Goal: Feedback & Contribution: Submit feedback/report problem

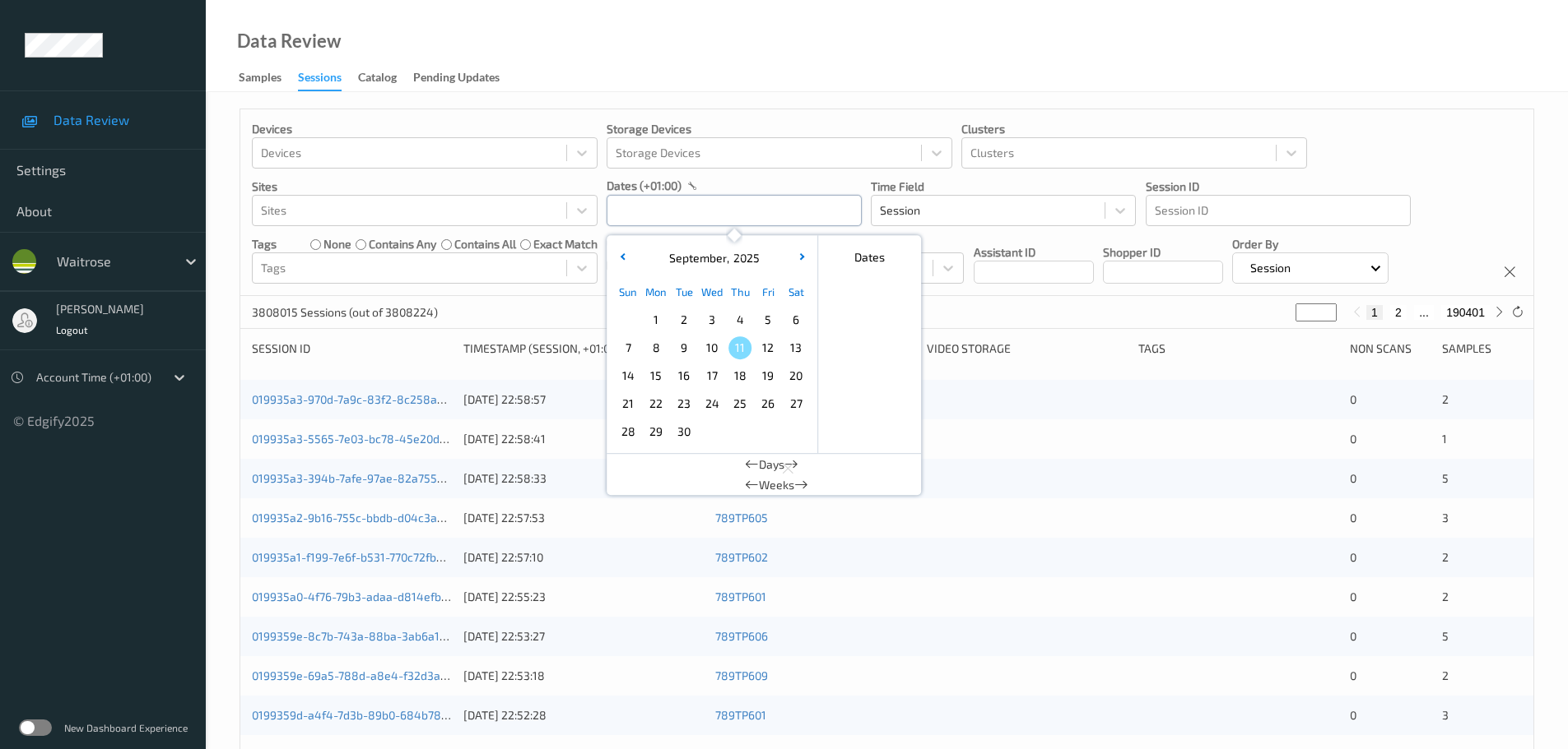
click at [722, 213] on input "text" at bounding box center [733, 211] width 255 height 31
click at [683, 348] on span "9" at bounding box center [684, 348] width 23 height 23
type input "09/09/2025 00:00 -> 09/09/2025 23:59"
click at [694, 72] on div "Data Review Samples Sessions Catalog Pending Updates" at bounding box center [887, 46] width 1363 height 92
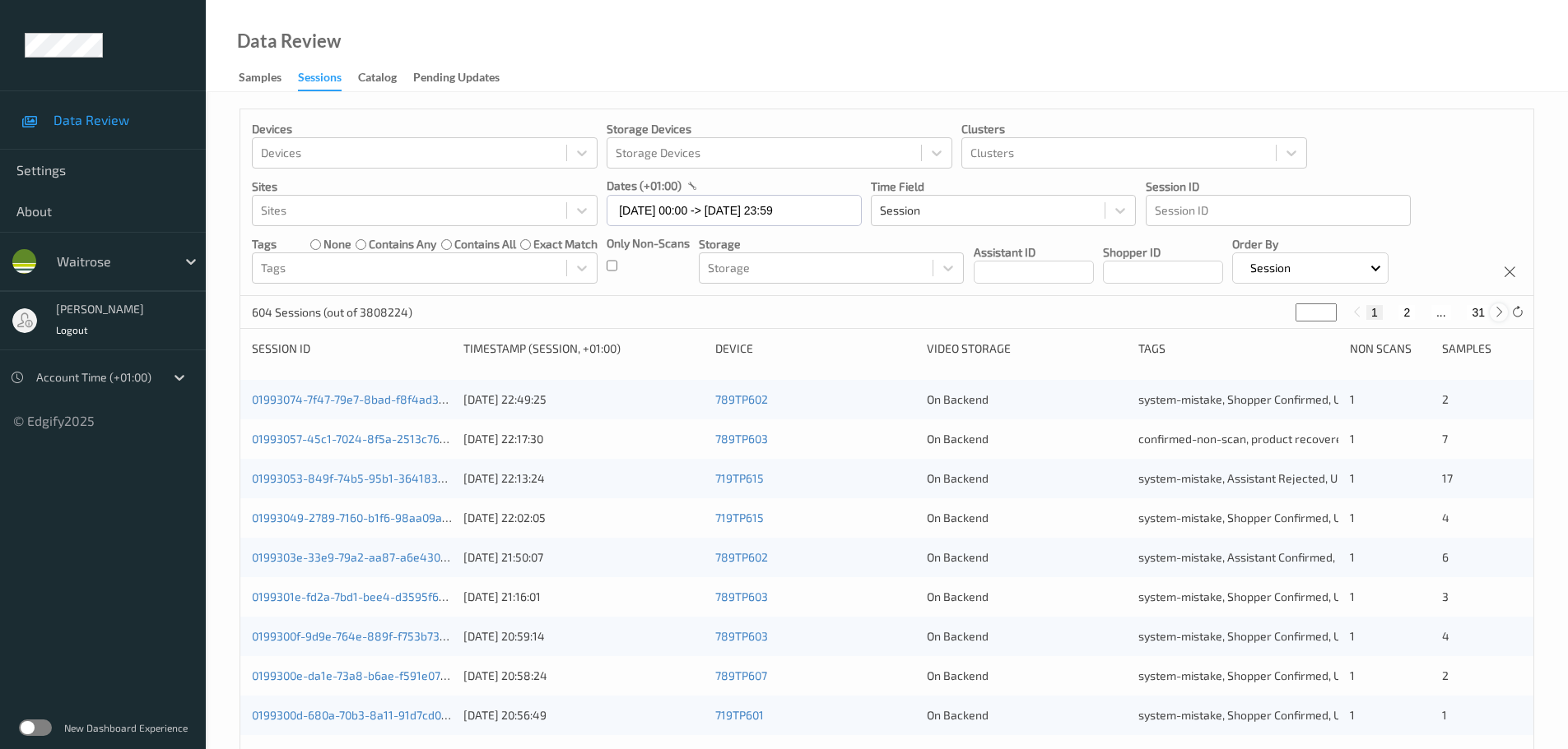
click at [1498, 313] on icon at bounding box center [1499, 312] width 12 height 12
type input "*"
click at [1497, 313] on icon at bounding box center [1499, 312] width 12 height 12
type input "*"
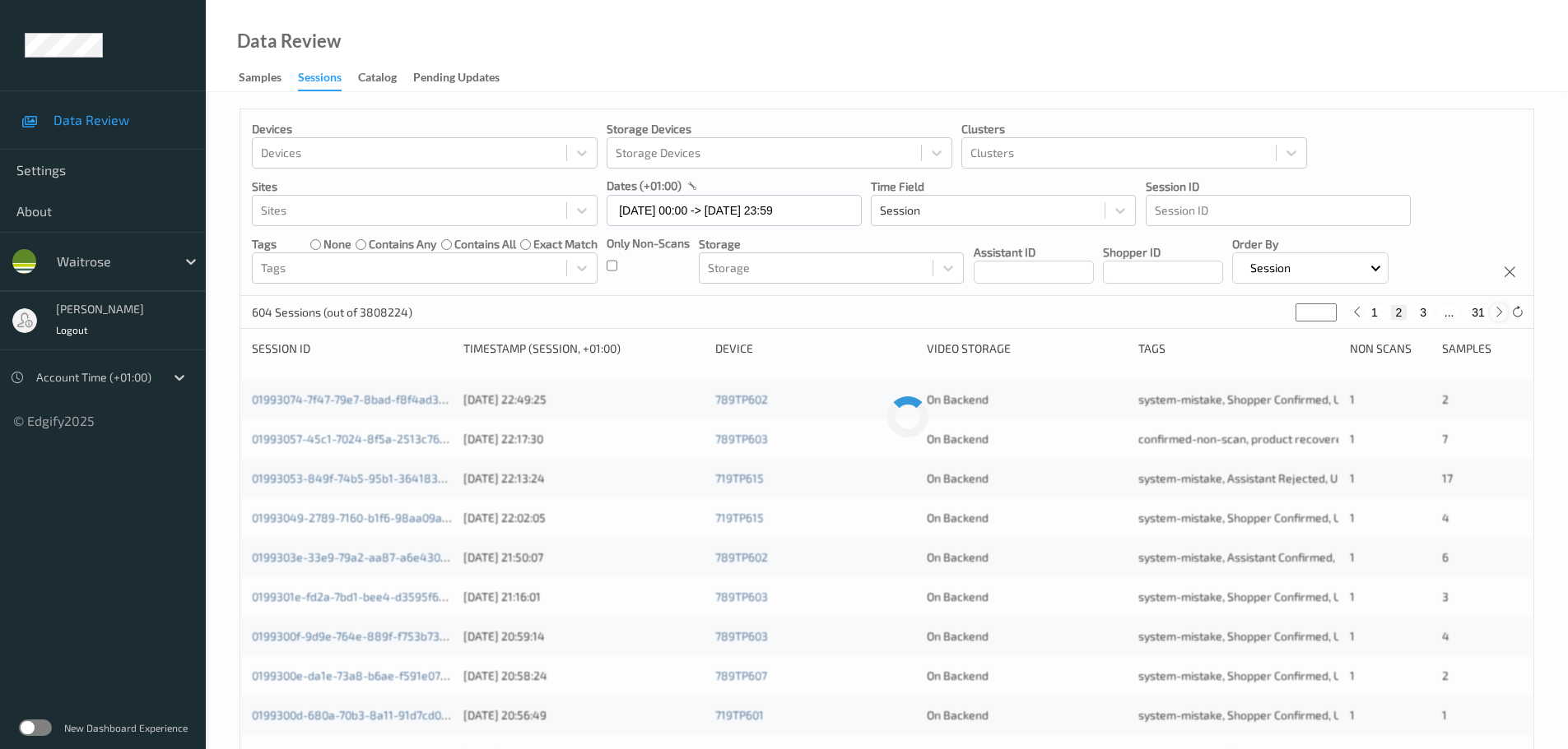
type input "*"
click at [1497, 313] on icon at bounding box center [1499, 312] width 12 height 12
type input "*"
click at [1497, 313] on icon at bounding box center [1499, 312] width 12 height 12
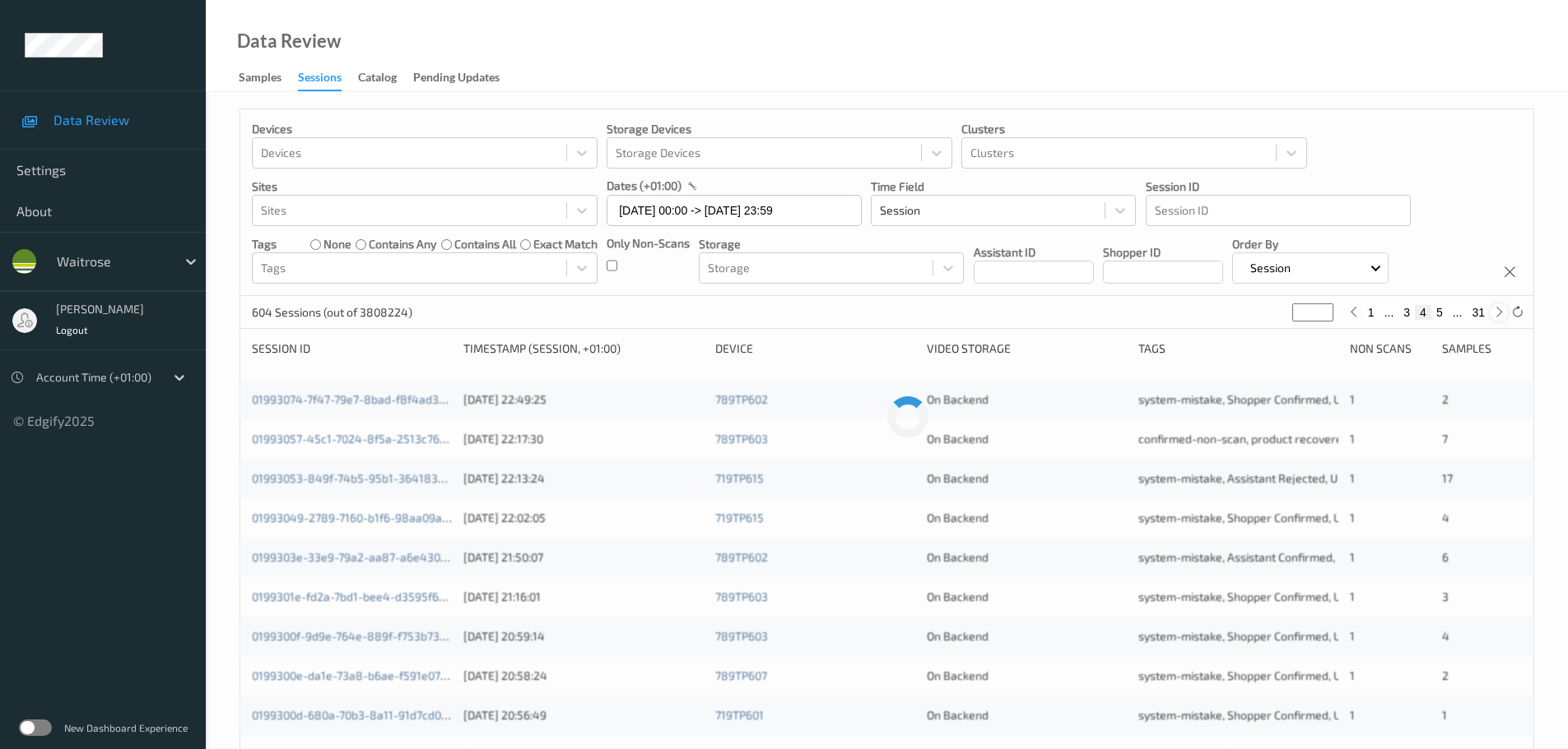
type input "*"
click at [1497, 313] on icon at bounding box center [1499, 312] width 12 height 12
type input "*"
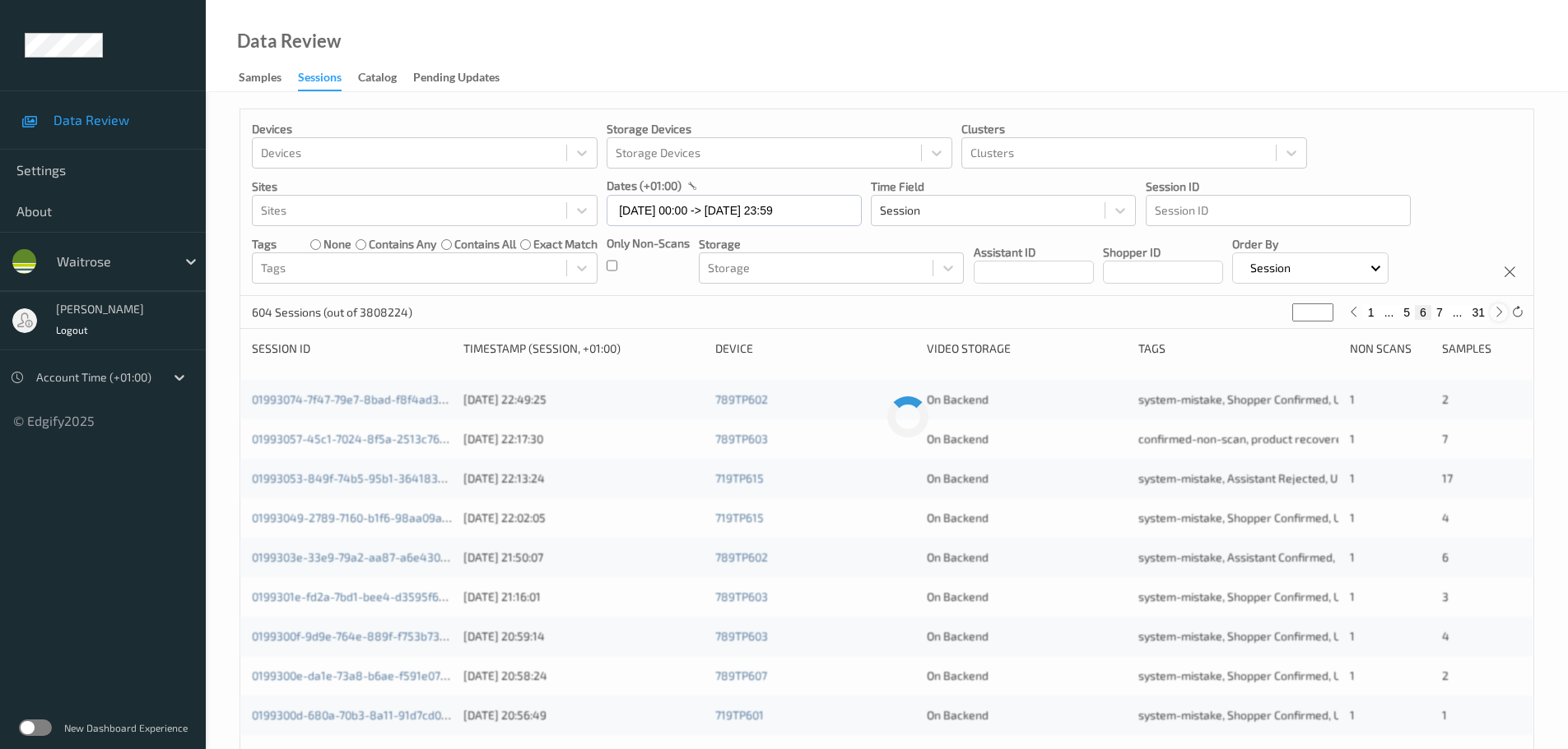
click at [1497, 313] on icon at bounding box center [1499, 312] width 12 height 12
type input "*"
click at [1497, 313] on icon at bounding box center [1499, 312] width 12 height 12
type input "*"
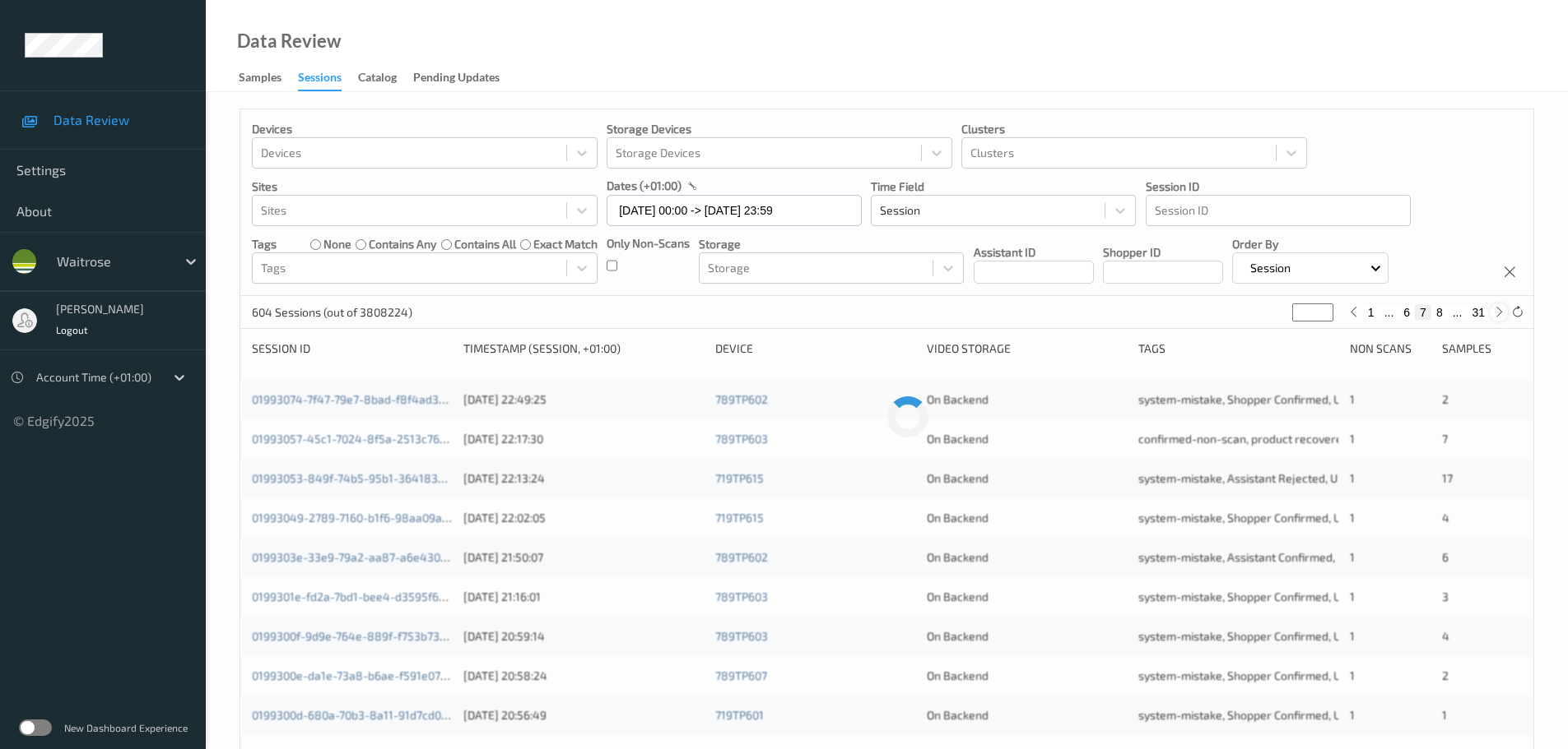
type input "*"
click at [1497, 313] on icon at bounding box center [1499, 312] width 12 height 12
type input "*"
click at [1497, 313] on icon at bounding box center [1499, 312] width 12 height 12
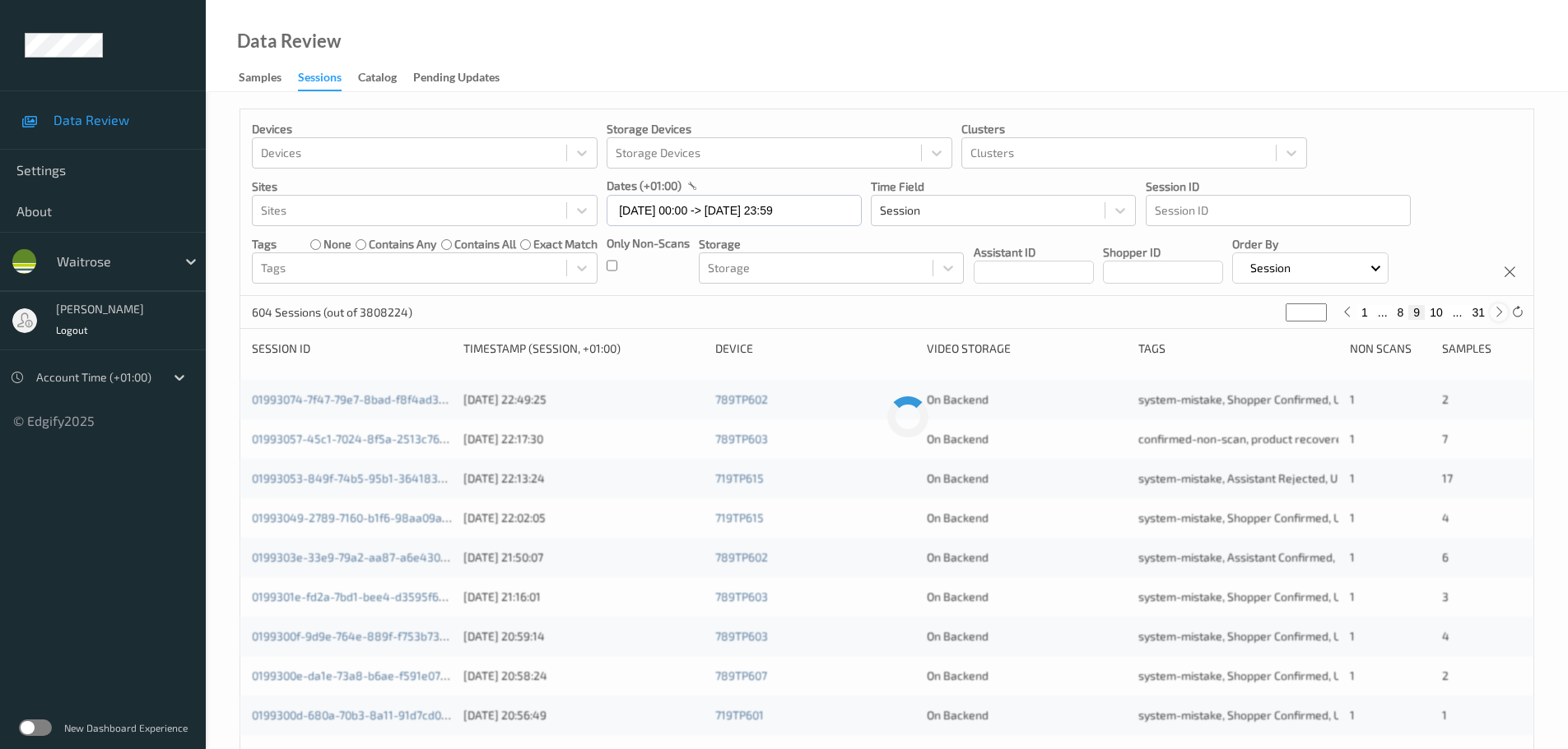
type input "**"
click at [1497, 313] on icon at bounding box center [1499, 312] width 12 height 12
type input "**"
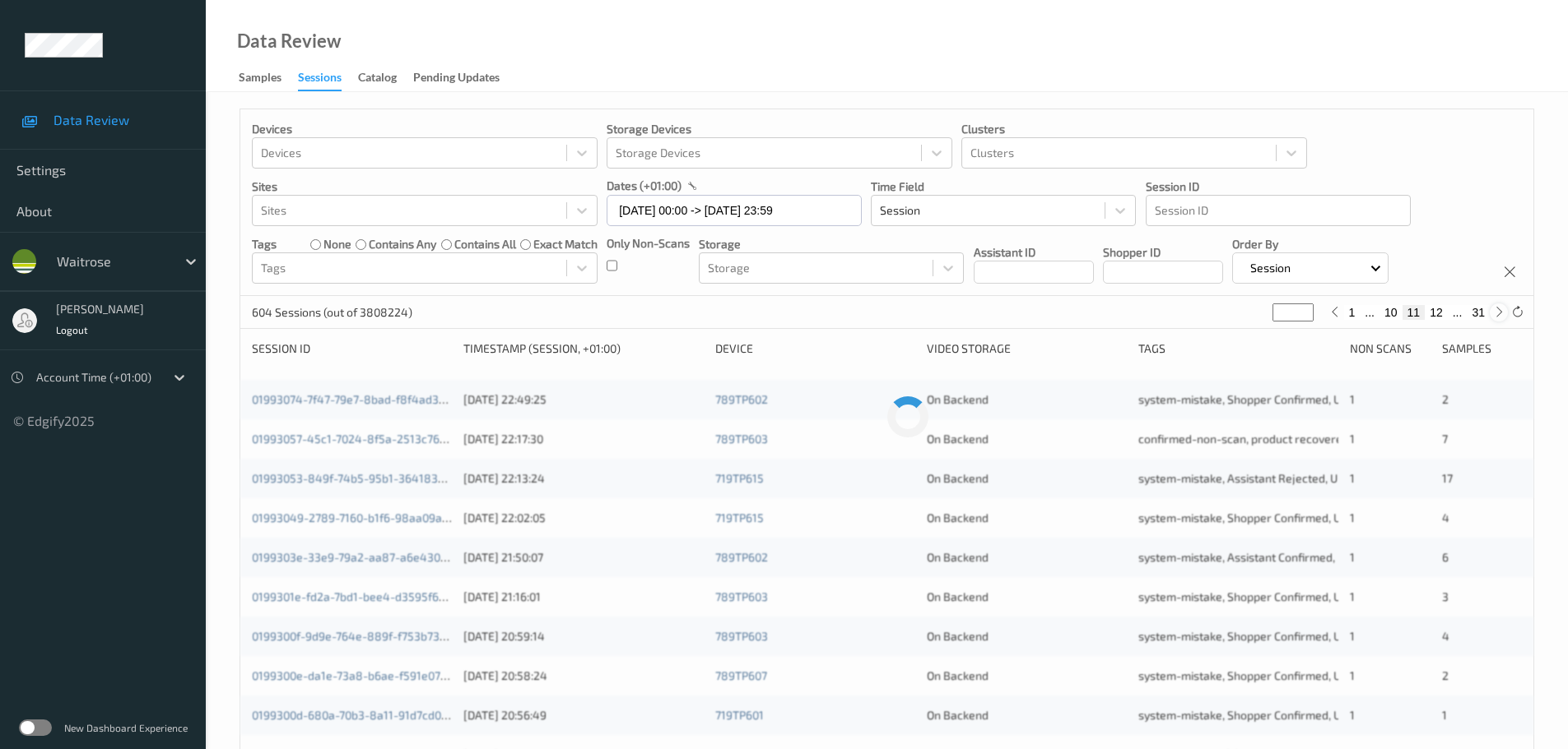
click at [1497, 313] on icon at bounding box center [1499, 312] width 12 height 12
type input "**"
click at [1497, 313] on icon at bounding box center [1499, 312] width 12 height 12
type input "**"
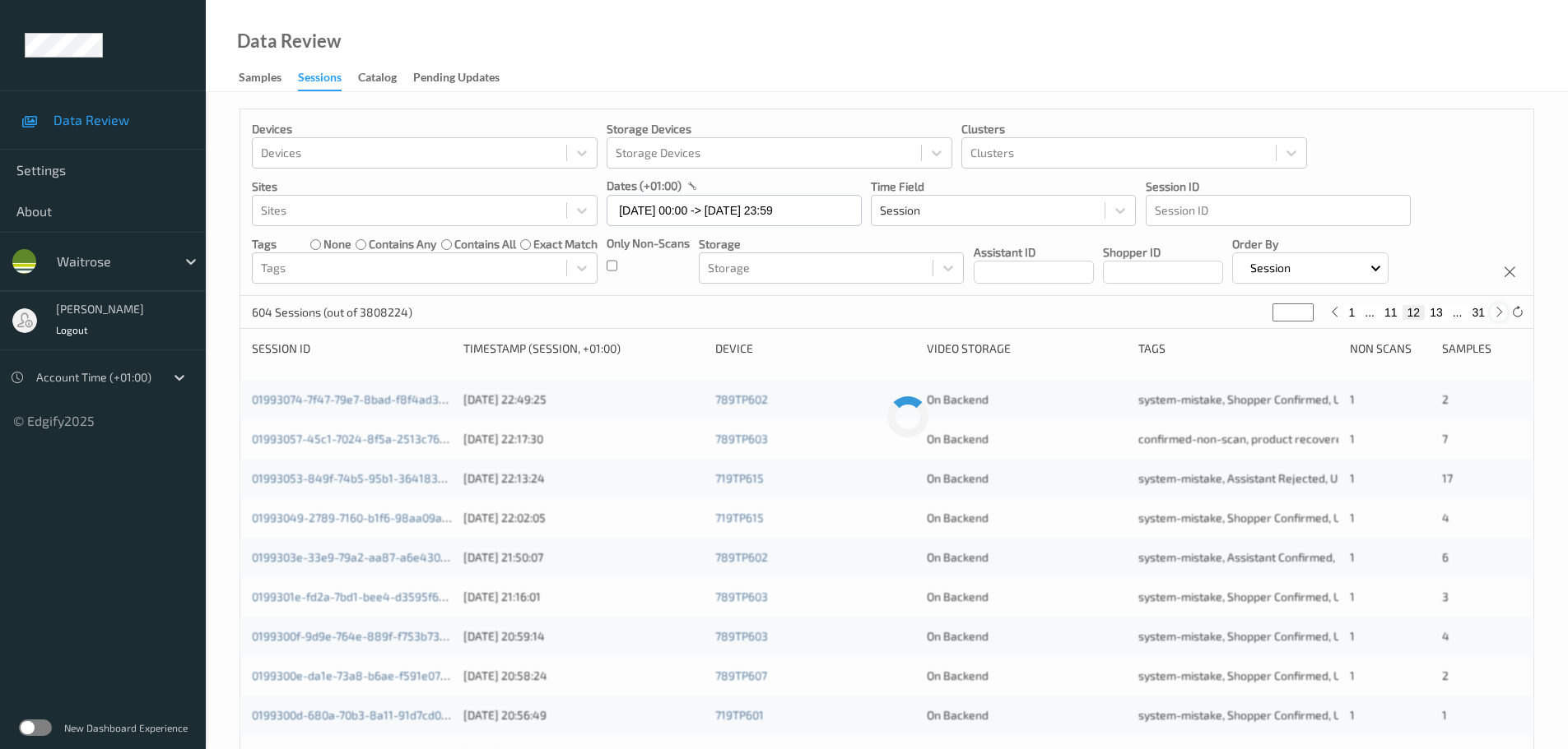
type input "**"
click at [1497, 313] on icon at bounding box center [1499, 312] width 12 height 12
type input "**"
click at [1497, 313] on icon at bounding box center [1499, 312] width 12 height 12
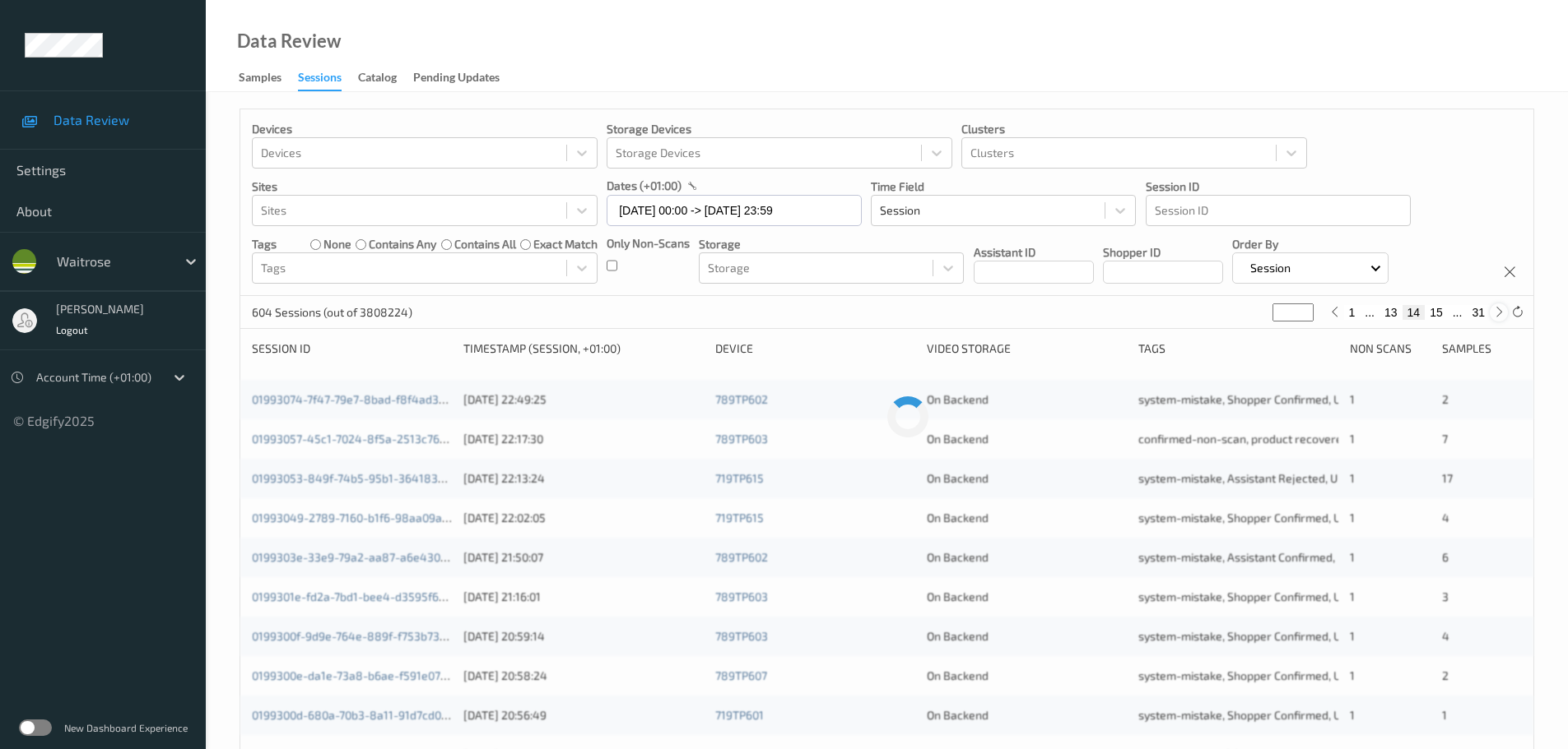
type input "**"
click at [1497, 313] on icon at bounding box center [1499, 312] width 12 height 12
type input "**"
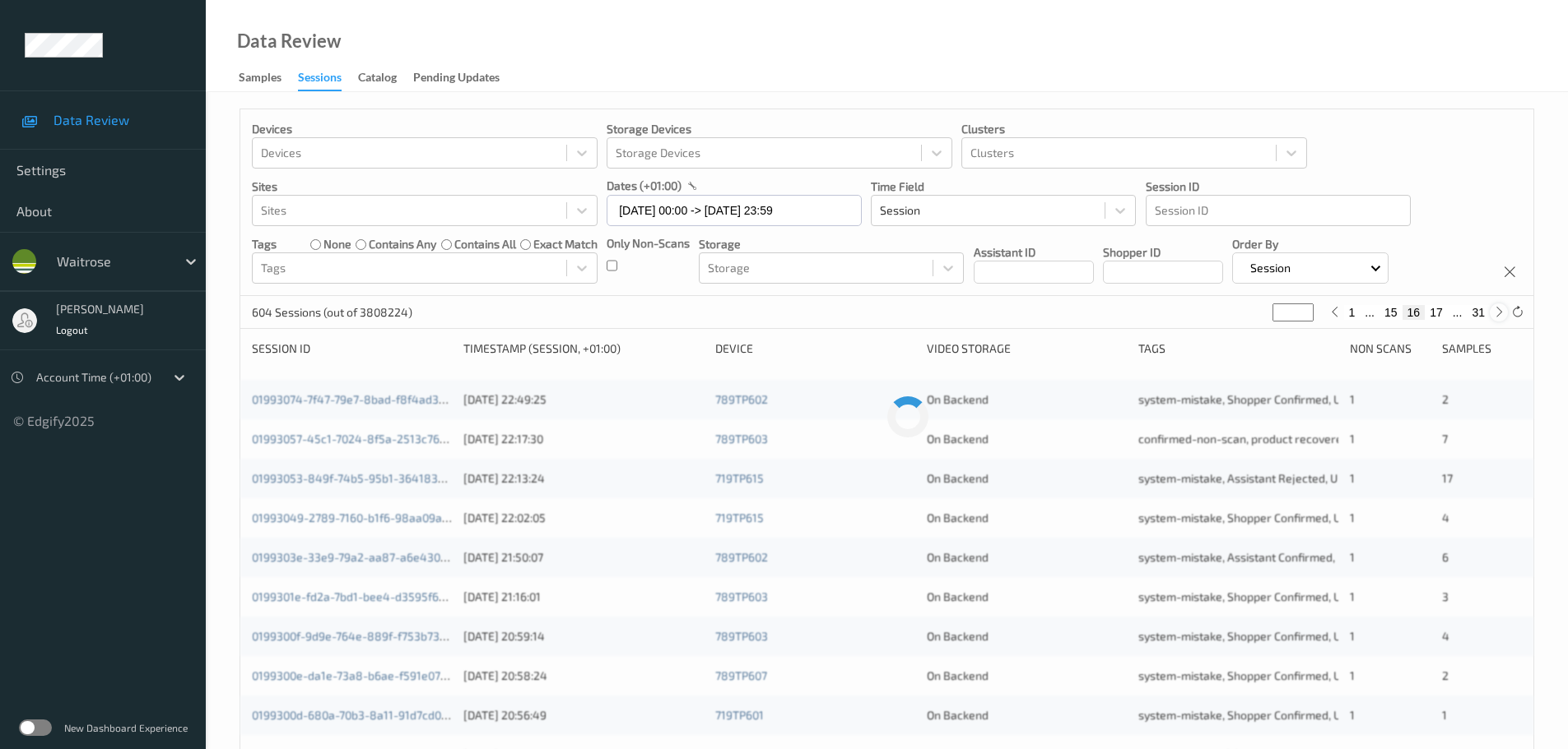
click at [1500, 312] on icon at bounding box center [1499, 312] width 12 height 12
type input "**"
click at [1501, 312] on icon at bounding box center [1499, 312] width 12 height 12
type input "**"
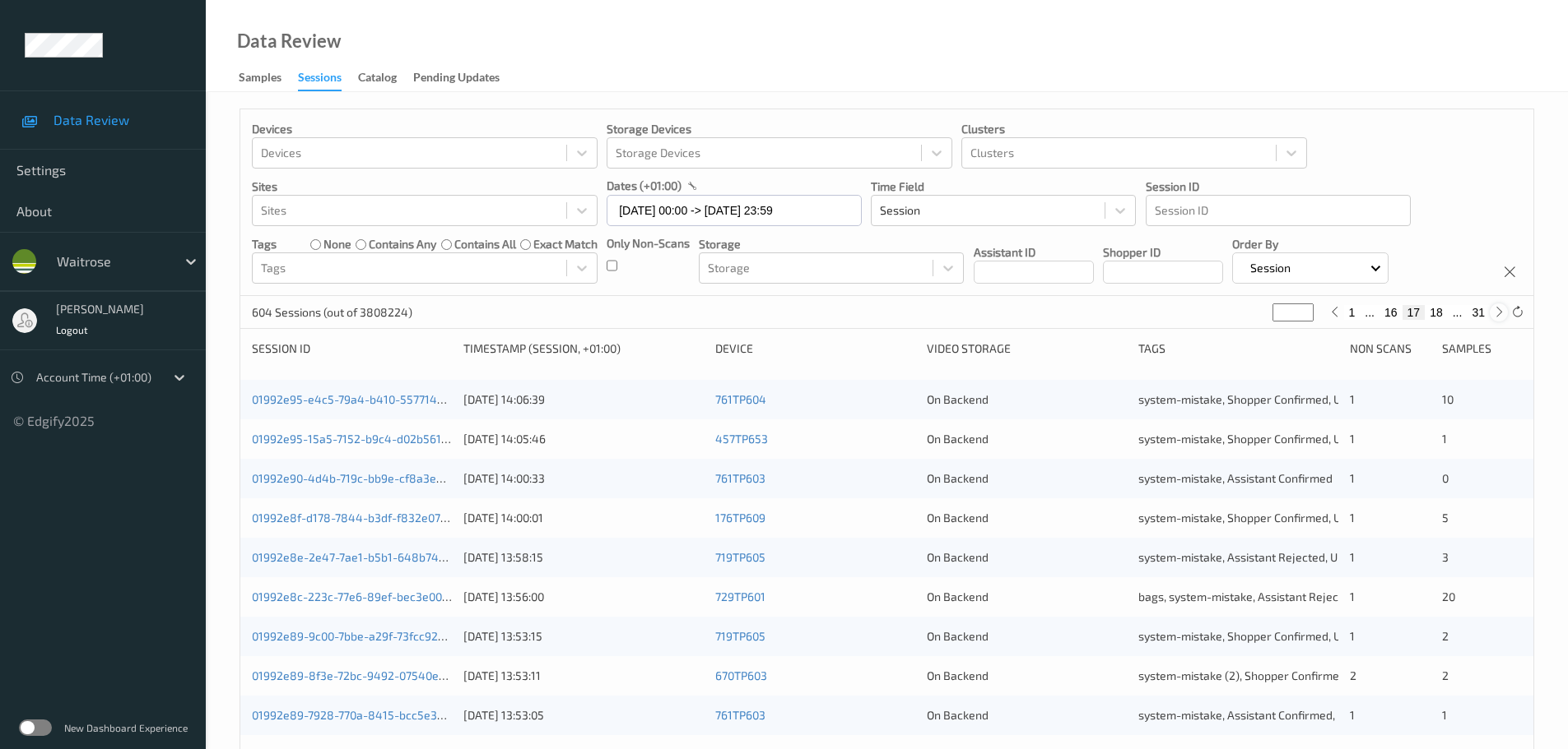
type input "**"
click at [1501, 312] on icon at bounding box center [1499, 312] width 12 height 12
type input "**"
click at [1501, 312] on icon at bounding box center [1499, 312] width 12 height 12
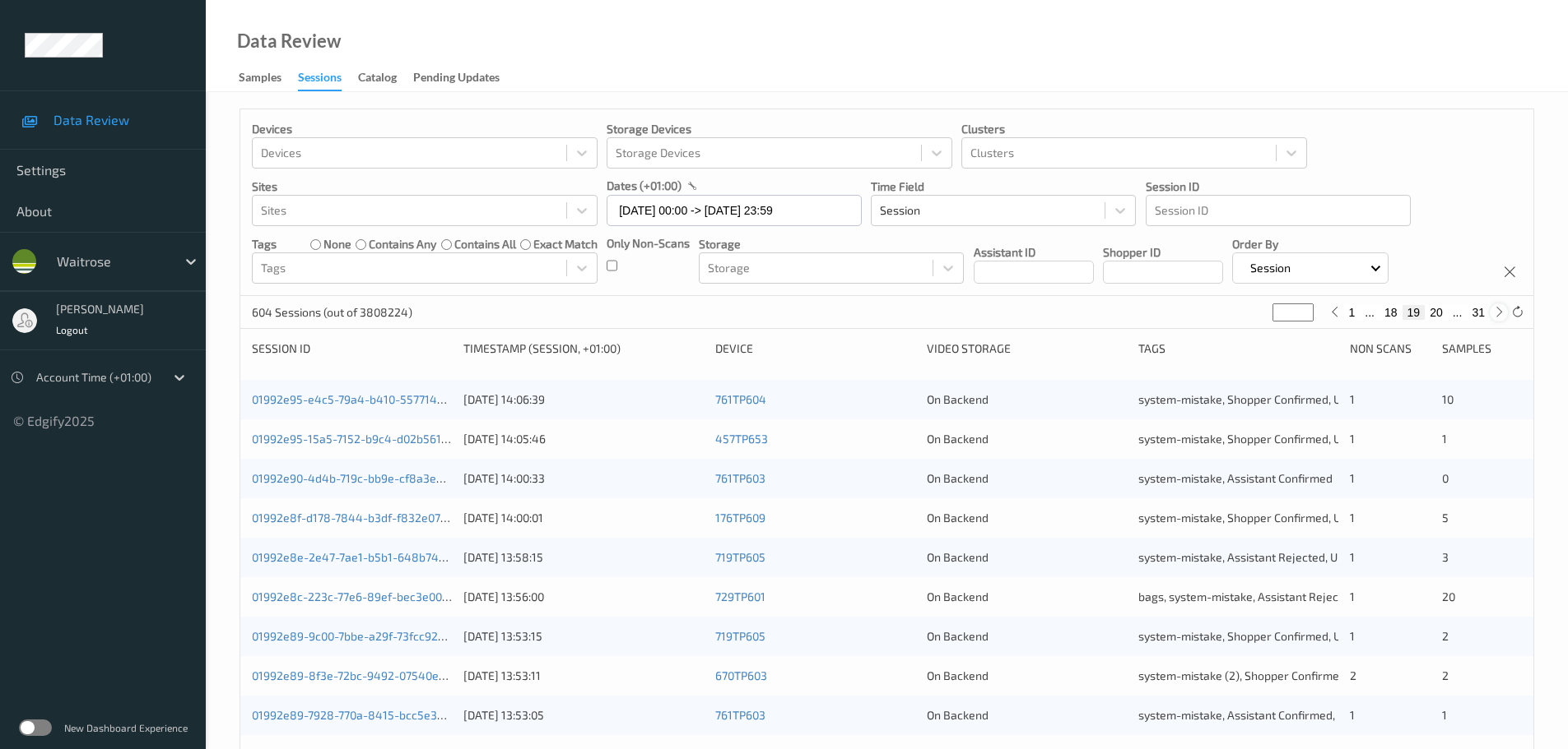
type input "**"
click at [1501, 312] on icon at bounding box center [1499, 312] width 12 height 12
type input "**"
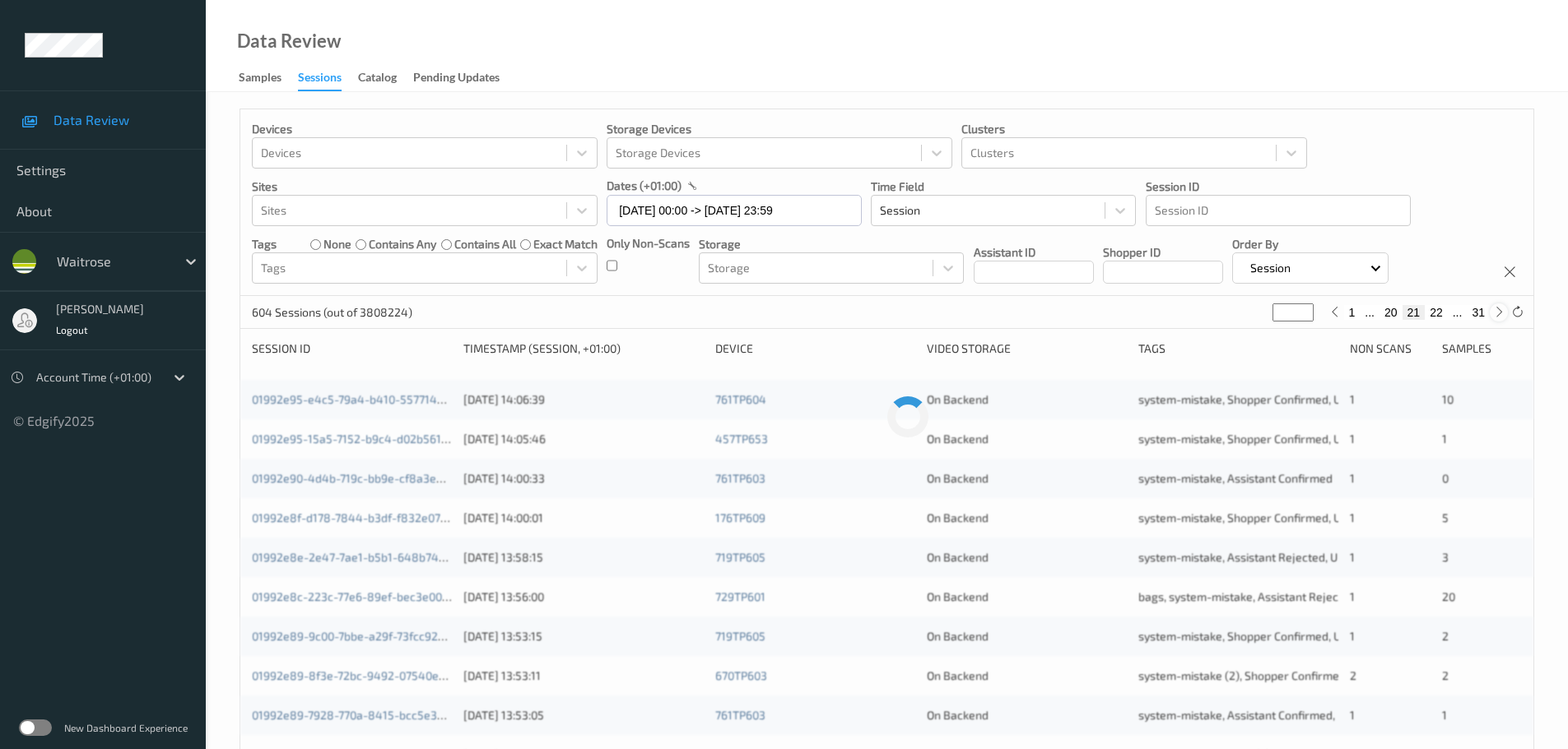
click at [1501, 312] on icon at bounding box center [1499, 312] width 12 height 12
type input "**"
click at [1501, 312] on icon at bounding box center [1499, 312] width 12 height 12
type input "**"
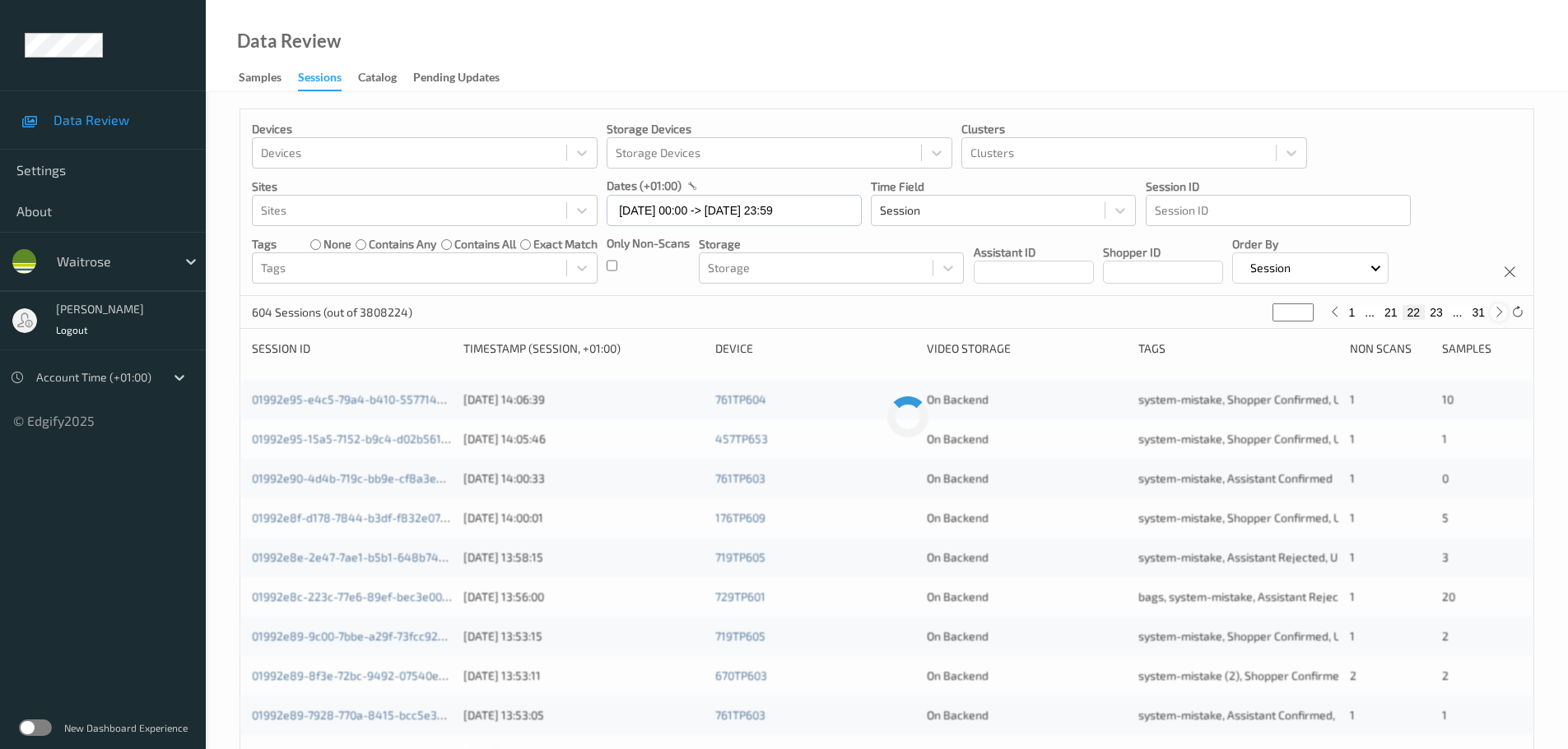
type input "**"
click at [1501, 312] on icon at bounding box center [1499, 312] width 12 height 12
type input "**"
click at [1501, 312] on icon at bounding box center [1499, 312] width 12 height 12
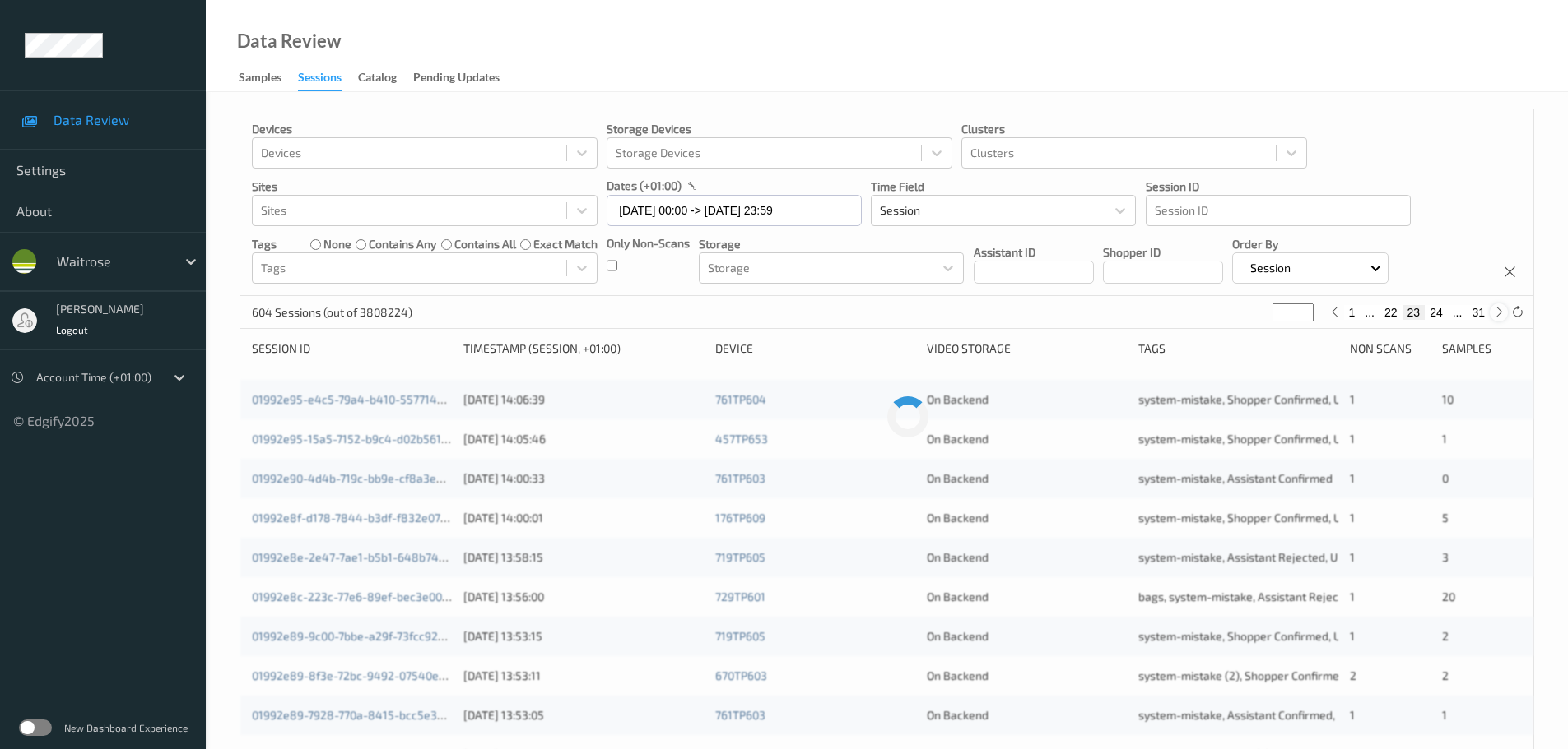
type input "**"
click at [1501, 312] on icon at bounding box center [1499, 312] width 12 height 12
type input "**"
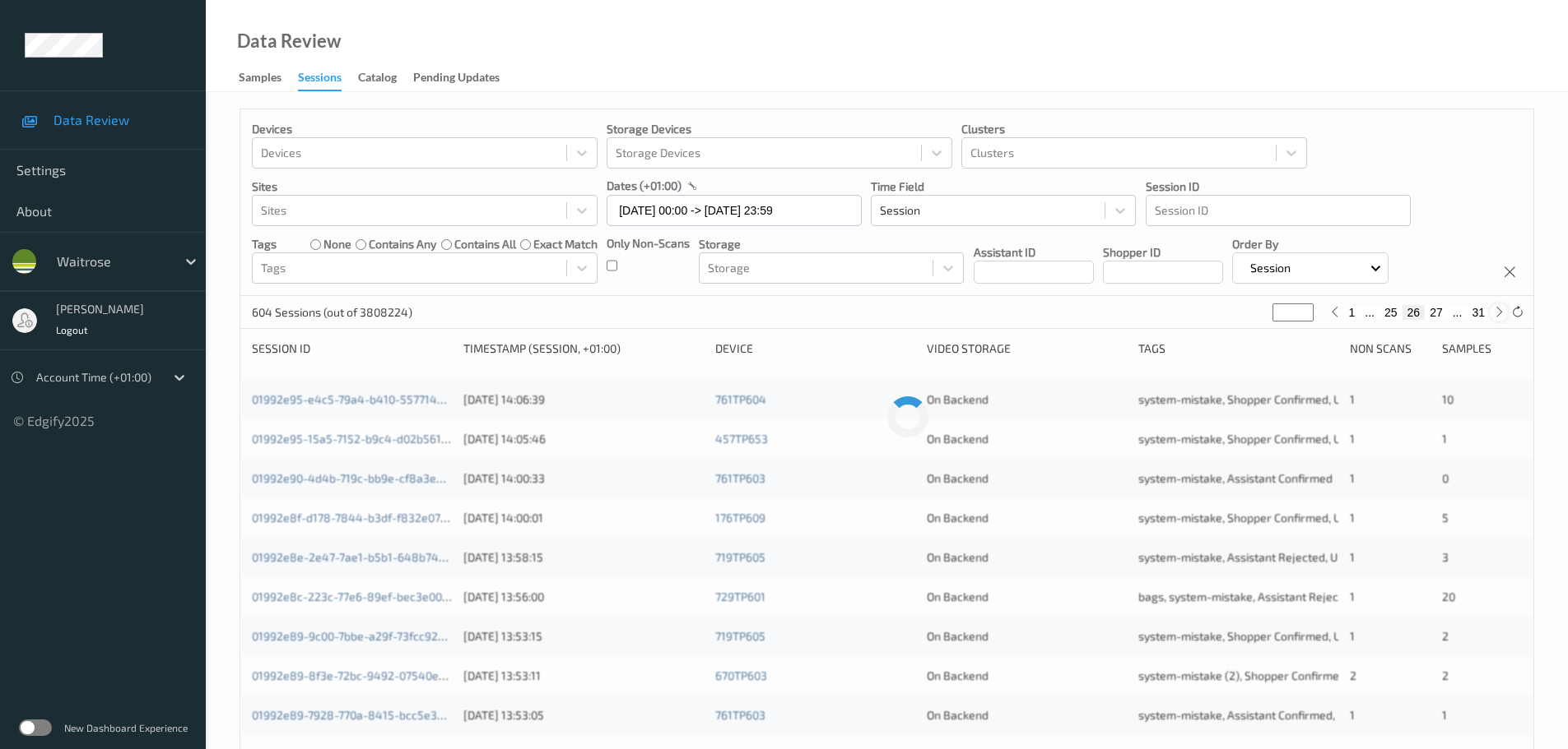
click at [1501, 312] on icon at bounding box center [1499, 312] width 12 height 12
type input "**"
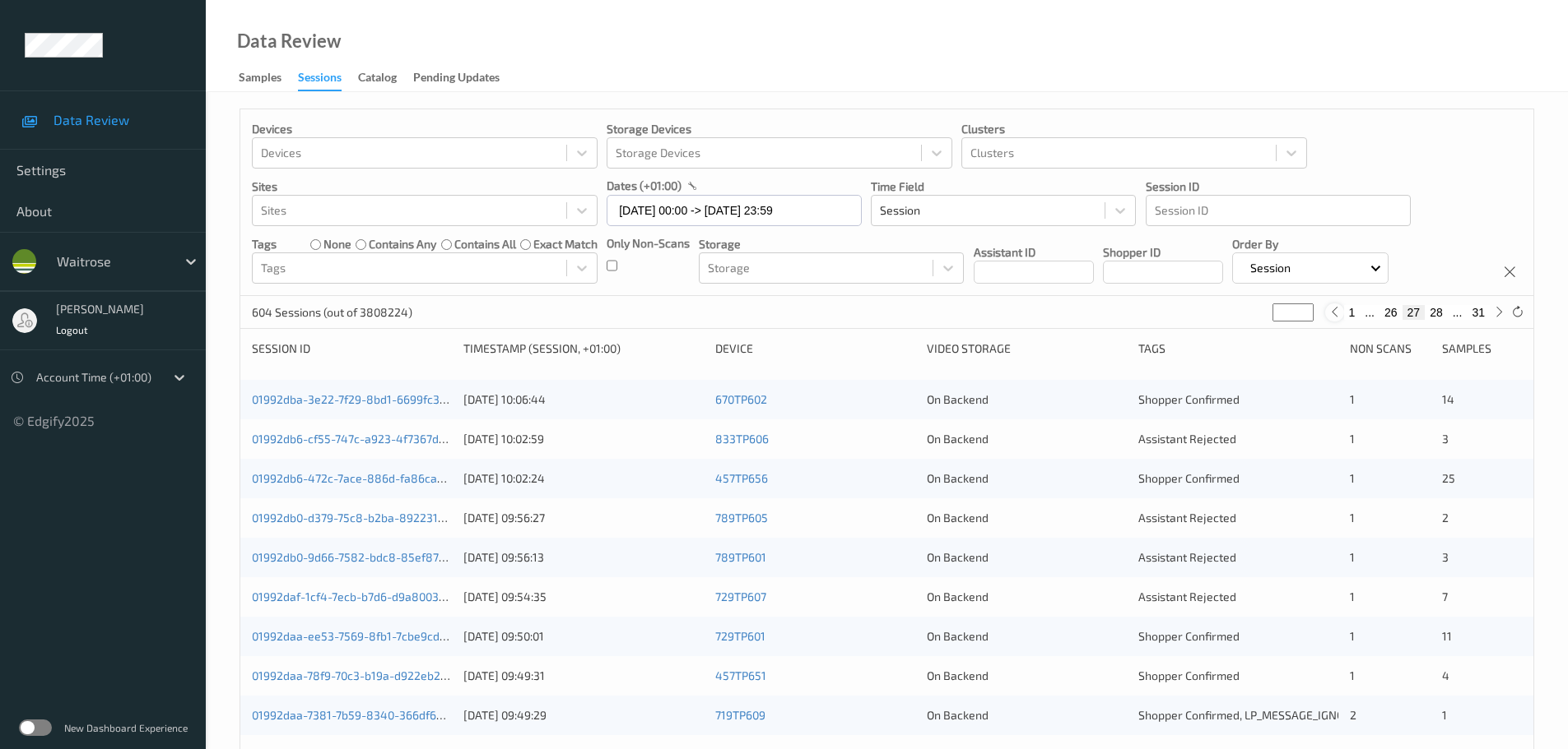
click at [1335, 314] on icon at bounding box center [1334, 312] width 12 height 12
type input "**"
click at [1497, 318] on icon at bounding box center [1499, 312] width 12 height 12
type input "**"
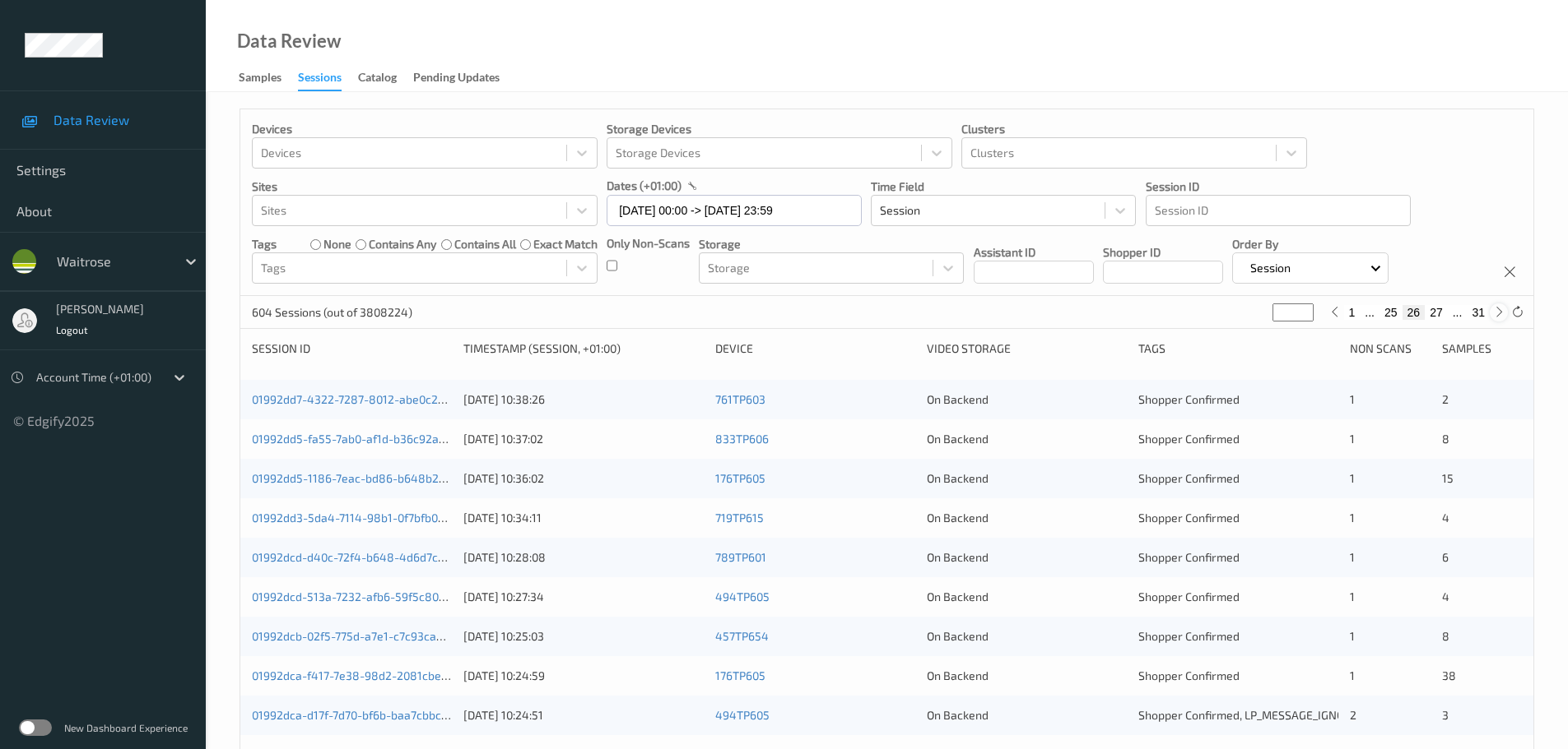
type input "**"
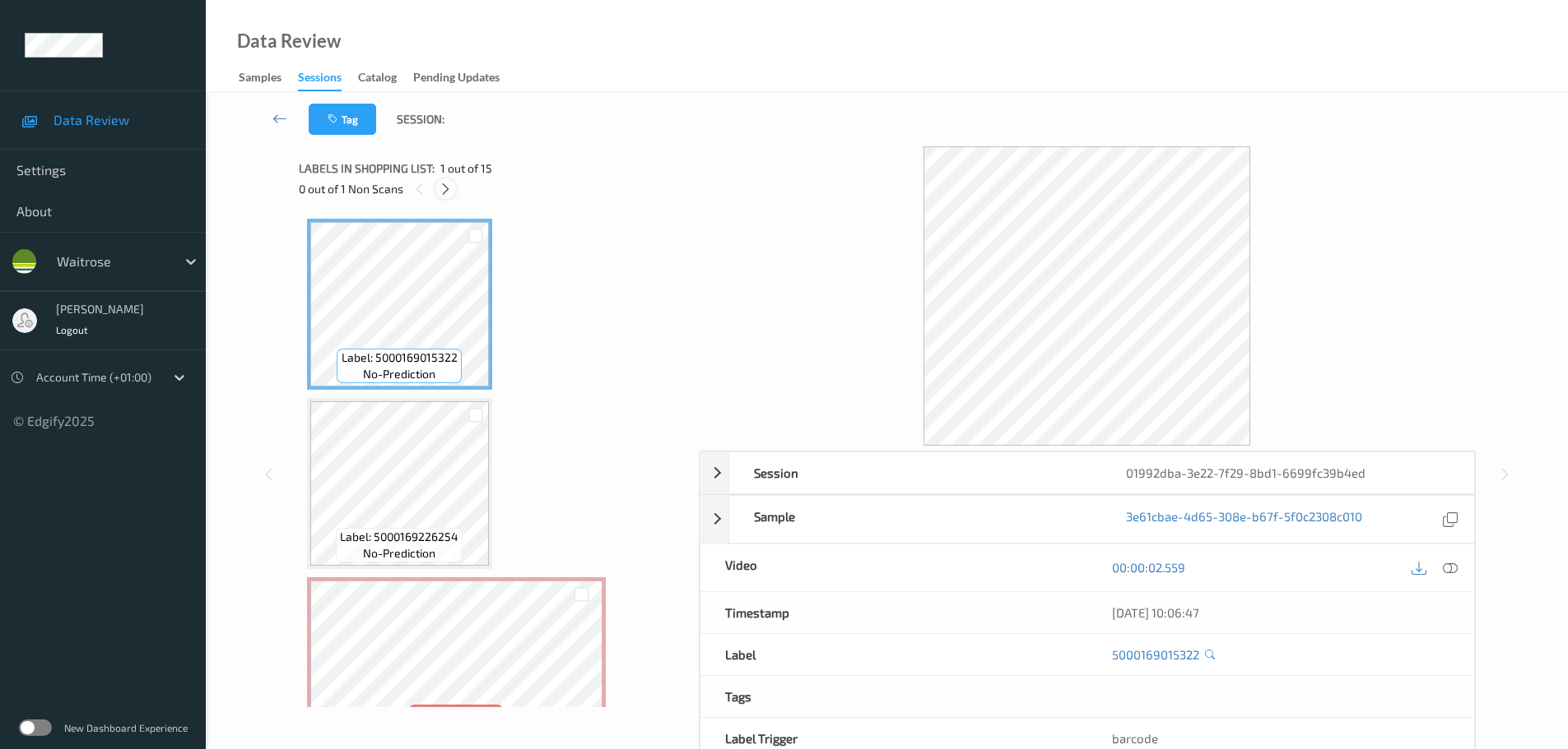
click at [439, 184] on icon at bounding box center [446, 189] width 14 height 15
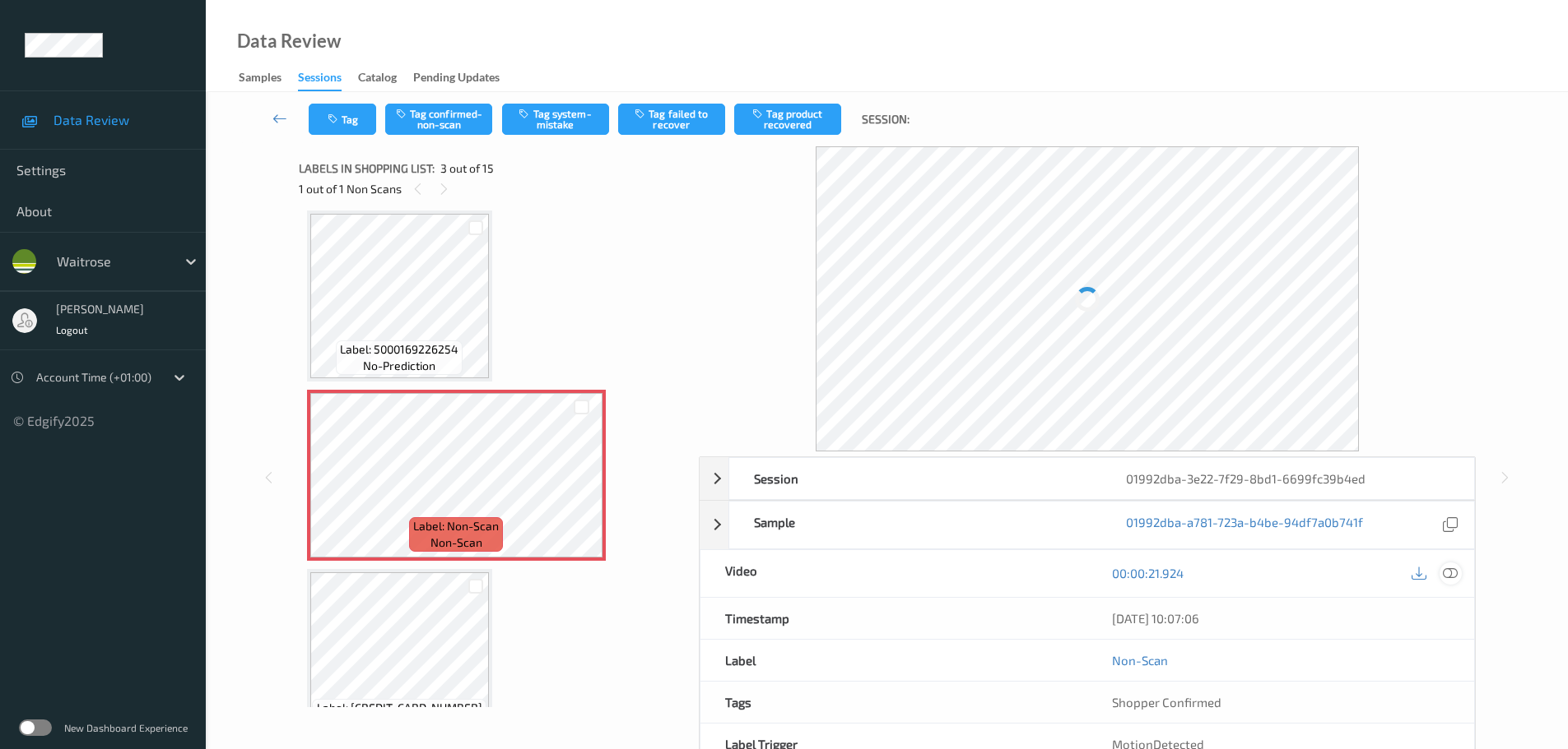
drag, startPoint x: 1449, startPoint y: 573, endPoint x: 1400, endPoint y: 553, distance: 52.9
click at [1449, 574] on icon at bounding box center [1450, 573] width 15 height 15
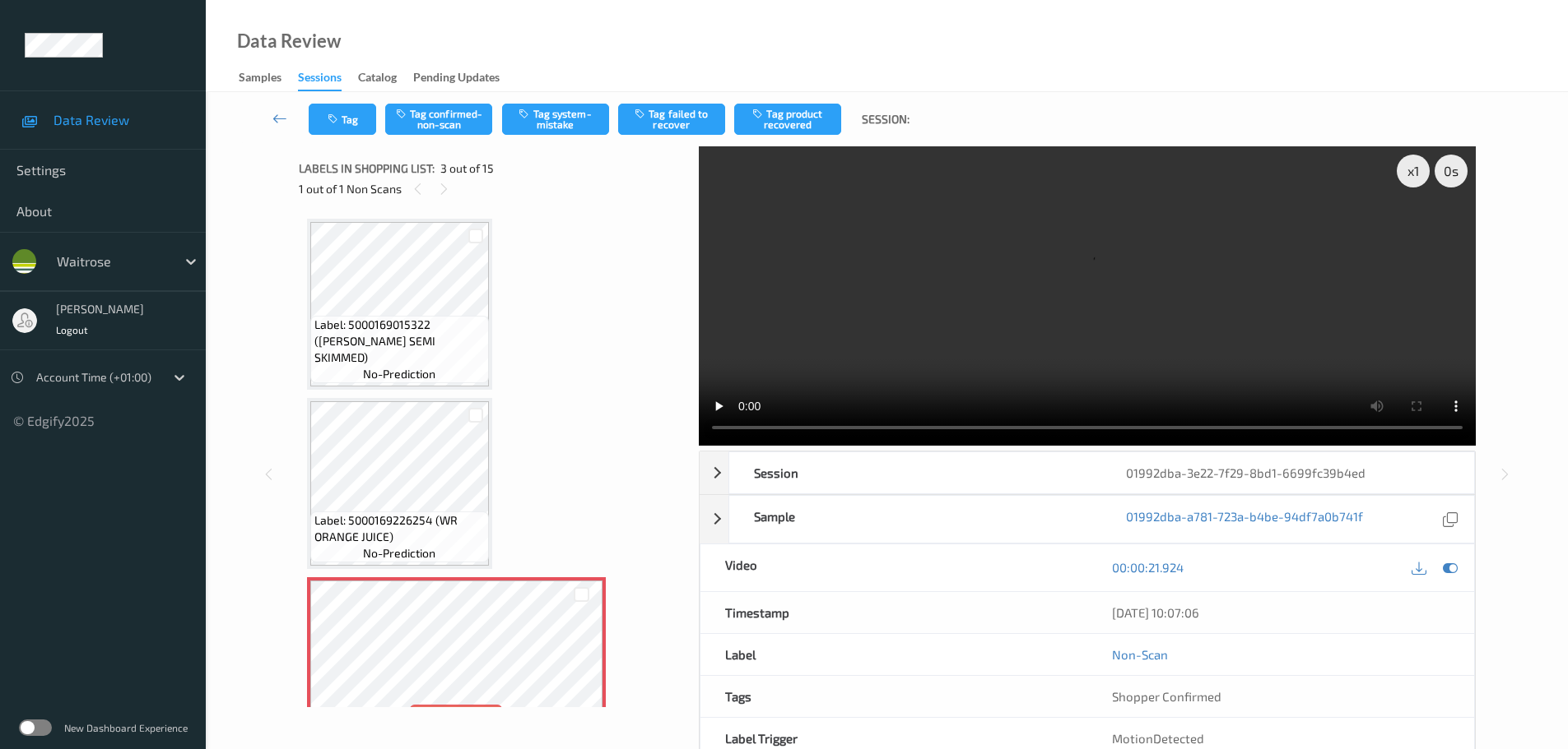
scroll to position [165, 0]
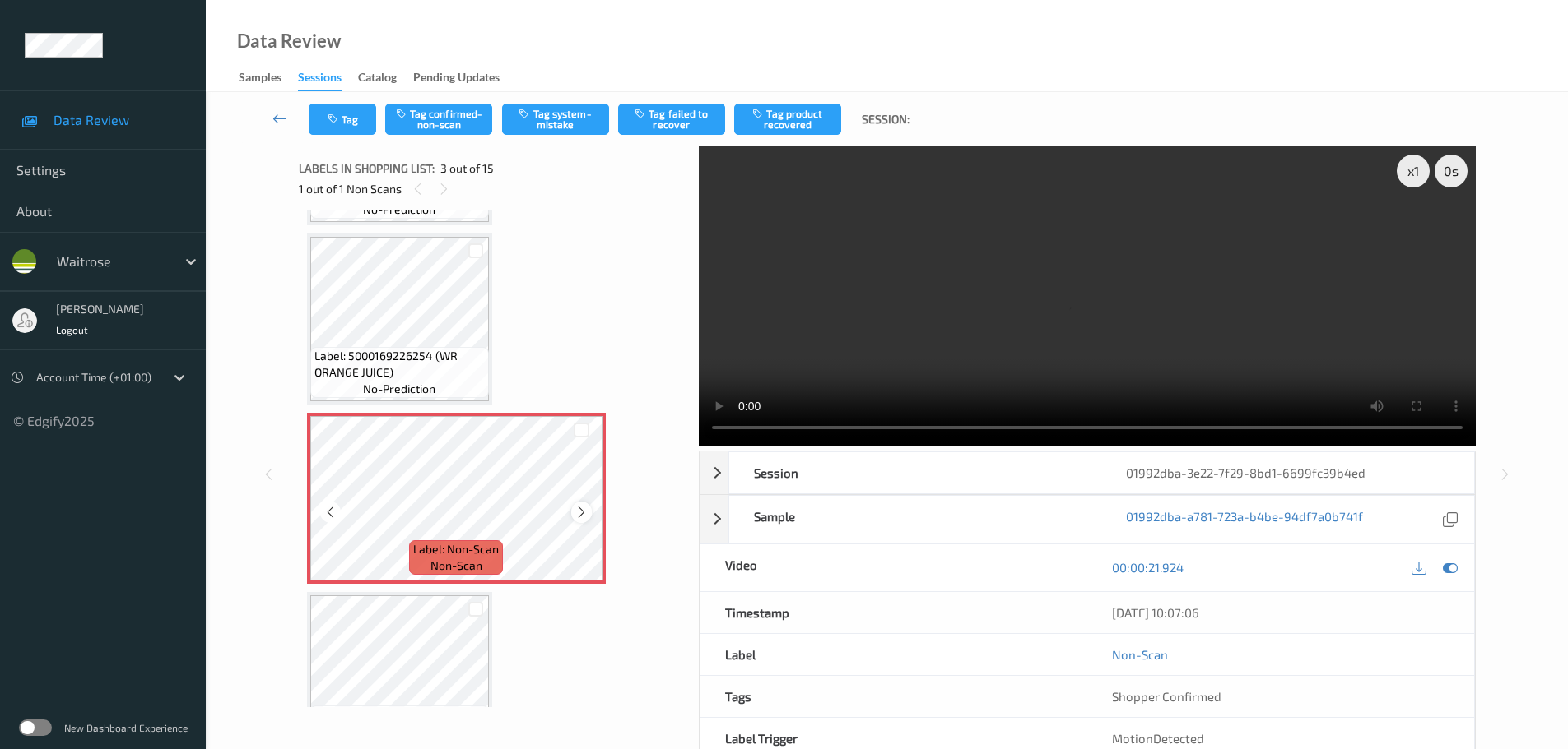
click at [587, 515] on icon at bounding box center [581, 512] width 14 height 15
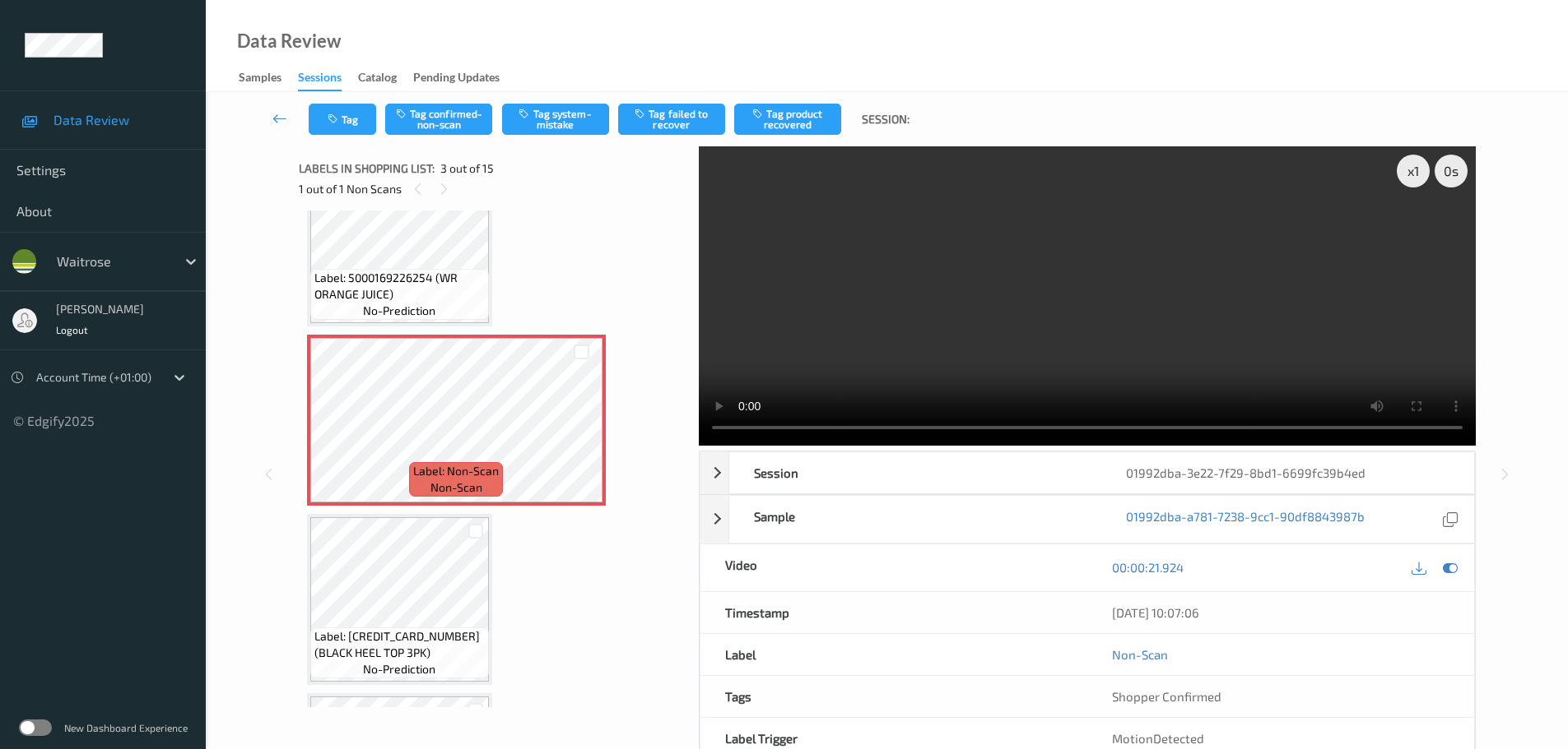
scroll to position [329, 0]
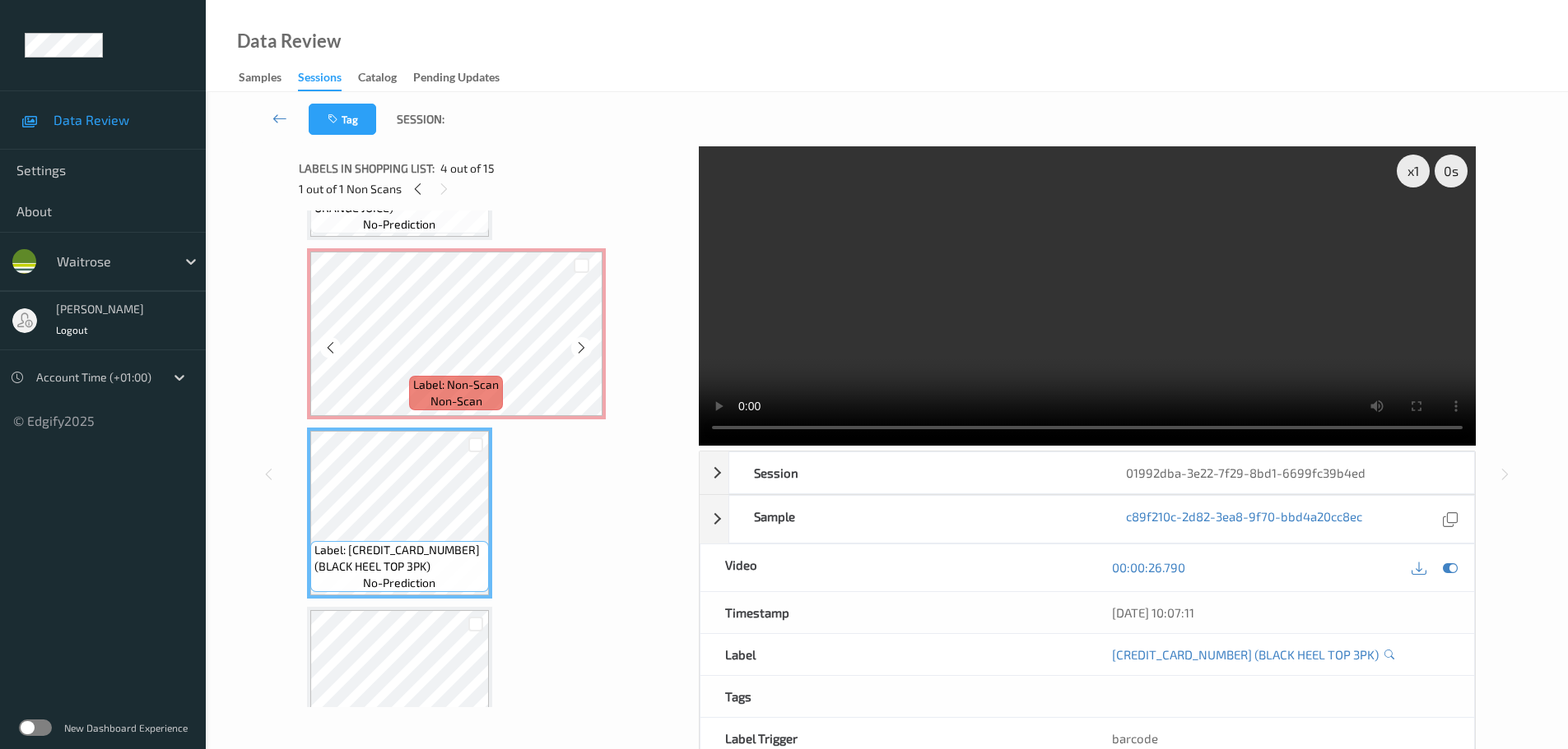
click at [431, 387] on span "Label: Non-Scan" at bounding box center [455, 385] width 85 height 16
click at [441, 377] on span "Label: Non-Scan" at bounding box center [455, 385] width 85 height 16
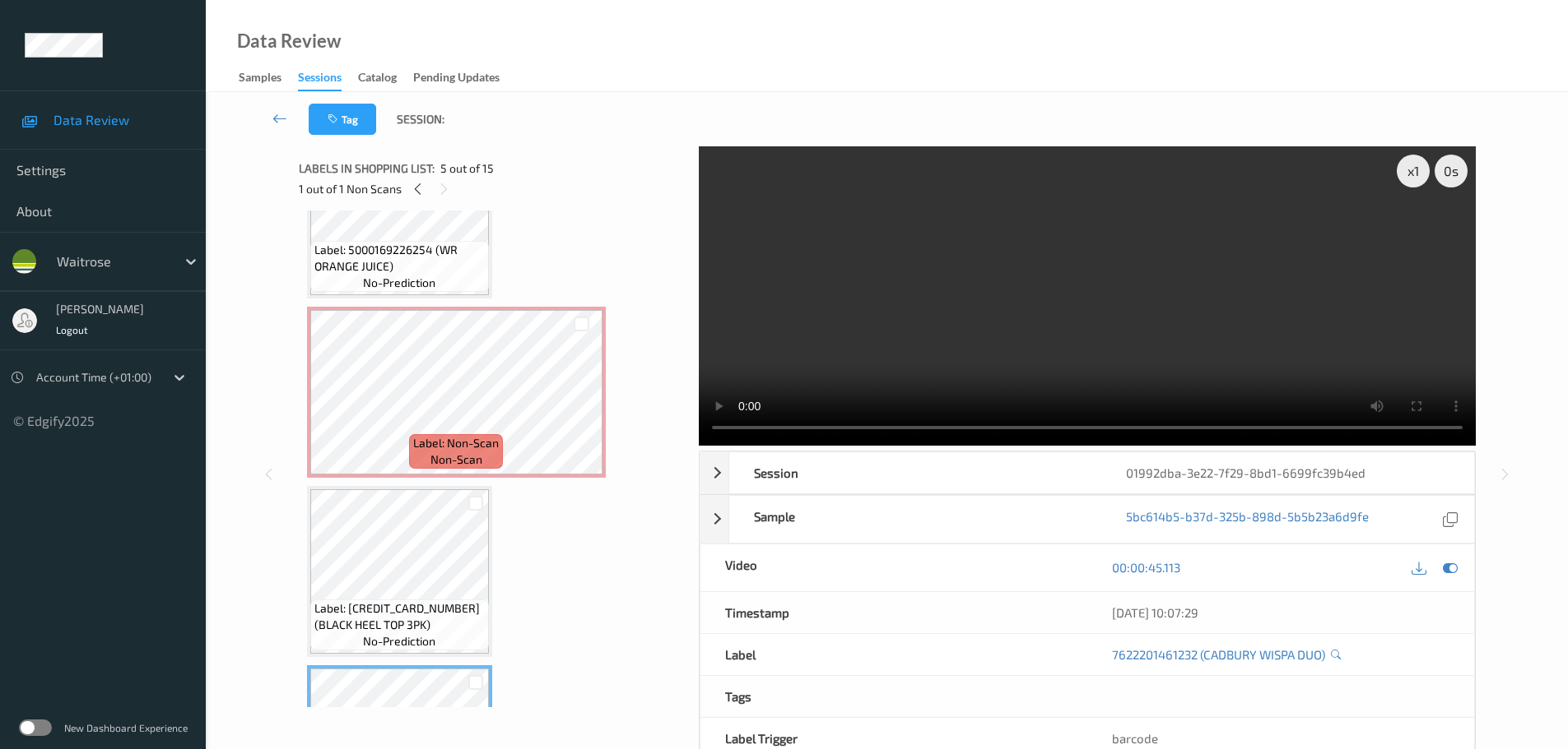
scroll to position [247, 0]
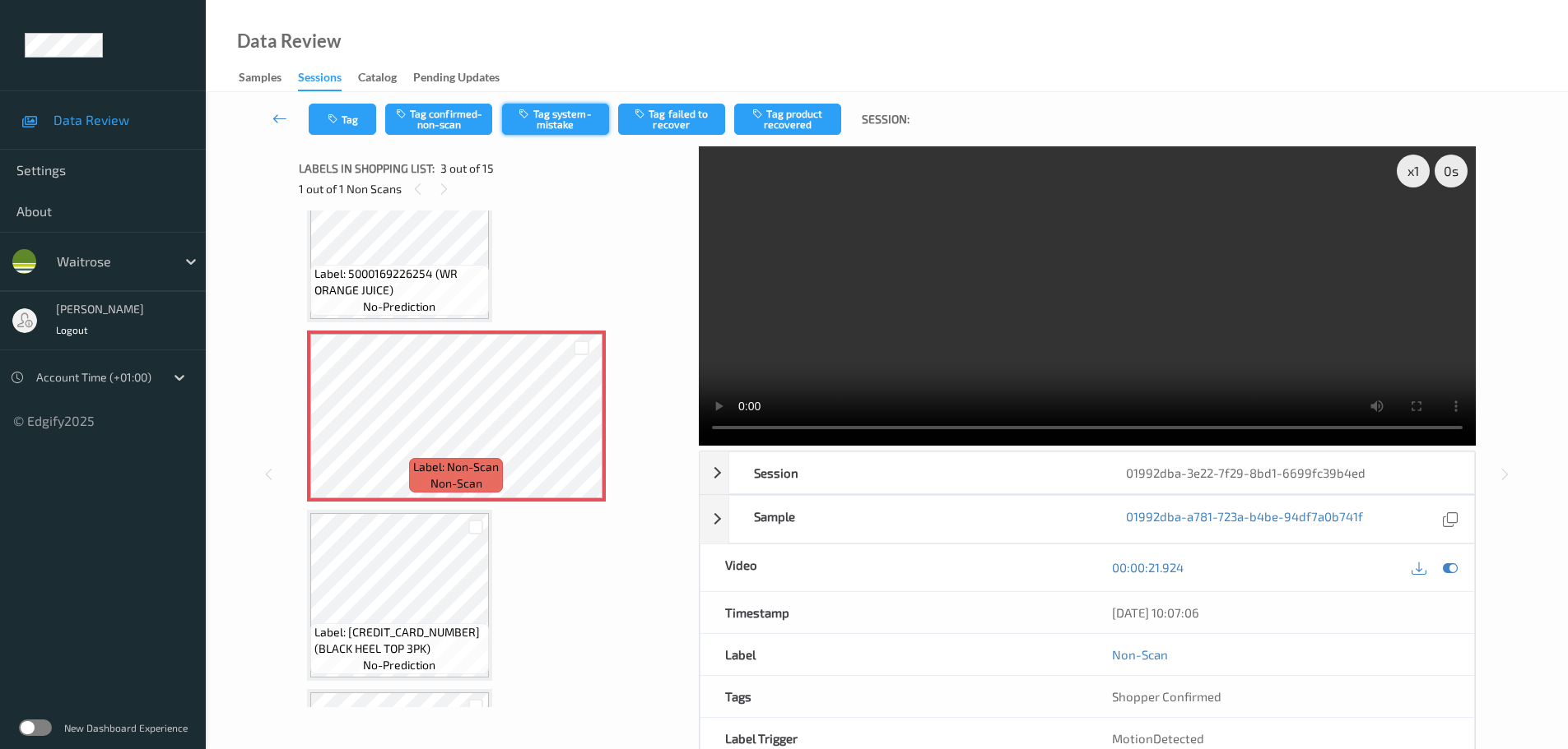
click at [558, 131] on button "Tag system-mistake" at bounding box center [555, 119] width 107 height 31
click at [557, 127] on button "Tag system-mistake" at bounding box center [555, 119] width 107 height 31
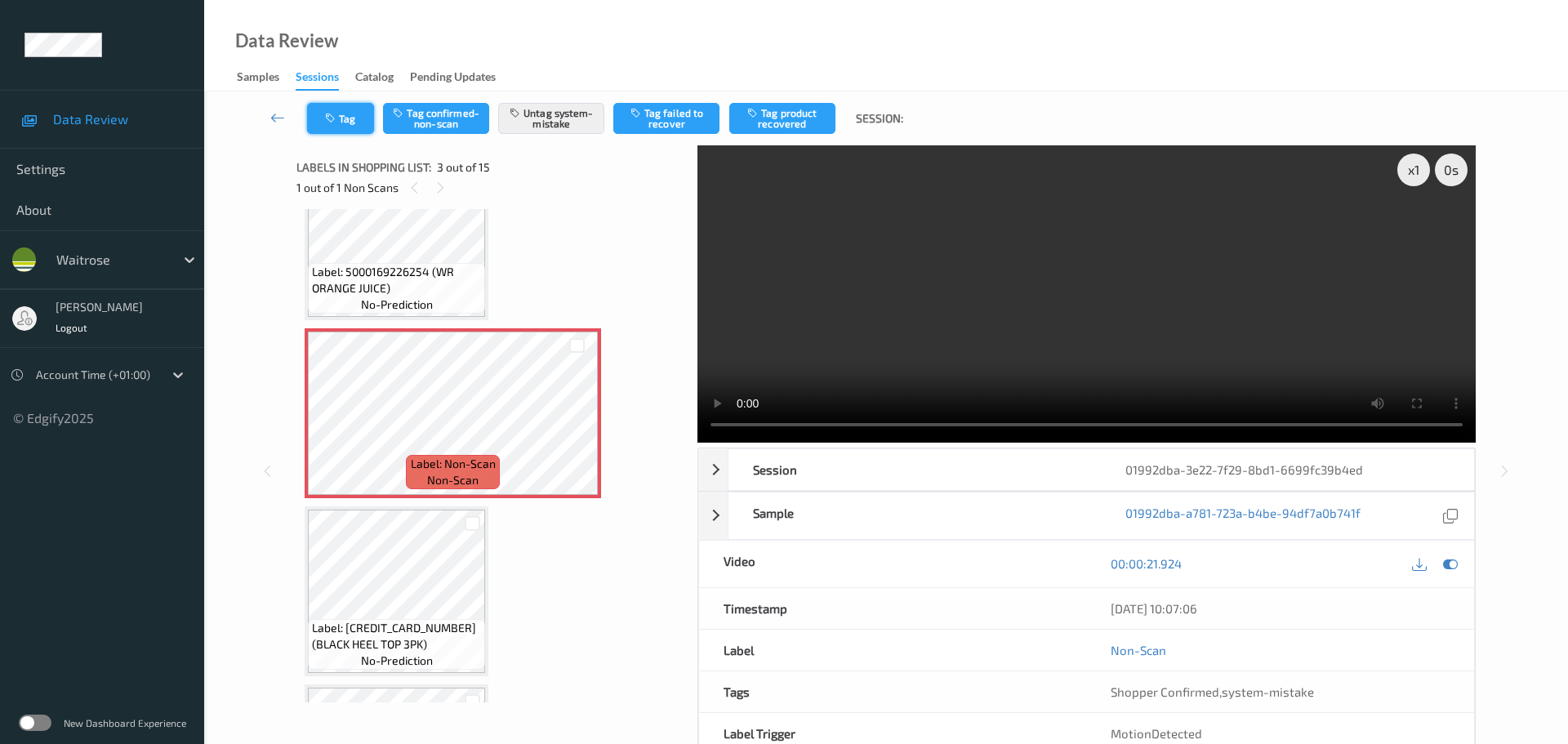
click at [336, 108] on button "Tag" at bounding box center [340, 118] width 67 height 31
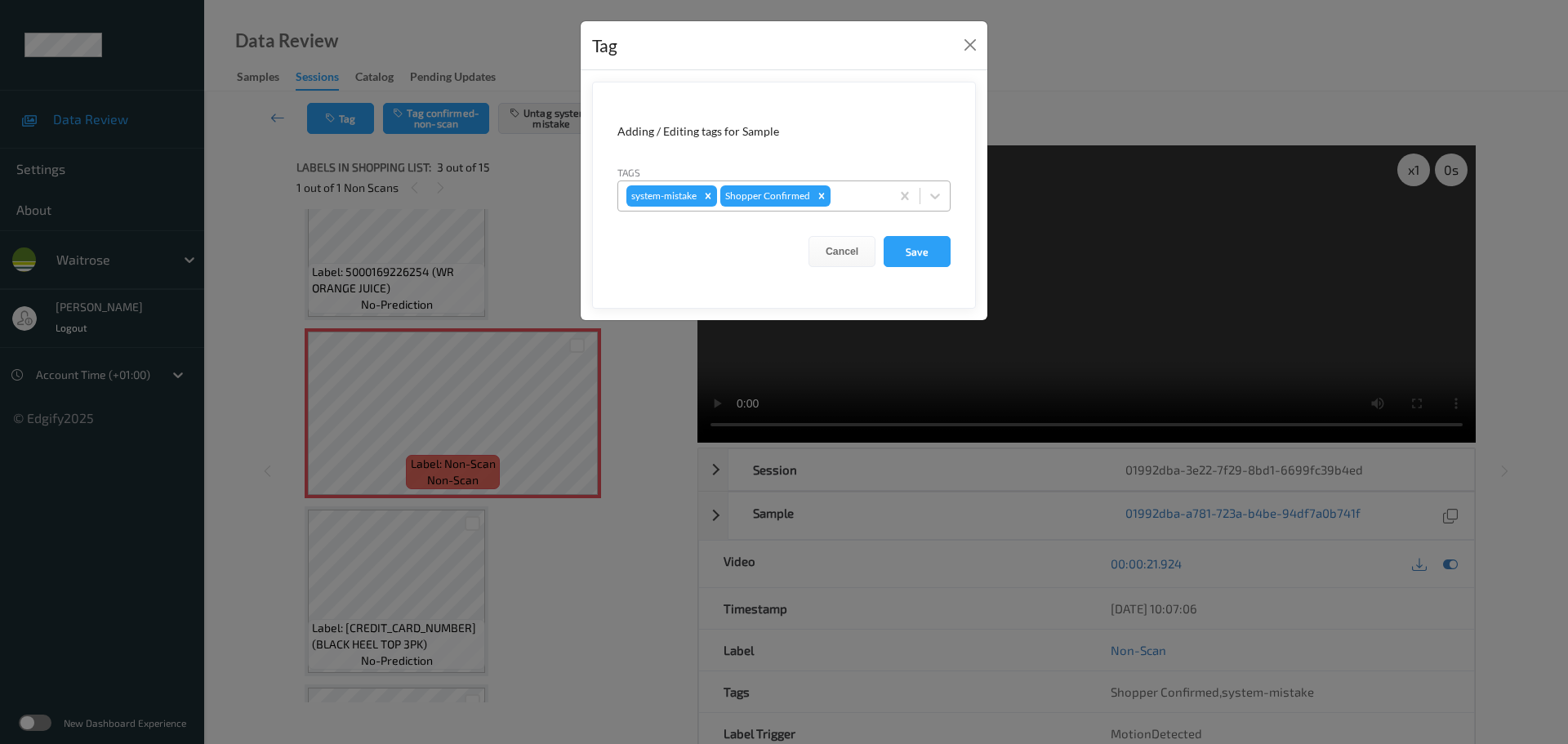
click at [851, 202] on div at bounding box center [858, 195] width 48 height 20
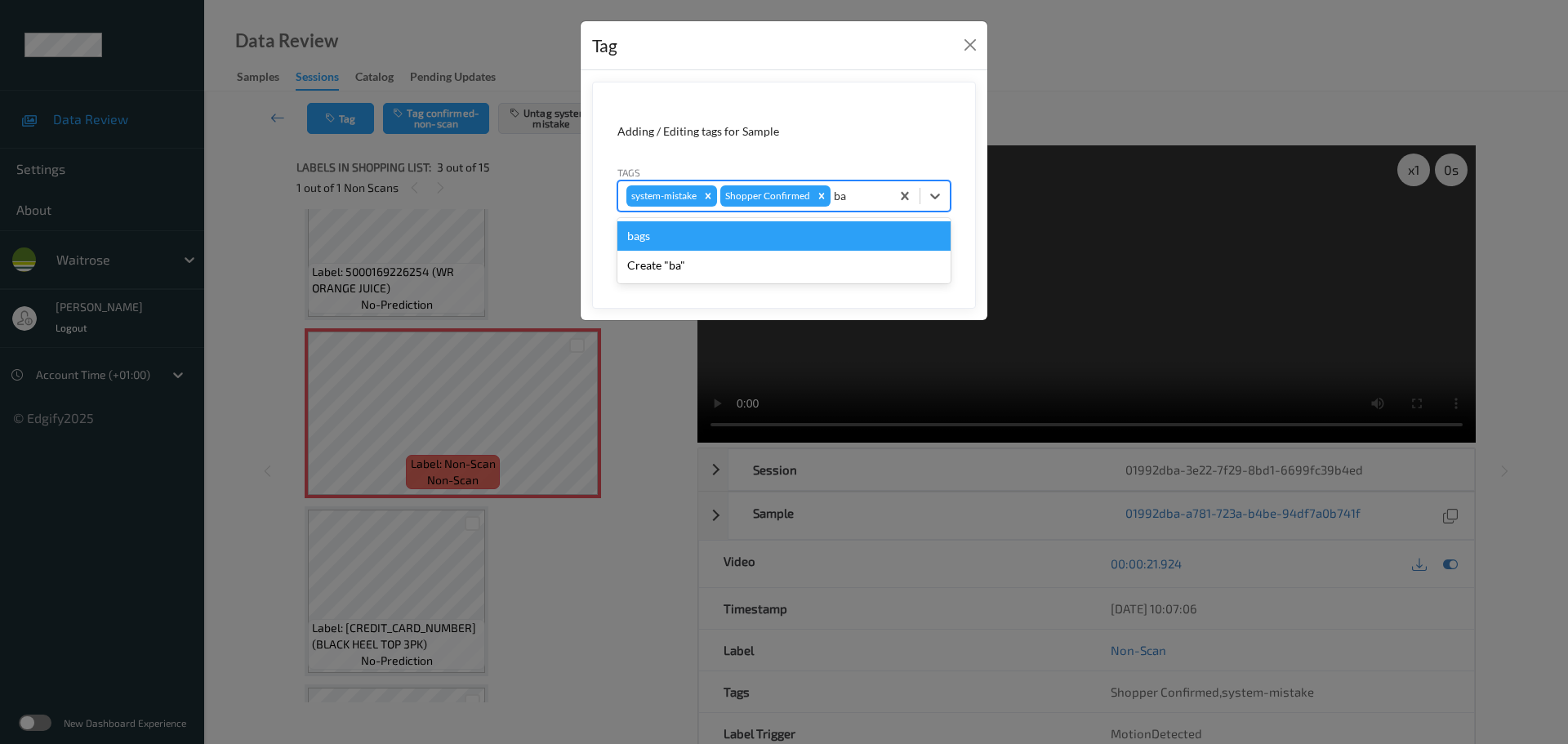
type input "bag"
click at [838, 235] on div "bags" at bounding box center [784, 236] width 333 height 29
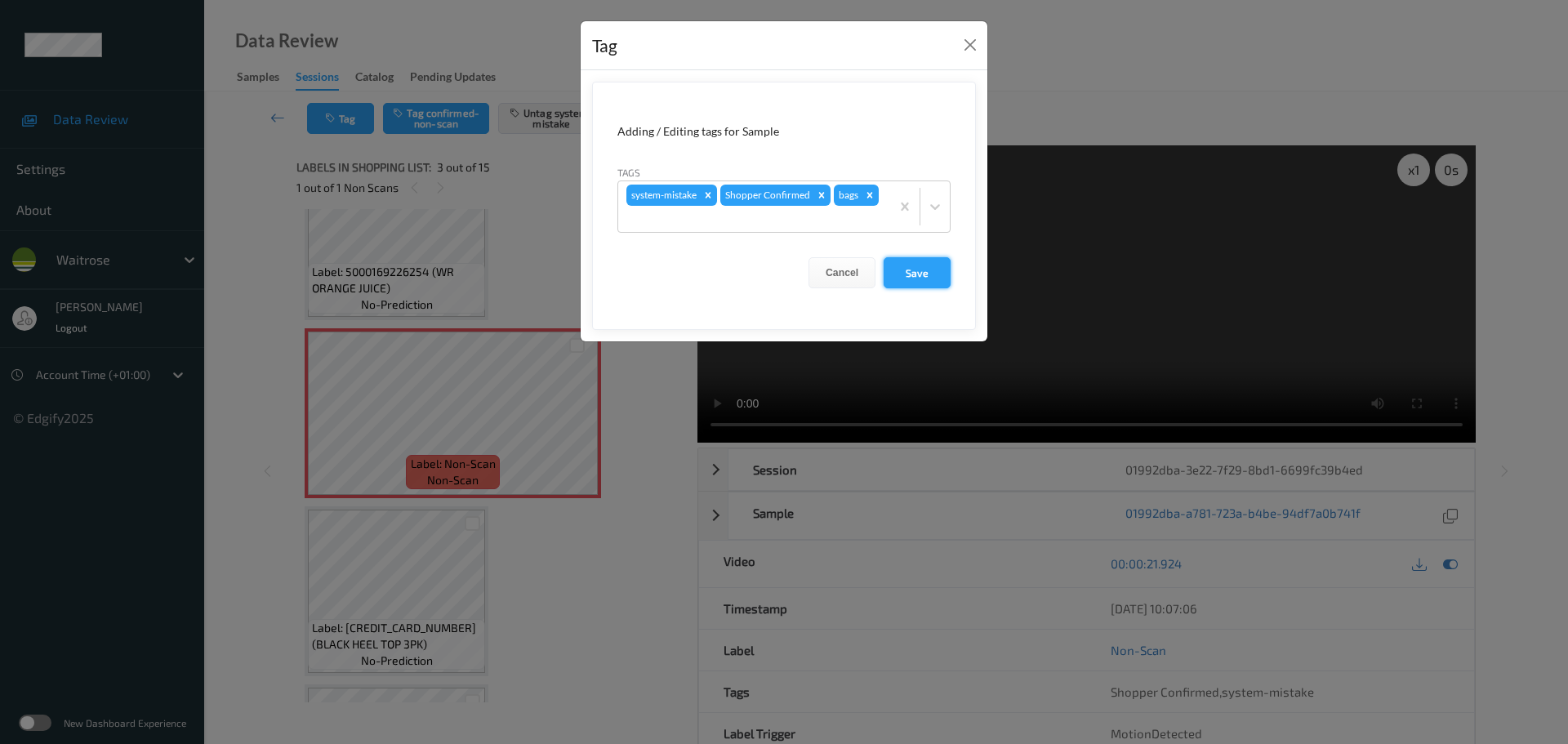
click at [918, 270] on button "Save" at bounding box center [917, 273] width 67 height 31
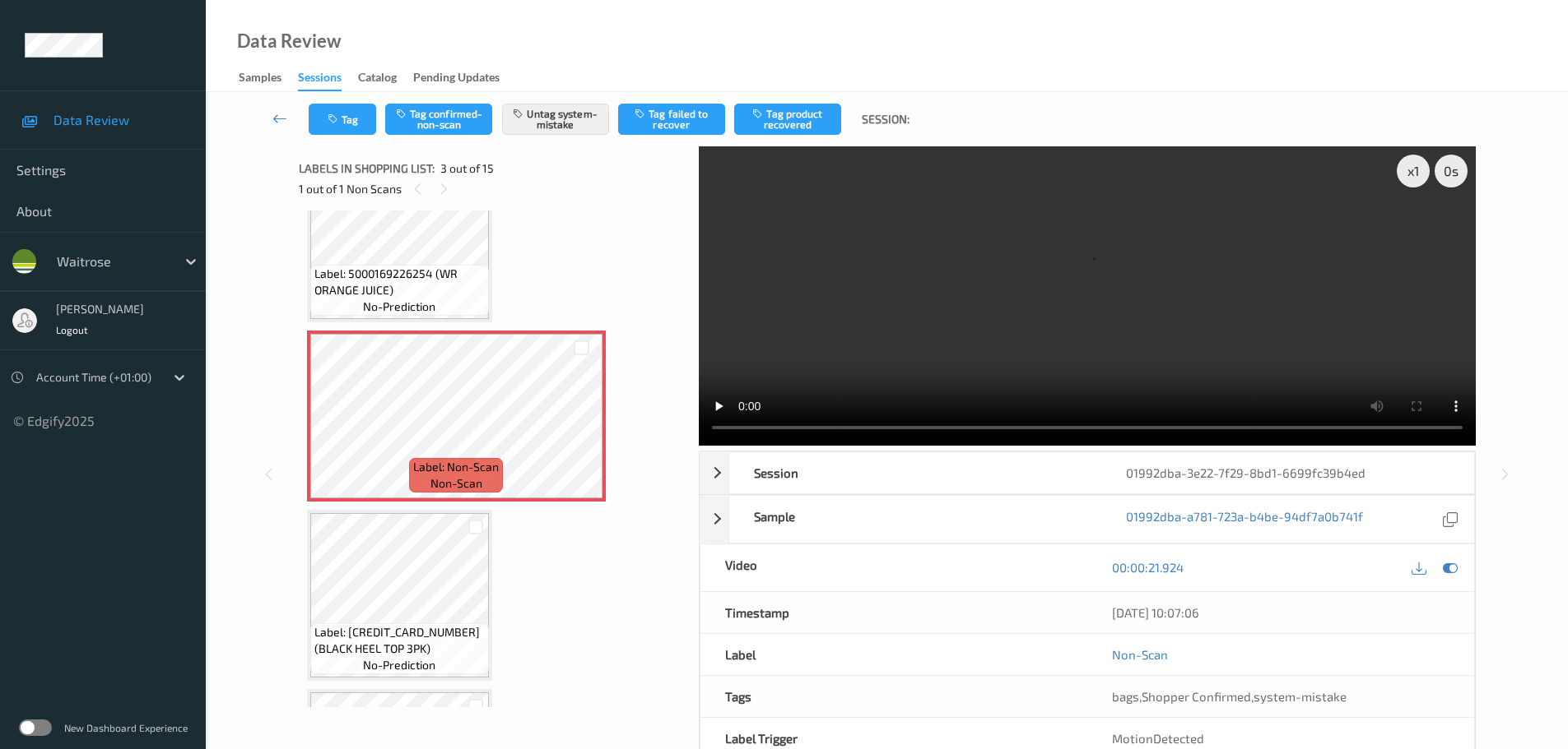
scroll to position [165, 0]
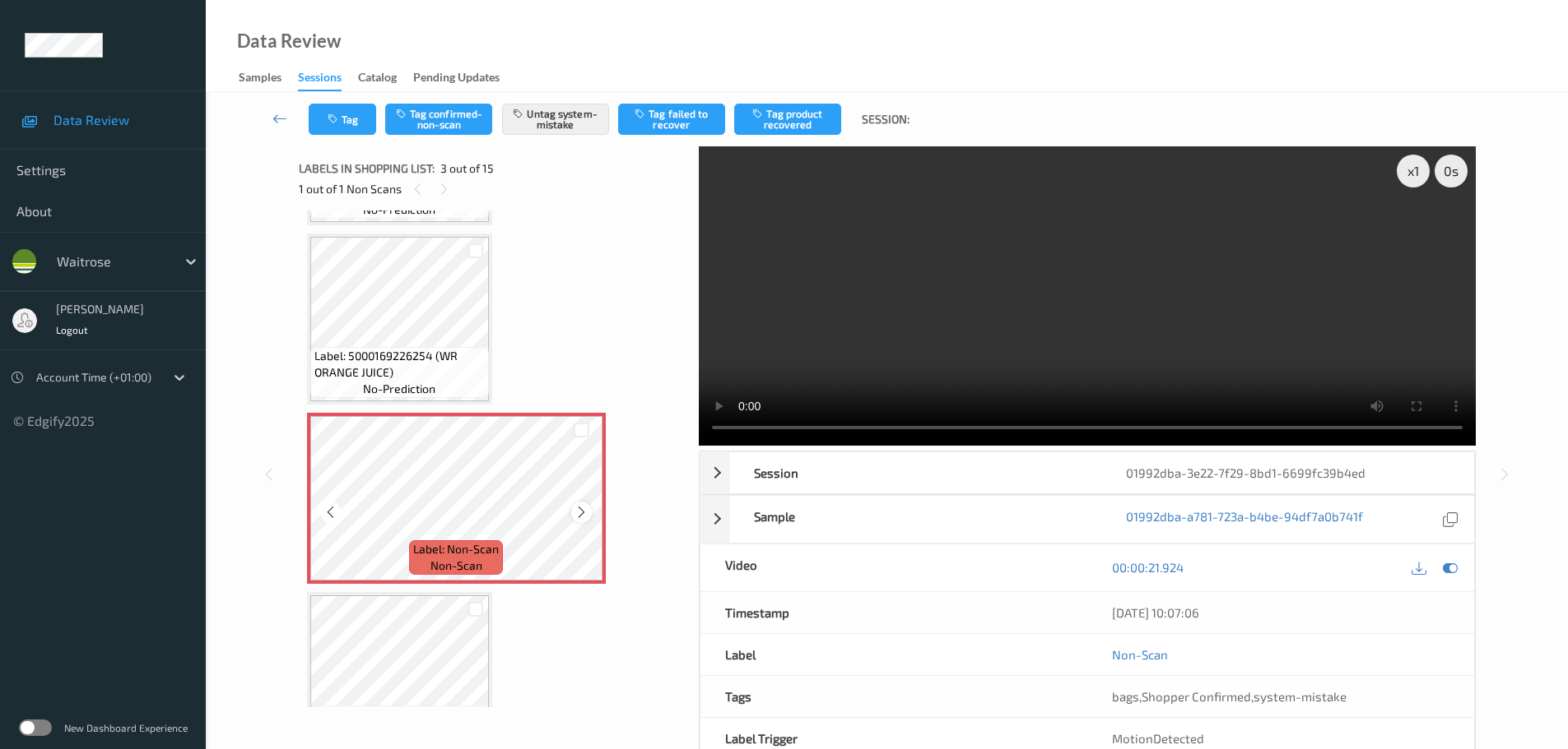
click at [579, 519] on icon at bounding box center [581, 512] width 14 height 15
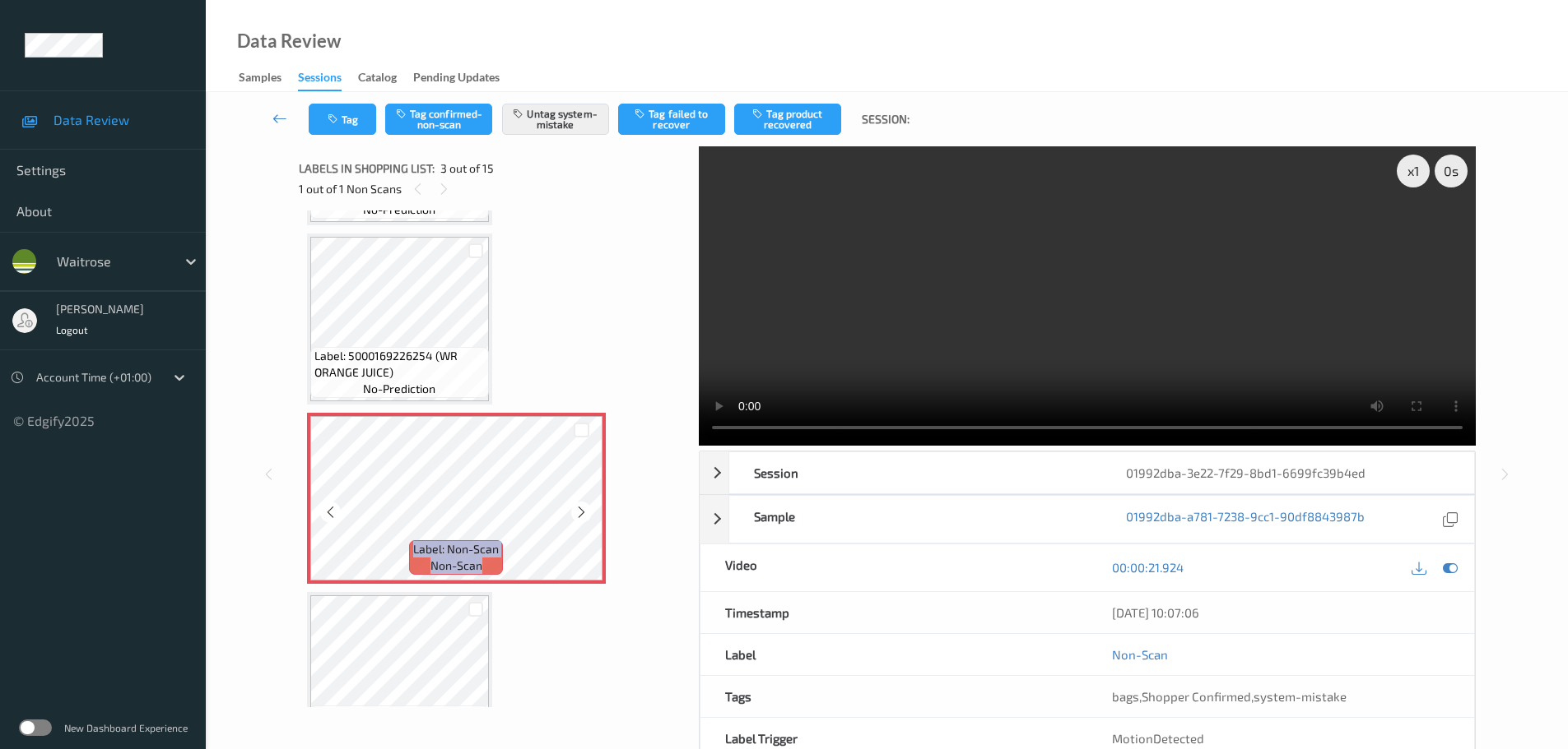
click at [579, 519] on icon at bounding box center [581, 512] width 14 height 15
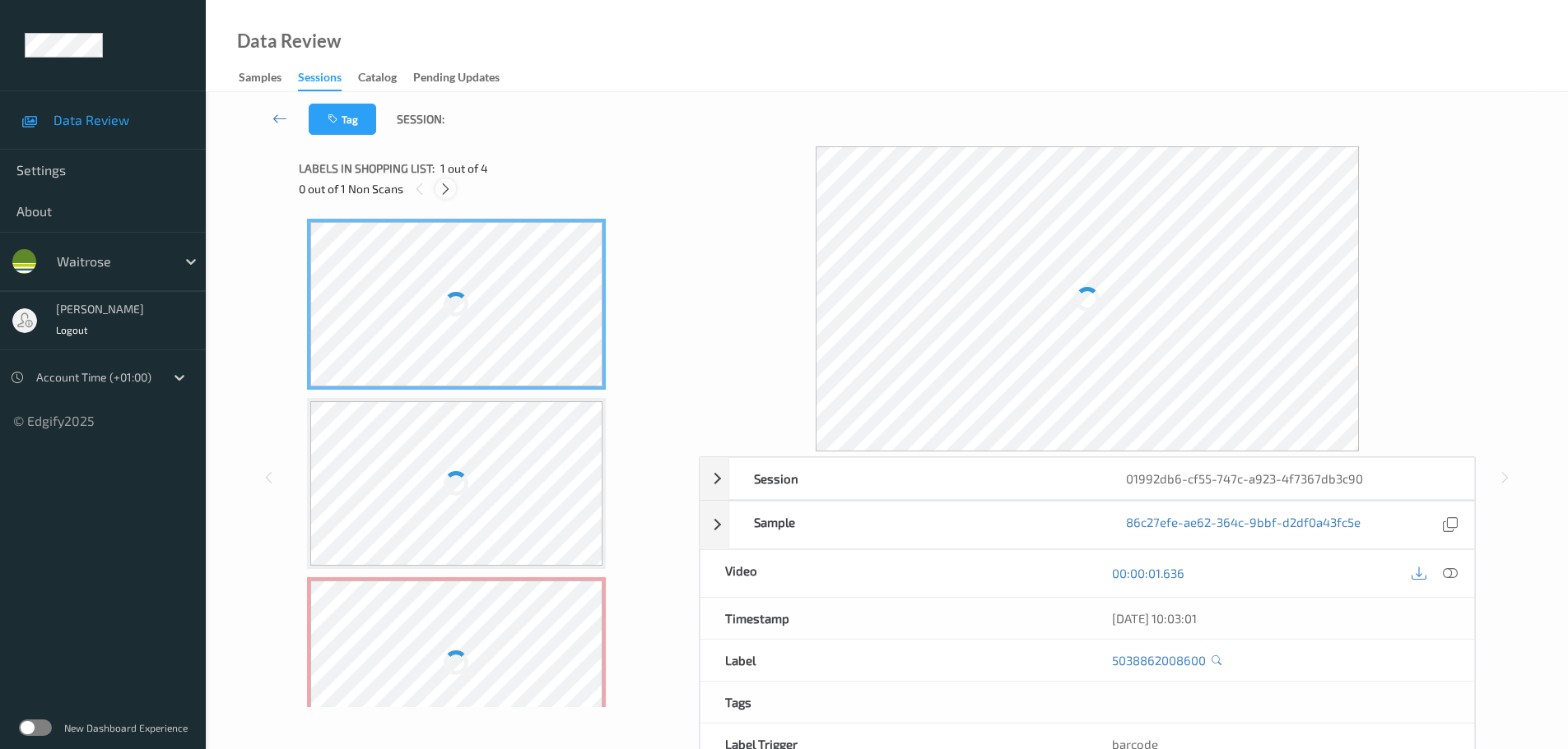
click at [446, 192] on icon at bounding box center [446, 189] width 14 height 15
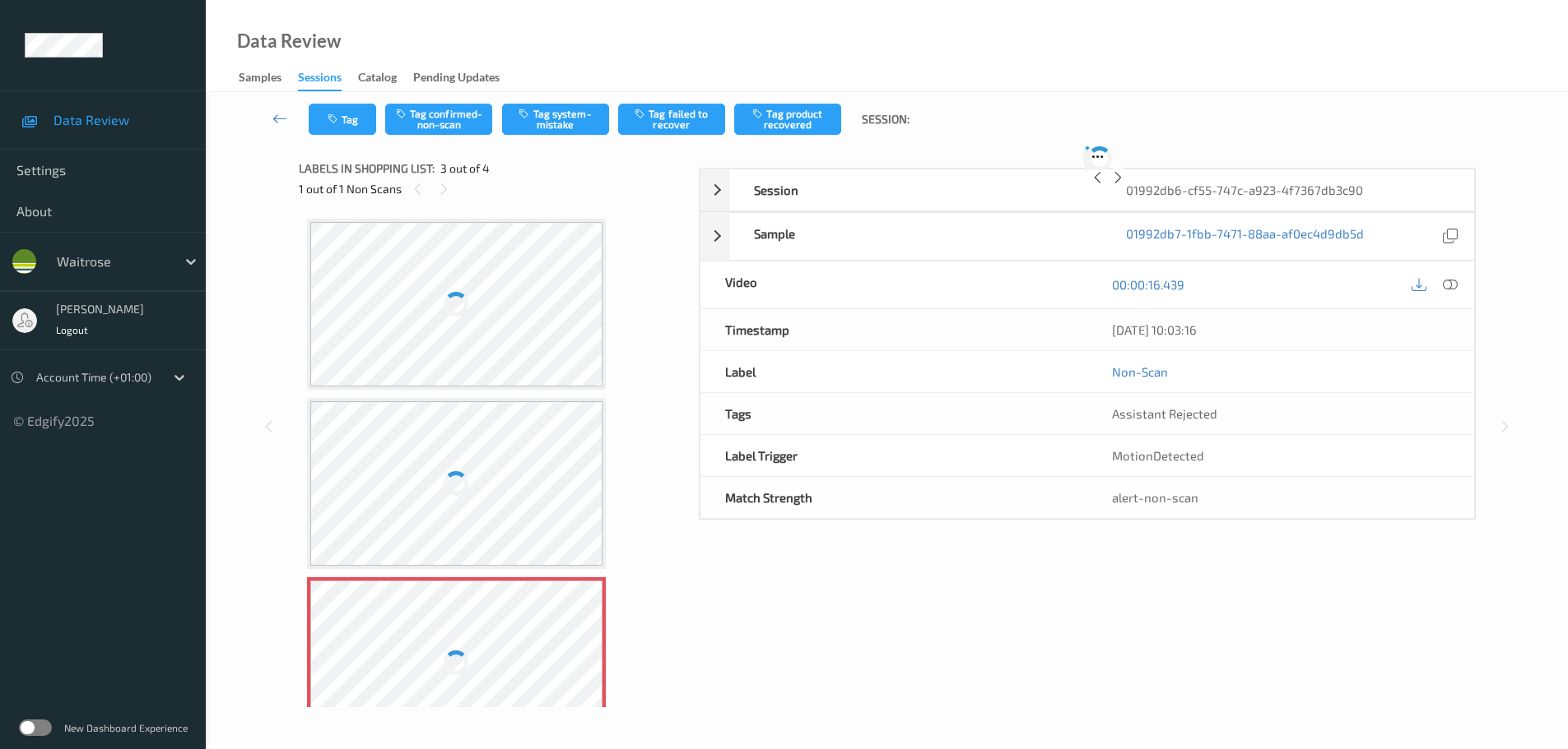
scroll to position [187, 0]
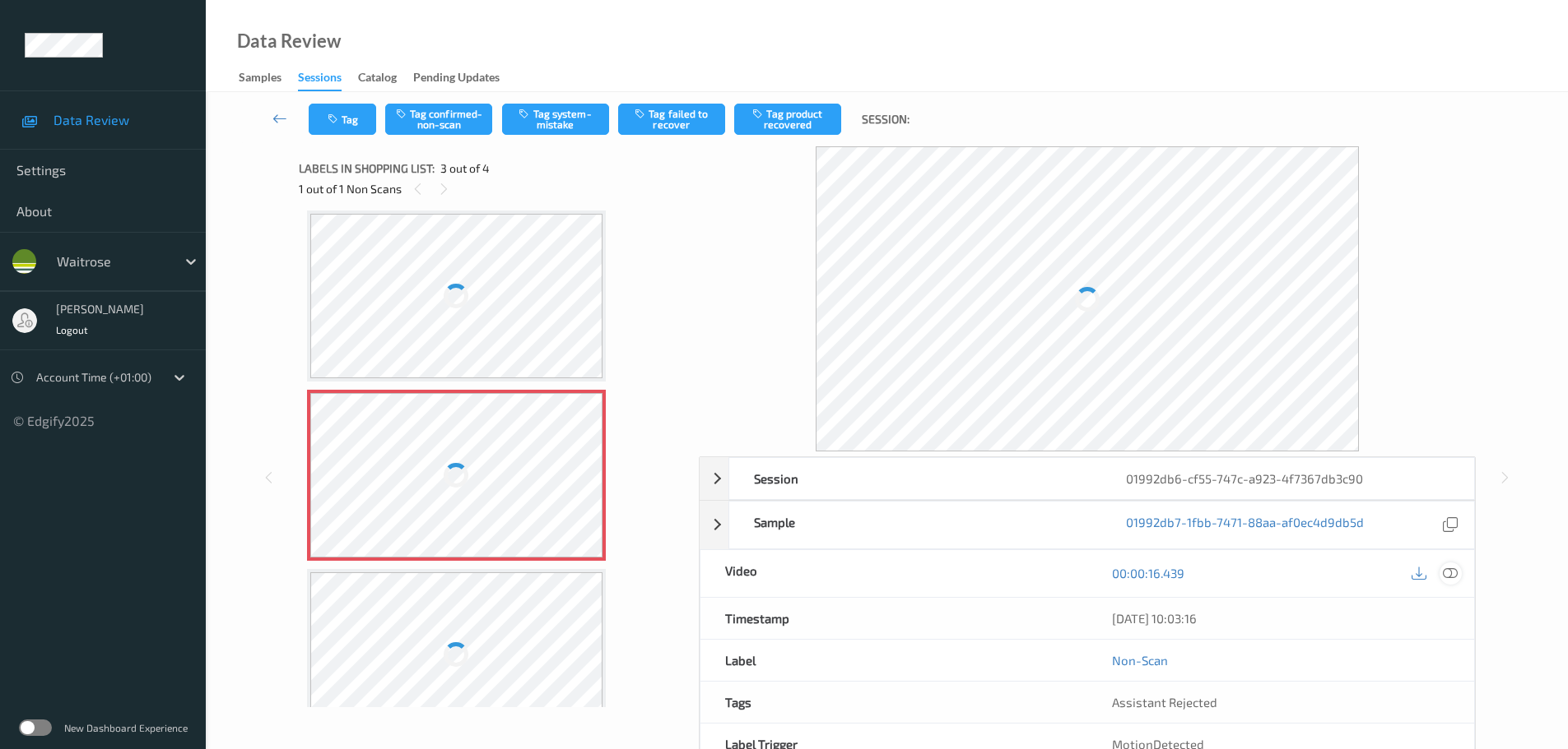
click at [1443, 574] on div at bounding box center [1451, 574] width 22 height 22
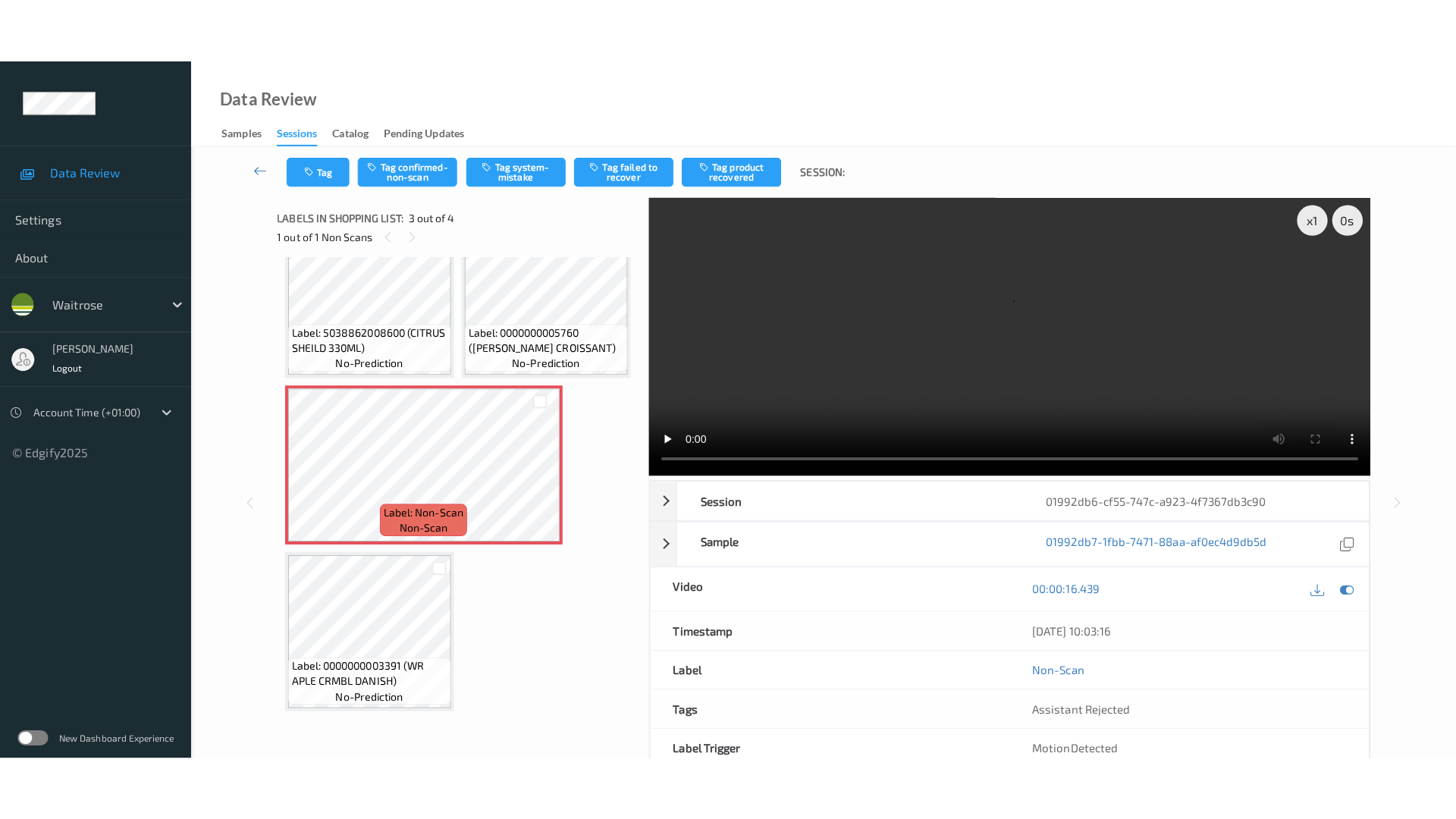
scroll to position [211, 0]
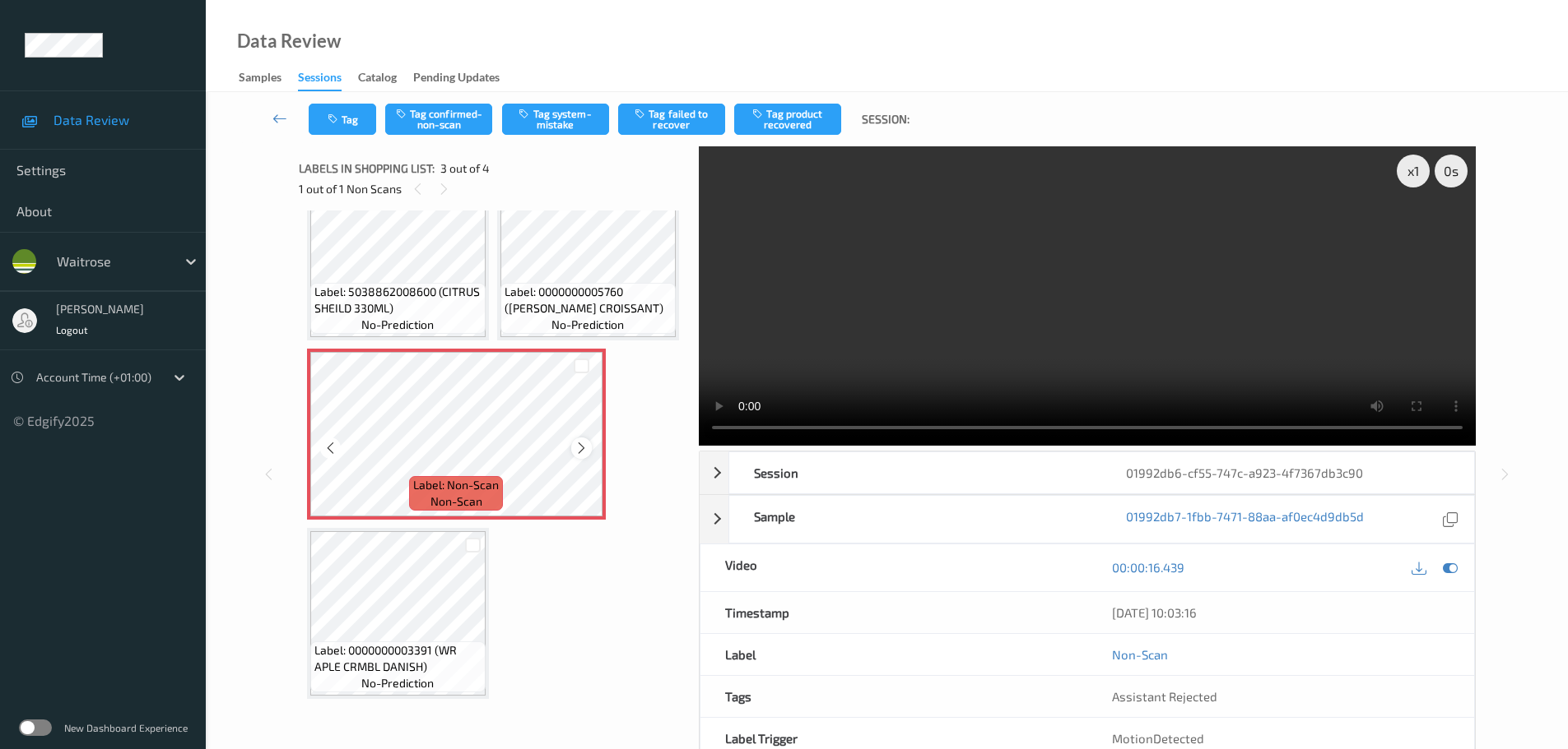
click at [572, 442] on div "Label: Non-Scan non-scan" at bounding box center [457, 434] width 299 height 171
click at [572, 442] on div at bounding box center [582, 448] width 21 height 21
click at [575, 442] on icon at bounding box center [581, 448] width 14 height 15
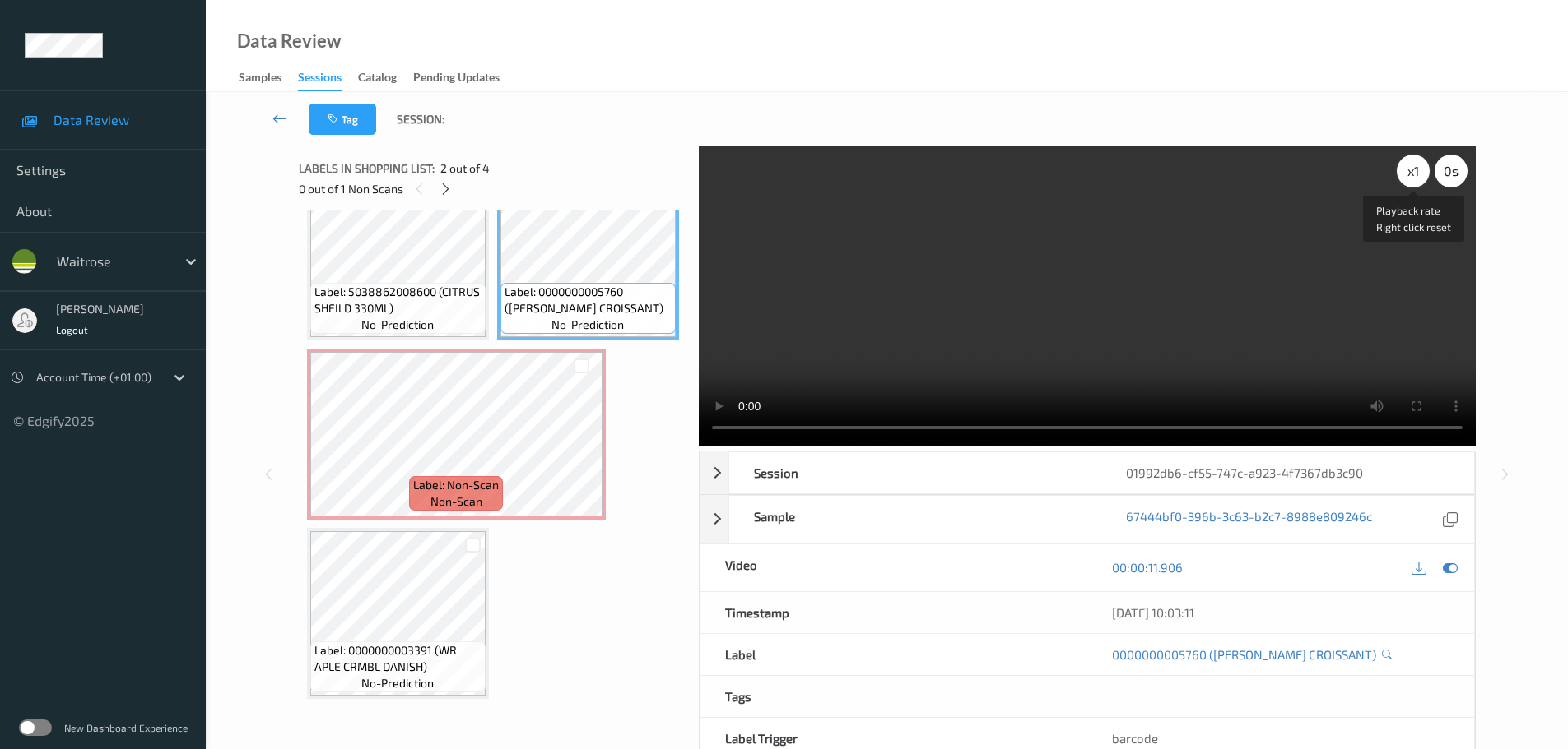
click at [1407, 179] on div "x 1" at bounding box center [1413, 171] width 33 height 33
click at [1405, 179] on div "x 4" at bounding box center [1413, 171] width 33 height 33
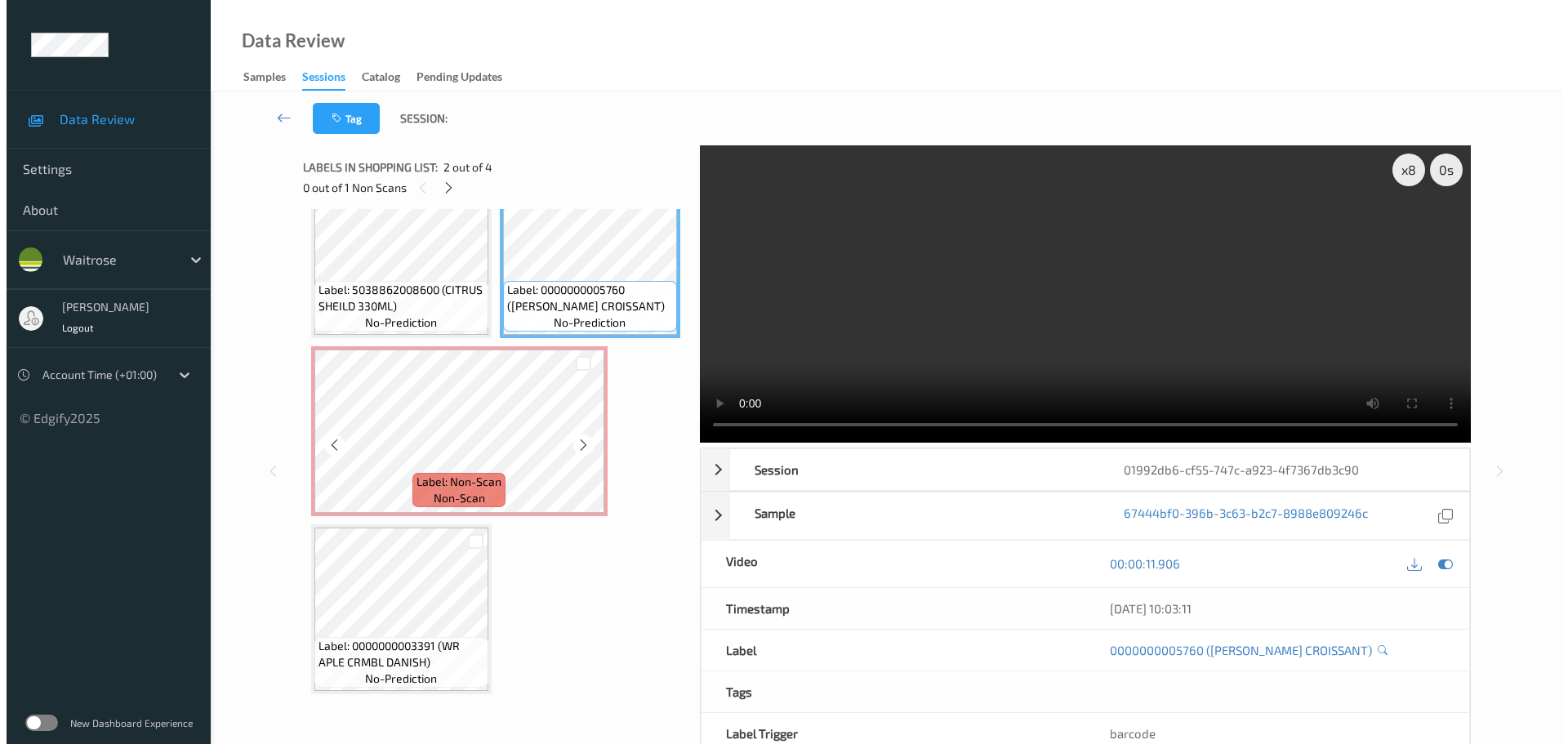
scroll to position [146, 0]
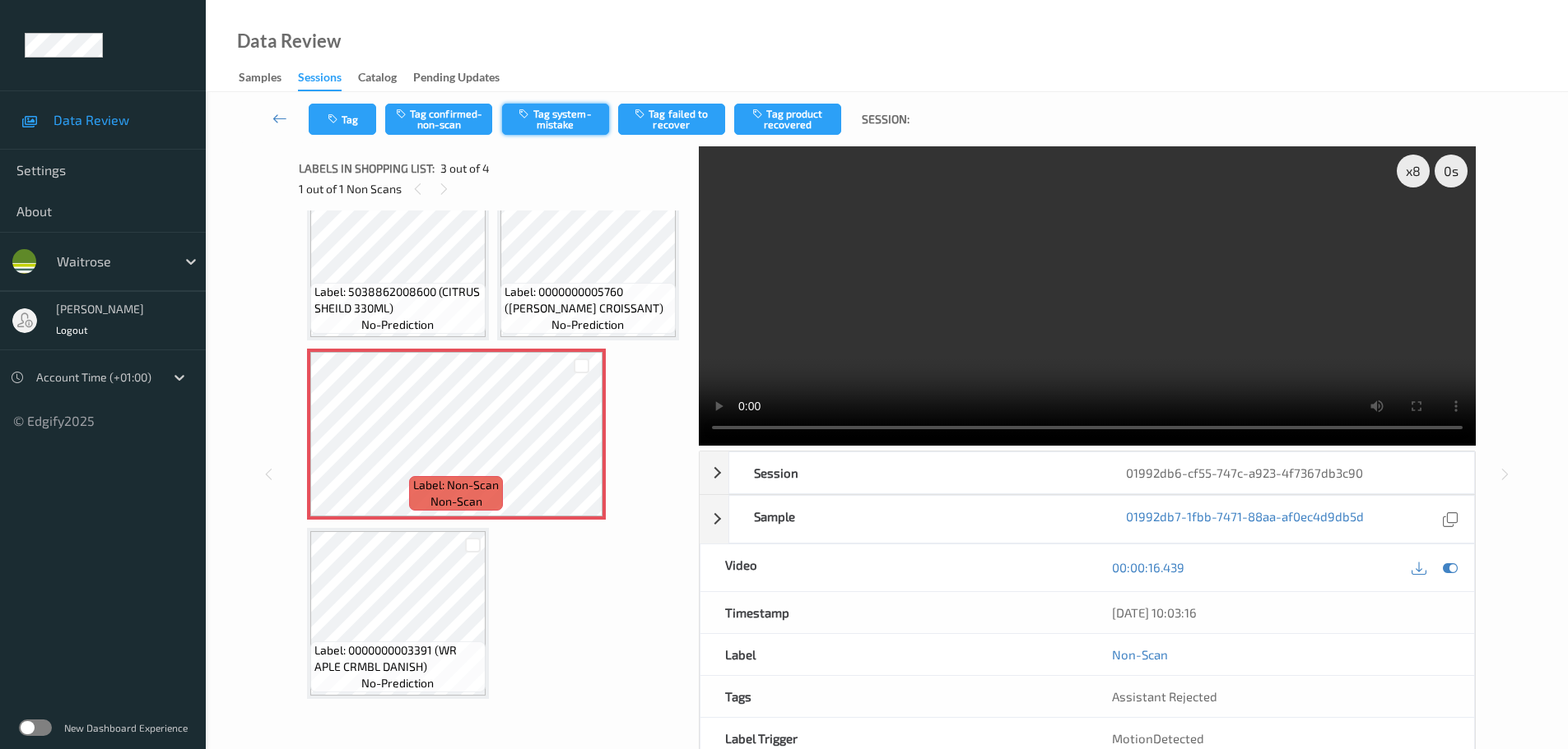
click at [553, 114] on button "Tag system-mistake" at bounding box center [555, 119] width 107 height 31
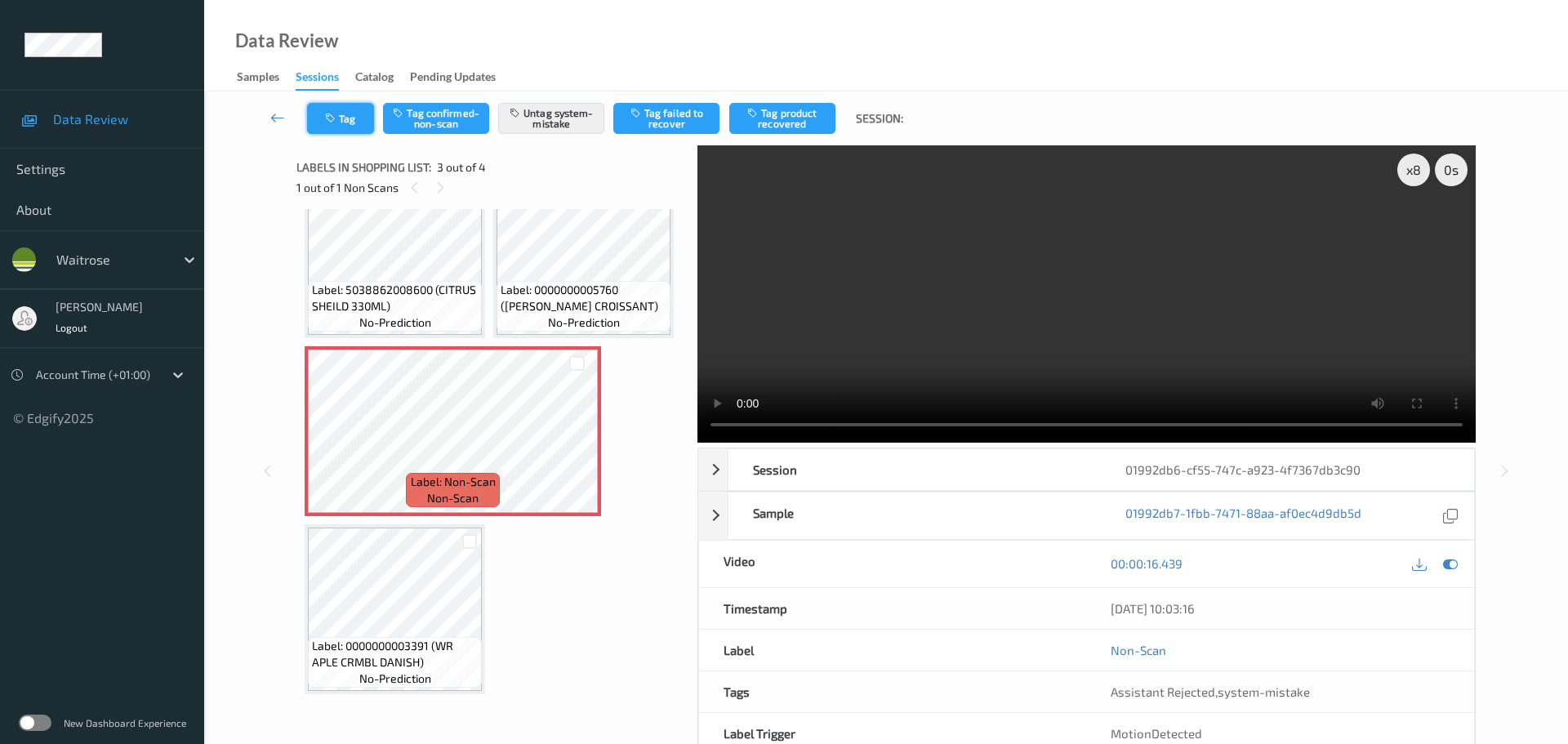
click at [318, 125] on button "Tag" at bounding box center [340, 118] width 67 height 31
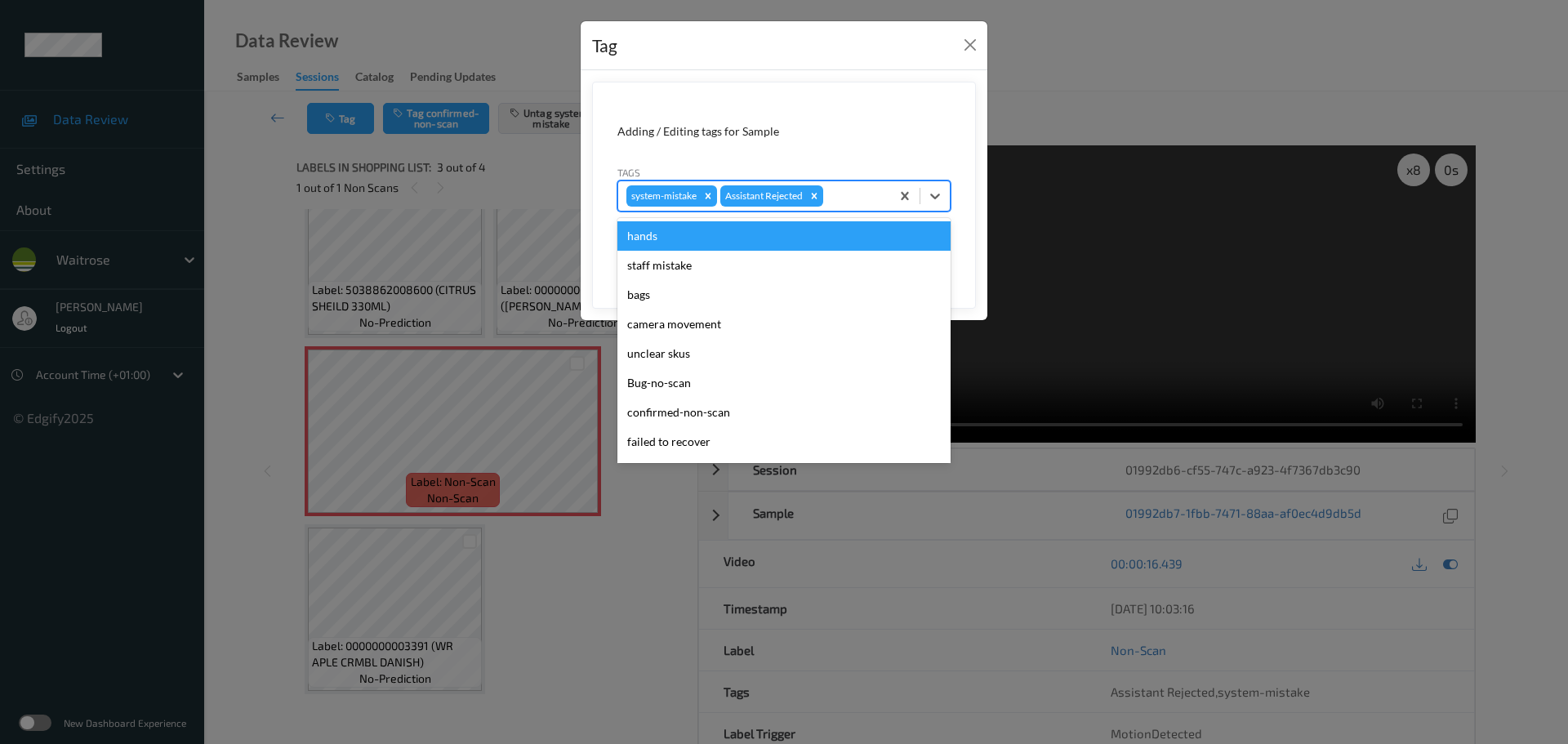
click at [879, 194] on div at bounding box center [854, 195] width 56 height 20
type input "unu"
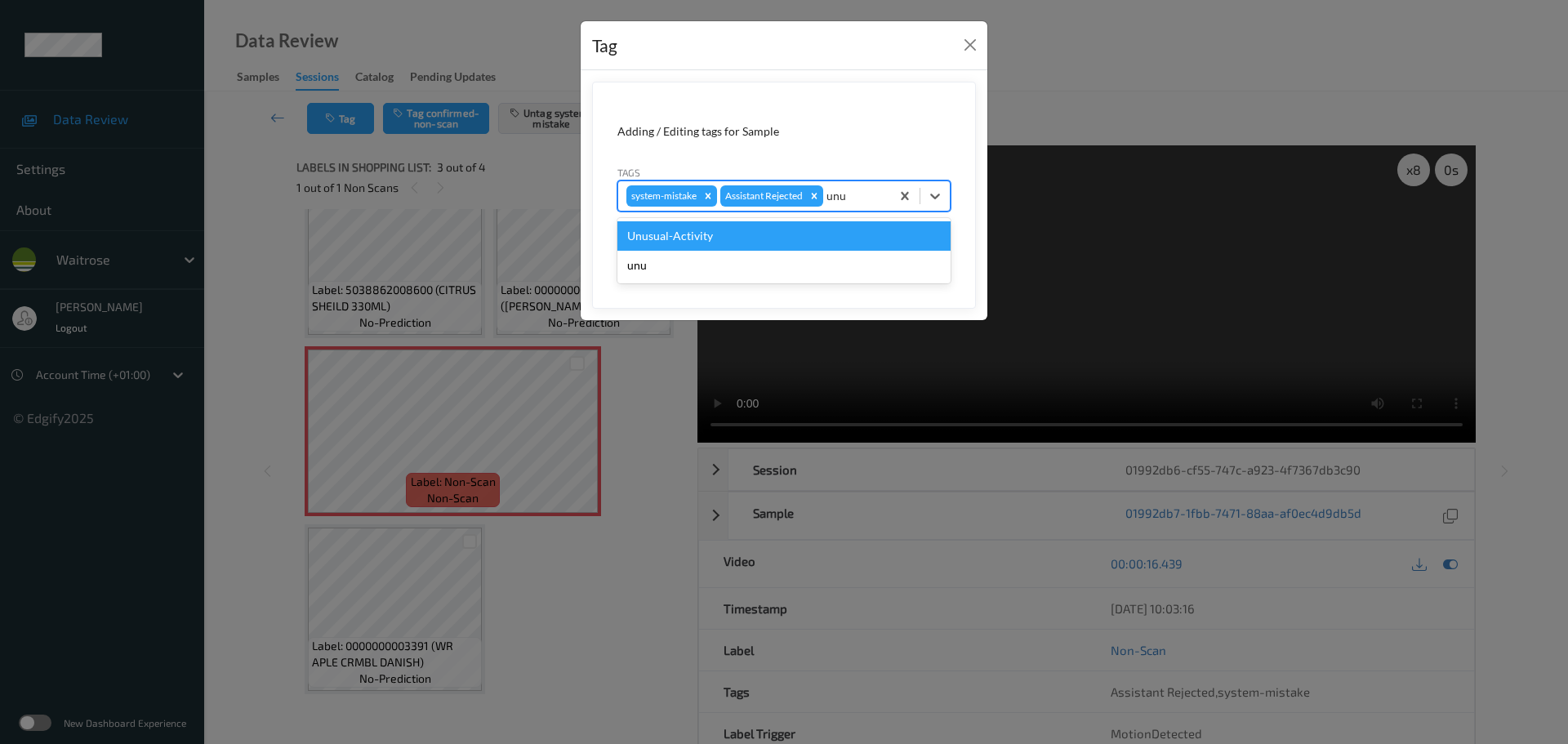
click at [790, 247] on div "Unusual-Activity" at bounding box center [784, 236] width 333 height 29
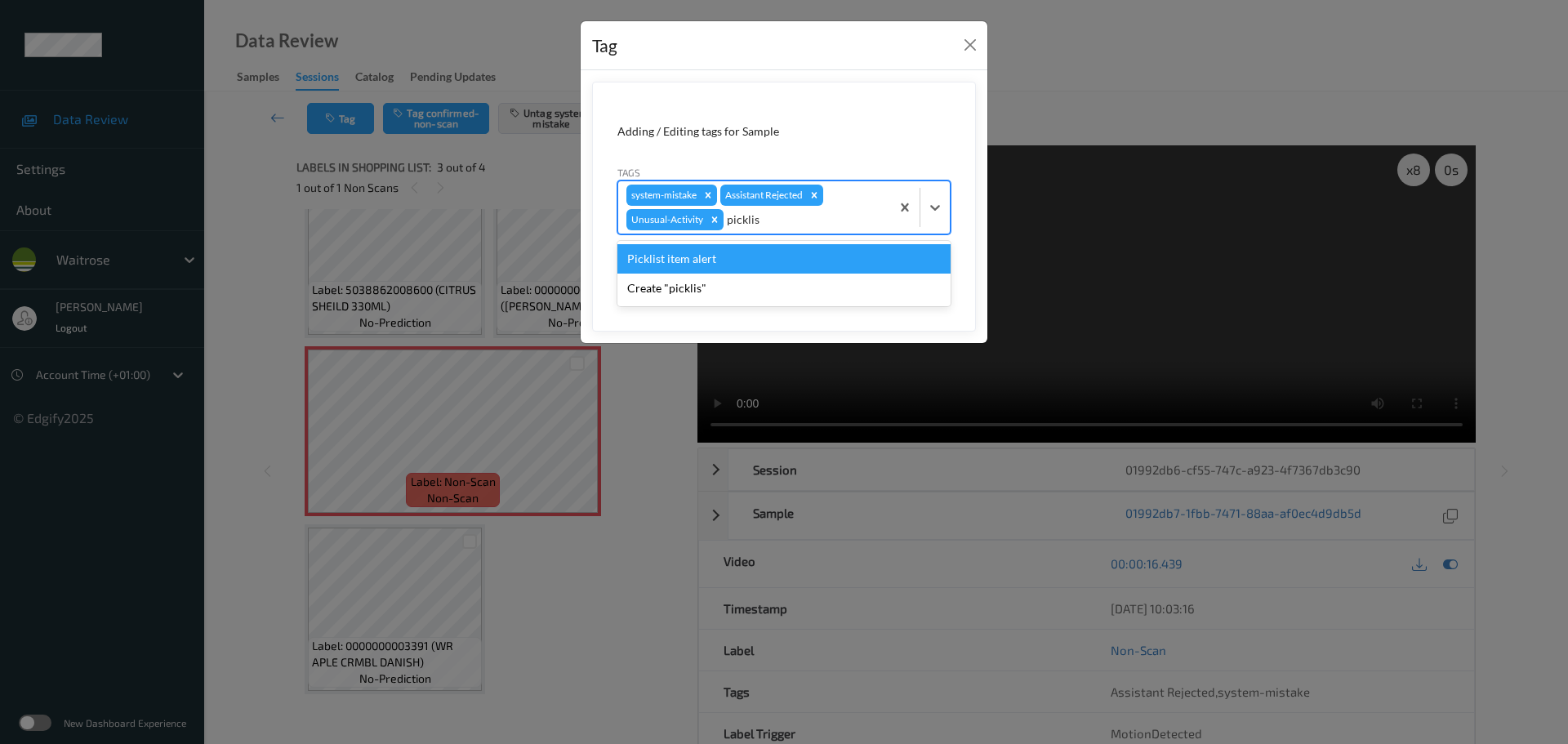
type input "picklist"
click at [788, 247] on div "Picklist item alert" at bounding box center [784, 259] width 333 height 29
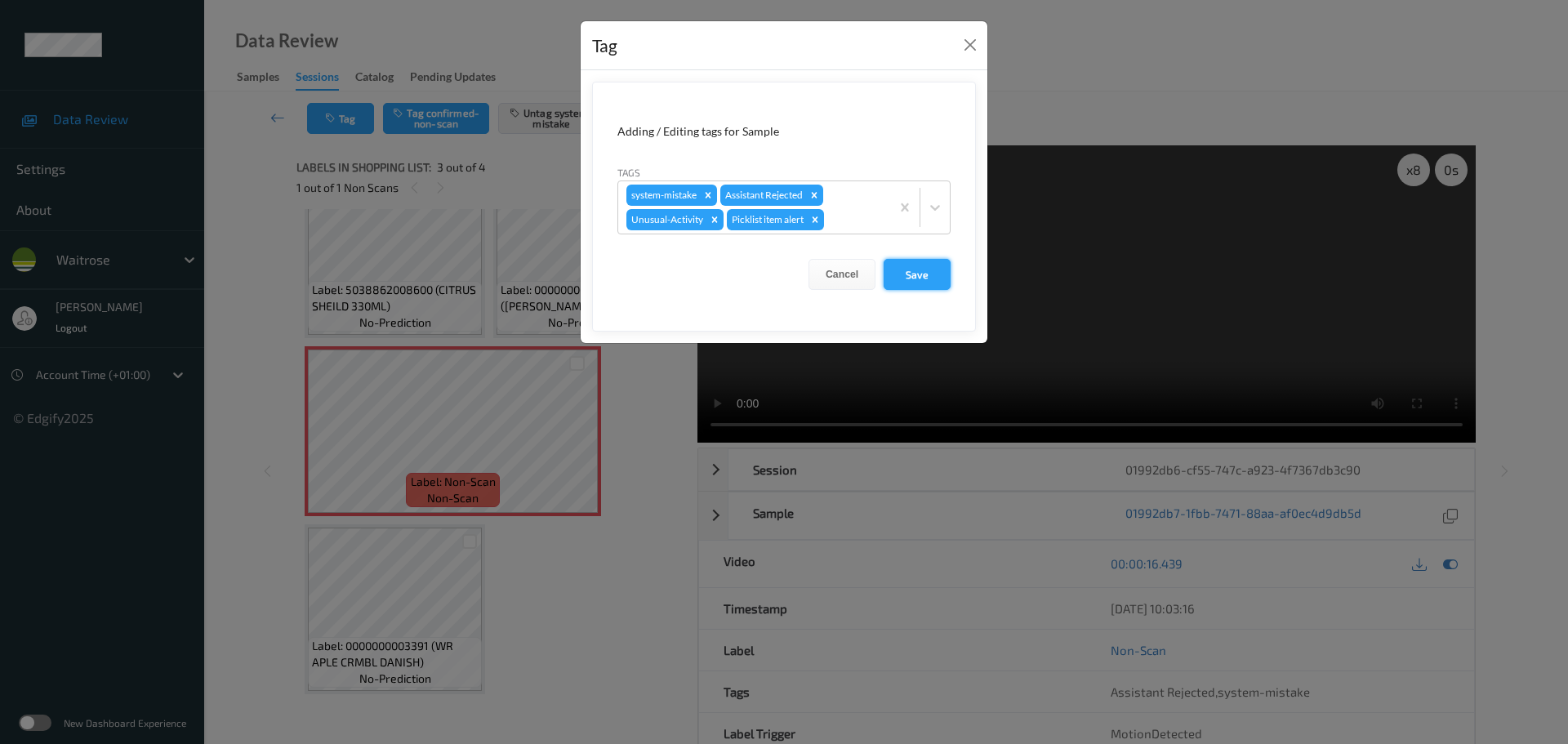
click at [909, 280] on button "Save" at bounding box center [917, 274] width 67 height 31
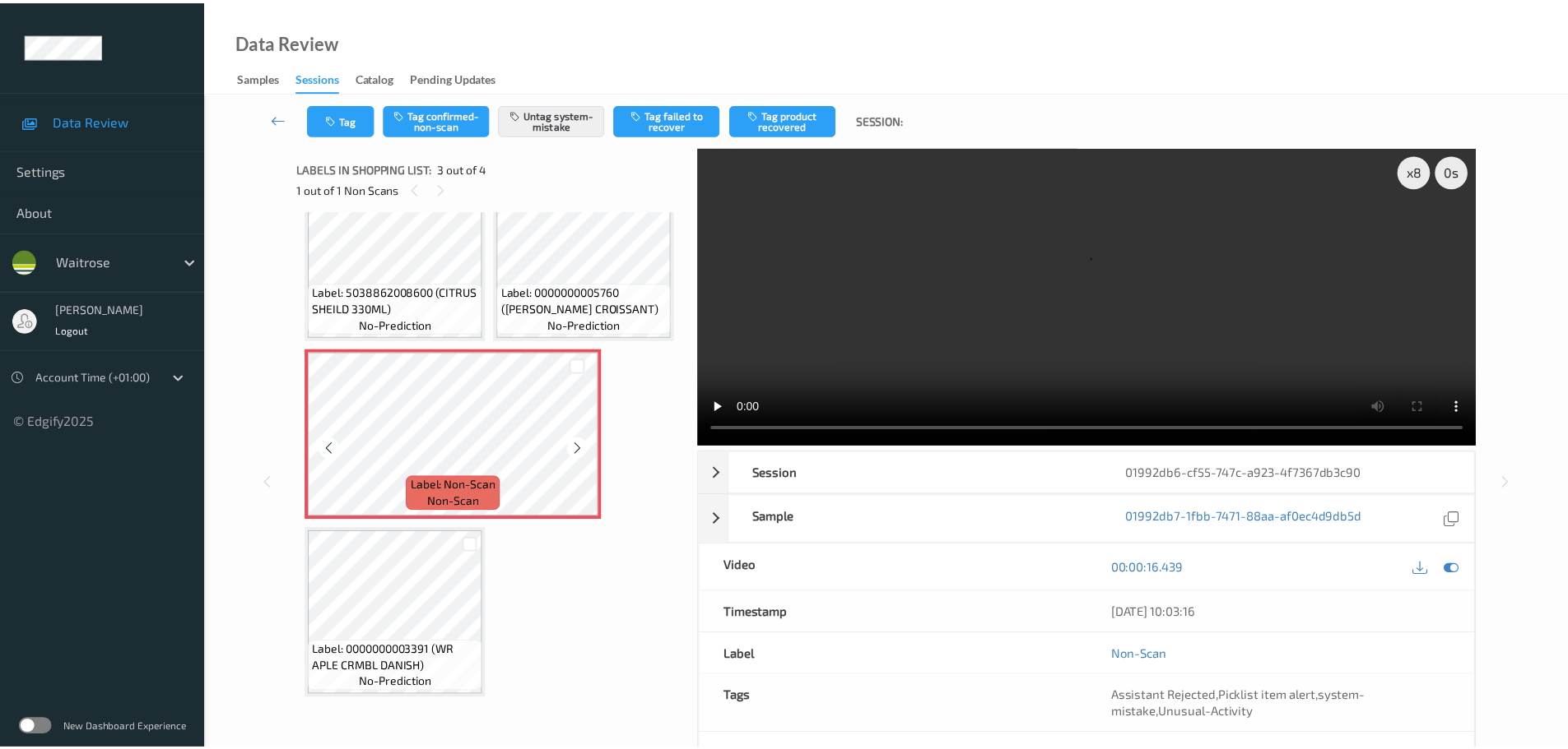
scroll to position [229, 0]
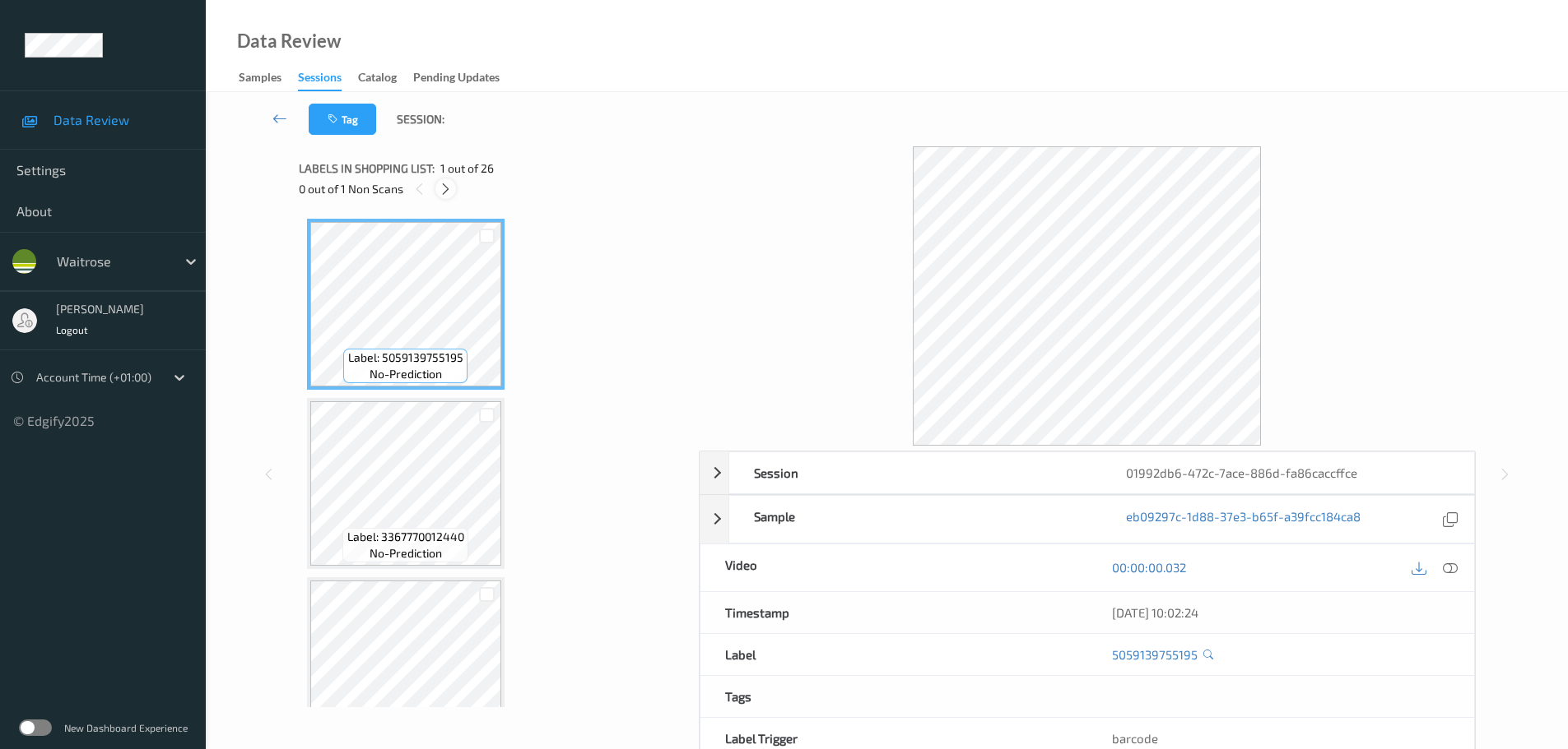
click at [445, 192] on icon at bounding box center [446, 189] width 14 height 15
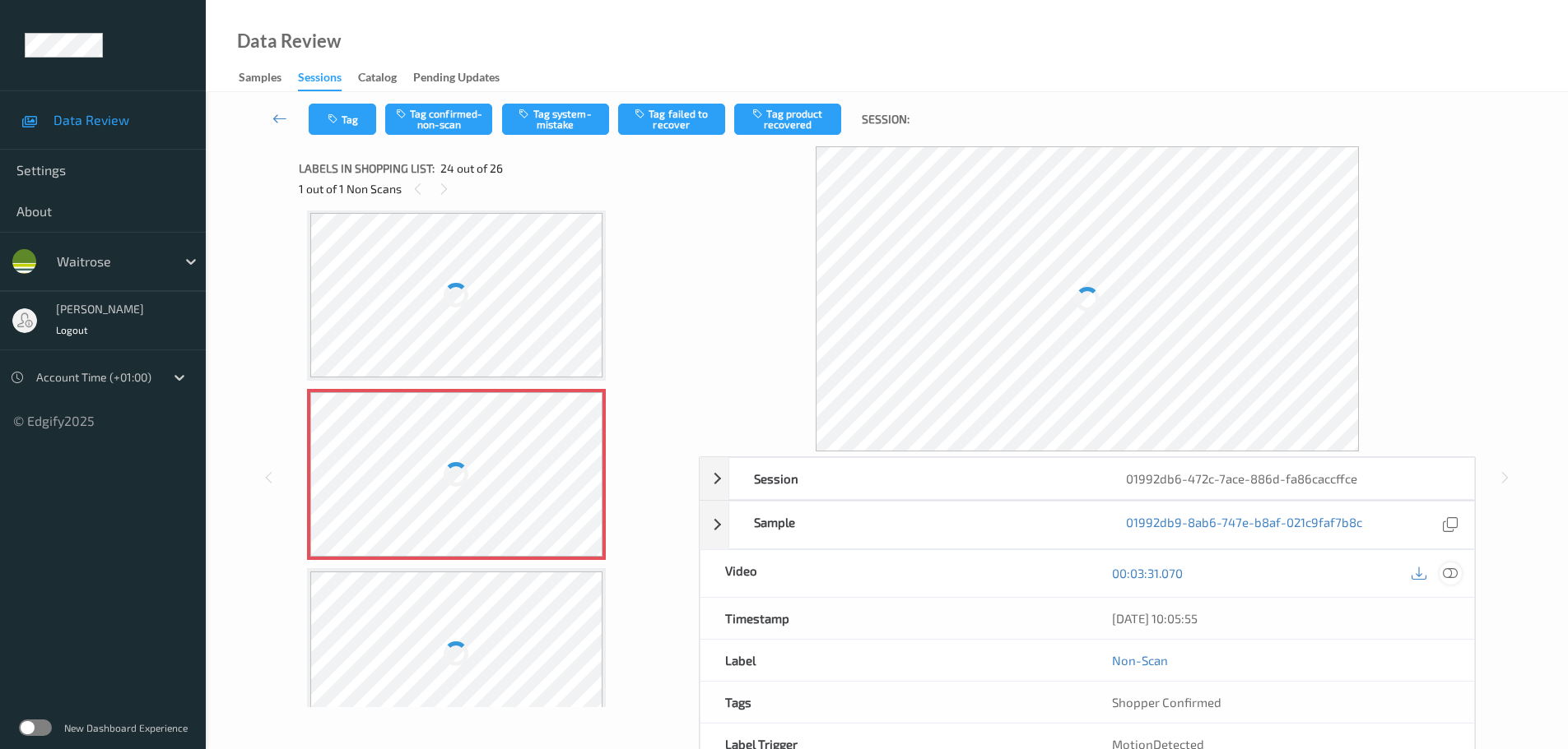
click at [1449, 570] on icon at bounding box center [1450, 573] width 15 height 15
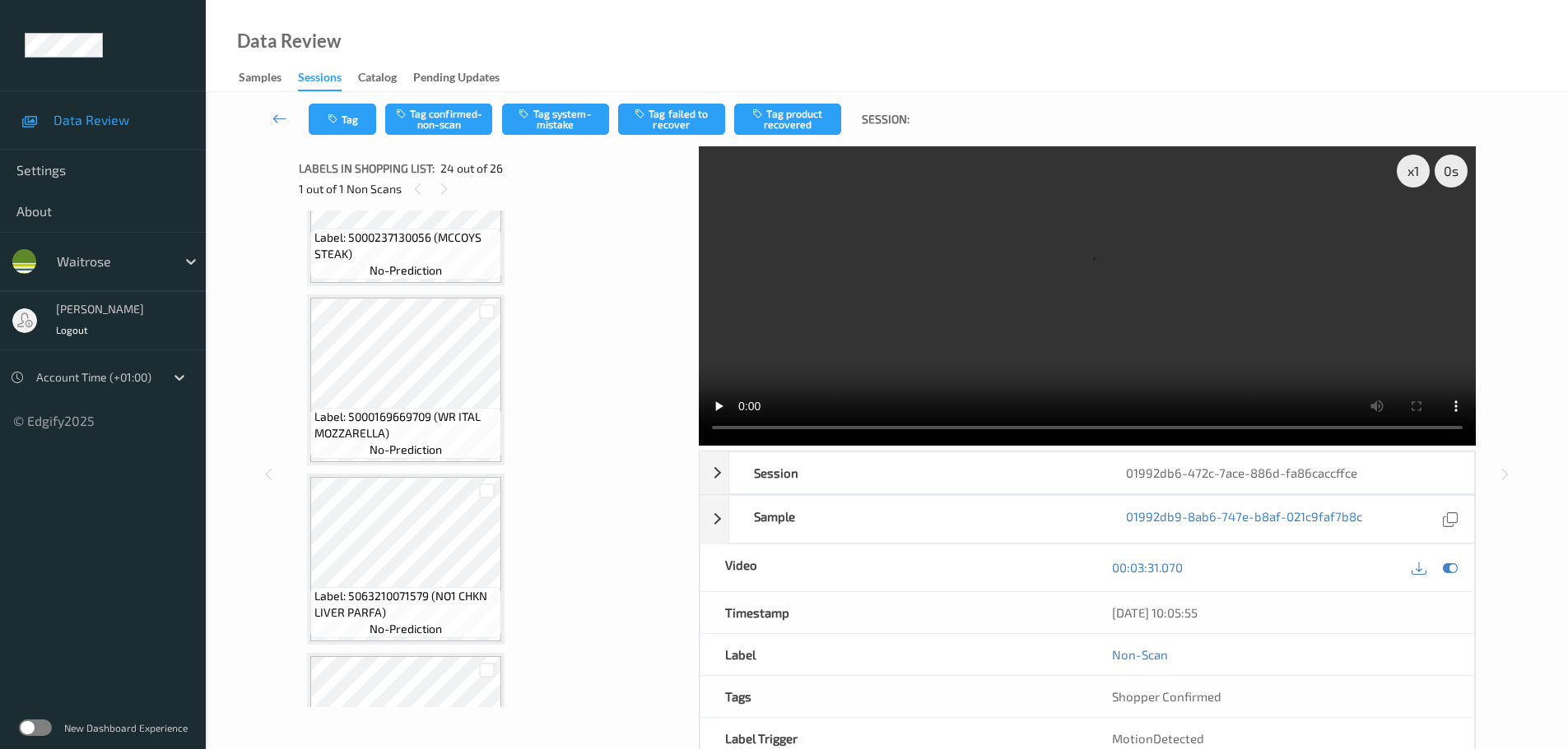
scroll to position [3871, 0]
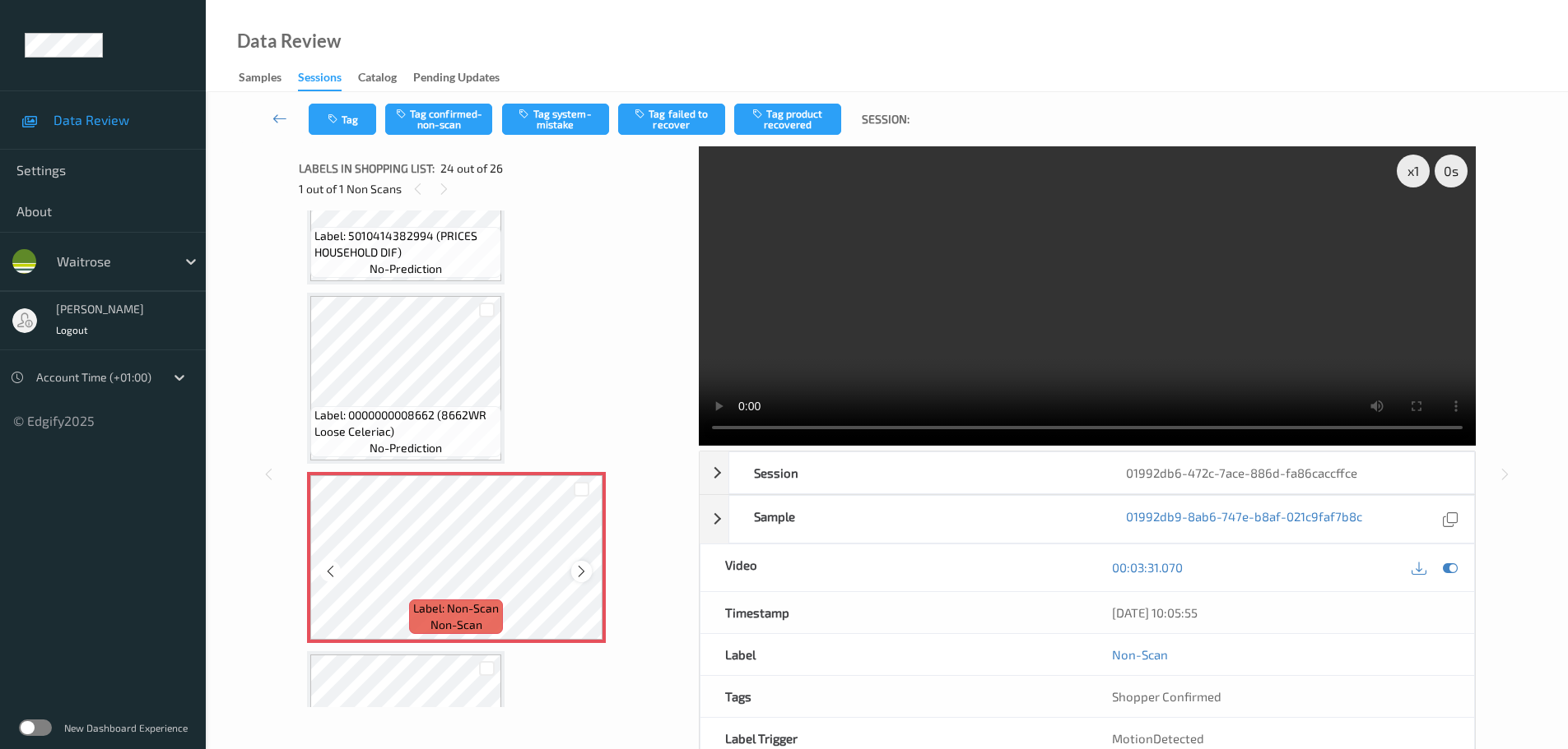
click at [575, 563] on div at bounding box center [582, 571] width 21 height 21
click at [577, 565] on icon at bounding box center [581, 571] width 14 height 15
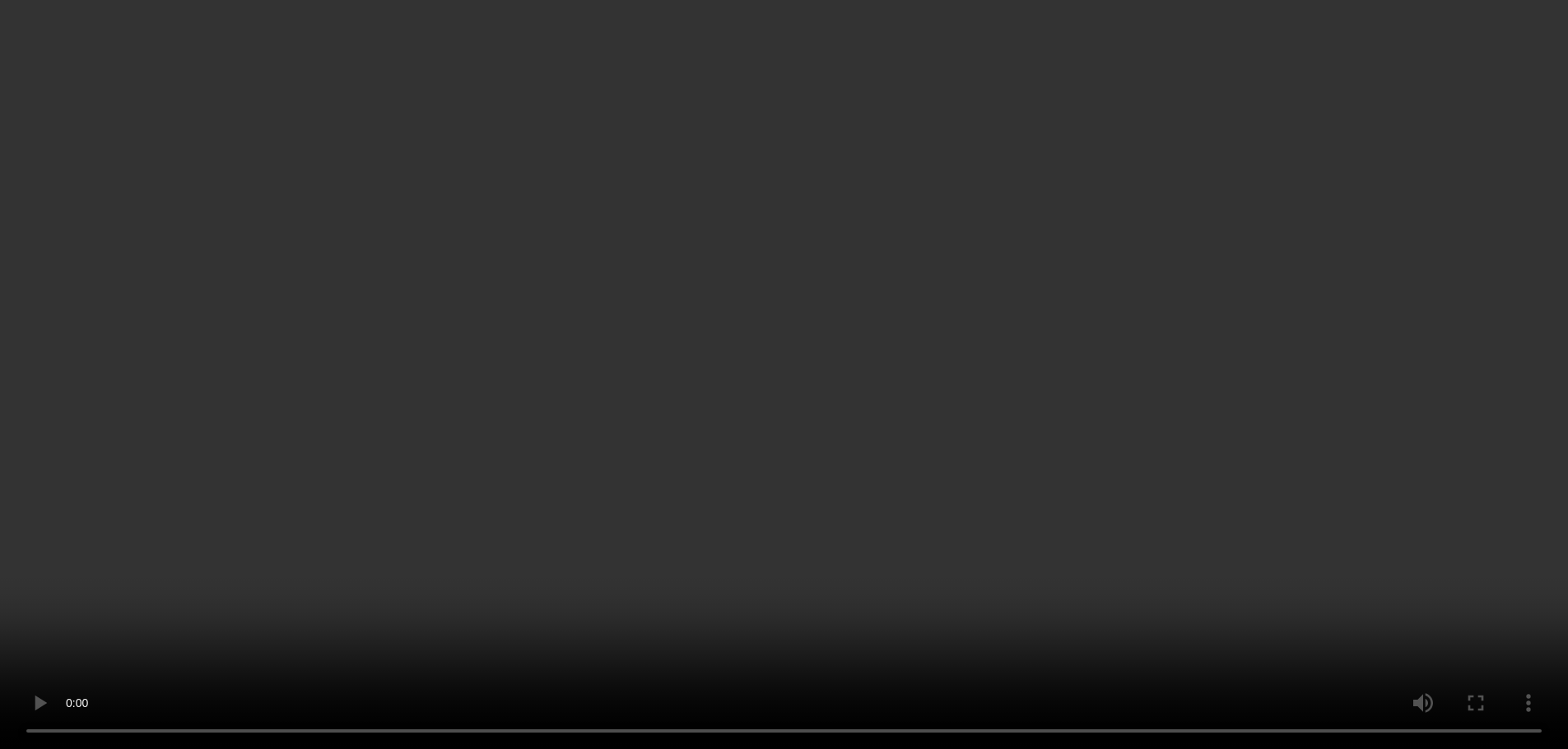
scroll to position [3953, 0]
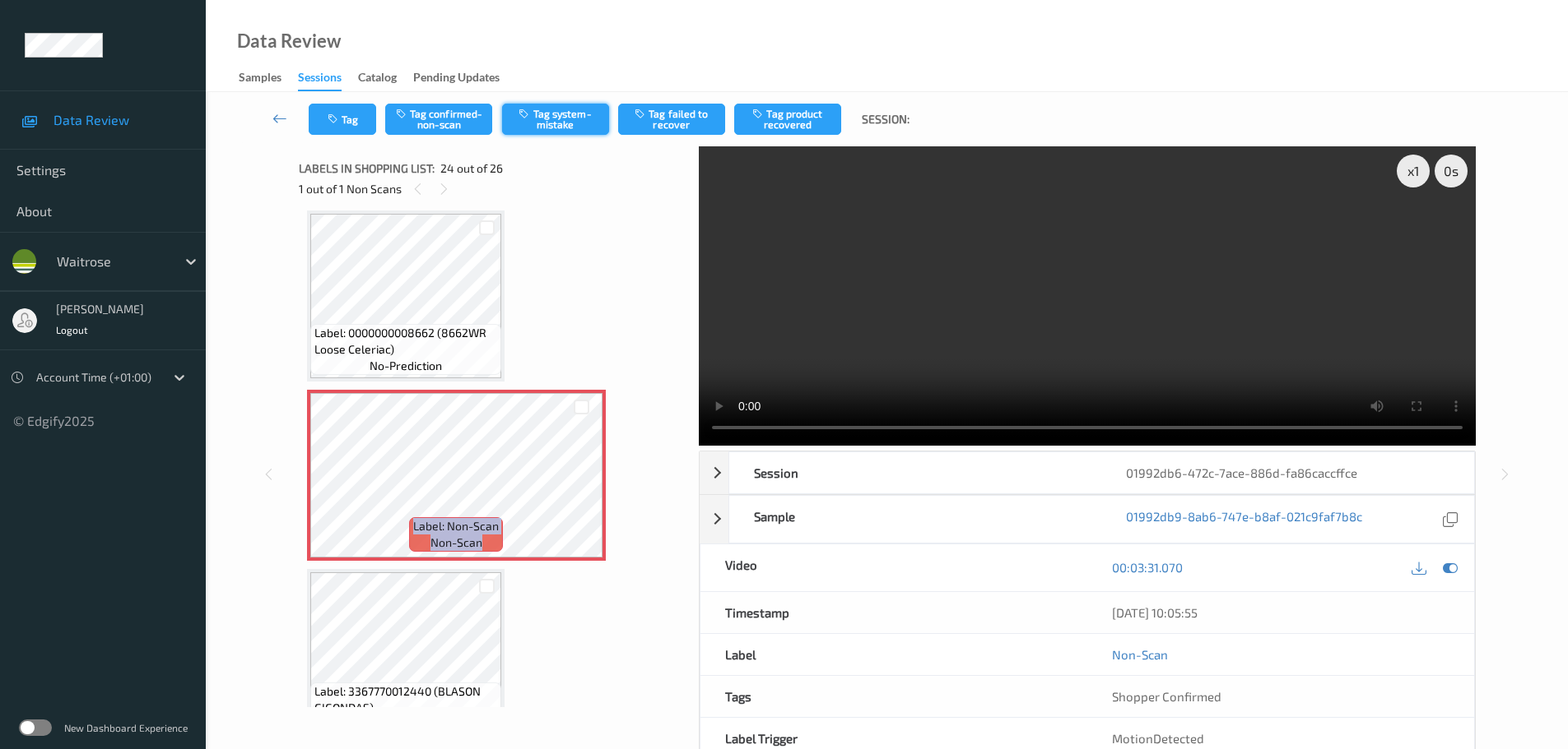
click at [572, 126] on button "Tag system-mistake" at bounding box center [555, 119] width 107 height 31
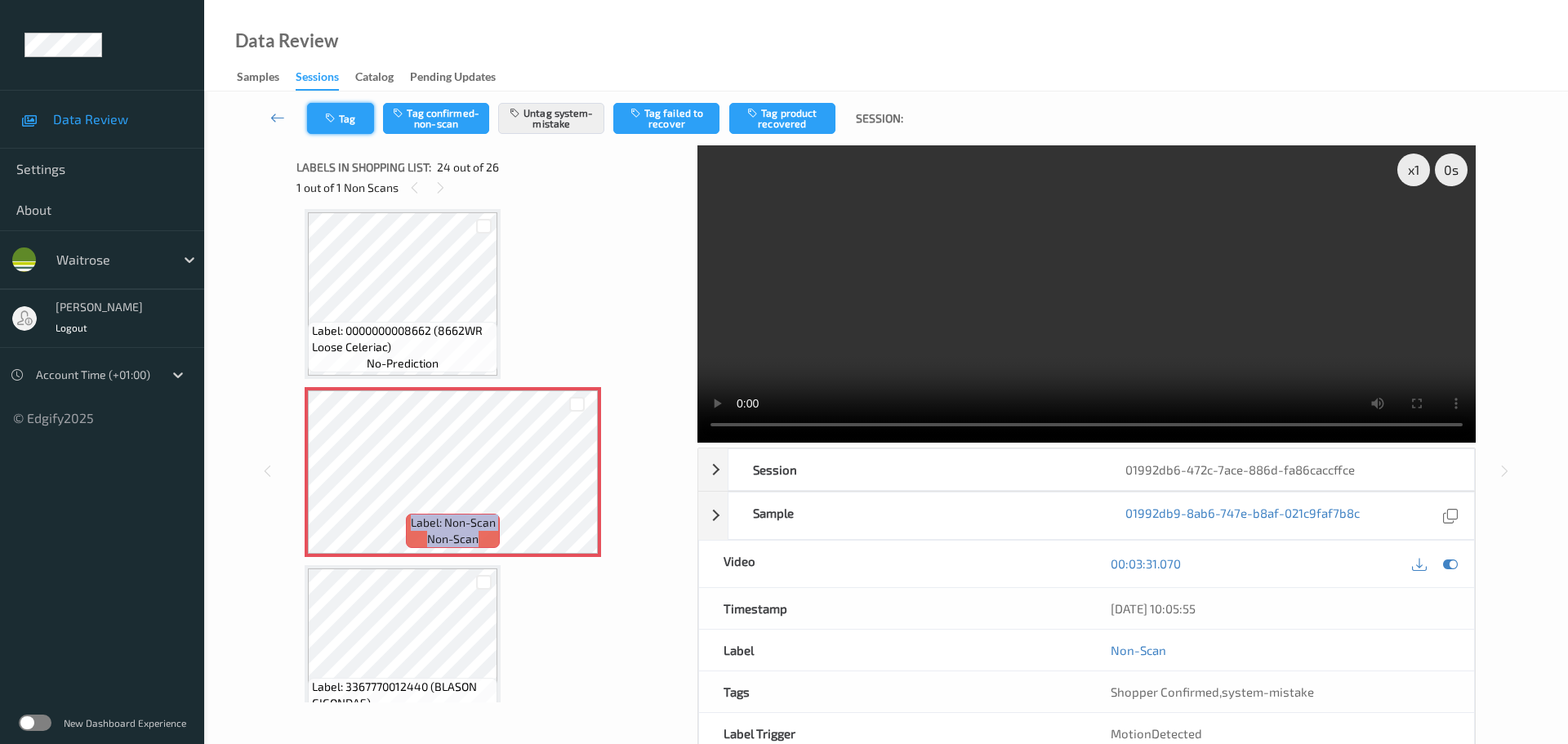
click at [347, 117] on button "Tag" at bounding box center [340, 118] width 67 height 31
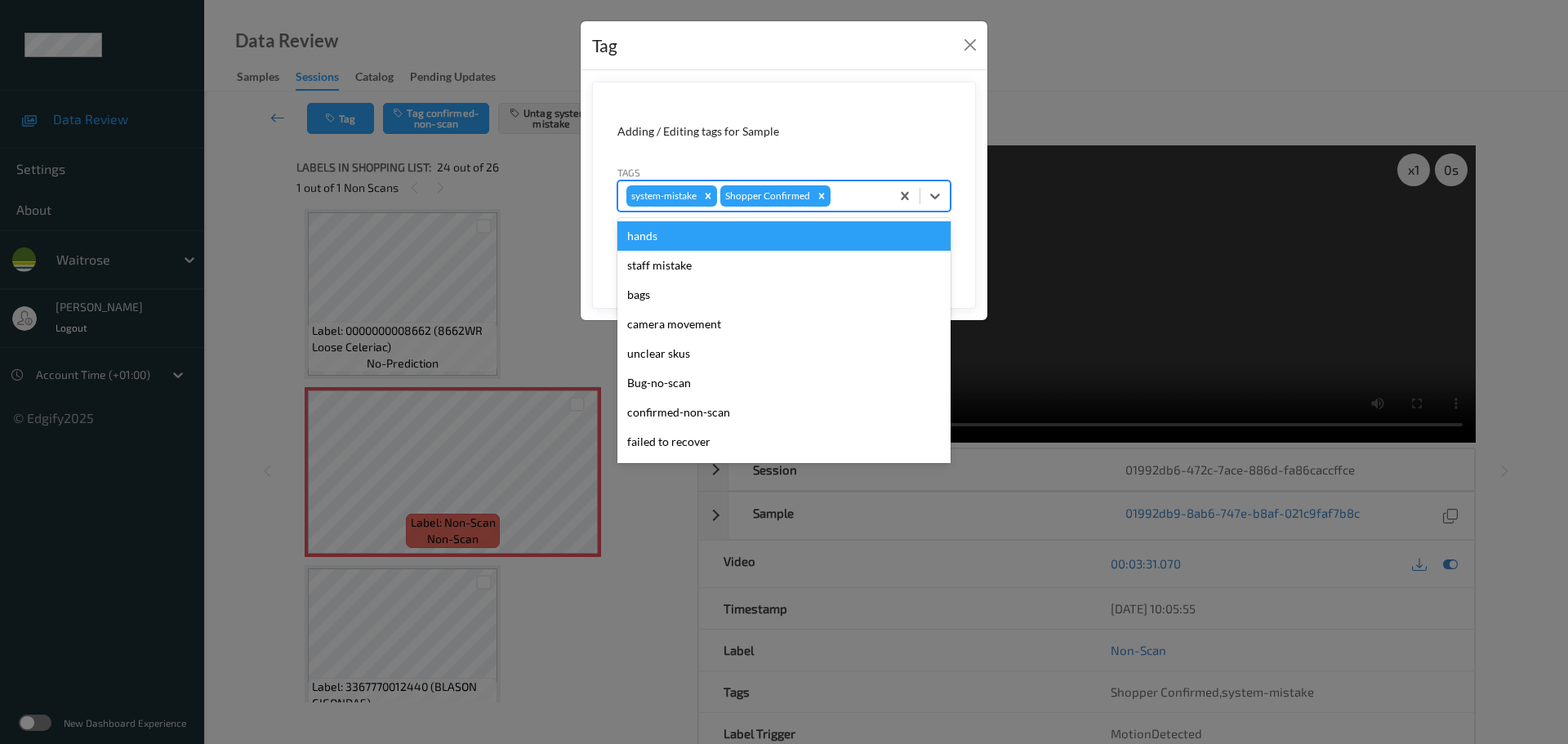
click at [835, 202] on input "text" at bounding box center [835, 195] width 3 height 16
type input "unu"
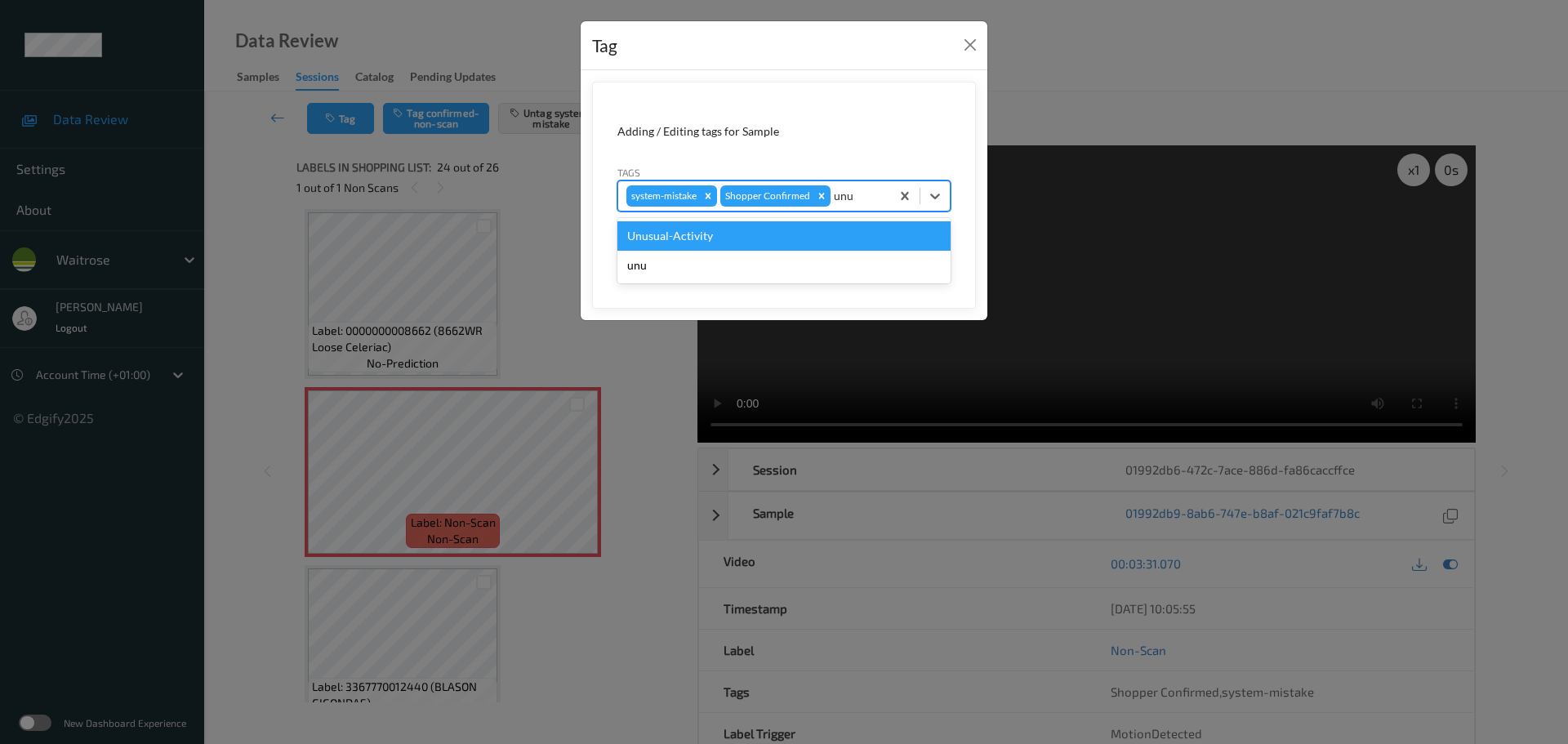
click at [795, 233] on div "Unusual-Activity" at bounding box center [784, 236] width 333 height 29
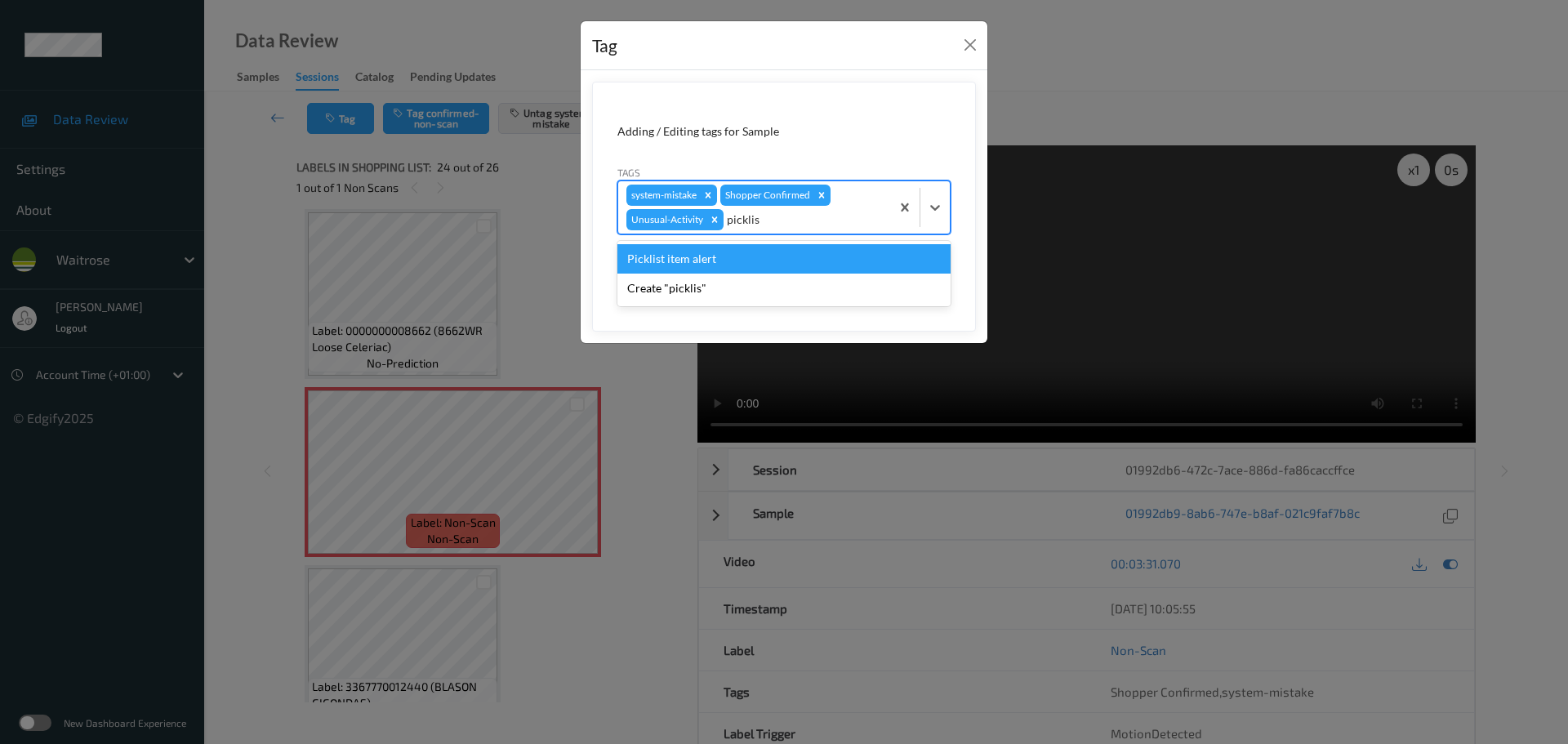
type input "picklist"
click at [751, 263] on div "Picklist item alert" at bounding box center [784, 259] width 333 height 29
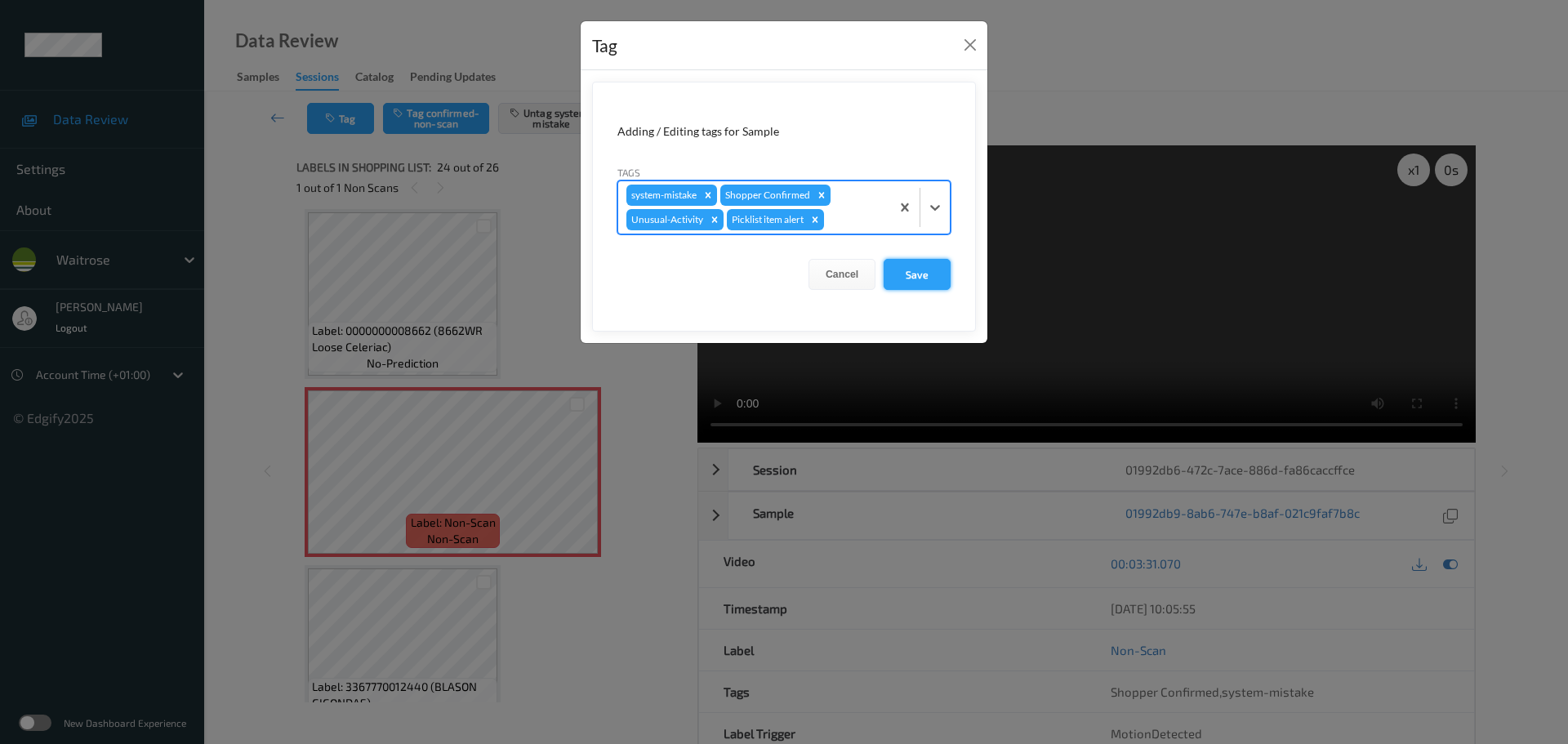
click at [899, 274] on button "Save" at bounding box center [917, 274] width 67 height 31
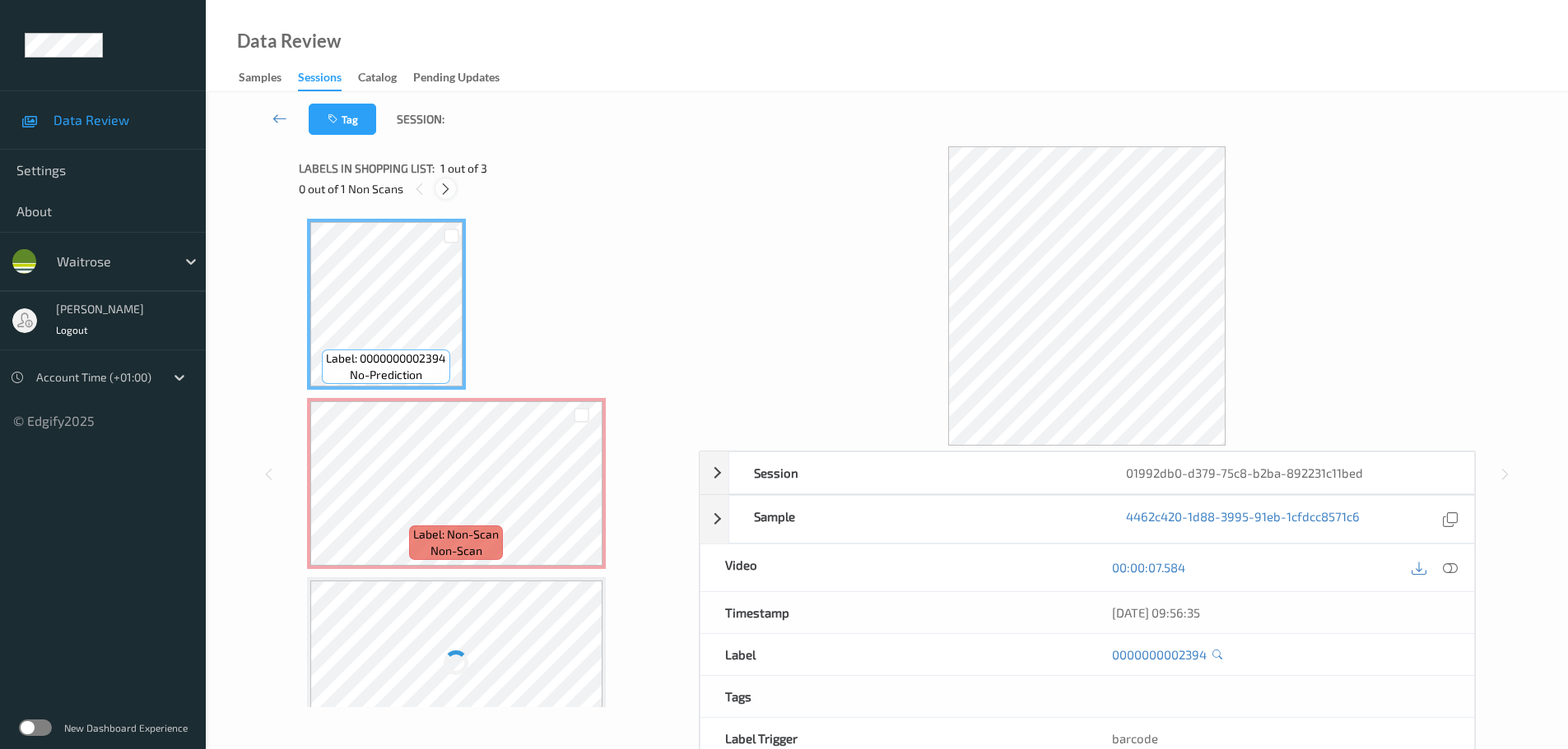
click at [454, 181] on div "0 out of 1 Non Scans" at bounding box center [493, 189] width 389 height 21
click at [446, 188] on icon at bounding box center [446, 189] width 14 height 15
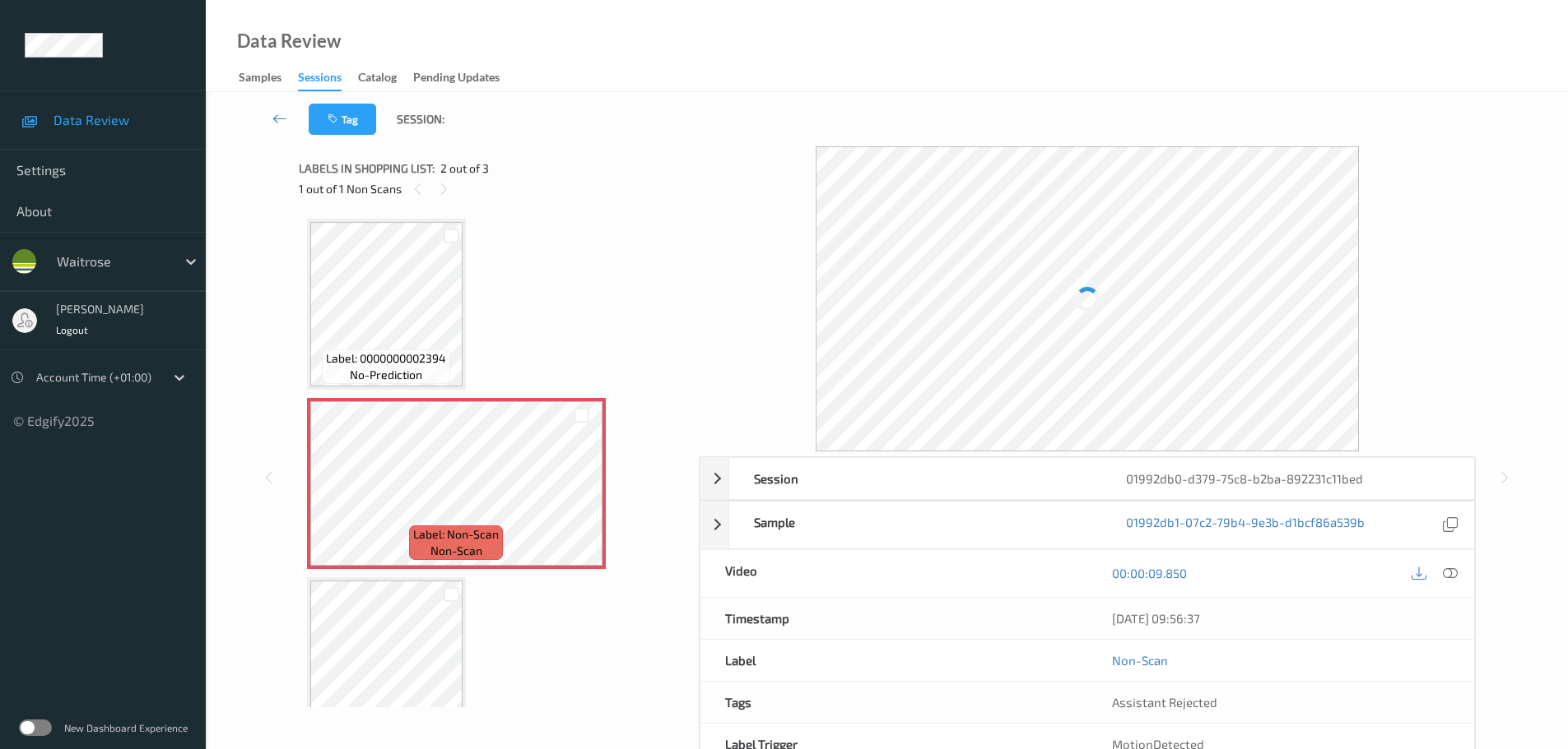
scroll to position [9, 0]
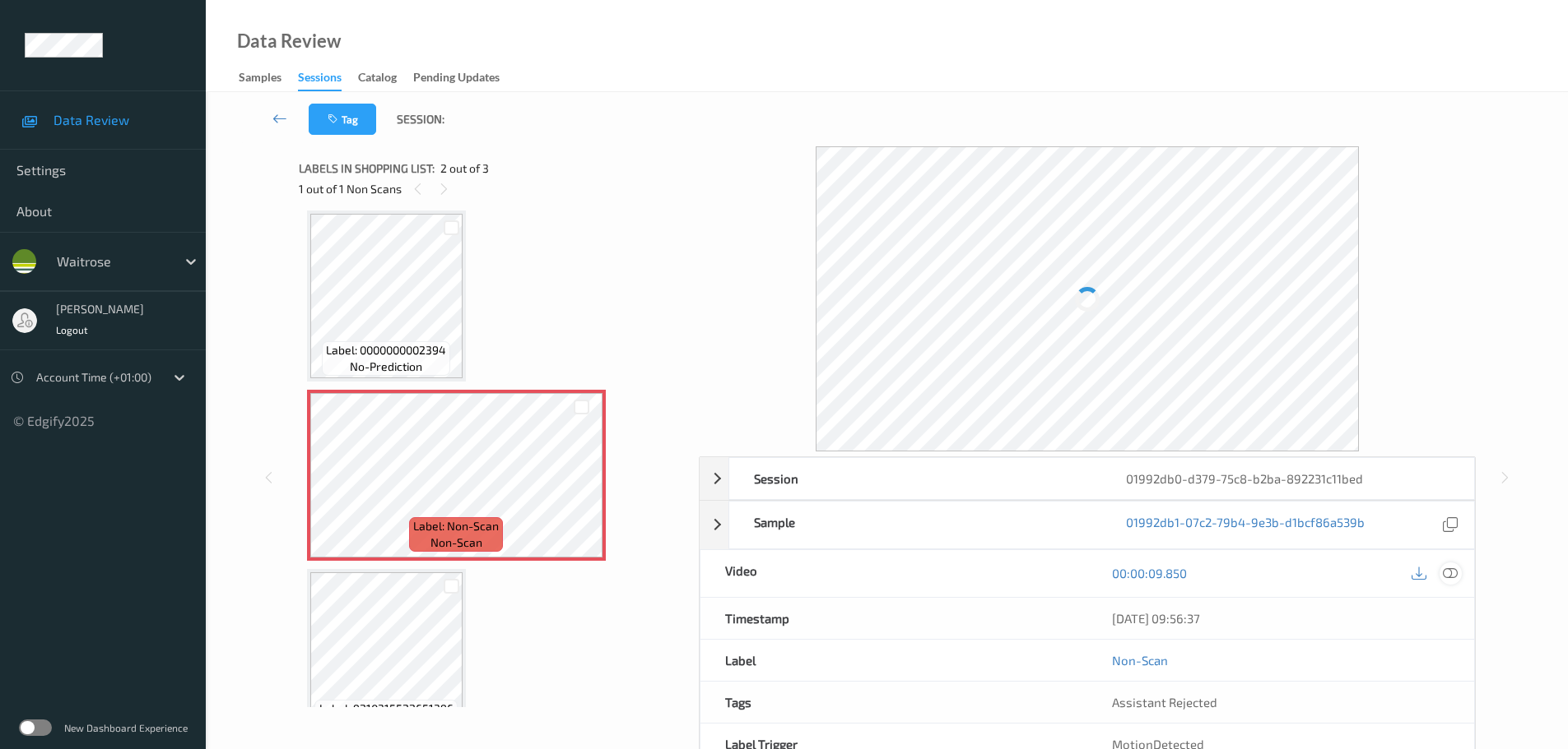
click at [1443, 577] on icon at bounding box center [1450, 573] width 15 height 15
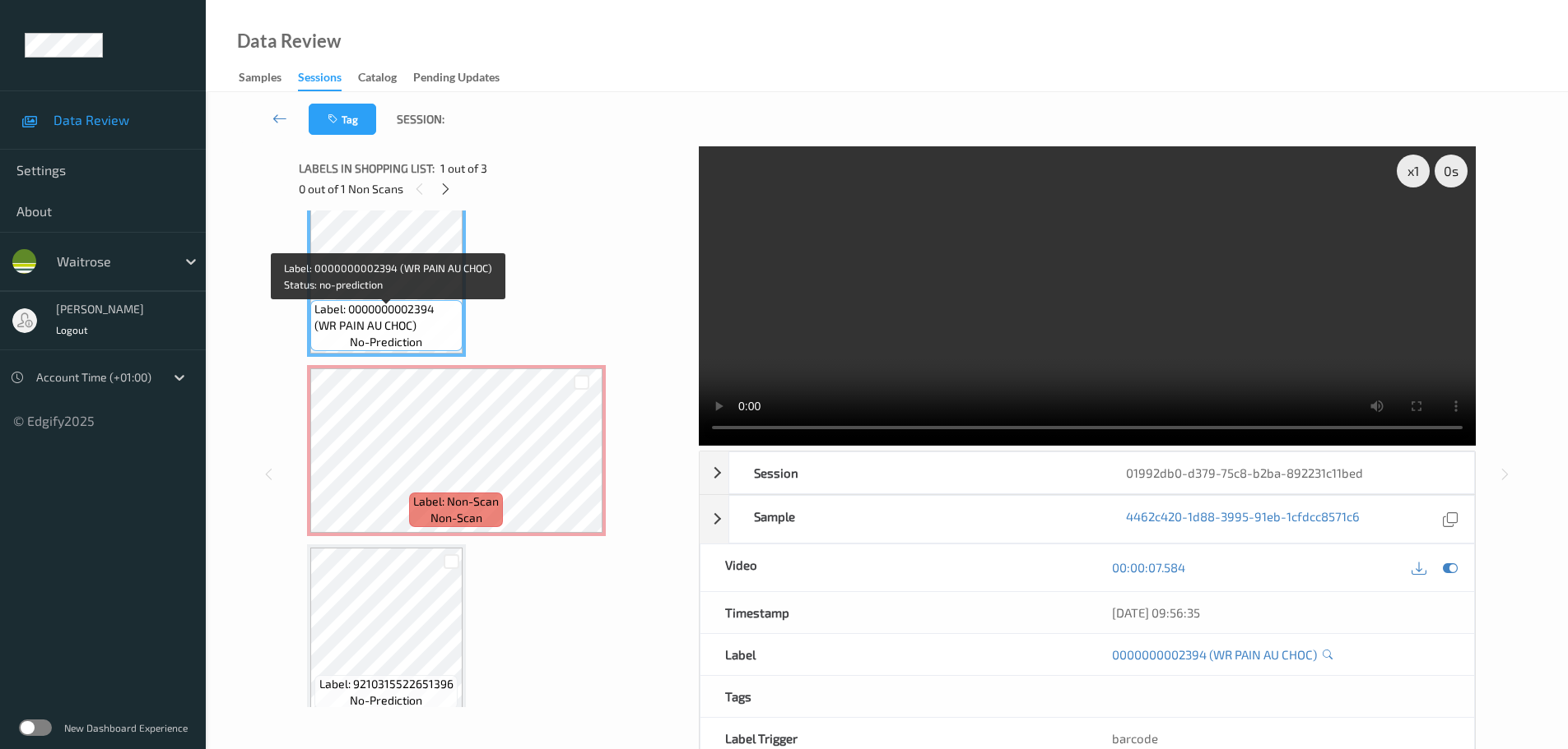
scroll to position [49, 0]
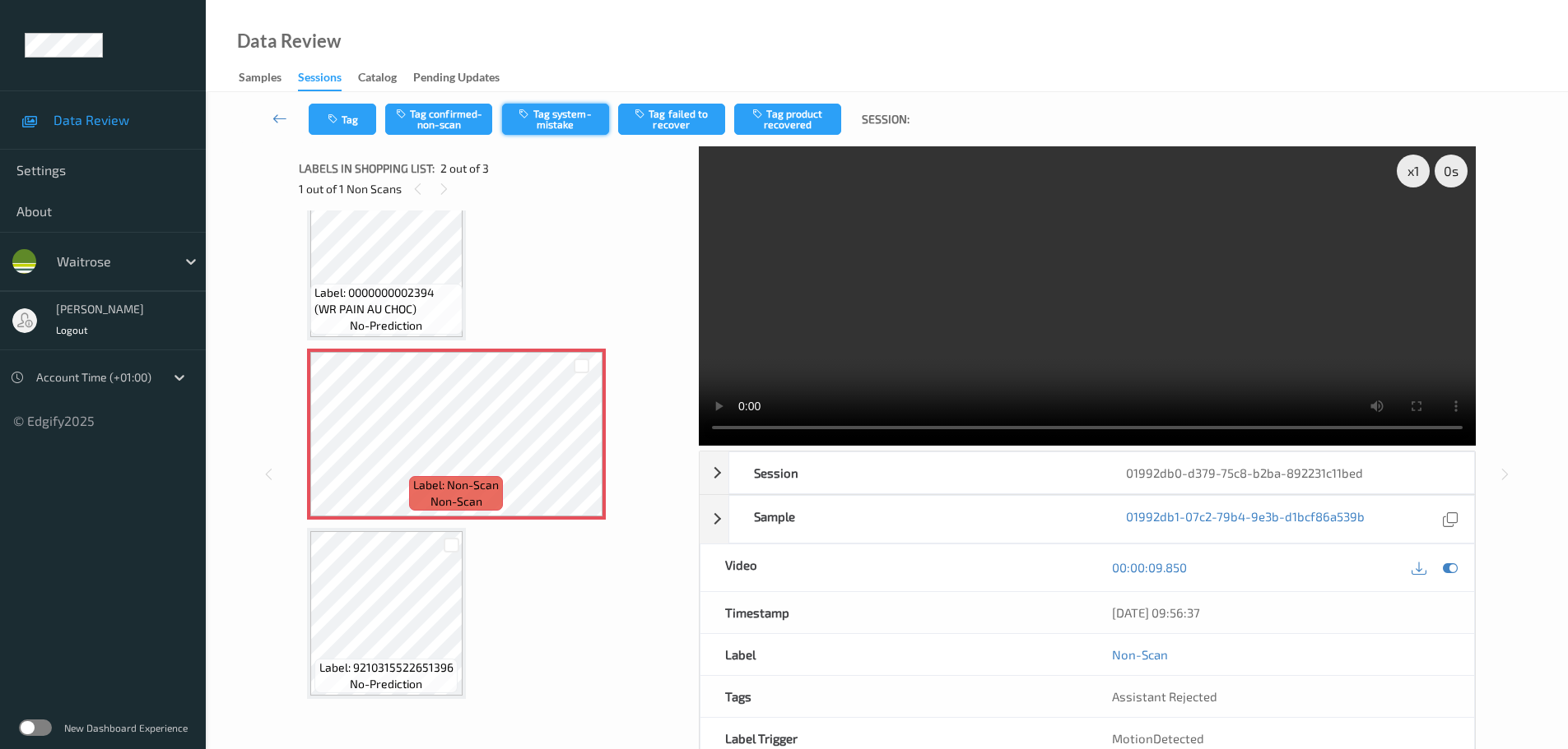
click at [516, 119] on button "Tag system-mistake" at bounding box center [555, 119] width 107 height 31
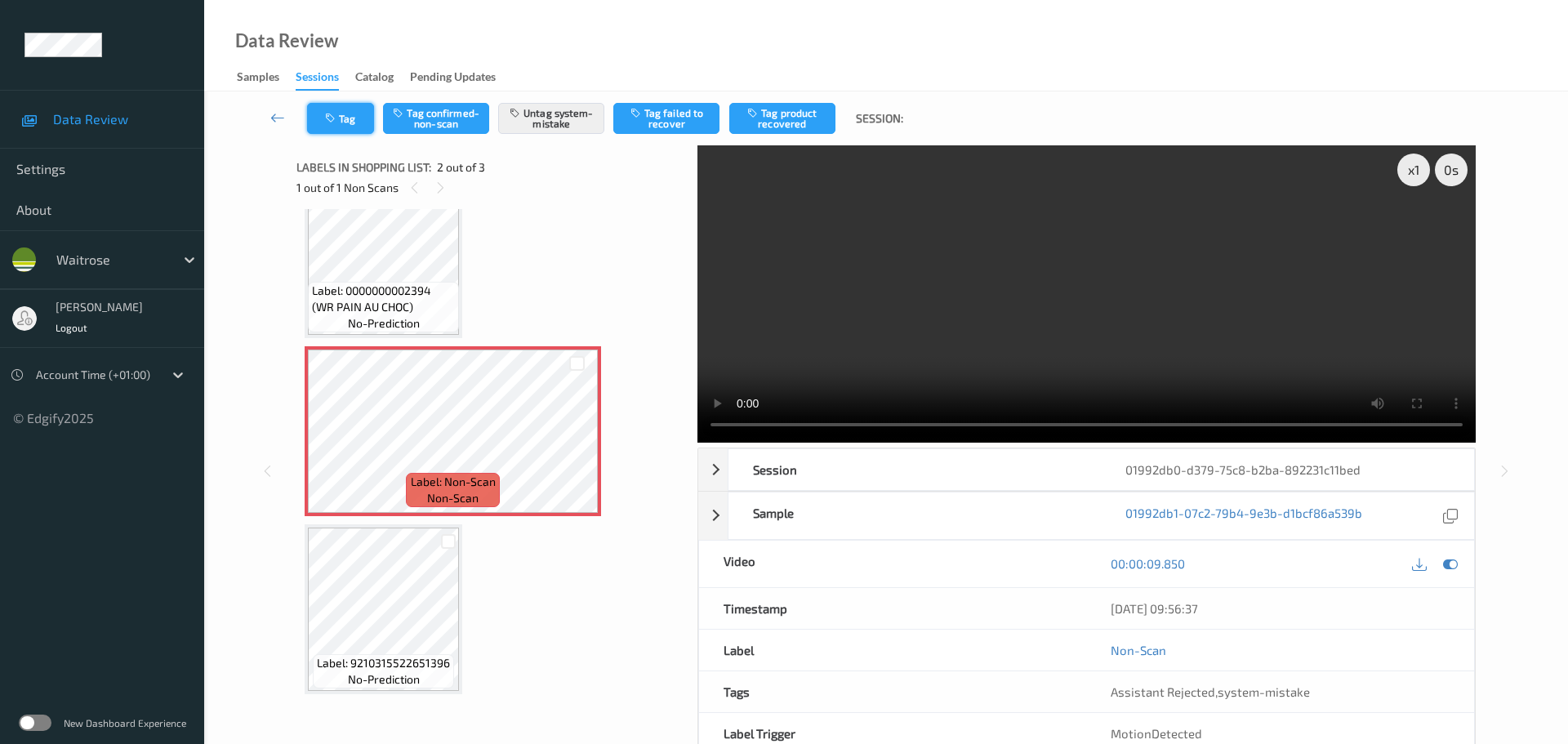
click at [348, 116] on button "Tag" at bounding box center [340, 118] width 67 height 31
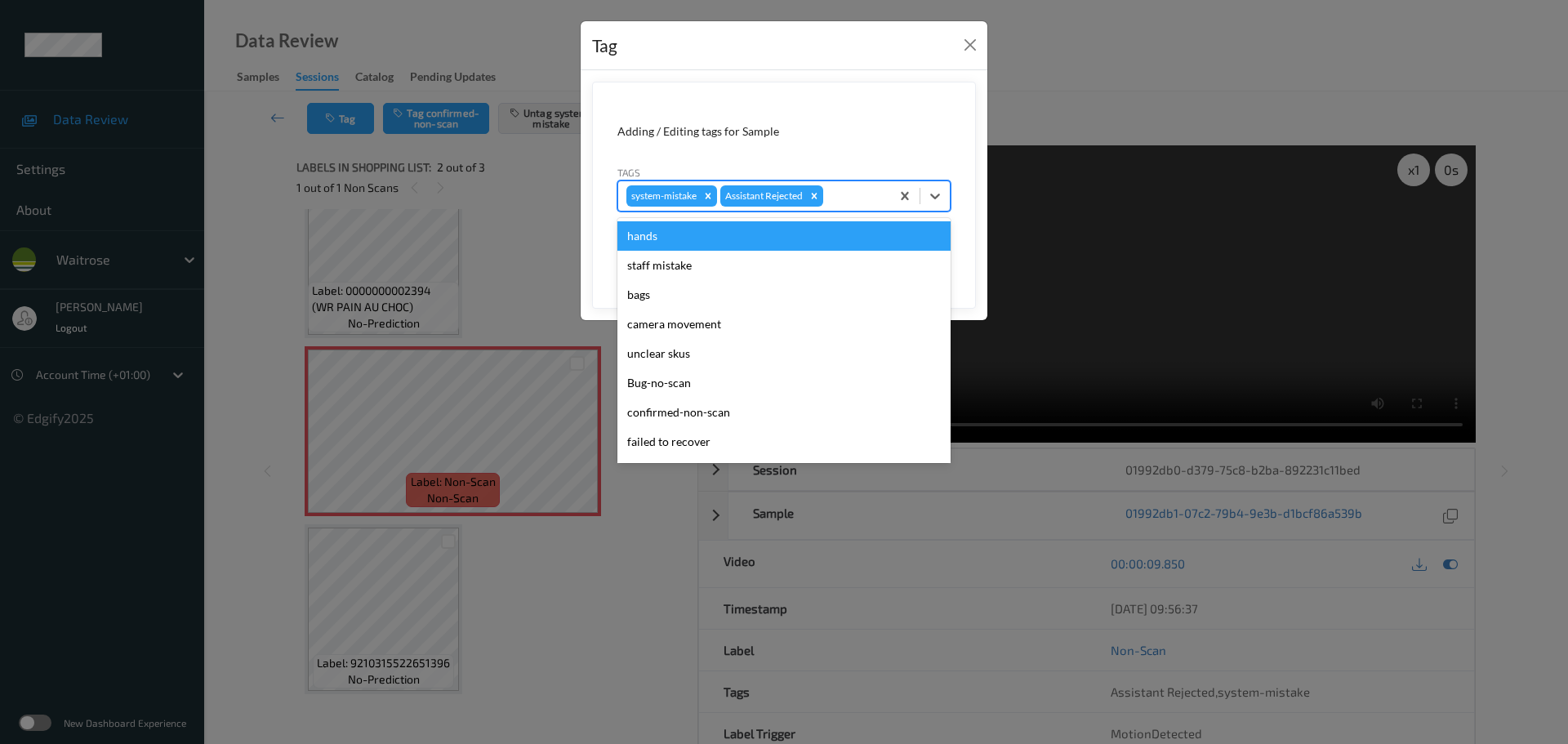
click at [848, 194] on div at bounding box center [854, 195] width 56 height 20
type input "unu"
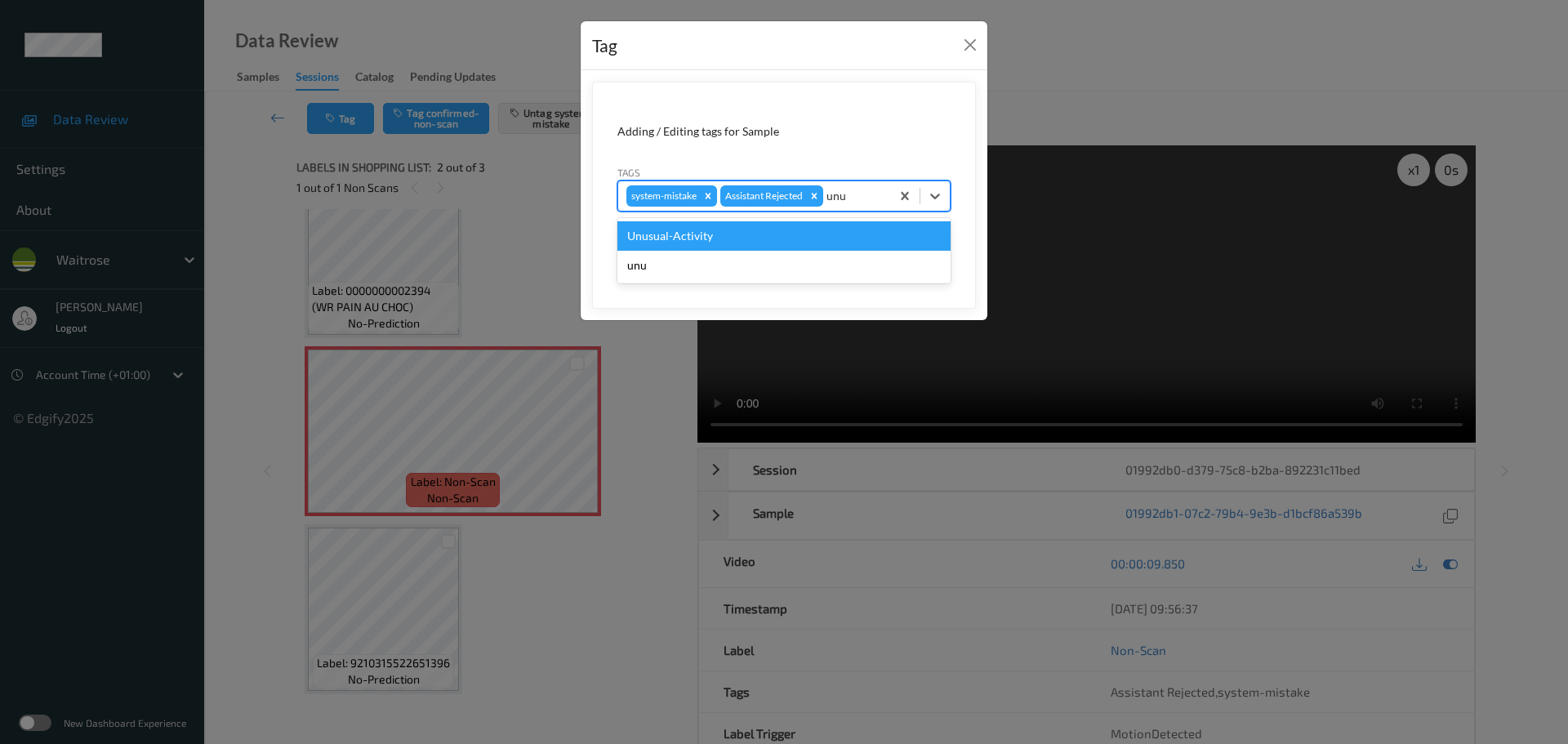
click at [781, 230] on div "Unusual-Activity" at bounding box center [784, 236] width 333 height 29
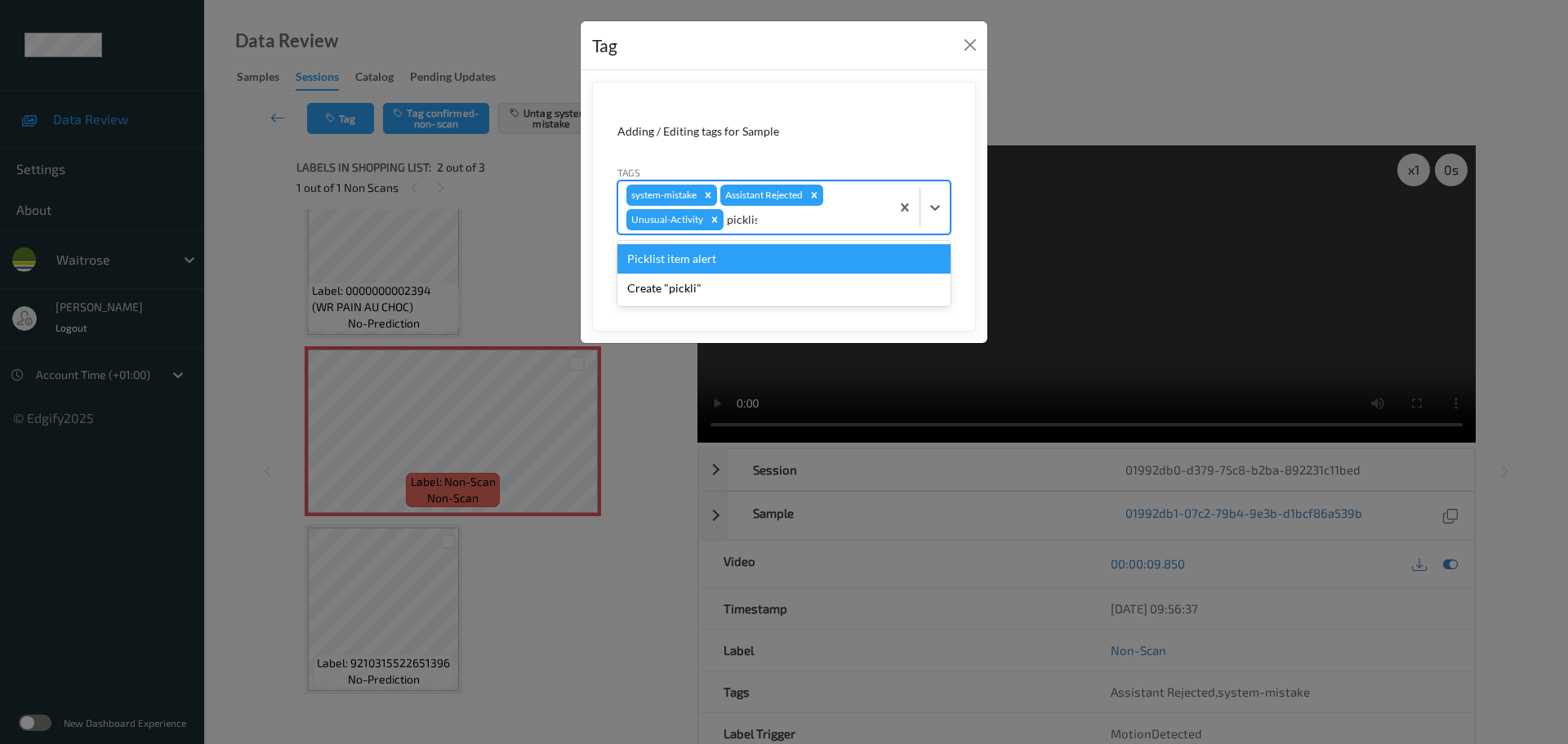
type input "picklist"
click at [725, 254] on div "Picklist item alert" at bounding box center [784, 259] width 333 height 29
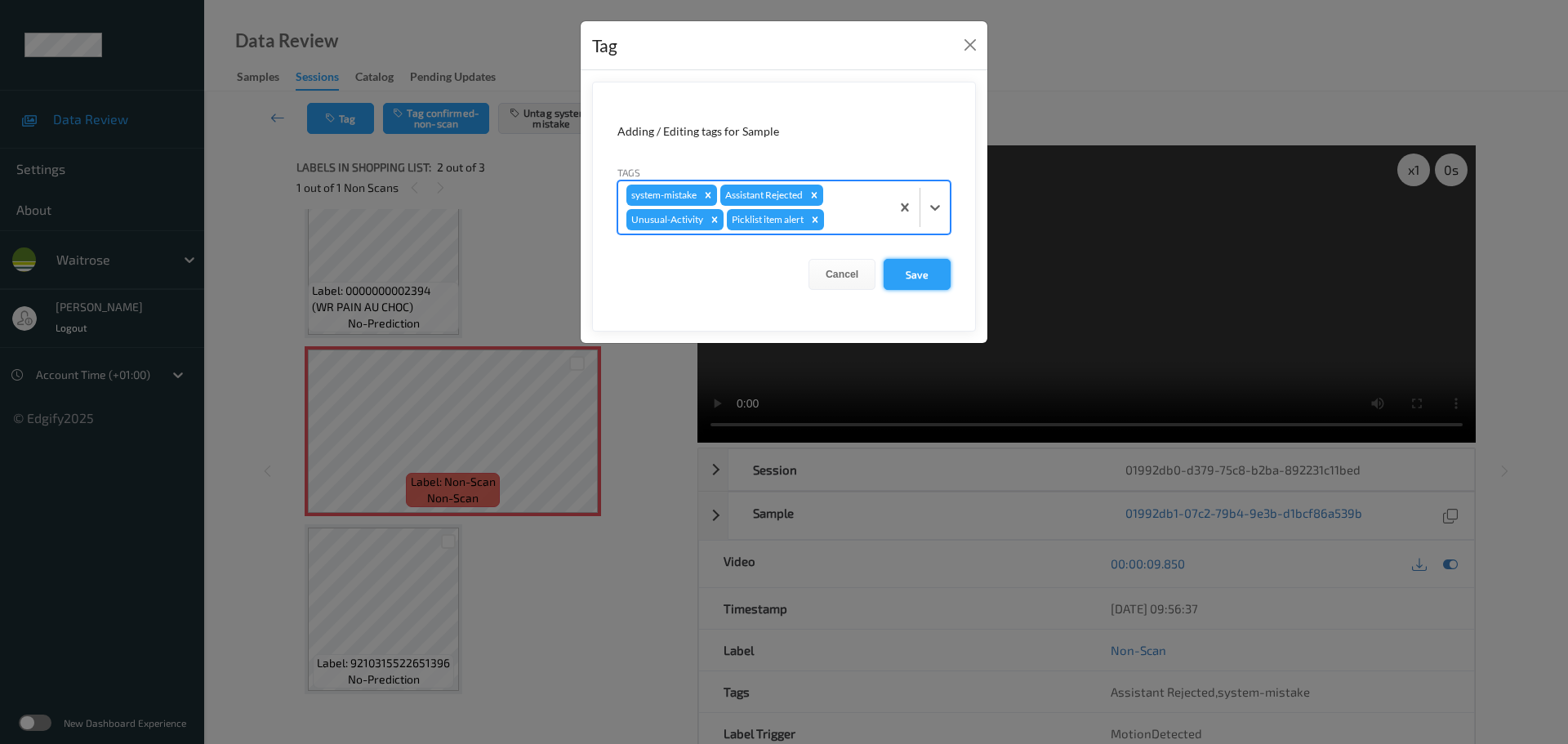
click at [913, 276] on button "Save" at bounding box center [917, 274] width 67 height 31
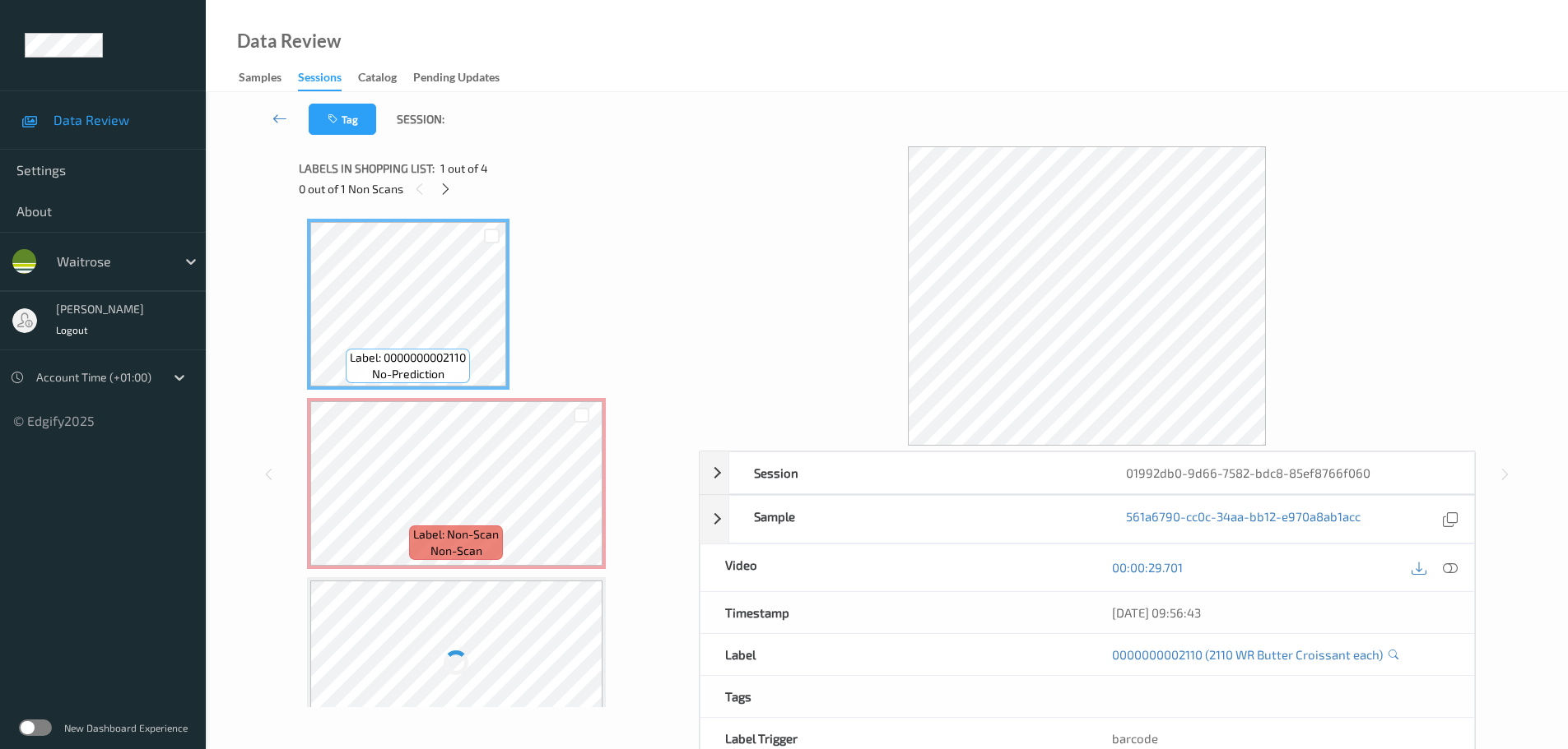
drag, startPoint x: 440, startPoint y: 183, endPoint x: 457, endPoint y: 199, distance: 23.3
click at [441, 184] on icon at bounding box center [446, 189] width 14 height 15
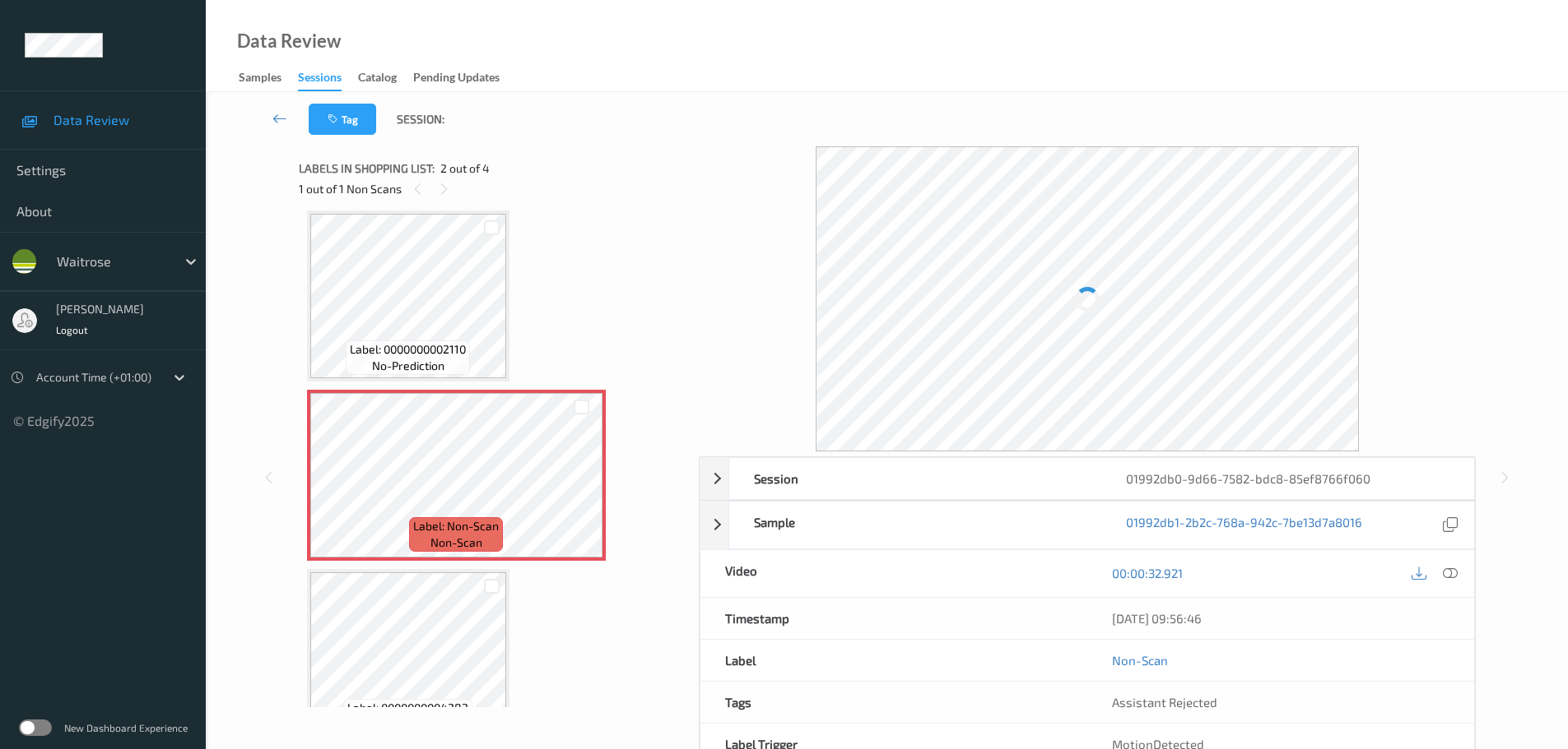
click at [1446, 576] on icon at bounding box center [1450, 573] width 15 height 15
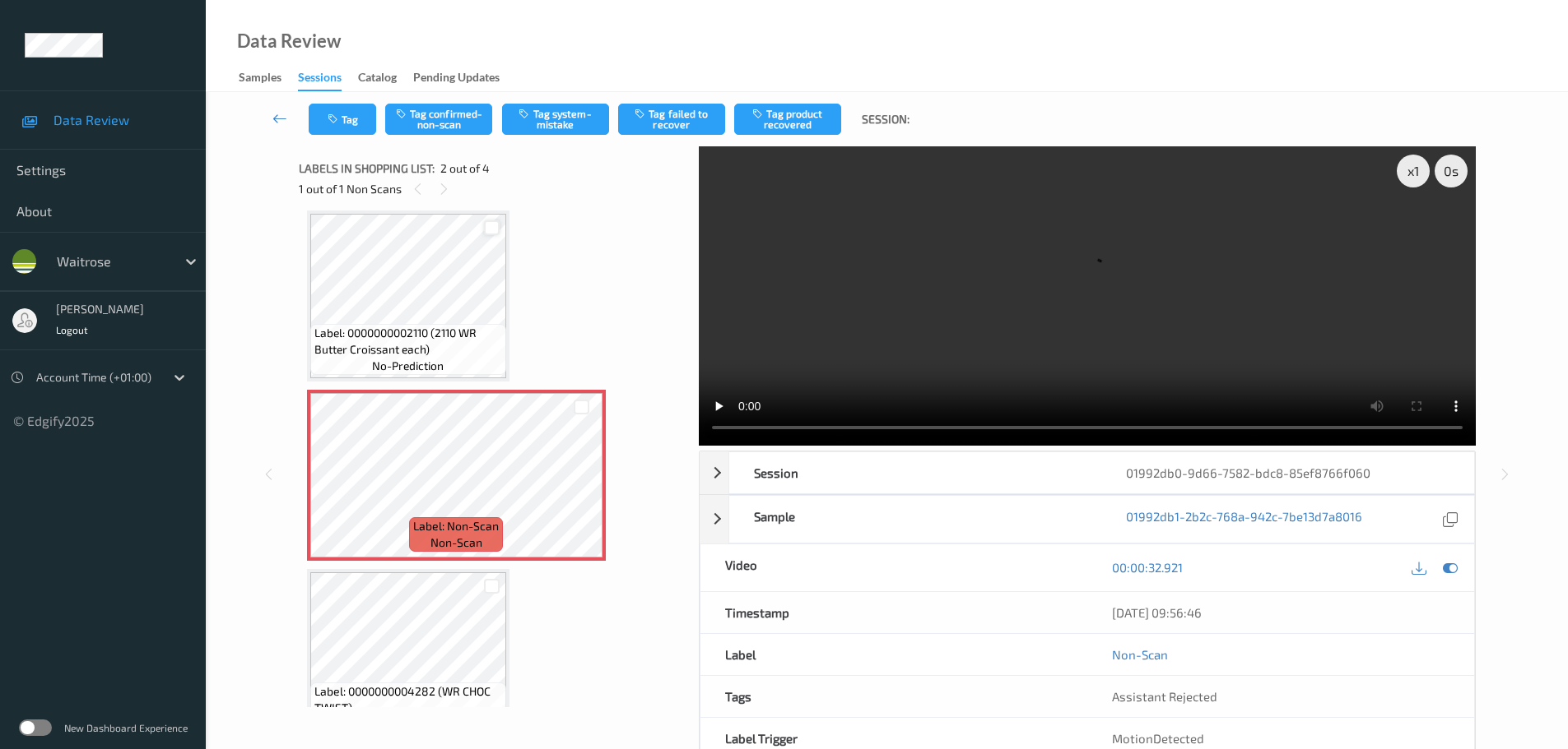
scroll to position [0, 0]
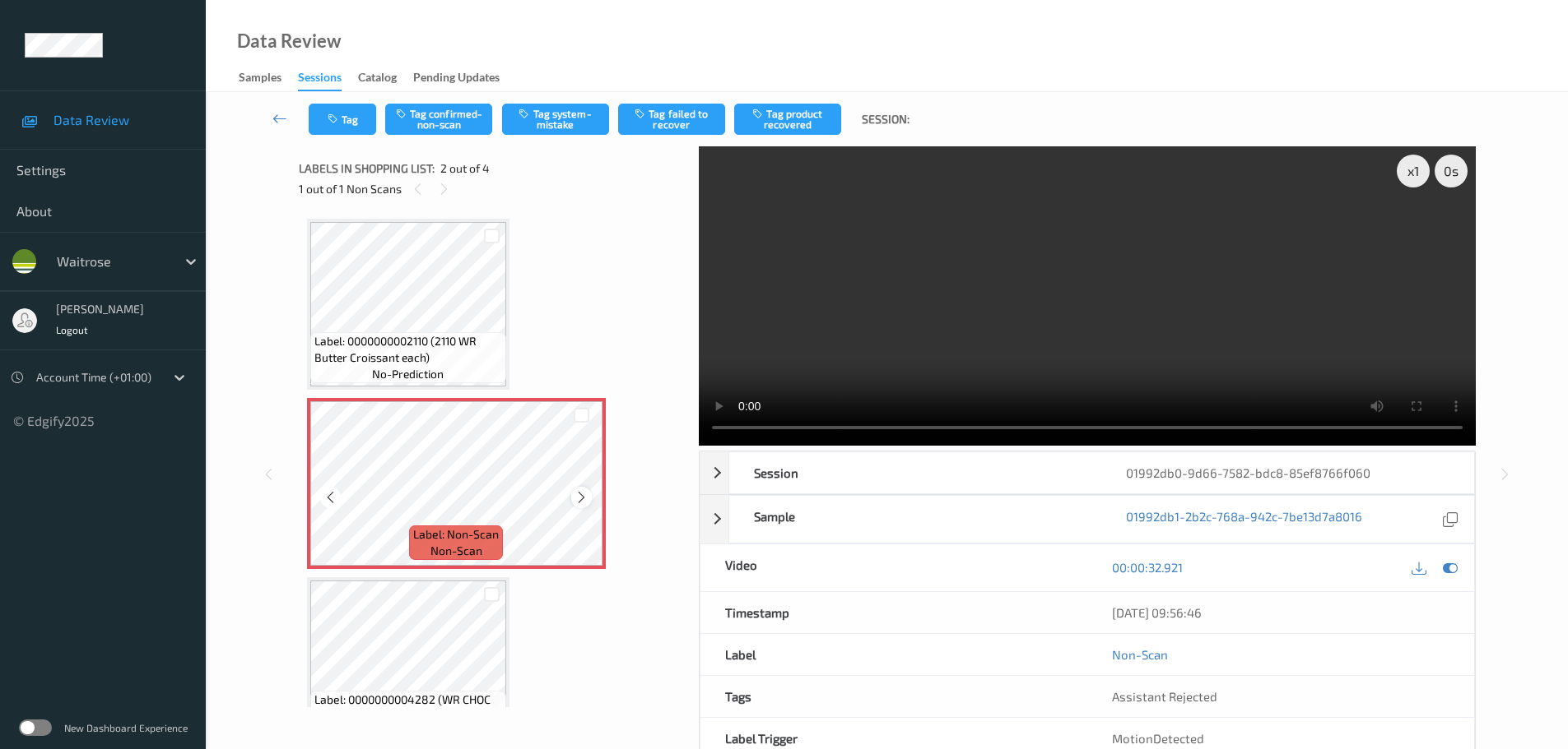
click at [578, 494] on icon at bounding box center [581, 497] width 14 height 15
click at [579, 494] on icon at bounding box center [581, 497] width 14 height 15
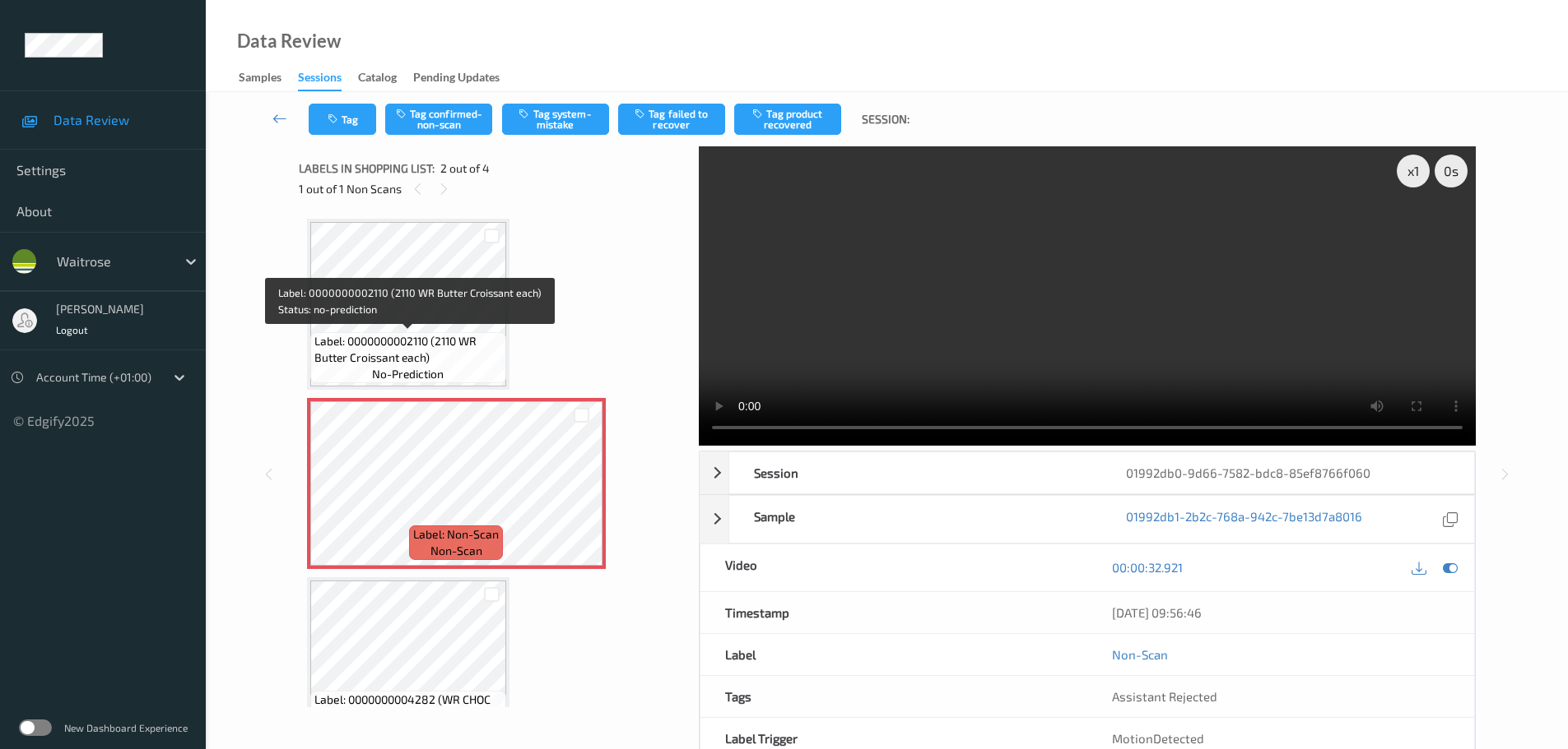
click at [447, 332] on div "Label: 0000000002110 (2110 WR Butter Croissant each) no-prediction" at bounding box center [408, 357] width 196 height 51
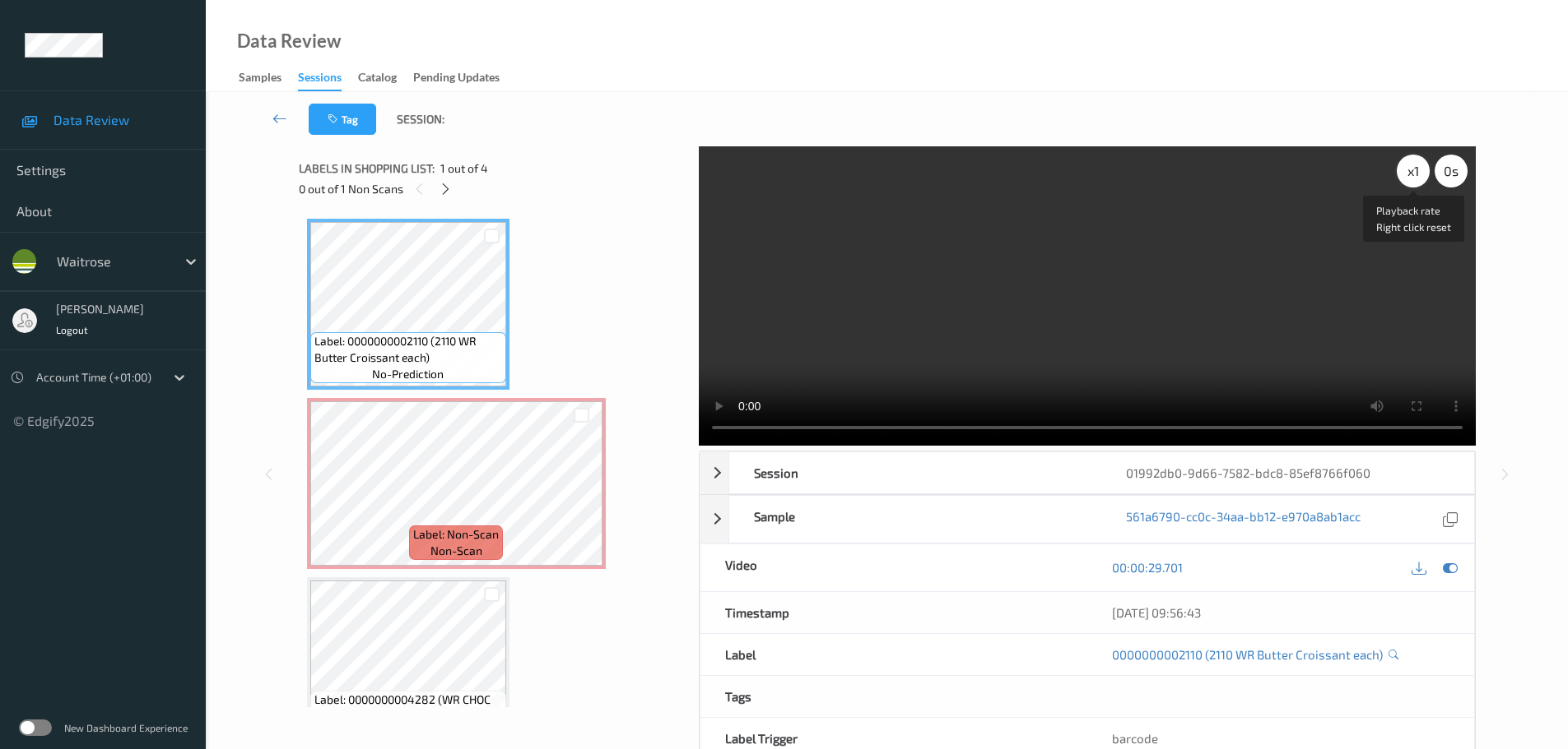
click at [1415, 167] on div "x 1" at bounding box center [1413, 171] width 33 height 33
click at [1415, 167] on div "x 2" at bounding box center [1413, 171] width 33 height 33
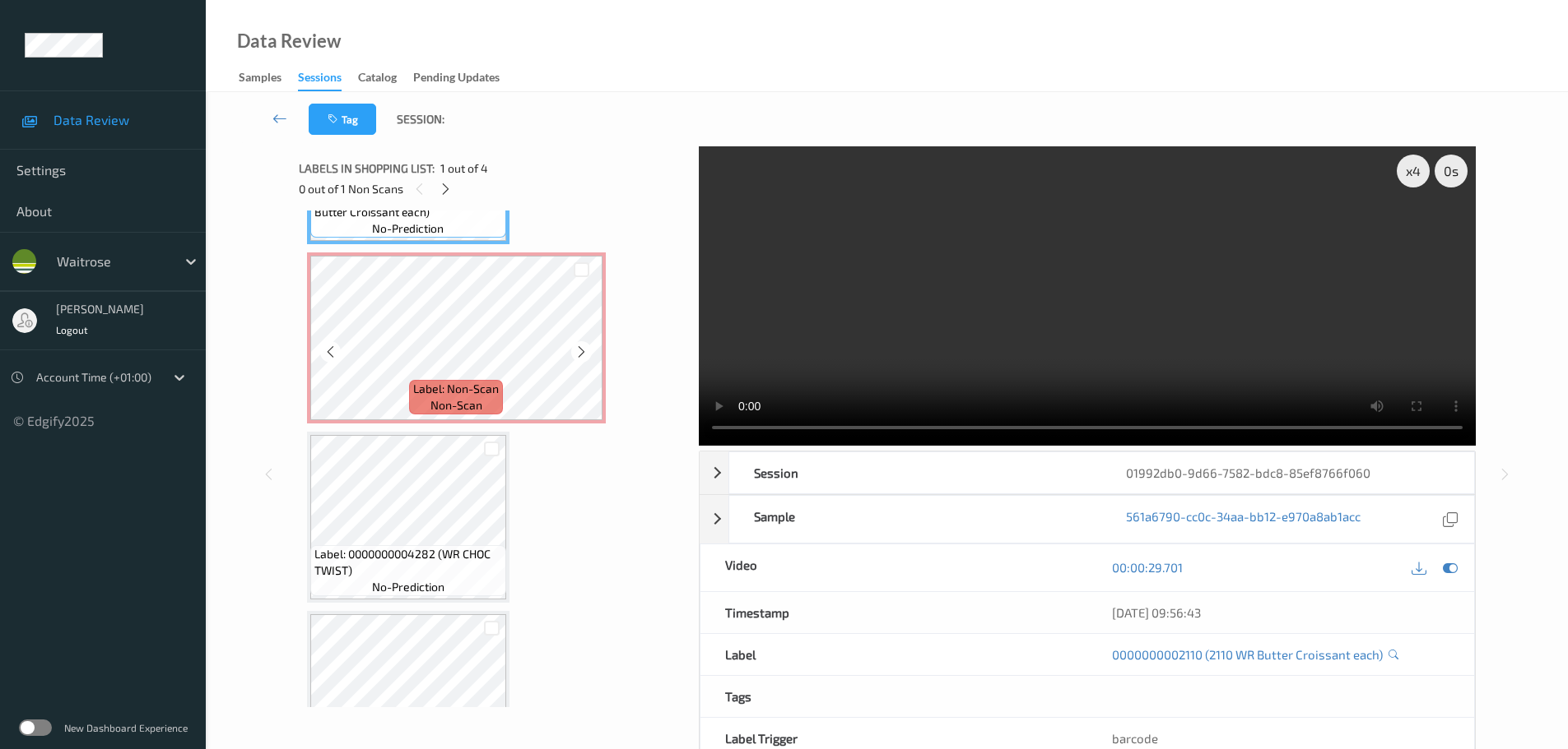
scroll to position [147, 0]
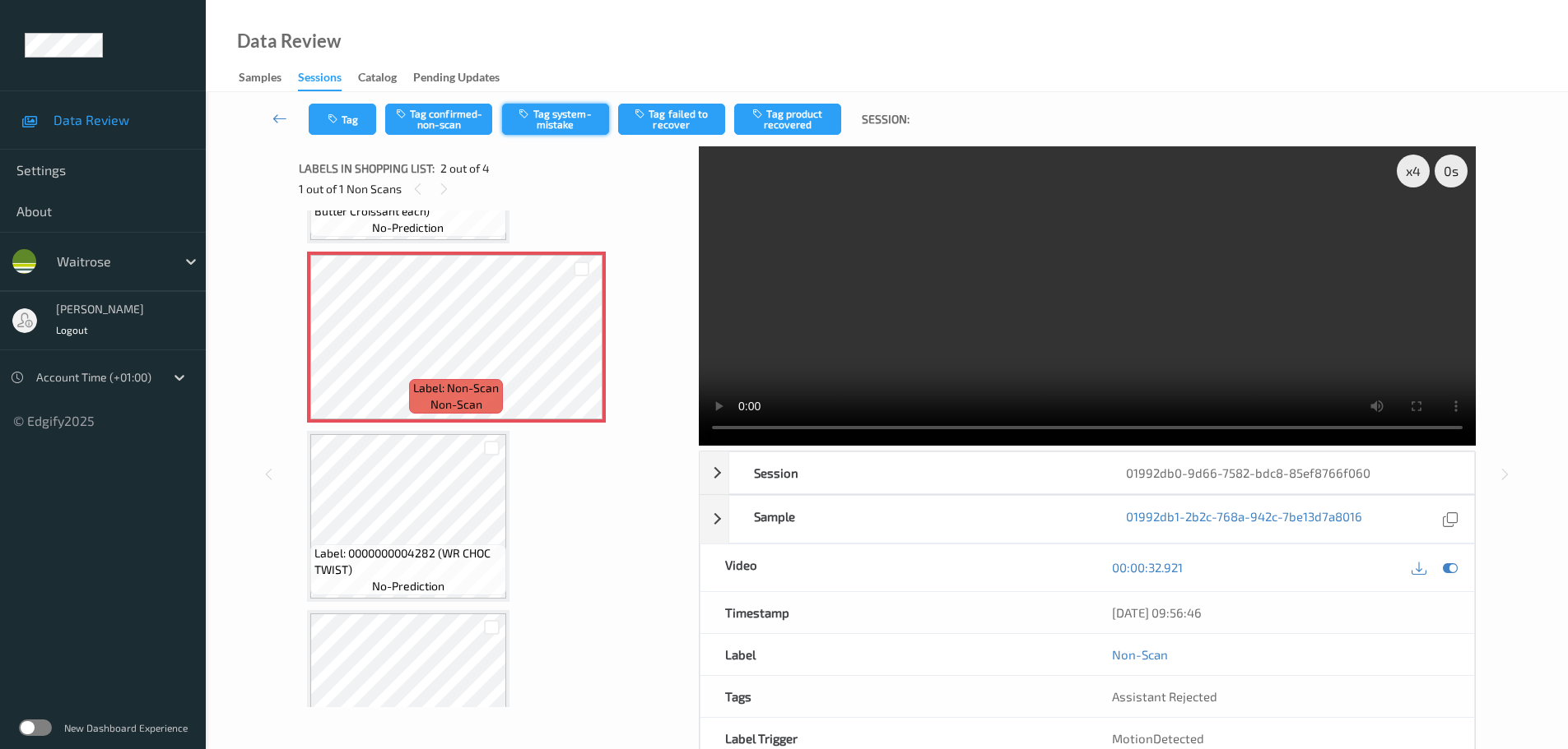
click at [532, 131] on button "Tag system-mistake" at bounding box center [555, 119] width 107 height 31
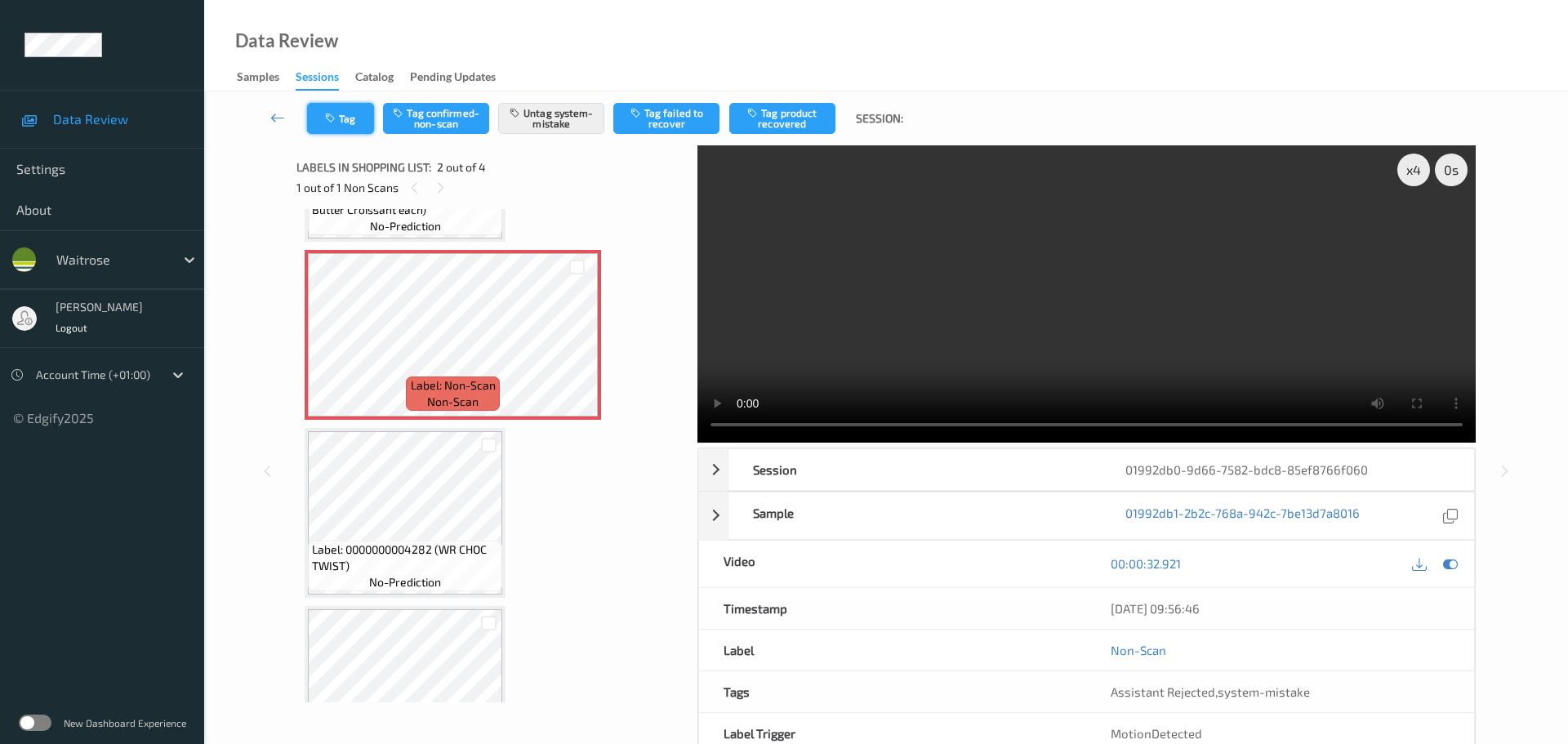
click at [339, 109] on button "Tag" at bounding box center [340, 118] width 67 height 31
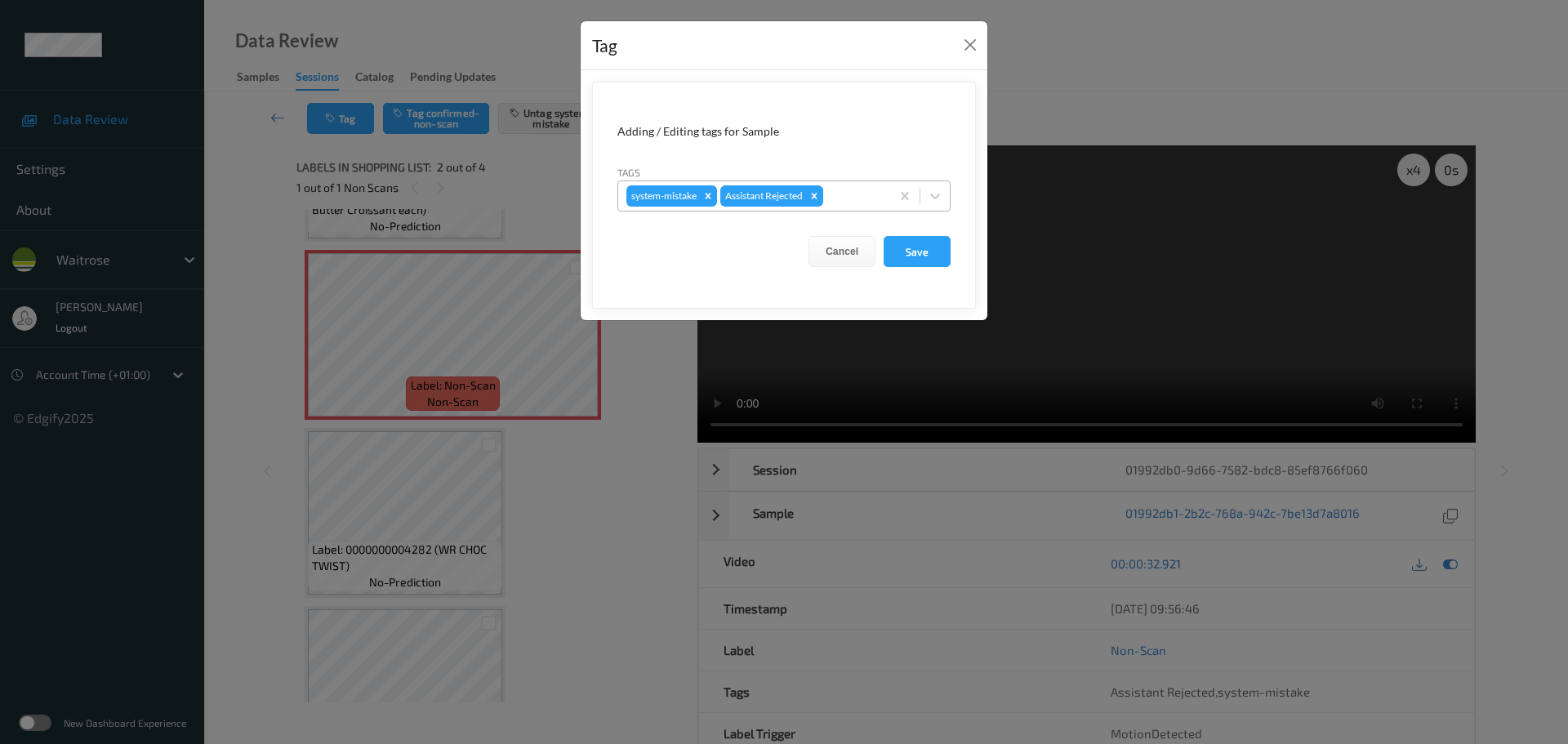
click at [842, 195] on div at bounding box center [854, 195] width 56 height 20
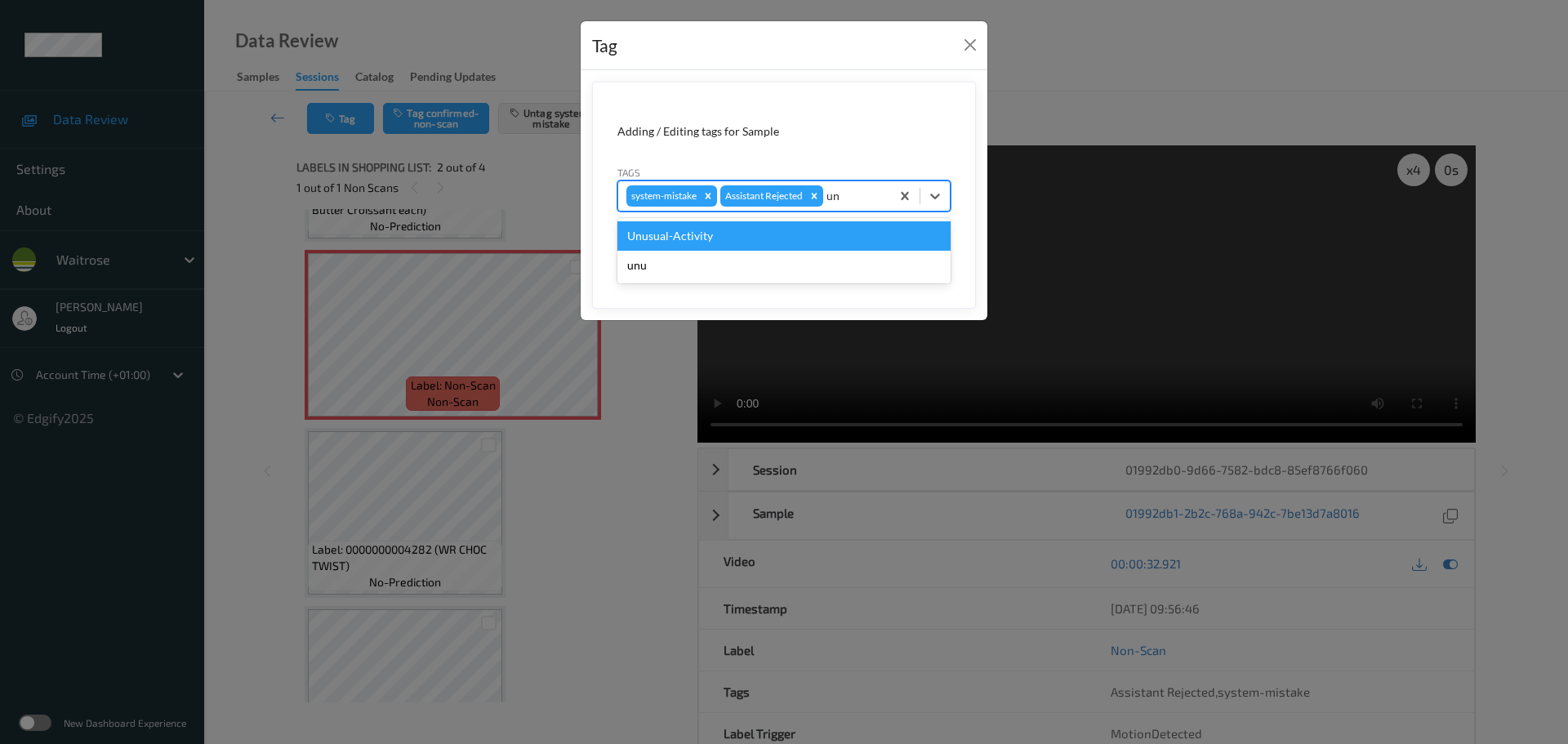
type input "unu"
click at [778, 231] on div "Unusual-Activity" at bounding box center [784, 236] width 333 height 29
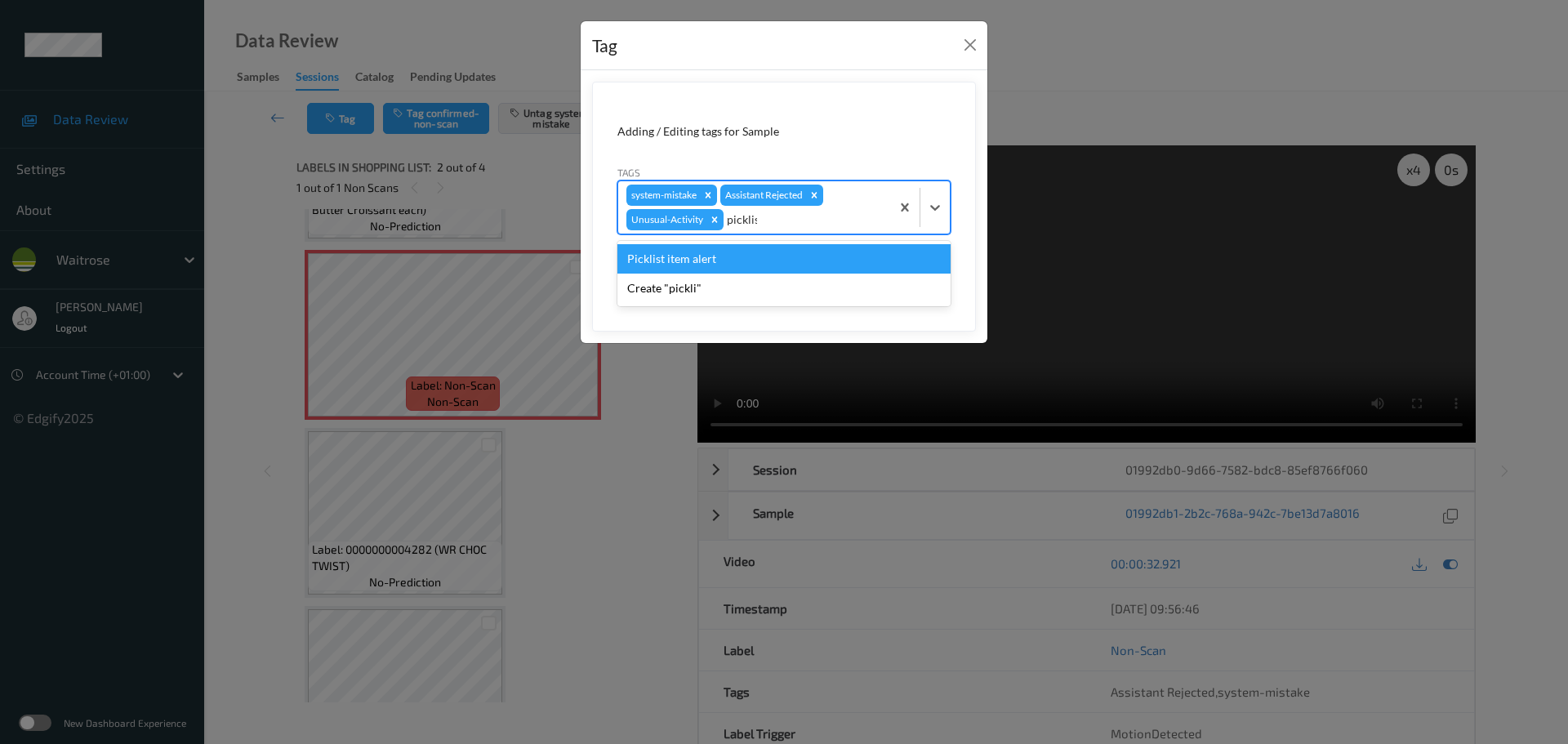
type input "picklist"
click at [759, 254] on div "Picklist item alert" at bounding box center [784, 259] width 333 height 29
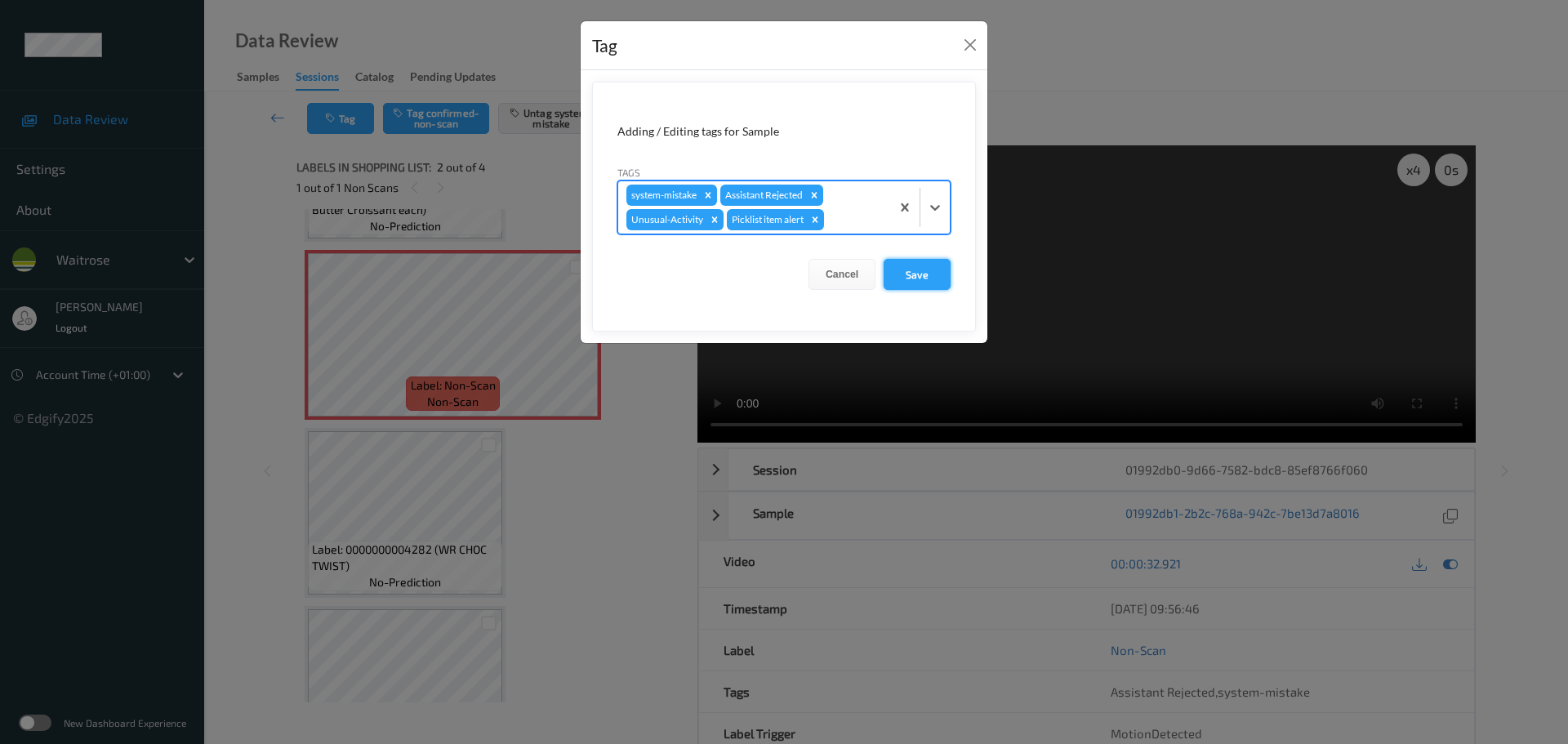
click at [925, 273] on button "Save" at bounding box center [917, 274] width 67 height 31
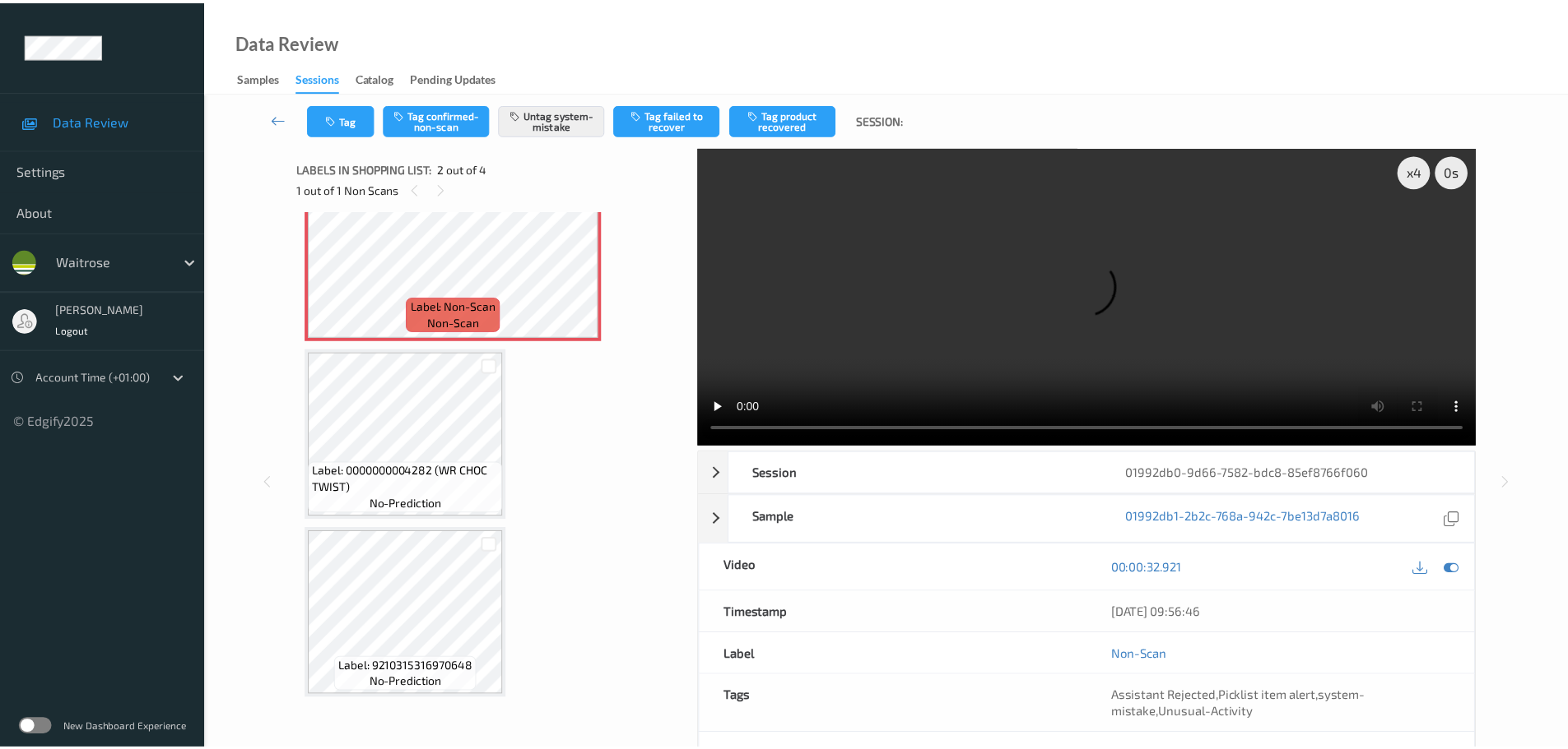
scroll to position [64, 0]
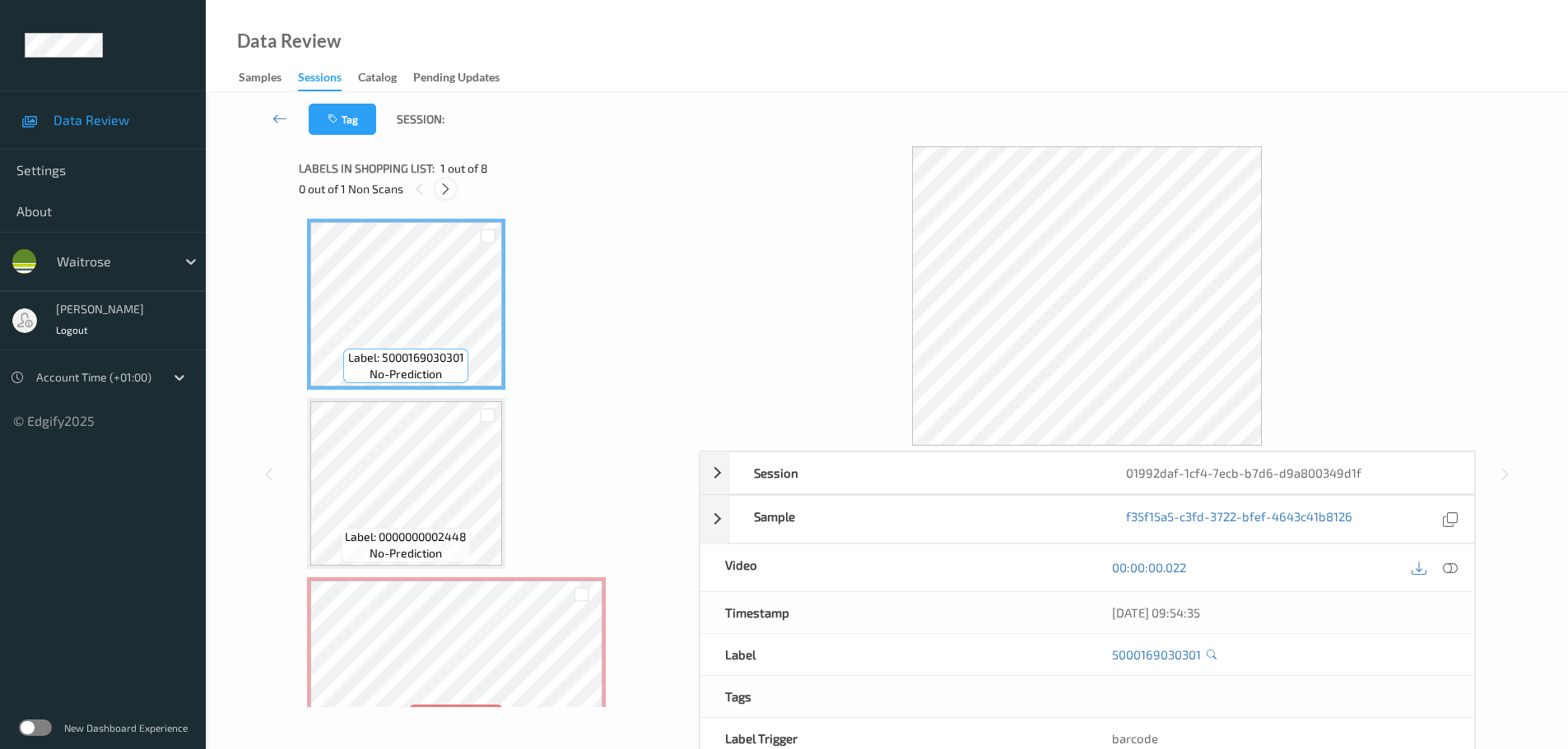
click at [452, 190] on icon at bounding box center [446, 189] width 14 height 15
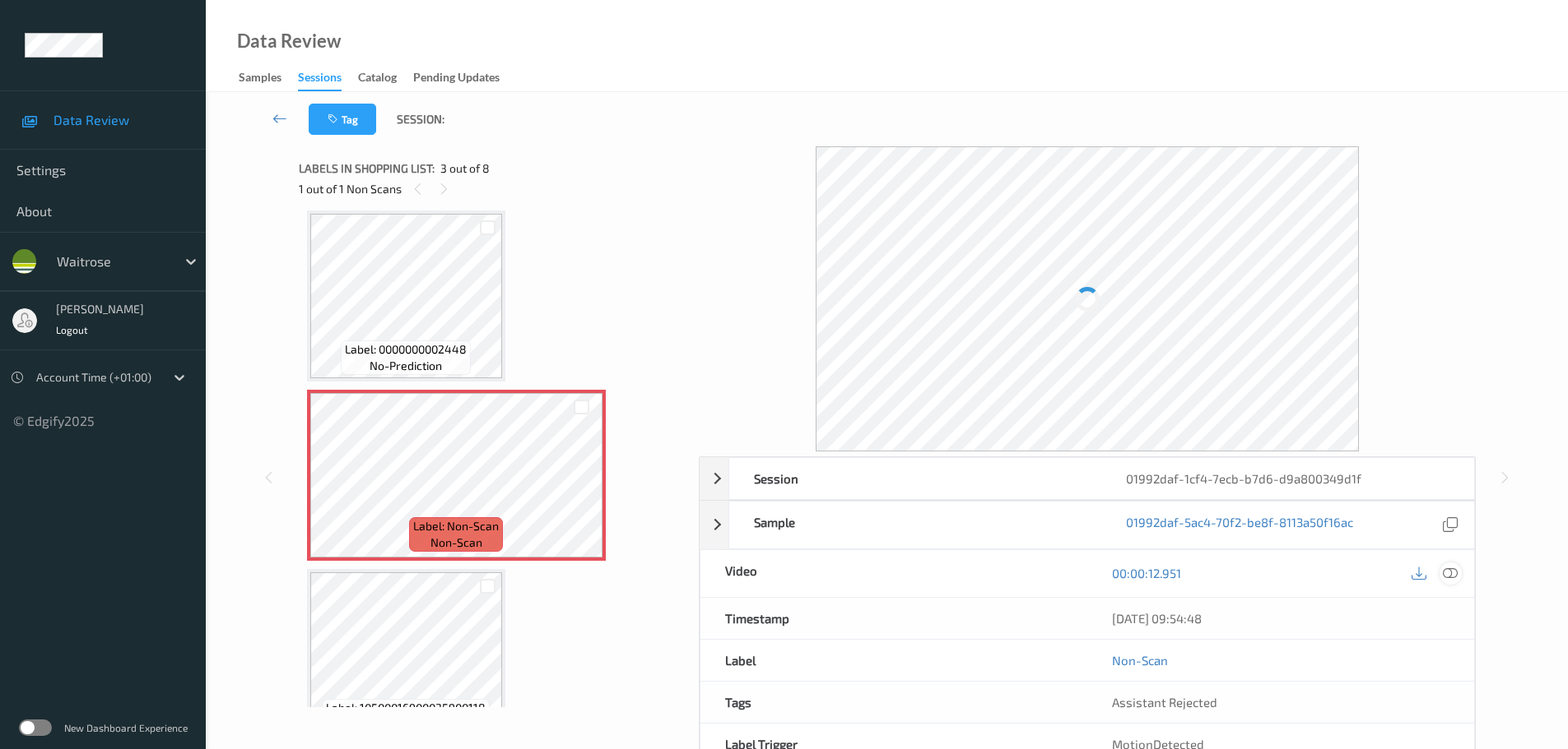
click at [1457, 576] on icon at bounding box center [1450, 573] width 15 height 15
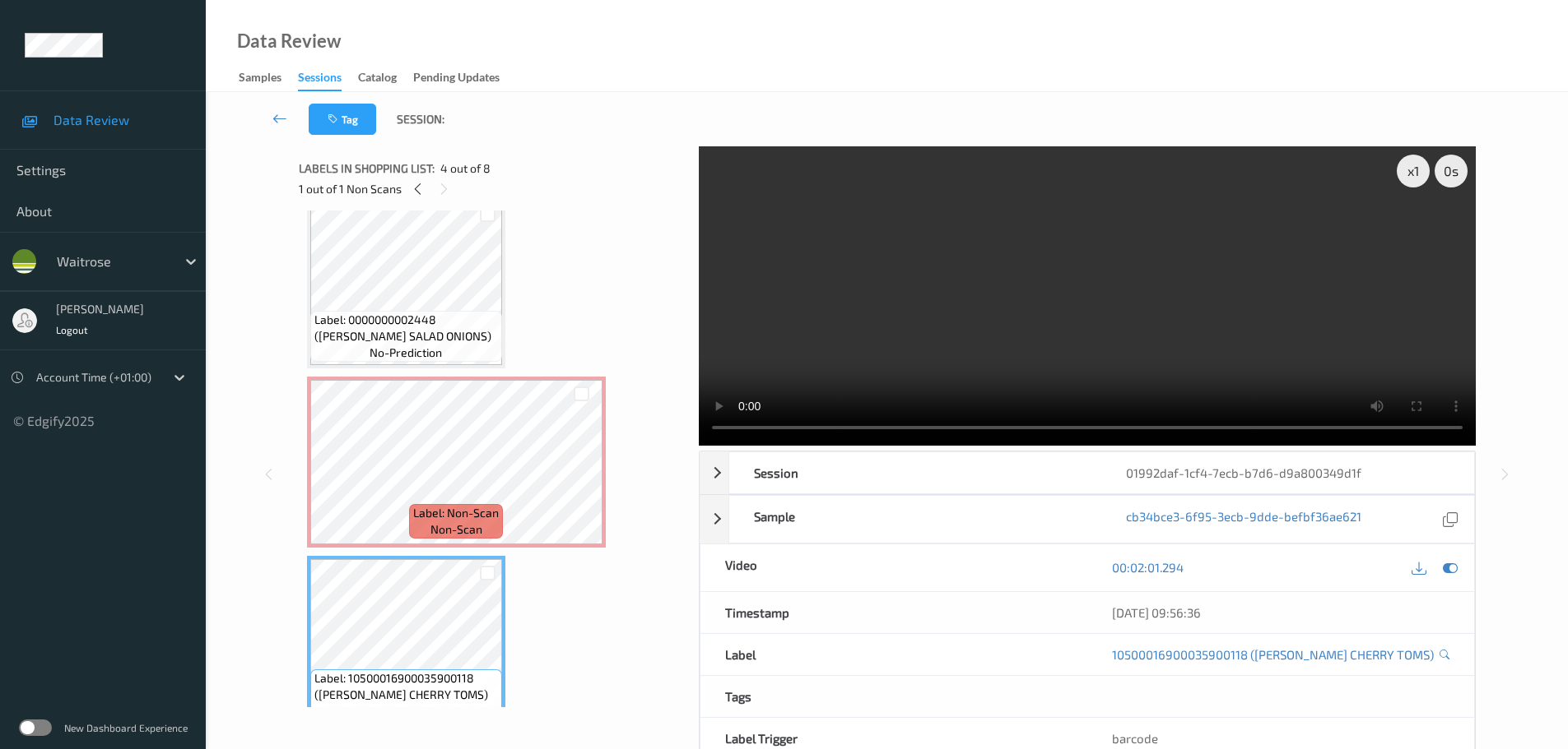
scroll to position [165, 0]
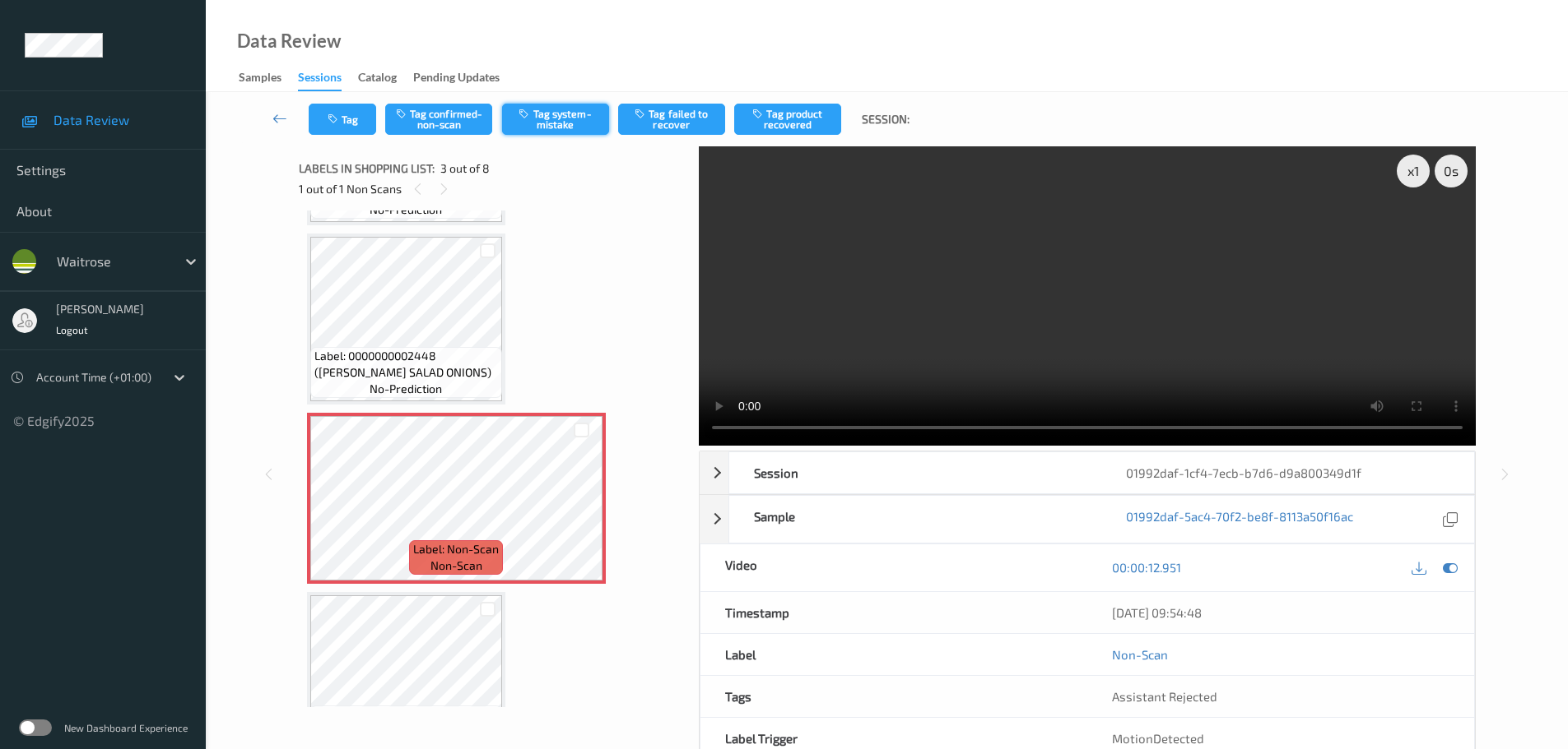
click at [551, 106] on button "Tag system-mistake" at bounding box center [555, 119] width 107 height 31
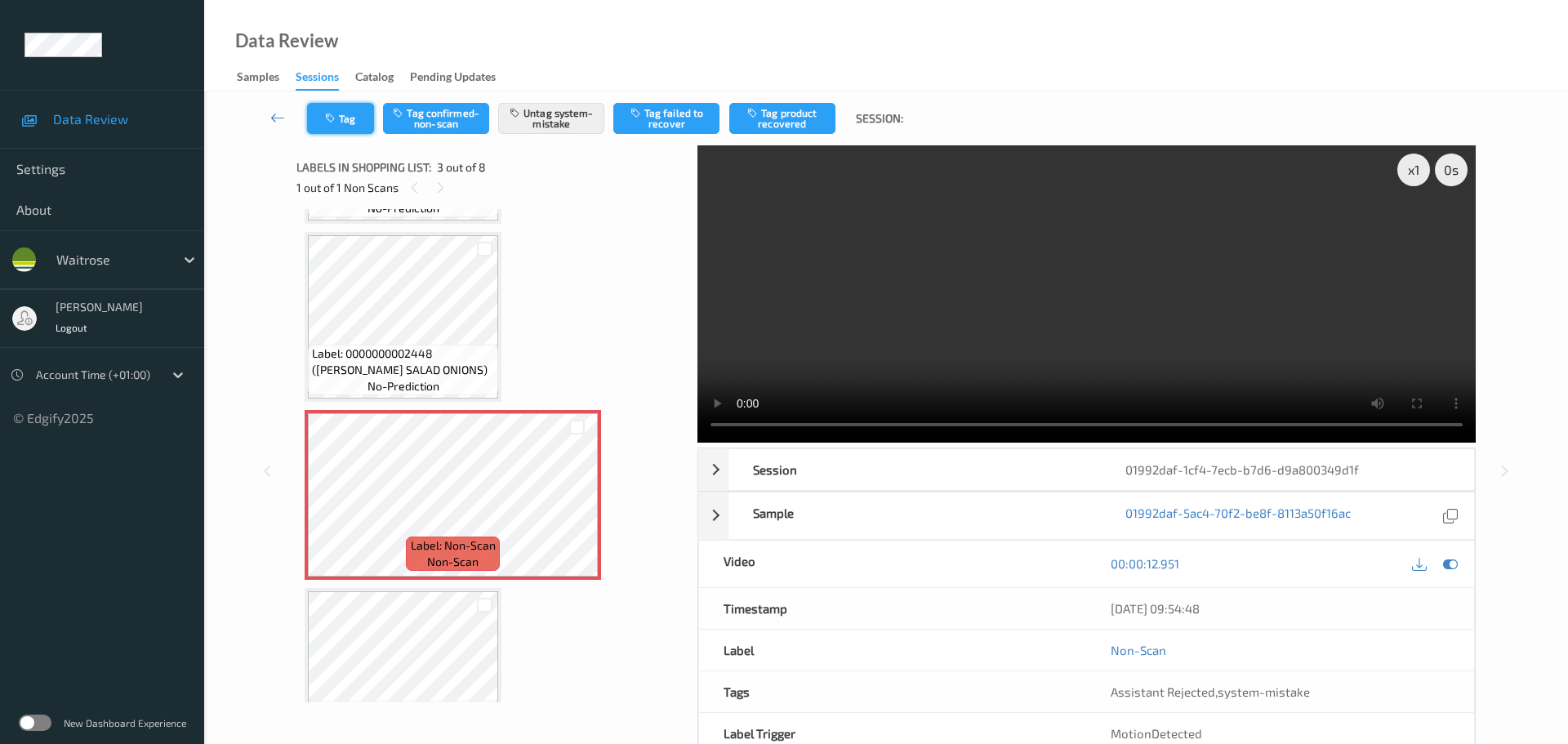
click at [337, 105] on button "Tag" at bounding box center [340, 118] width 67 height 31
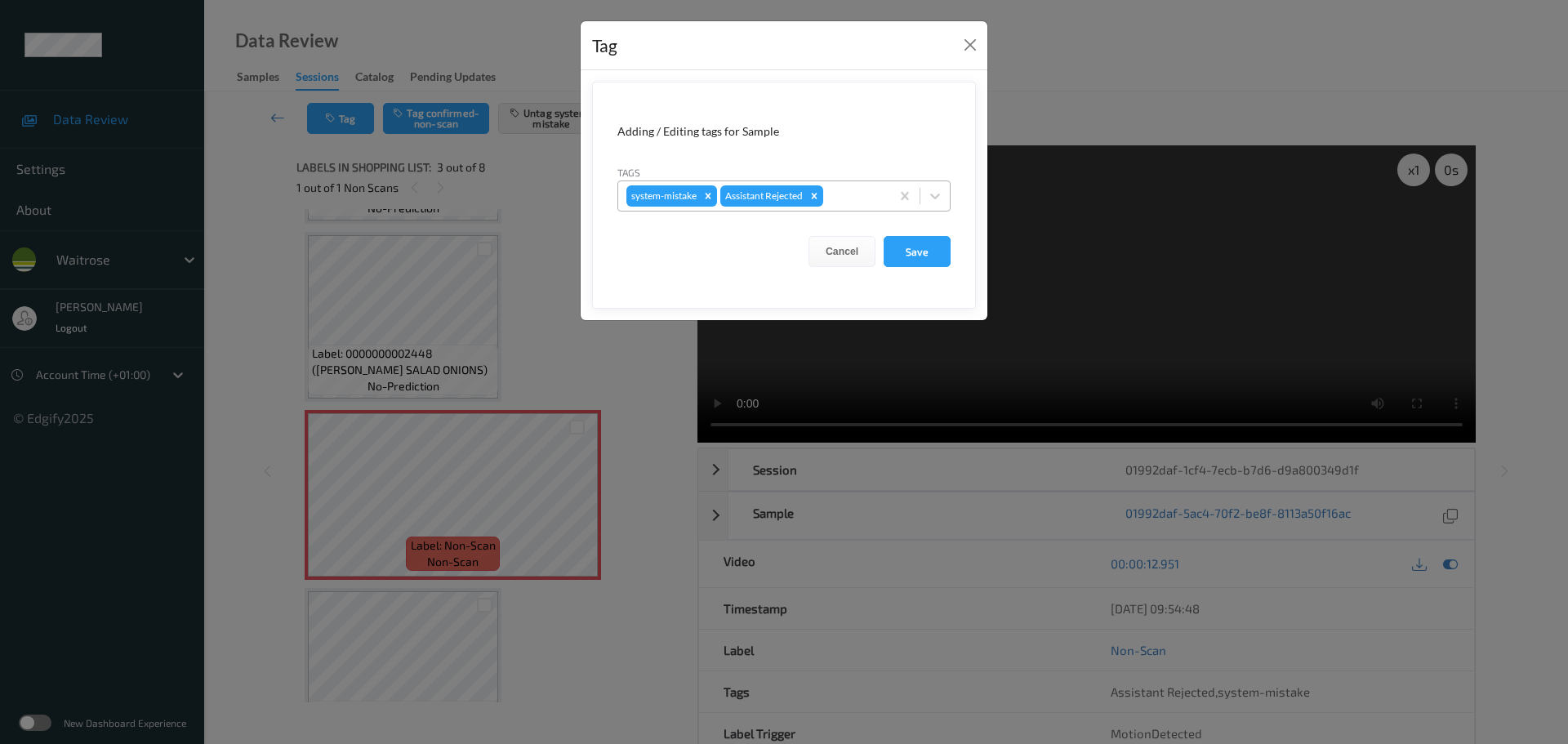
click at [856, 201] on div at bounding box center [854, 195] width 56 height 20
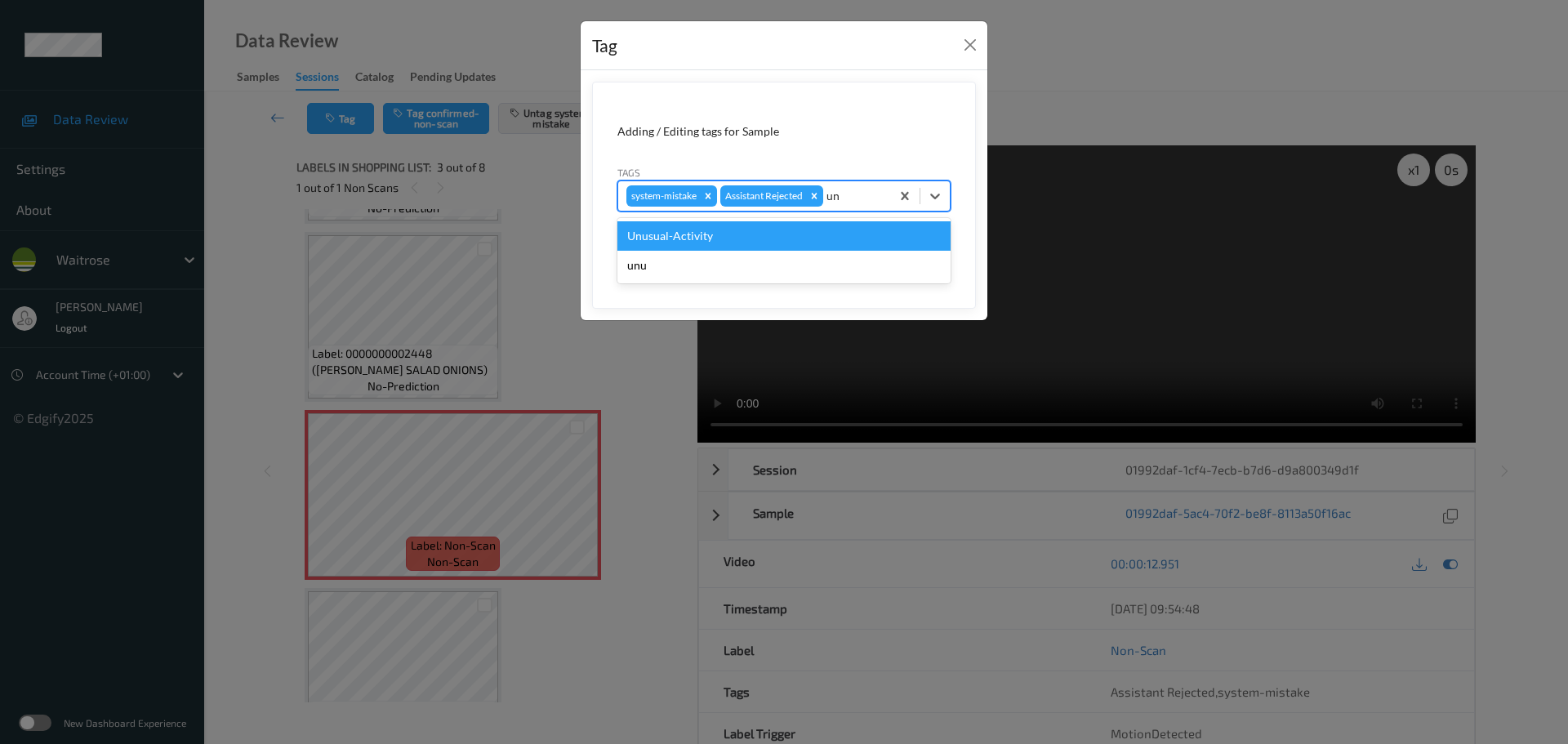
type input "unu"
click at [761, 228] on div "Unusual-Activity" at bounding box center [784, 236] width 333 height 29
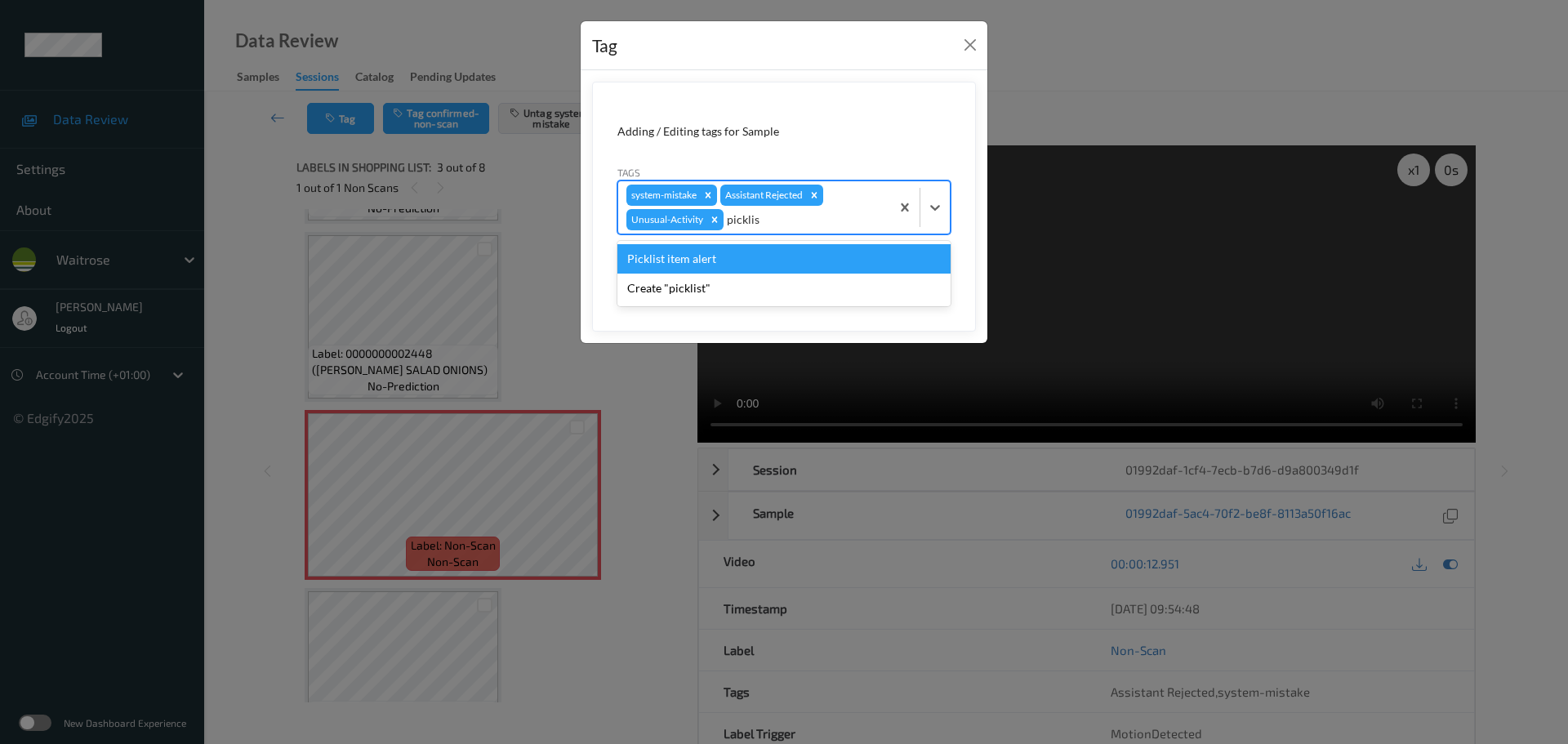
type input "picklist"
click at [689, 257] on div "Picklist item alert" at bounding box center [784, 259] width 333 height 29
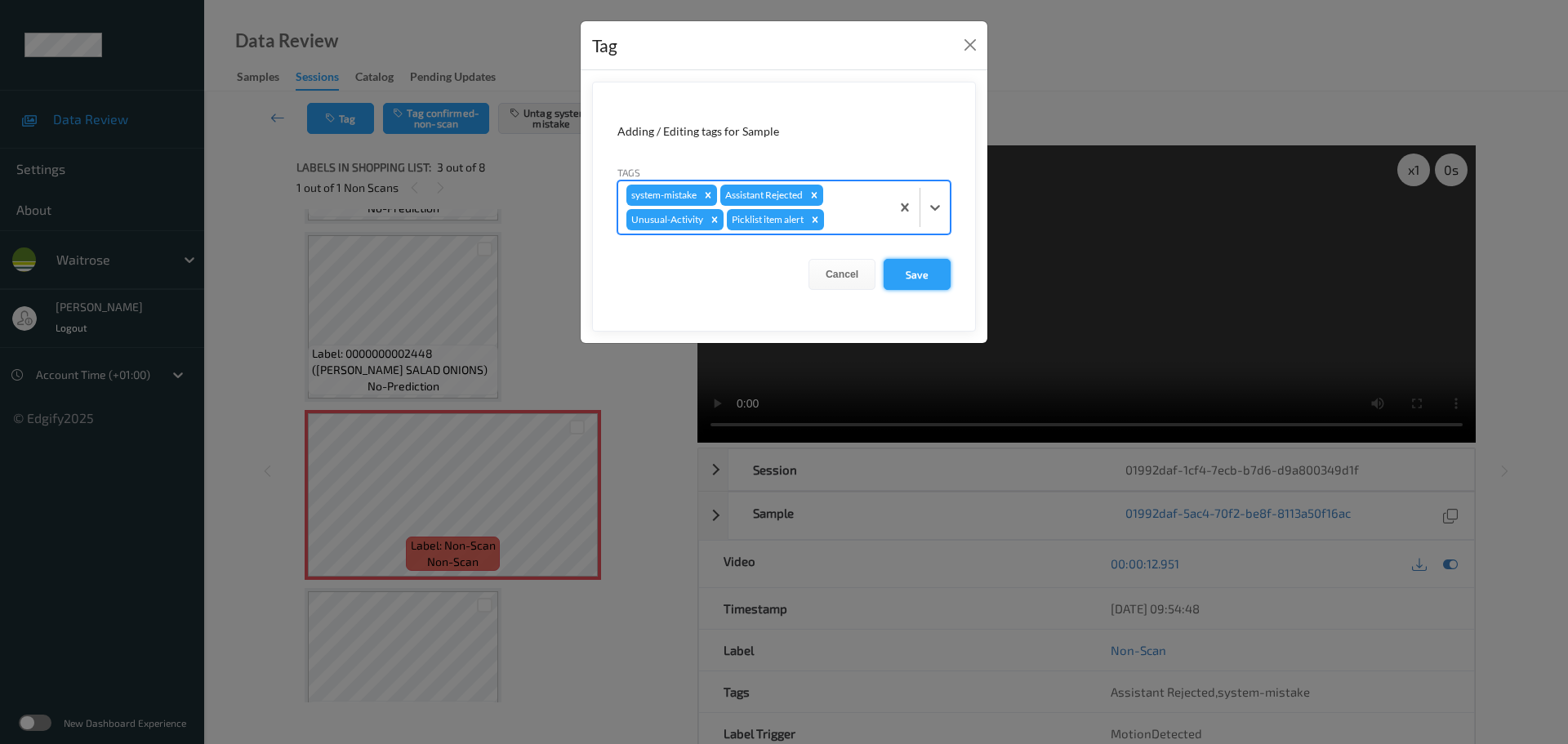
click at [907, 271] on button "Save" at bounding box center [917, 274] width 67 height 31
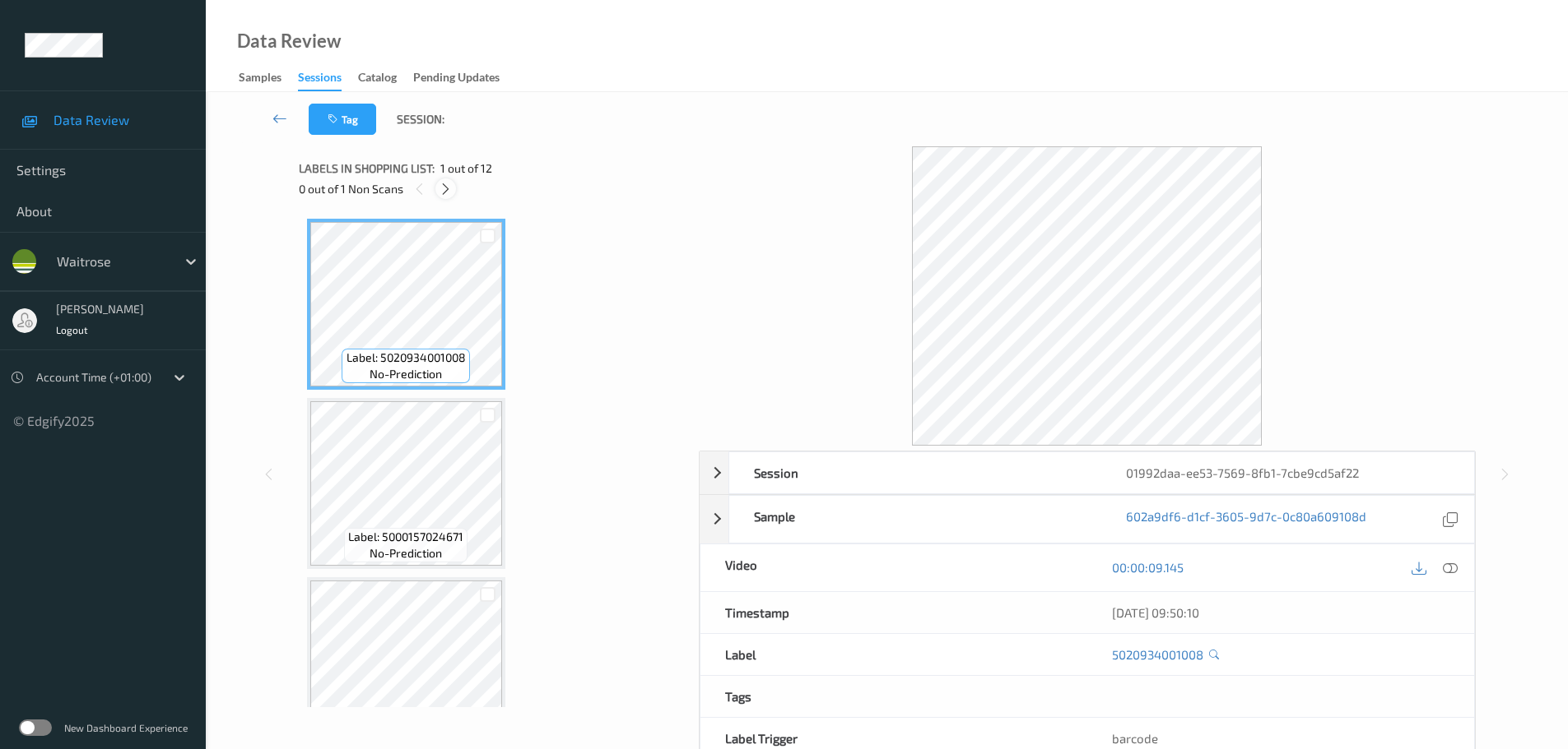
click at [438, 186] on div at bounding box center [446, 189] width 21 height 21
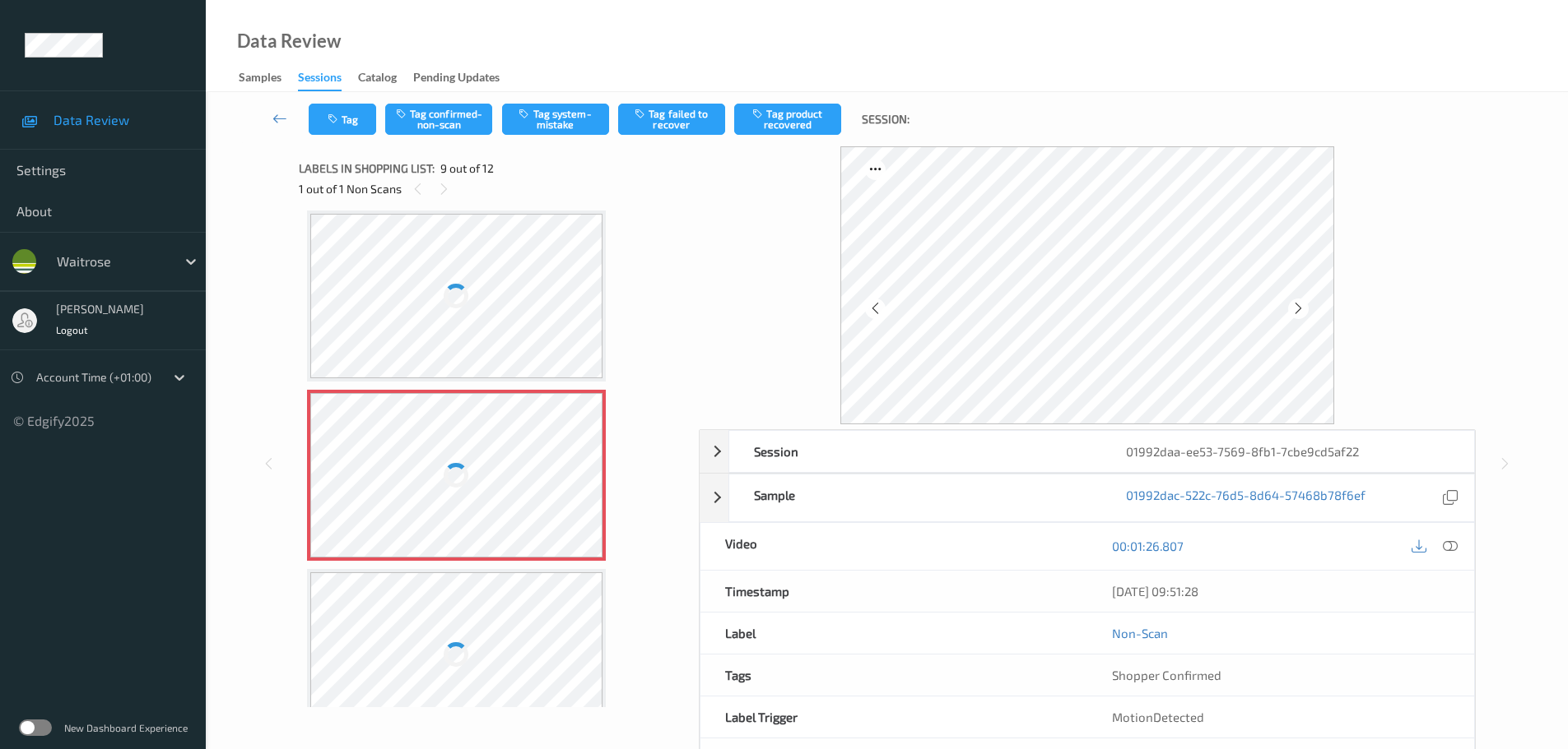
click at [1451, 557] on div "00:01:26.807" at bounding box center [1280, 546] width 387 height 47
click at [1447, 545] on icon at bounding box center [1450, 545] width 15 height 15
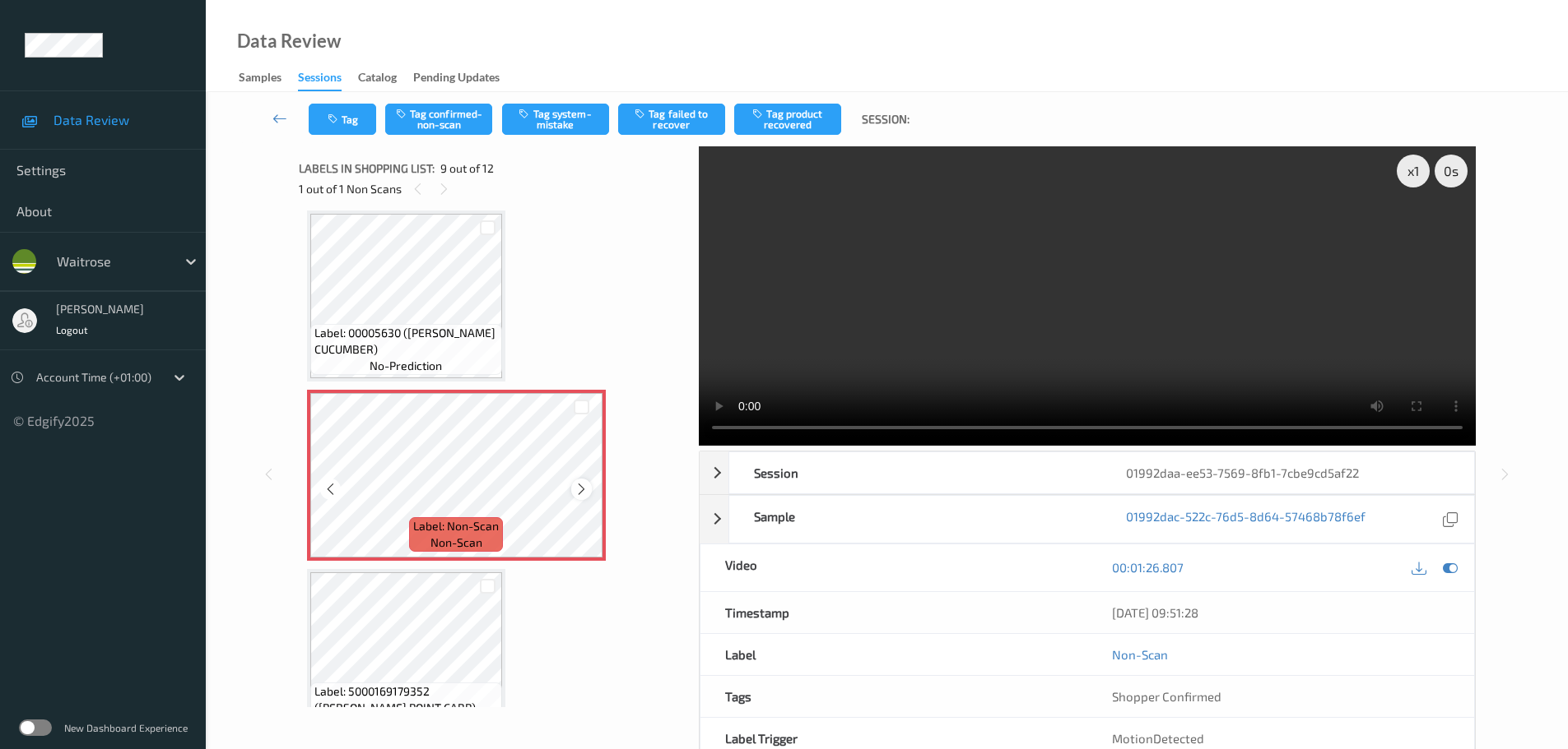
click at [574, 487] on icon at bounding box center [581, 489] width 14 height 15
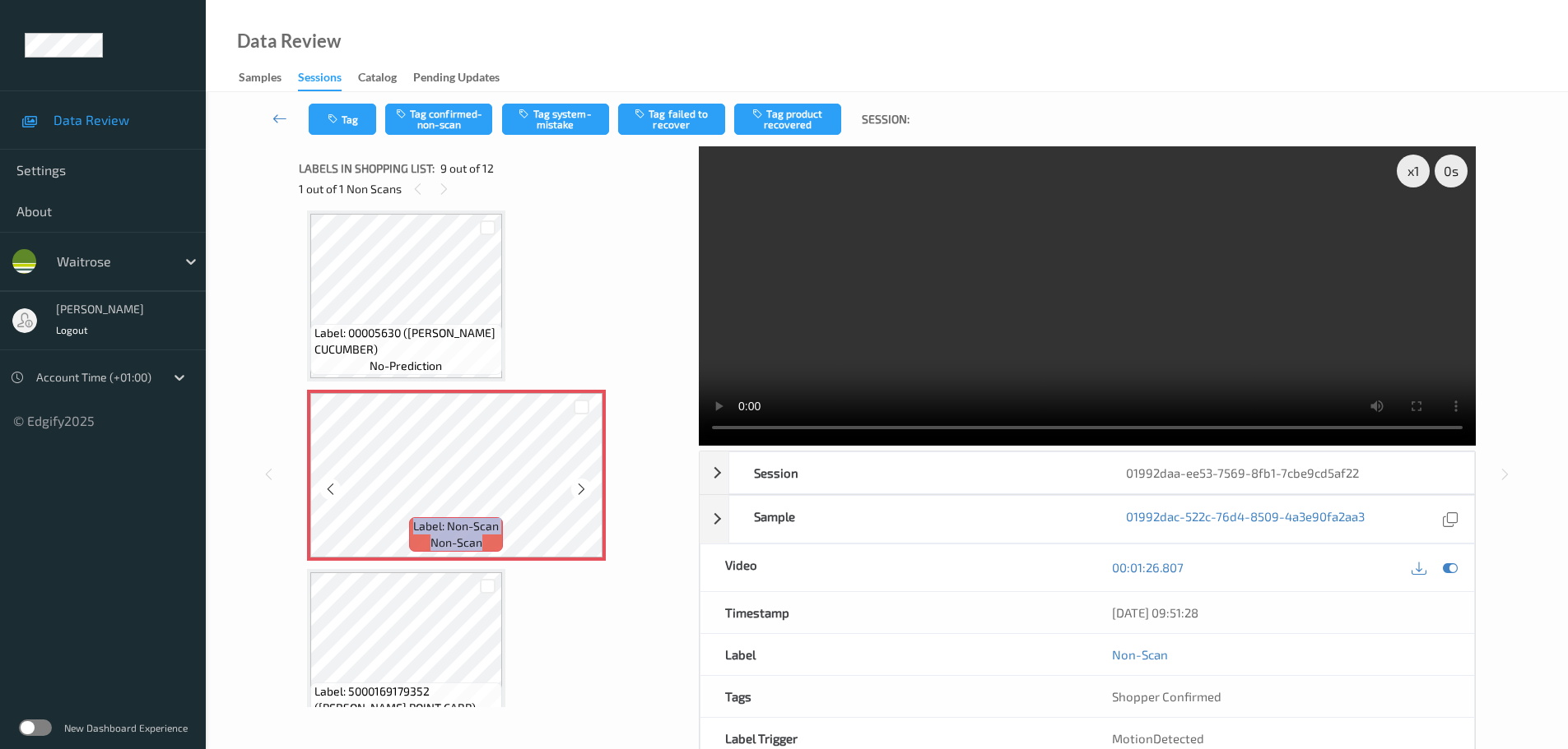
click at [574, 487] on icon at bounding box center [581, 489] width 14 height 15
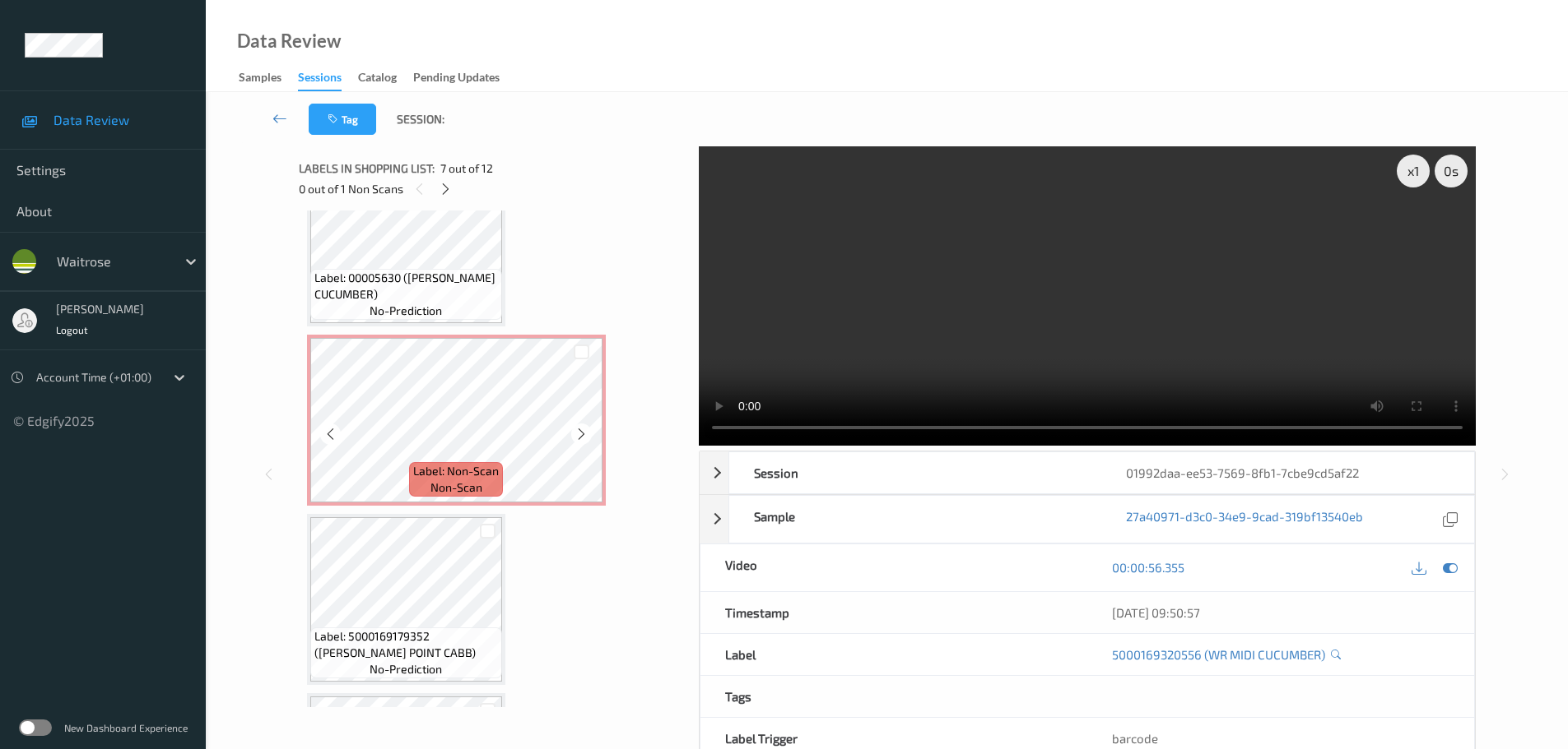
scroll to position [1345, 0]
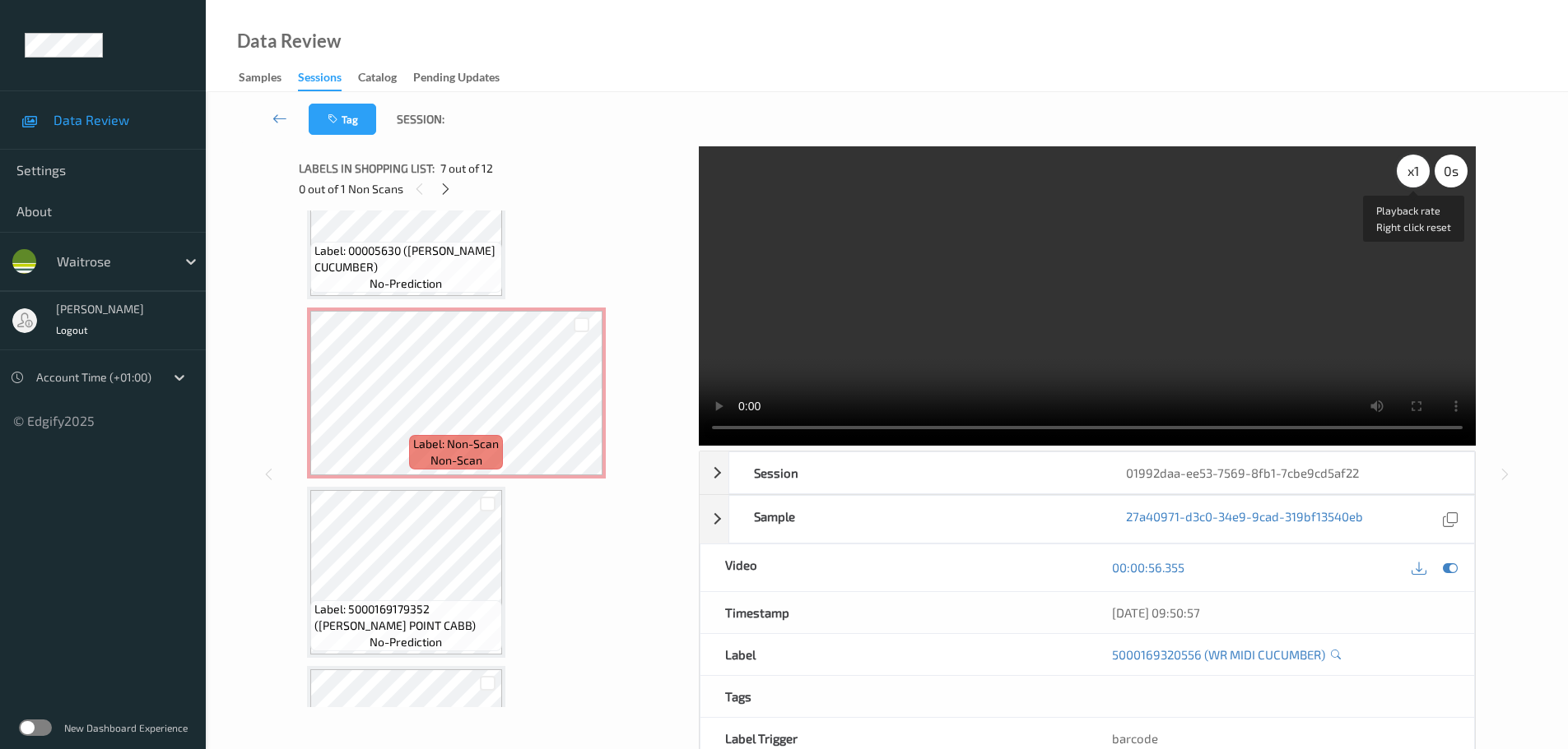
click at [1413, 167] on div "x 1" at bounding box center [1413, 171] width 33 height 33
click at [1413, 167] on div "x 2" at bounding box center [1413, 171] width 33 height 33
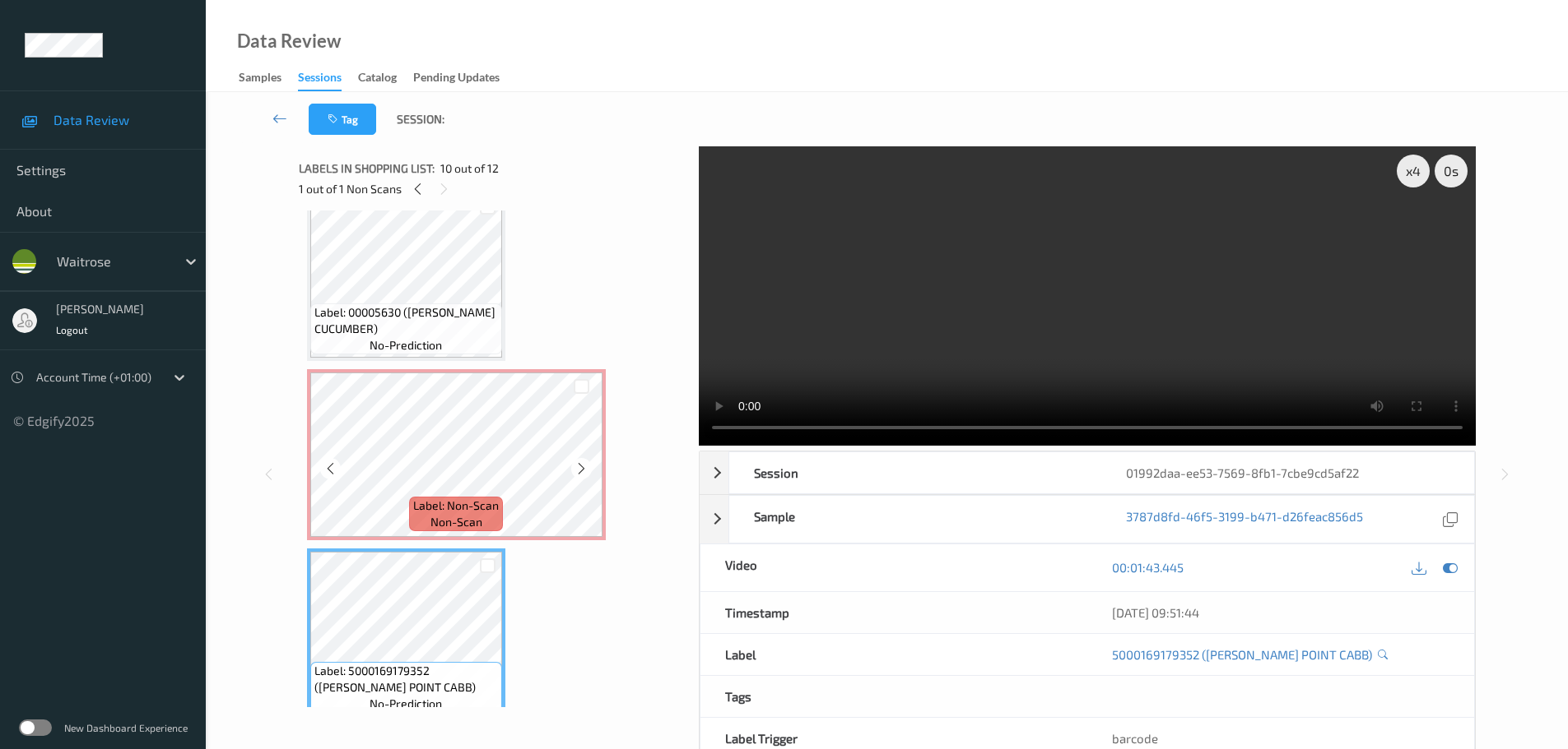
scroll to position [1181, 0]
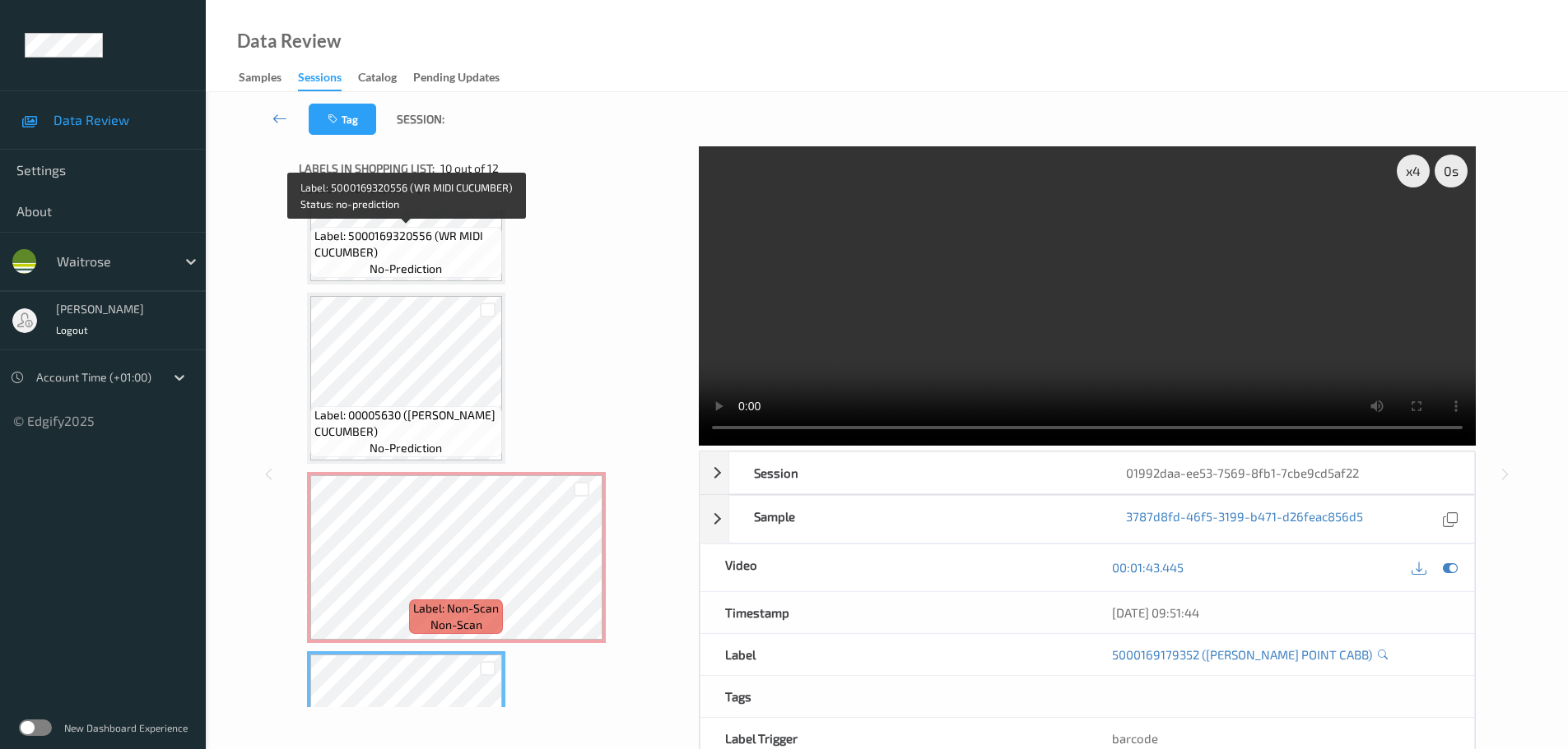
click at [458, 249] on span "Label: 5000169320556 (WR MIDI CUCUMBER)" at bounding box center [406, 244] width 184 height 33
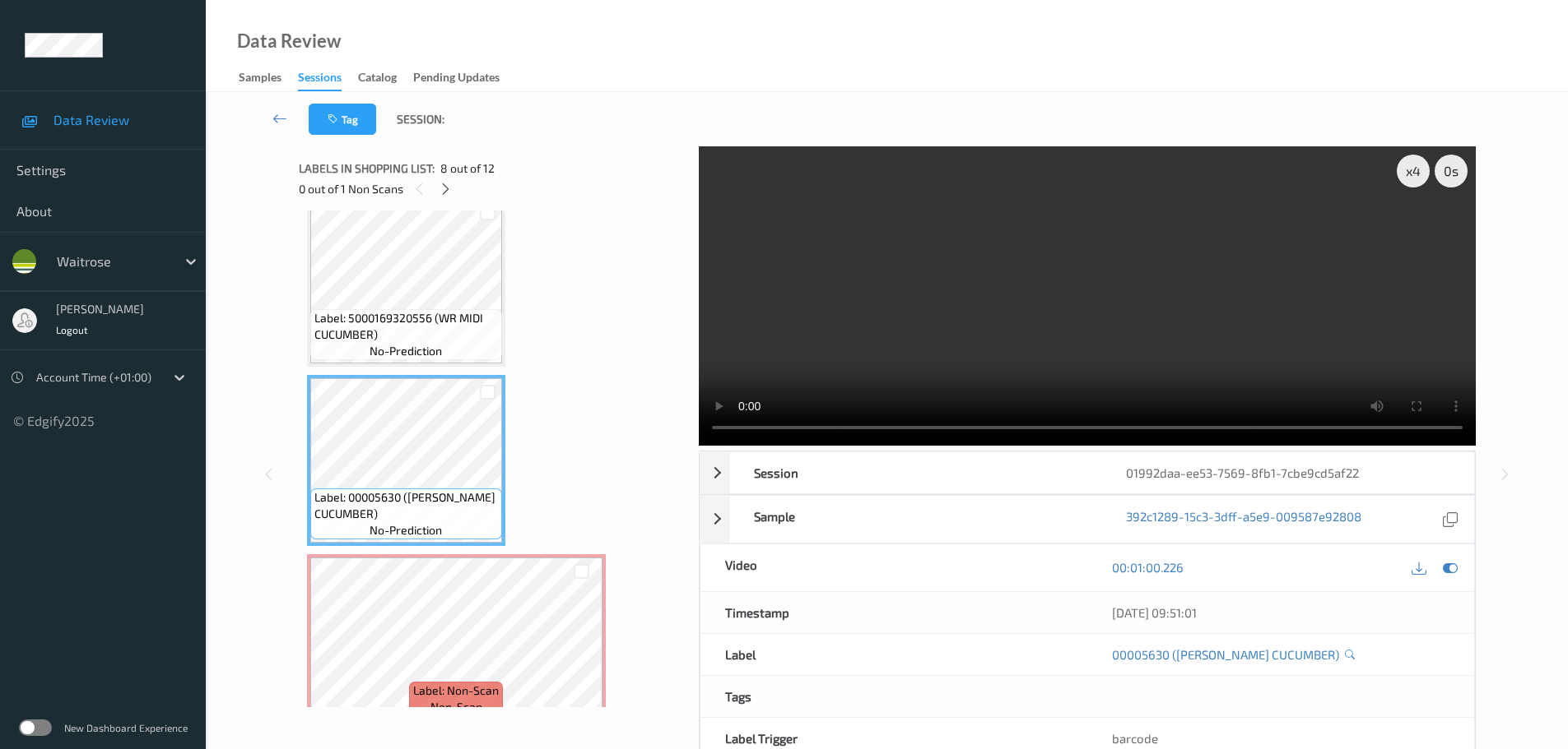
scroll to position [1016, 0]
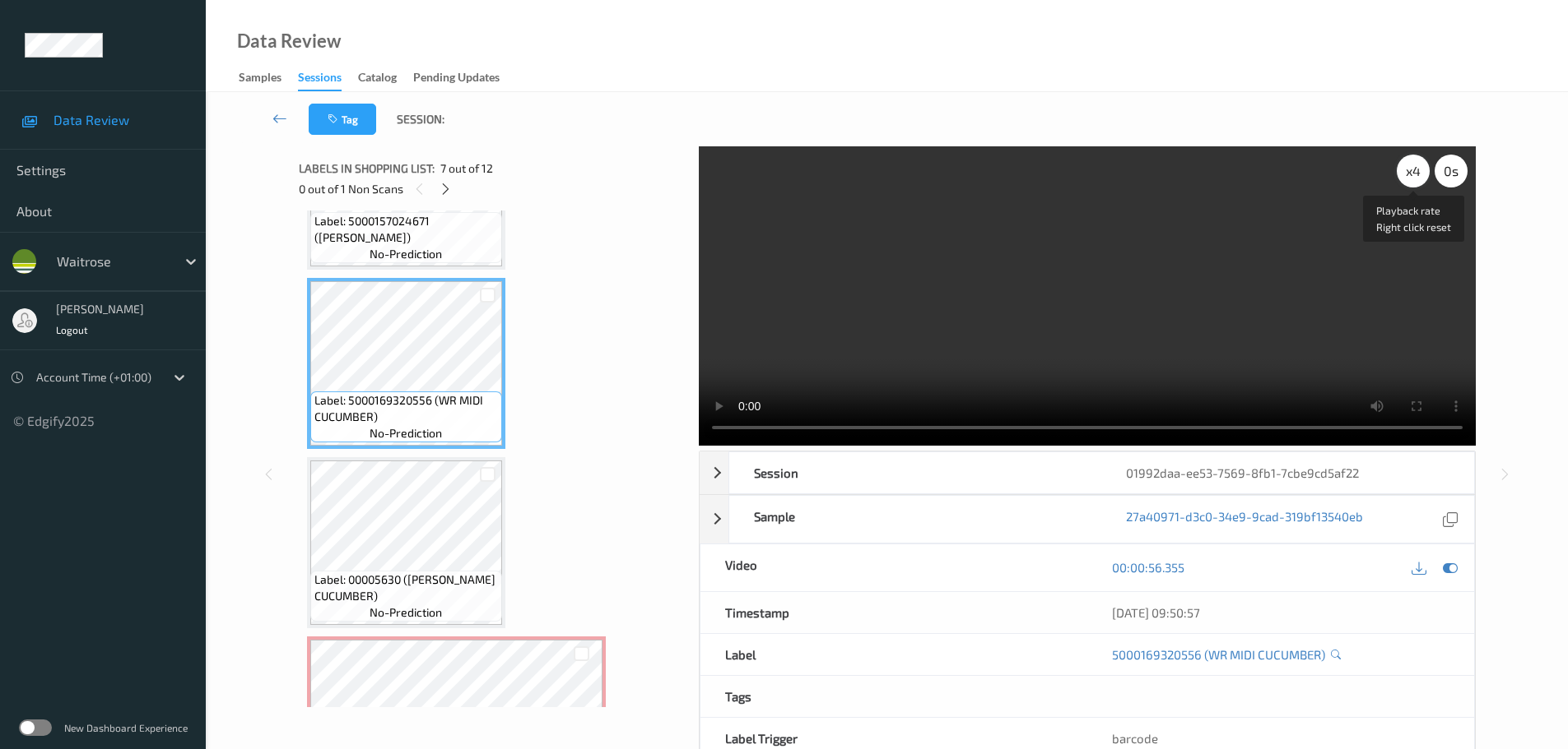
click at [1415, 183] on div "x 4" at bounding box center [1413, 171] width 33 height 33
click at [1415, 183] on div "x 8" at bounding box center [1413, 171] width 33 height 33
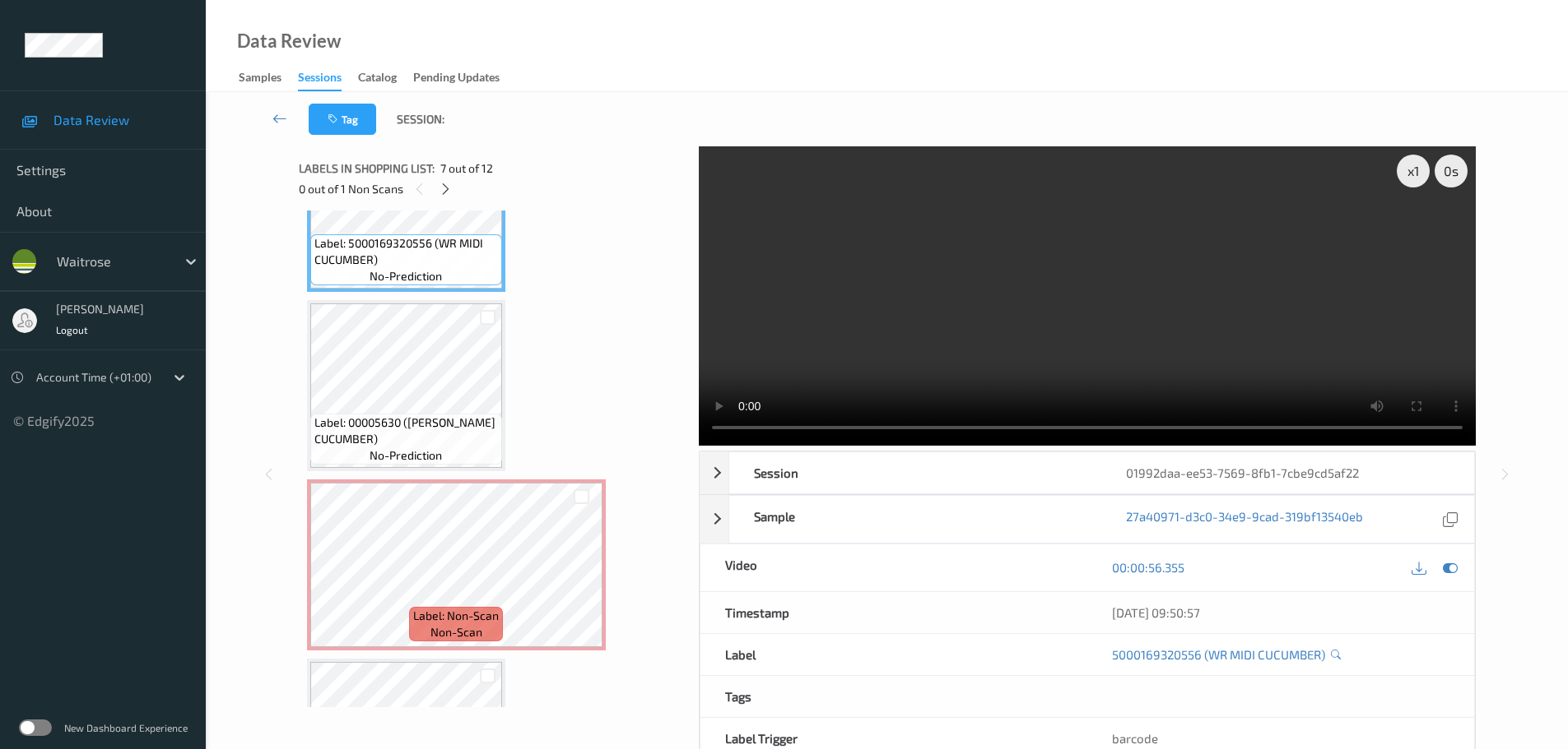
scroll to position [1181, 0]
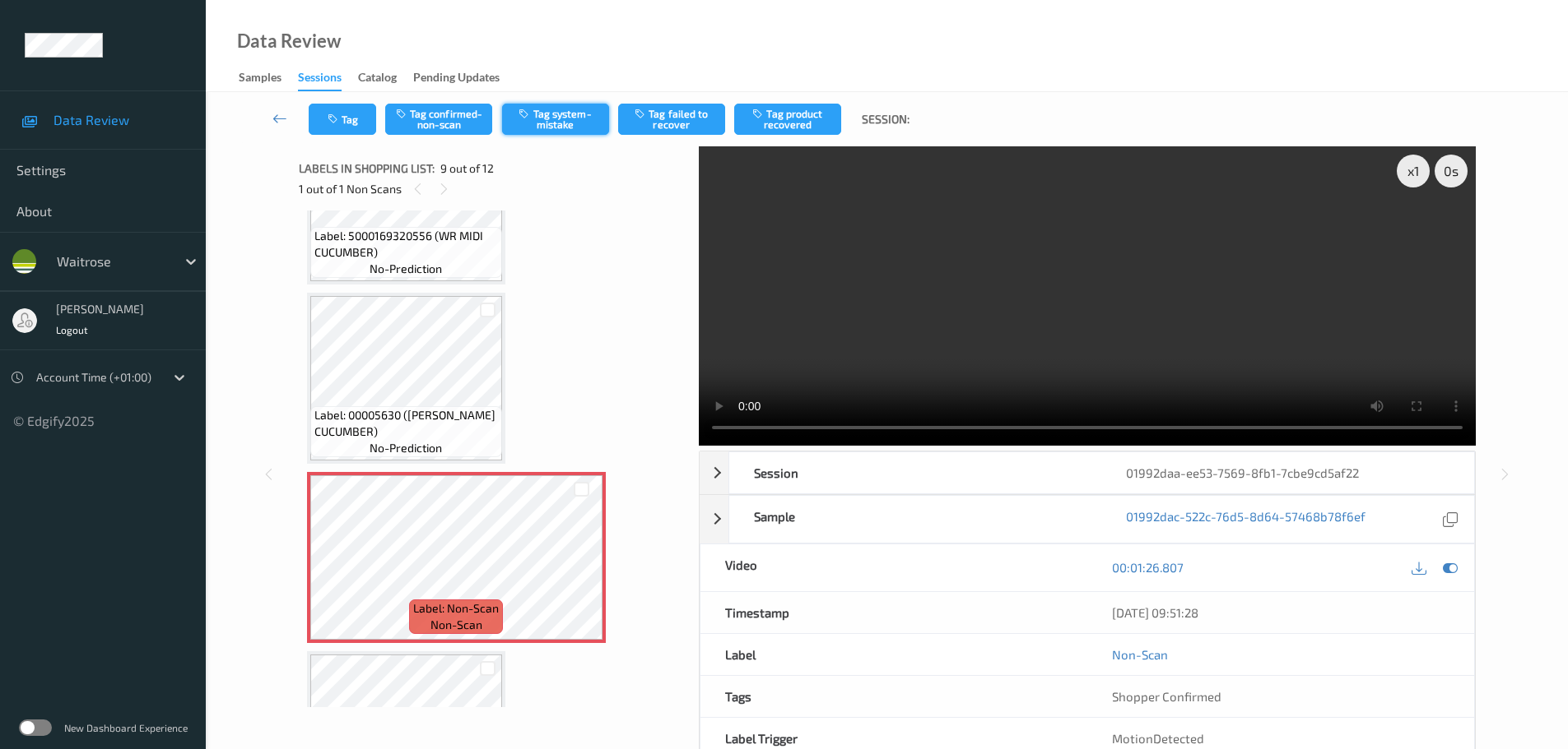
click at [562, 106] on button "Tag system-mistake" at bounding box center [555, 119] width 107 height 31
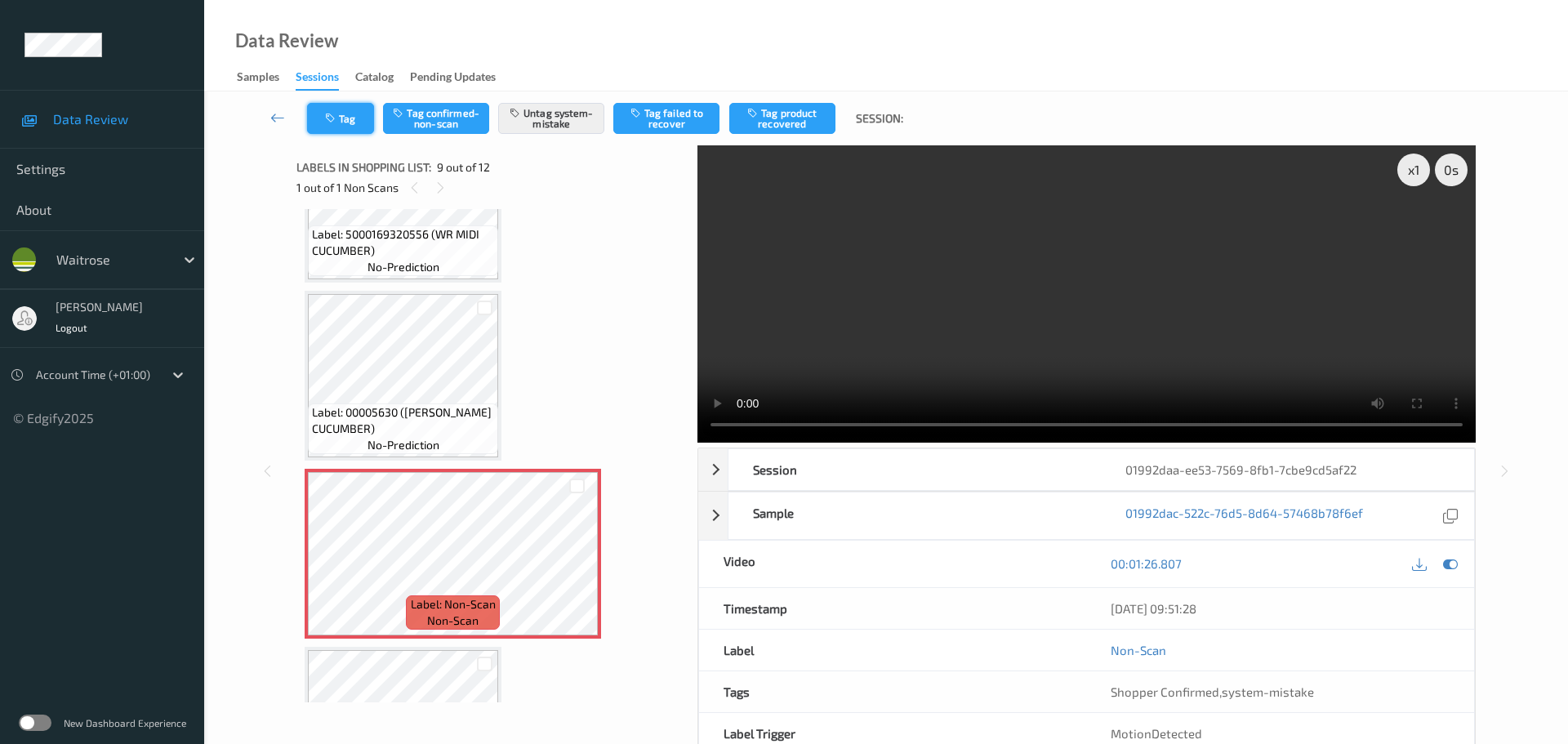
click at [338, 120] on icon "button" at bounding box center [332, 118] width 14 height 11
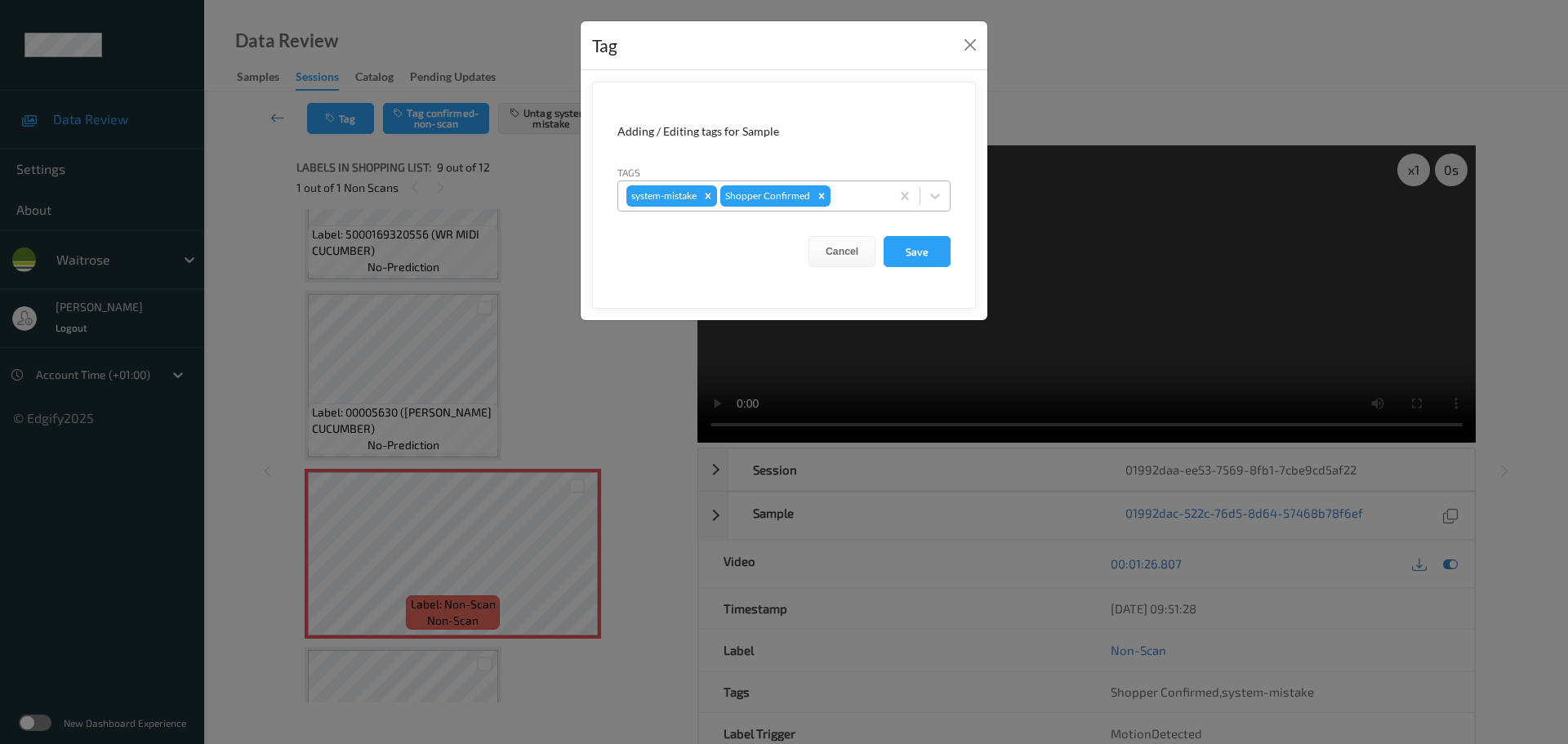
click at [857, 193] on div at bounding box center [858, 195] width 48 height 20
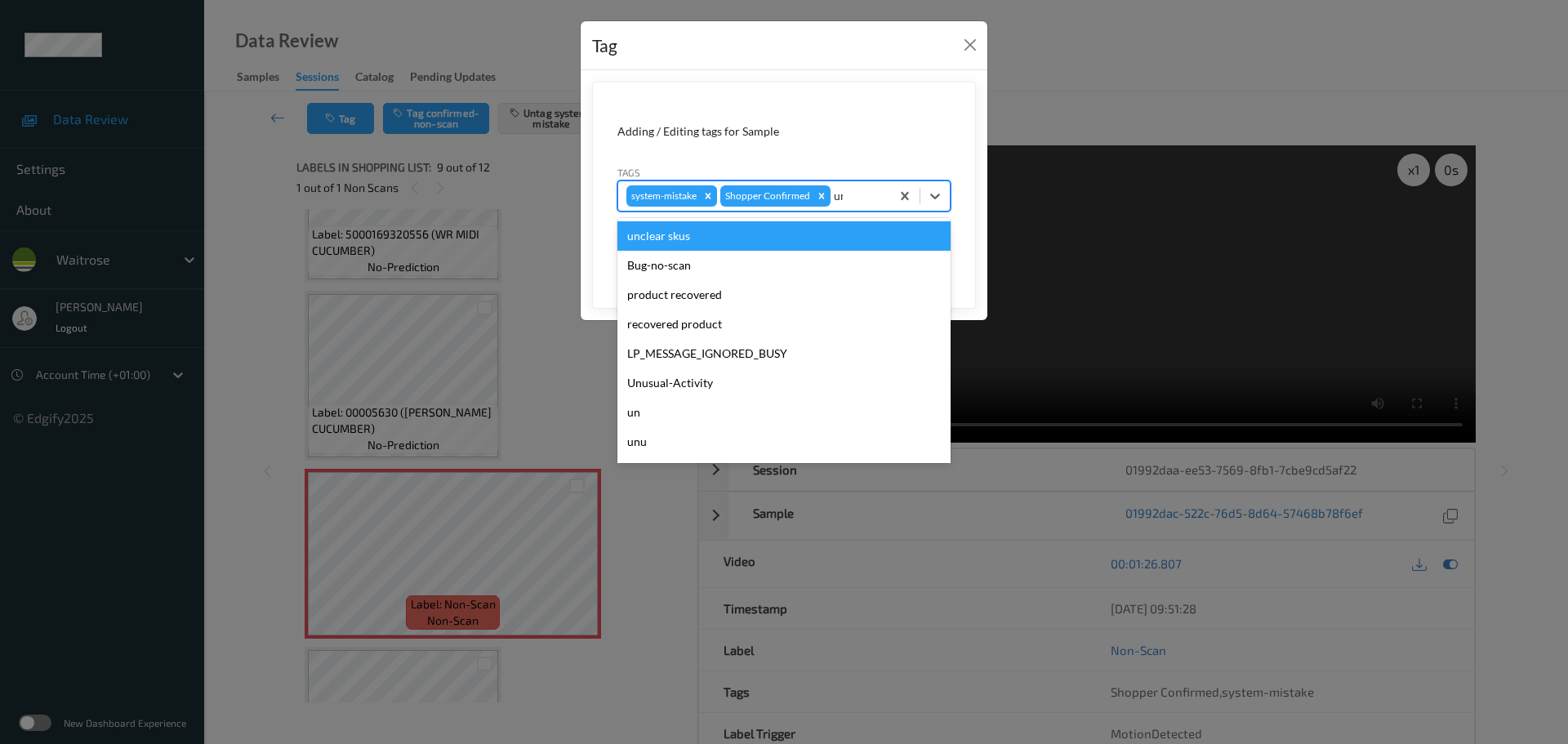
type input "unu"
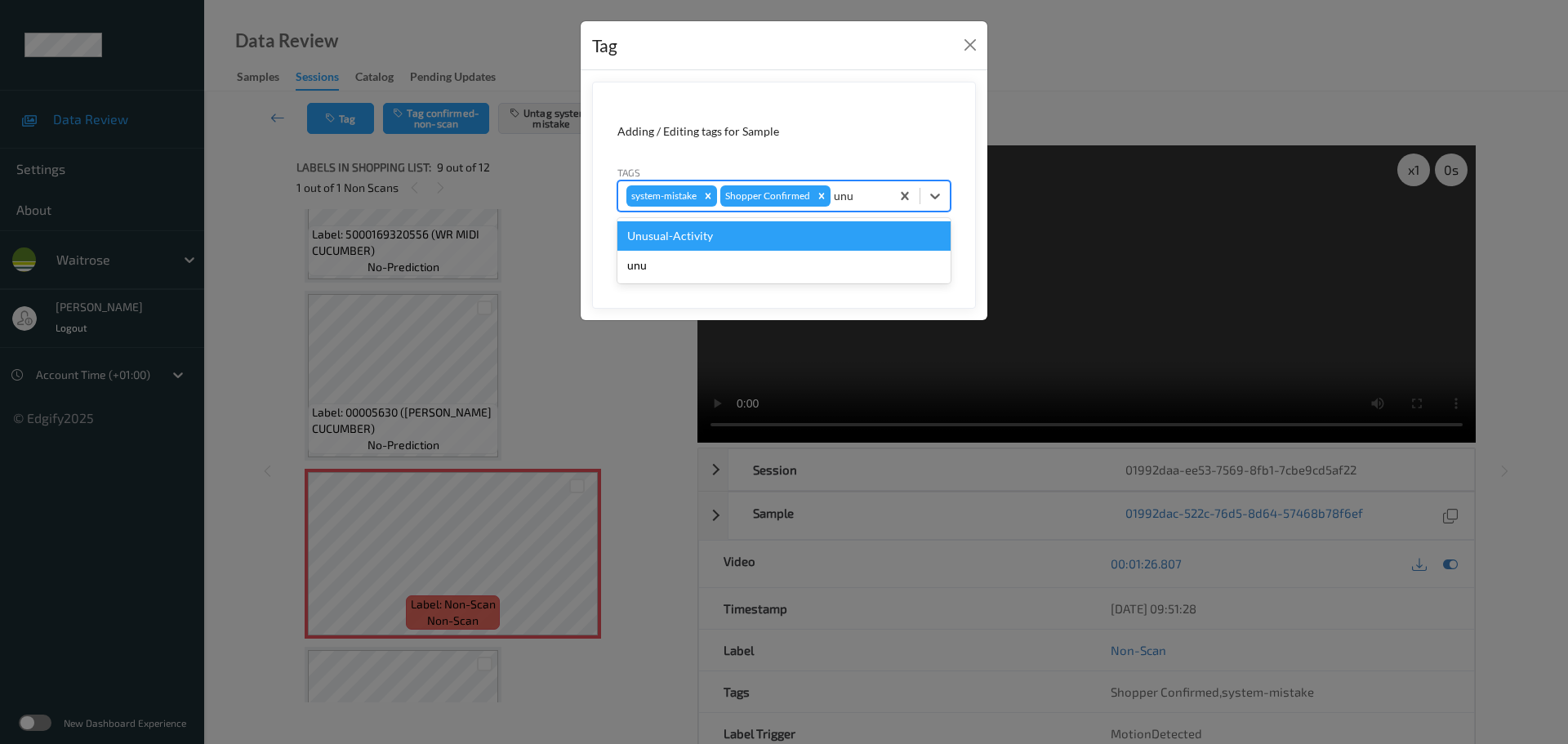
click at [836, 249] on div "Unusual-Activity" at bounding box center [784, 236] width 333 height 29
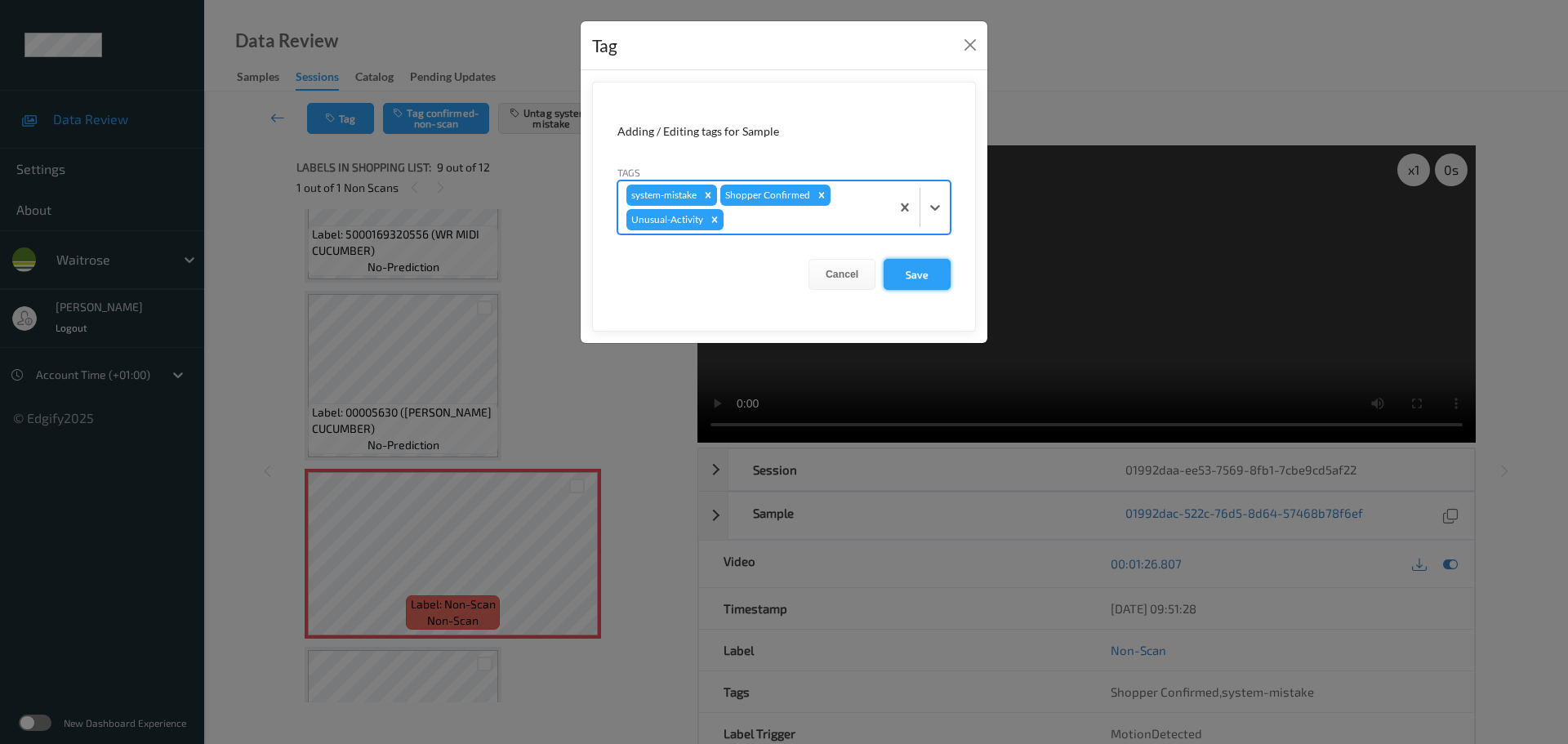
click at [929, 266] on button "Save" at bounding box center [917, 274] width 67 height 31
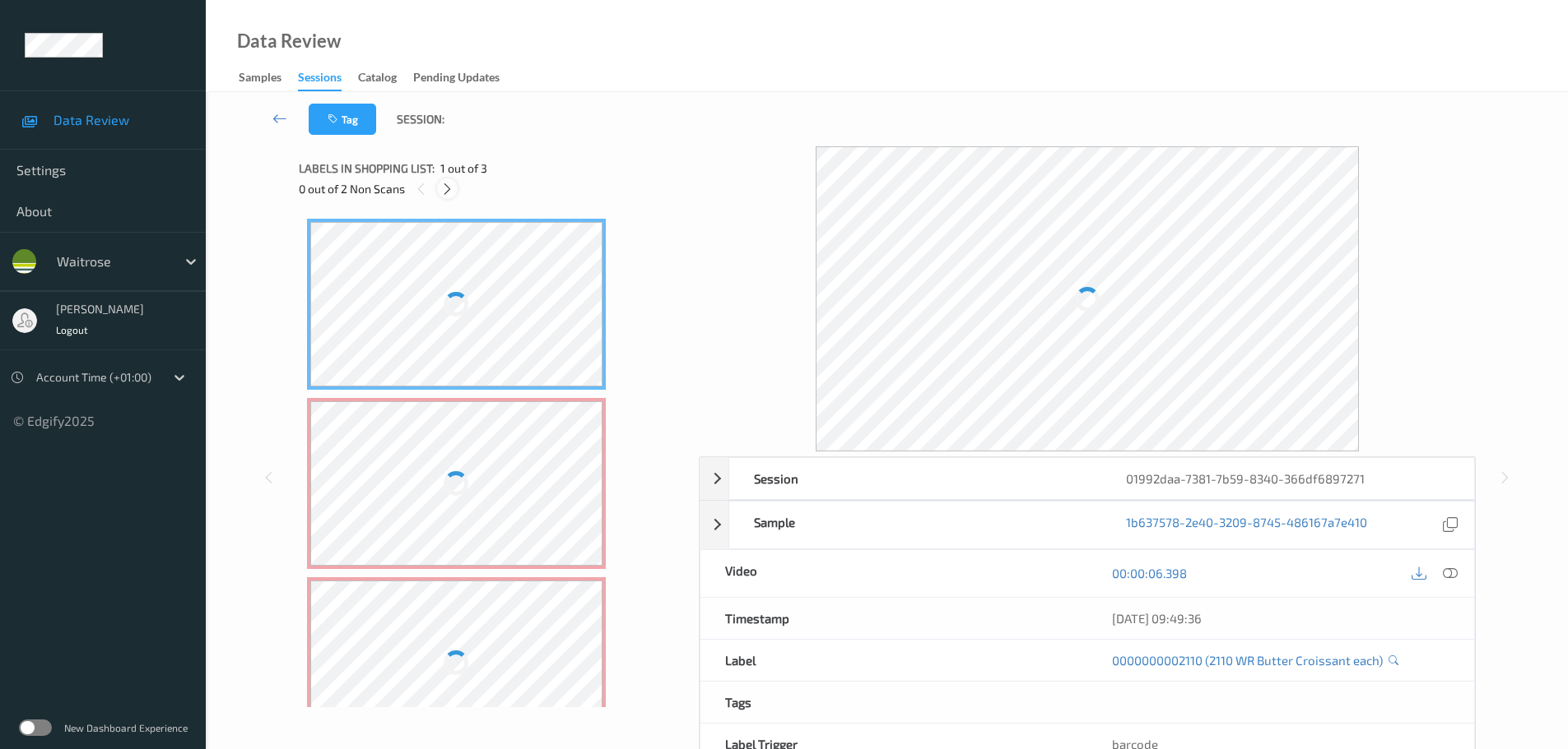
click at [452, 194] on icon at bounding box center [447, 189] width 14 height 15
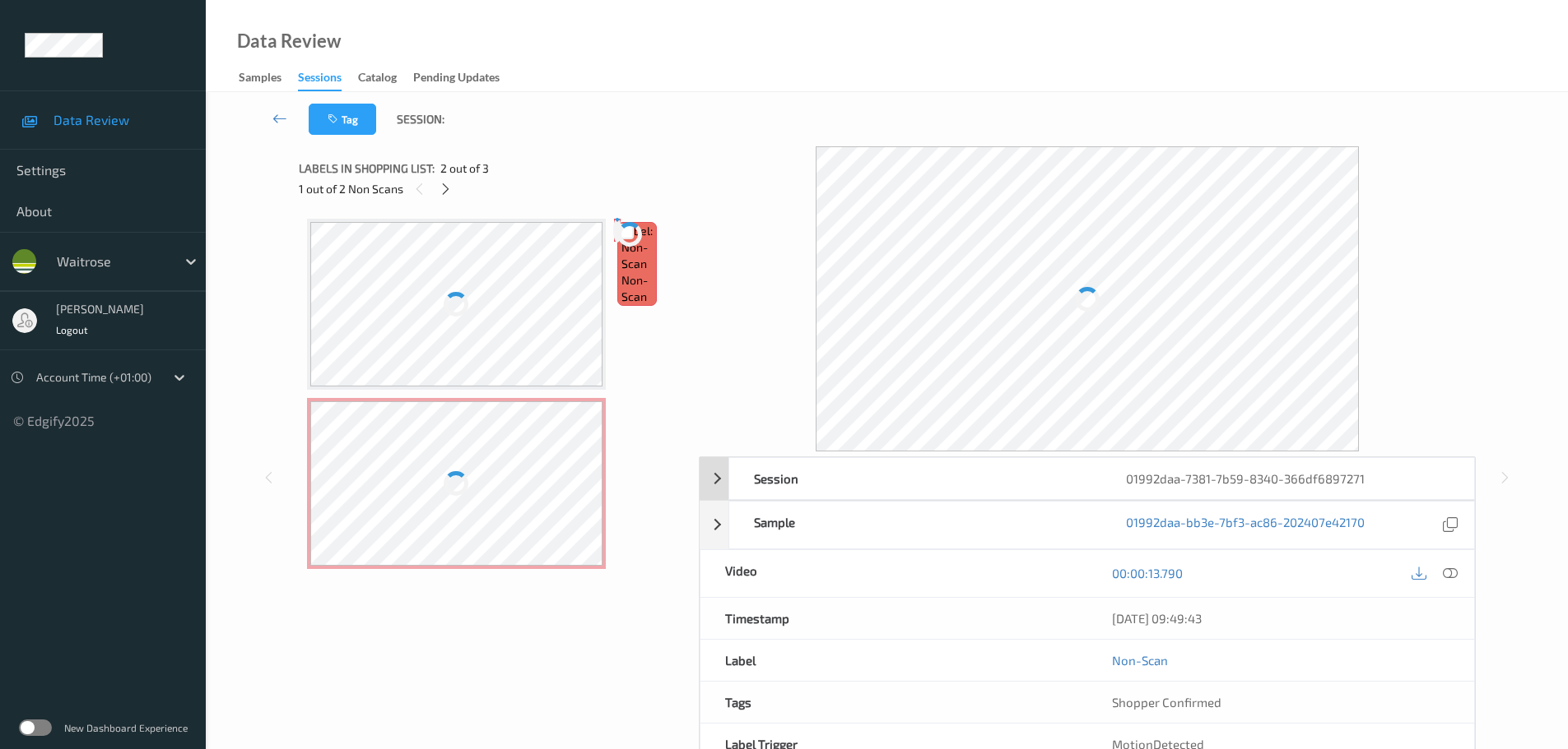
scroll to position [9, 0]
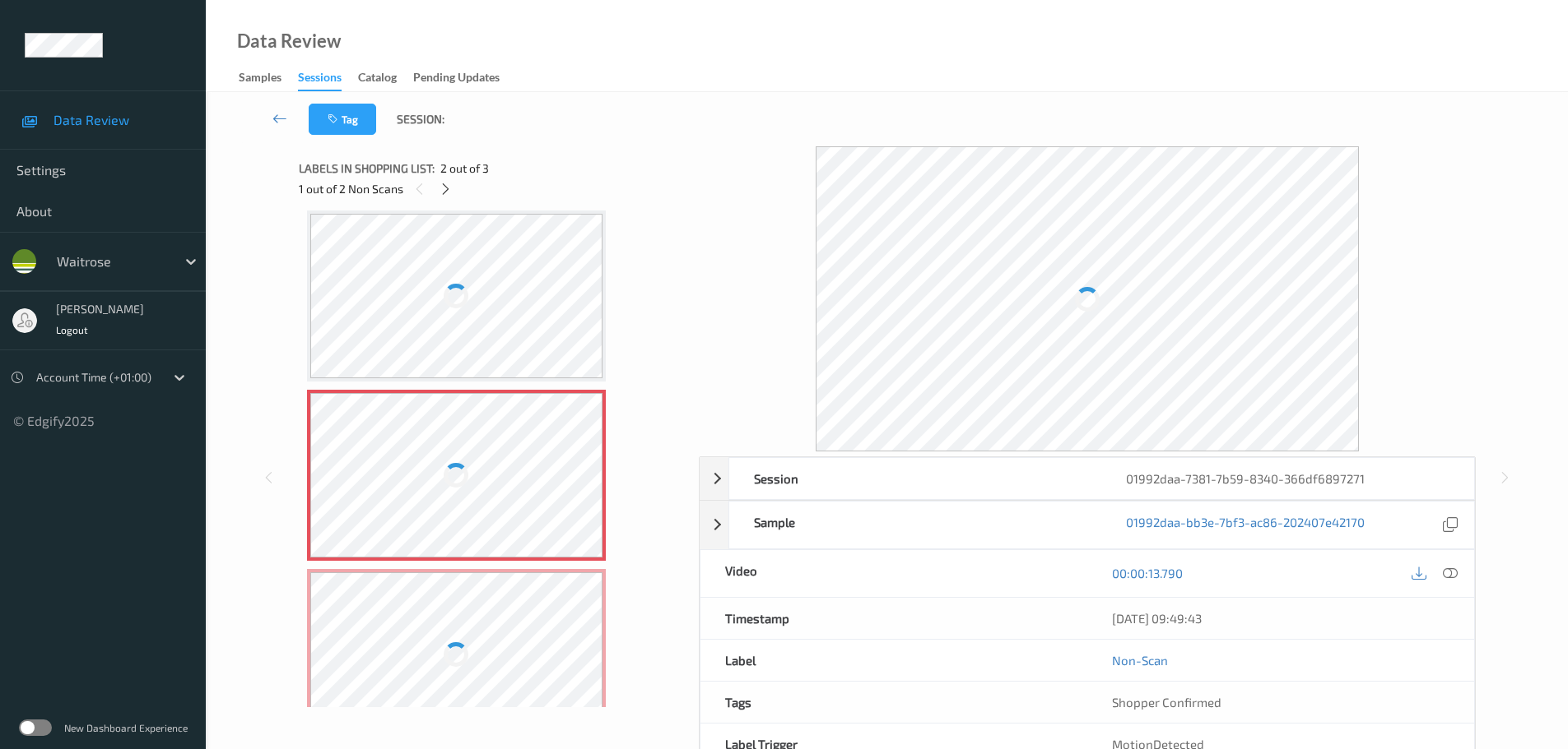
drag, startPoint x: 1451, startPoint y: 576, endPoint x: 1451, endPoint y: 563, distance: 13.0
click at [1451, 575] on icon at bounding box center [1450, 573] width 15 height 15
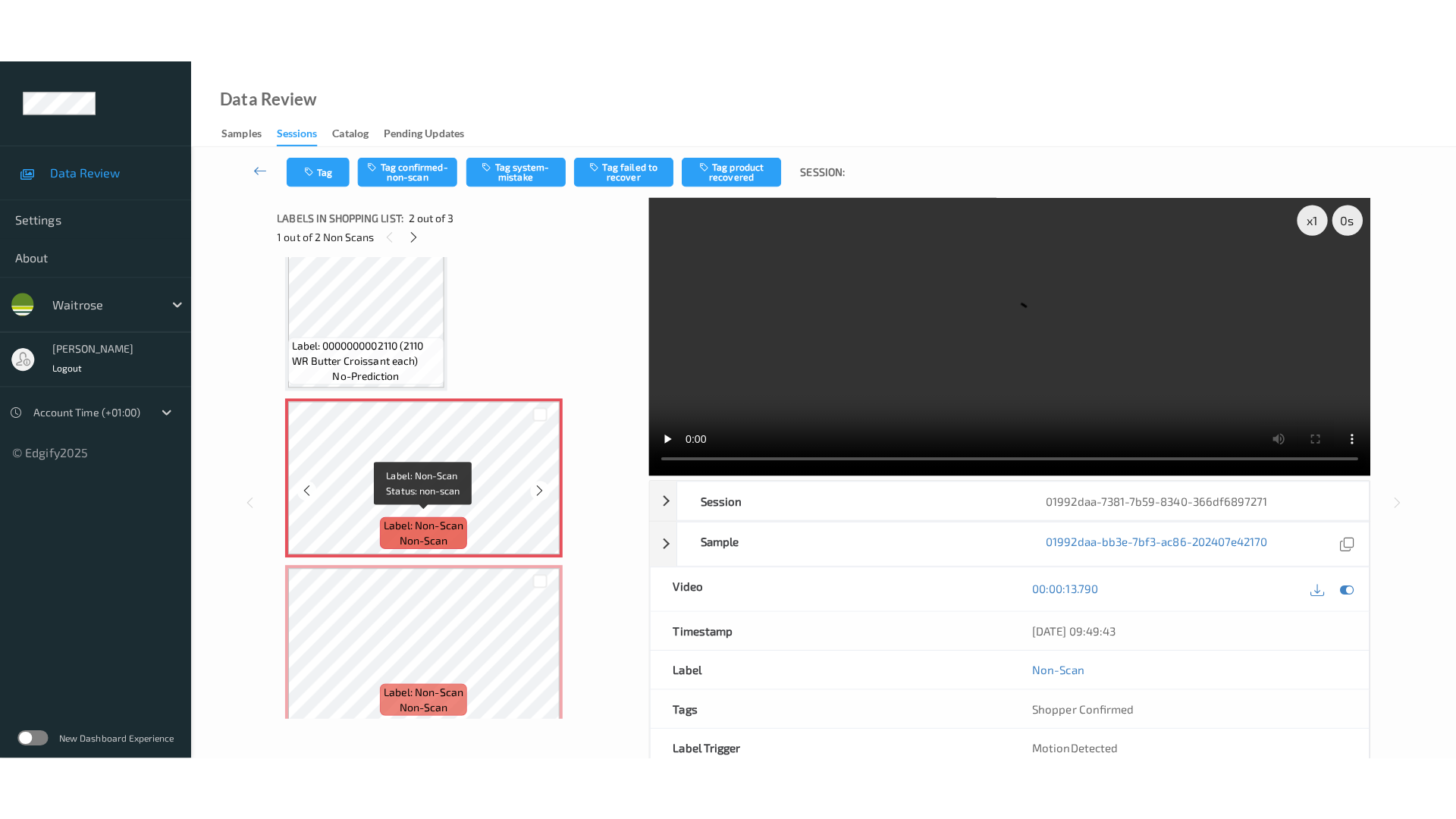
scroll to position [45, 0]
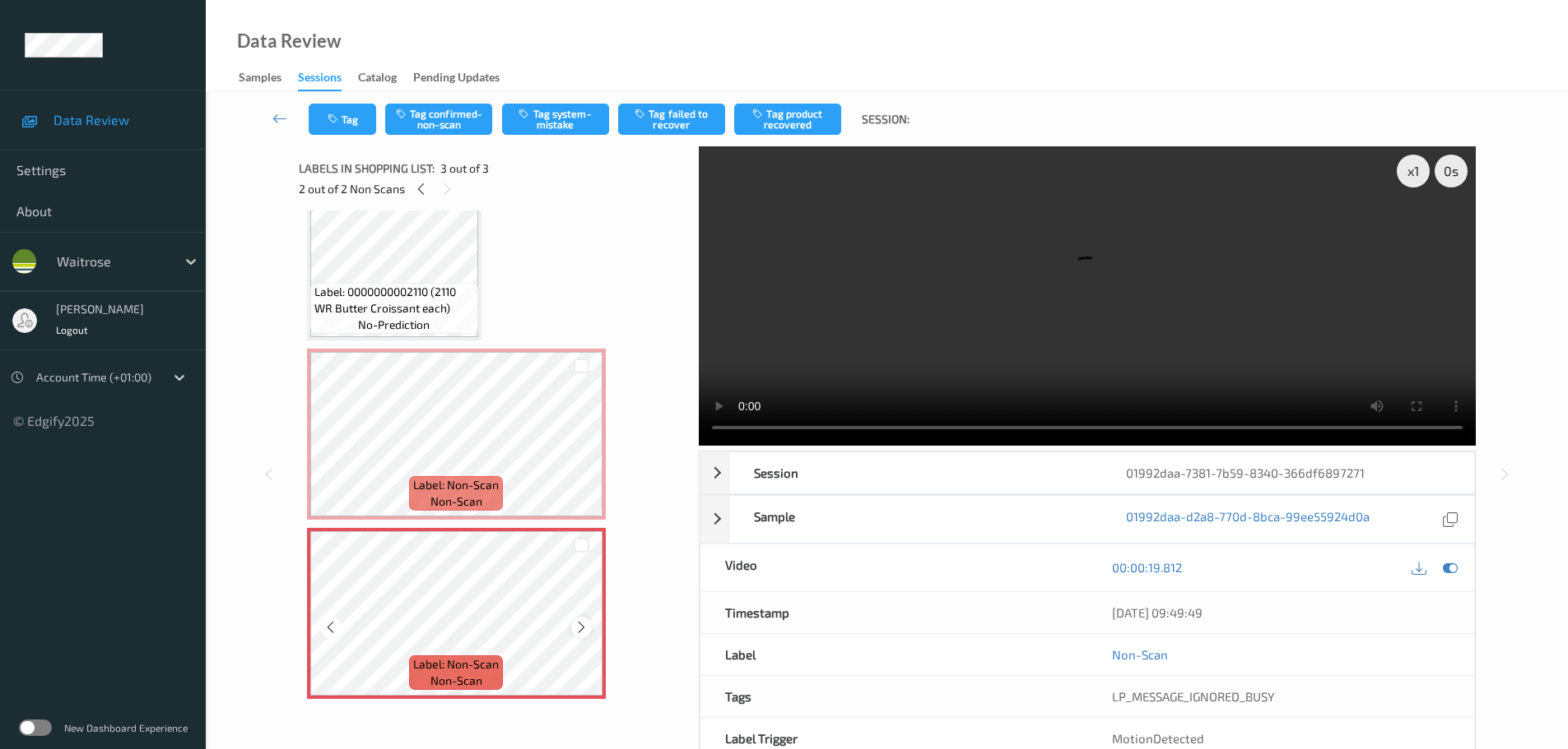
click at [588, 624] on icon at bounding box center [581, 627] width 14 height 15
click at [583, 437] on div at bounding box center [582, 448] width 21 height 21
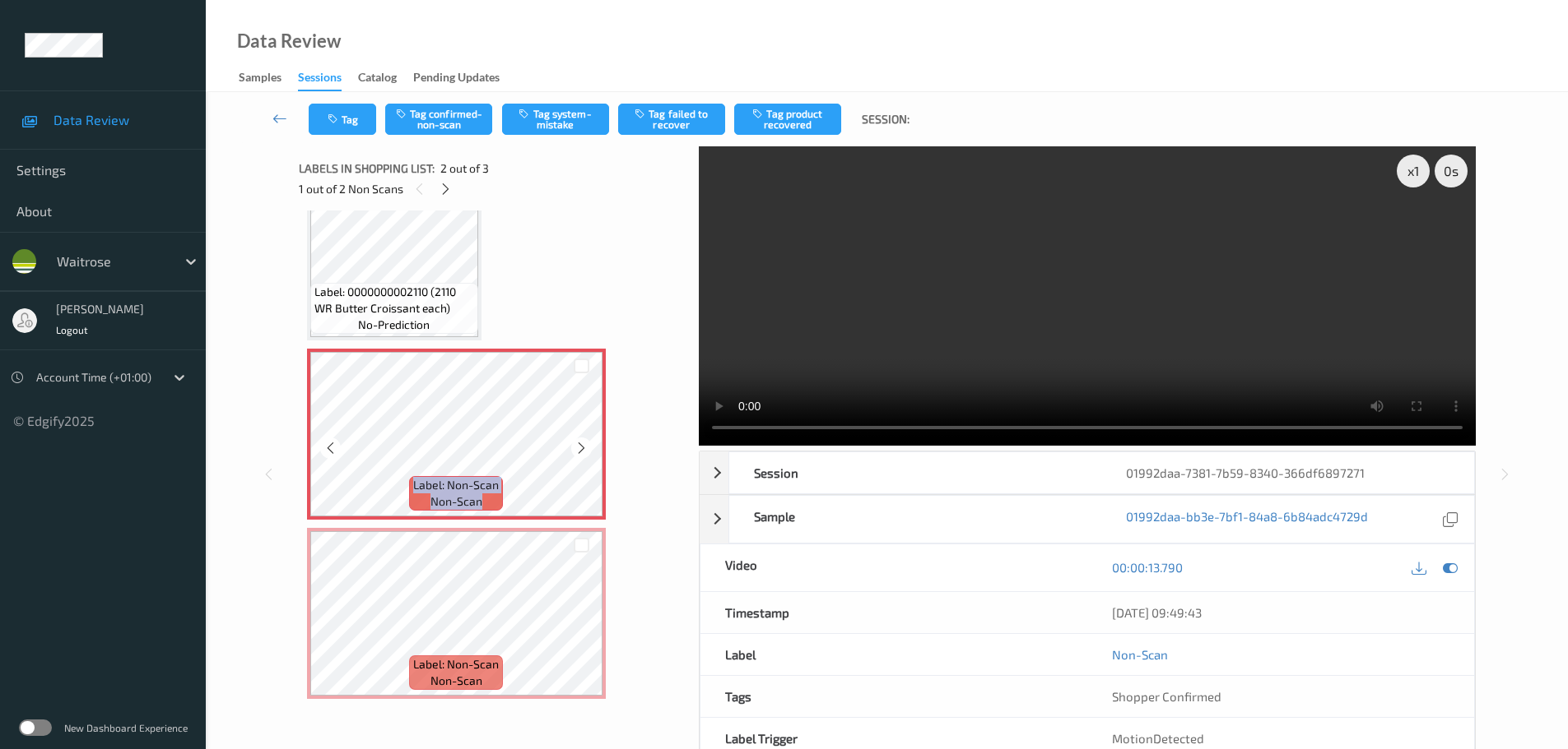
click at [583, 437] on div at bounding box center [582, 448] width 21 height 21
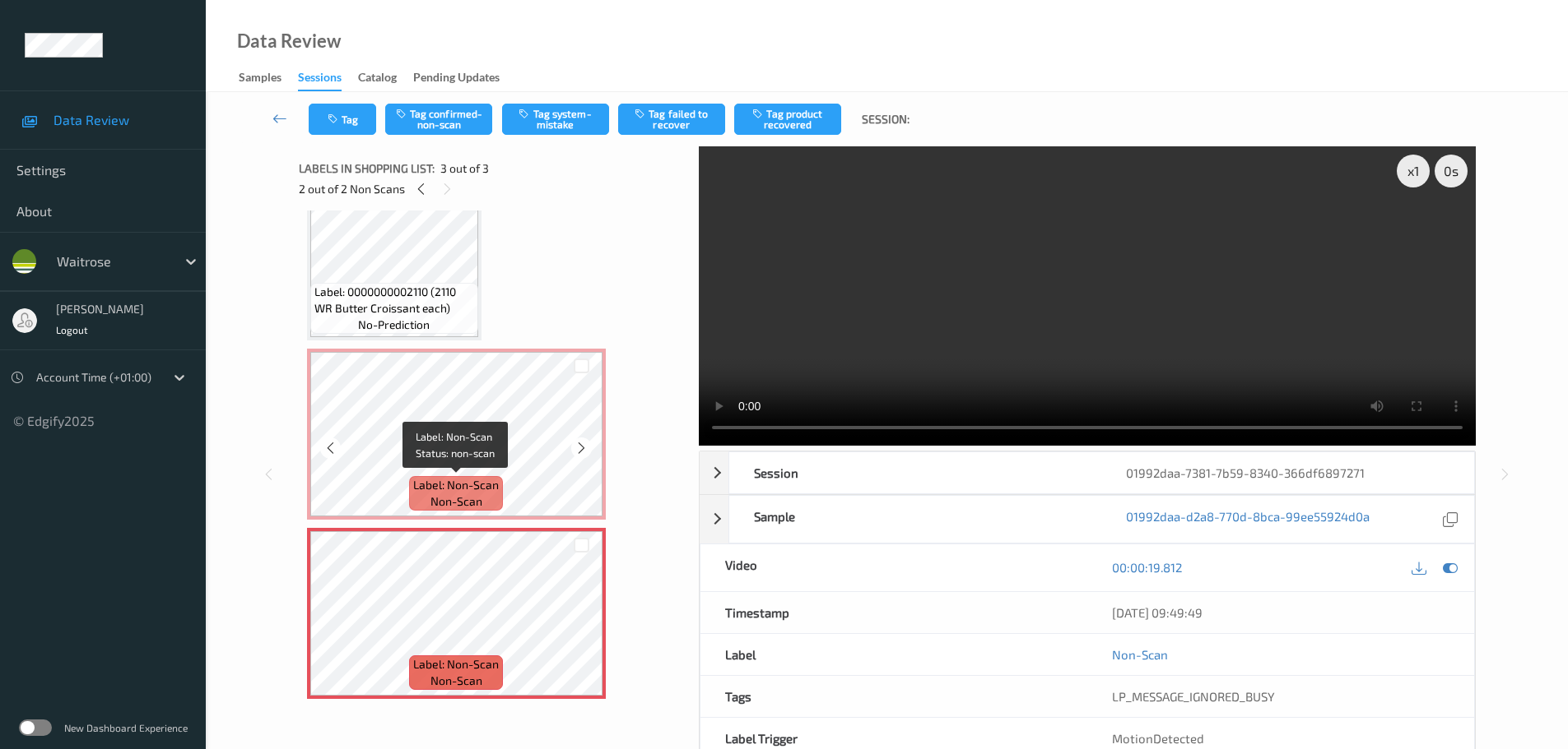
click at [475, 481] on span "Label: Non-Scan" at bounding box center [455, 485] width 85 height 16
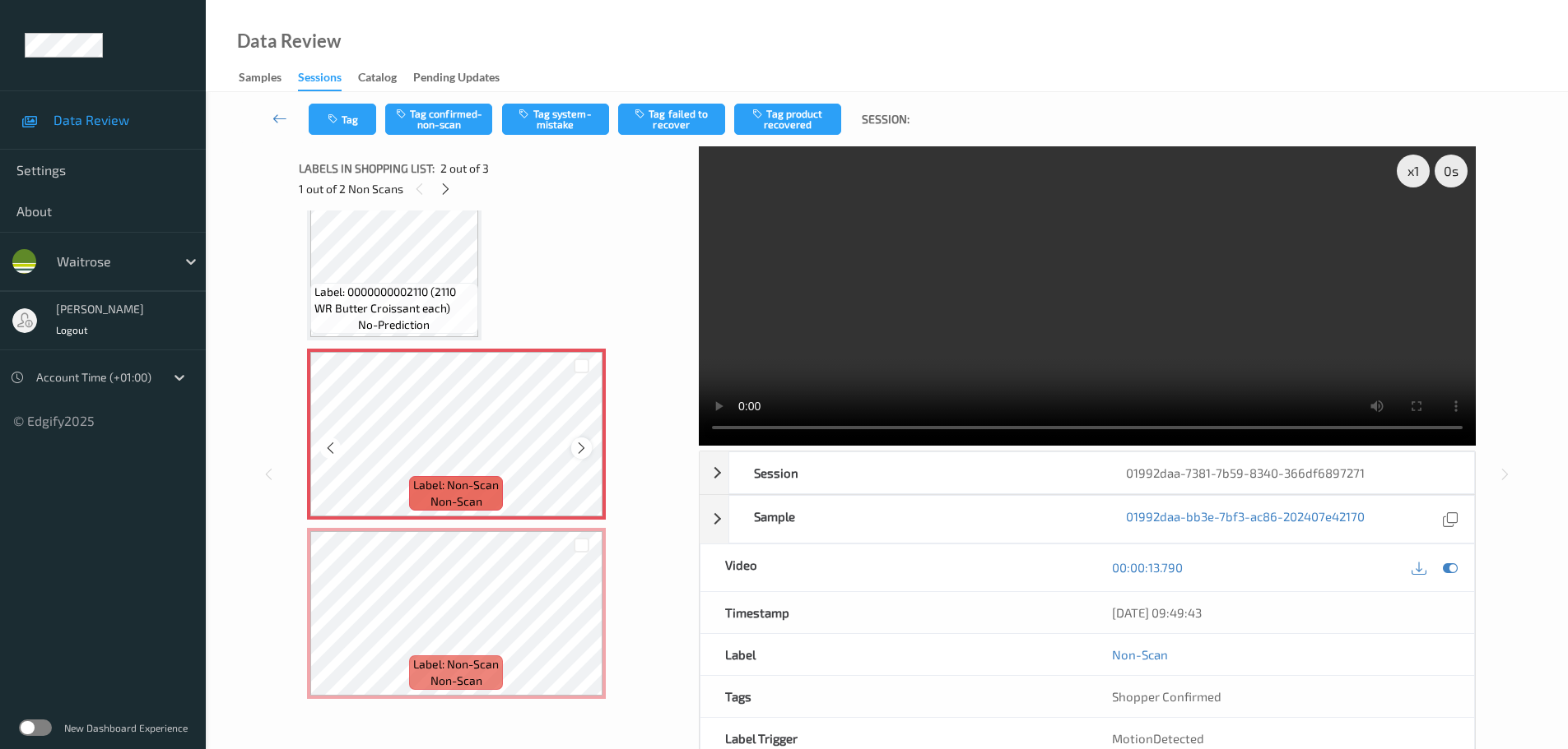
click at [585, 449] on icon at bounding box center [581, 448] width 14 height 15
click at [585, 448] on icon at bounding box center [581, 448] width 14 height 15
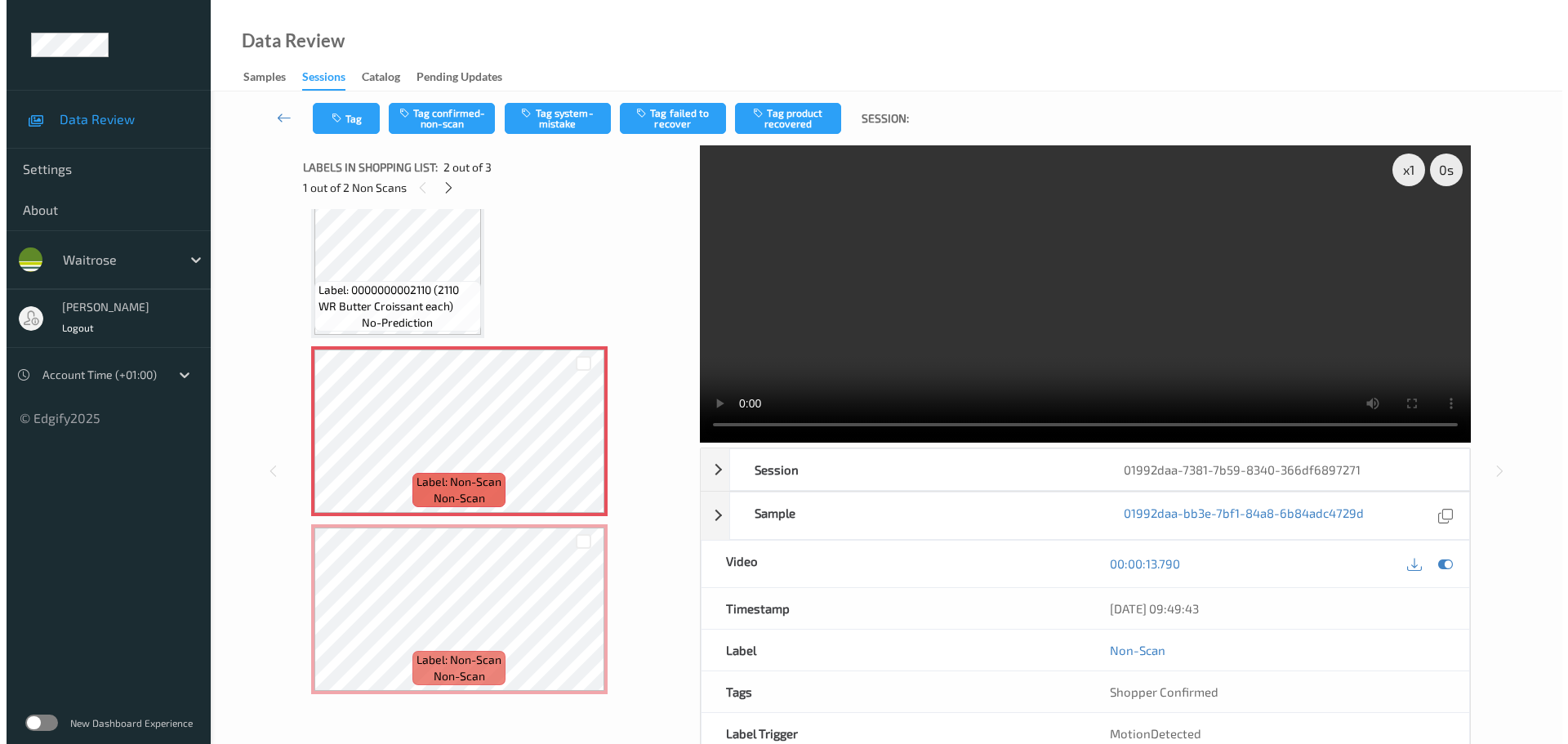
scroll to position [0, 0]
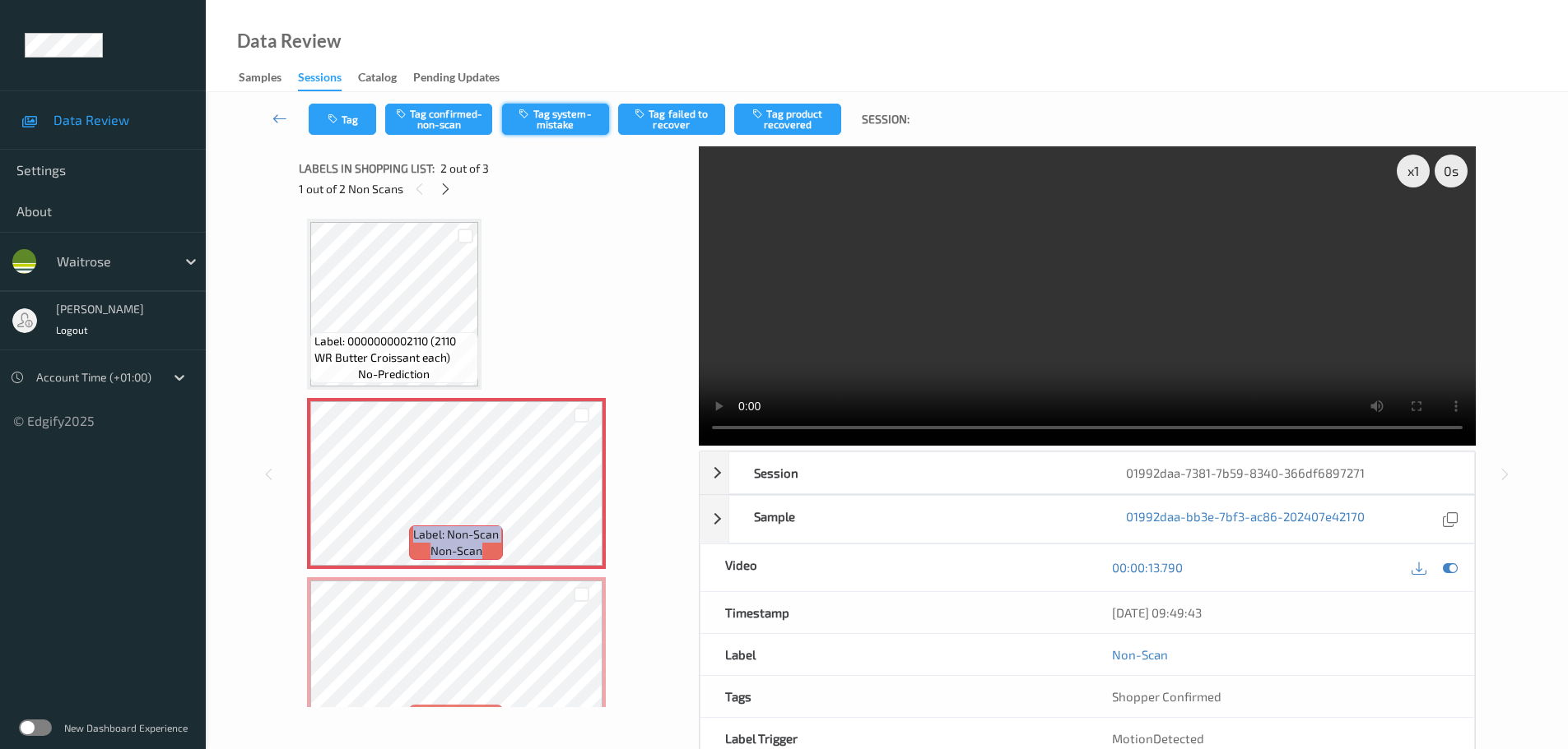
click at [553, 114] on button "Tag system-mistake" at bounding box center [555, 119] width 107 height 31
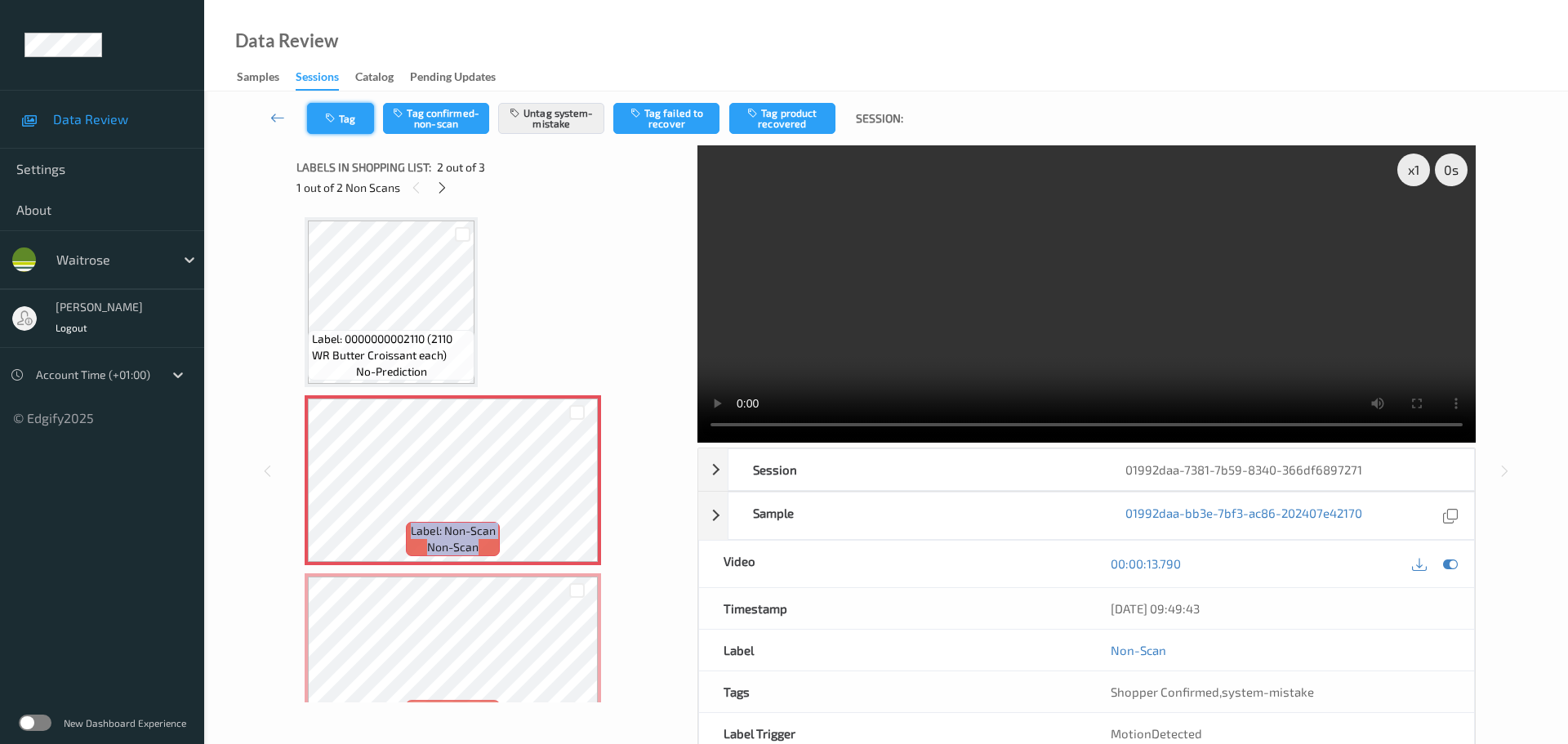
click at [341, 117] on button "Tag" at bounding box center [340, 118] width 67 height 31
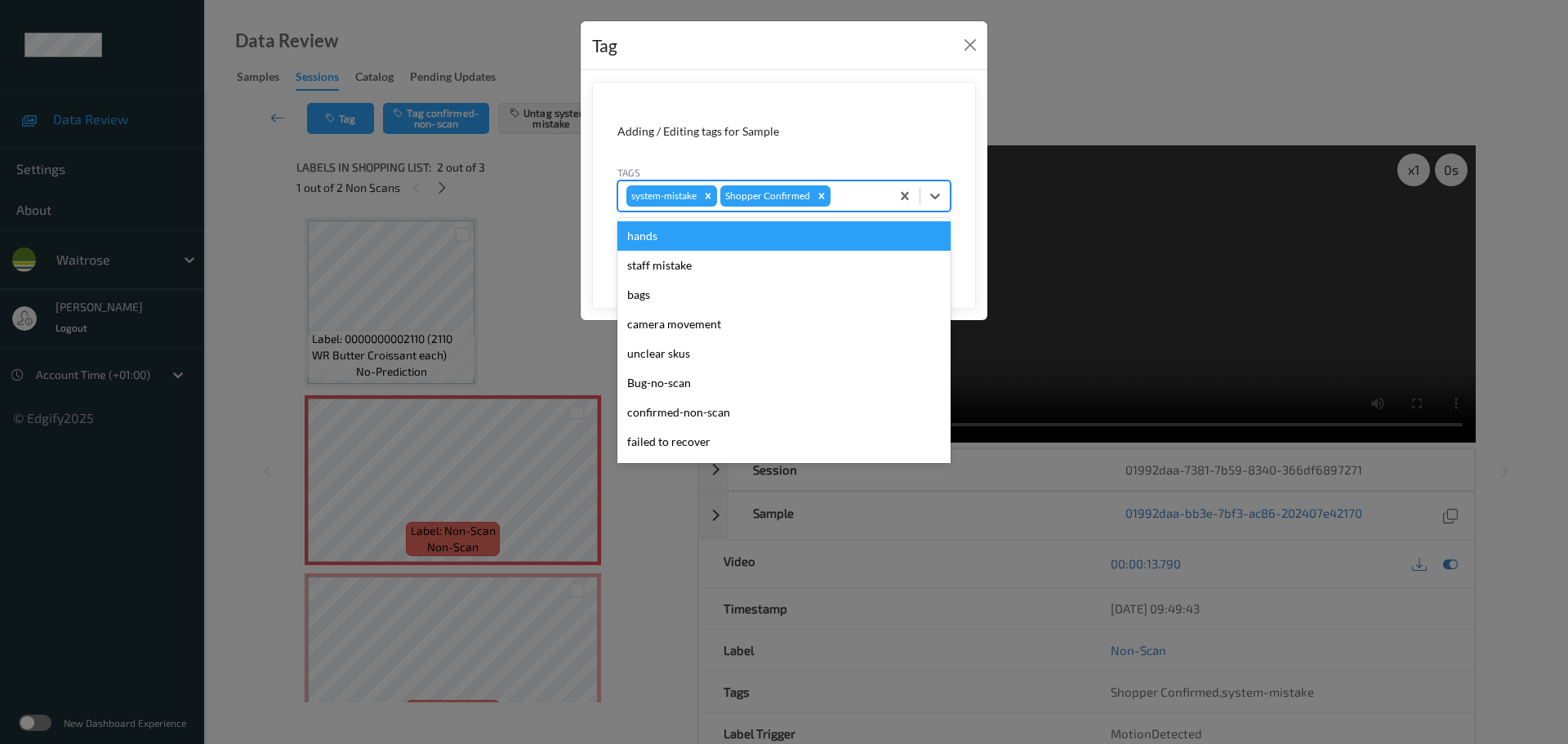
click at [878, 201] on div at bounding box center [858, 195] width 48 height 20
type input "unu"
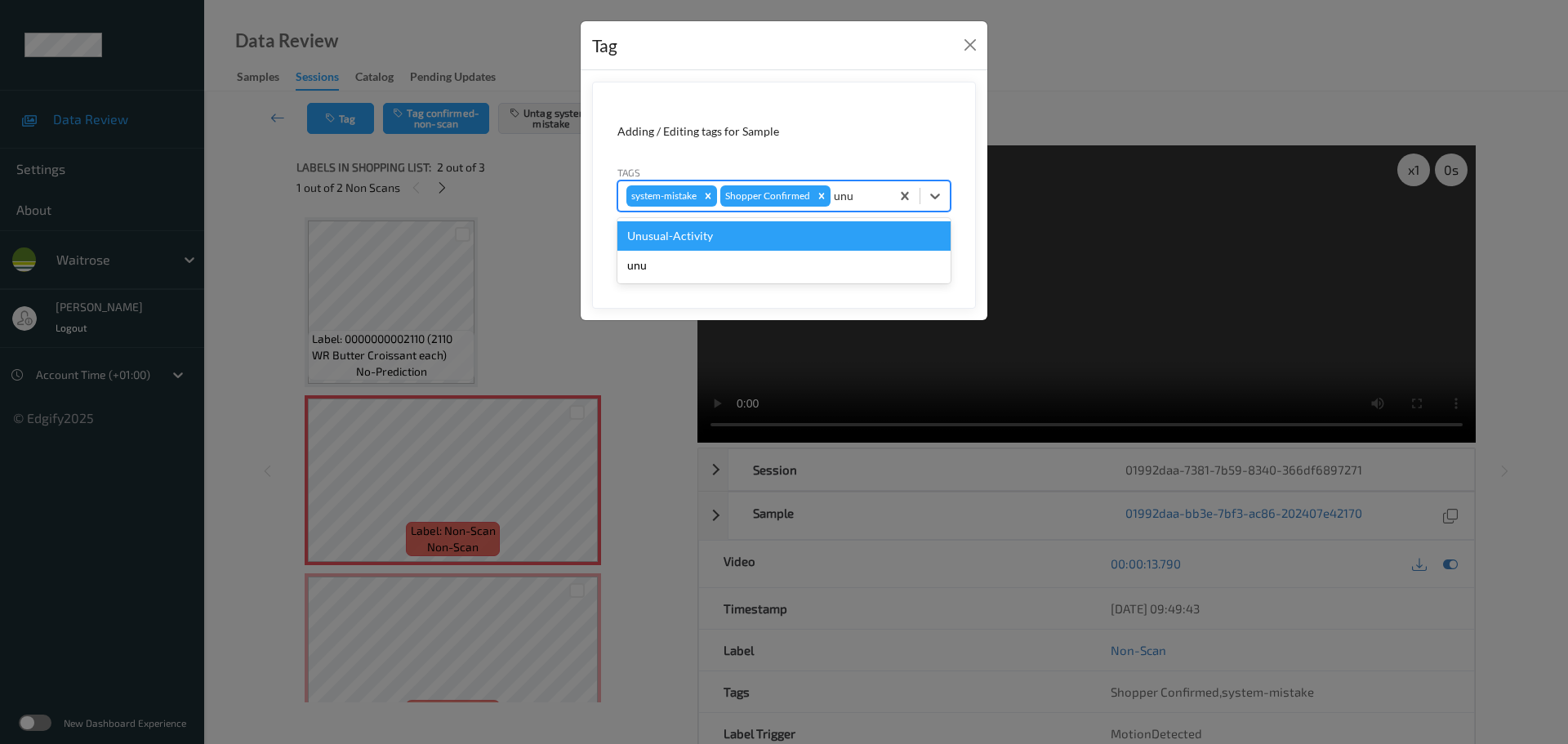
click at [797, 237] on div "Unusual-Activity" at bounding box center [784, 236] width 333 height 29
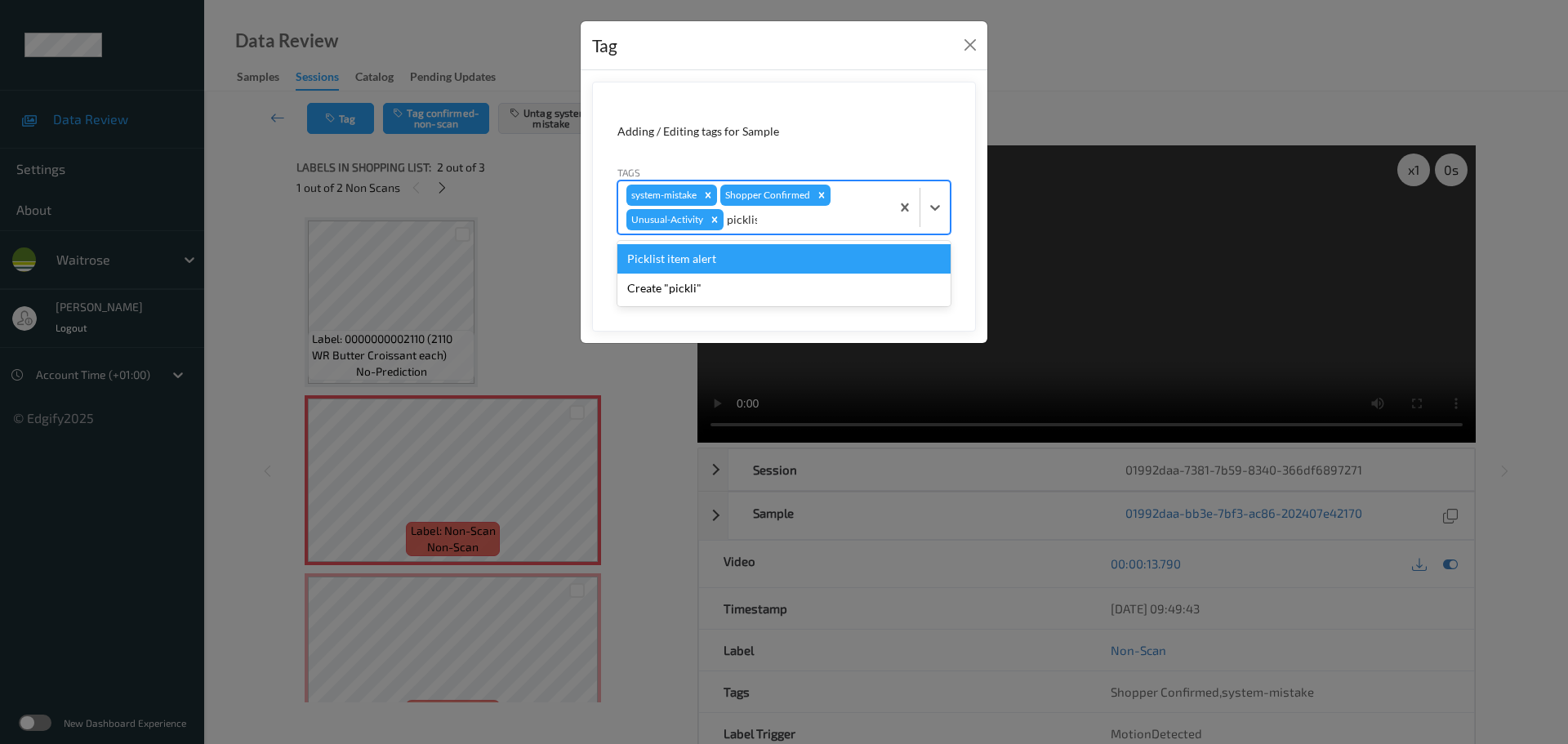
type input "picklist"
click at [769, 255] on div "Picklist item alert" at bounding box center [784, 259] width 333 height 29
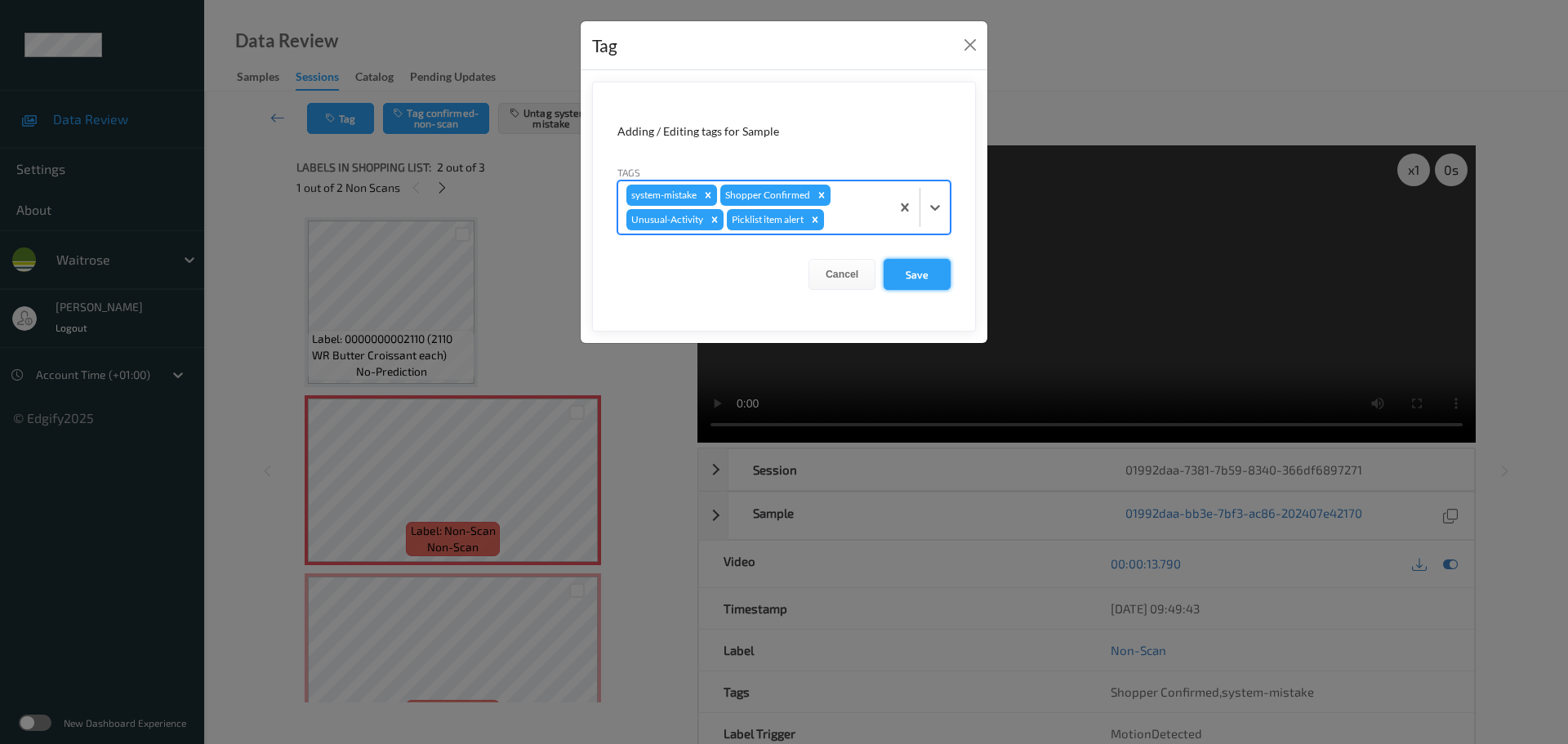
click at [912, 278] on button "Save" at bounding box center [917, 274] width 67 height 31
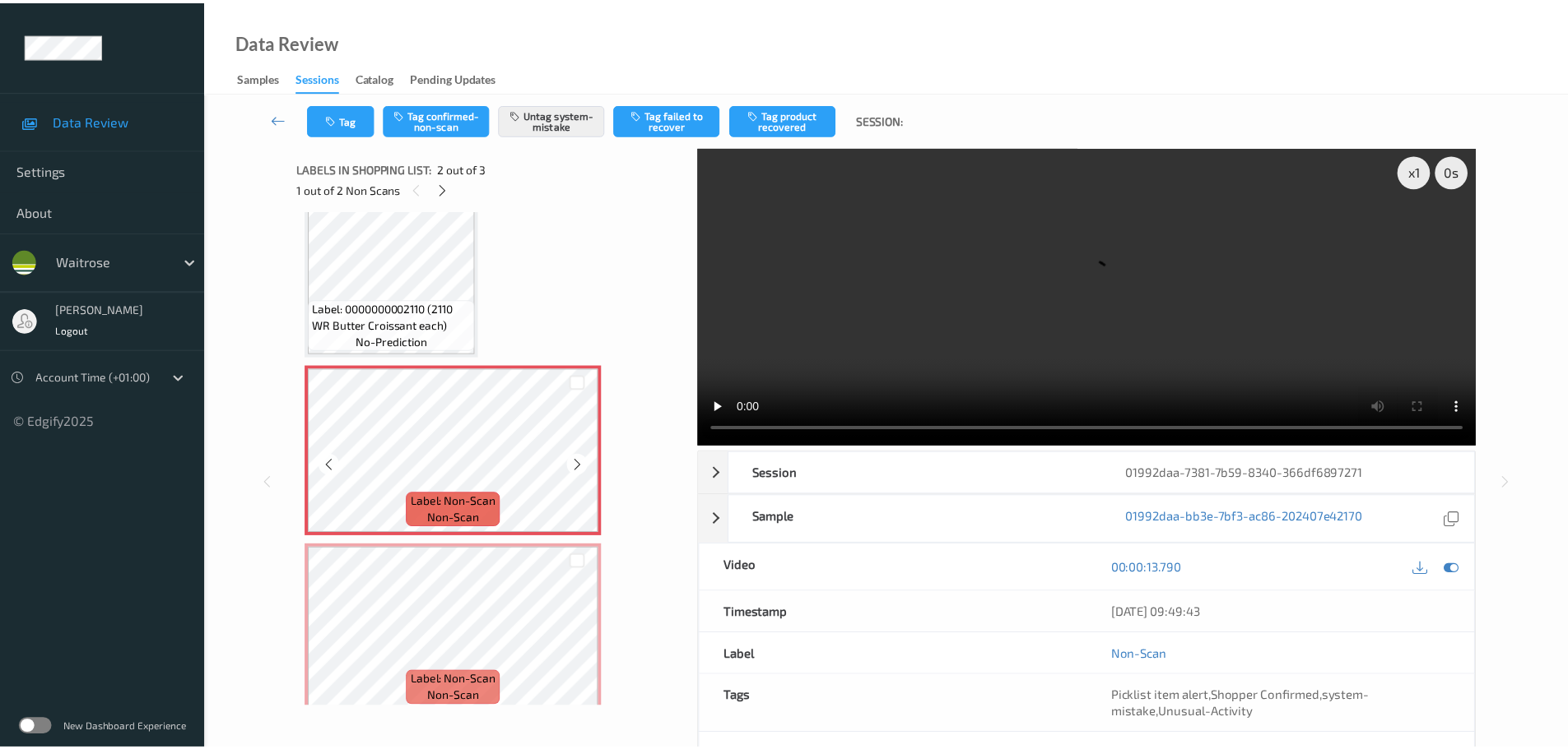
scroll to position [49, 0]
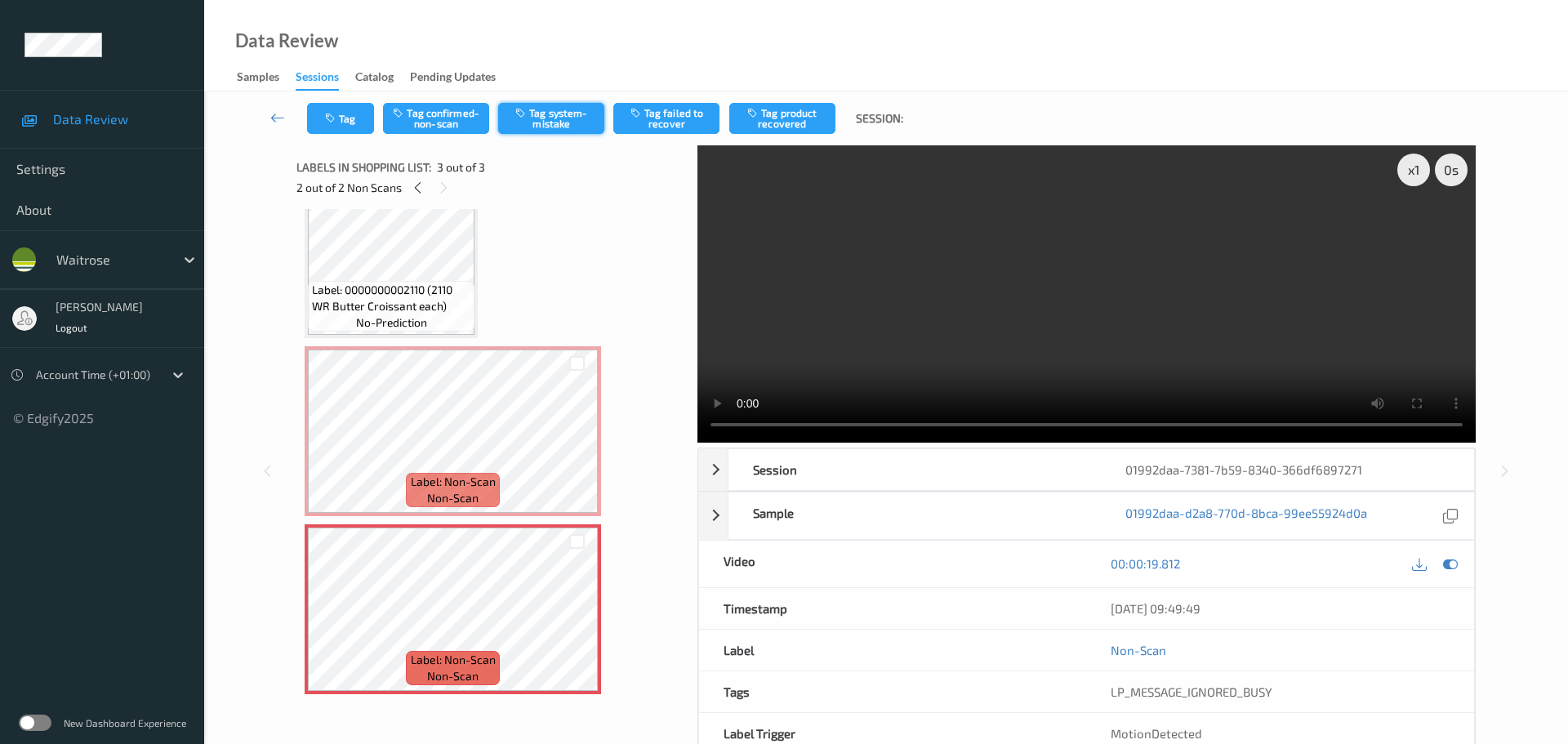
click at [542, 115] on button "Tag system-mistake" at bounding box center [551, 118] width 106 height 31
click at [543, 115] on button "Tag system-mistake" at bounding box center [551, 118] width 106 height 31
click at [332, 116] on icon "button" at bounding box center [332, 118] width 14 height 11
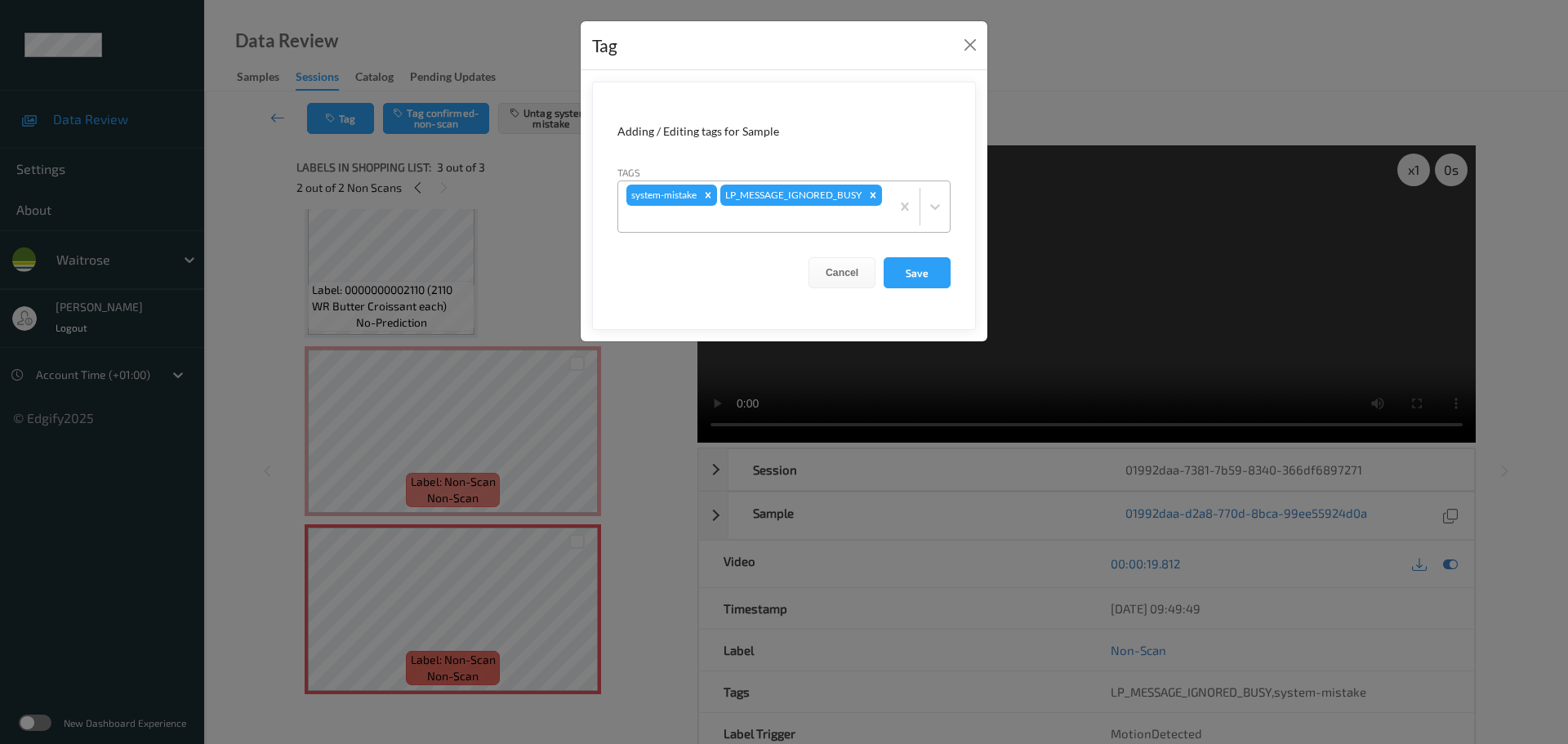
click at [824, 217] on div at bounding box center [754, 219] width 255 height 20
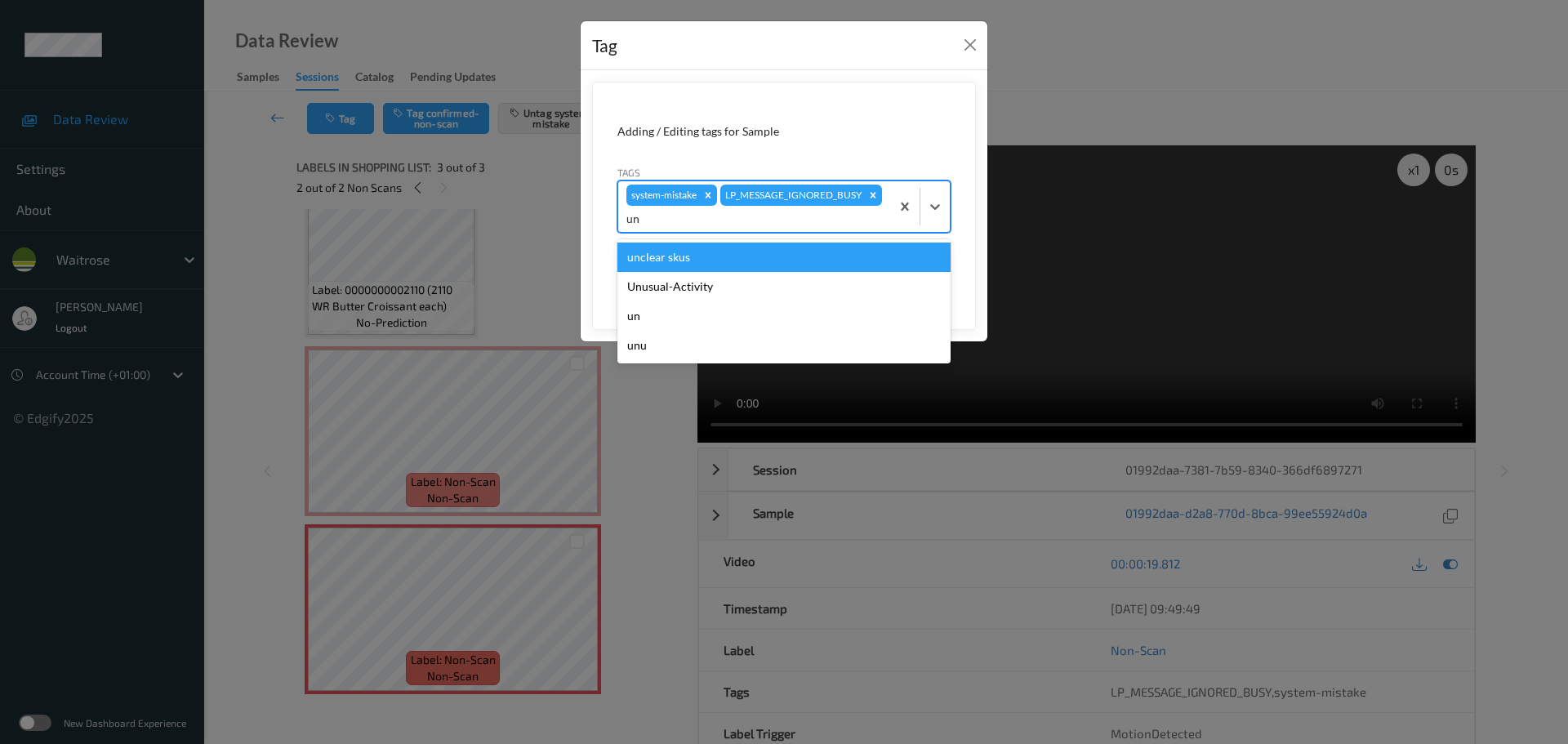
type input "unu"
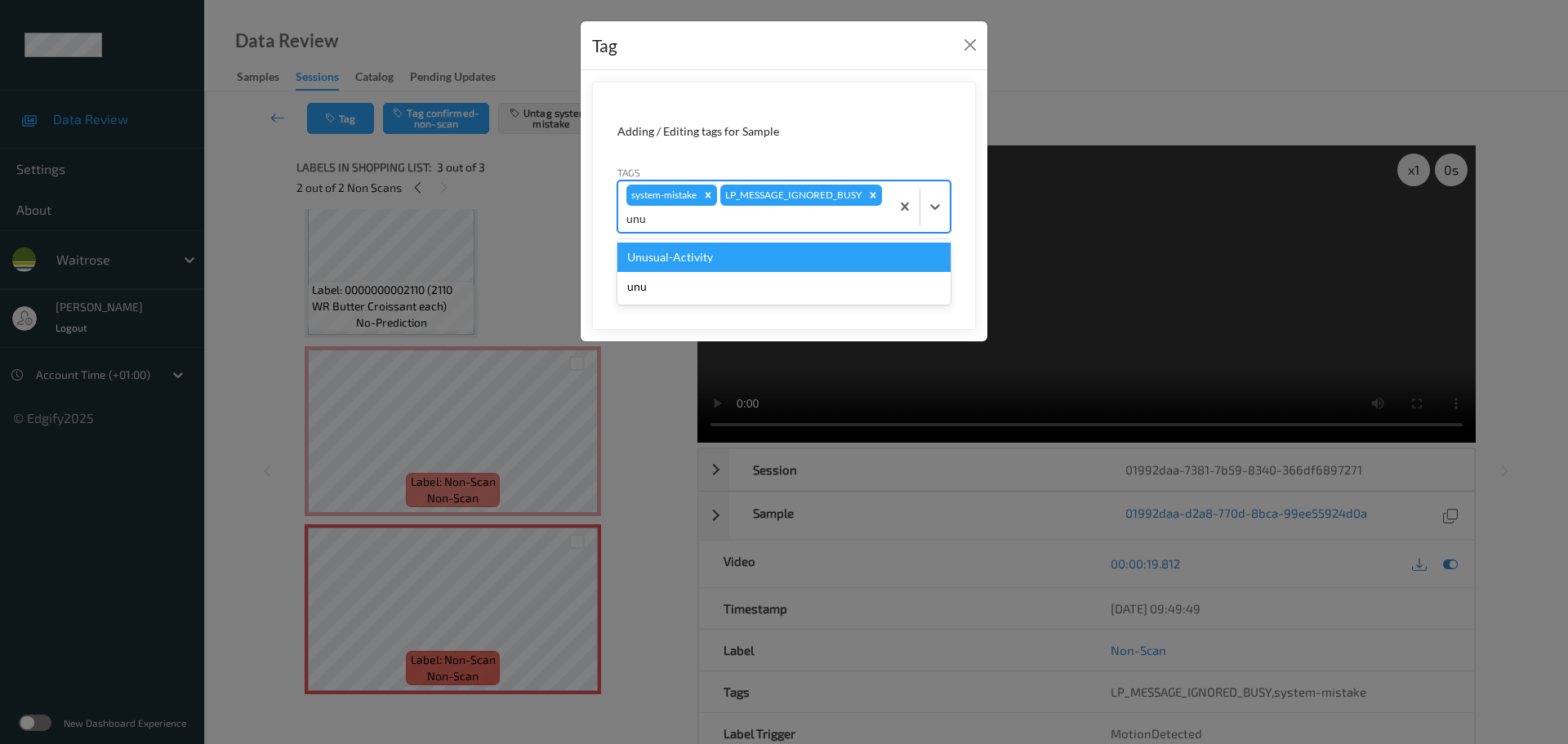
click at [707, 257] on div "Unusual-Activity" at bounding box center [784, 257] width 333 height 29
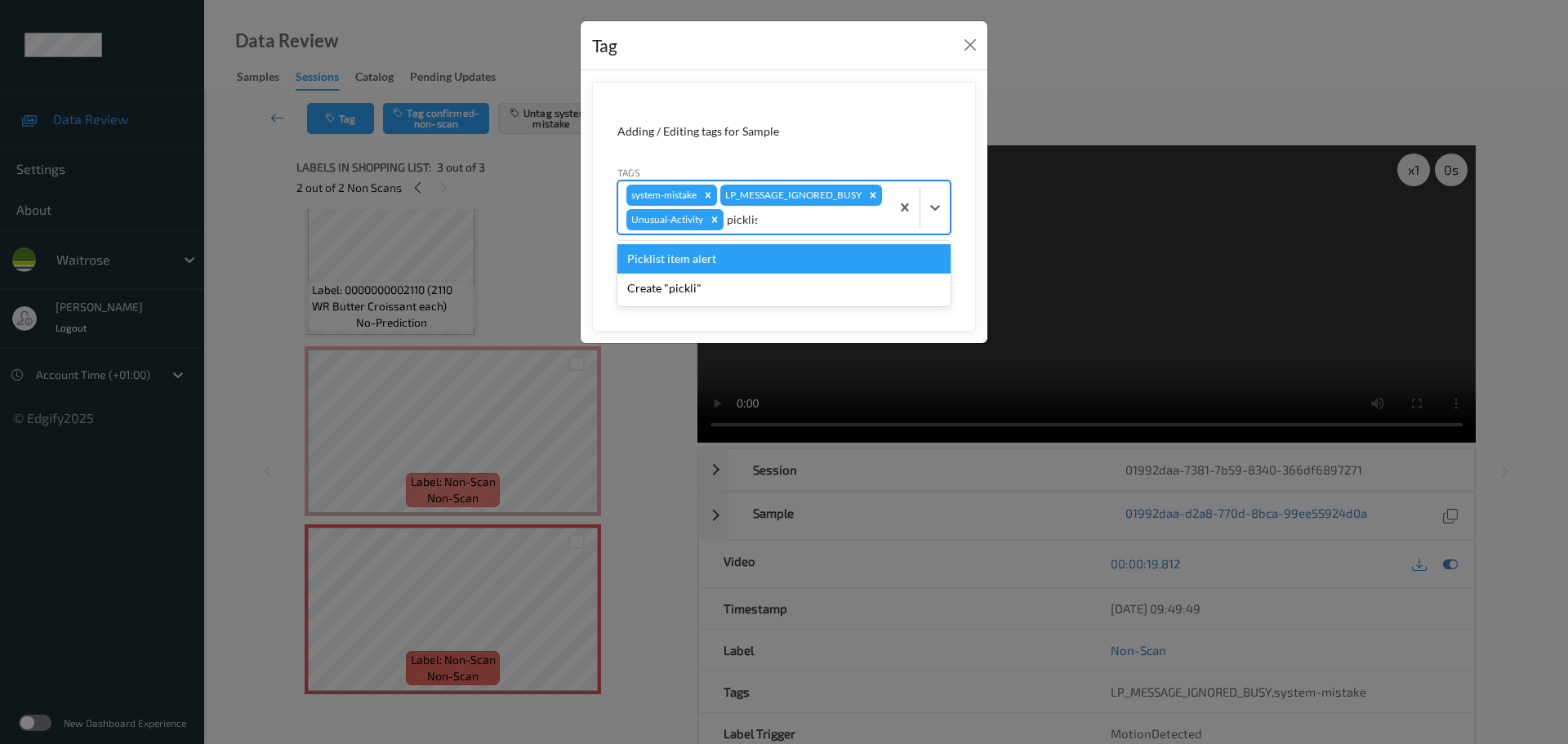
type input "picklist"
click at [693, 273] on div "Picklist item alert" at bounding box center [784, 259] width 333 height 29
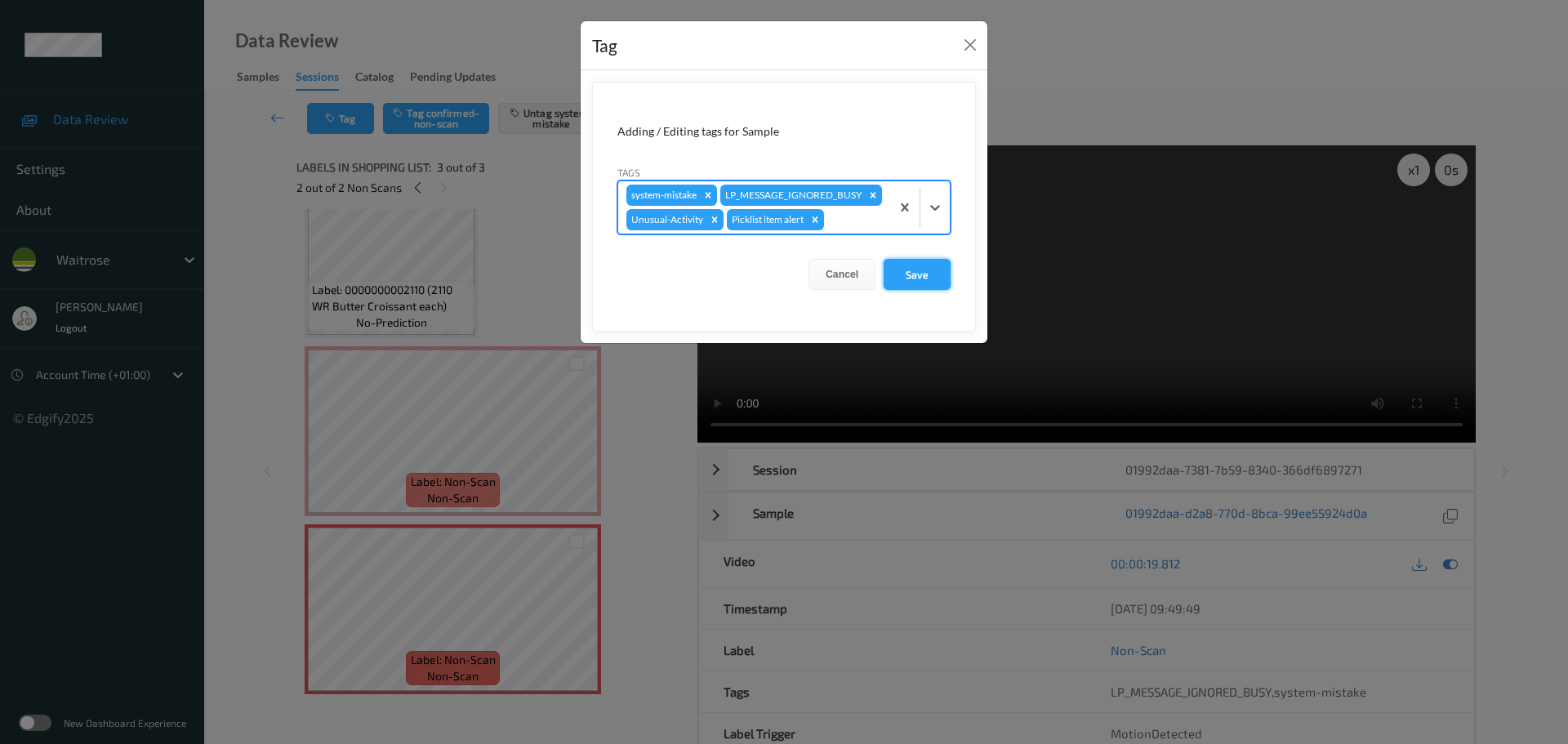
click at [945, 290] on button "Save" at bounding box center [917, 274] width 67 height 31
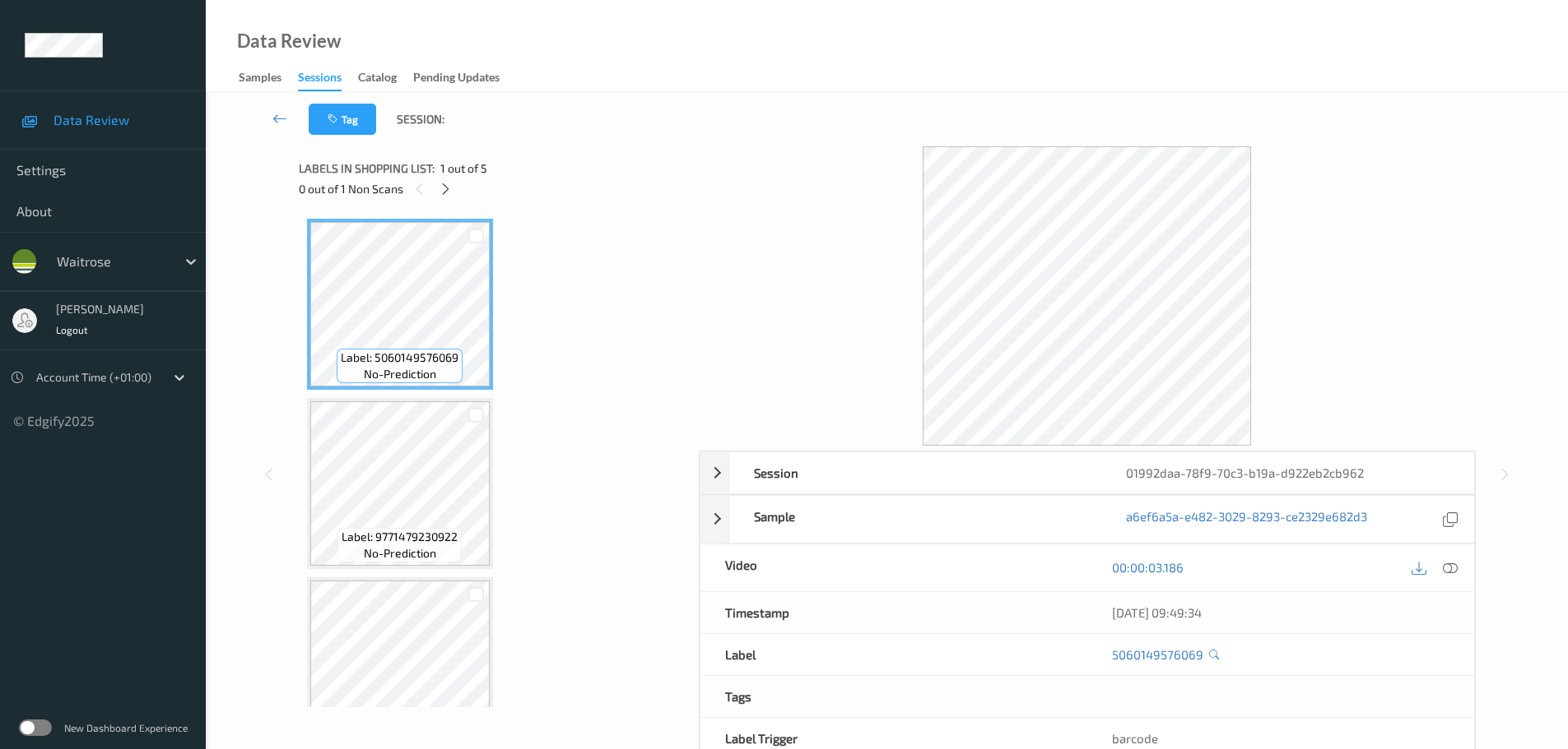
drag, startPoint x: 448, startPoint y: 185, endPoint x: 477, endPoint y: 202, distance: 33.6
click at [447, 185] on icon at bounding box center [446, 189] width 14 height 15
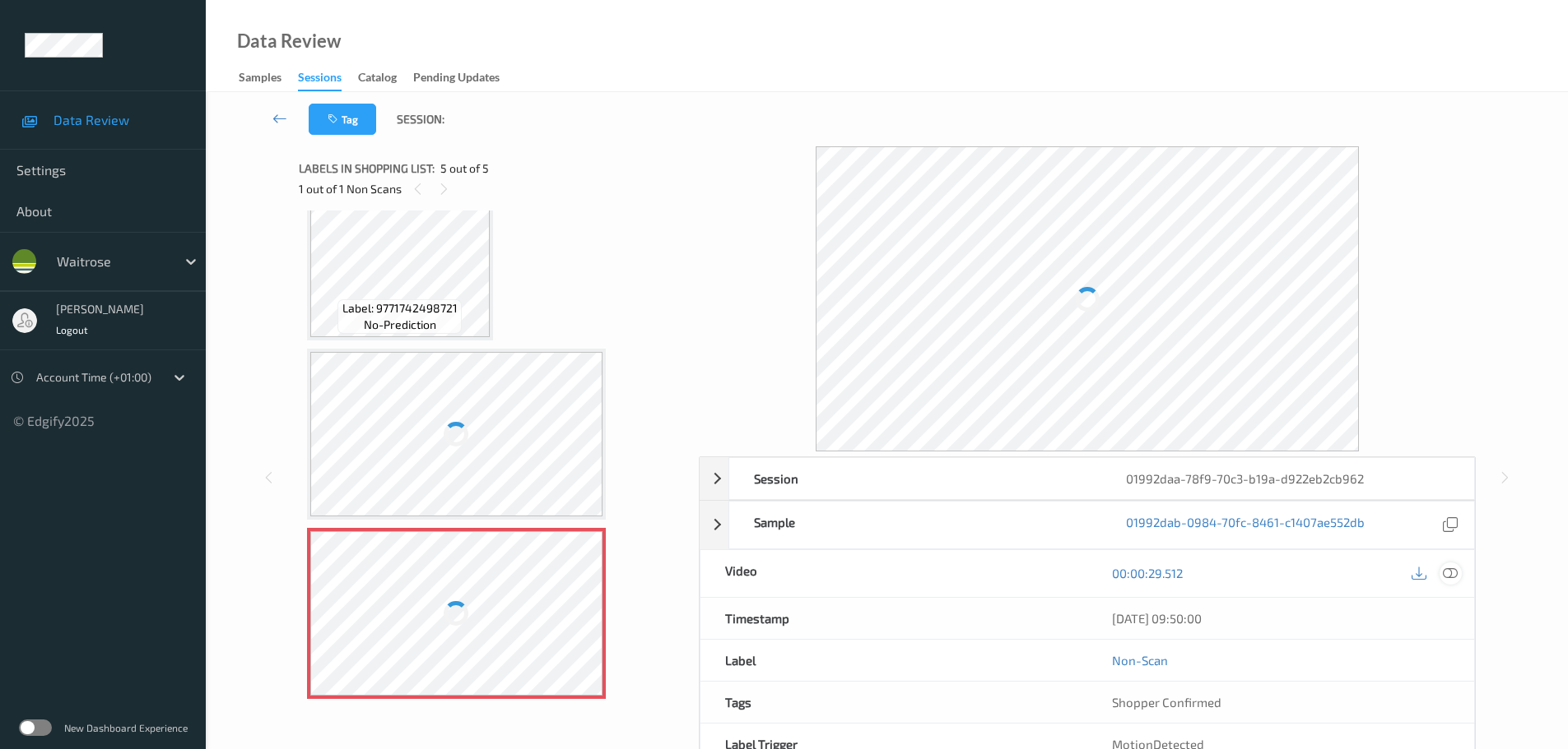
click at [1445, 571] on icon at bounding box center [1450, 573] width 15 height 15
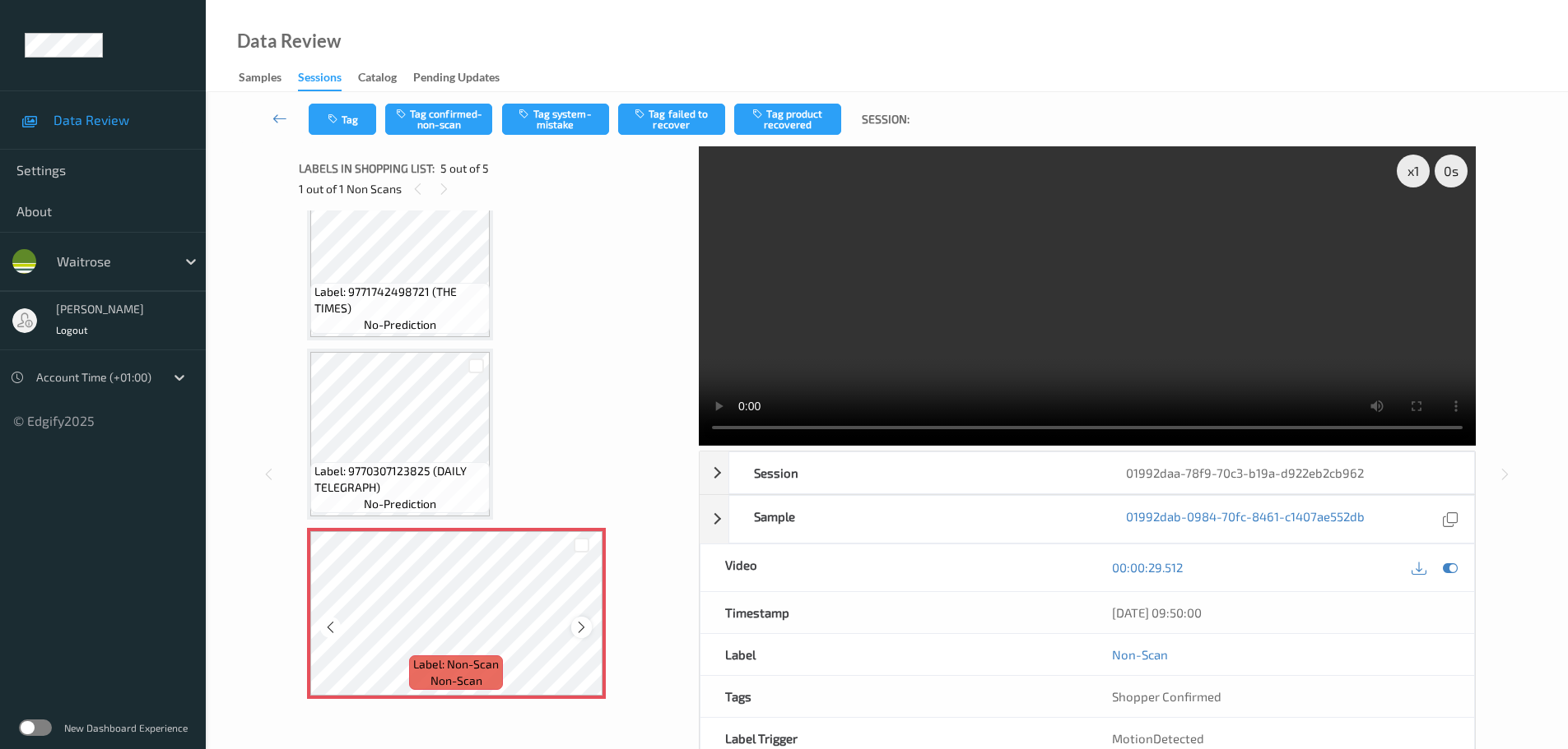
click at [583, 630] on icon at bounding box center [581, 627] width 14 height 15
click at [587, 628] on icon at bounding box center [581, 627] width 14 height 15
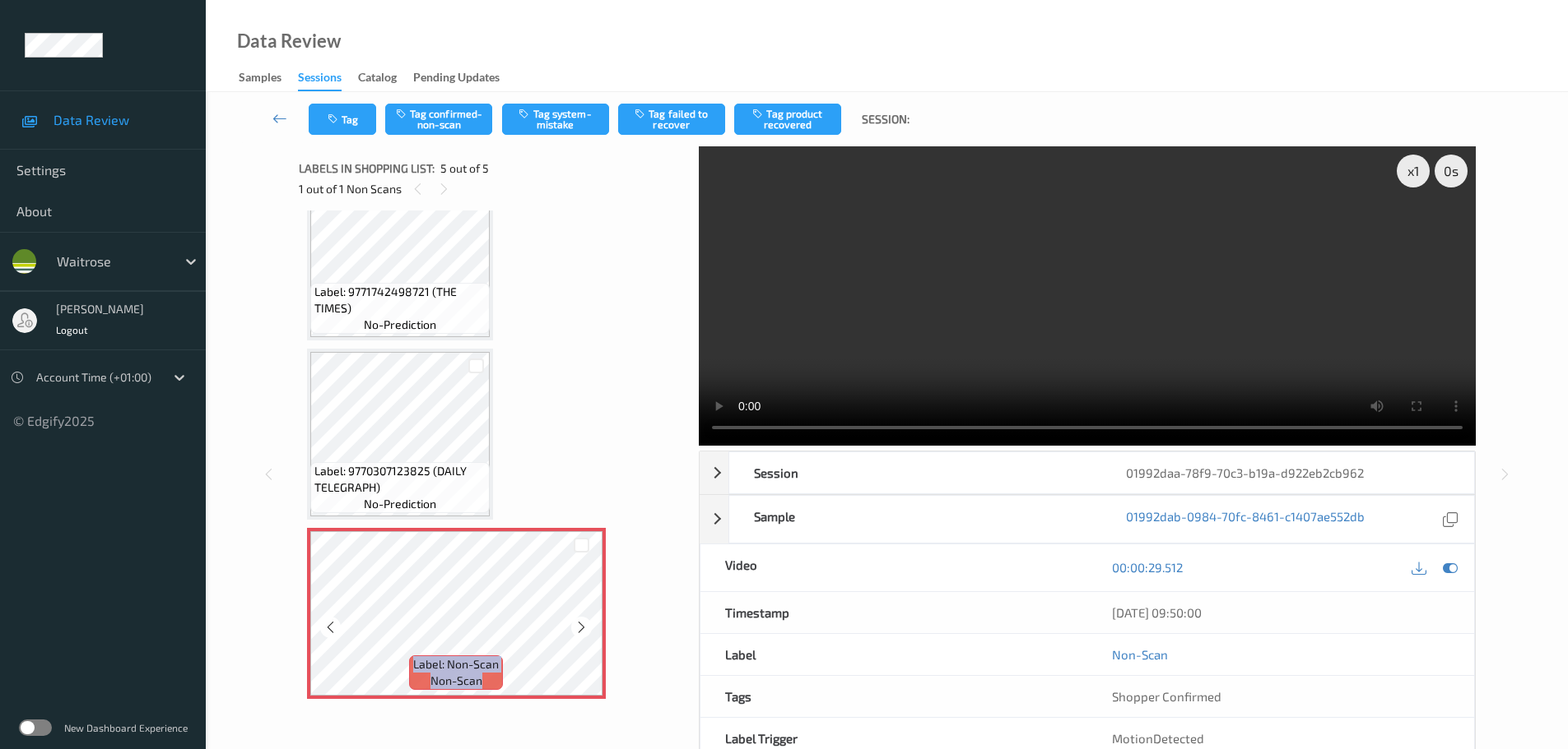
click at [587, 628] on icon at bounding box center [581, 627] width 14 height 15
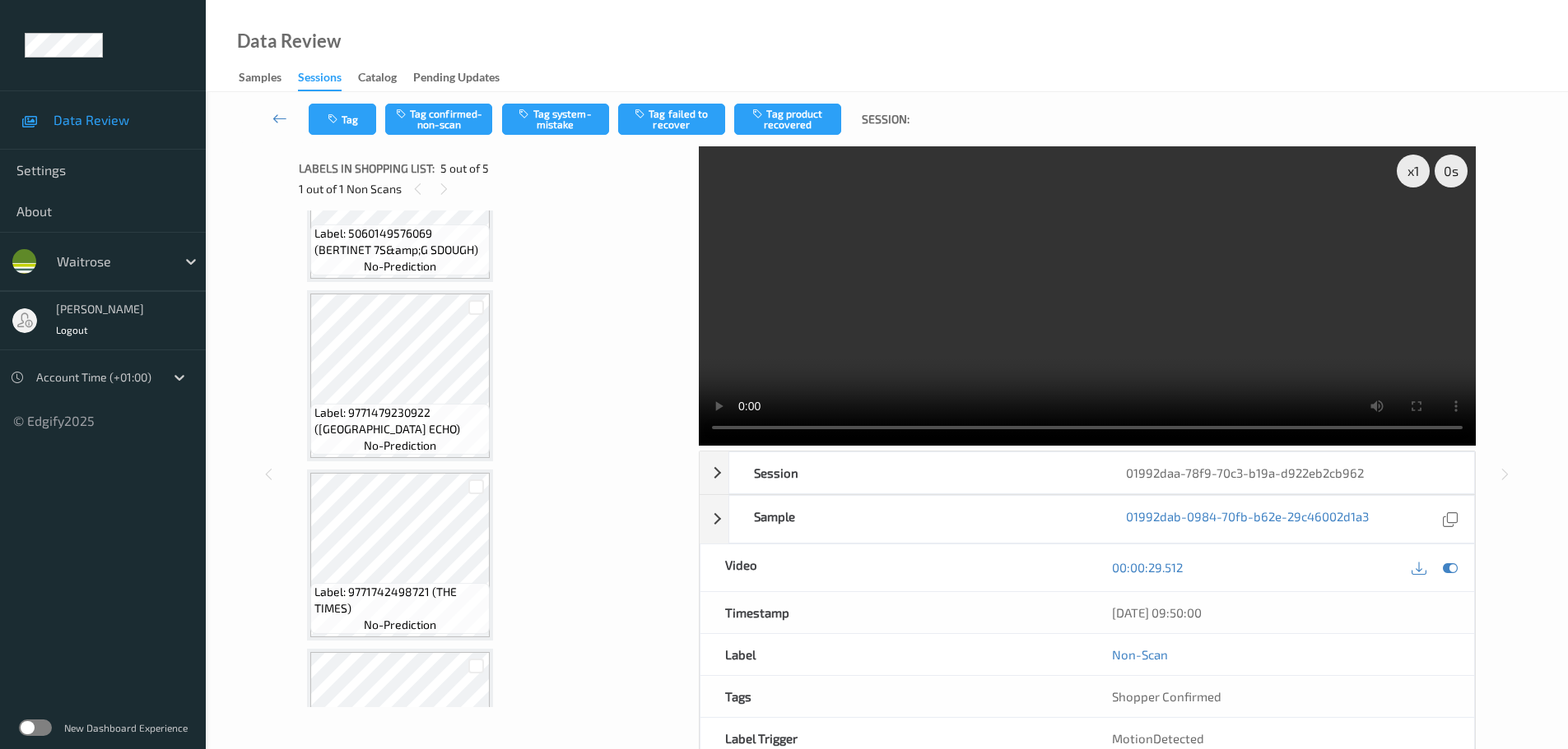
scroll to position [79, 0]
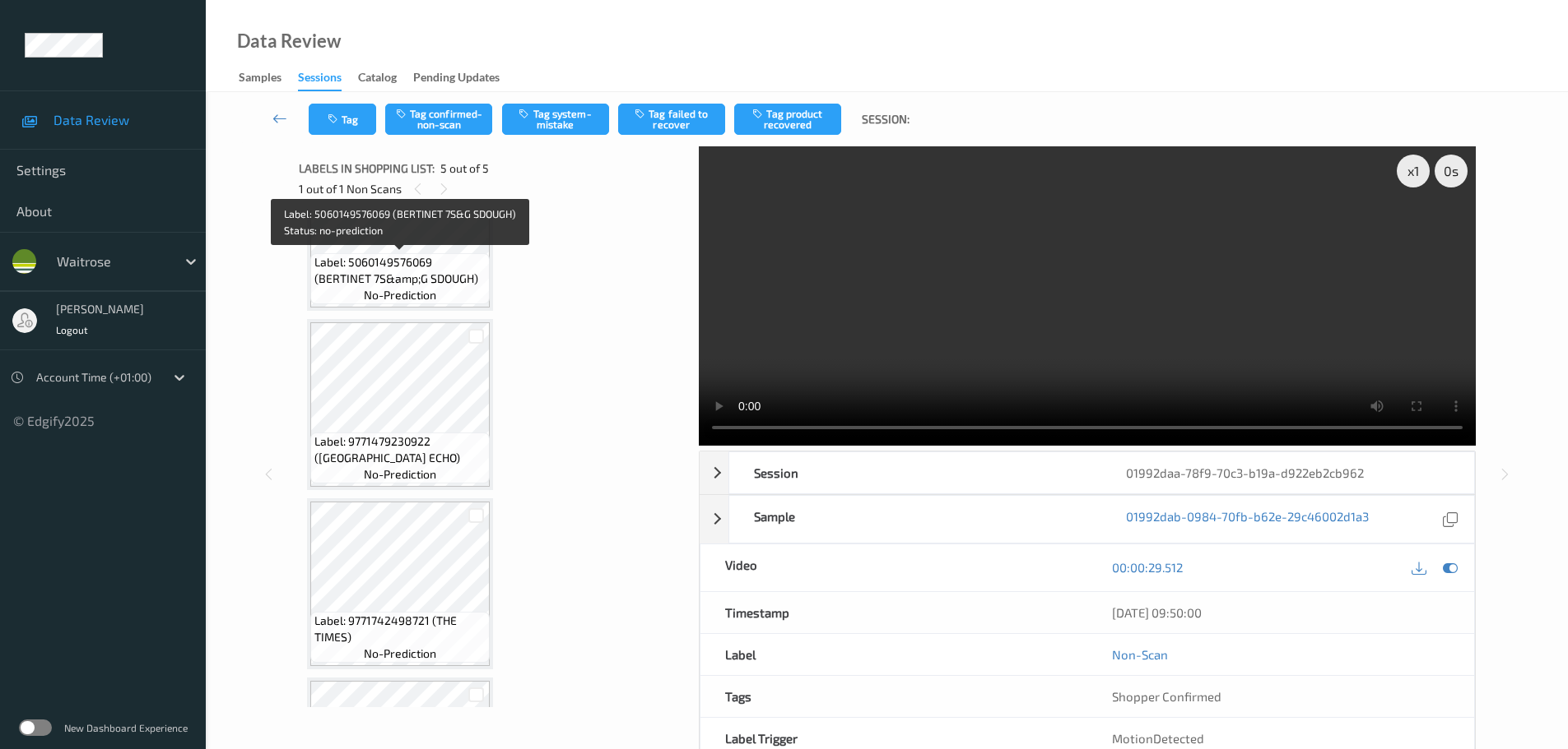
click at [446, 256] on span "Label: 5060149576069 (BERTINET 7S&amp;G SDOUGH)" at bounding box center [400, 271] width 171 height 33
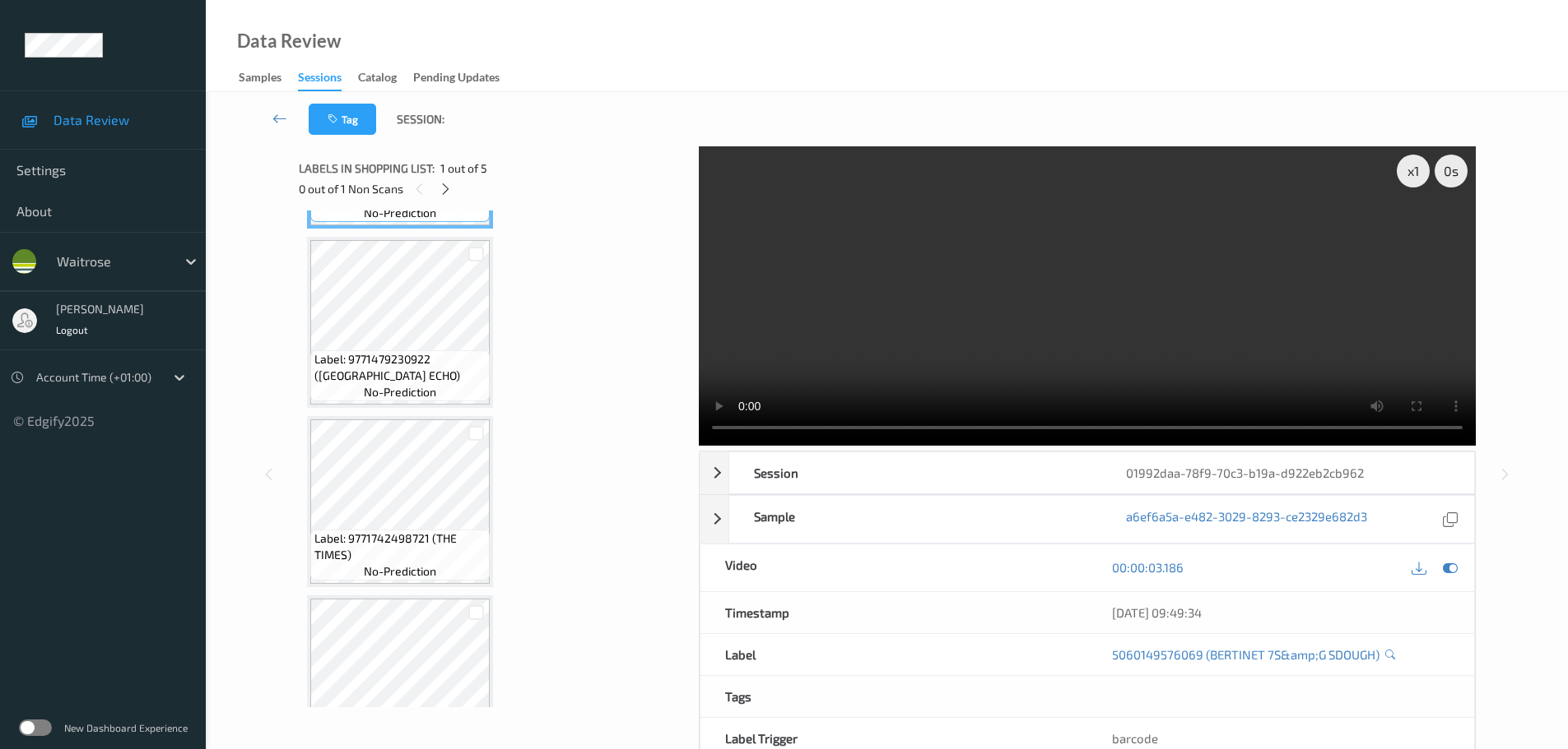
scroll to position [408, 0]
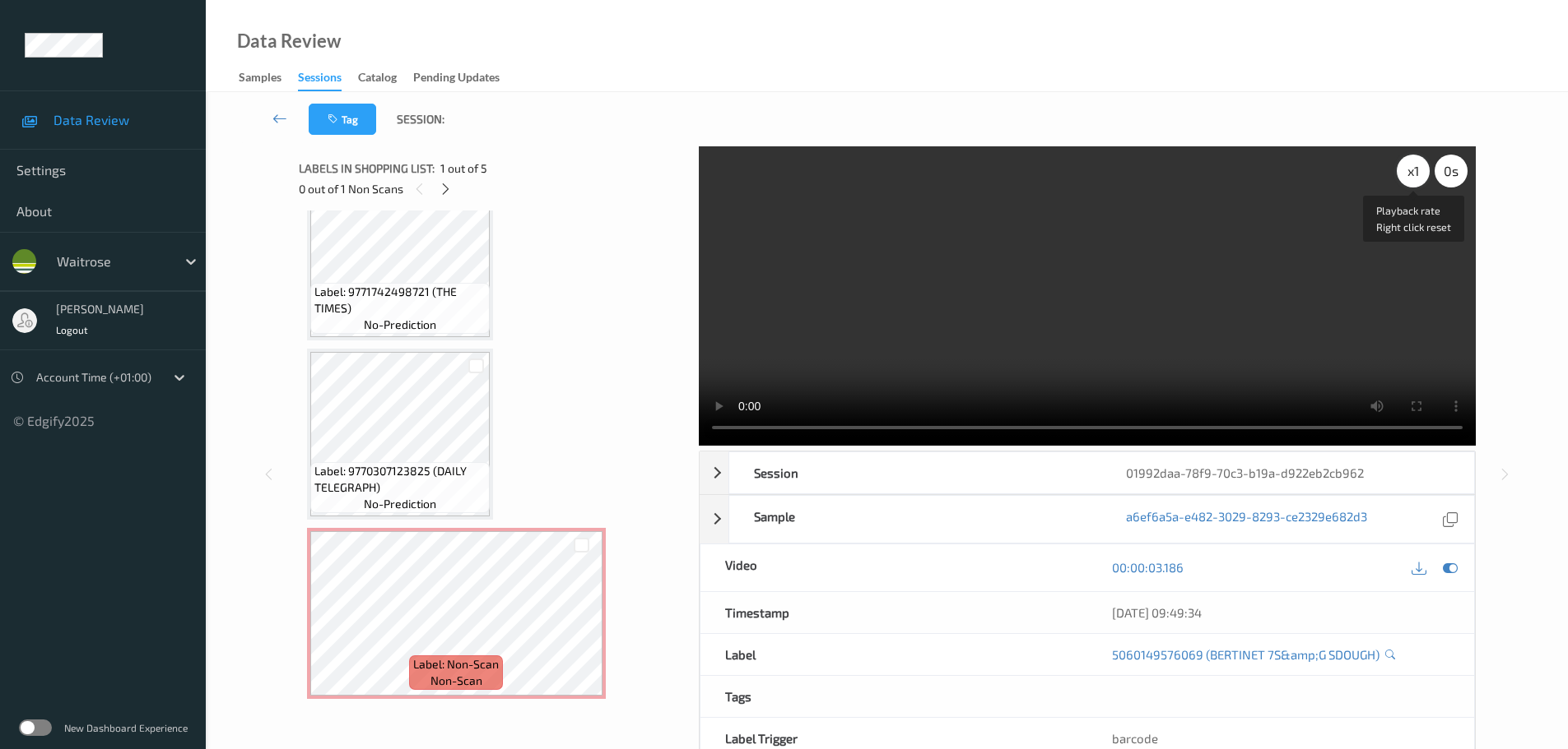
click at [1404, 172] on div "x 1" at bounding box center [1413, 171] width 33 height 33
click at [1404, 172] on div "x 2" at bounding box center [1413, 171] width 33 height 33
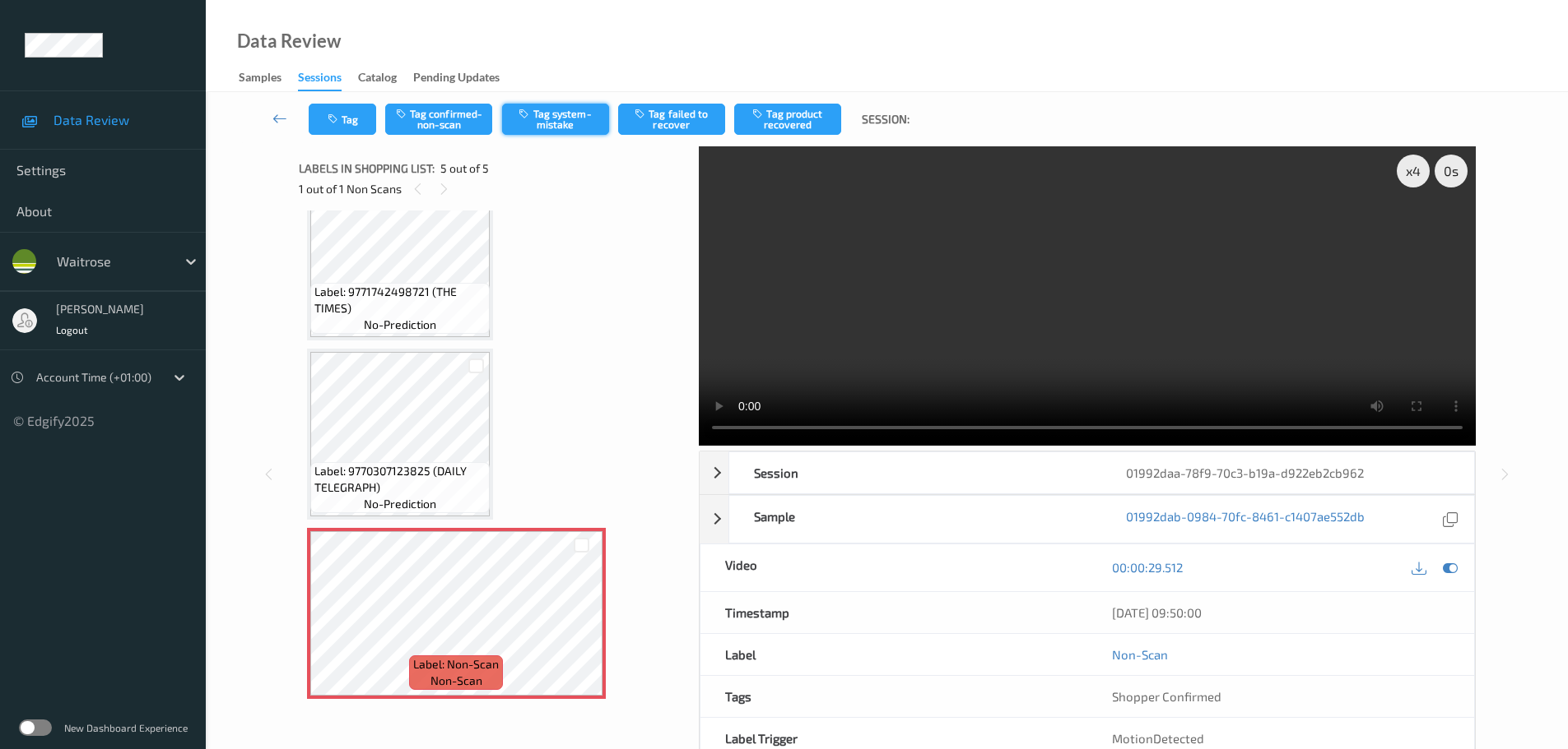
click at [579, 113] on button "Tag system-mistake" at bounding box center [555, 119] width 107 height 31
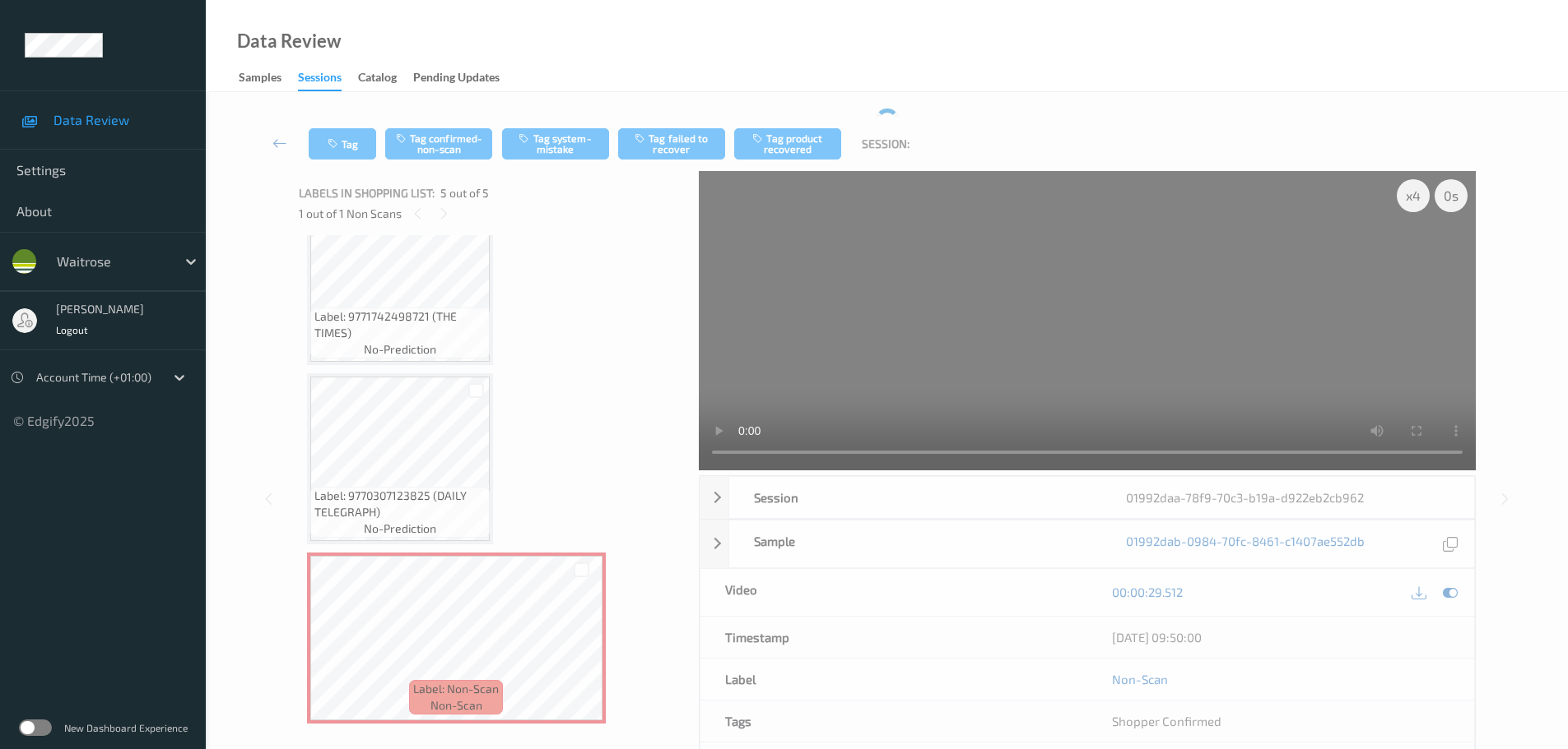
click at [578, 116] on div "Tag Tag confirmed-non-scan Tag system-mistake Tag failed to recover Tag product…" at bounding box center [886, 143] width 1294 height 54
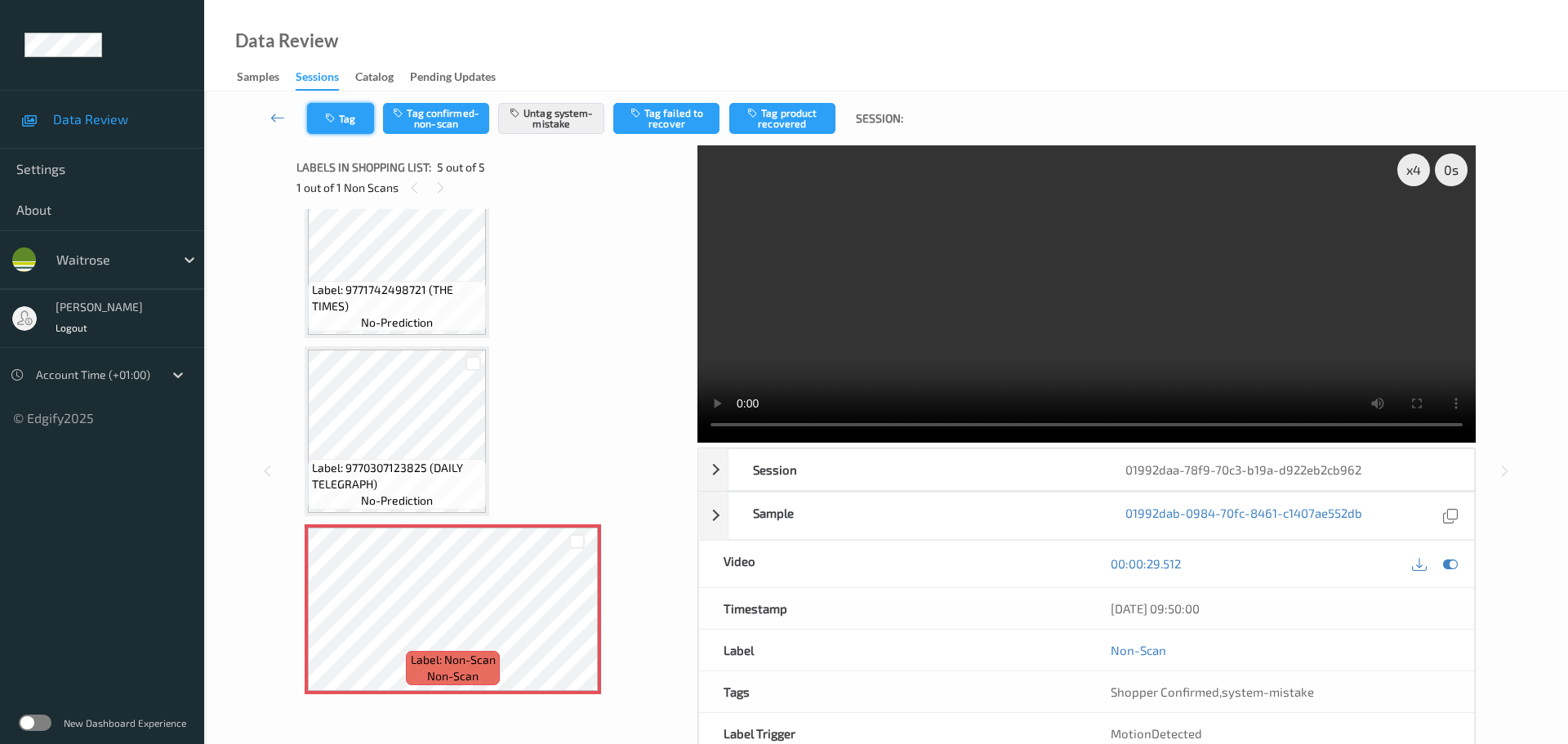
click at [342, 118] on button "Tag" at bounding box center [340, 118] width 67 height 31
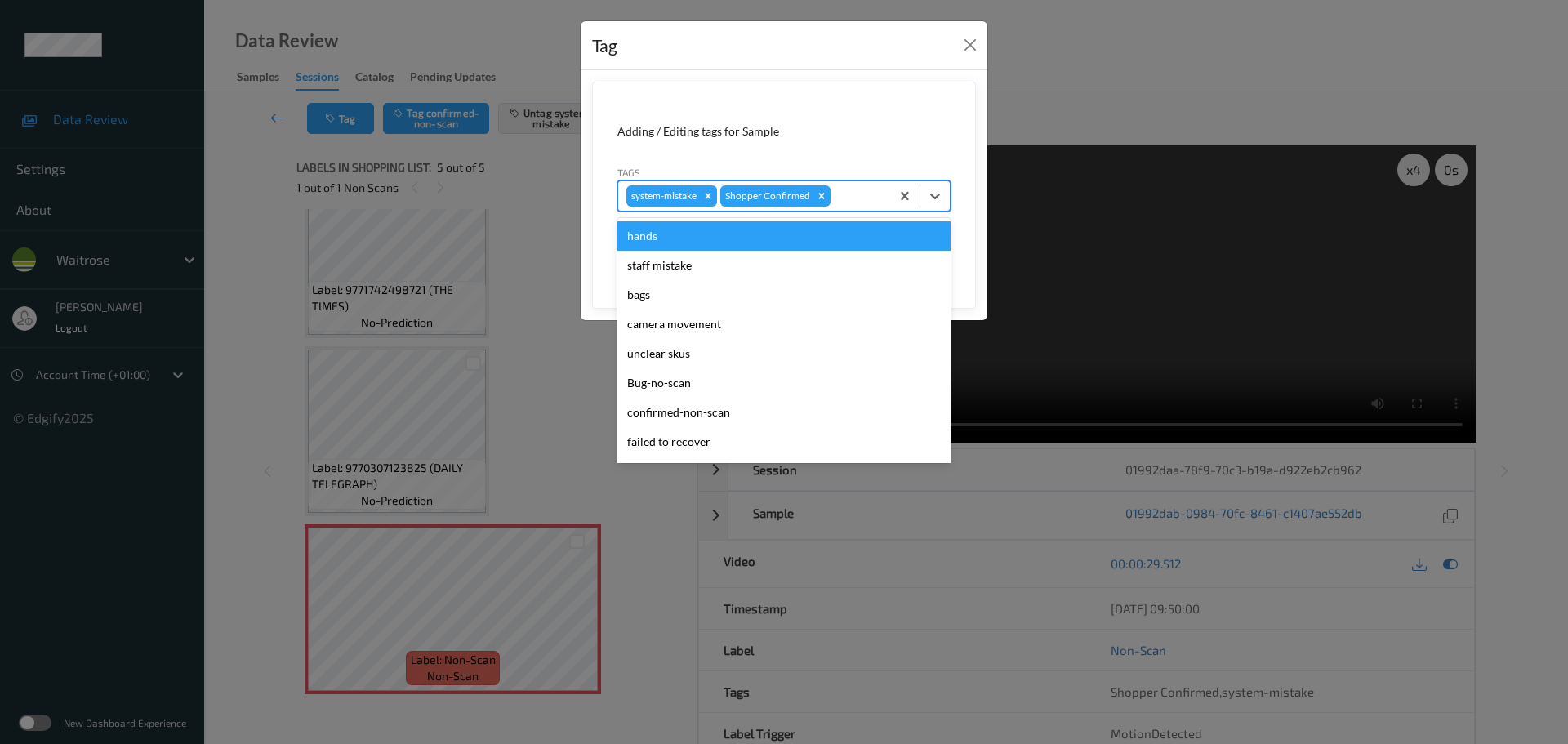
click at [839, 194] on div at bounding box center [858, 195] width 48 height 20
type input "unu"
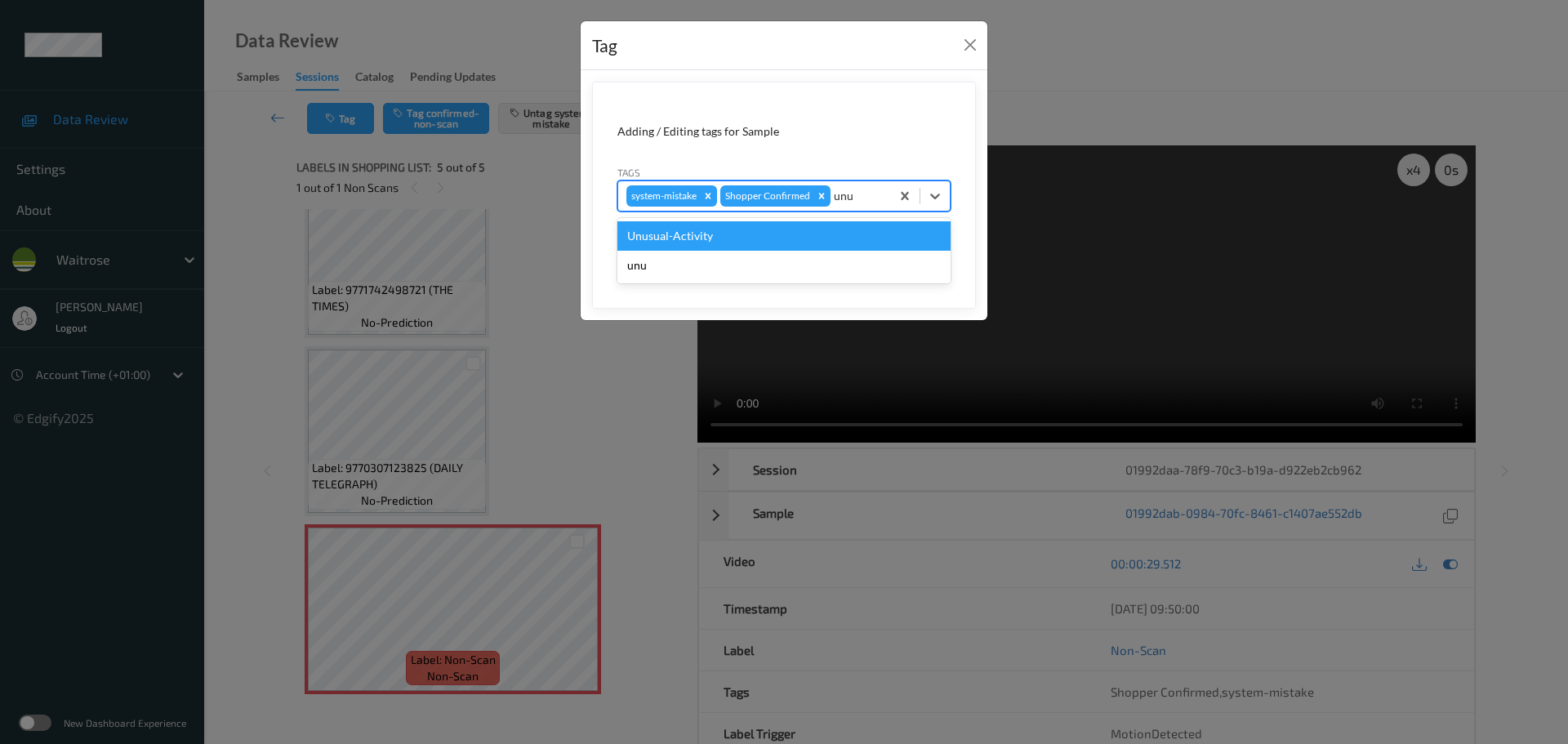
click at [760, 243] on div "Unusual-Activity" at bounding box center [784, 236] width 333 height 29
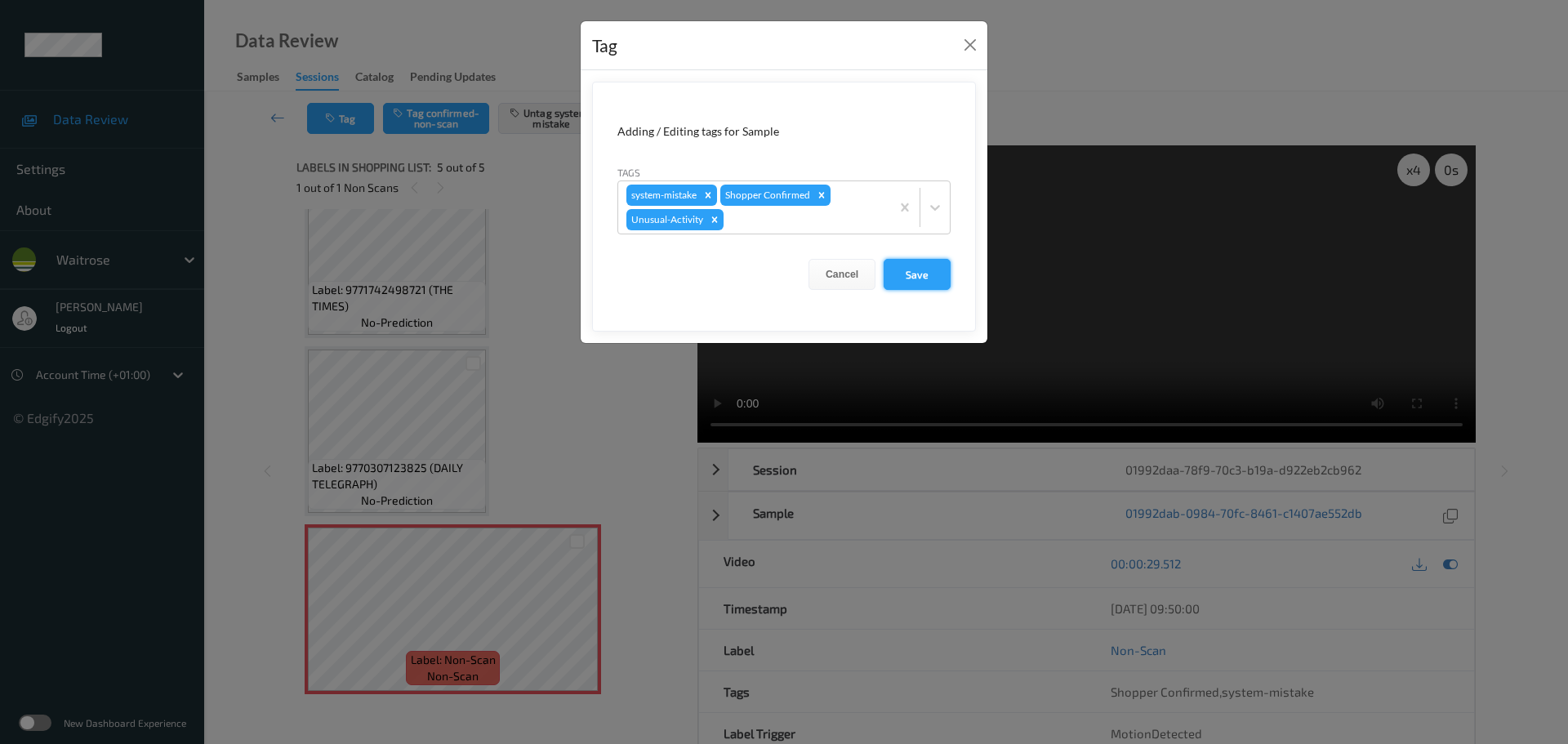
click at [917, 264] on button "Save" at bounding box center [917, 274] width 67 height 31
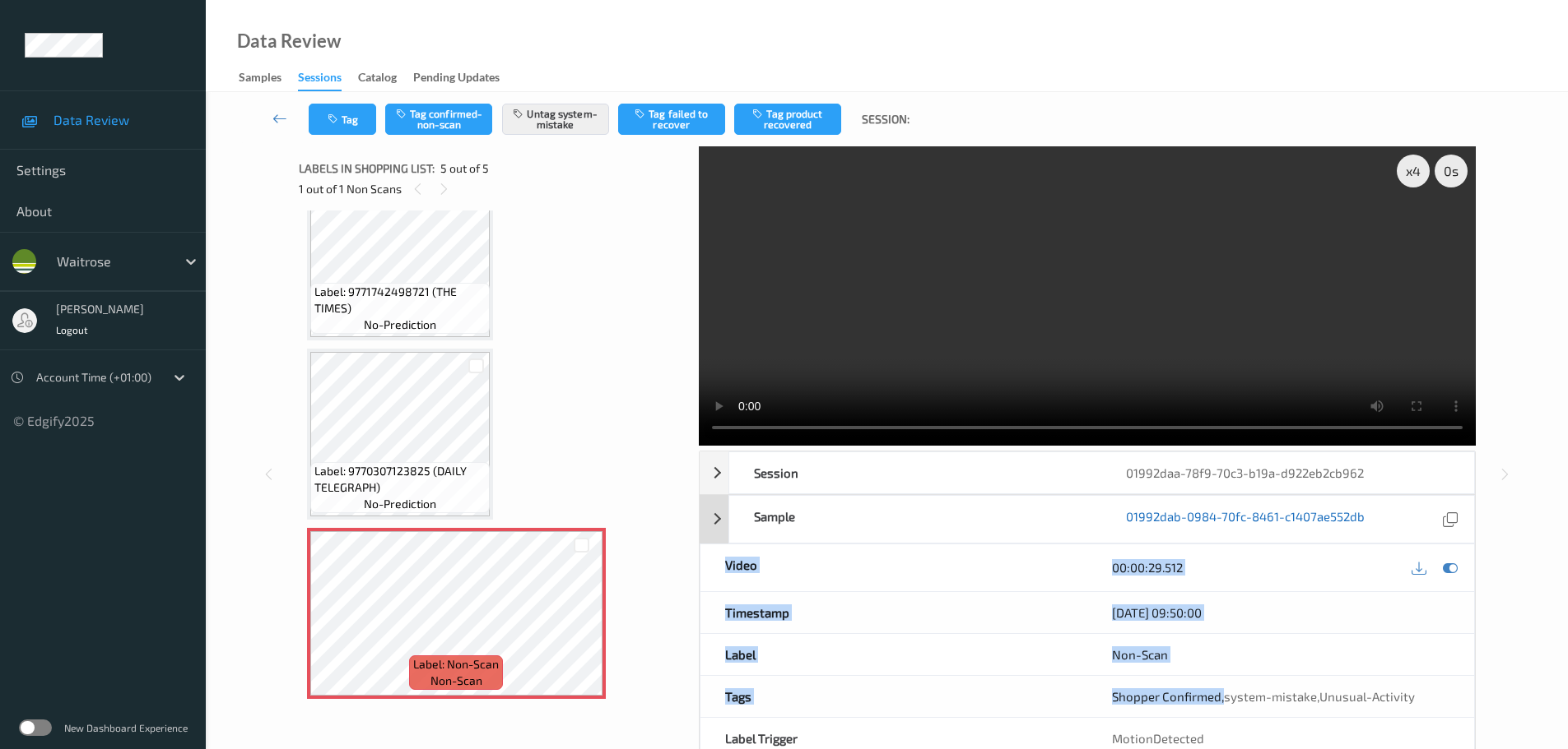
drag, startPoint x: 1251, startPoint y: 526, endPoint x: 1318, endPoint y: 526, distance: 67.0
click at [1414, 526] on div "Session 01992daa-78f9-70c3-b19a-d922eb2cb962 Session ID 01992daa-78f9-70c3-b19a…" at bounding box center [1087, 626] width 777 height 352
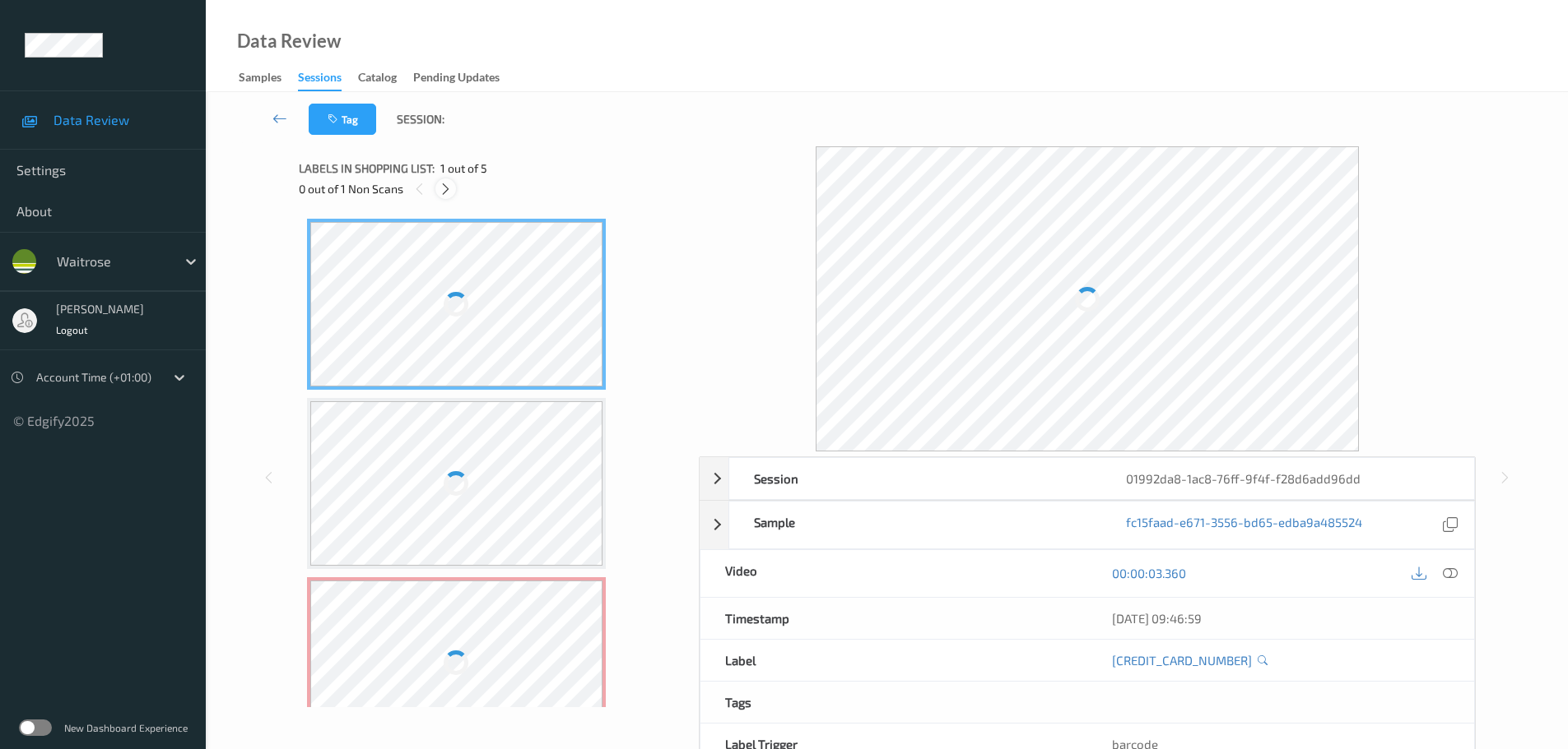
click at [447, 192] on icon at bounding box center [446, 189] width 14 height 15
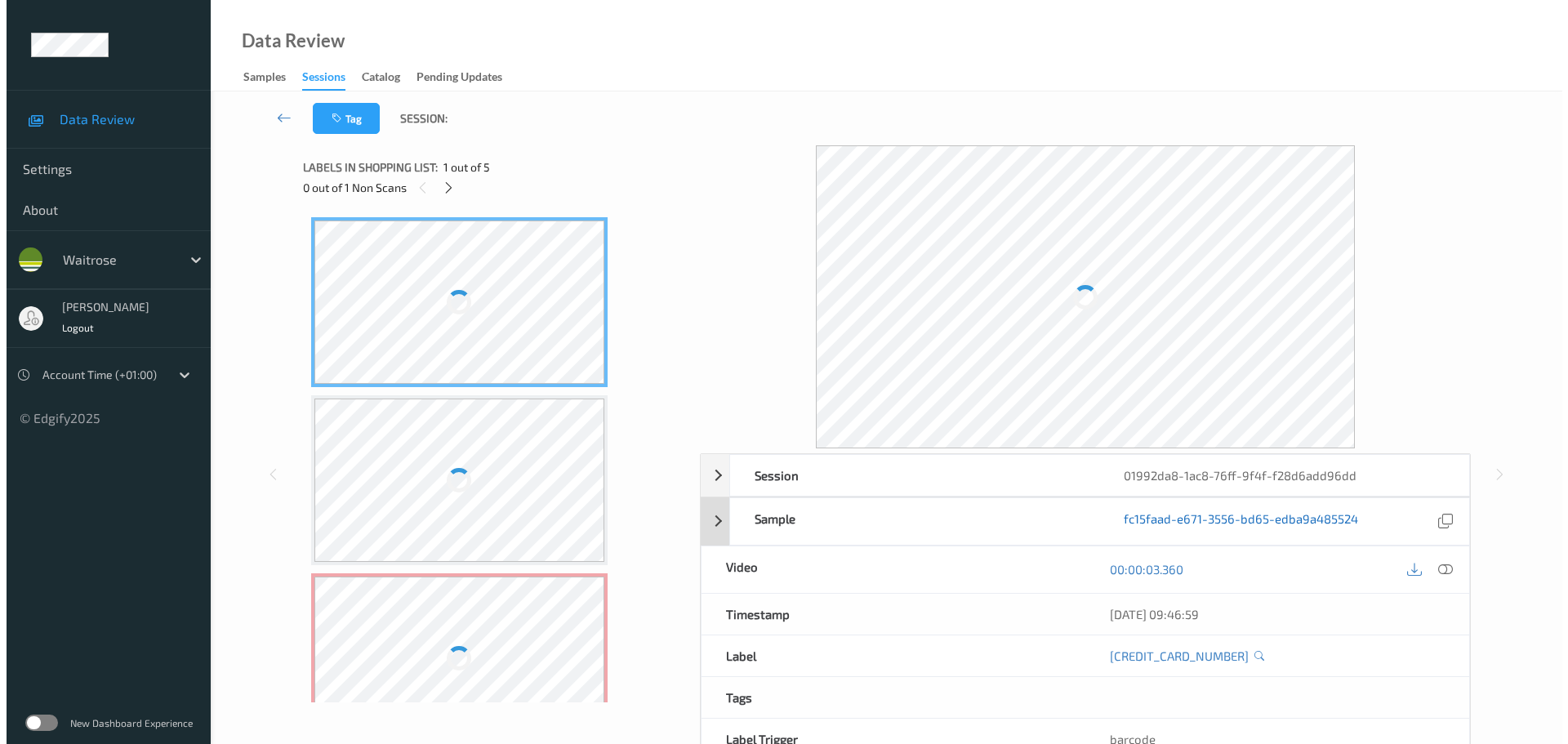
scroll to position [186, 0]
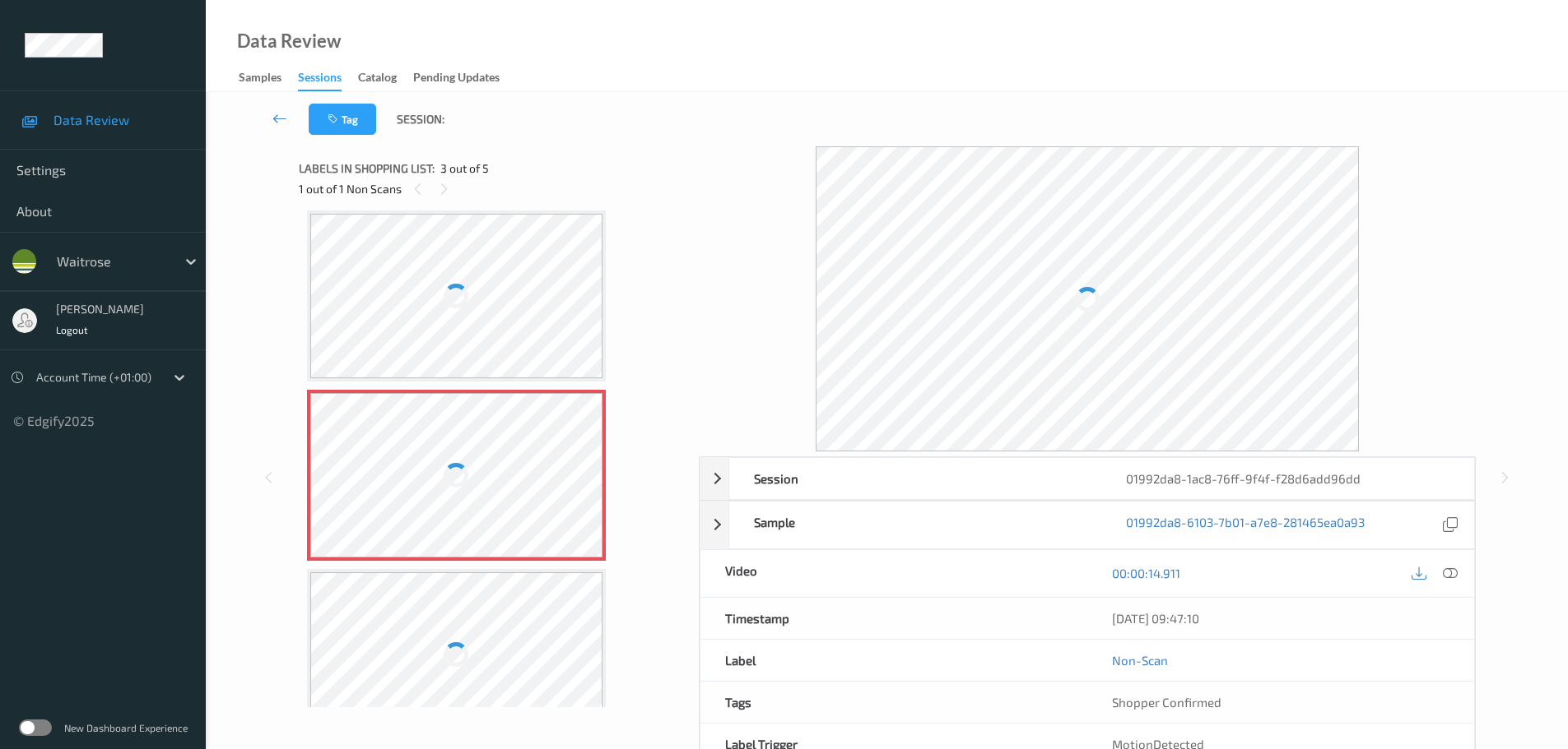
click at [1453, 577] on icon at bounding box center [1450, 573] width 15 height 15
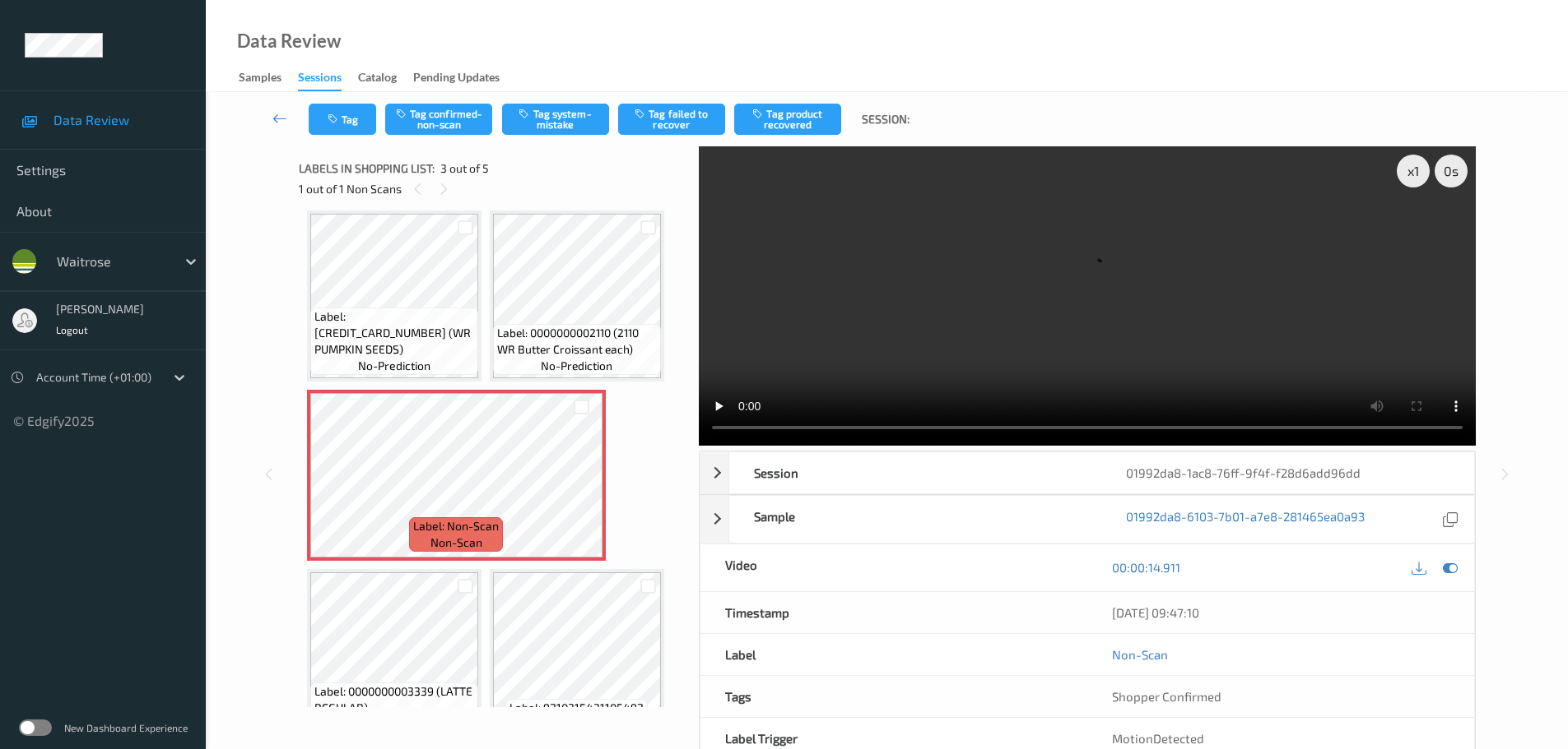
scroll to position [0, 0]
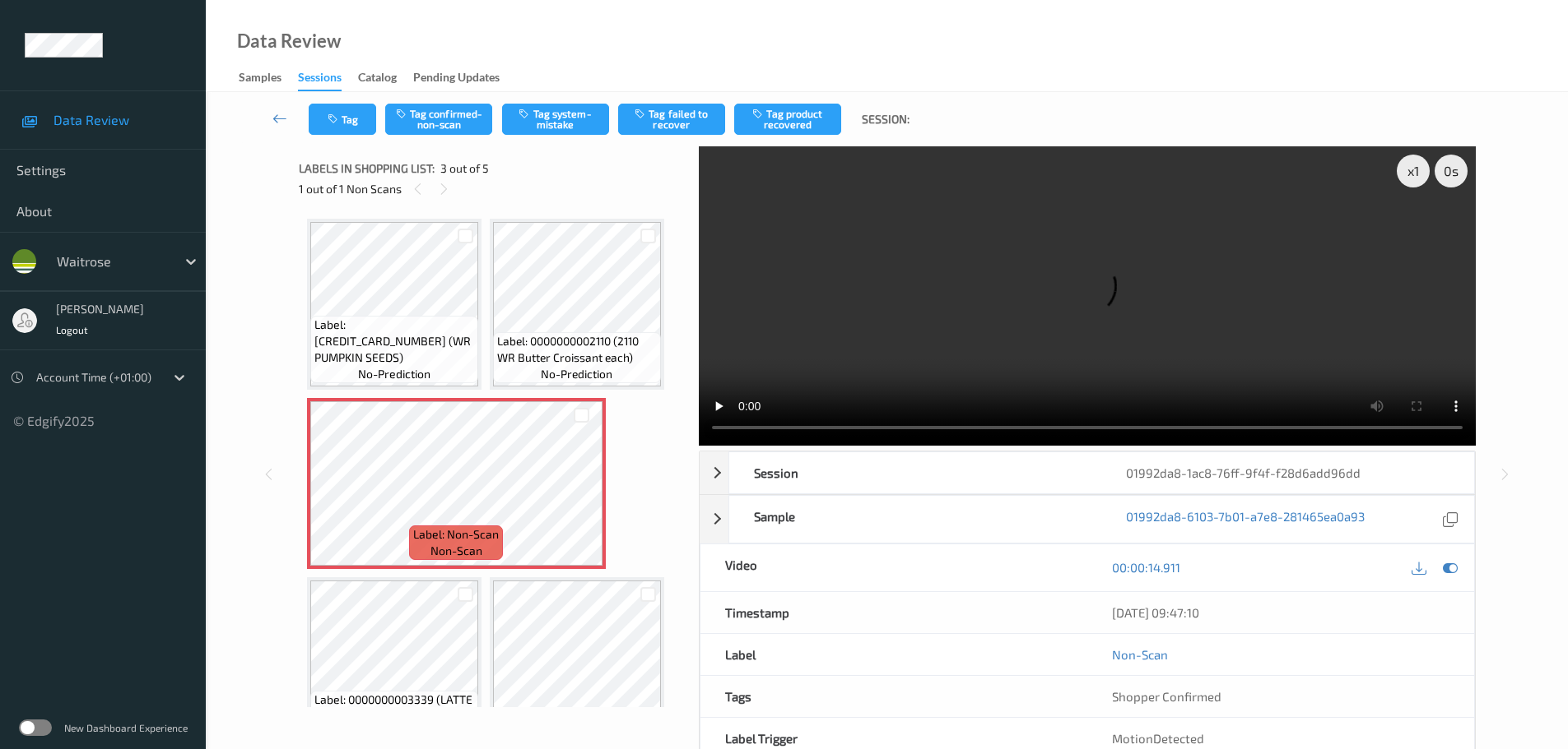
click at [588, 331] on div "Label: 0000000002110 (2110 WR Butter Croissant each) no-prediction" at bounding box center [577, 305] width 174 height 171
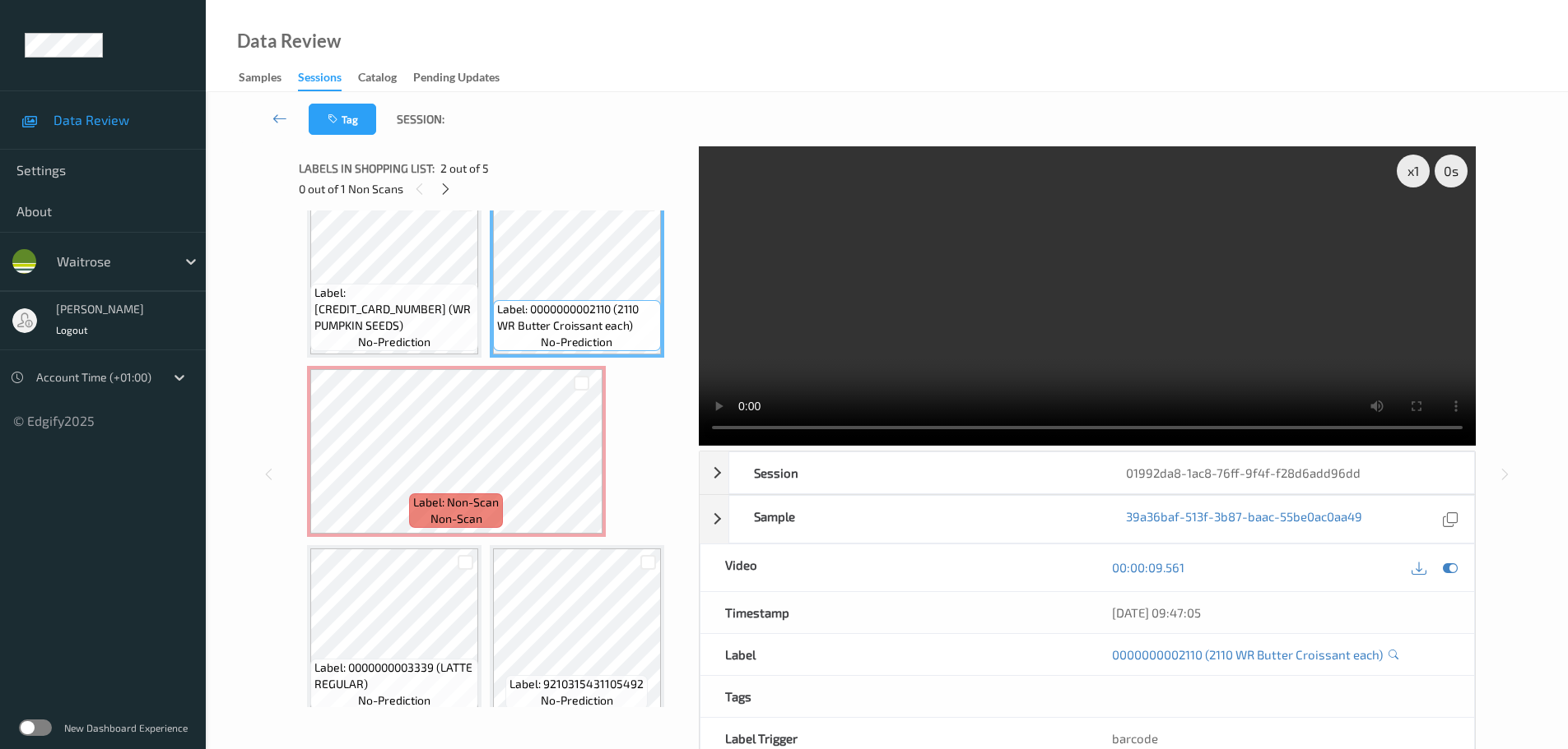
scroll to position [49, 0]
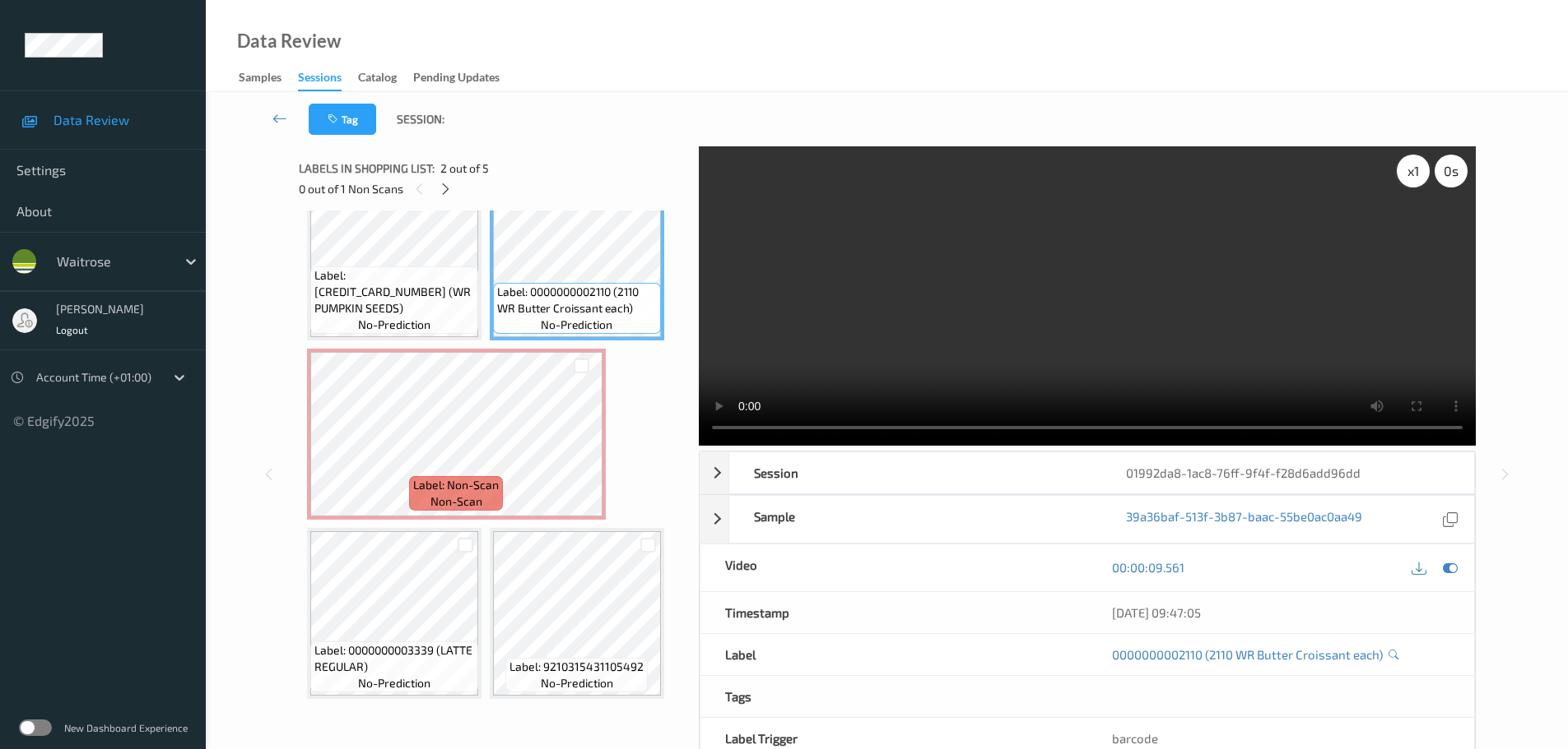
click at [1403, 177] on div "x 1" at bounding box center [1413, 171] width 33 height 33
click at [1403, 177] on div "x 2" at bounding box center [1413, 171] width 33 height 33
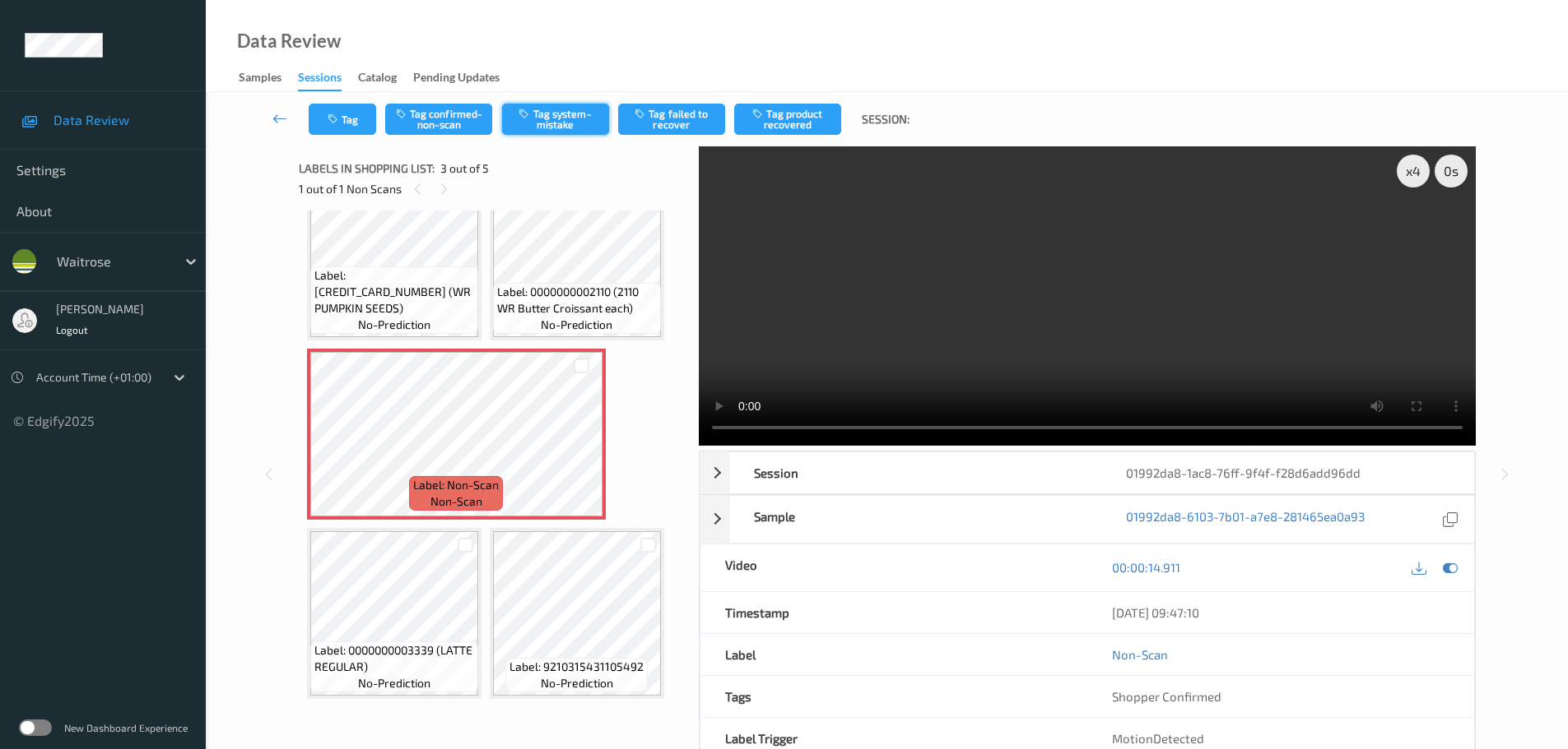
click at [553, 119] on button "Tag system-mistake" at bounding box center [555, 119] width 107 height 31
click at [553, 122] on button "Tag system-mistake" at bounding box center [555, 119] width 107 height 31
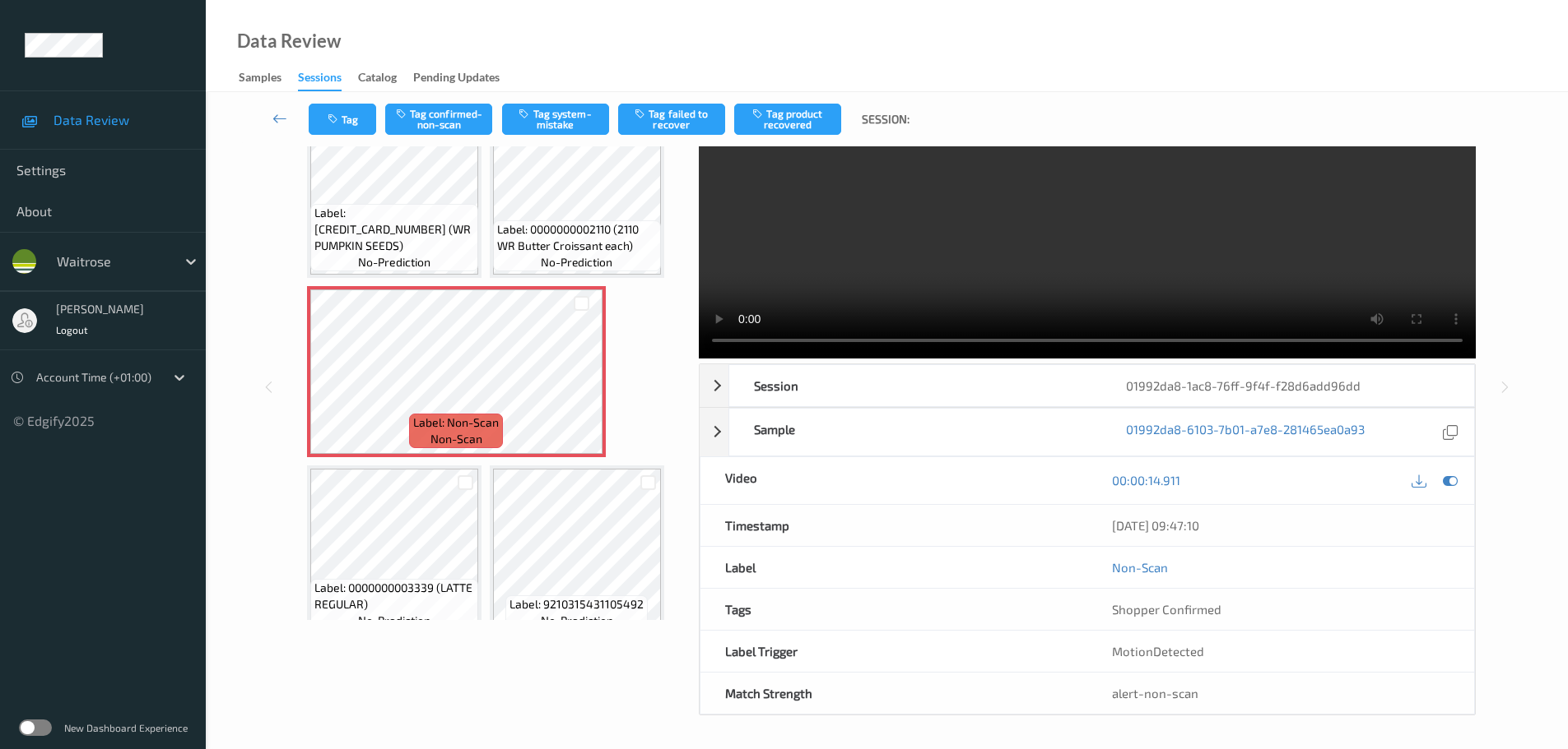
scroll to position [0, 0]
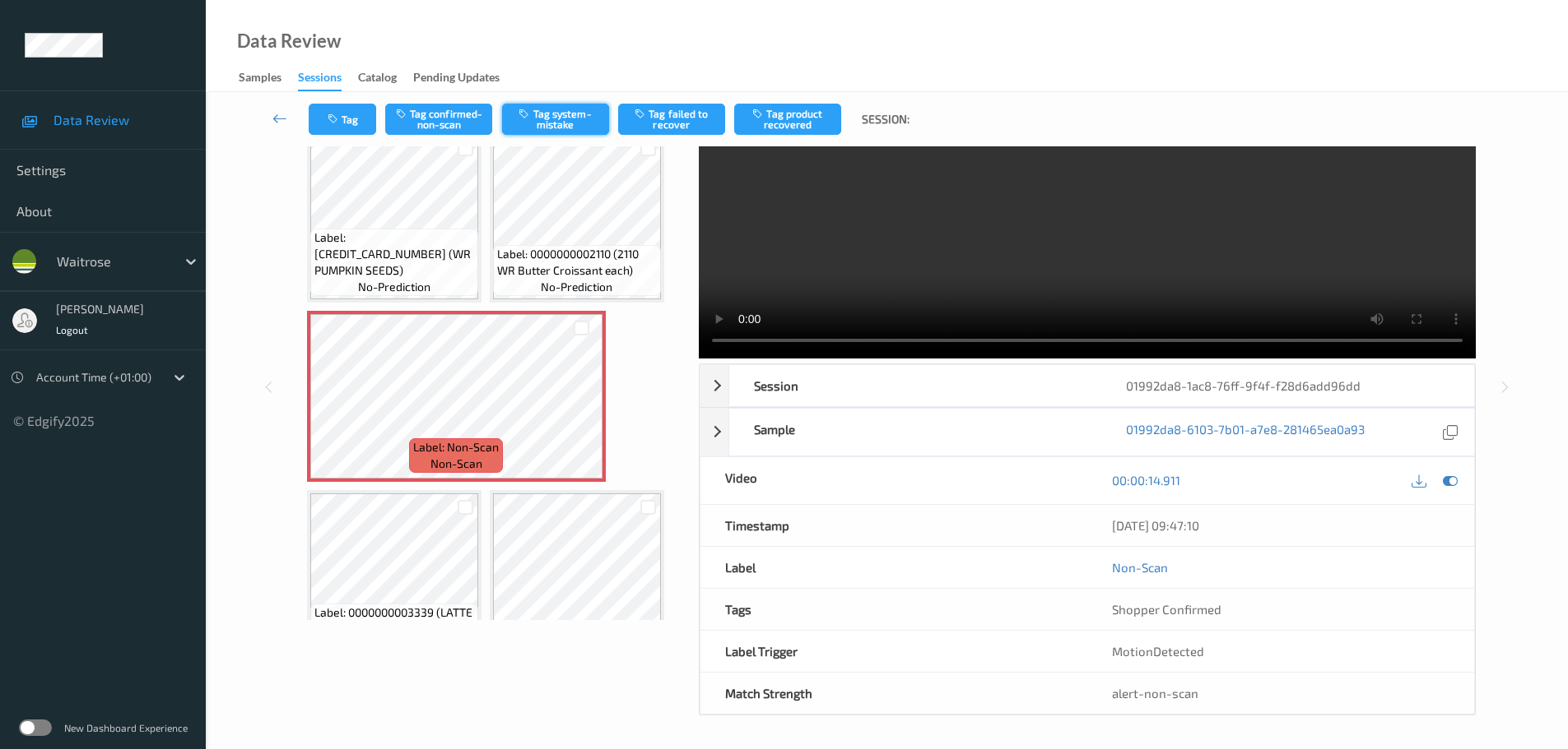
click at [553, 108] on button "Tag system-mistake" at bounding box center [555, 119] width 107 height 31
click at [351, 122] on button "Tag" at bounding box center [342, 119] width 67 height 31
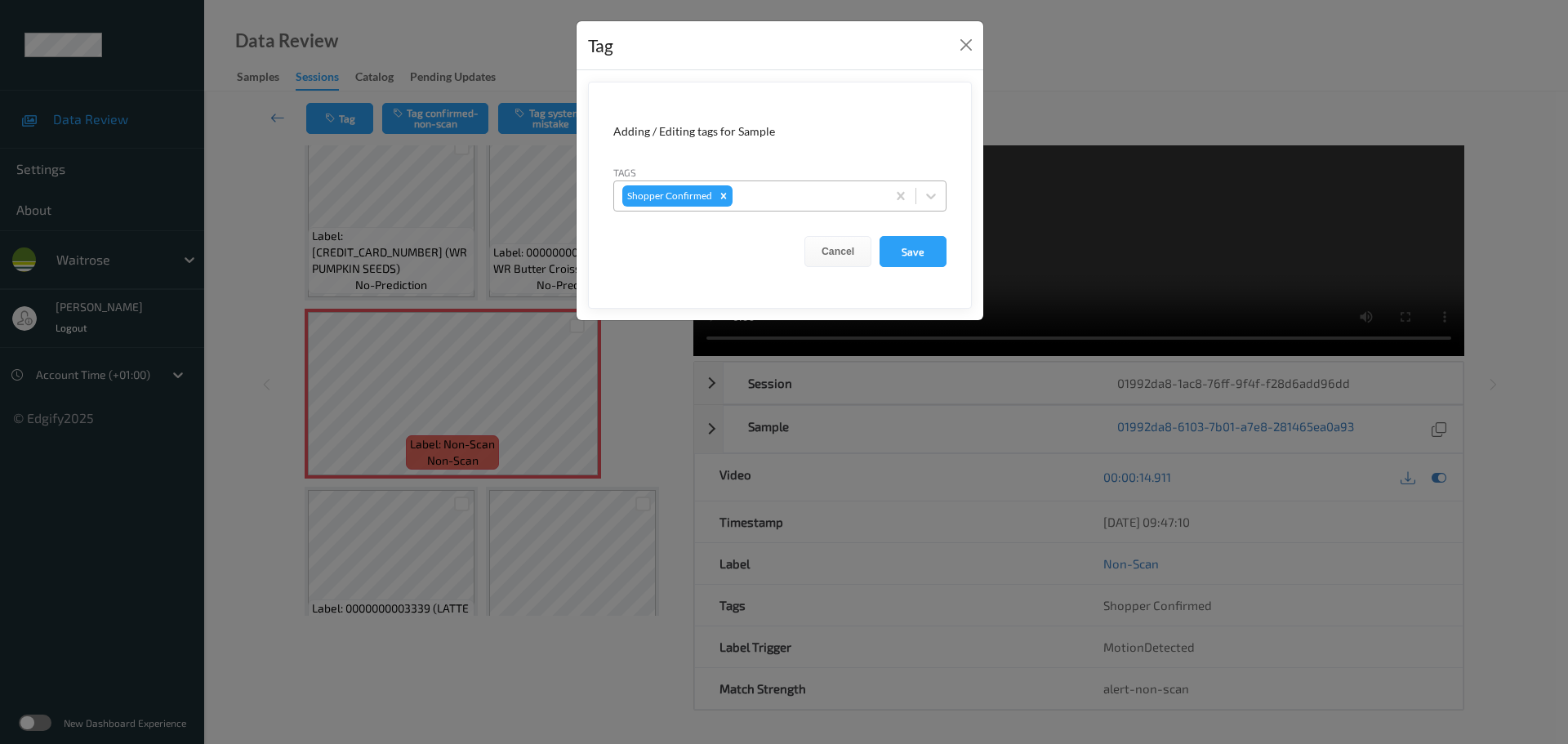
click at [775, 204] on div at bounding box center [807, 195] width 142 height 20
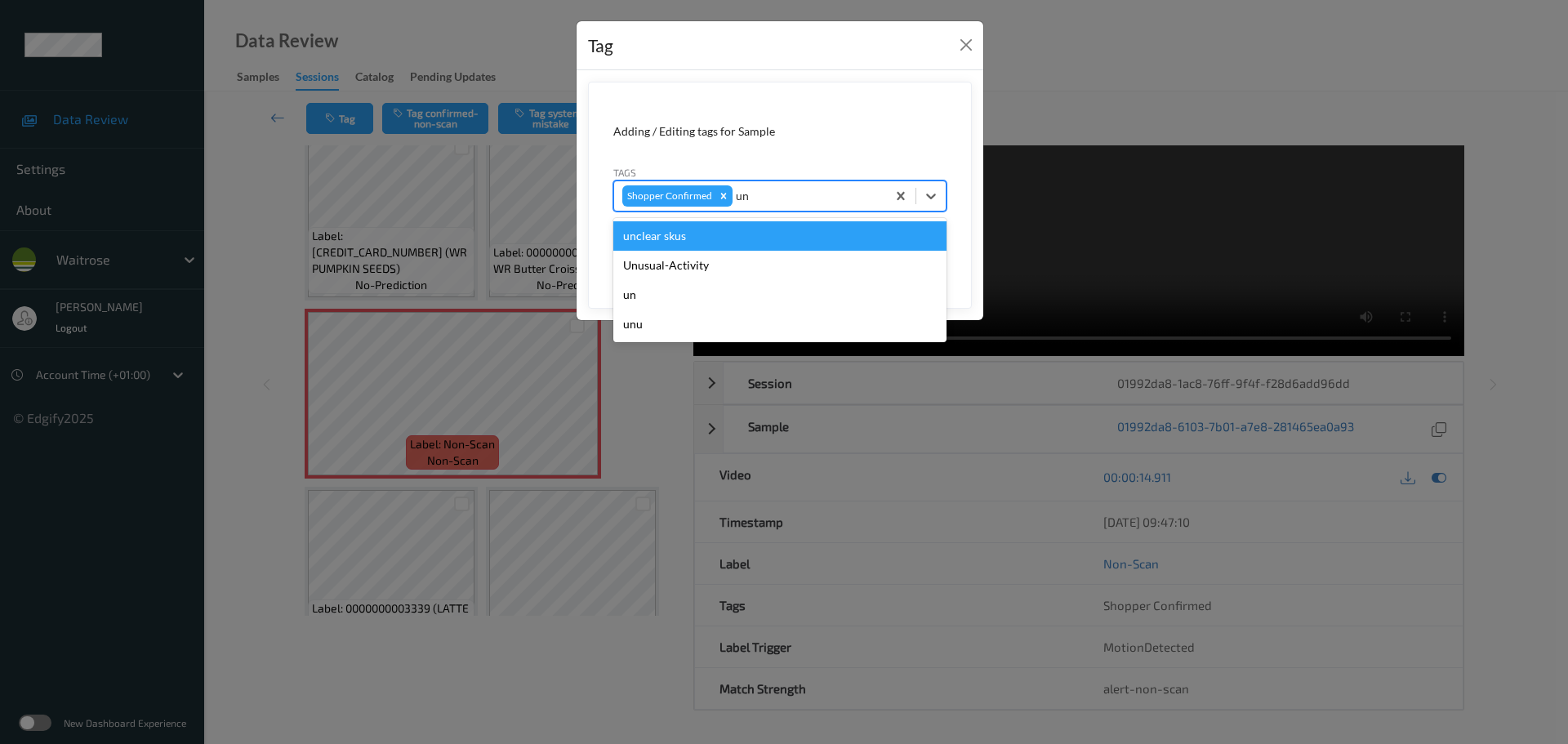
type input "unu"
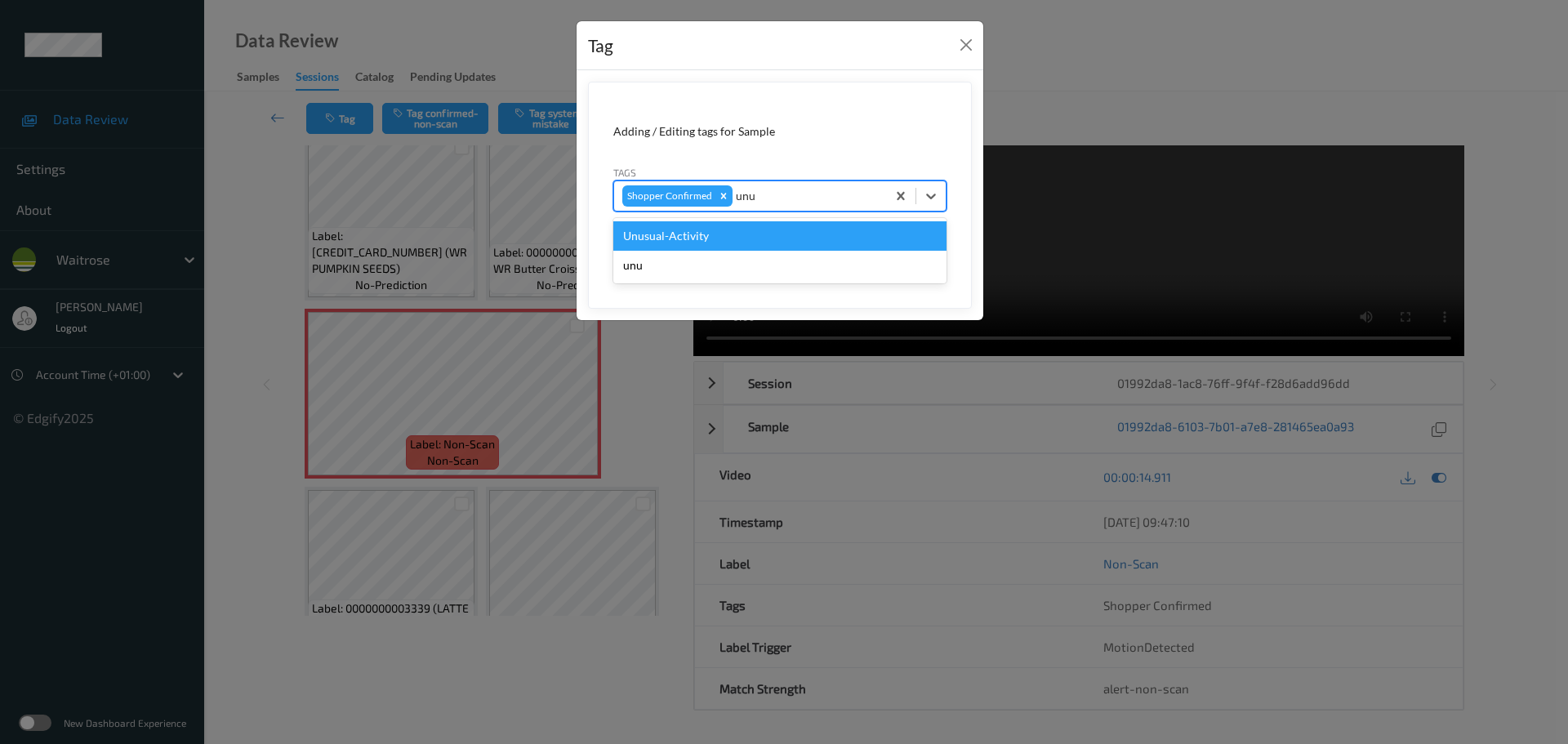
click at [701, 230] on div "Unusual-Activity" at bounding box center [780, 236] width 333 height 29
type input "syst"
click at [715, 241] on div "system-mistake" at bounding box center [780, 236] width 333 height 29
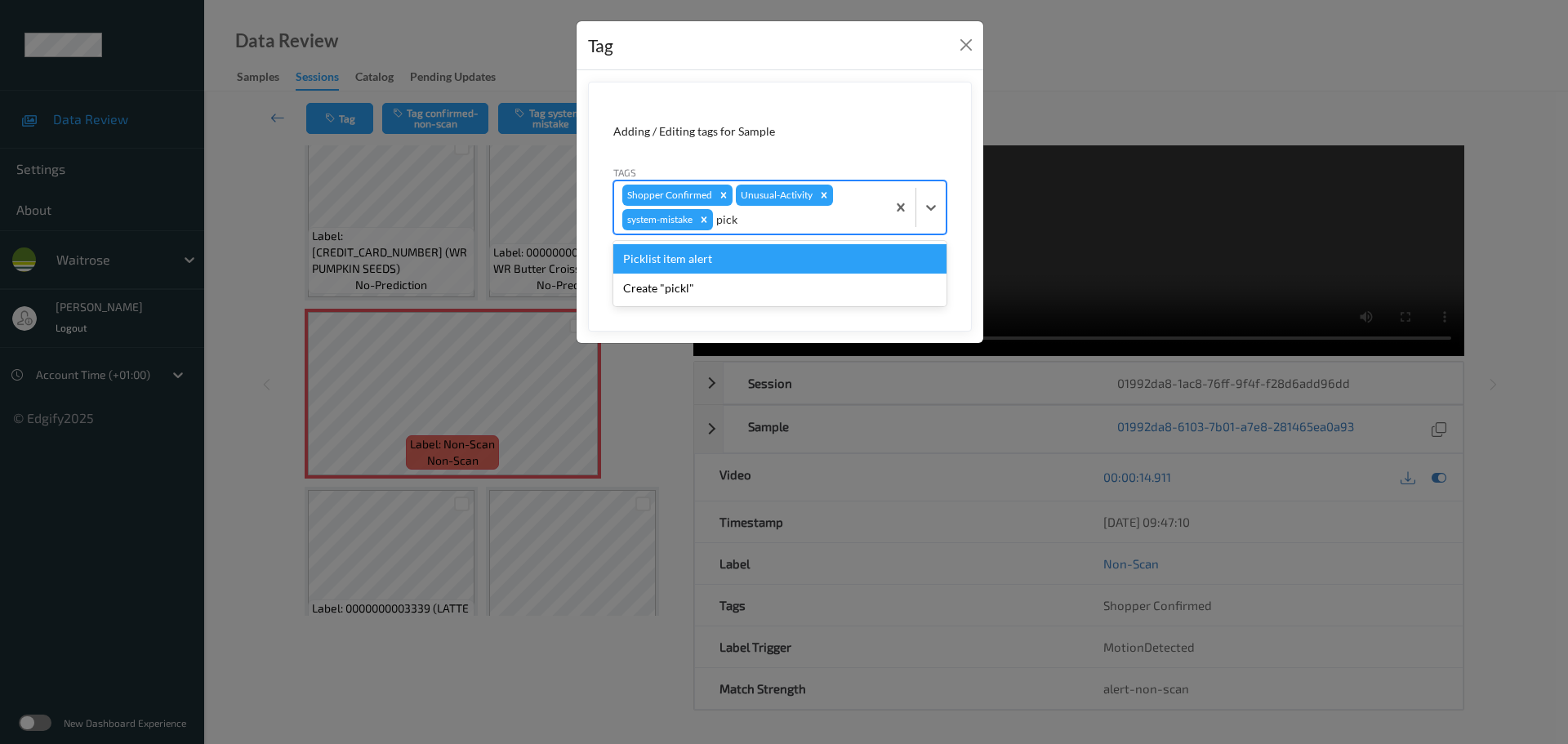
type input "pickl"
drag, startPoint x: 725, startPoint y: 253, endPoint x: 757, endPoint y: 259, distance: 32.6
click at [724, 253] on div "Picklist item alert" at bounding box center [780, 259] width 333 height 29
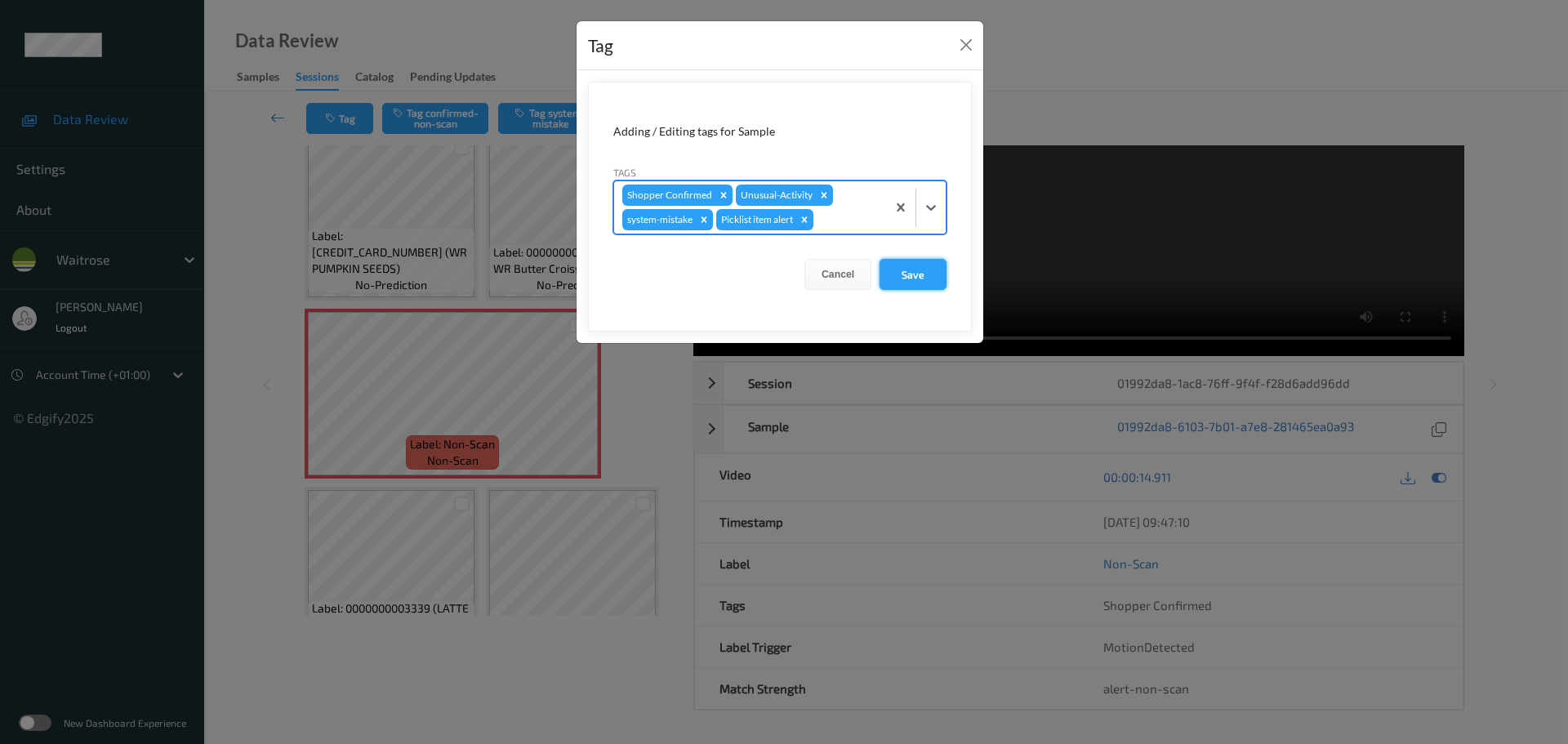
click at [896, 274] on button "Save" at bounding box center [913, 274] width 67 height 31
click at [899, 274] on button "Save" at bounding box center [913, 274] width 67 height 31
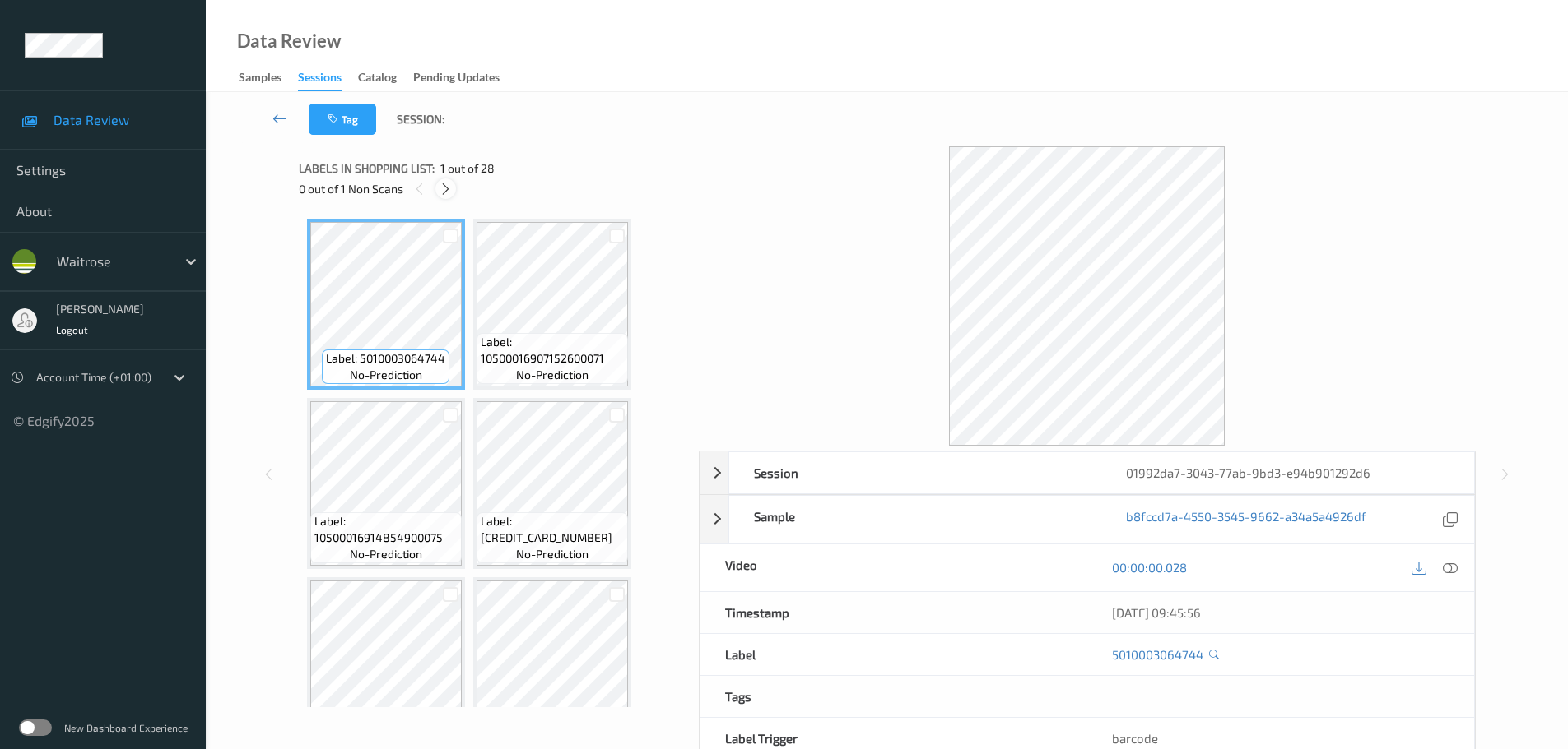
click at [439, 190] on icon at bounding box center [446, 189] width 14 height 15
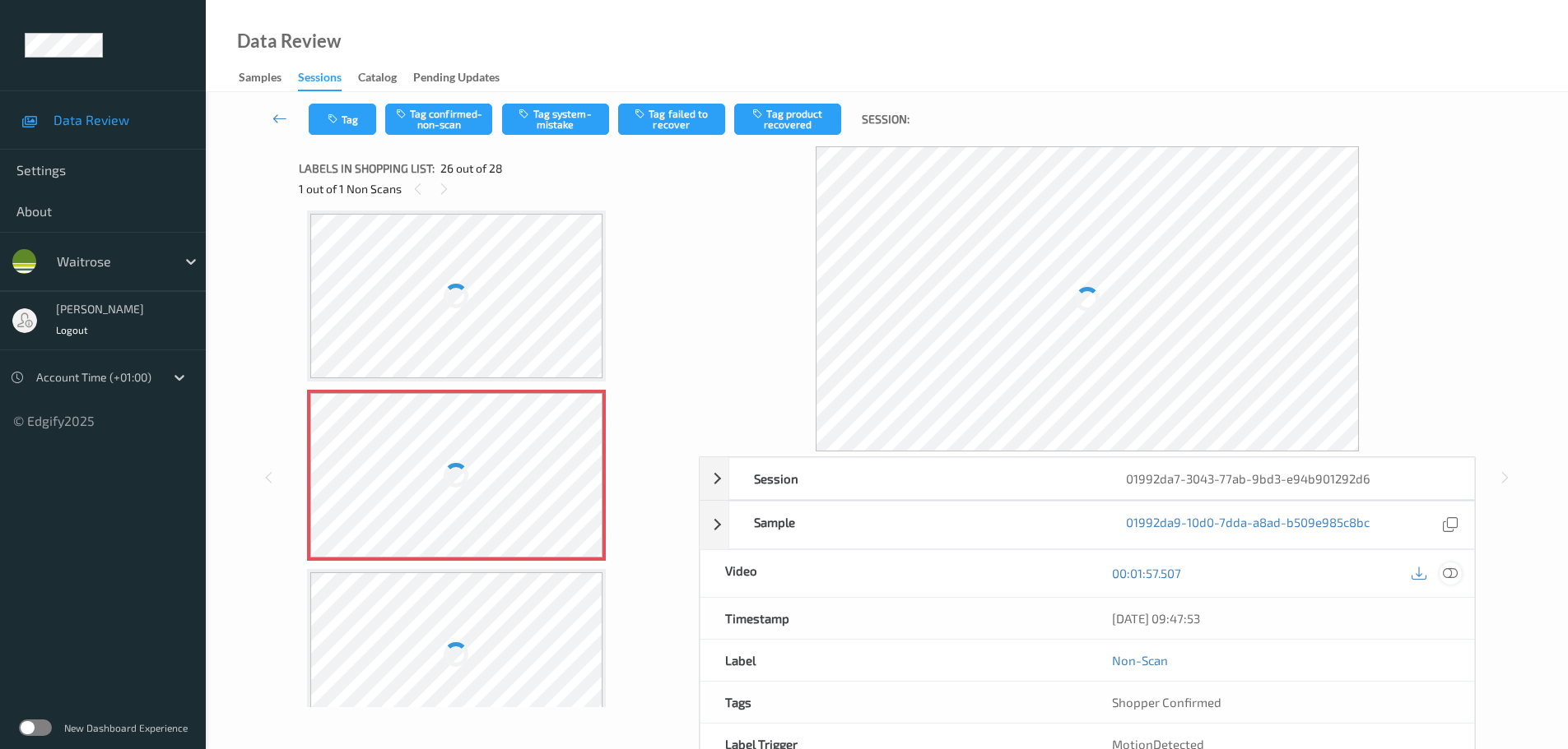
click at [1446, 579] on icon at bounding box center [1450, 573] width 15 height 15
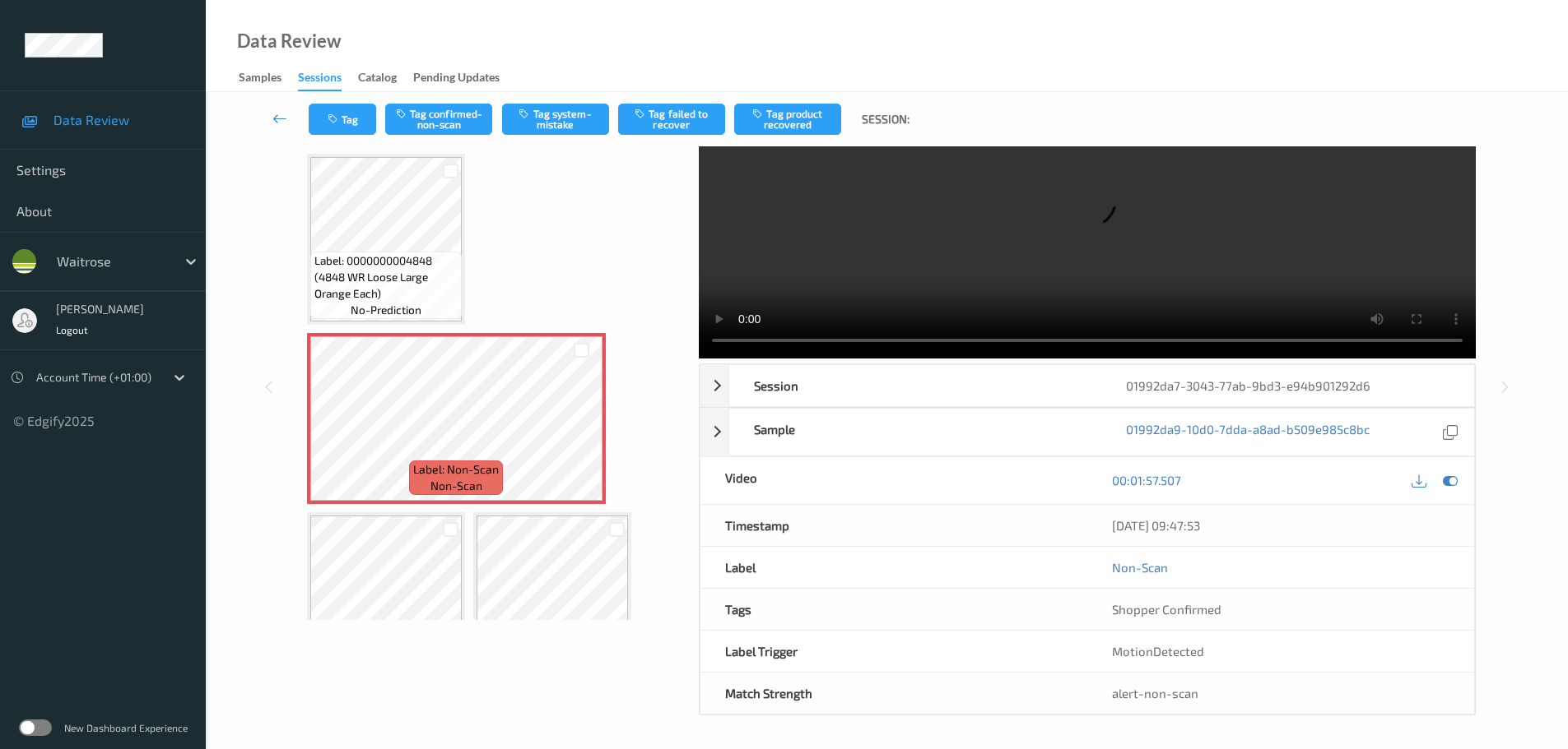
scroll to position [2201, 0]
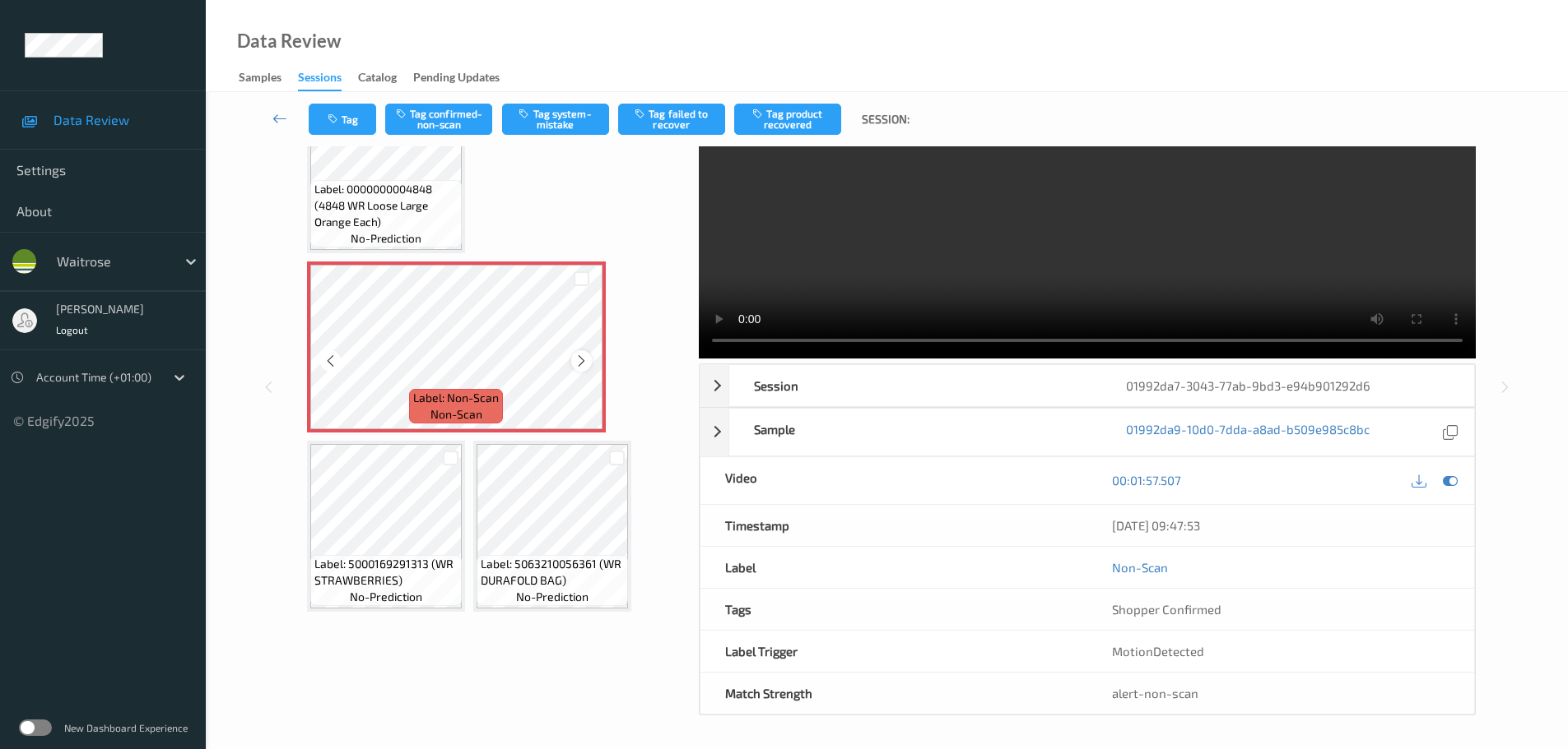
click at [582, 360] on icon at bounding box center [581, 361] width 14 height 15
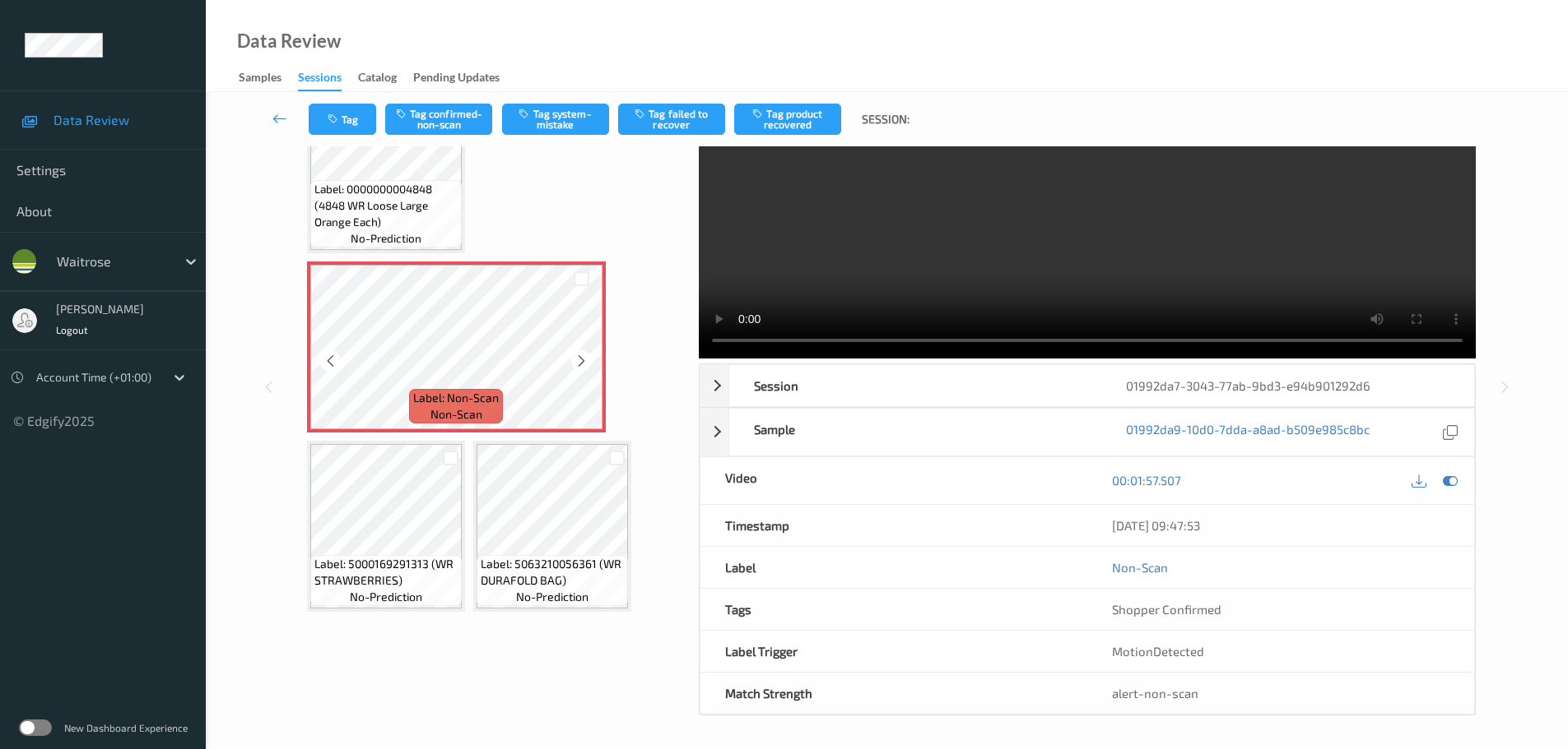
scroll to position [2036, 0]
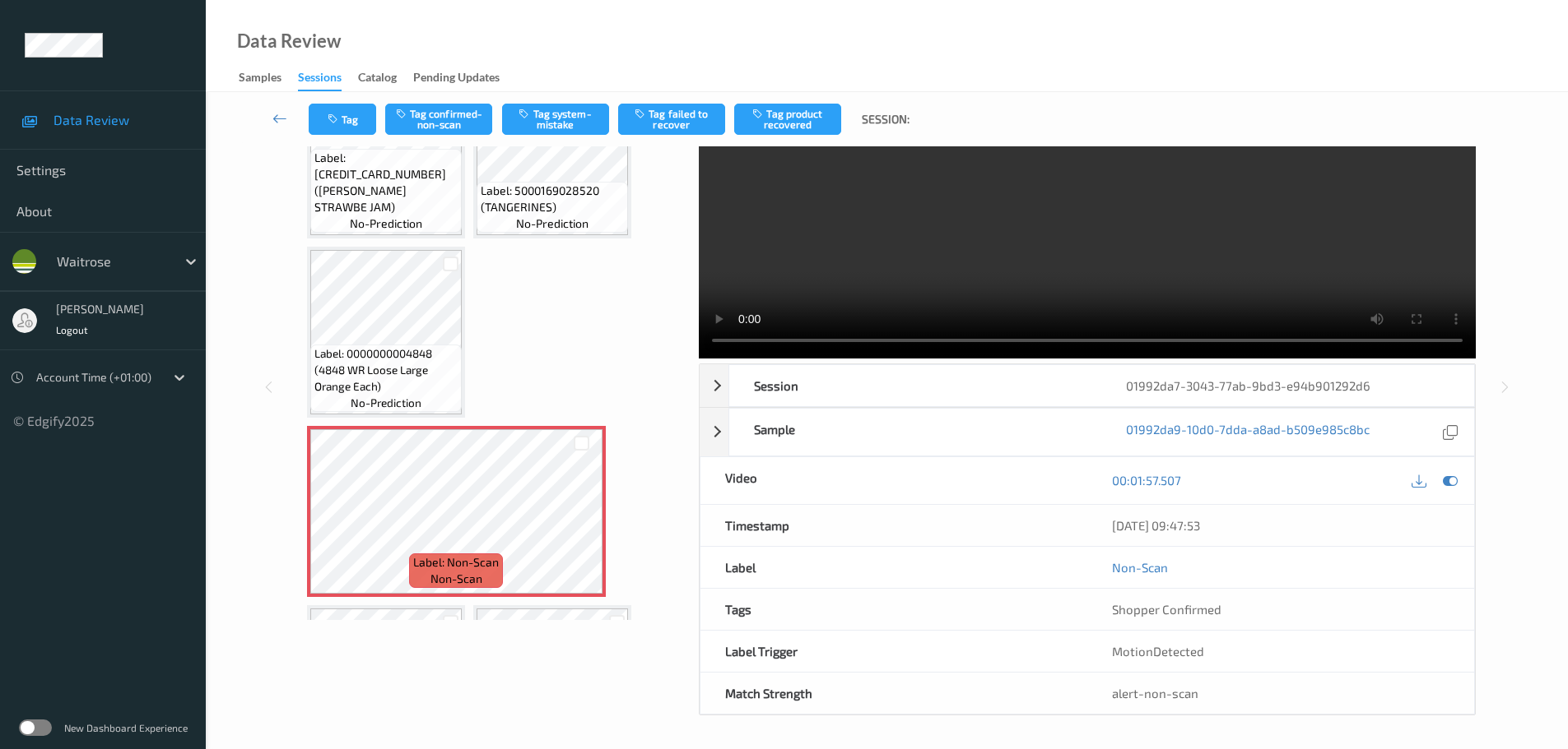
click at [552, 207] on span "Label: 5000169028520 (TANGERINES)" at bounding box center [553, 199] width 143 height 33
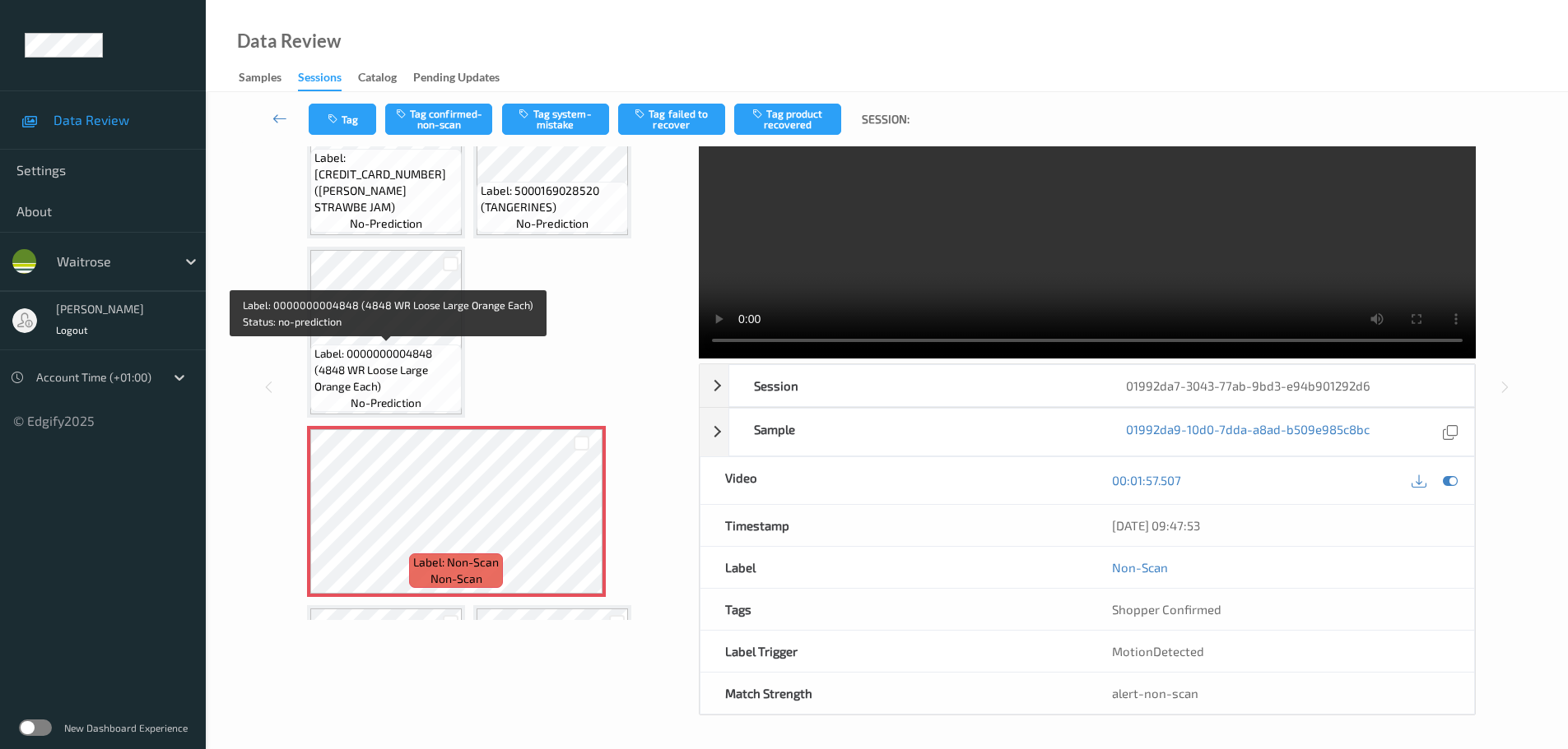
click at [404, 378] on span "Label: 0000000004848 (4848 WR Loose Large Orange Each)" at bounding box center [386, 369] width 143 height 49
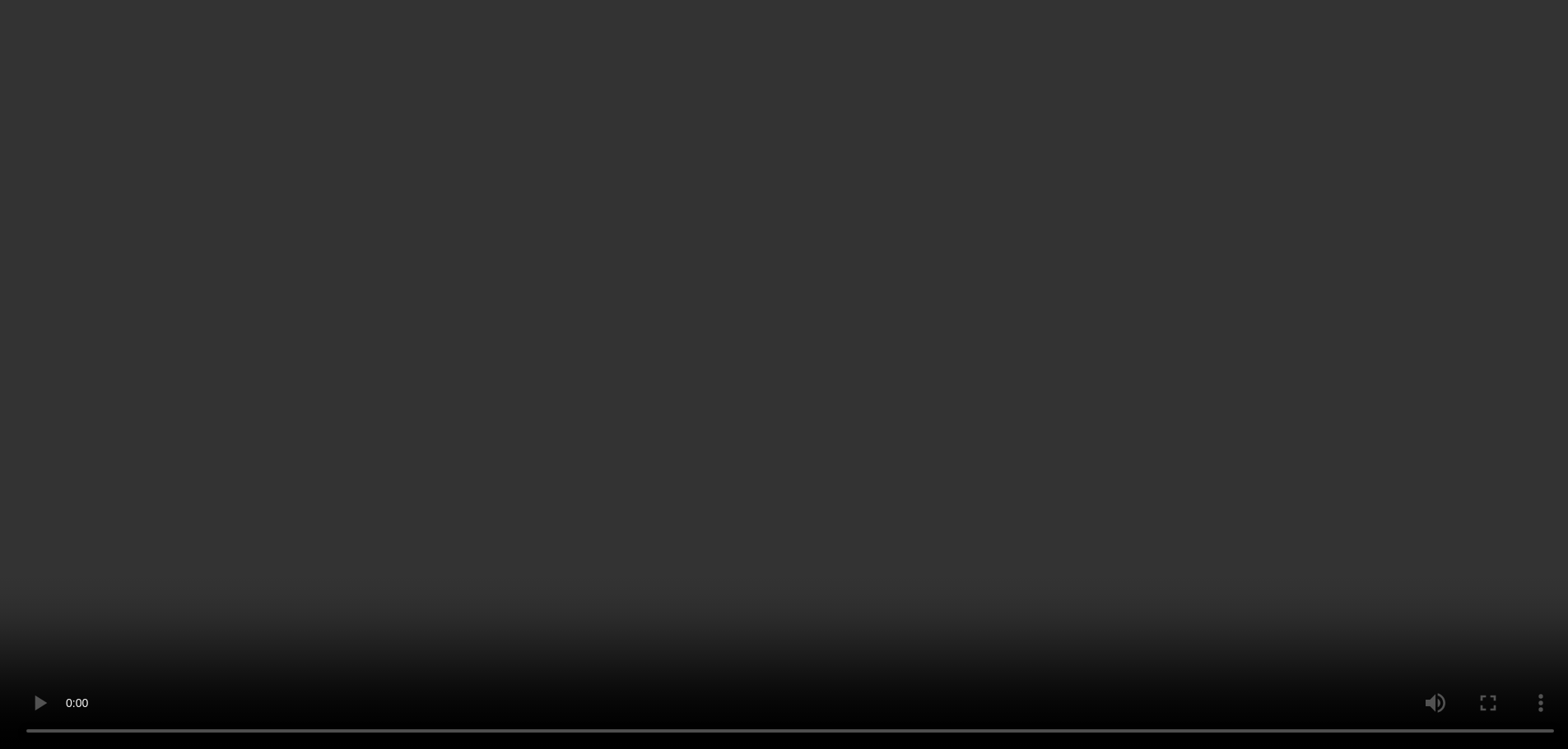
scroll to position [2201, 0]
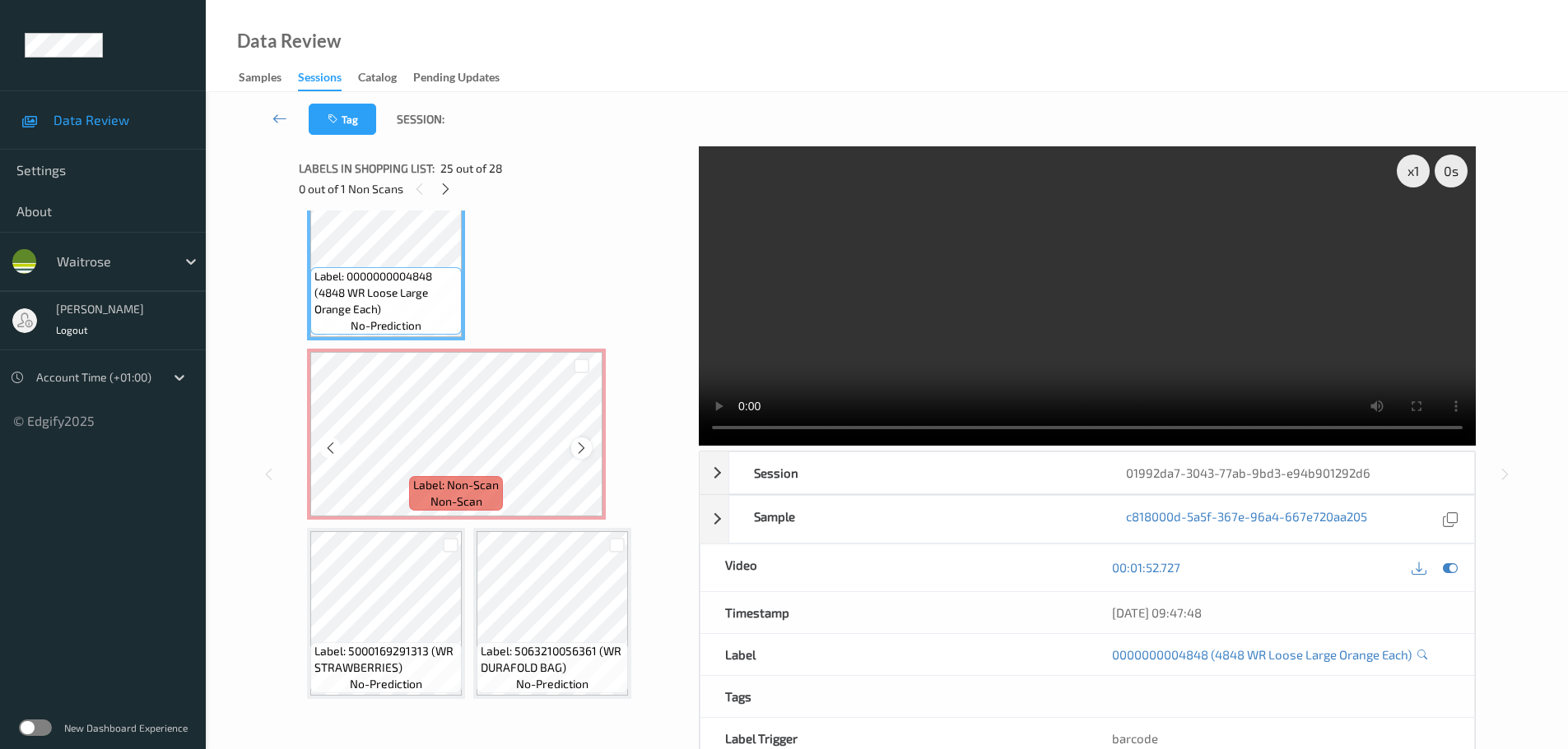
click at [585, 442] on icon at bounding box center [581, 448] width 14 height 15
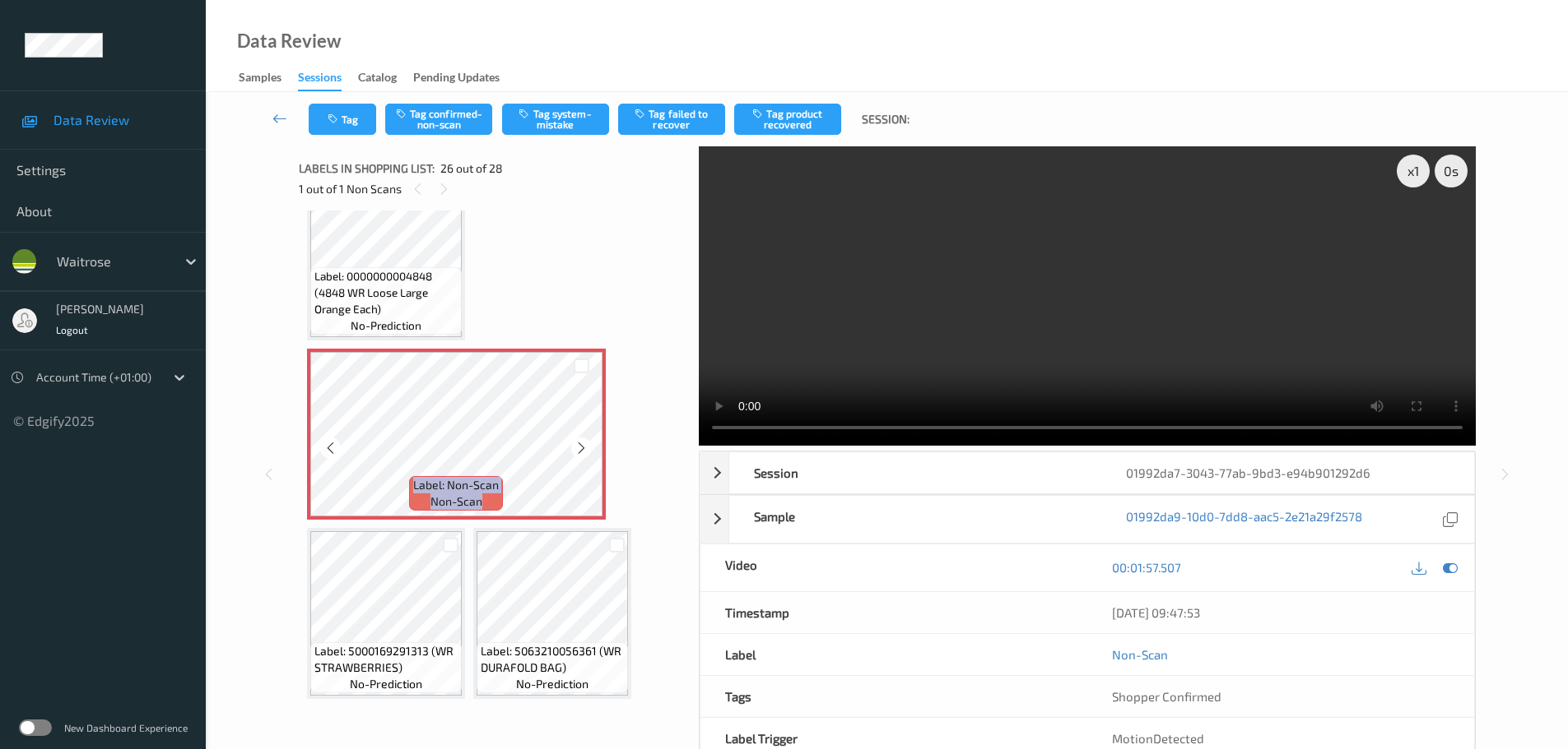
click at [585, 442] on icon at bounding box center [581, 448] width 14 height 15
click at [565, 114] on button "Tag system-mistake" at bounding box center [555, 119] width 107 height 31
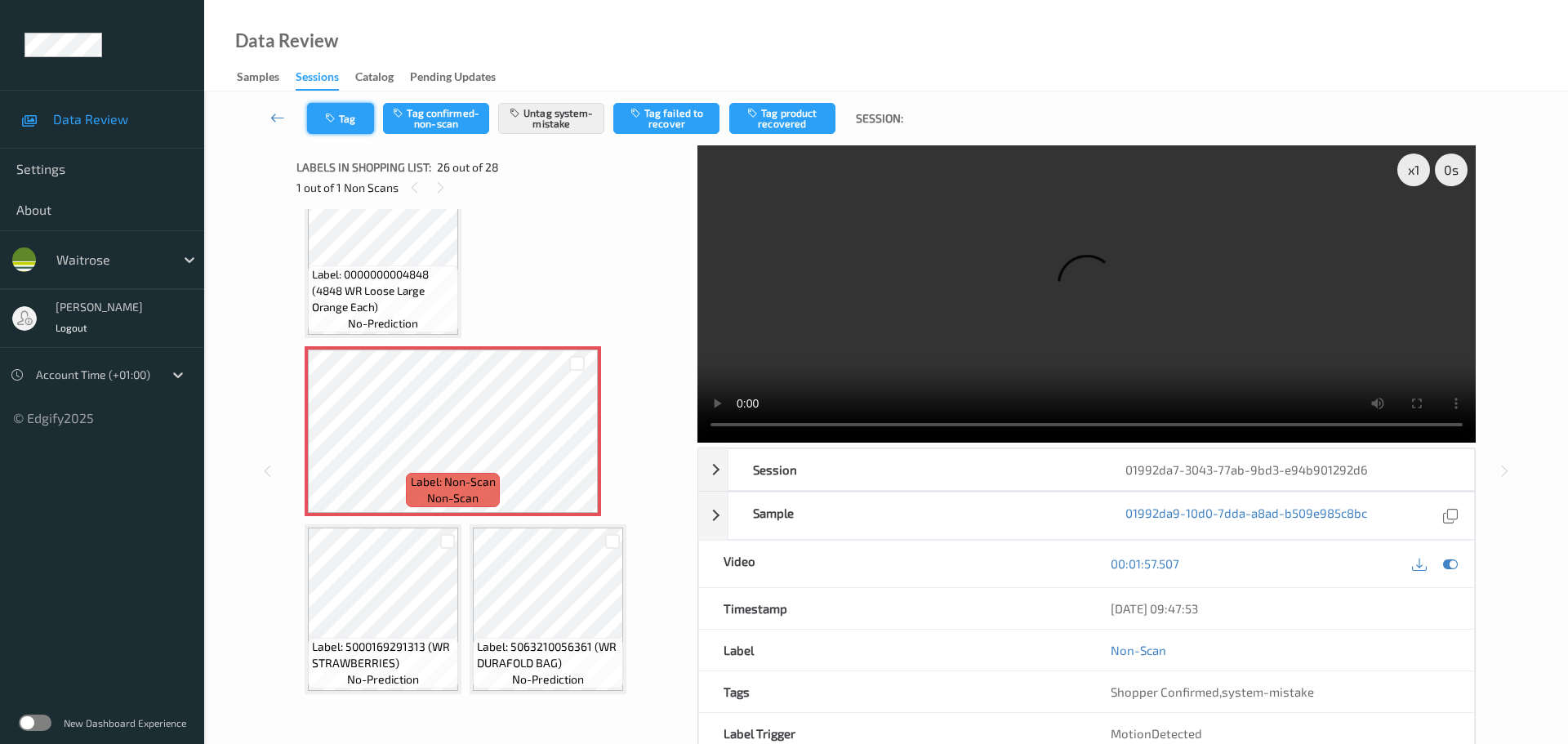
click at [331, 125] on button "Tag" at bounding box center [340, 118] width 67 height 31
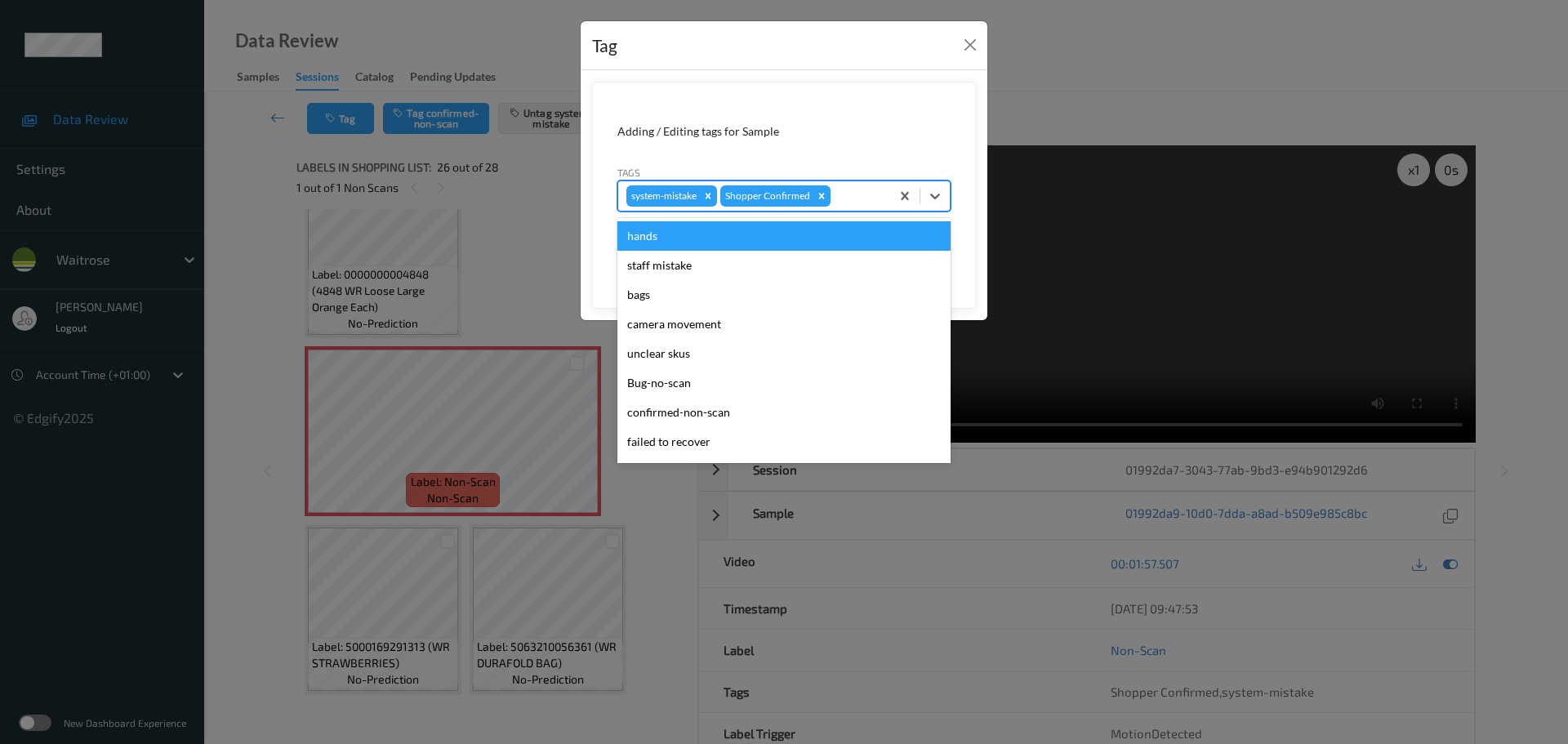
click at [850, 201] on div at bounding box center [858, 195] width 48 height 20
type input "unu"
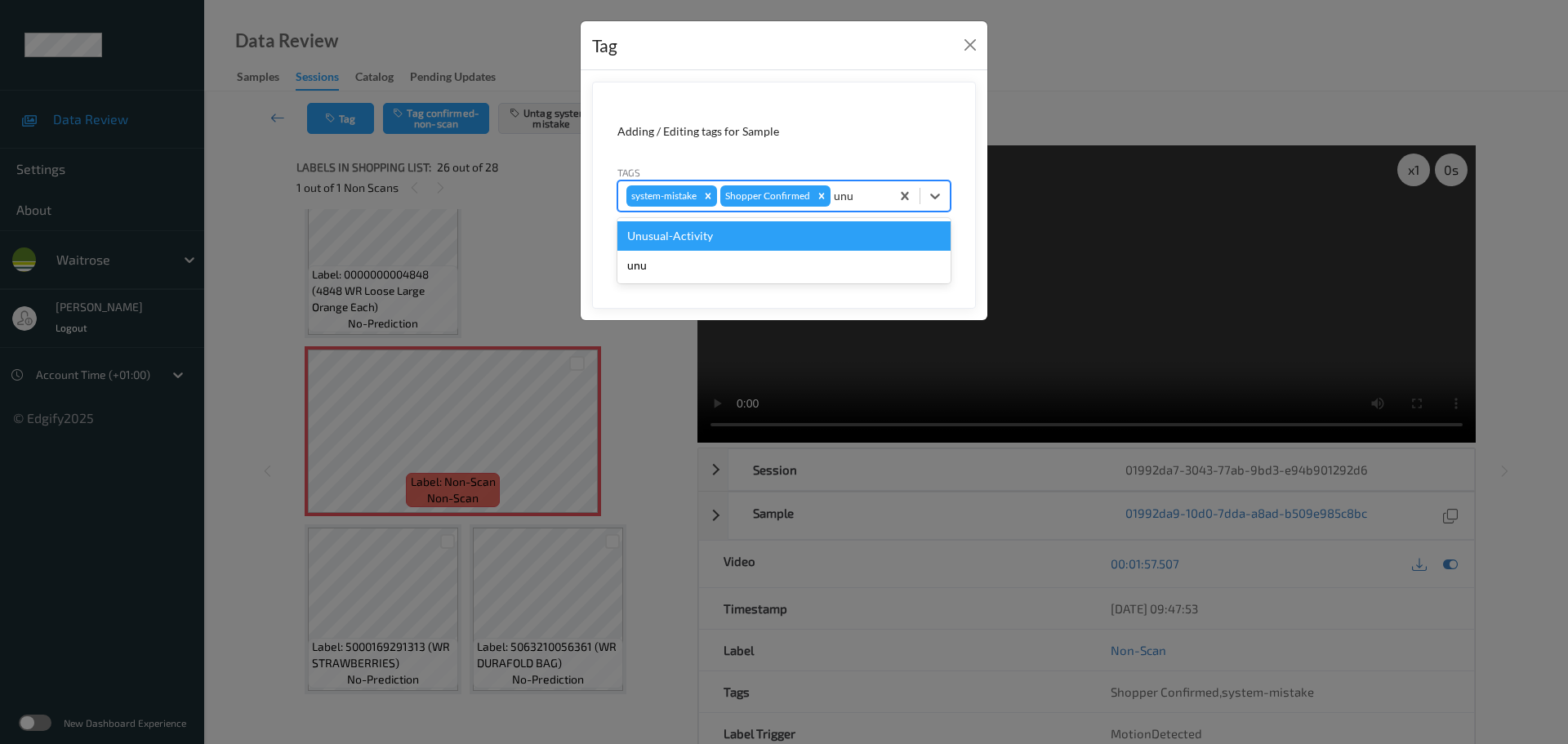
click at [792, 236] on div "Unusual-Activity" at bounding box center [784, 236] width 333 height 29
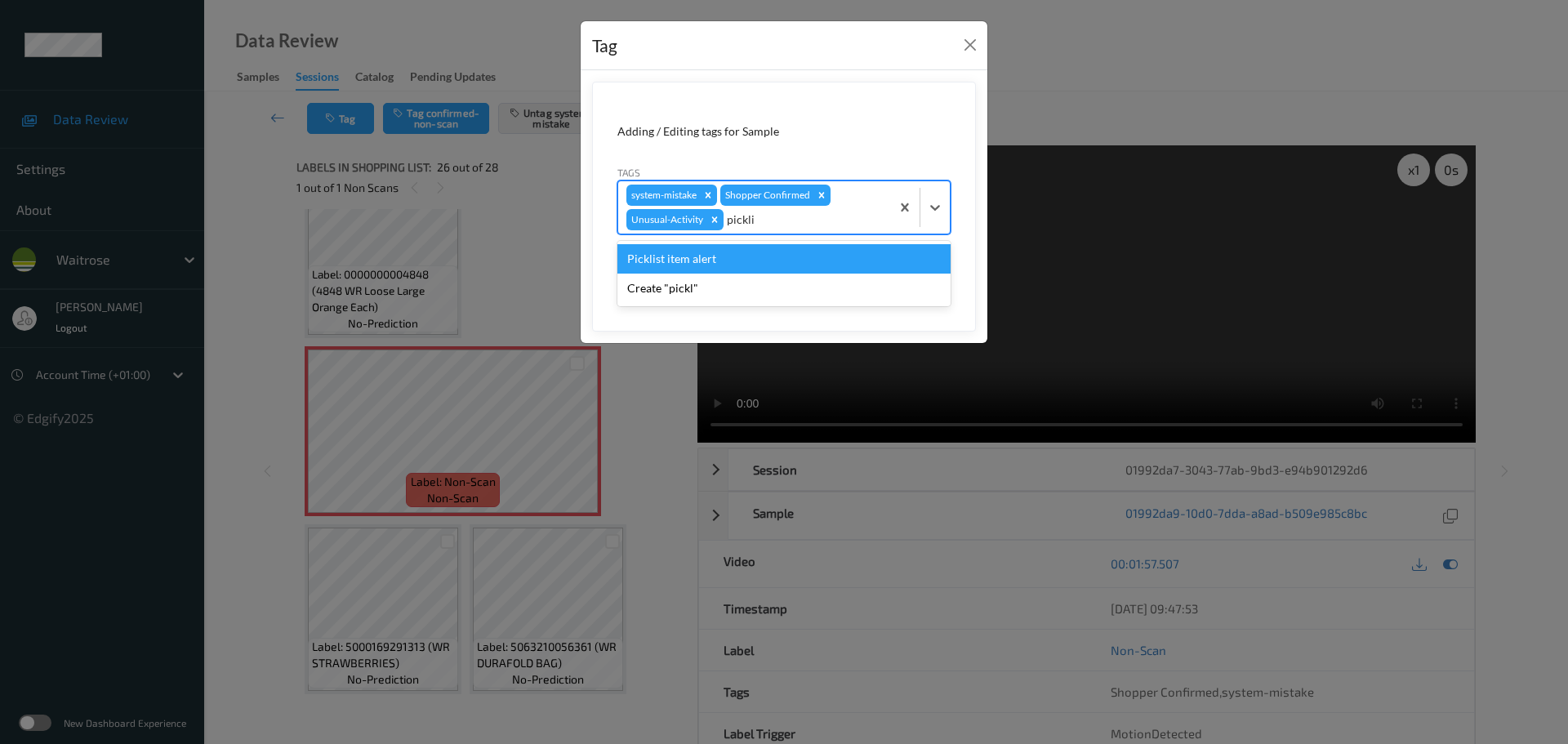
type input "picklist"
drag, startPoint x: 776, startPoint y: 249, endPoint x: 786, endPoint y: 255, distance: 11.7
click at [775, 249] on div "Picklist item alert" at bounding box center [784, 259] width 333 height 29
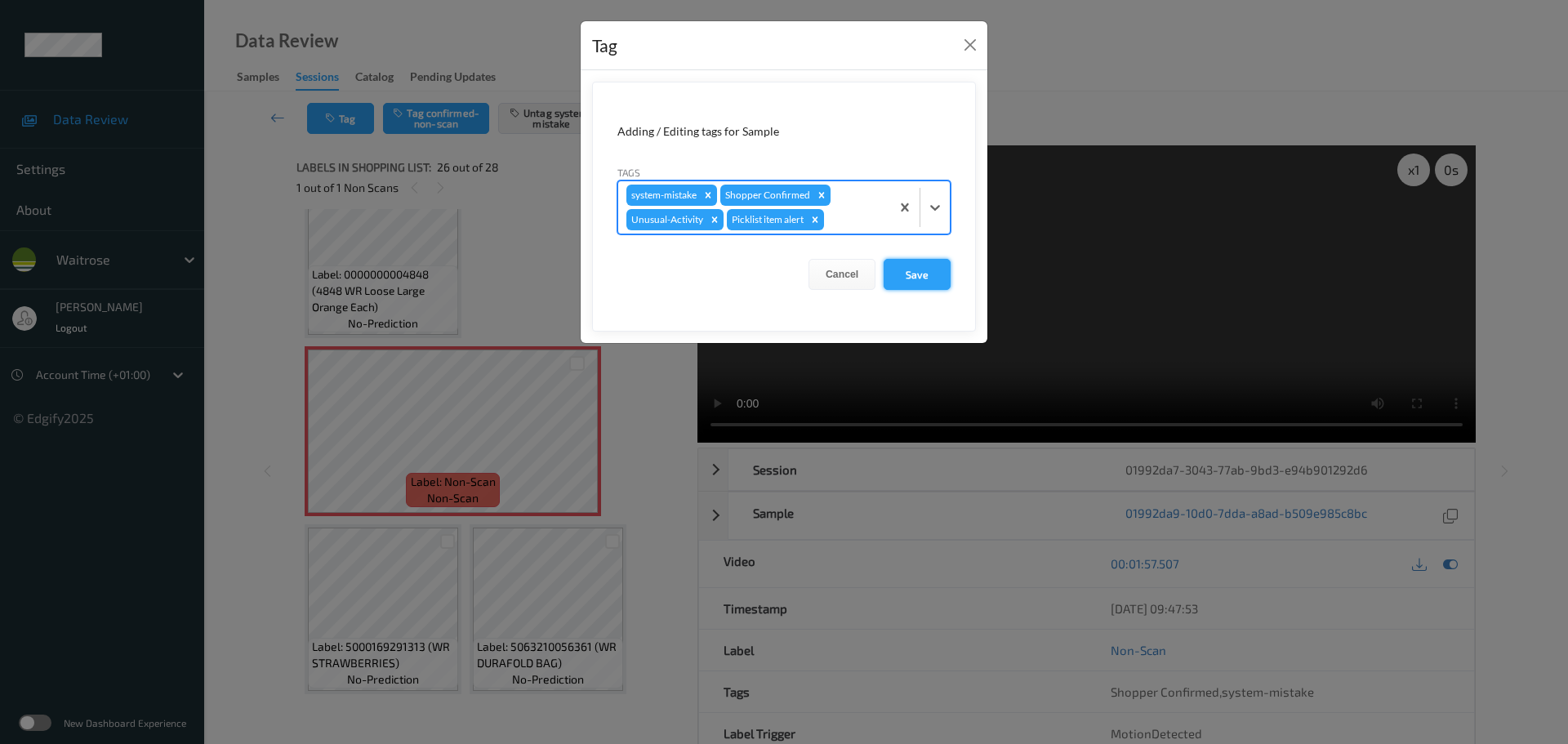
click at [901, 273] on button "Save" at bounding box center [917, 274] width 67 height 31
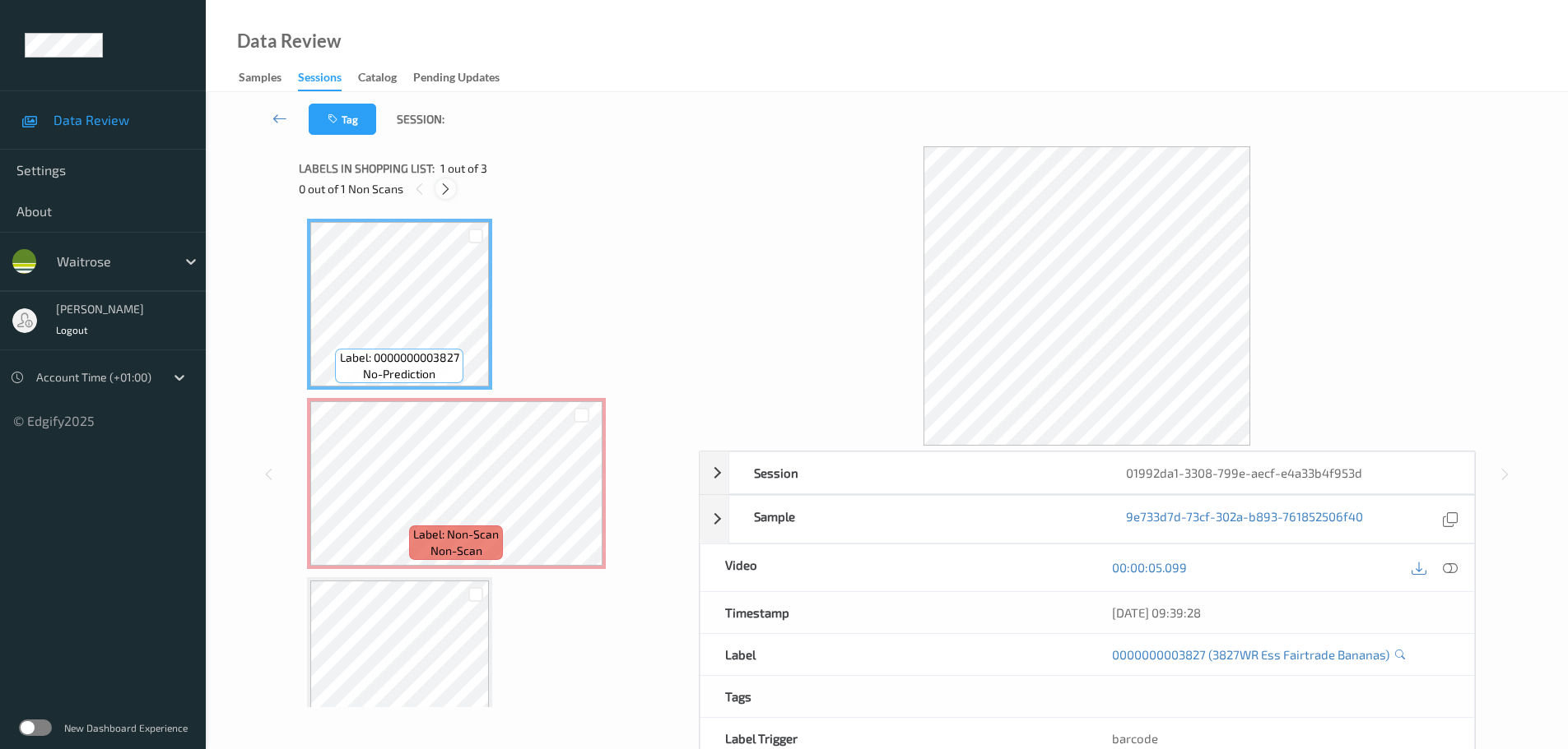
click at [451, 183] on icon at bounding box center [446, 189] width 14 height 15
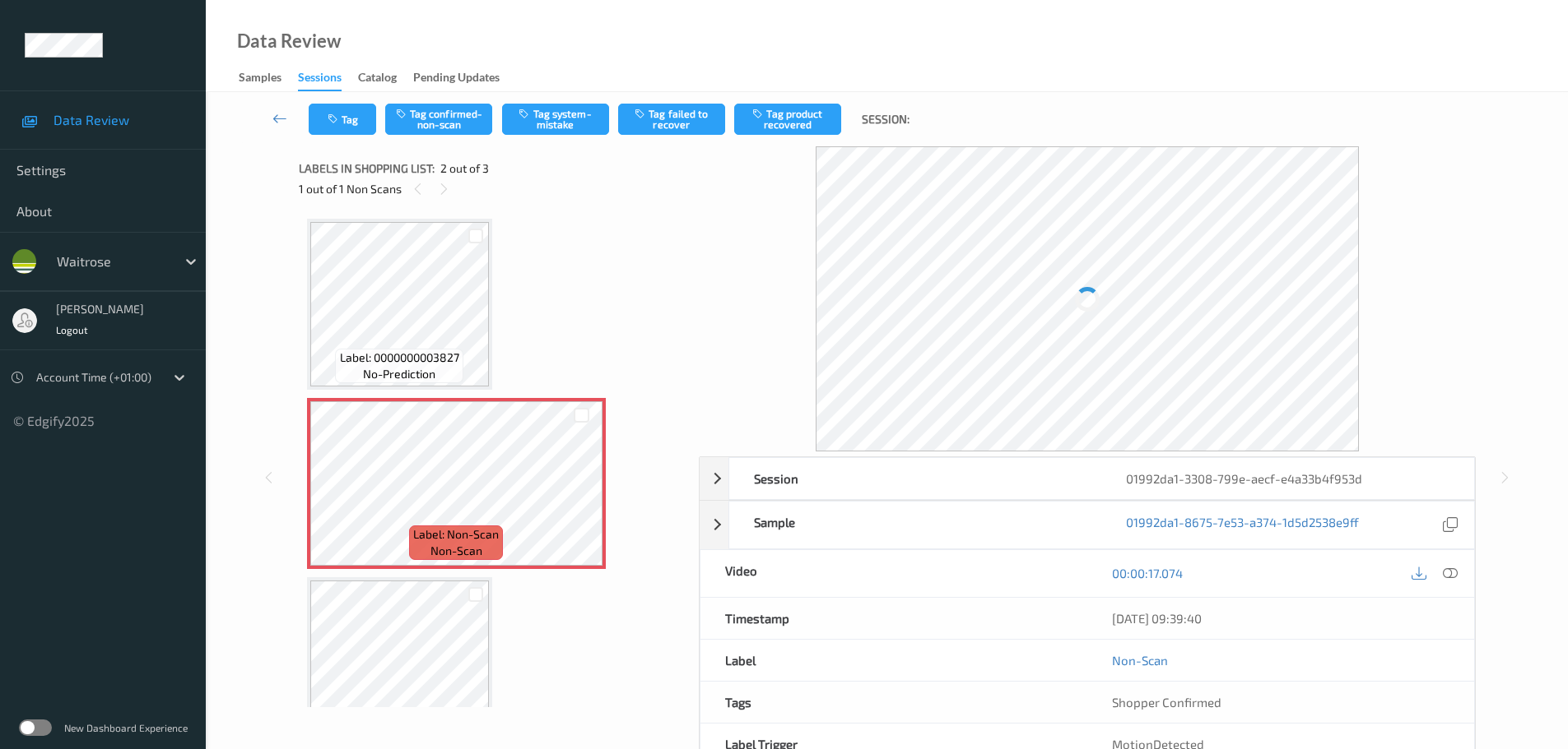
scroll to position [9, 0]
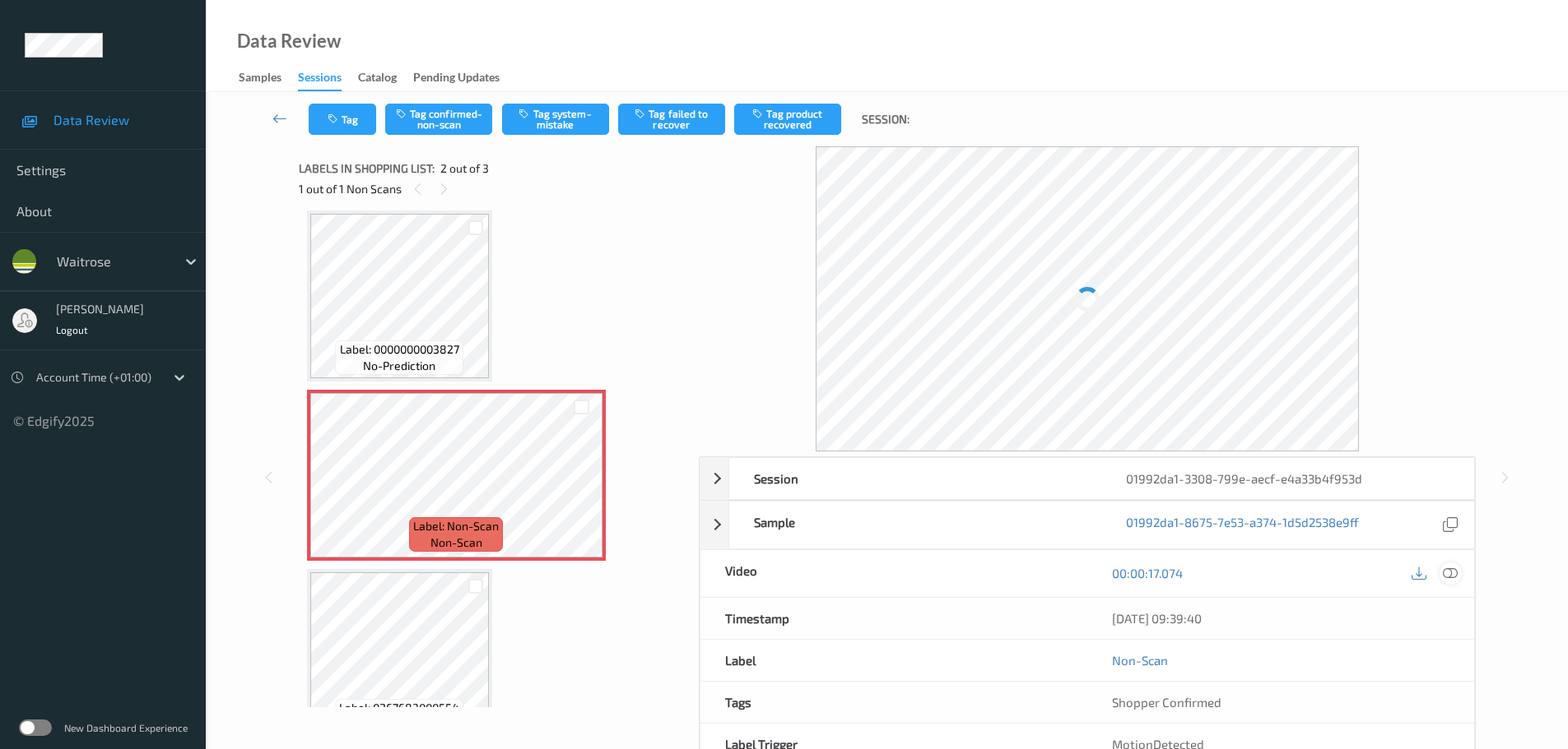
click at [1451, 569] on icon at bounding box center [1450, 573] width 15 height 15
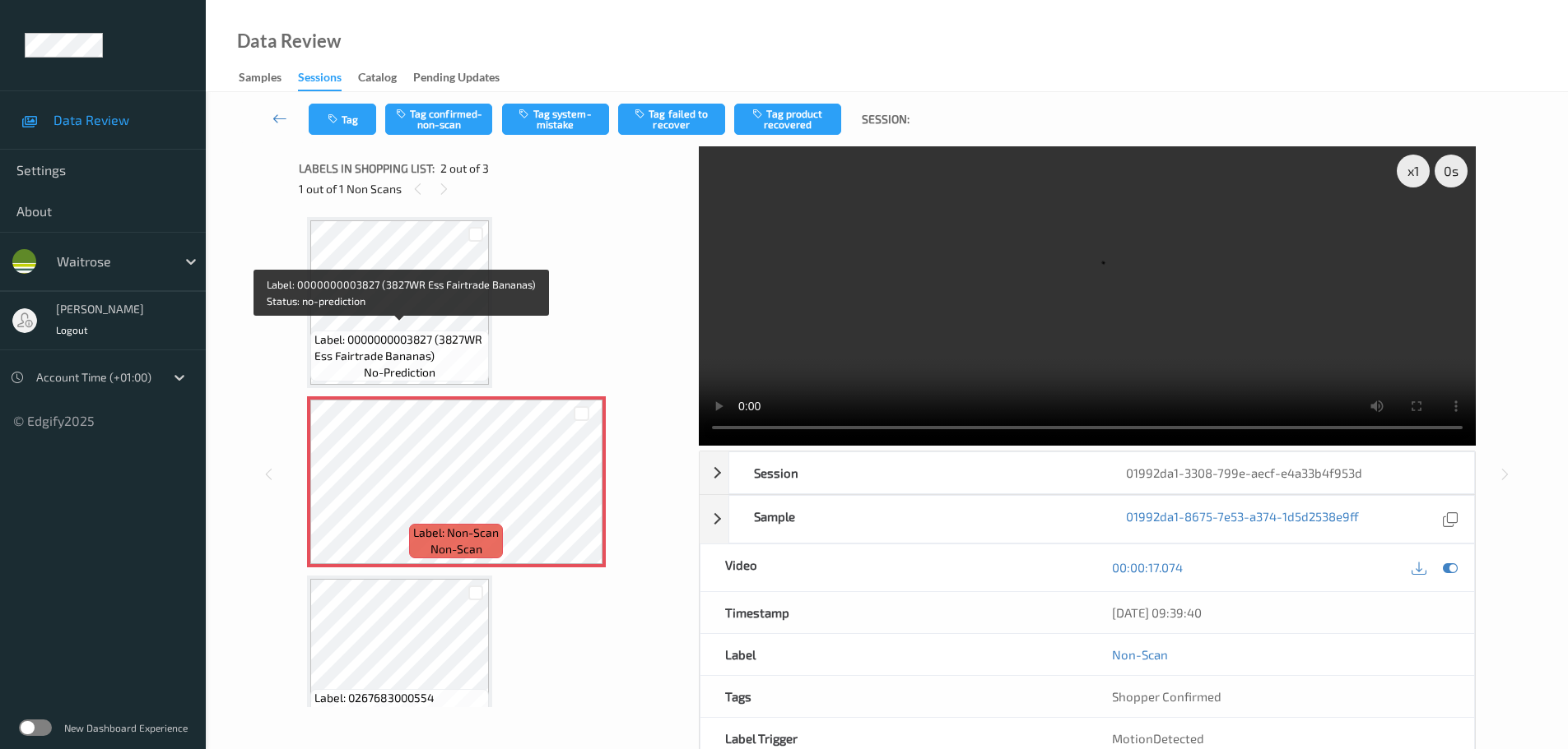
scroll to position [0, 0]
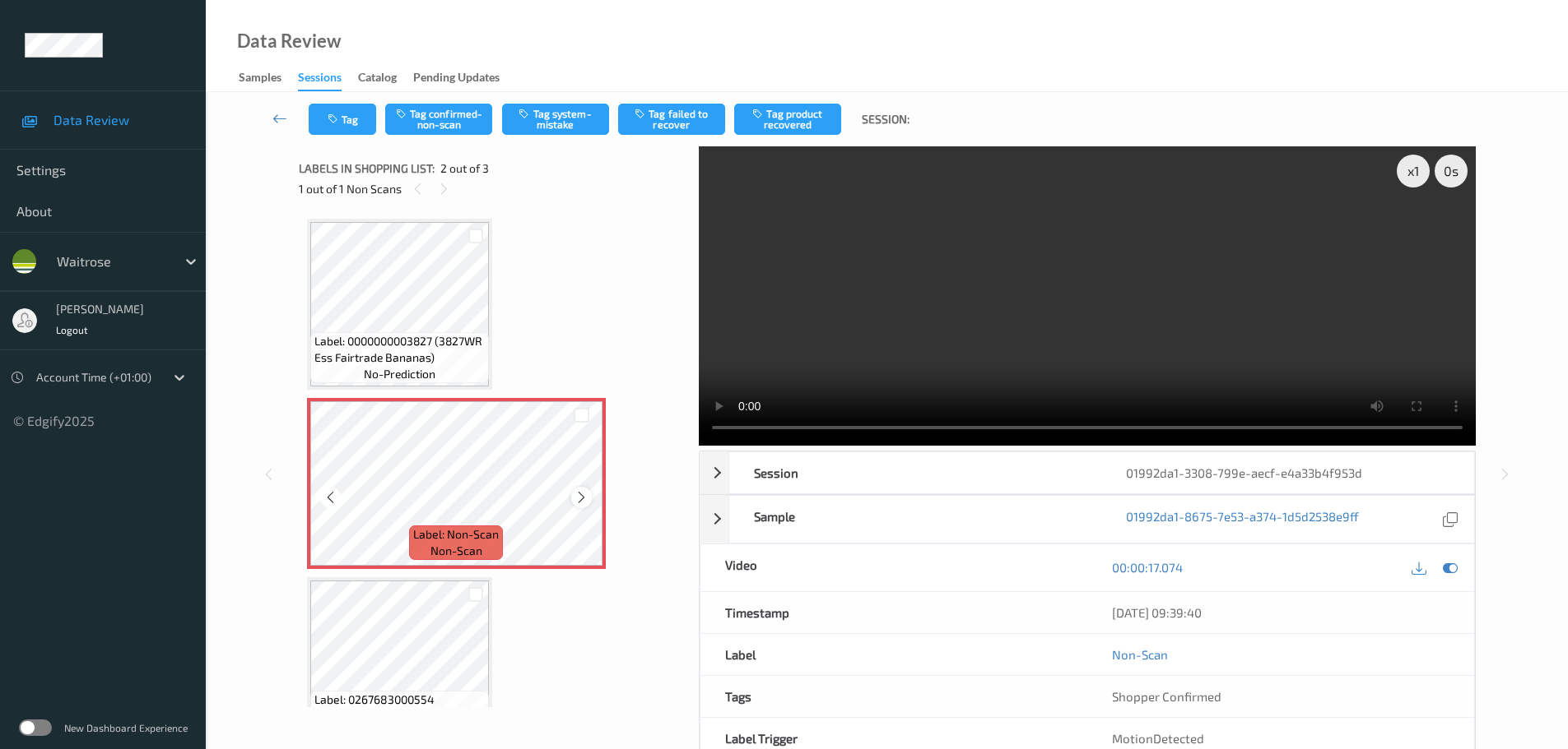
click at [581, 490] on icon at bounding box center [581, 497] width 14 height 15
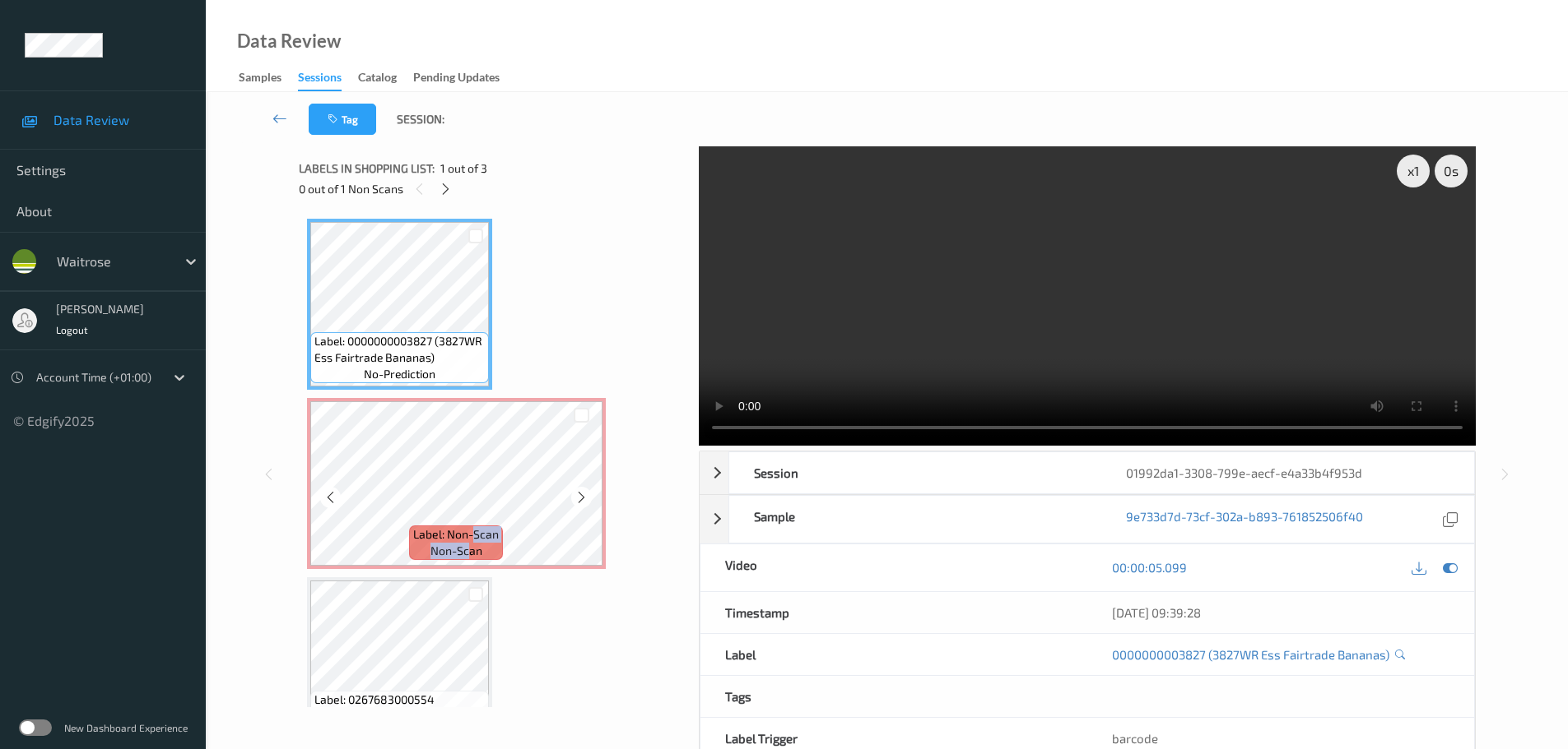
click at [478, 508] on div "Label: Non-Scan non-scan" at bounding box center [457, 483] width 299 height 171
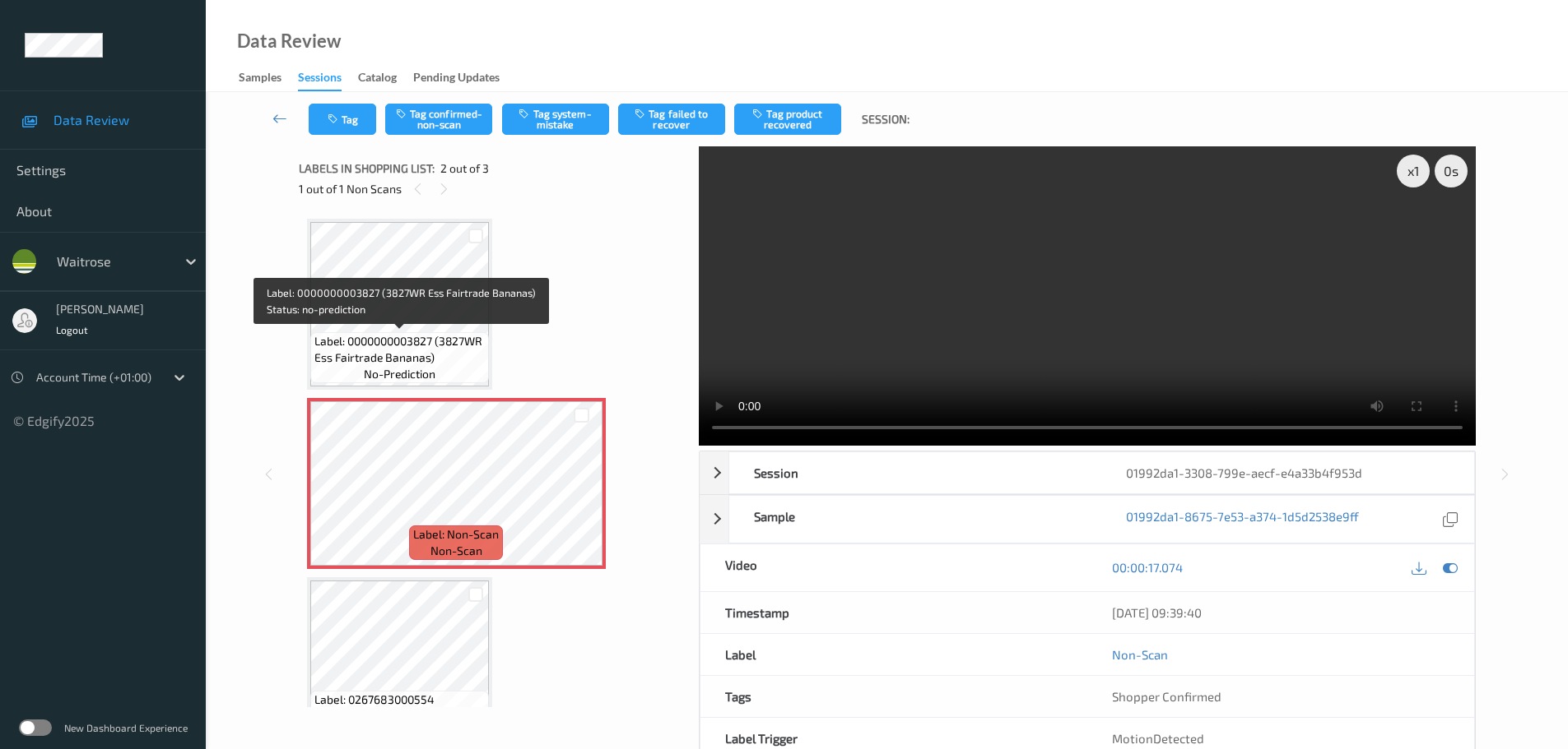
click at [417, 336] on span "Label: 0000000003827 (3827WR Ess Fairtrade Bananas)" at bounding box center [399, 349] width 170 height 33
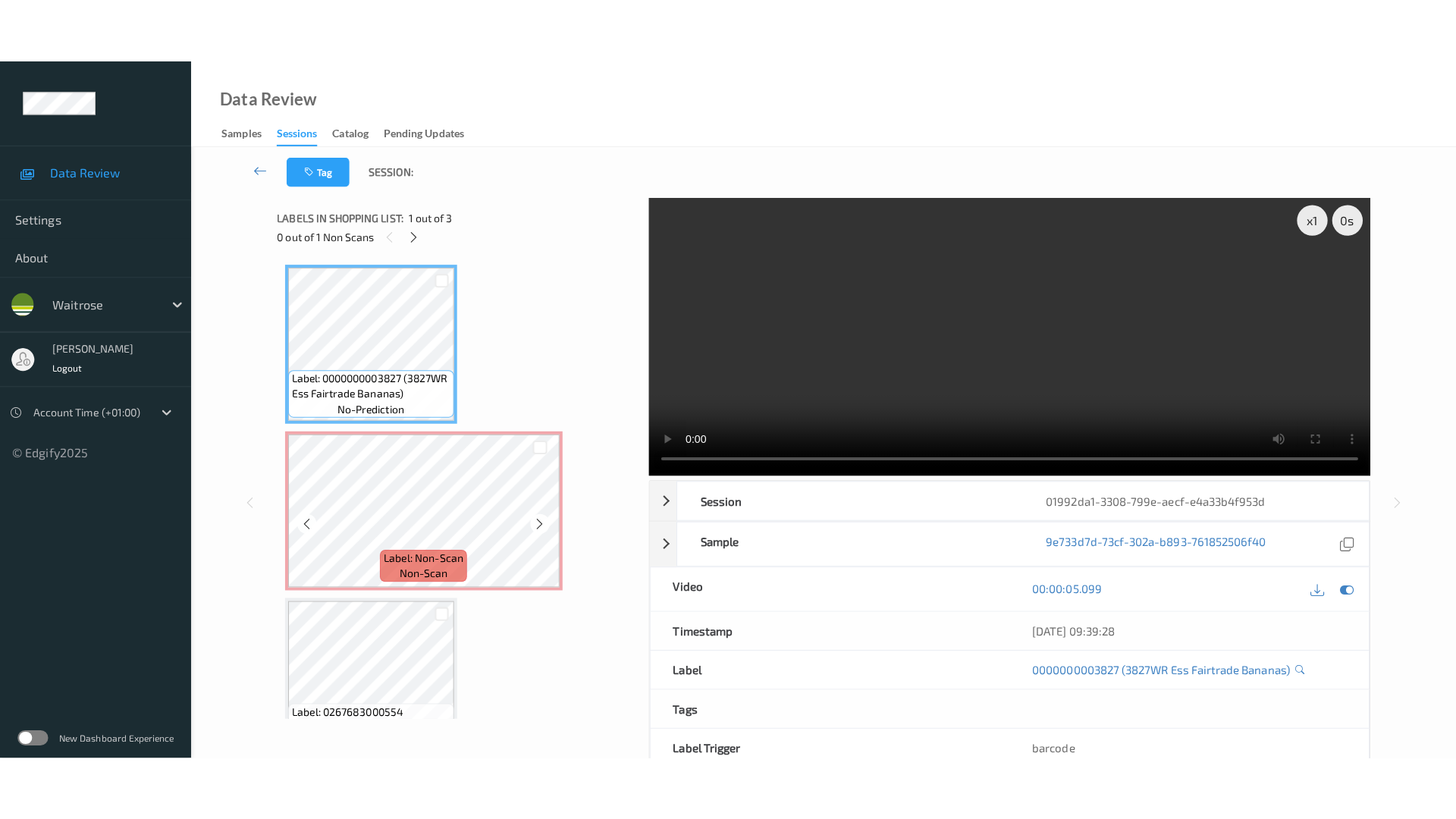
scroll to position [45, 0]
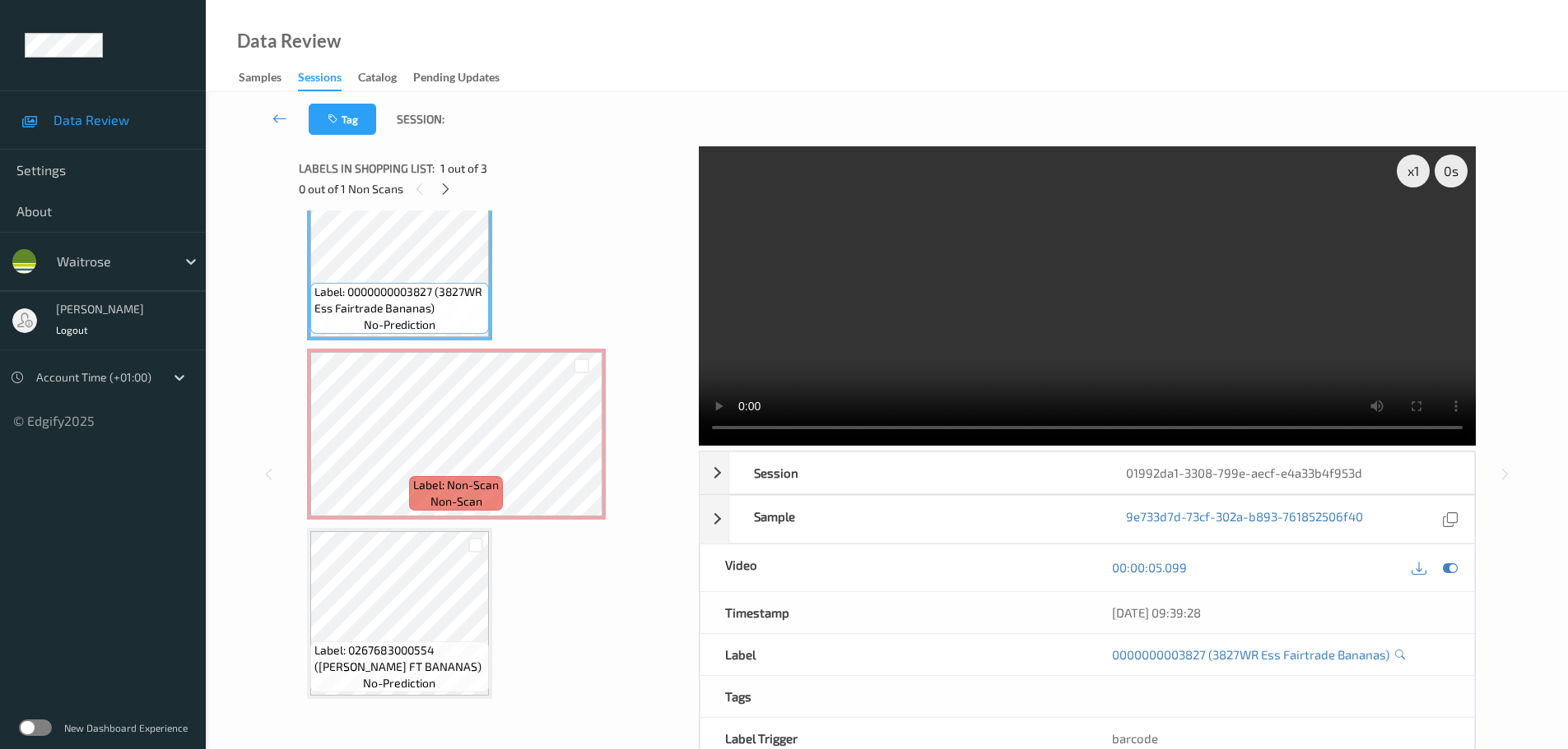
click at [410, 658] on span "Label: 0267683000554 (WR ESS FT BANANAS)" at bounding box center [399, 658] width 170 height 33
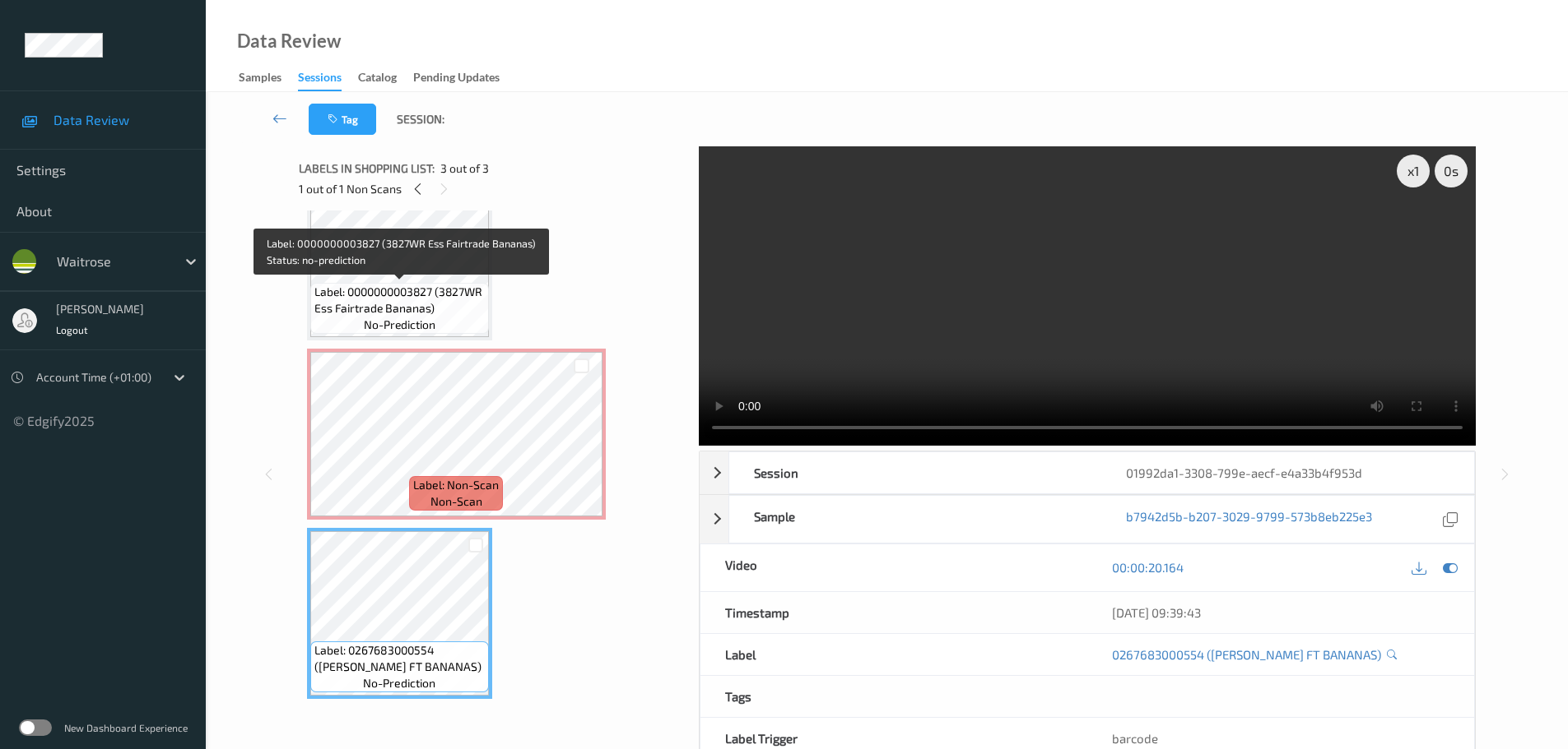
click at [439, 299] on span "Label: 0000000003827 (3827WR Ess Fairtrade Bananas)" at bounding box center [399, 300] width 170 height 33
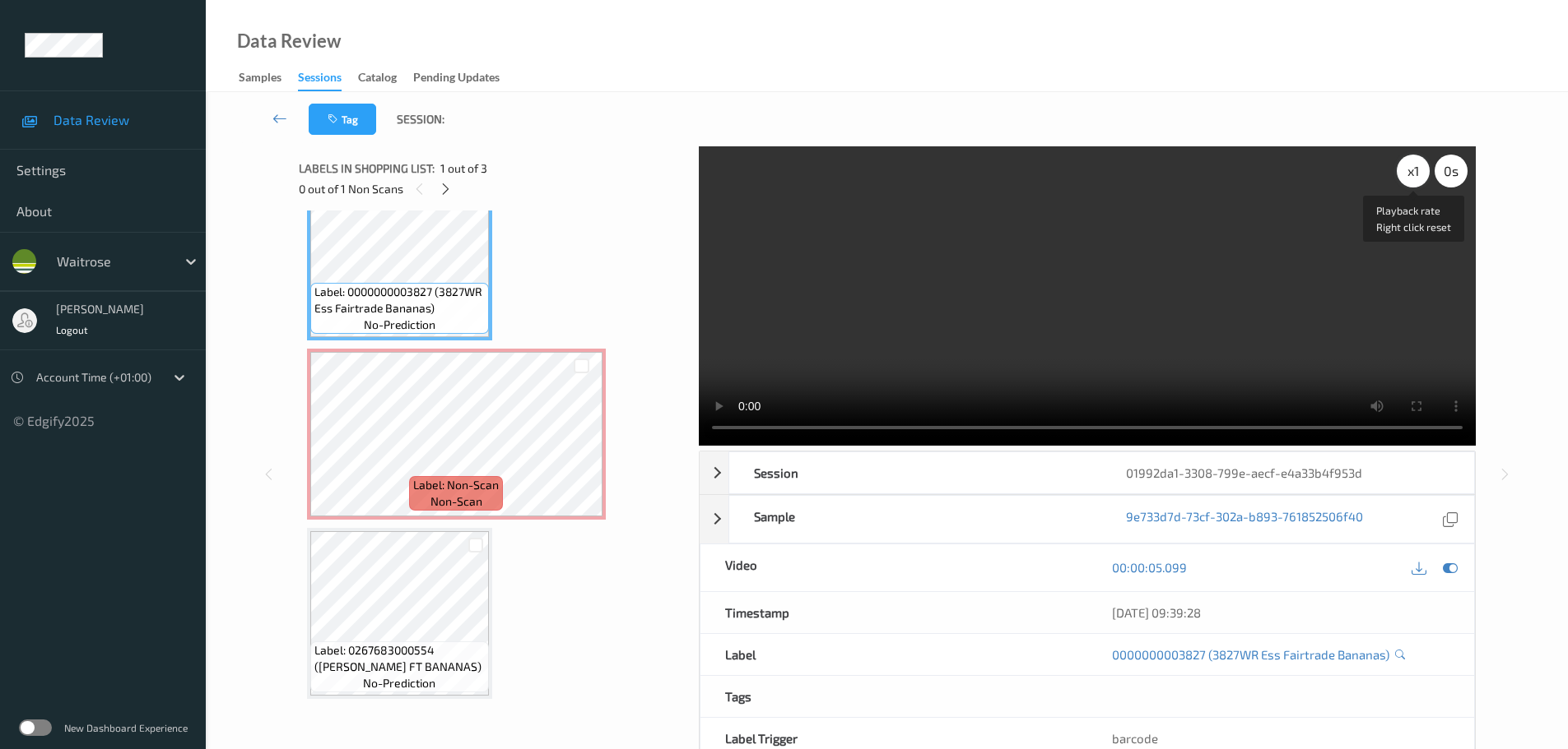
click at [1407, 178] on div "x 1" at bounding box center [1413, 171] width 33 height 33
click at [1407, 178] on div "x 2" at bounding box center [1413, 171] width 33 height 33
click at [1407, 178] on div "x 4" at bounding box center [1413, 171] width 33 height 33
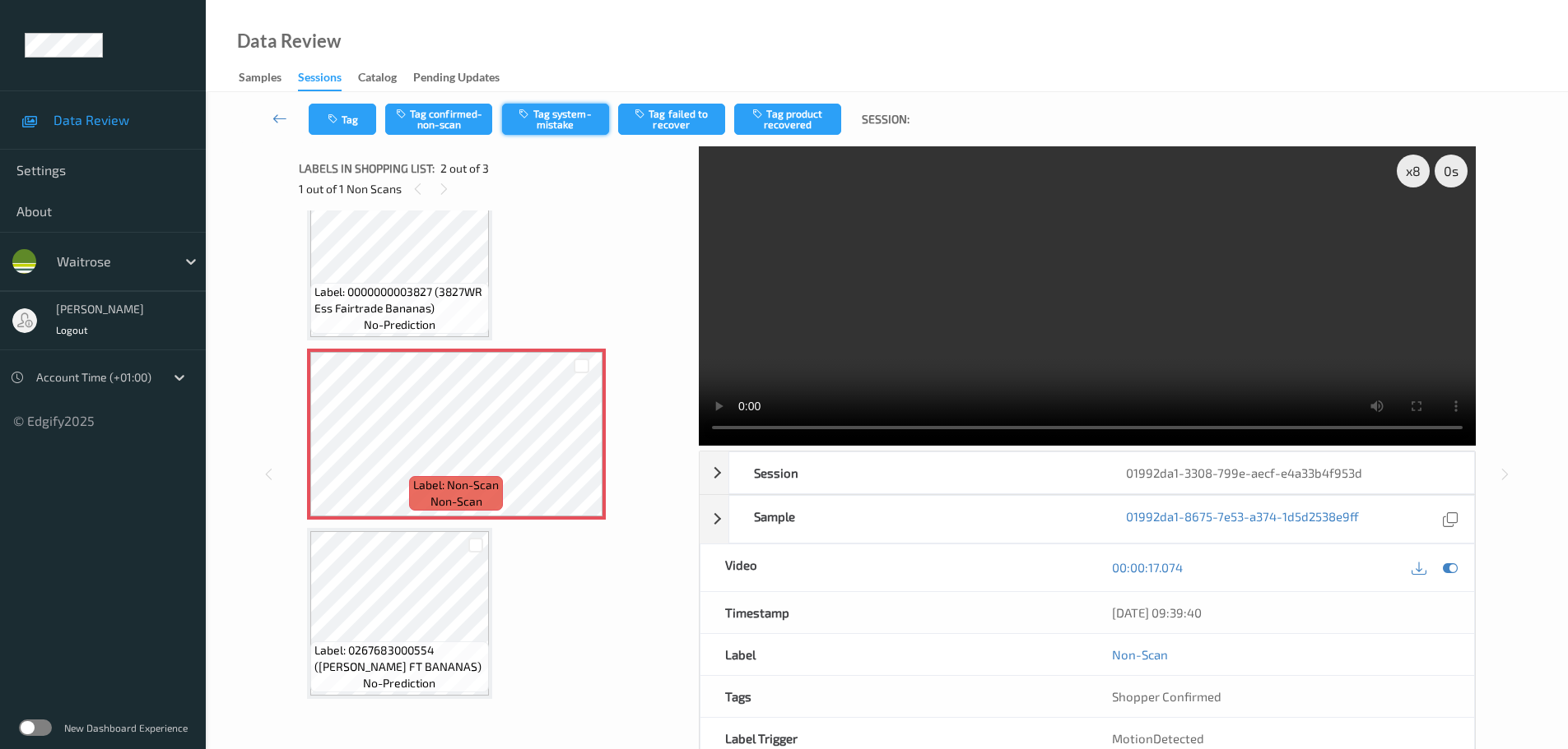
click at [568, 116] on button "Tag system-mistake" at bounding box center [555, 119] width 107 height 31
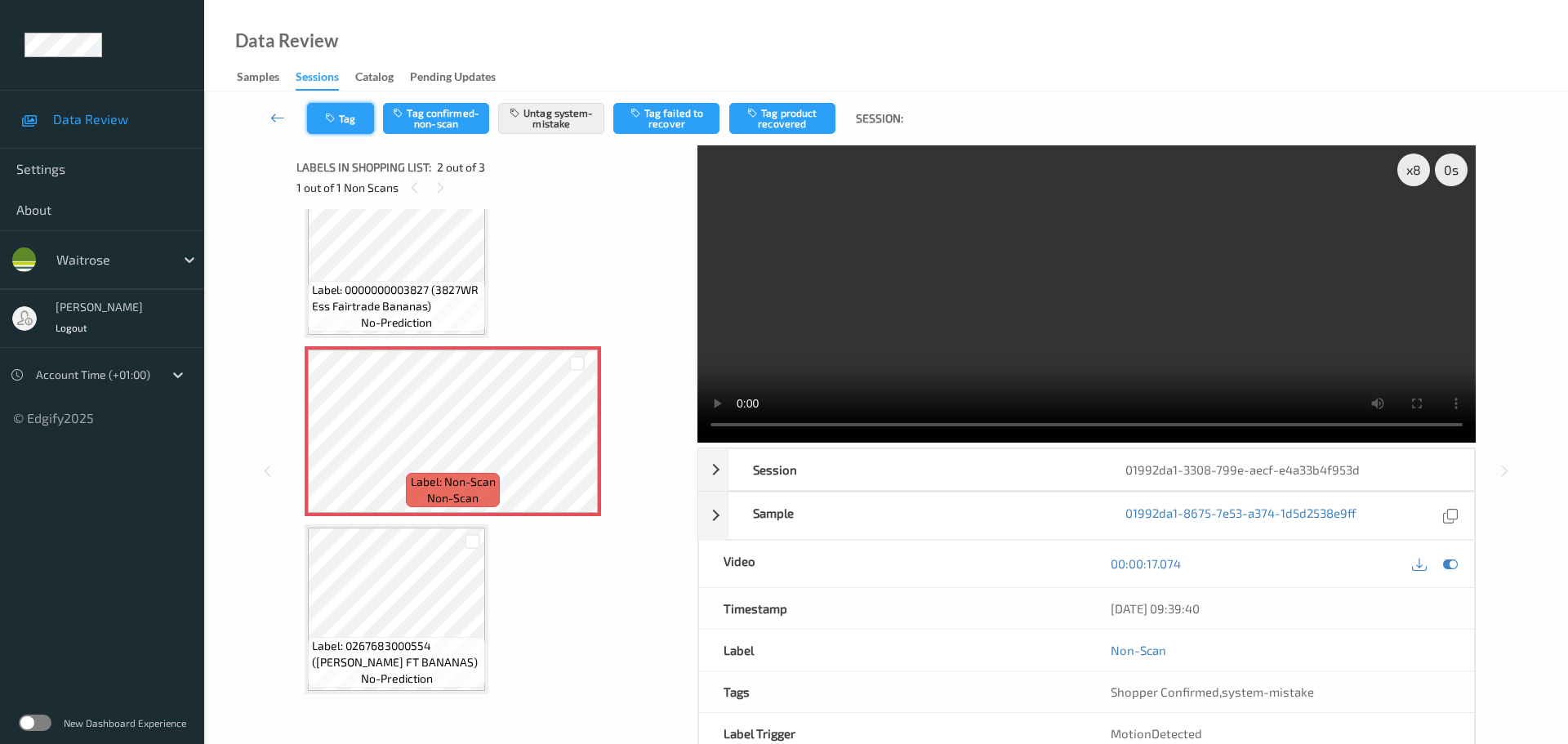
click at [353, 116] on button "Tag" at bounding box center [340, 118] width 67 height 31
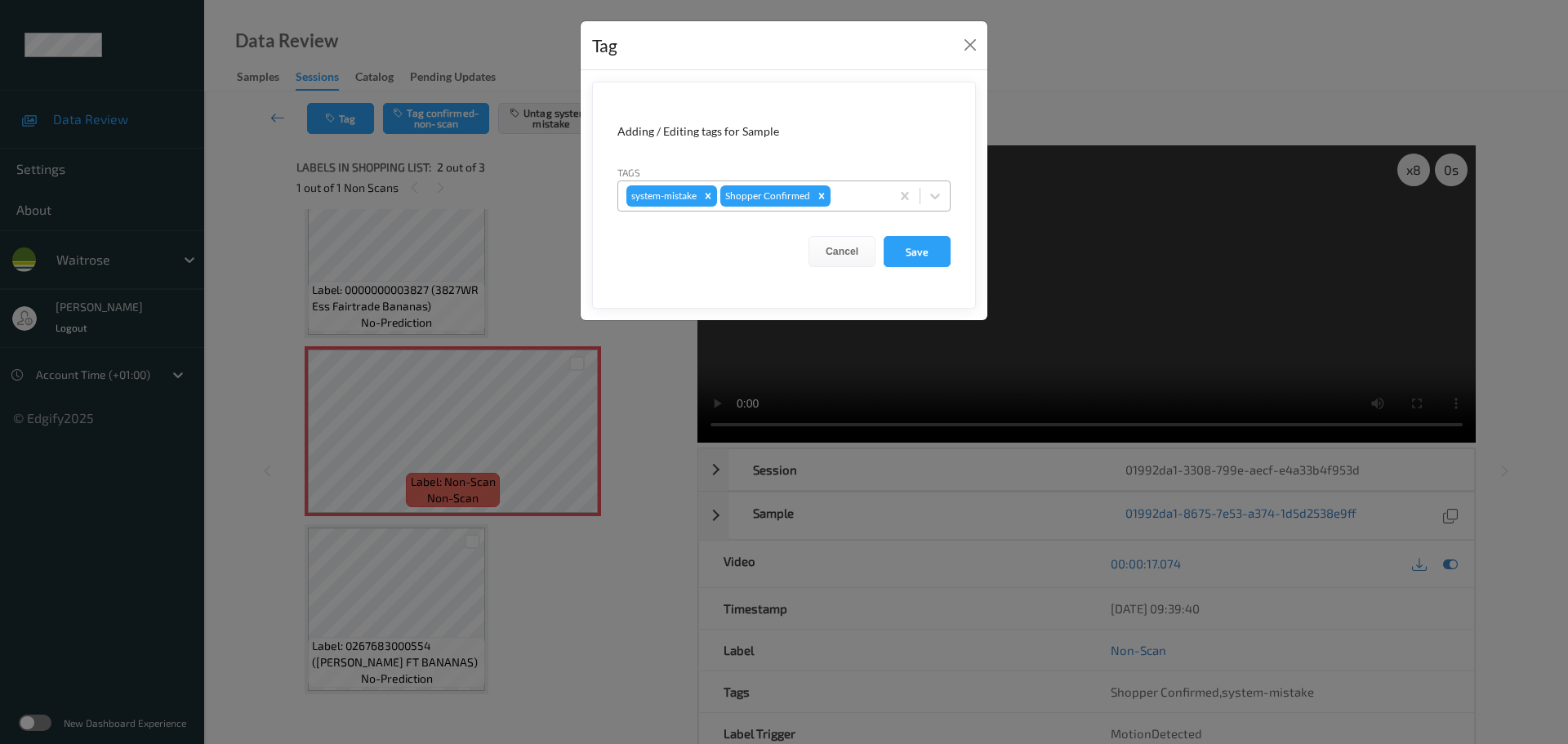
click at [845, 191] on div at bounding box center [858, 195] width 48 height 20
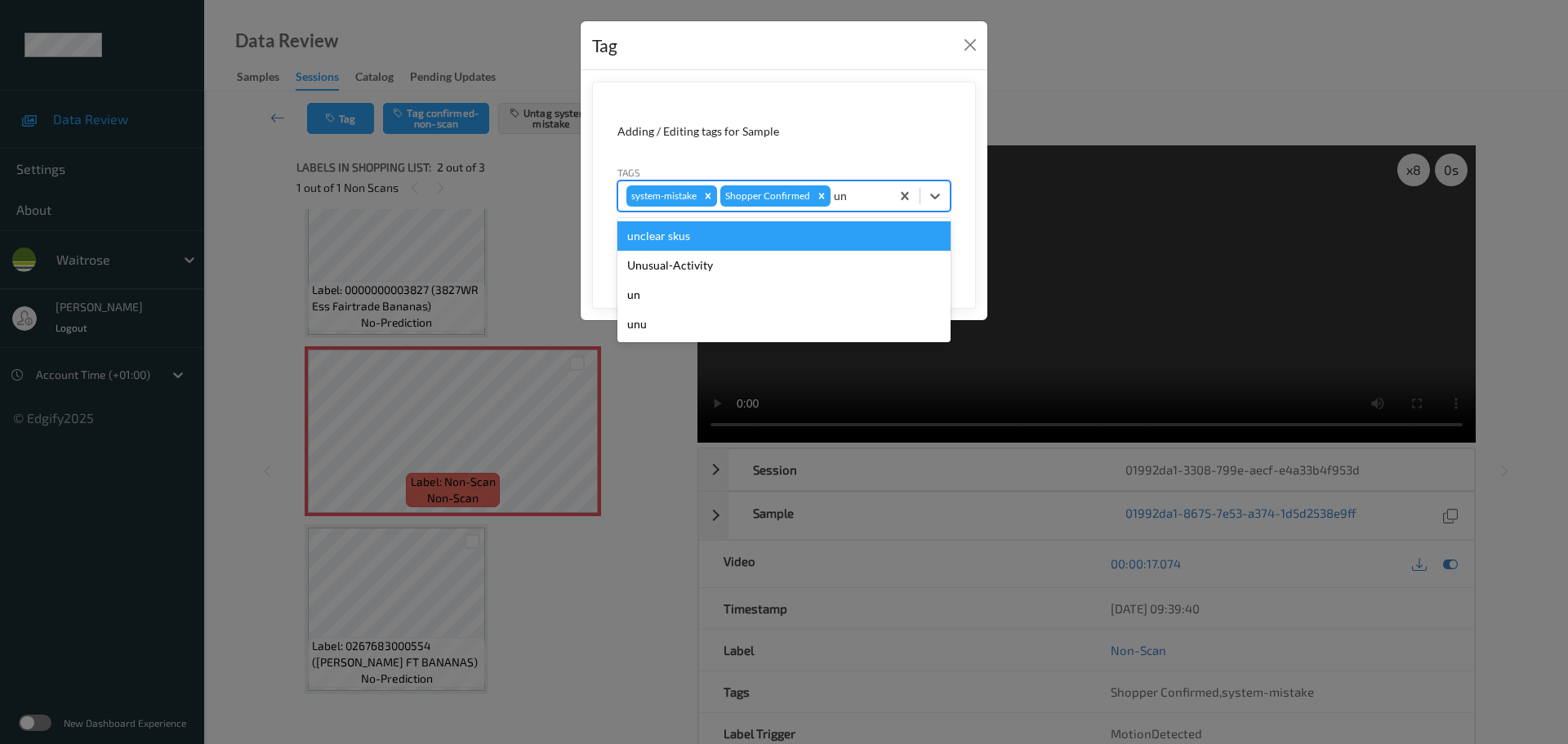
type input "unu"
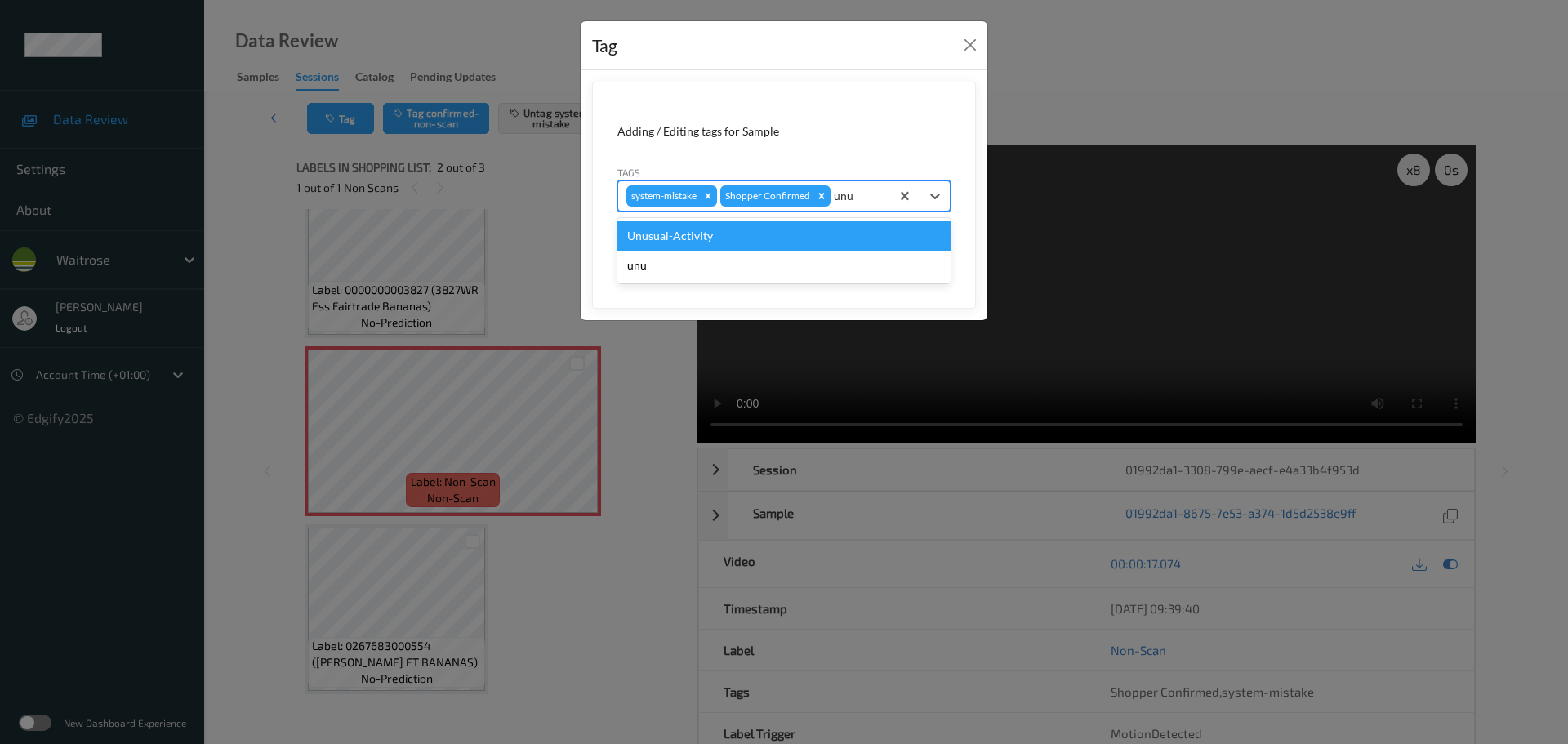
click at [776, 227] on div "Unusual-Activity" at bounding box center [784, 236] width 333 height 29
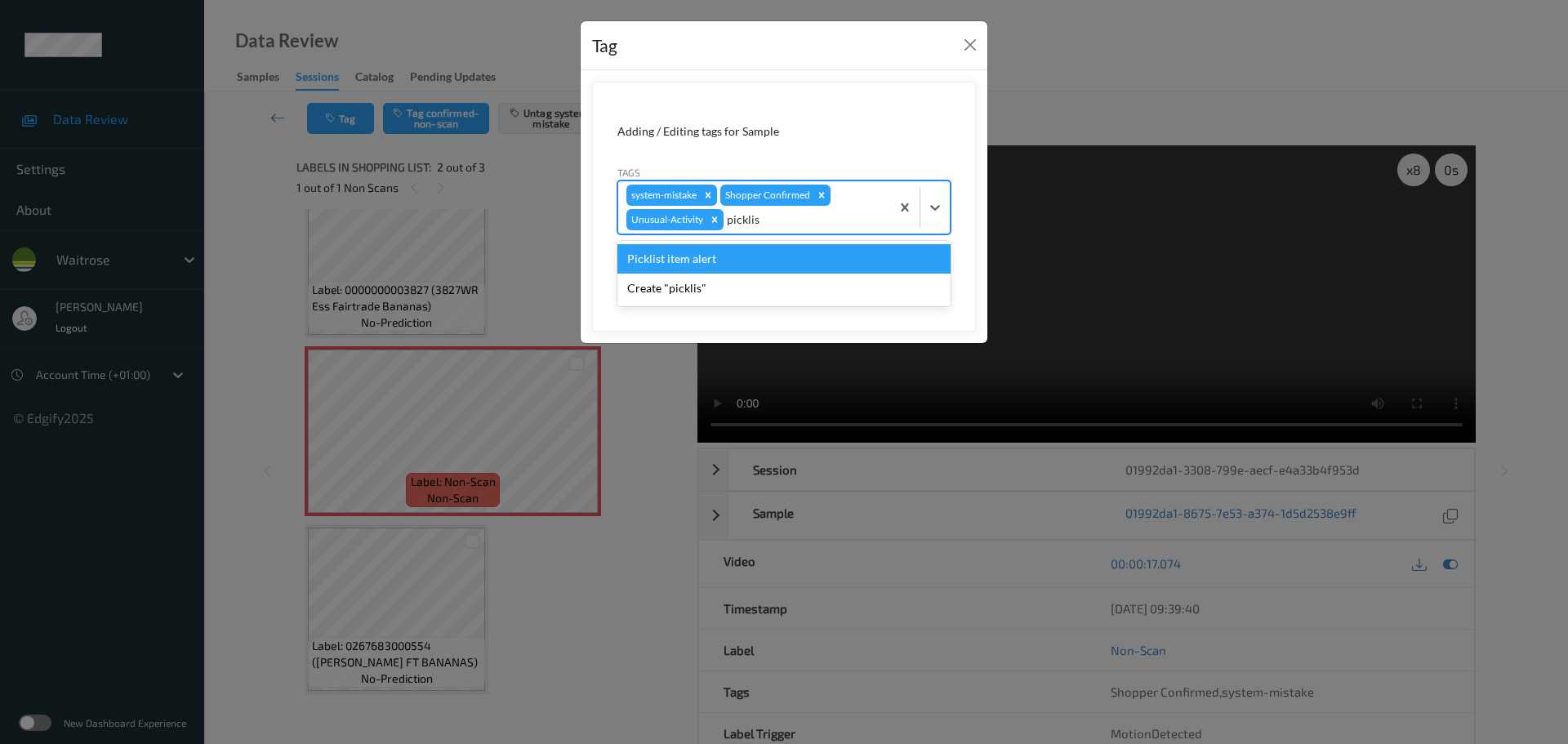
type input "picklist"
click at [835, 251] on div "Picklist item alert" at bounding box center [784, 259] width 333 height 29
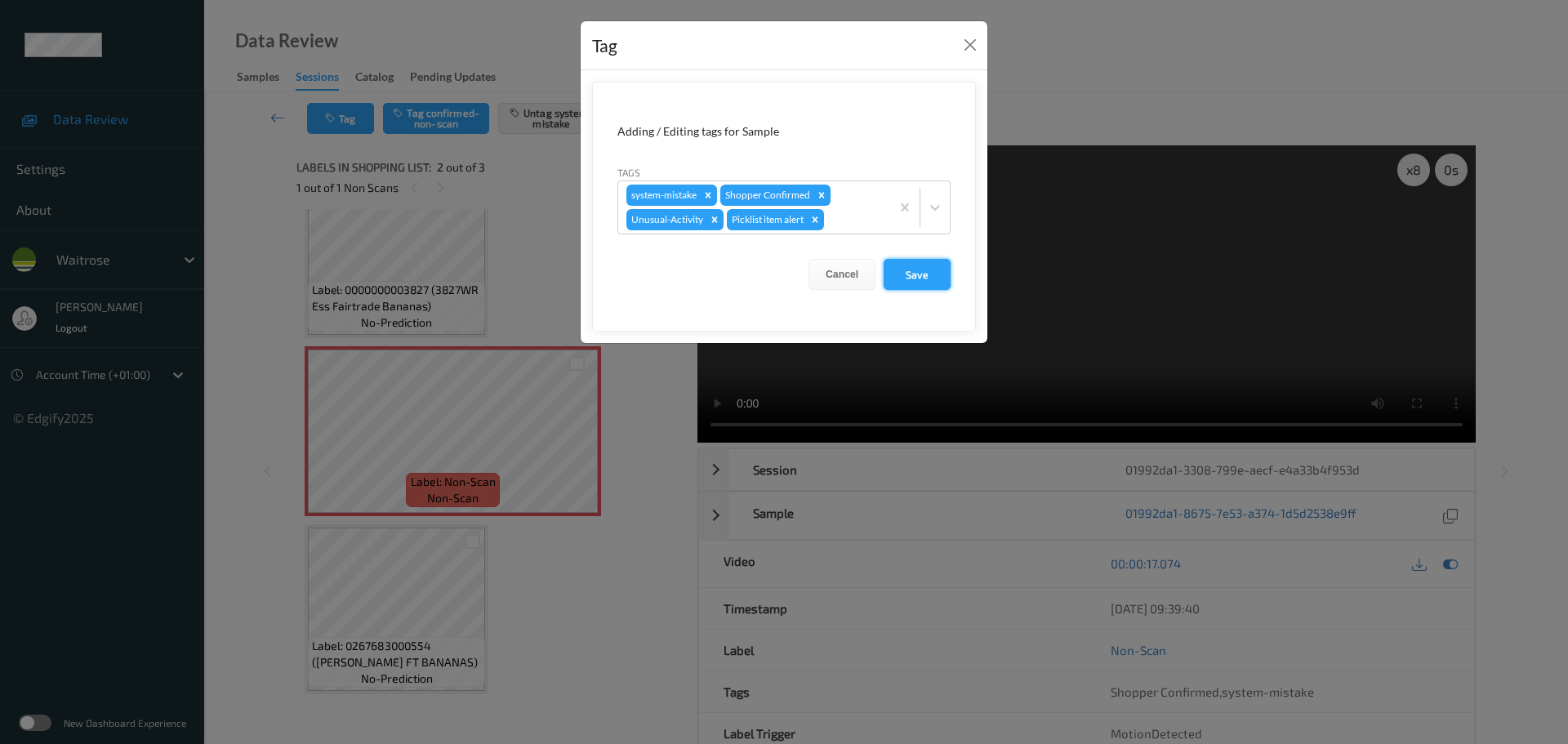
click at [909, 278] on button "Save" at bounding box center [917, 274] width 67 height 31
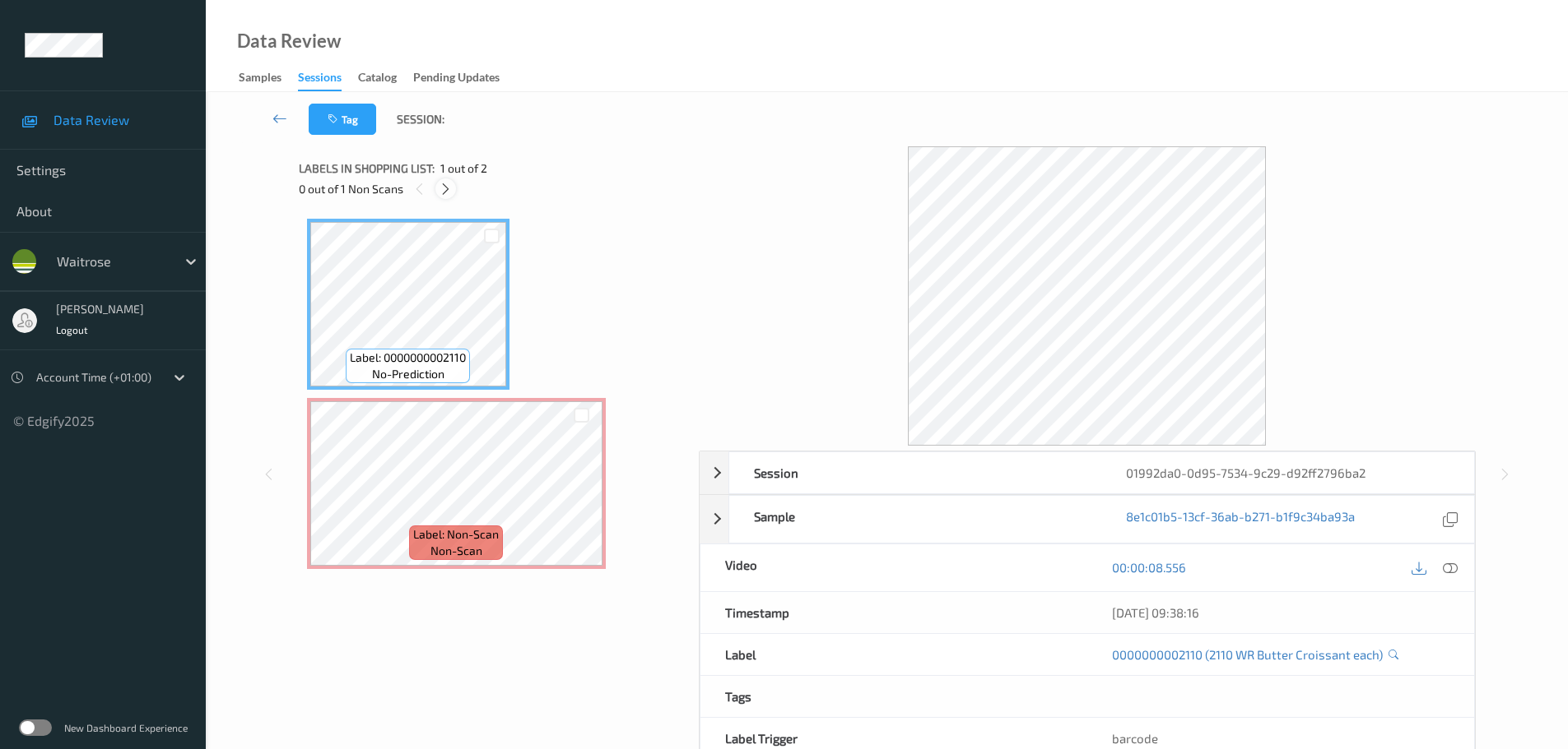
click at [443, 194] on icon at bounding box center [446, 189] width 14 height 15
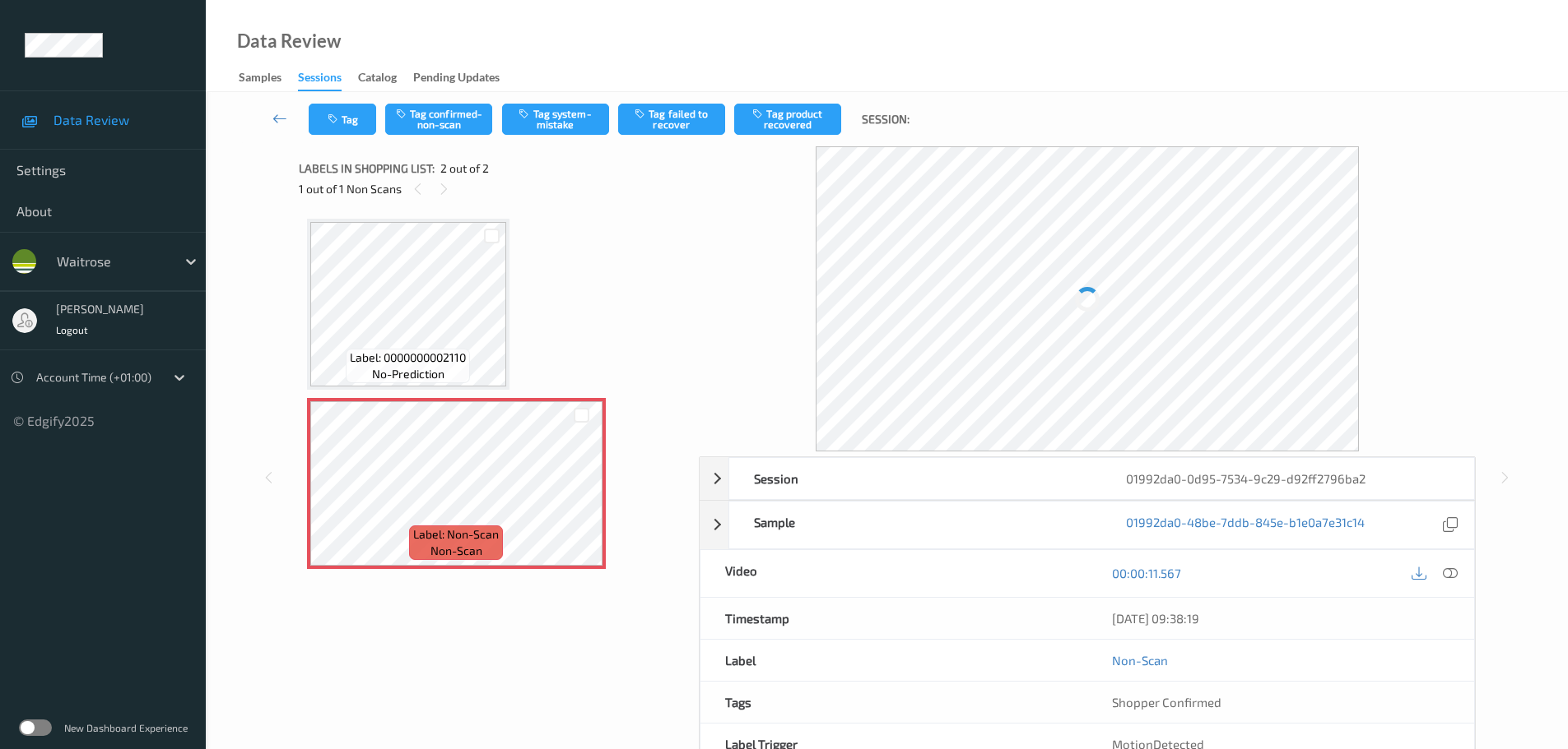
click at [1453, 569] on icon at bounding box center [1450, 573] width 15 height 15
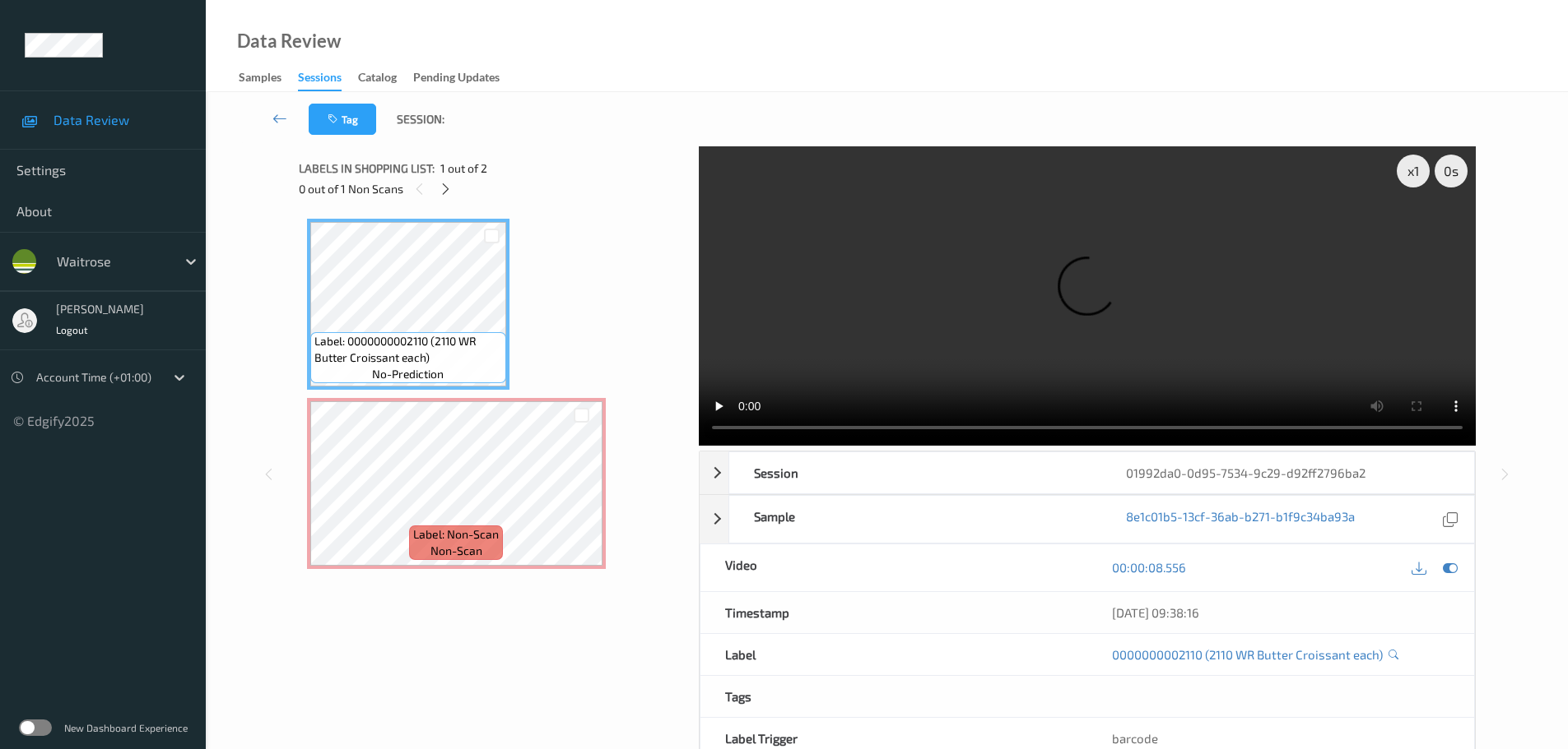
click at [892, 430] on video at bounding box center [1087, 296] width 777 height 299
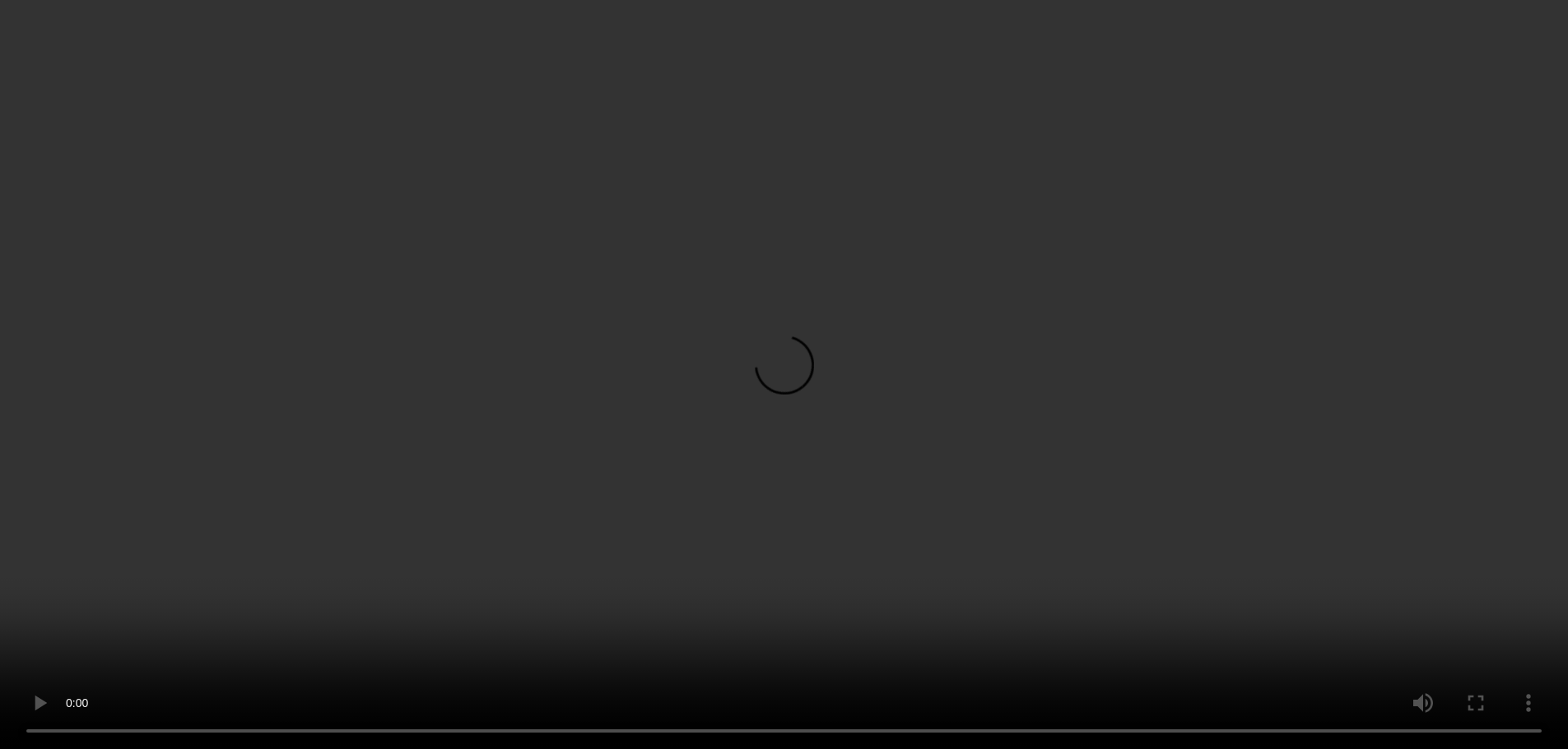
scroll to position [87, 0]
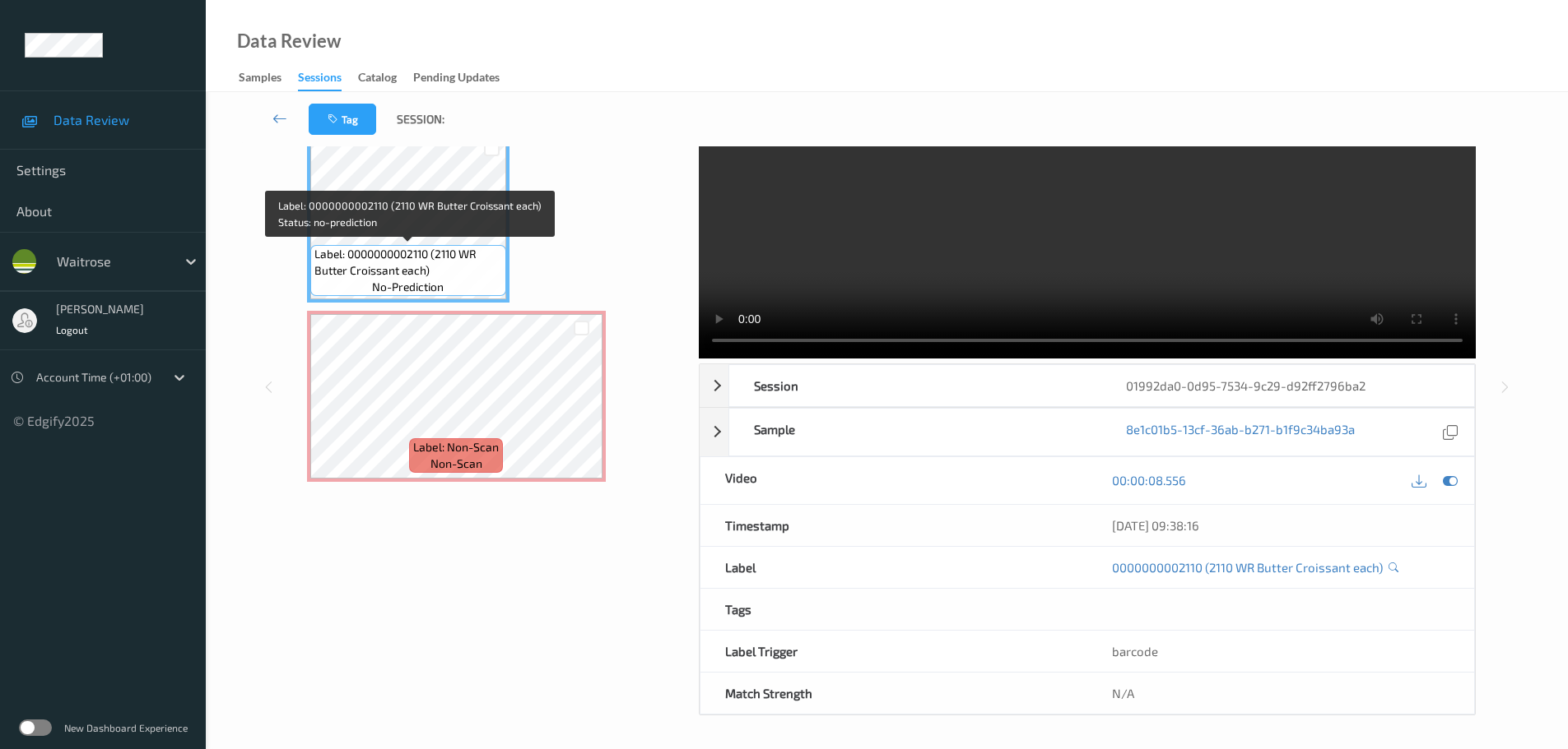
click at [441, 252] on span "Label: 0000000002110 (2110 WR Butter Croissant each)" at bounding box center [408, 262] width 187 height 33
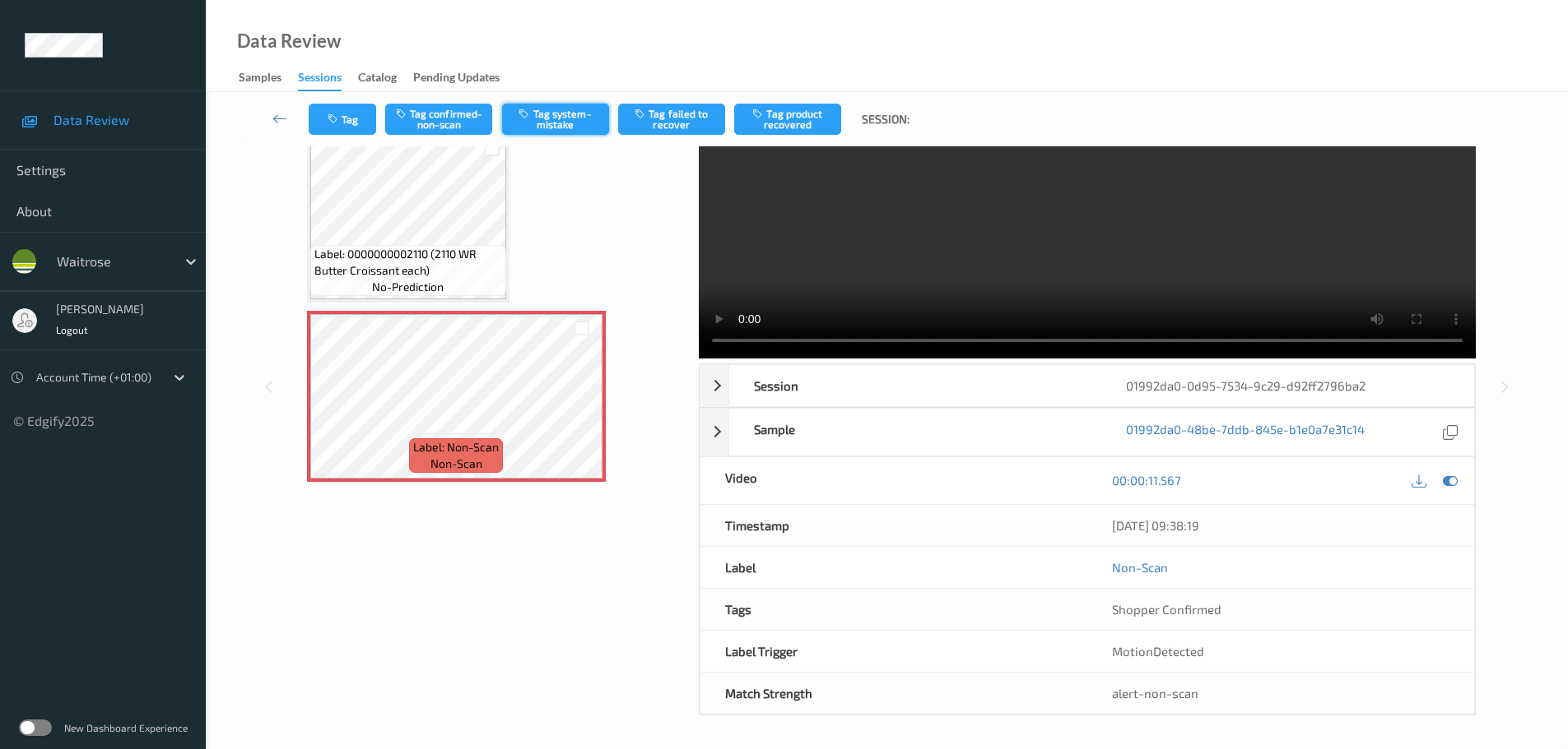
click at [579, 116] on button "Tag system-mistake" at bounding box center [555, 119] width 107 height 31
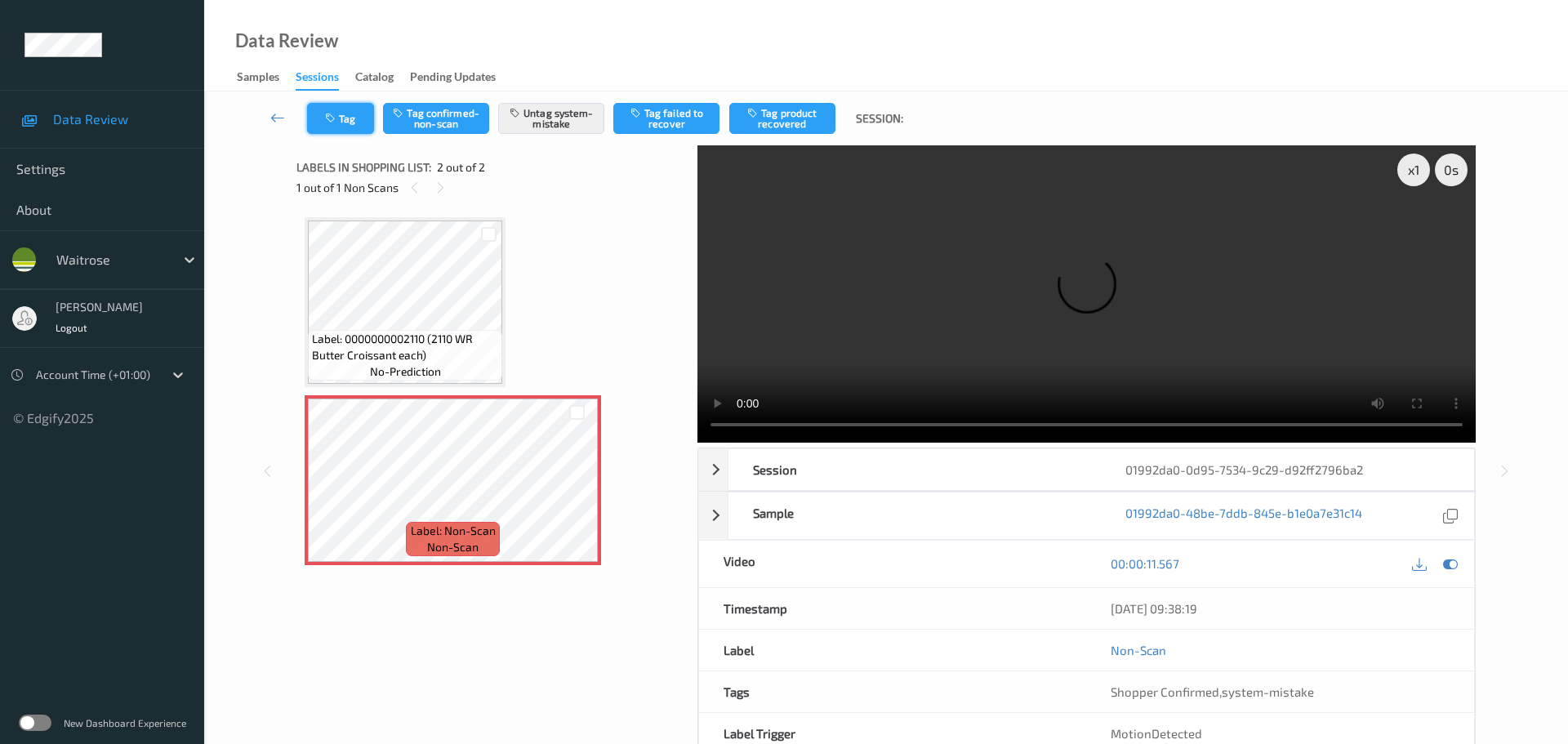
click at [362, 116] on button "Tag" at bounding box center [340, 118] width 67 height 31
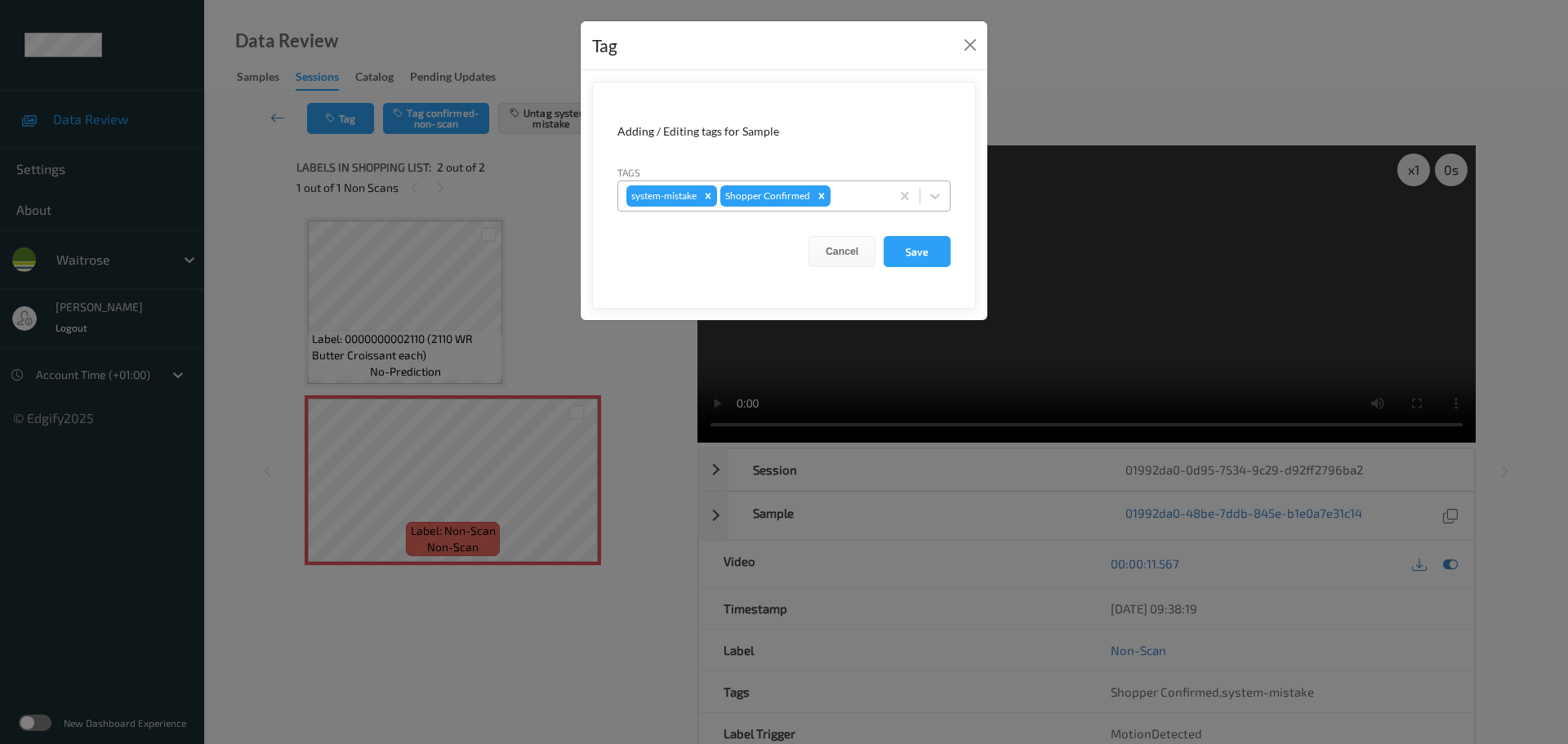
click at [847, 186] on div at bounding box center [858, 195] width 48 height 20
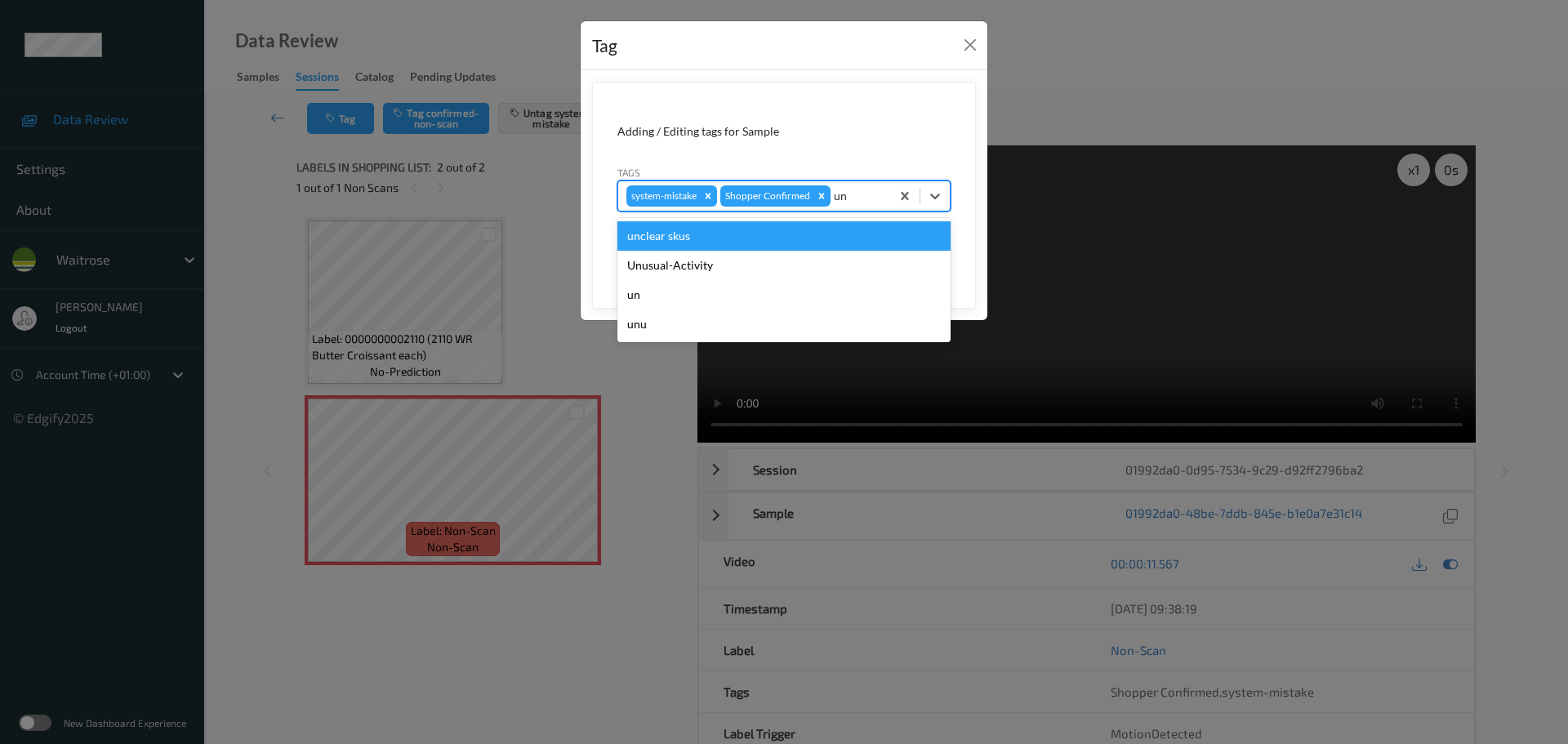
type input "unu"
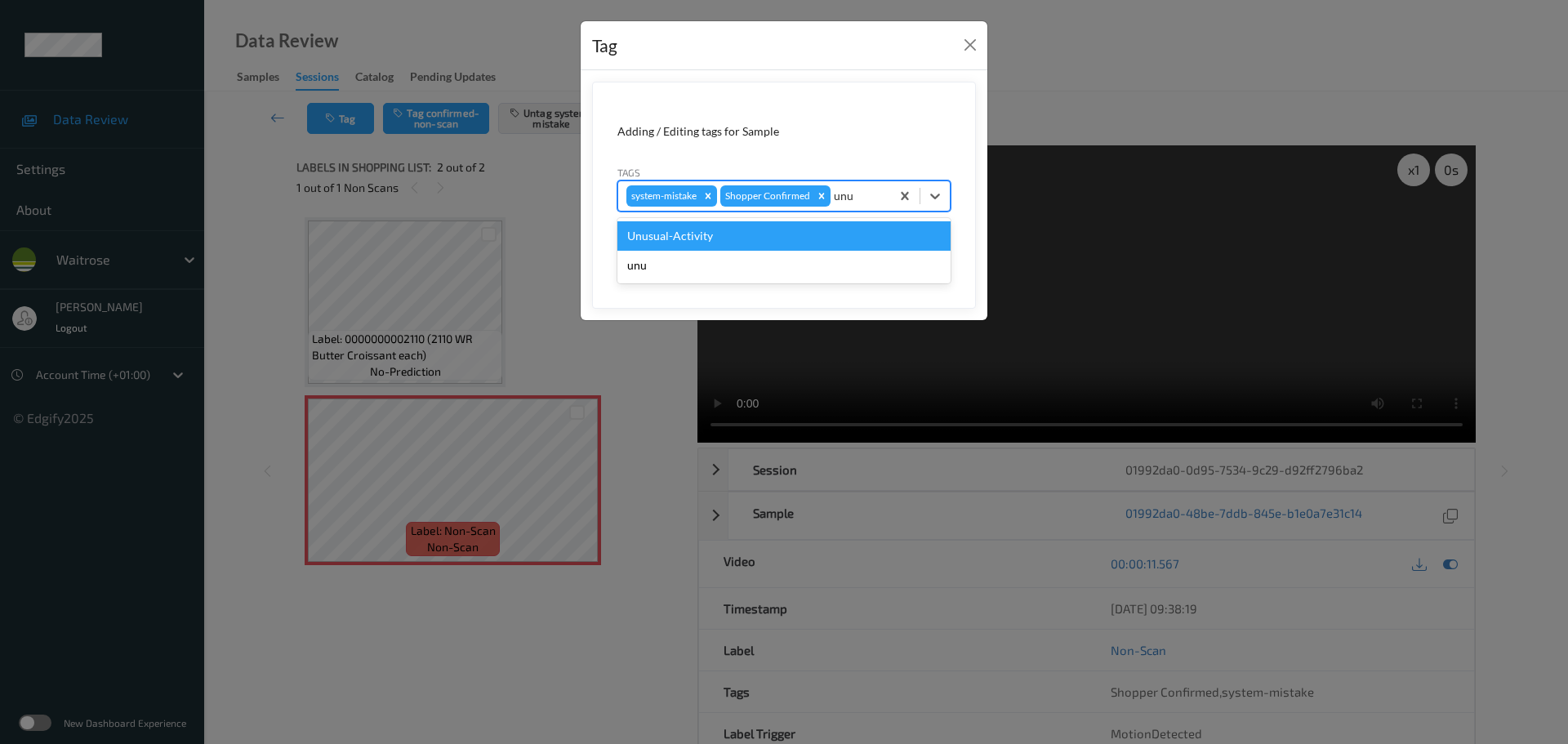
click at [774, 243] on div "Unusual-Activity" at bounding box center [784, 236] width 333 height 29
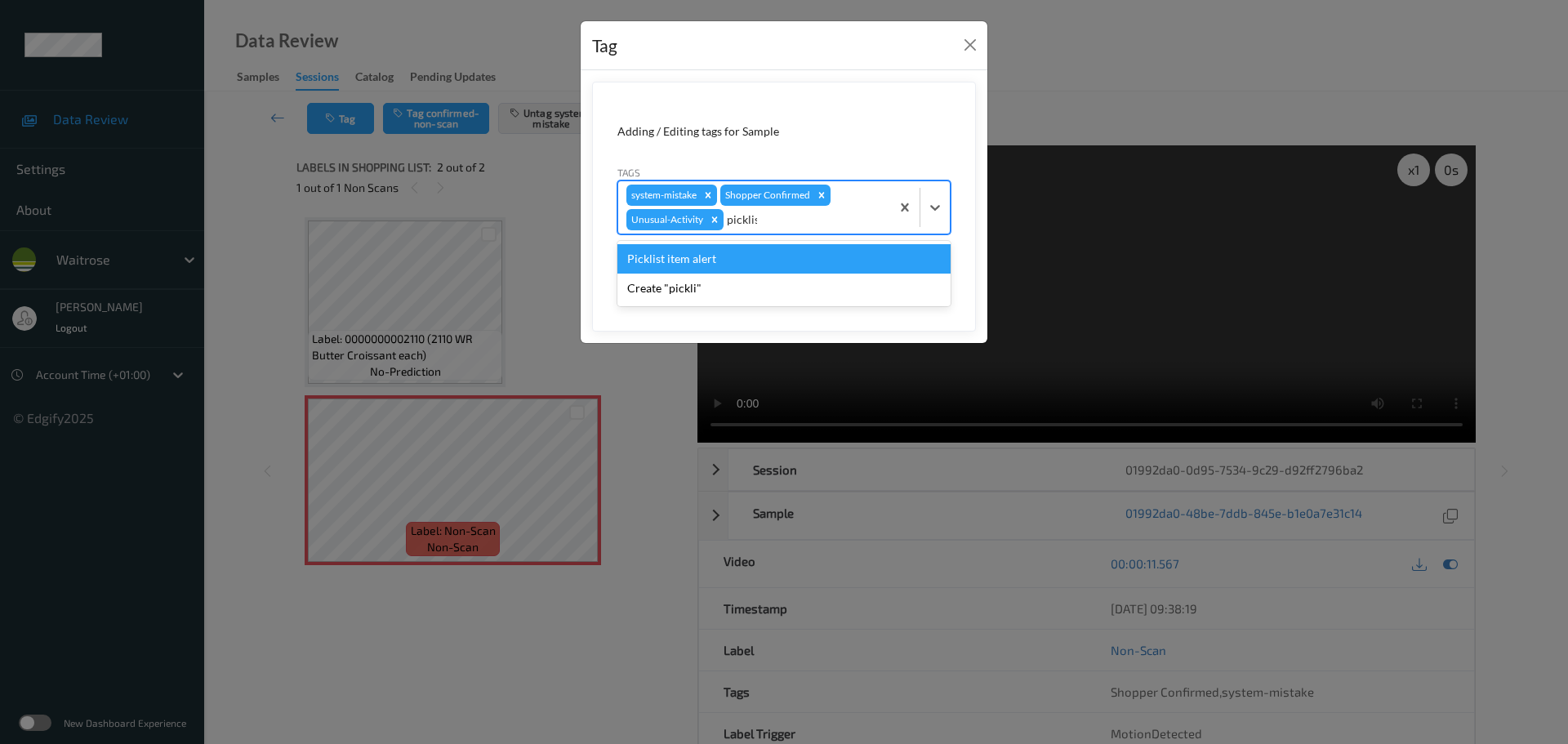
type input "picklist"
drag, startPoint x: 759, startPoint y: 248, endPoint x: 778, endPoint y: 262, distance: 23.6
click at [758, 248] on div "Picklist item alert" at bounding box center [784, 259] width 333 height 29
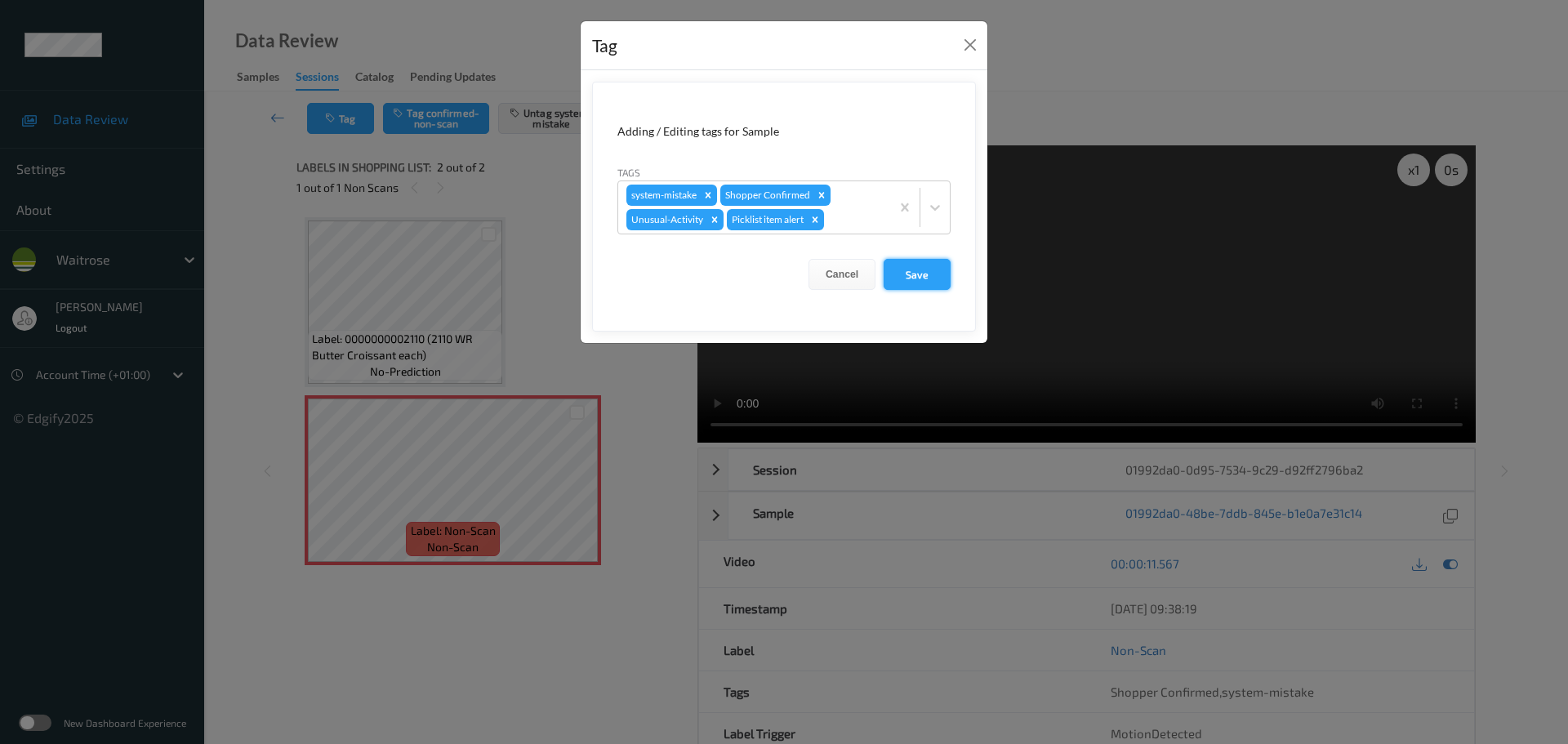
click at [890, 281] on button "Save" at bounding box center [917, 274] width 67 height 31
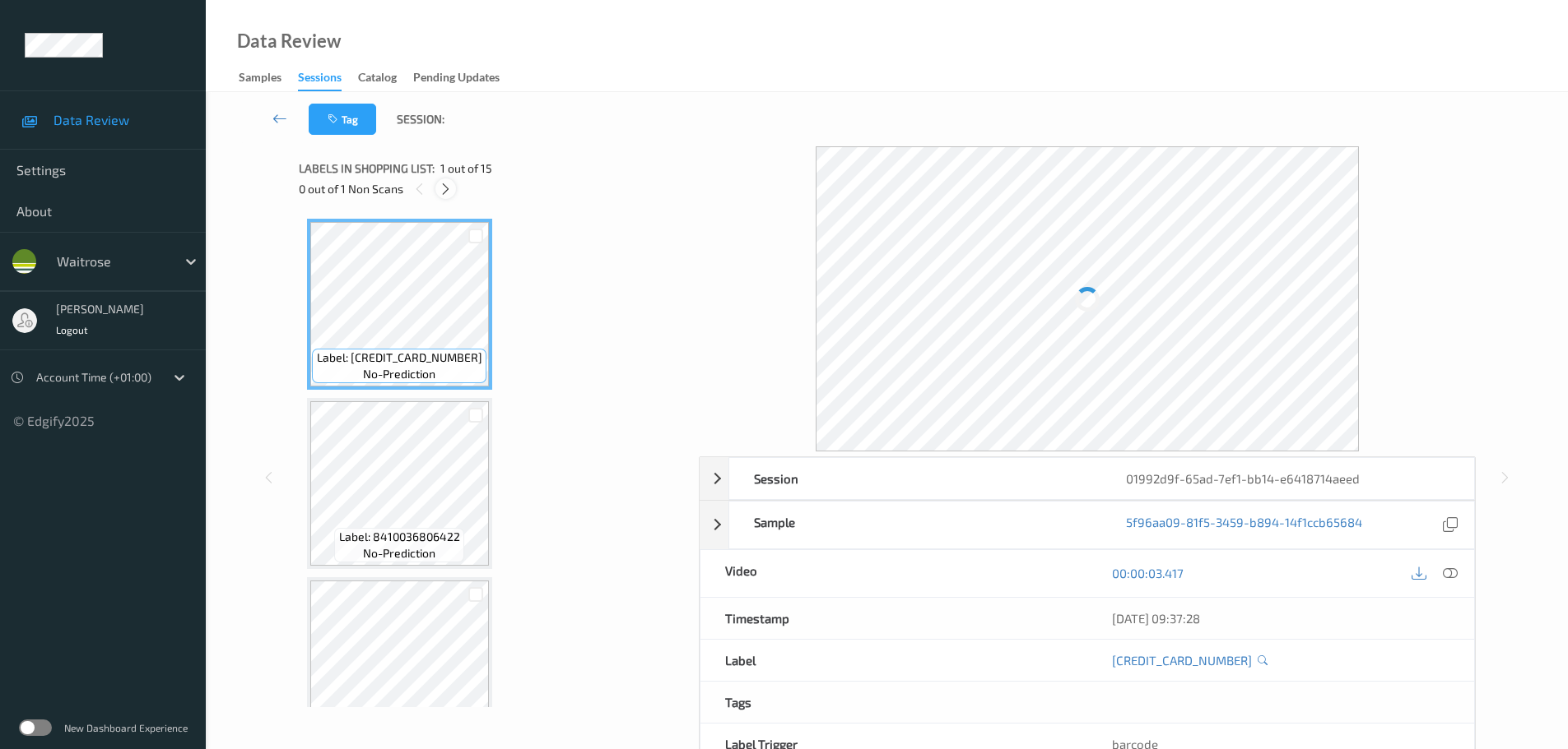
click at [446, 194] on icon at bounding box center [446, 189] width 14 height 15
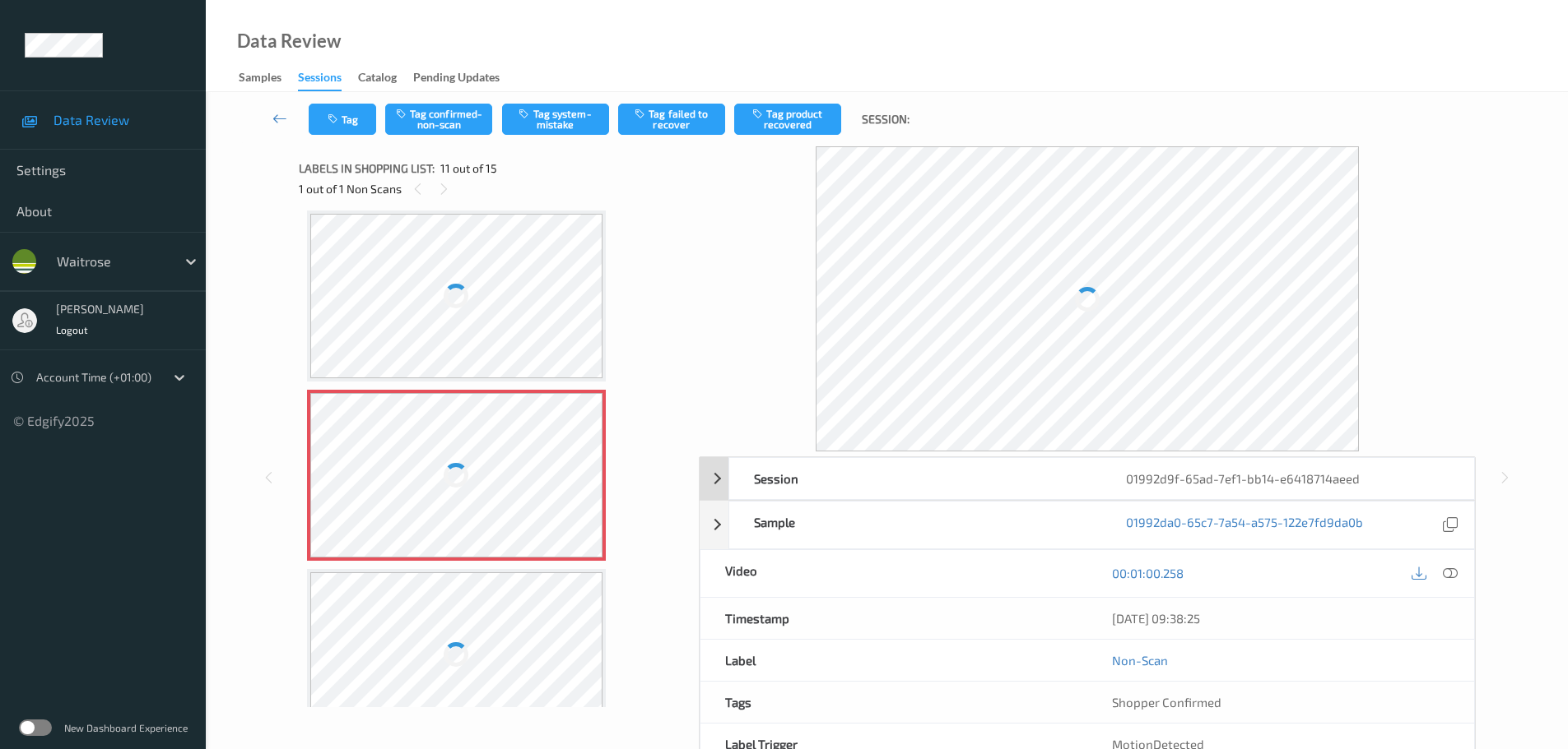
drag, startPoint x: 1451, startPoint y: 577, endPoint x: 1002, endPoint y: 316, distance: 519.3
click at [1451, 577] on icon at bounding box center [1450, 573] width 15 height 15
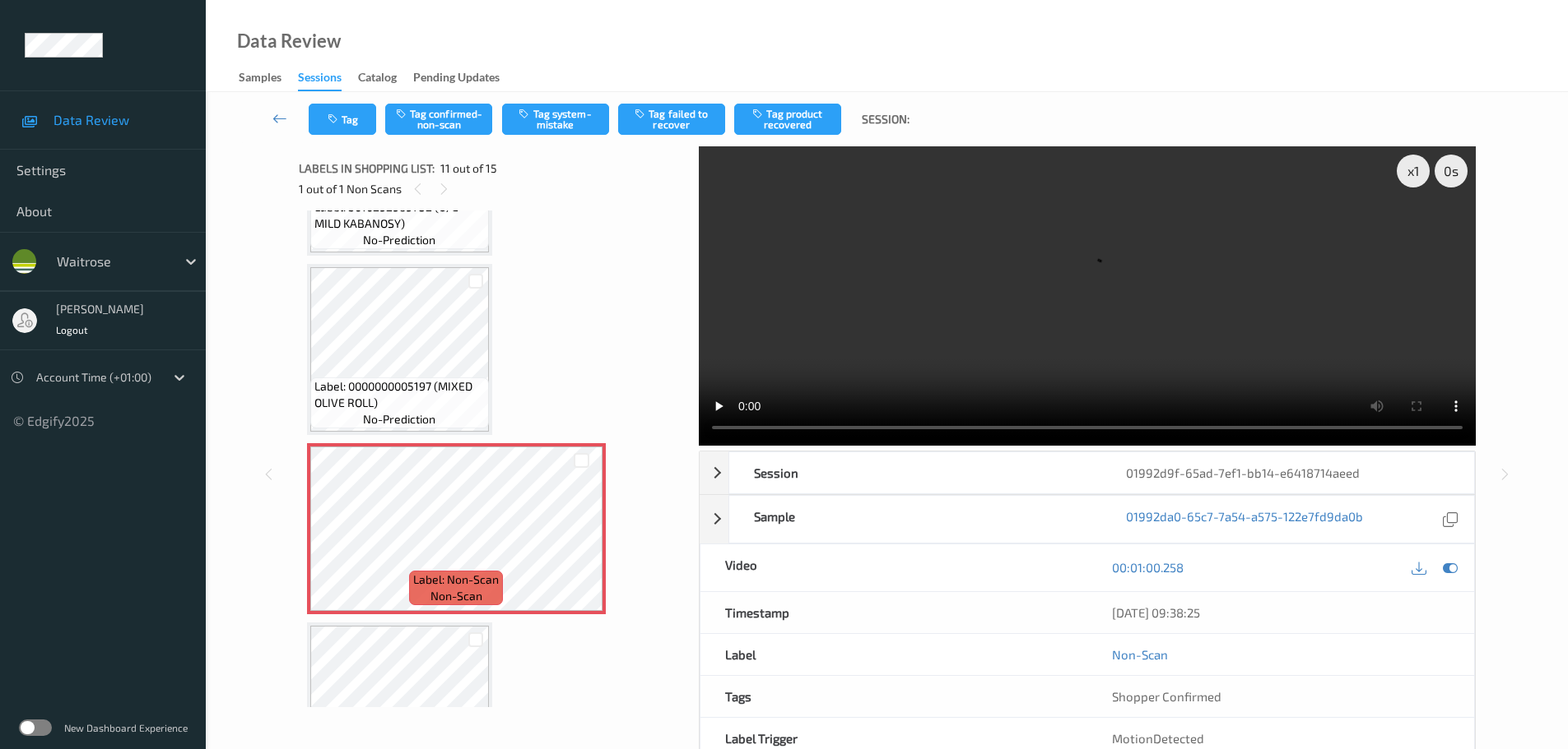
scroll to position [1539, 0]
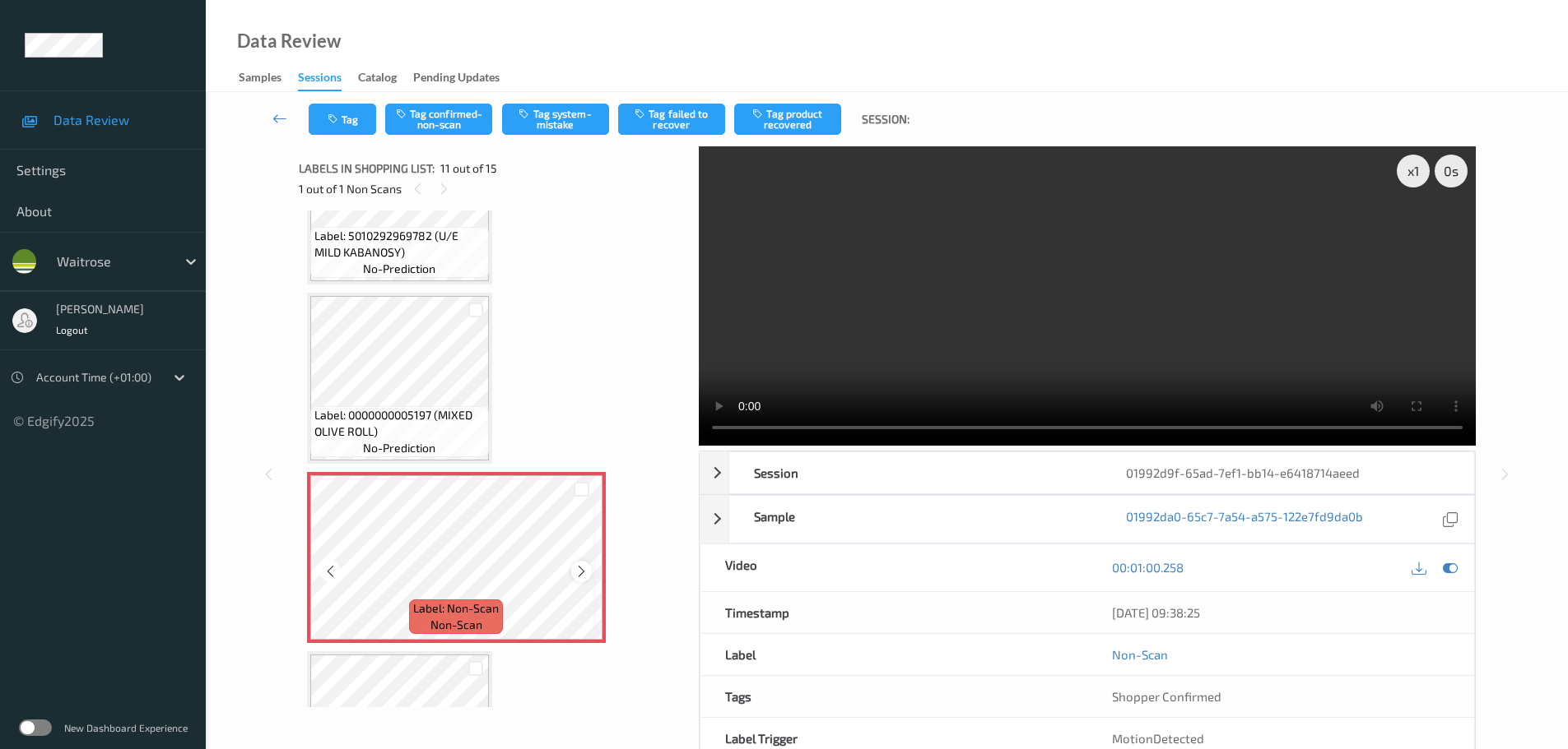
click at [583, 573] on icon at bounding box center [581, 571] width 14 height 15
click at [477, 419] on span "Label: 0000000005197 (MIXED OLIVE ROLL)" at bounding box center [399, 424] width 170 height 33
click at [560, 123] on button "Tag system-mistake" at bounding box center [555, 119] width 107 height 31
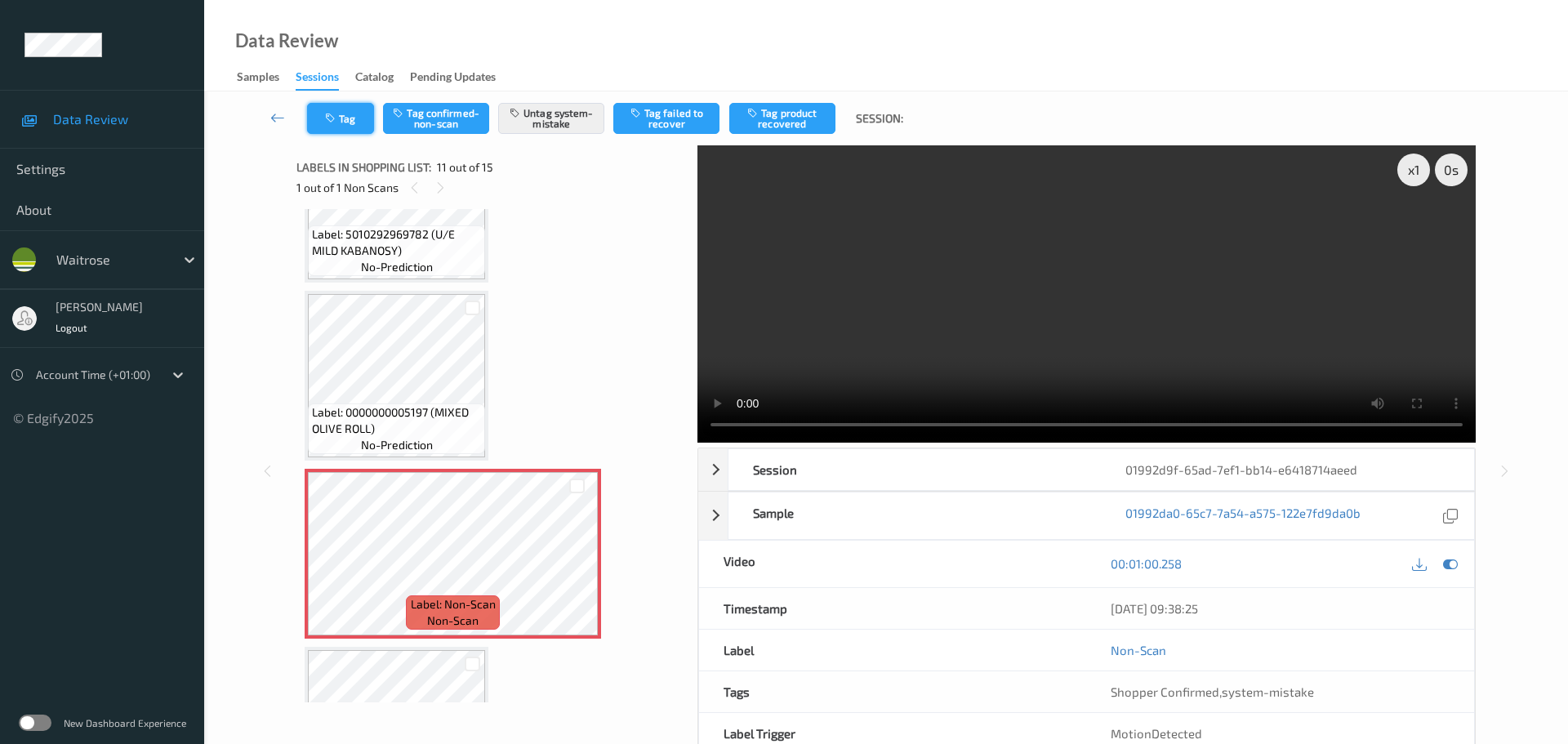
click at [342, 113] on button "Tag" at bounding box center [340, 118] width 67 height 31
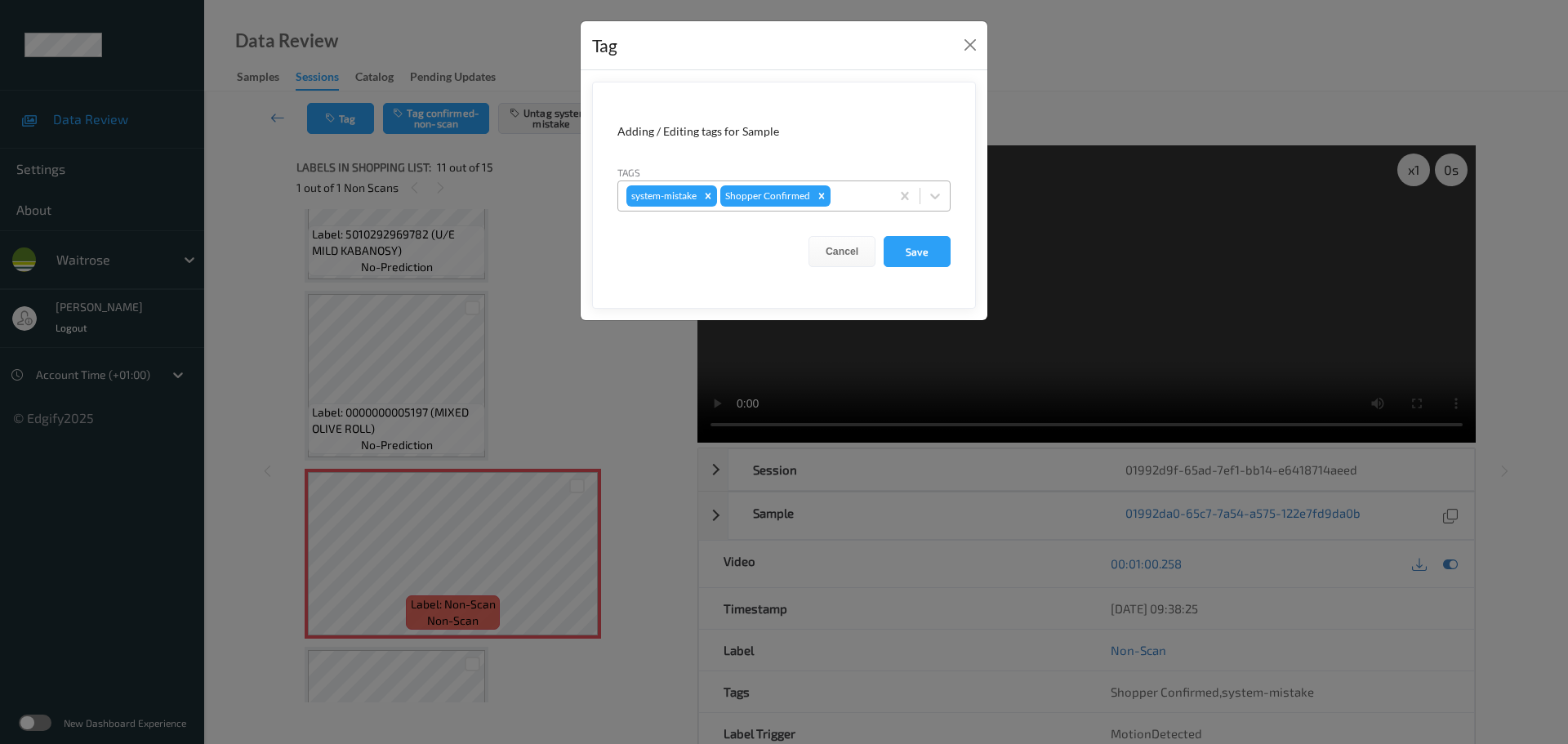
click at [846, 194] on div at bounding box center [858, 195] width 48 height 20
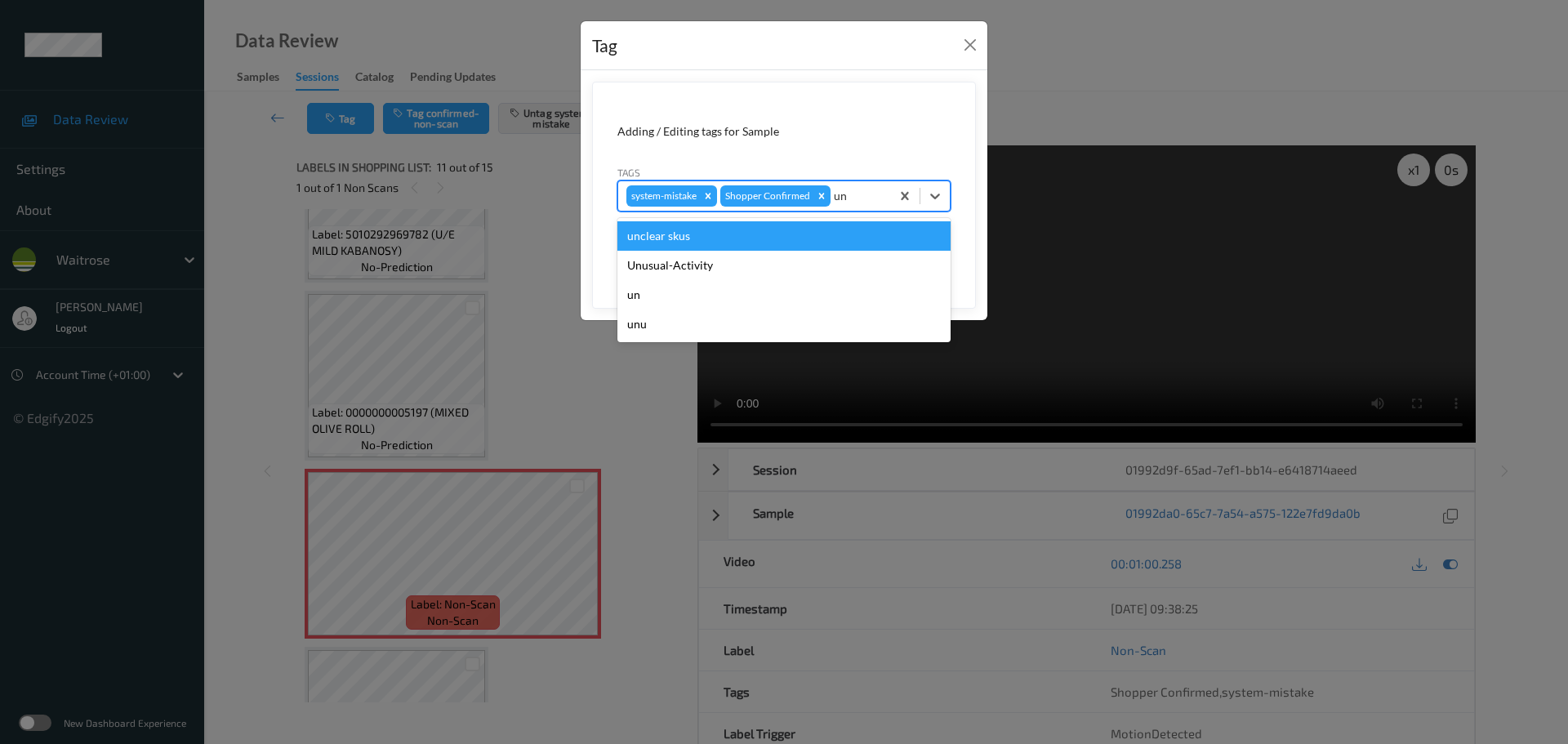
type input "unu"
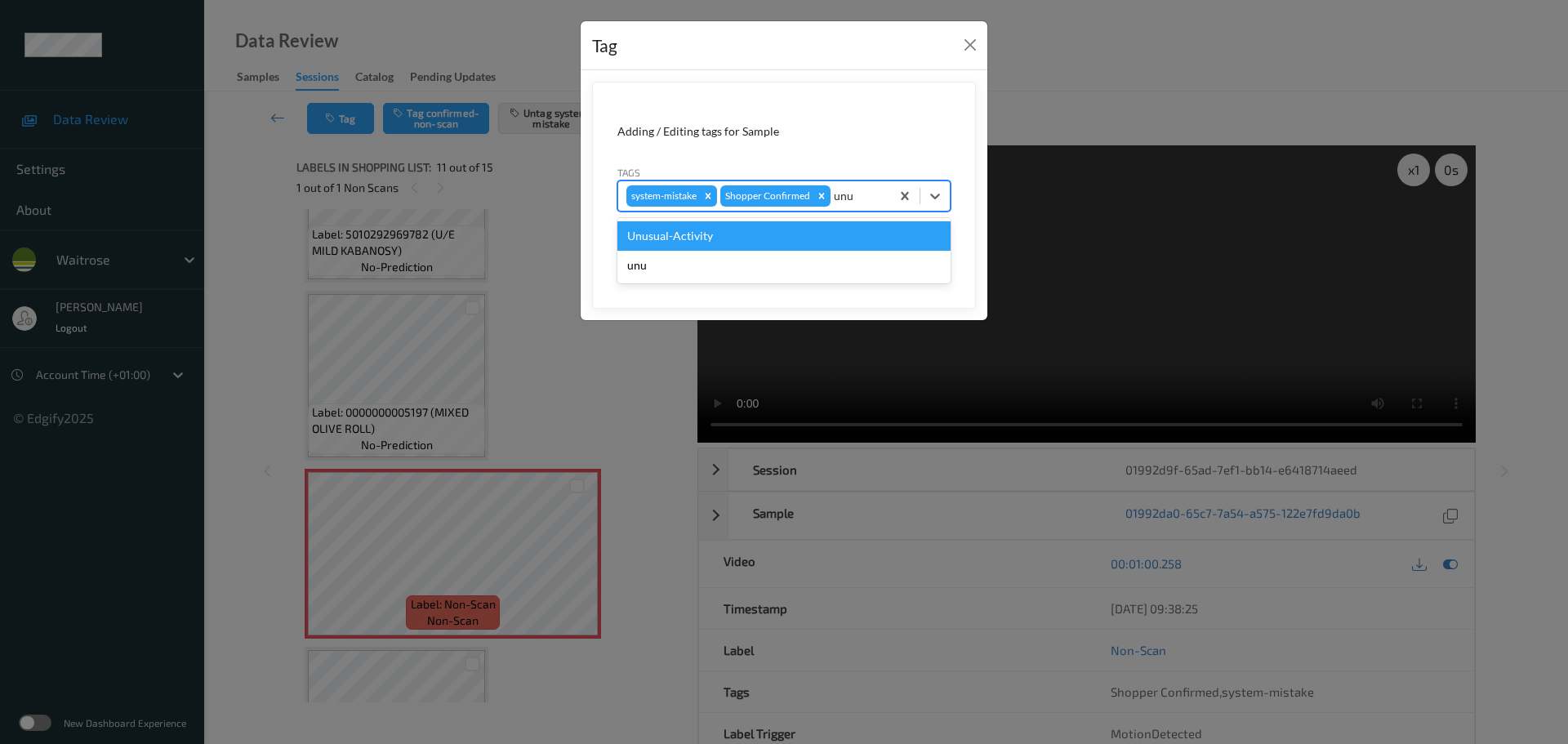
click at [790, 228] on div "Unusual-Activity" at bounding box center [784, 236] width 333 height 29
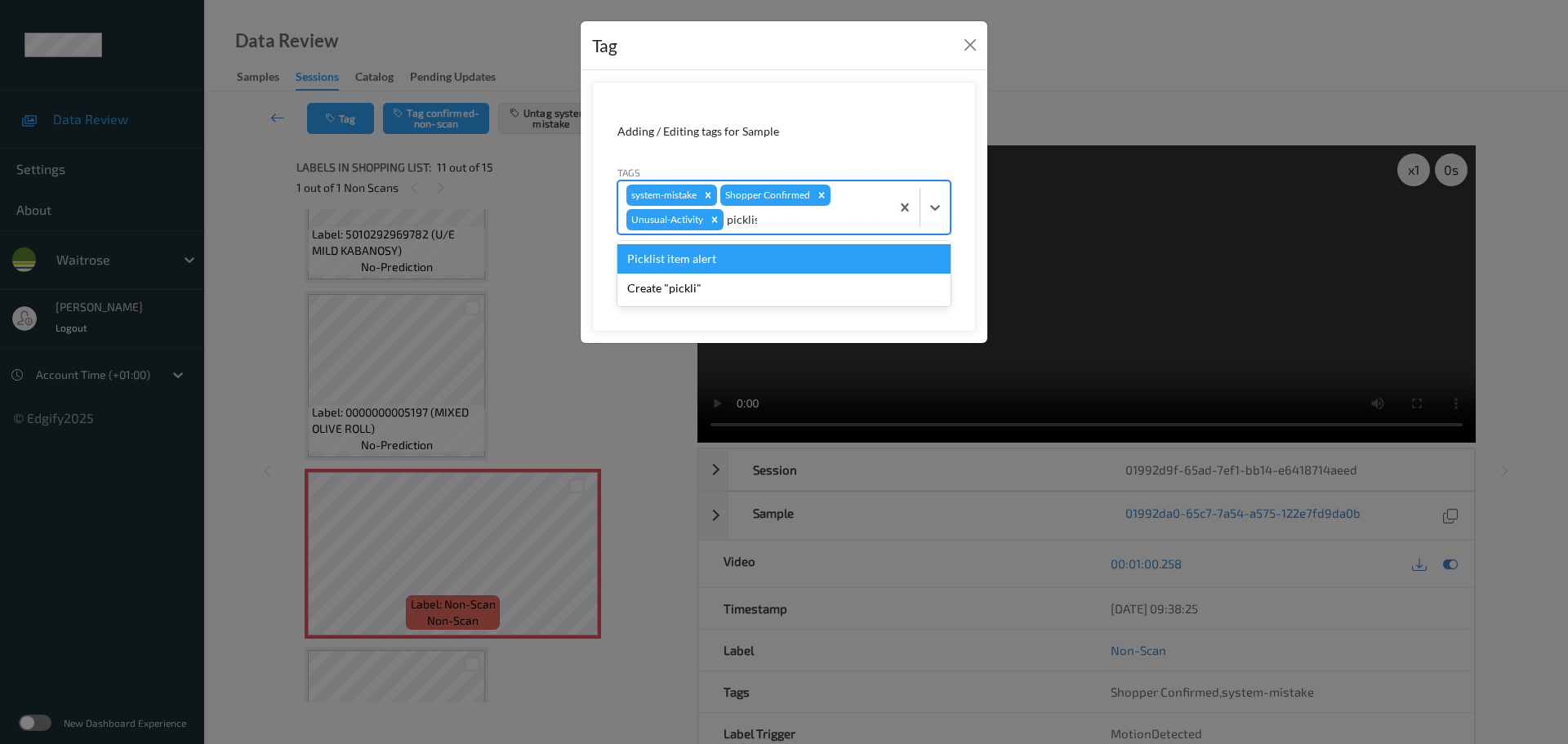
type input "picklist"
click at [739, 262] on div "Picklist item alert" at bounding box center [784, 259] width 333 height 29
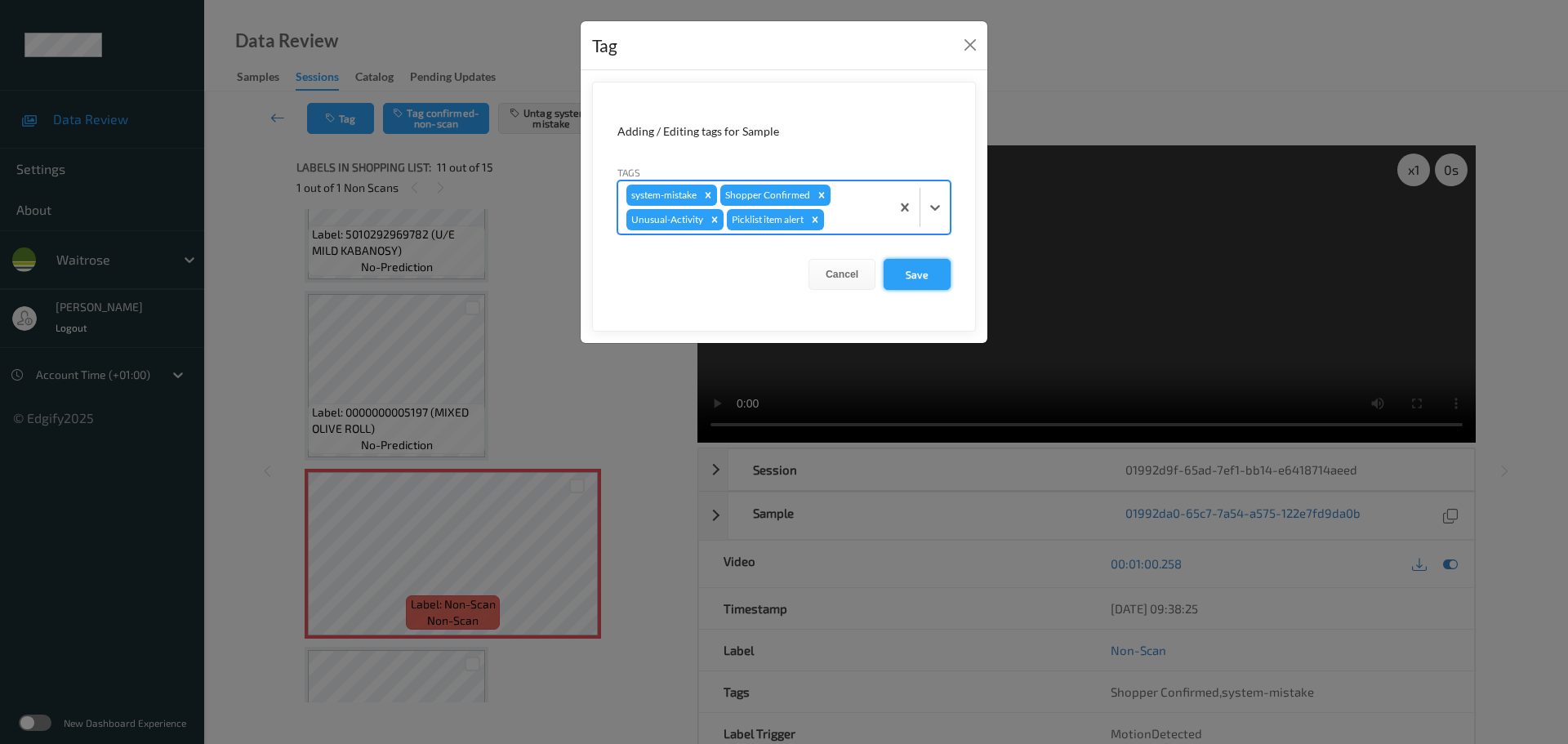
click at [942, 281] on button "Save" at bounding box center [917, 274] width 67 height 31
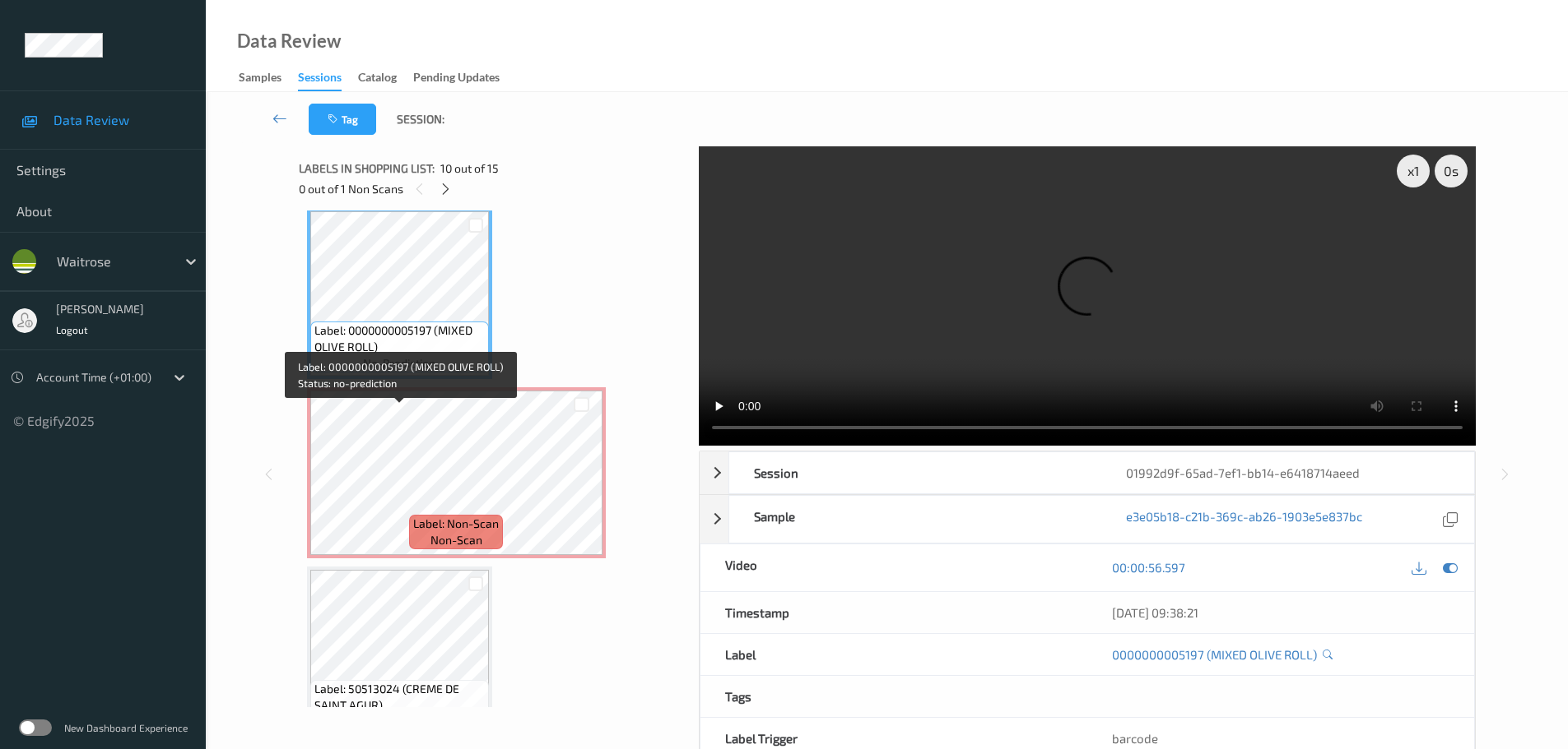
scroll to position [1704, 0]
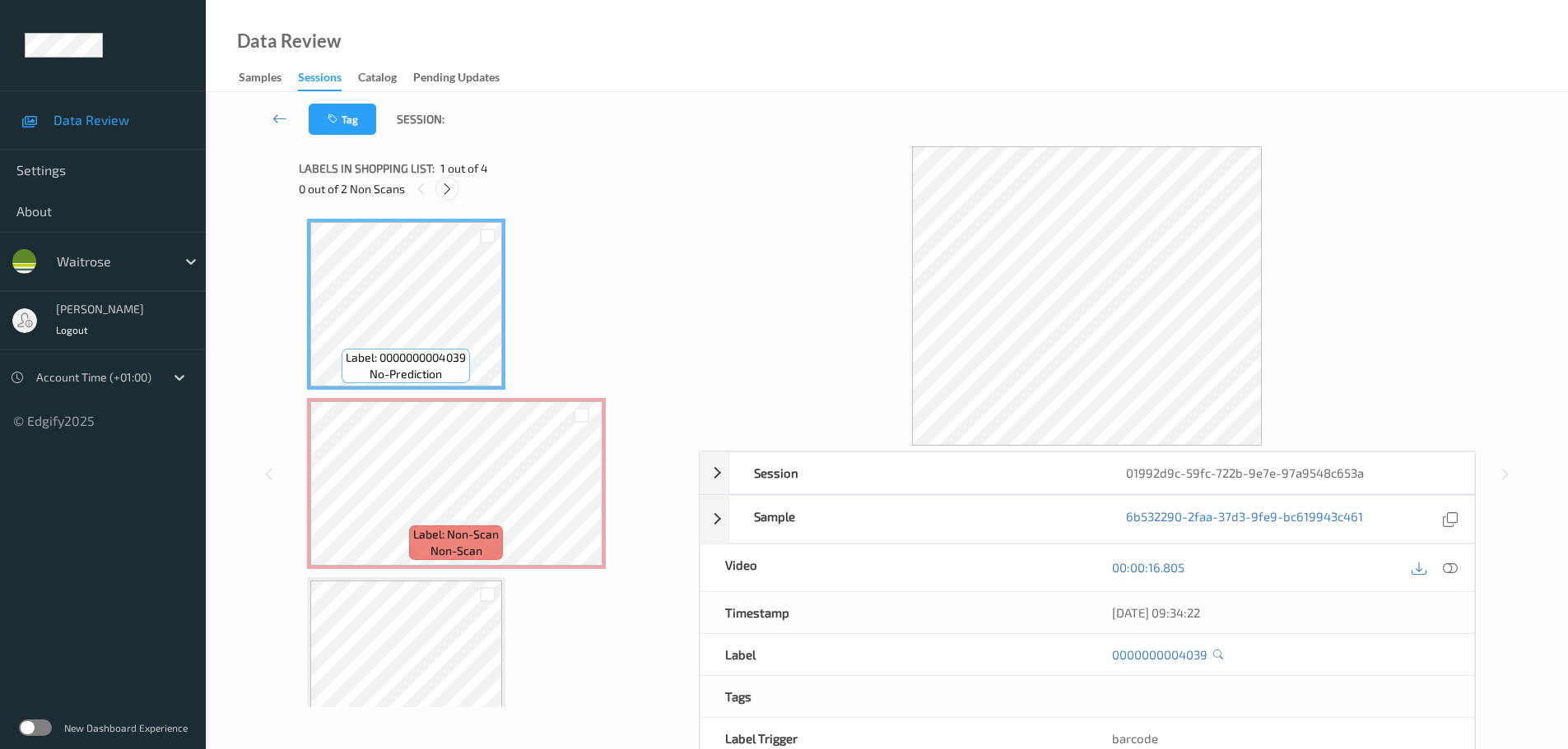
click at [458, 190] on div "0 out of 2 Non Scans" at bounding box center [493, 189] width 389 height 21
click at [448, 192] on icon at bounding box center [447, 189] width 14 height 15
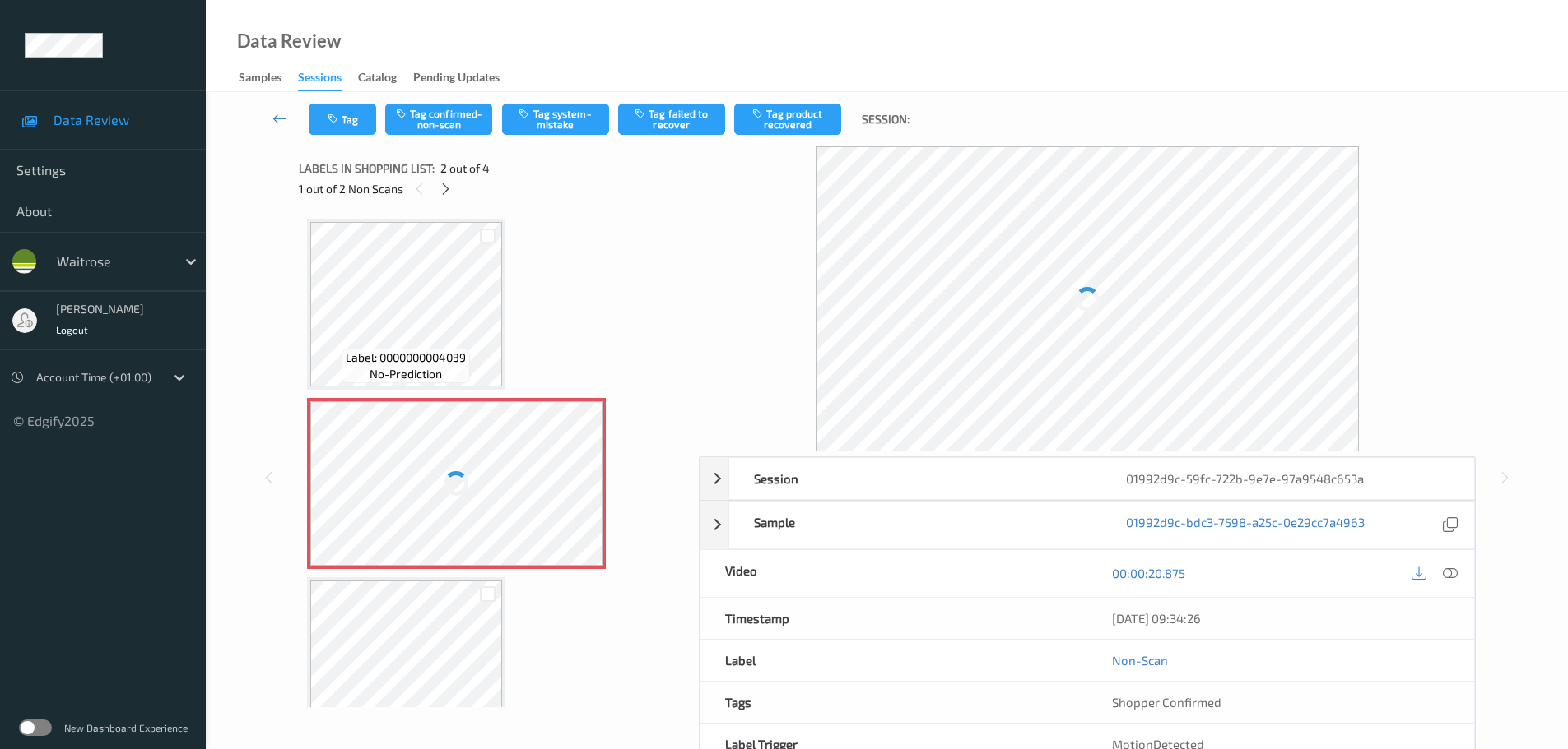
scroll to position [9, 0]
click at [1453, 576] on icon at bounding box center [1450, 573] width 15 height 15
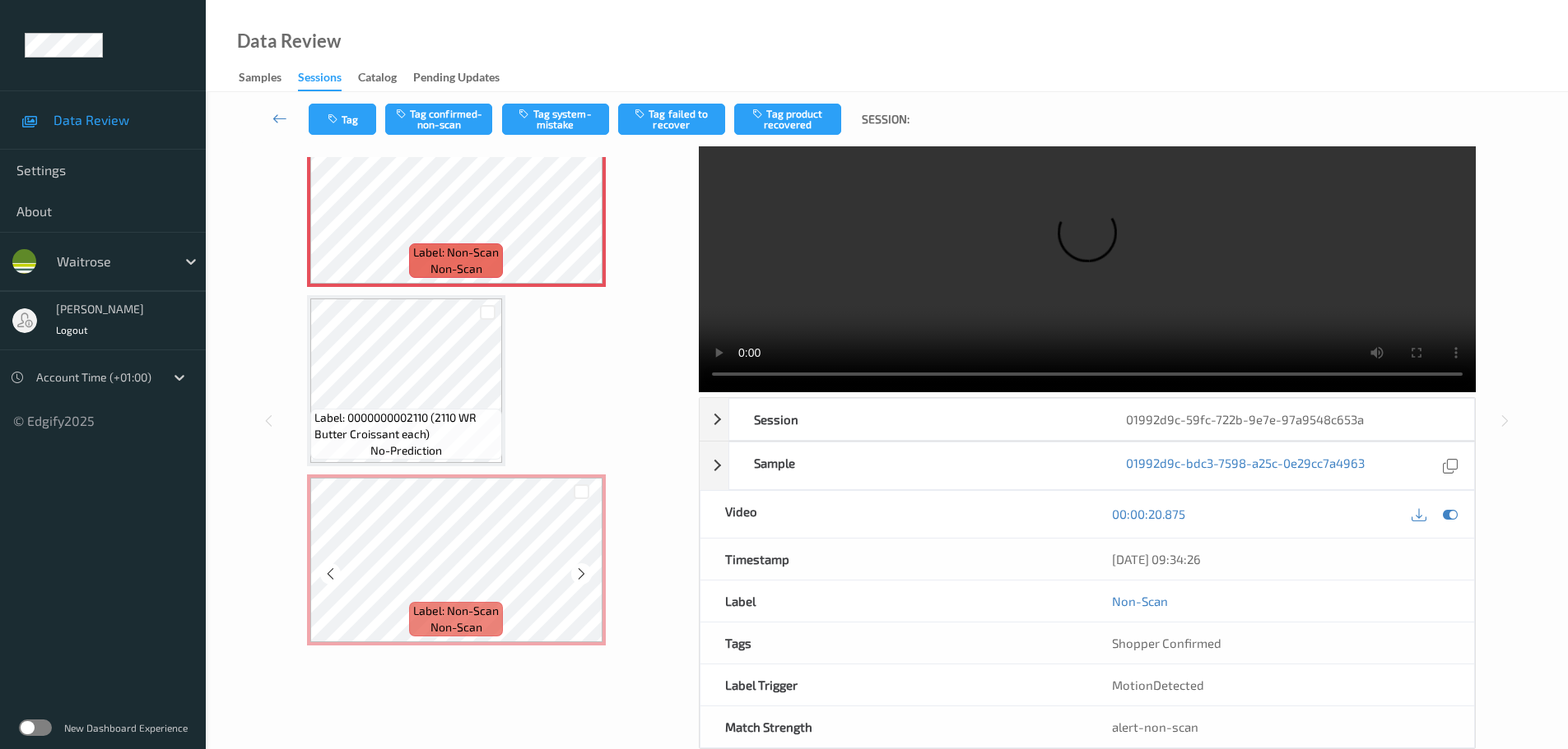
scroll to position [82, 0]
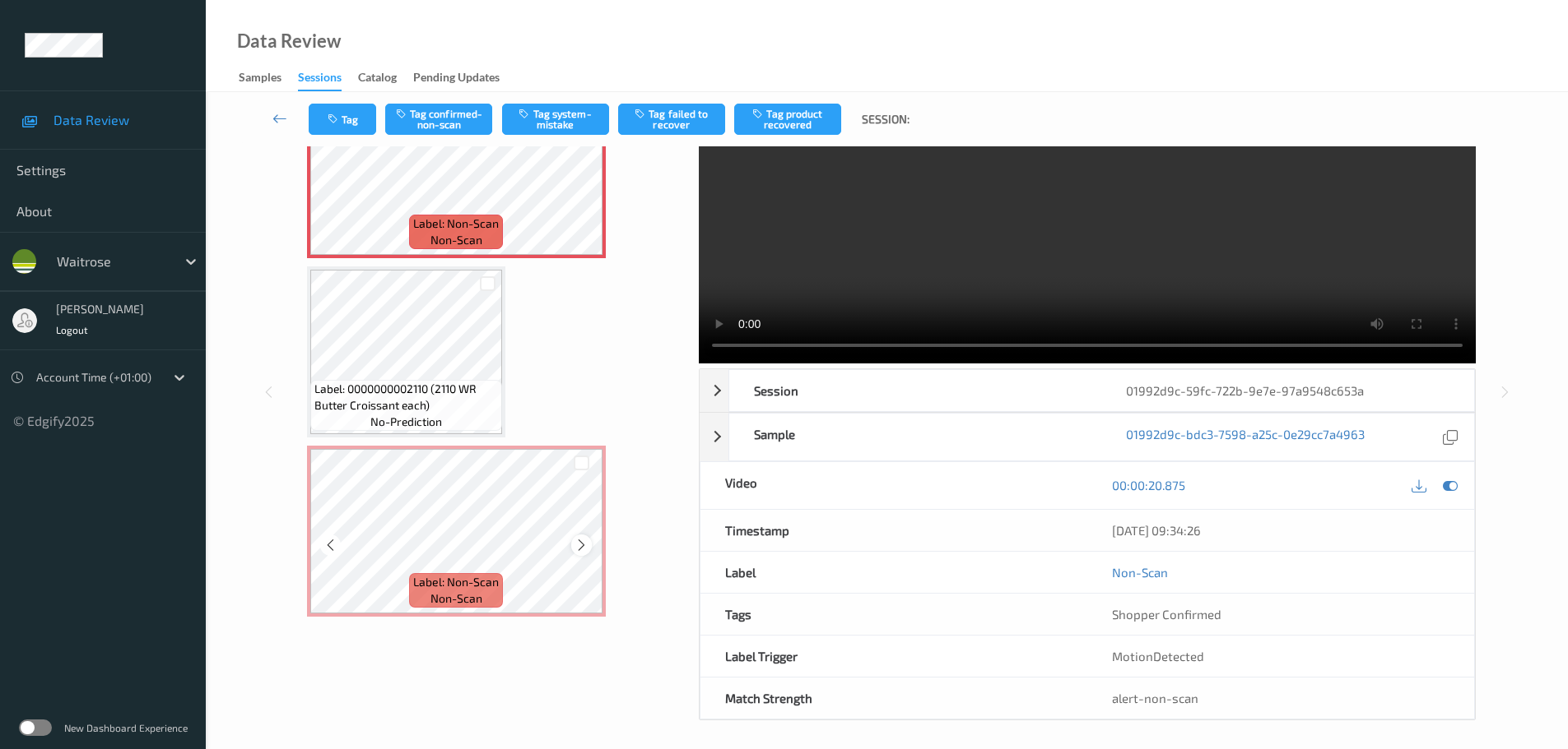
click at [579, 548] on icon at bounding box center [581, 544] width 14 height 15
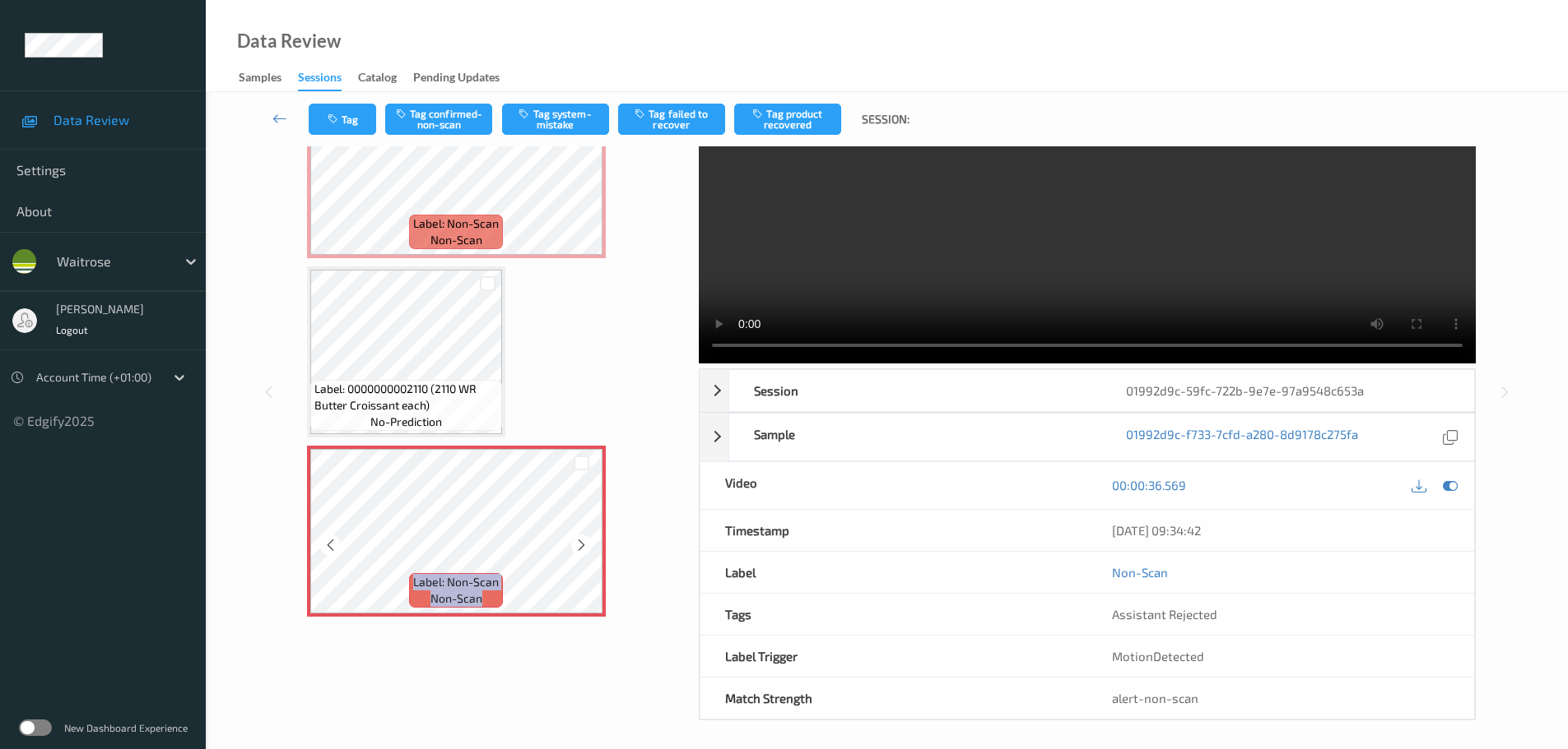
click at [579, 548] on icon at bounding box center [581, 544] width 14 height 15
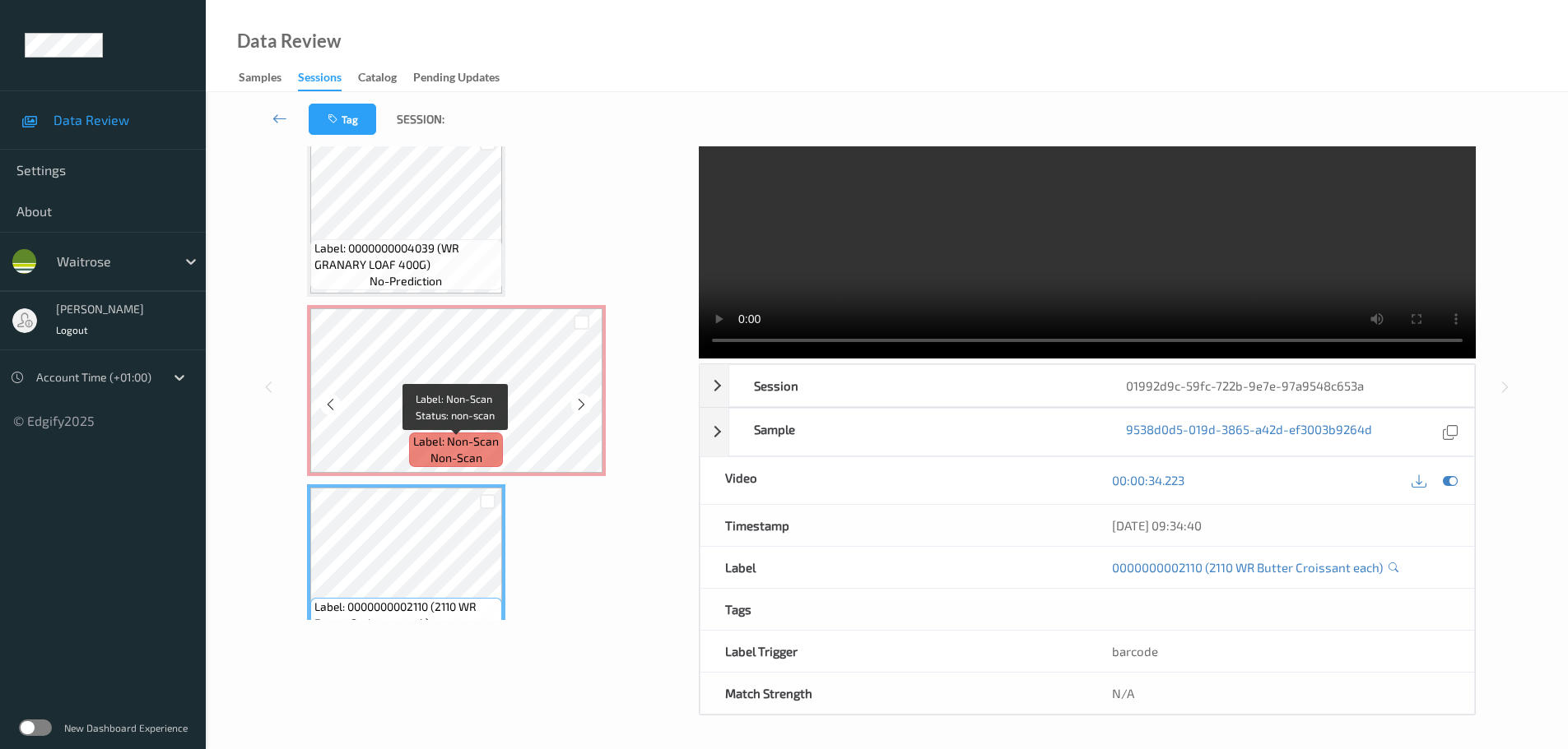
scroll to position [0, 0]
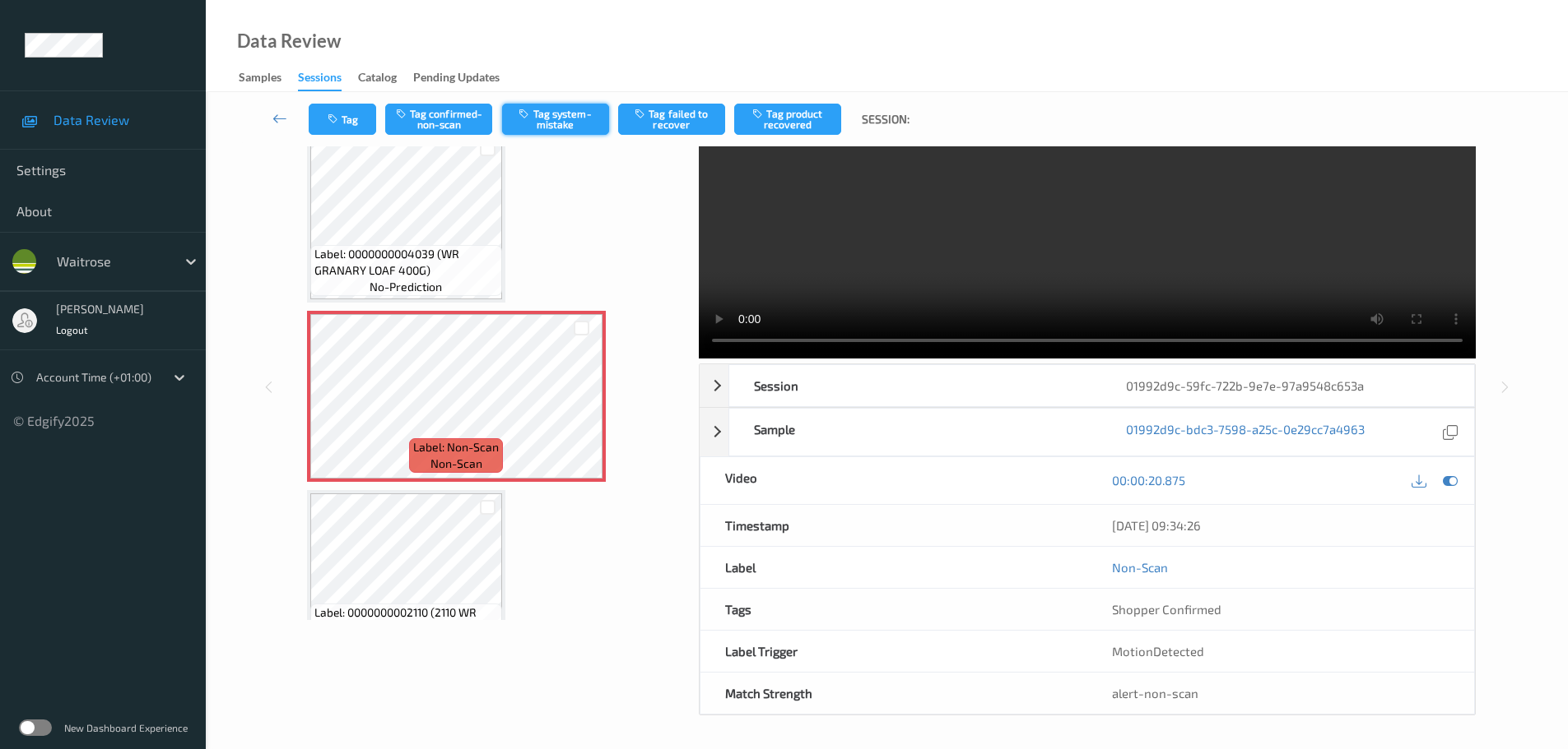
click at [584, 116] on button "Tag system-mistake" at bounding box center [555, 119] width 107 height 31
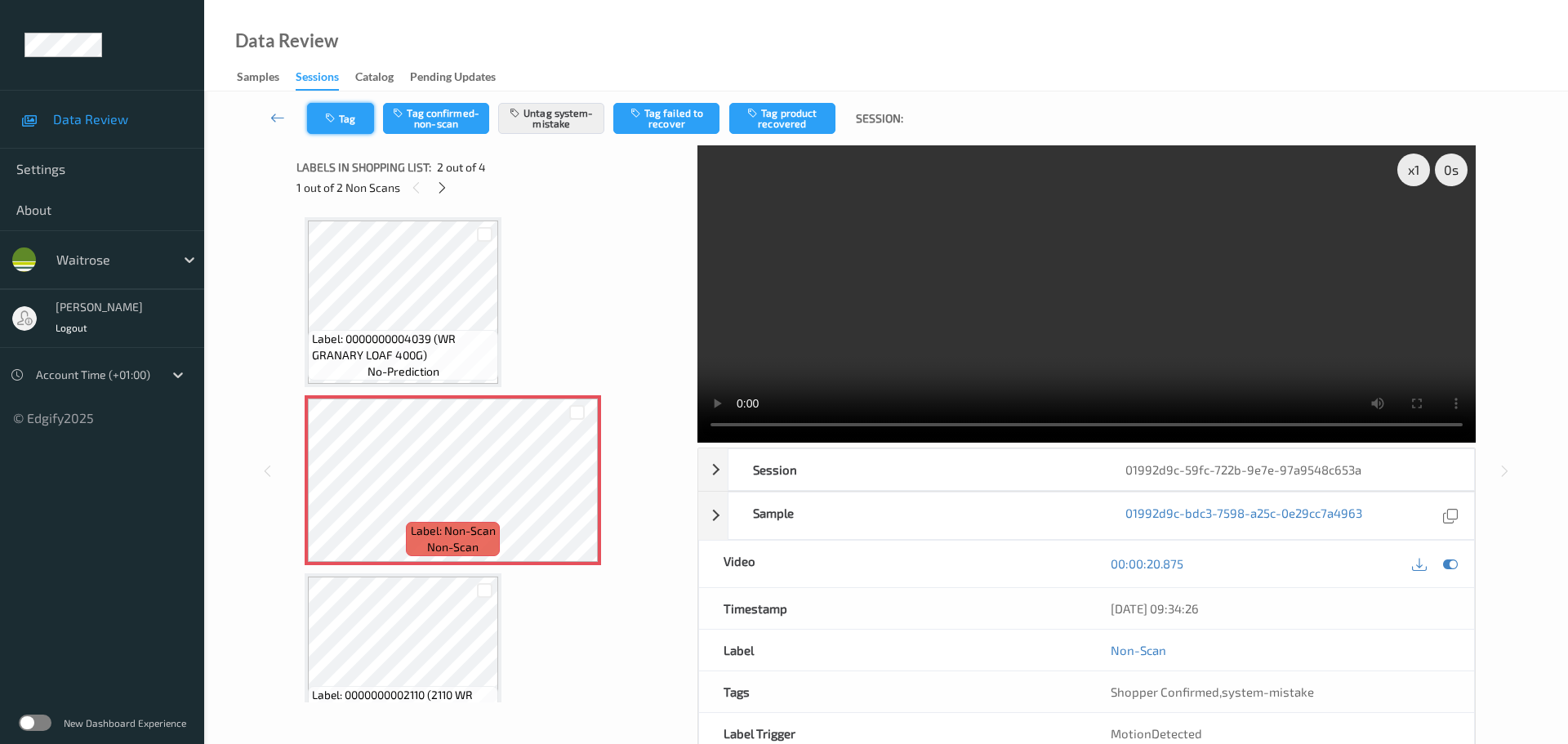
click at [337, 108] on button "Tag" at bounding box center [340, 118] width 67 height 31
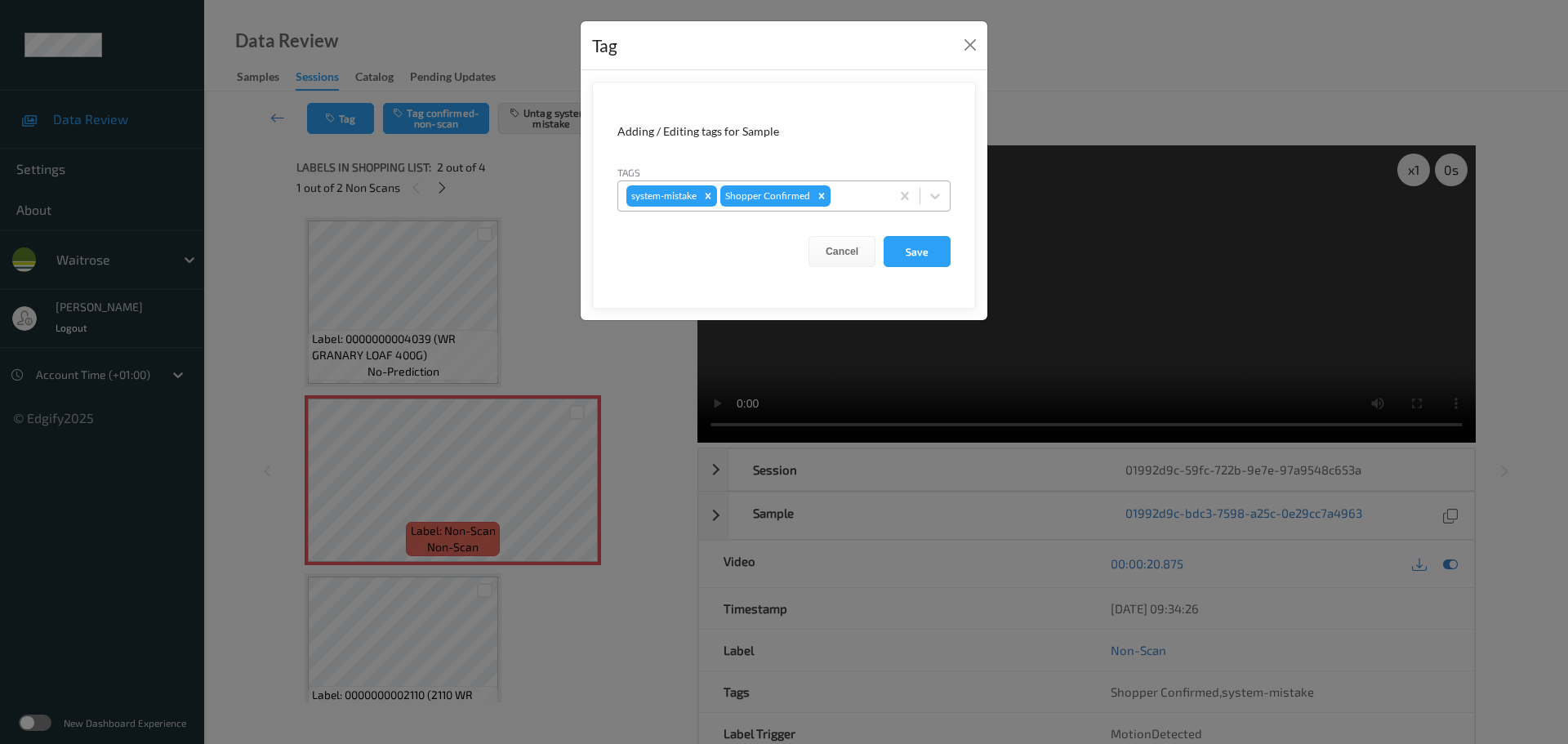
click at [876, 201] on div at bounding box center [858, 195] width 48 height 20
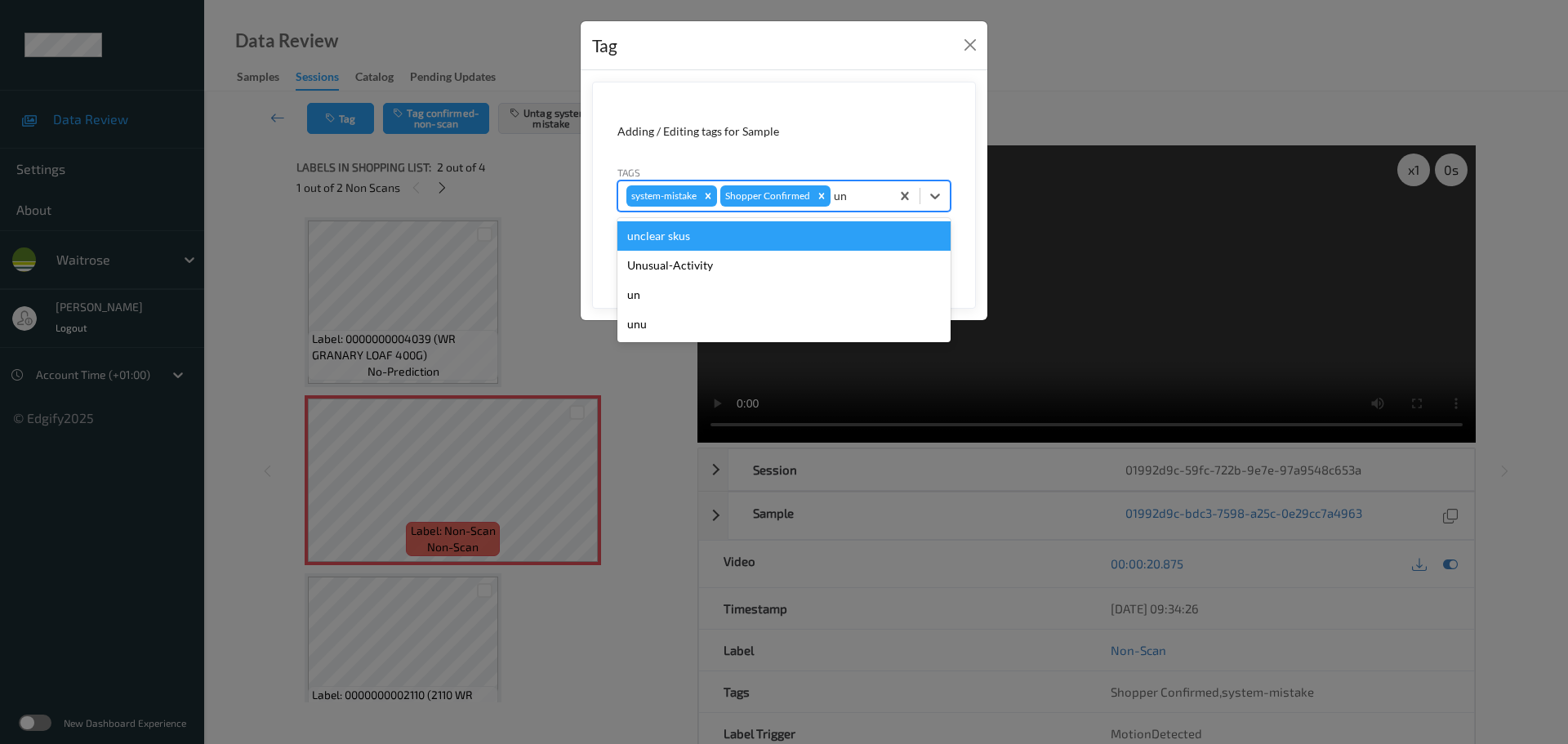
type input "unu"
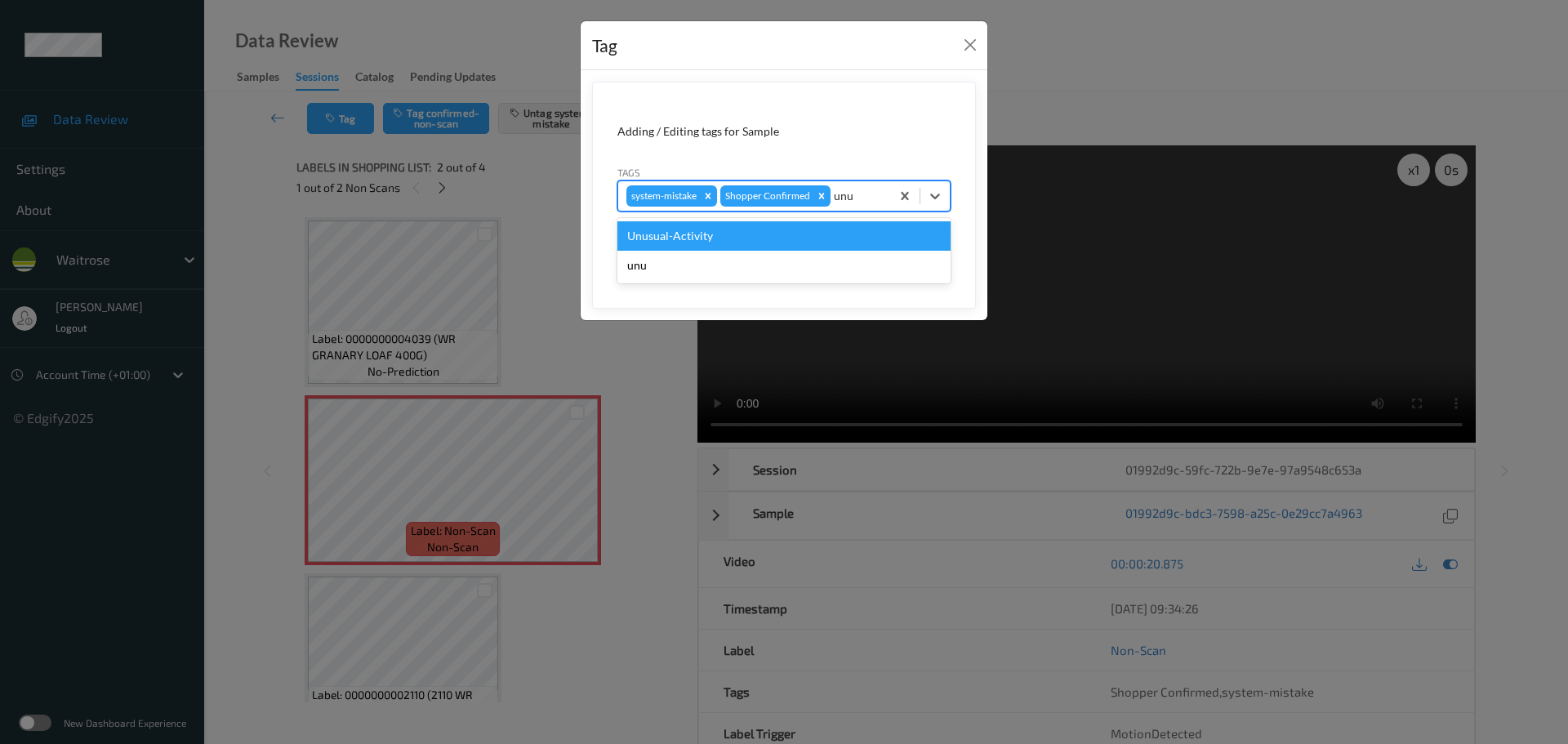
click at [837, 231] on div "Unusual-Activity" at bounding box center [784, 236] width 333 height 29
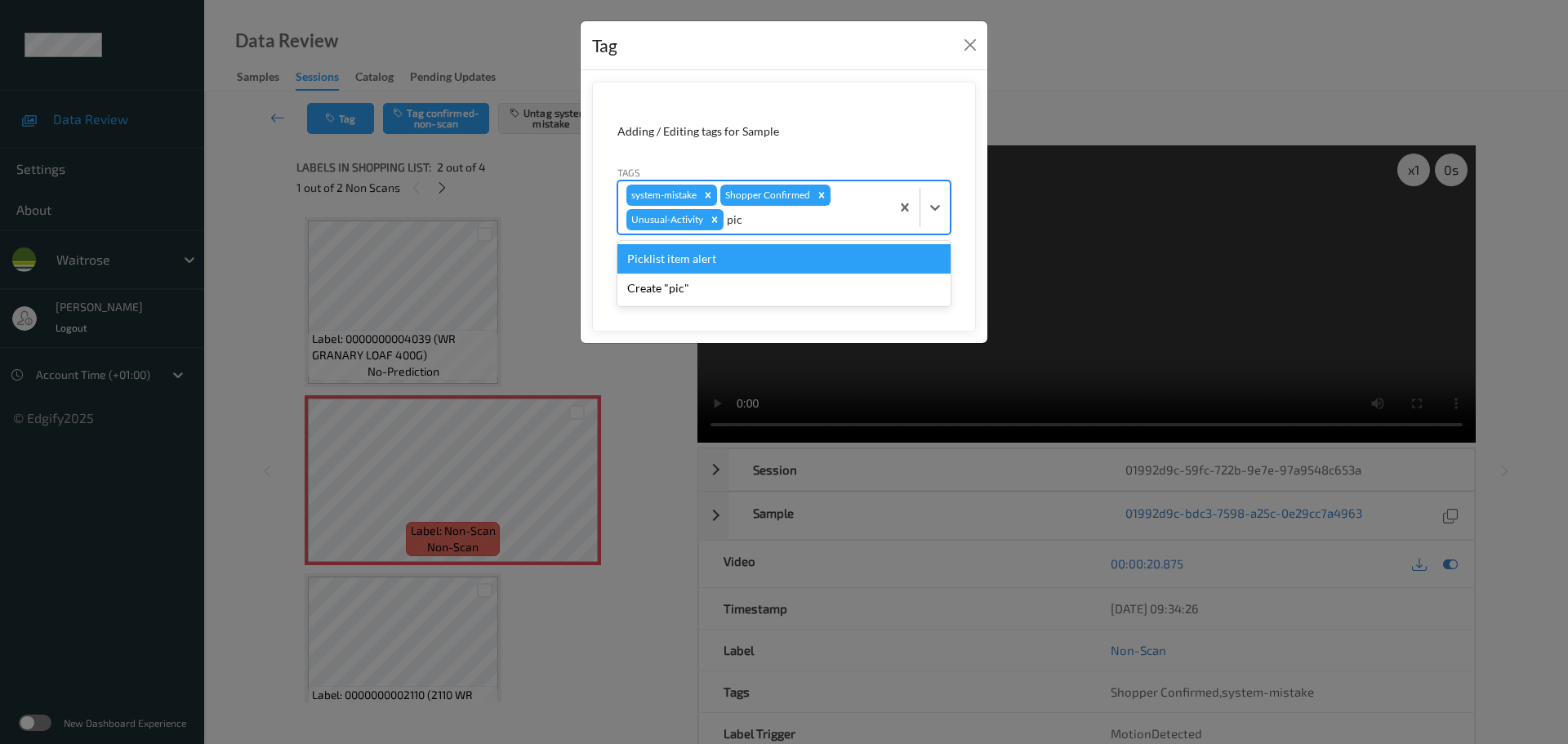
type input "pick"
click at [802, 266] on div "Picklist item alert" at bounding box center [784, 259] width 333 height 29
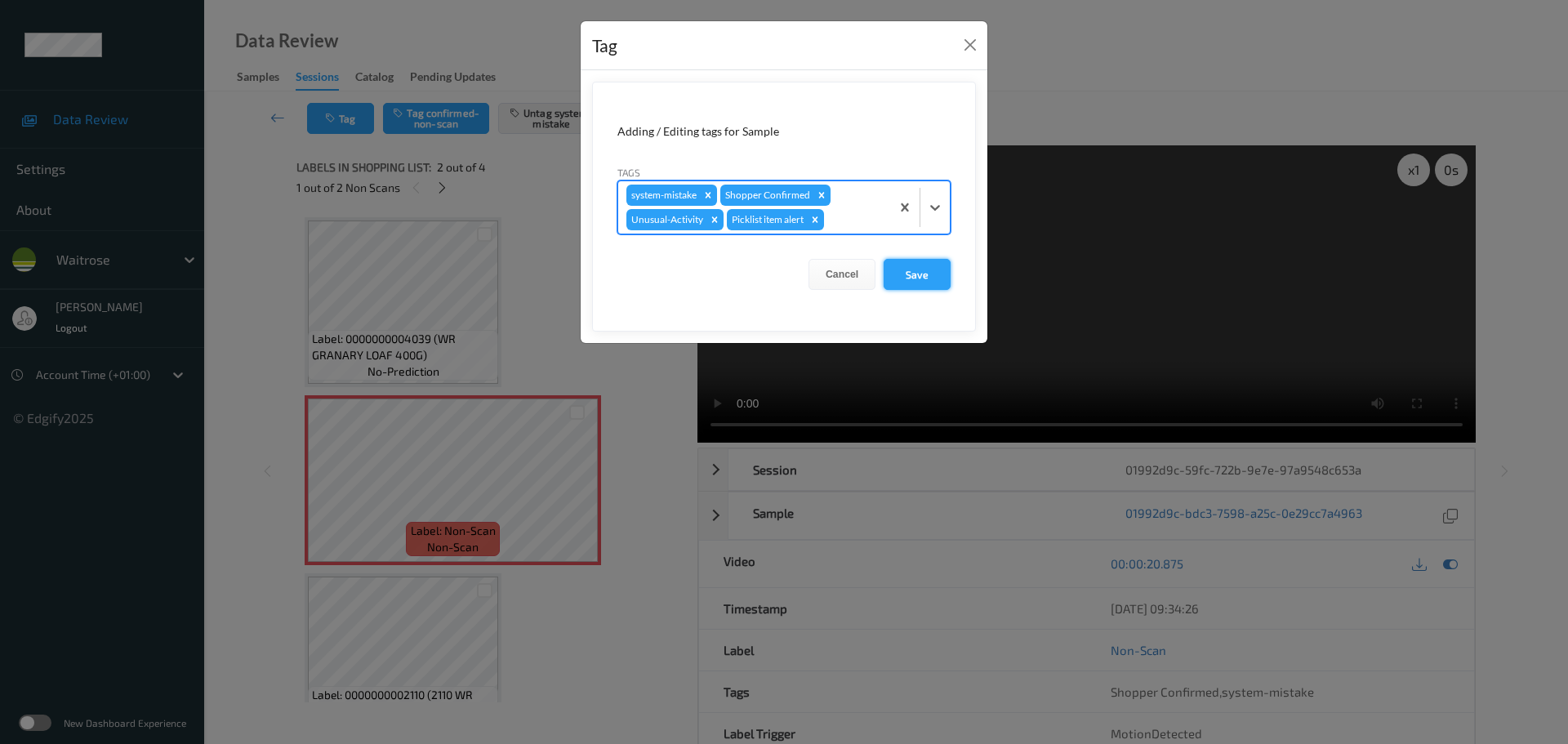
click at [923, 277] on button "Save" at bounding box center [917, 274] width 67 height 31
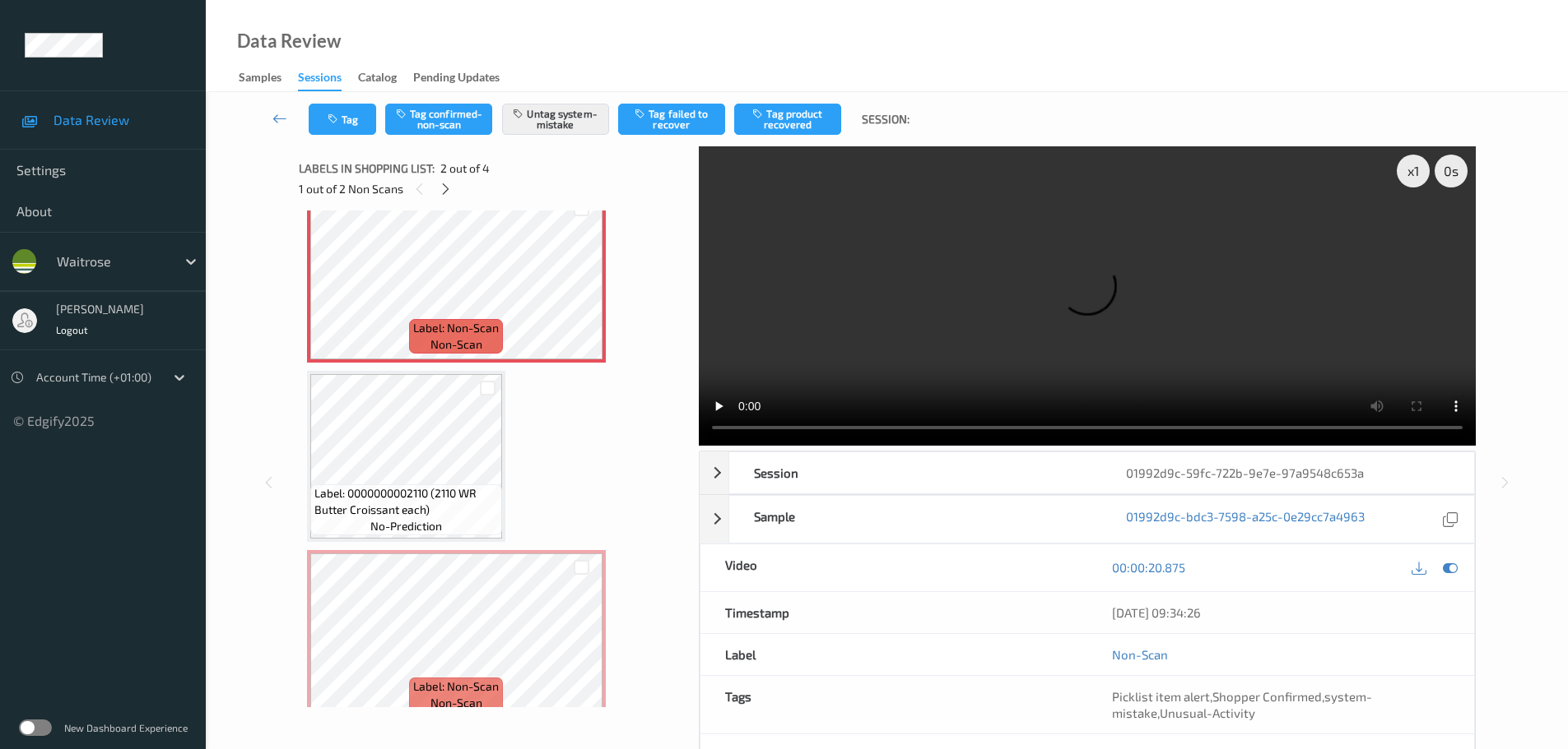
scroll to position [229, 0]
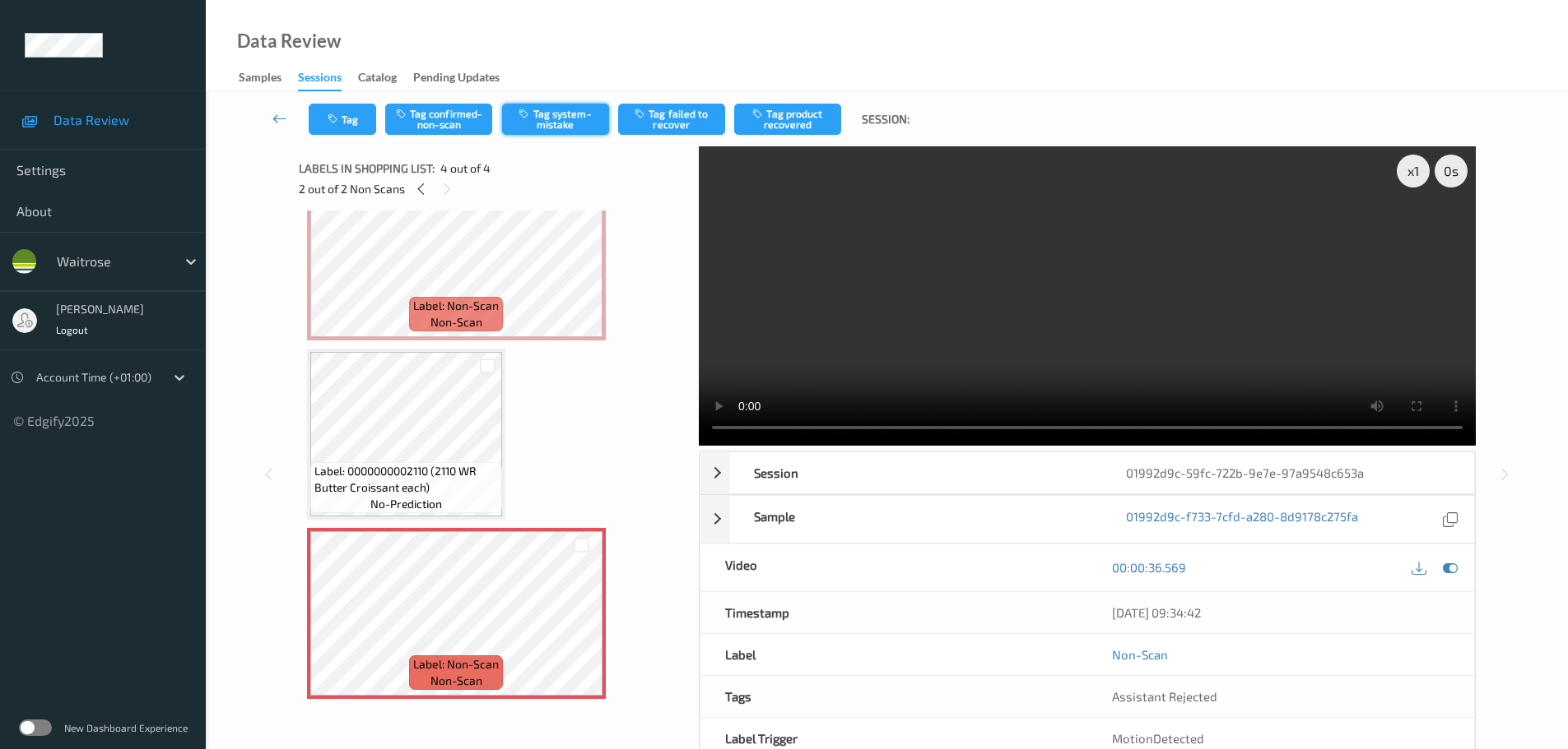
click at [556, 110] on button "Tag system-mistake" at bounding box center [555, 119] width 107 height 31
click at [547, 112] on button "Tag system-mistake" at bounding box center [555, 119] width 107 height 31
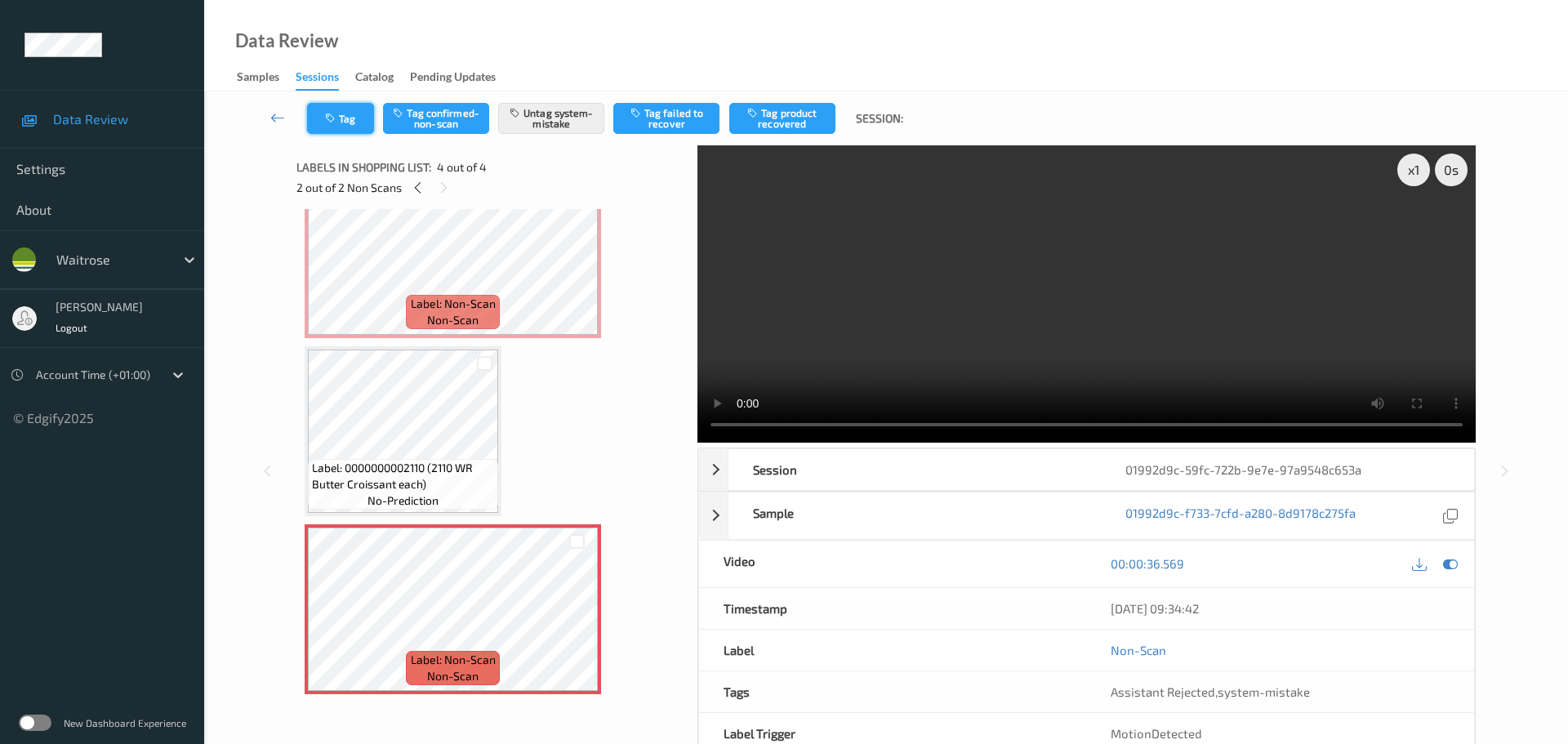
click at [352, 125] on button "Tag" at bounding box center [340, 118] width 67 height 31
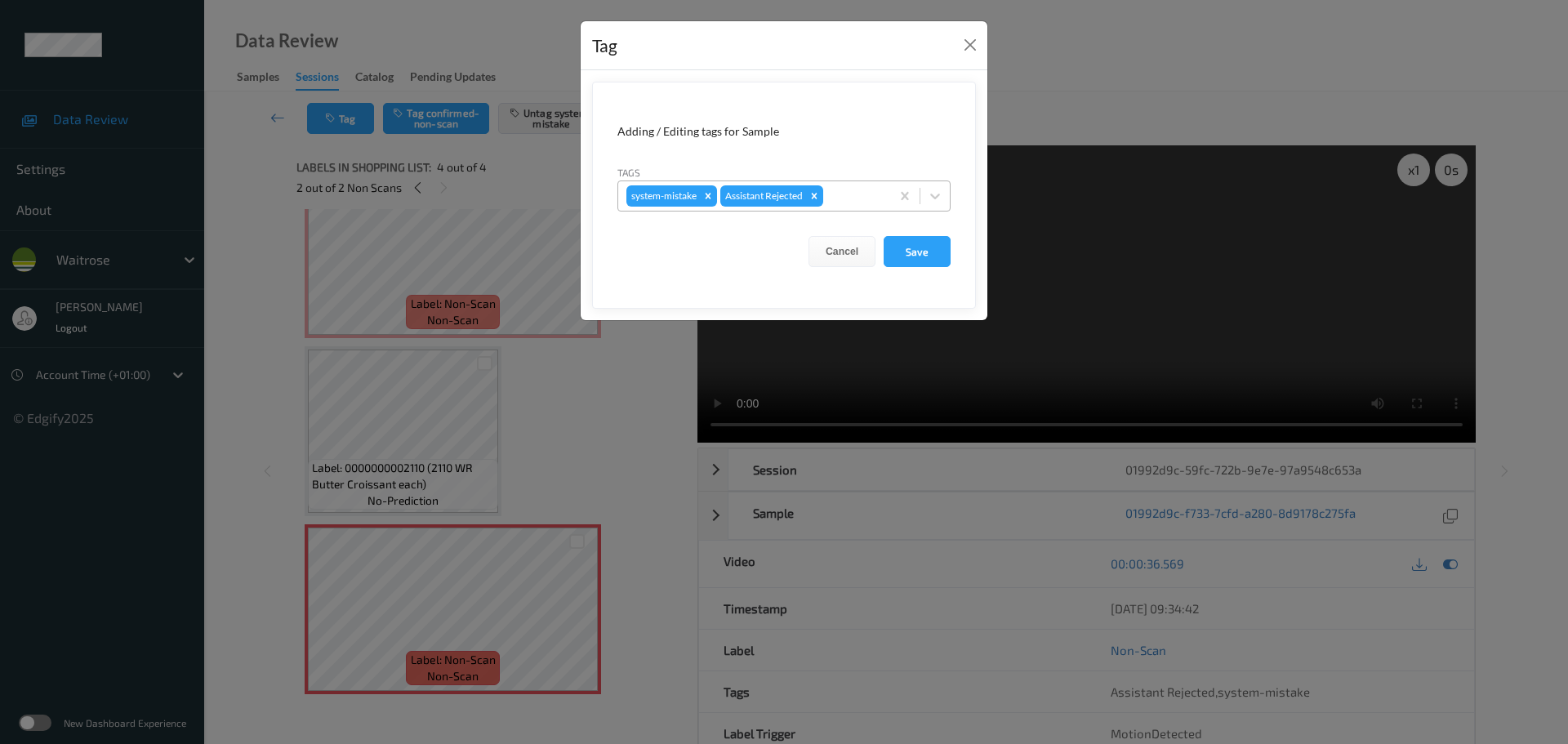
click at [845, 197] on div at bounding box center [854, 195] width 56 height 20
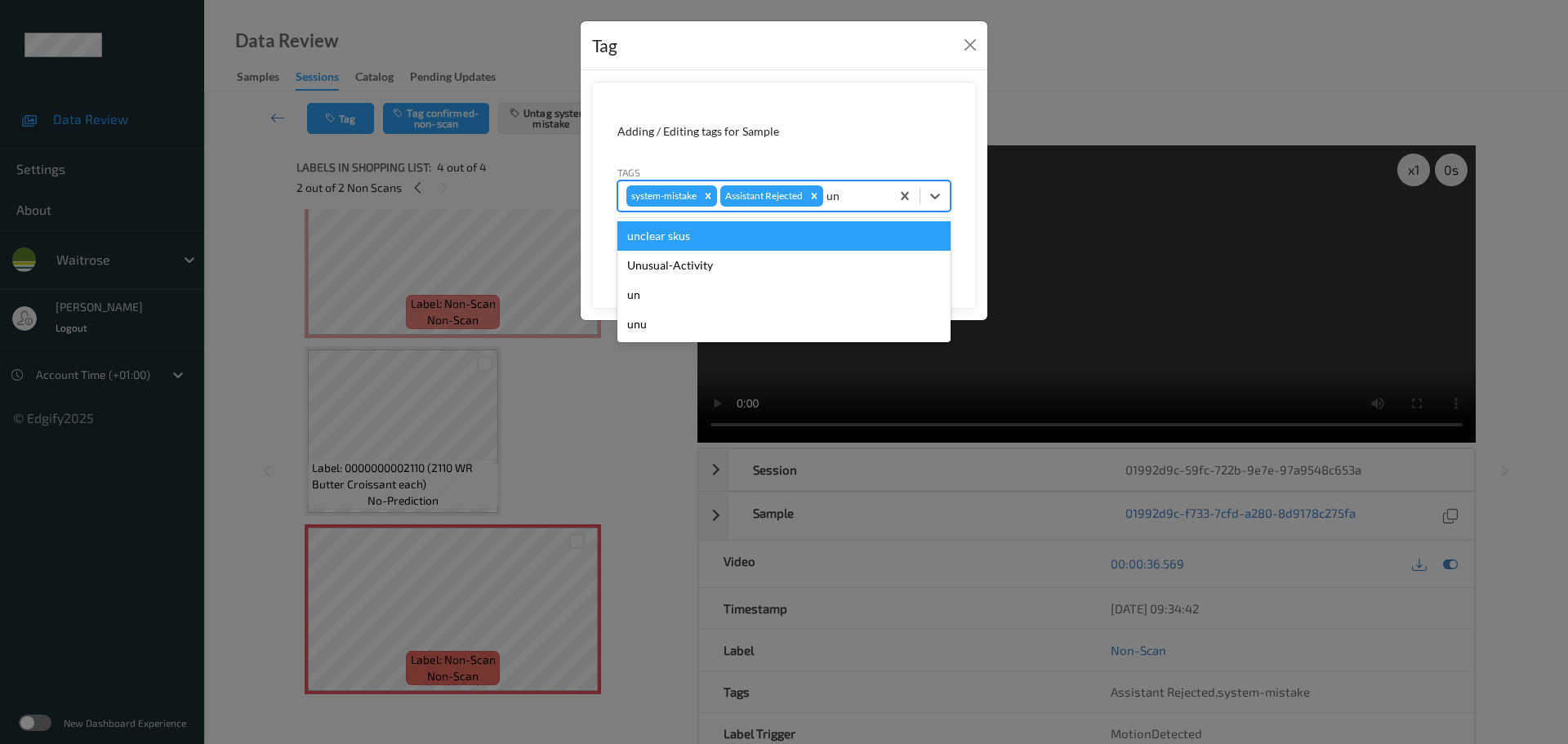
type input "unu"
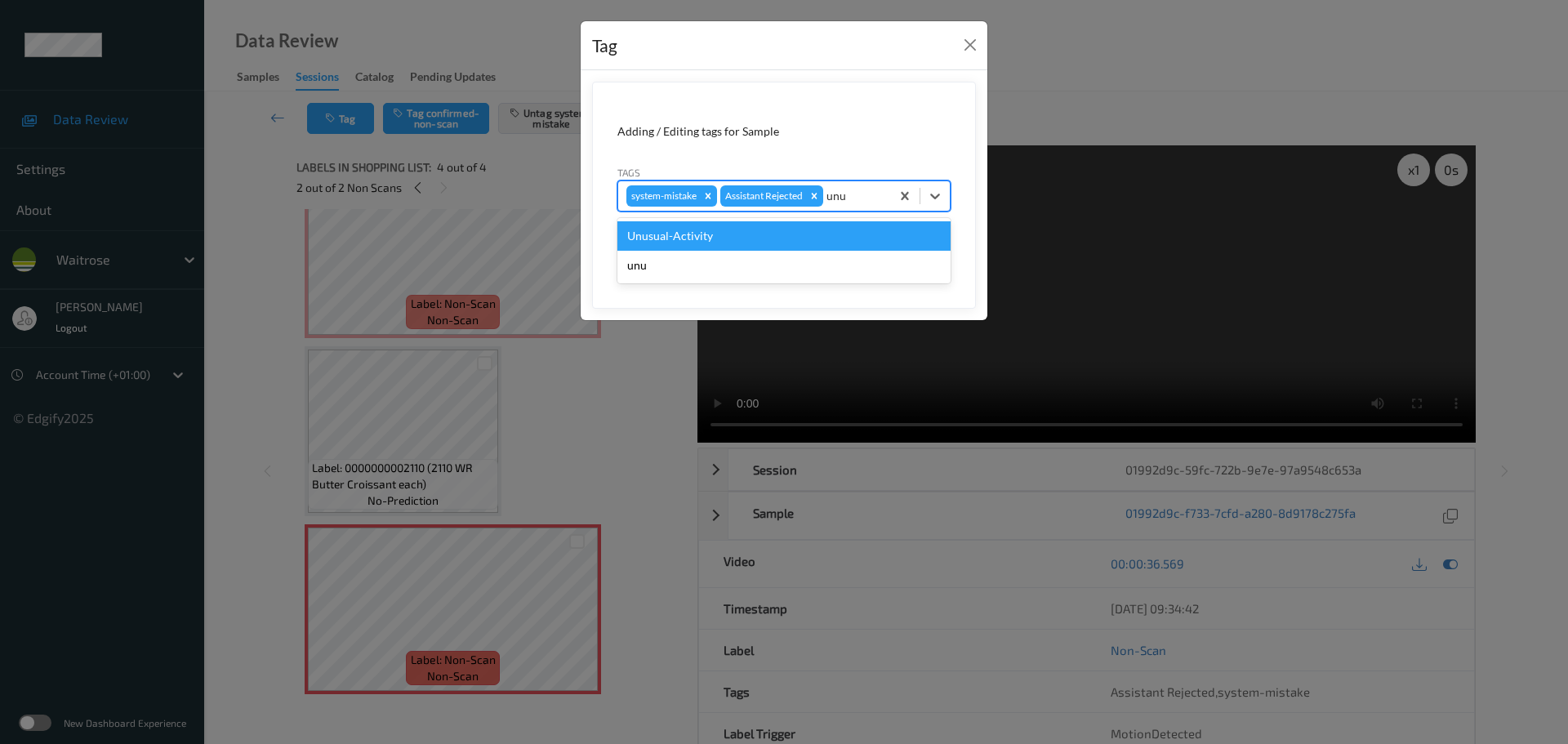
click at [779, 241] on div "Unusual-Activity" at bounding box center [784, 236] width 333 height 29
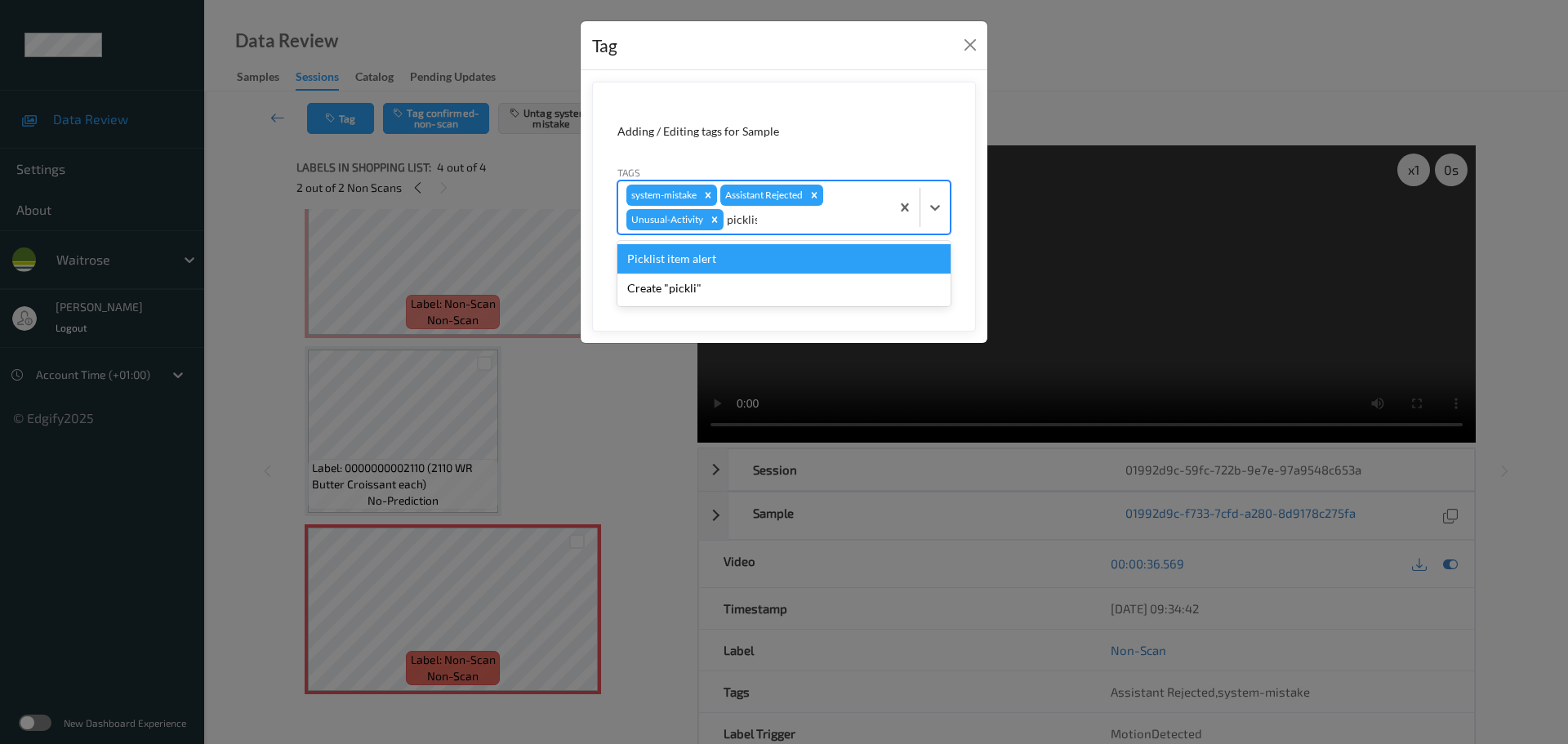
type input "picklist"
click at [727, 258] on div "Picklist item alert" at bounding box center [784, 259] width 333 height 29
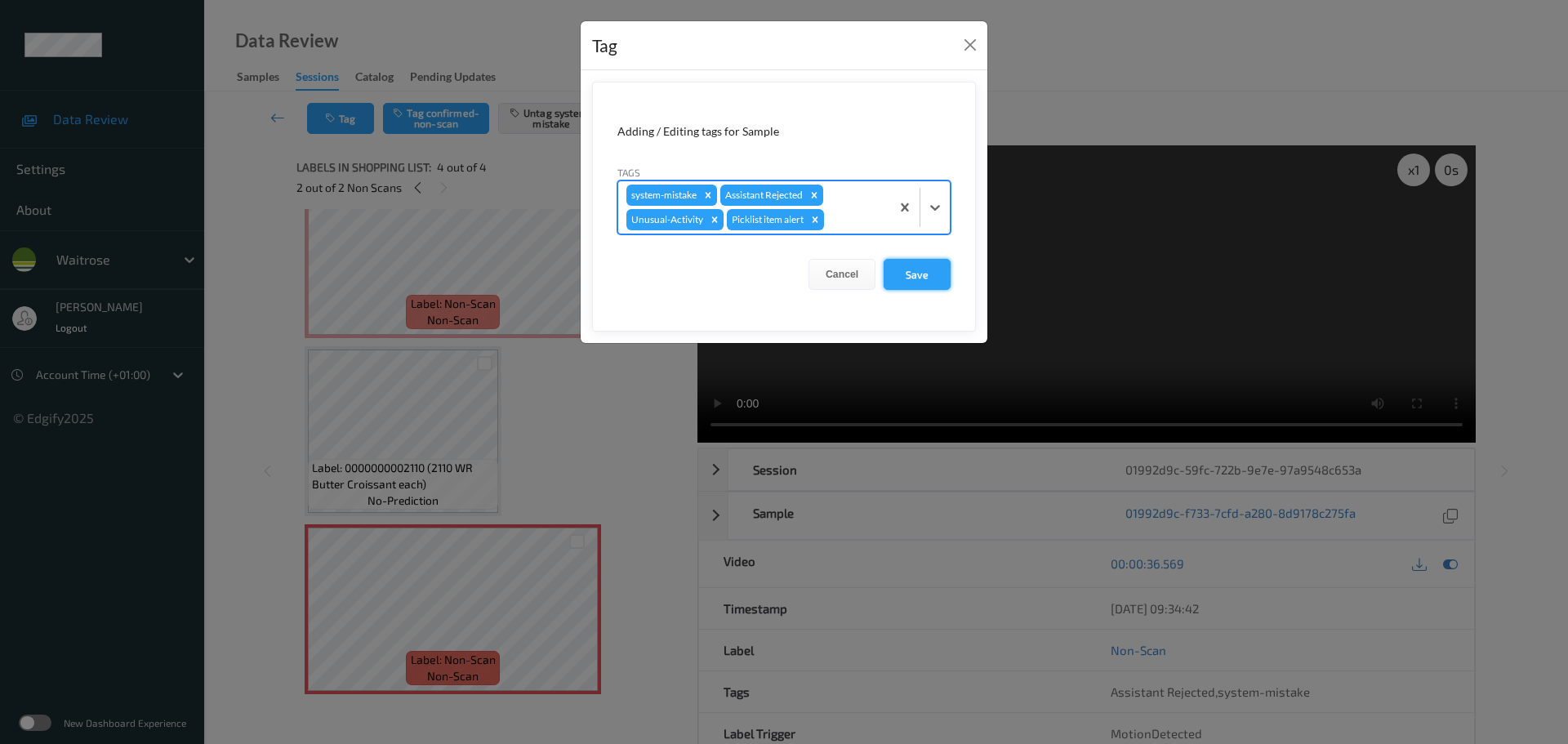
click at [917, 273] on button "Save" at bounding box center [917, 274] width 67 height 31
click at [903, 267] on button "Save" at bounding box center [917, 274] width 67 height 31
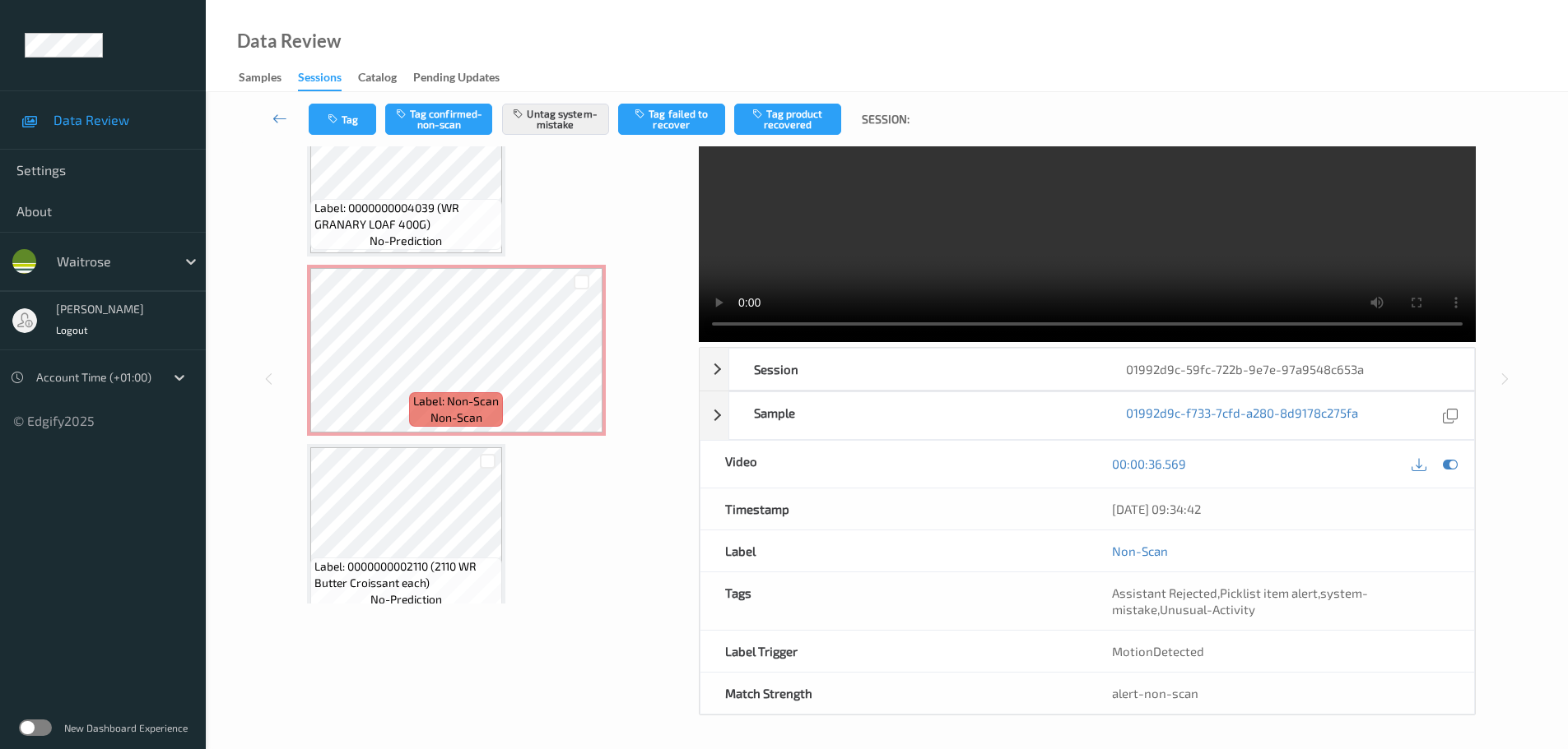
scroll to position [0, 0]
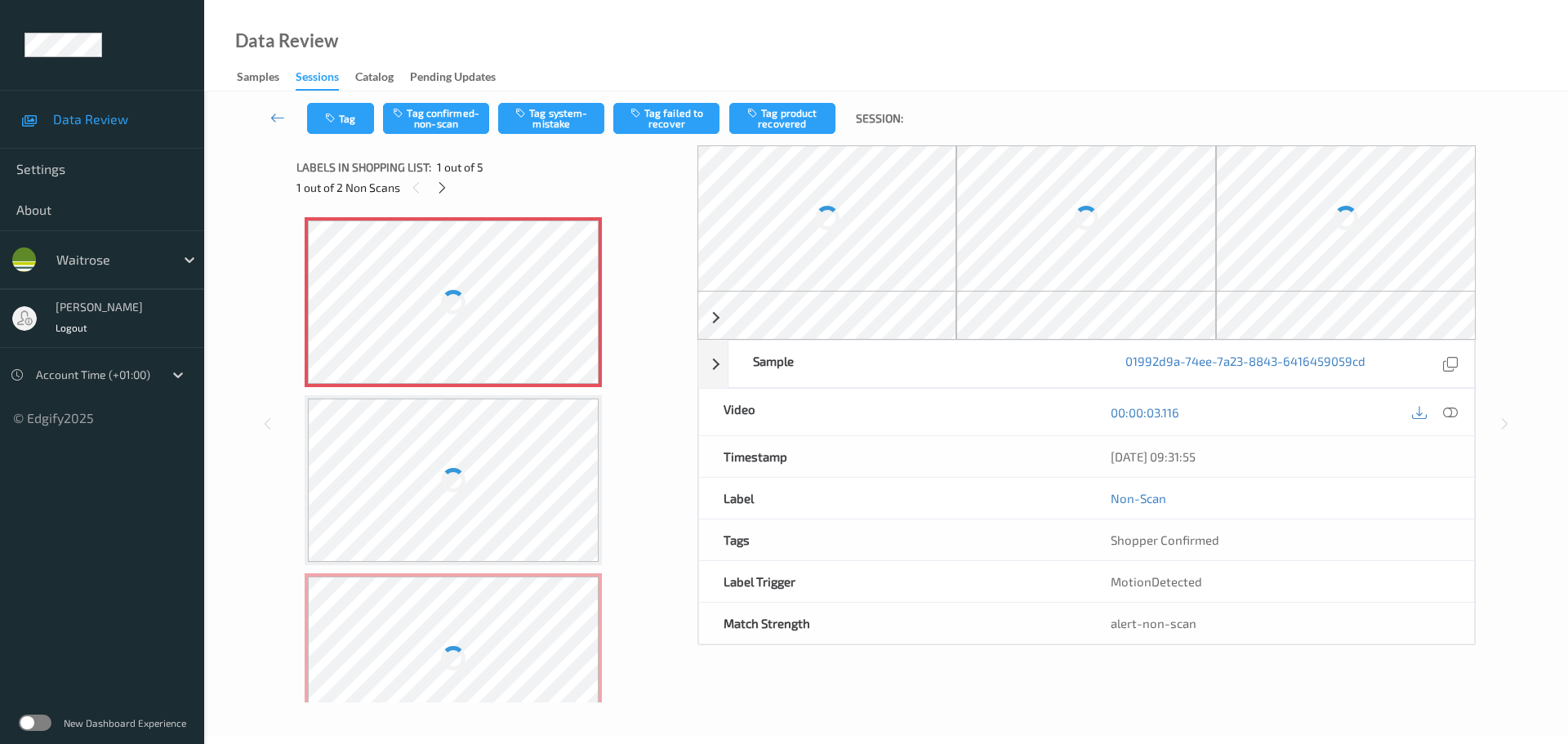
drag, startPoint x: 432, startPoint y: 192, endPoint x: 474, endPoint y: 212, distance: 46.5
click at [434, 192] on div "1 out of 2 Non Scans" at bounding box center [491, 188] width 390 height 21
click at [446, 183] on icon at bounding box center [442, 188] width 14 height 15
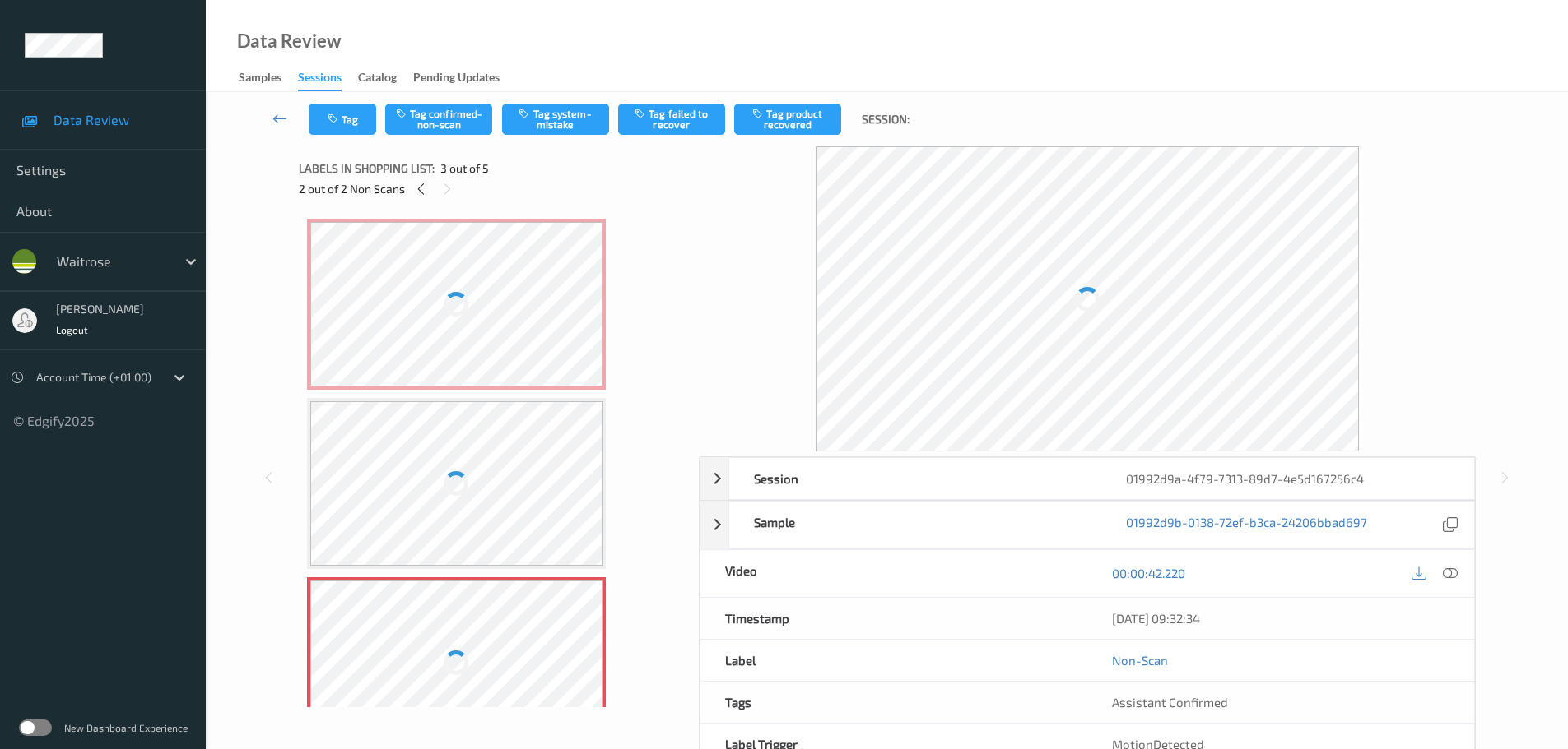
scroll to position [187, 0]
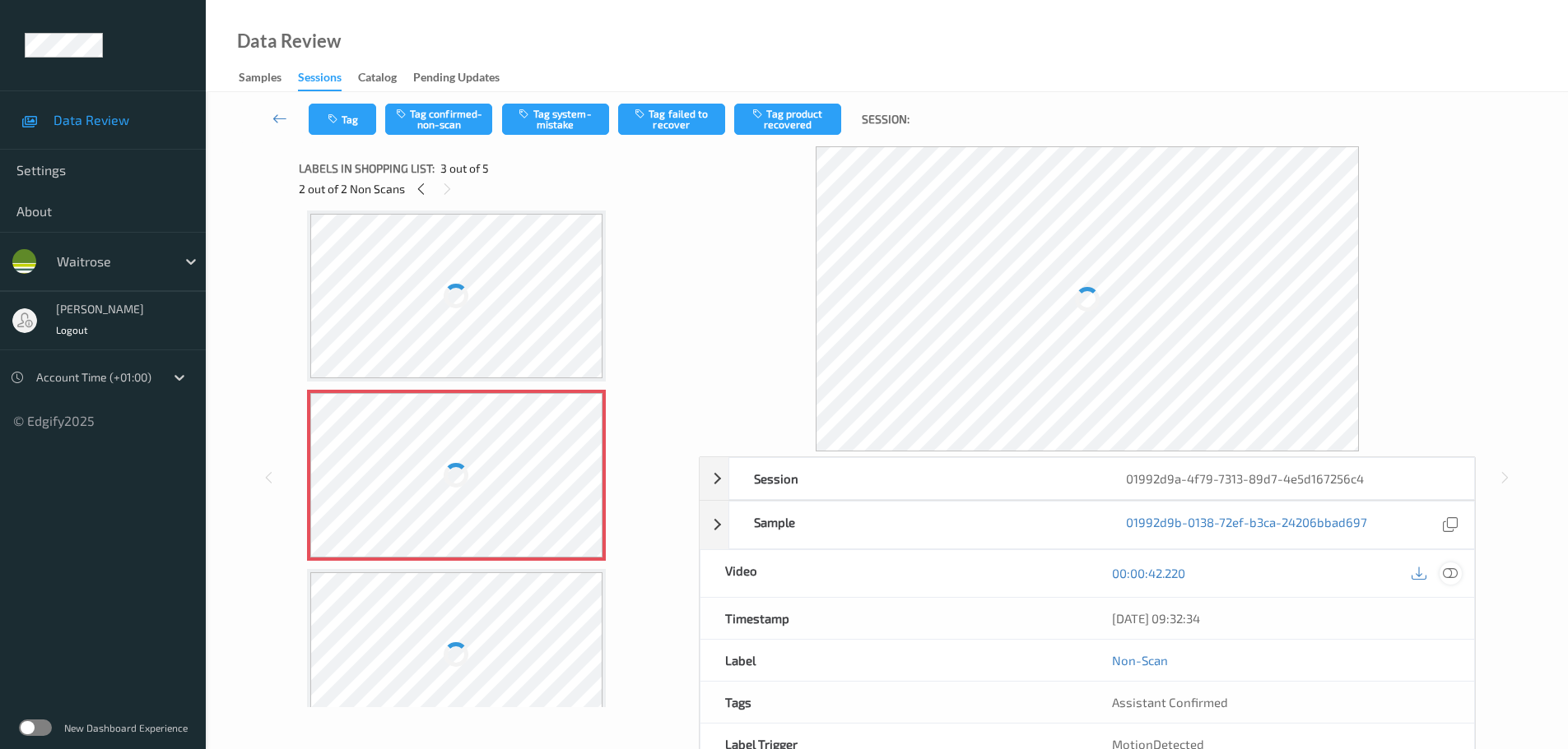
click at [1452, 582] on div at bounding box center [1451, 574] width 22 height 22
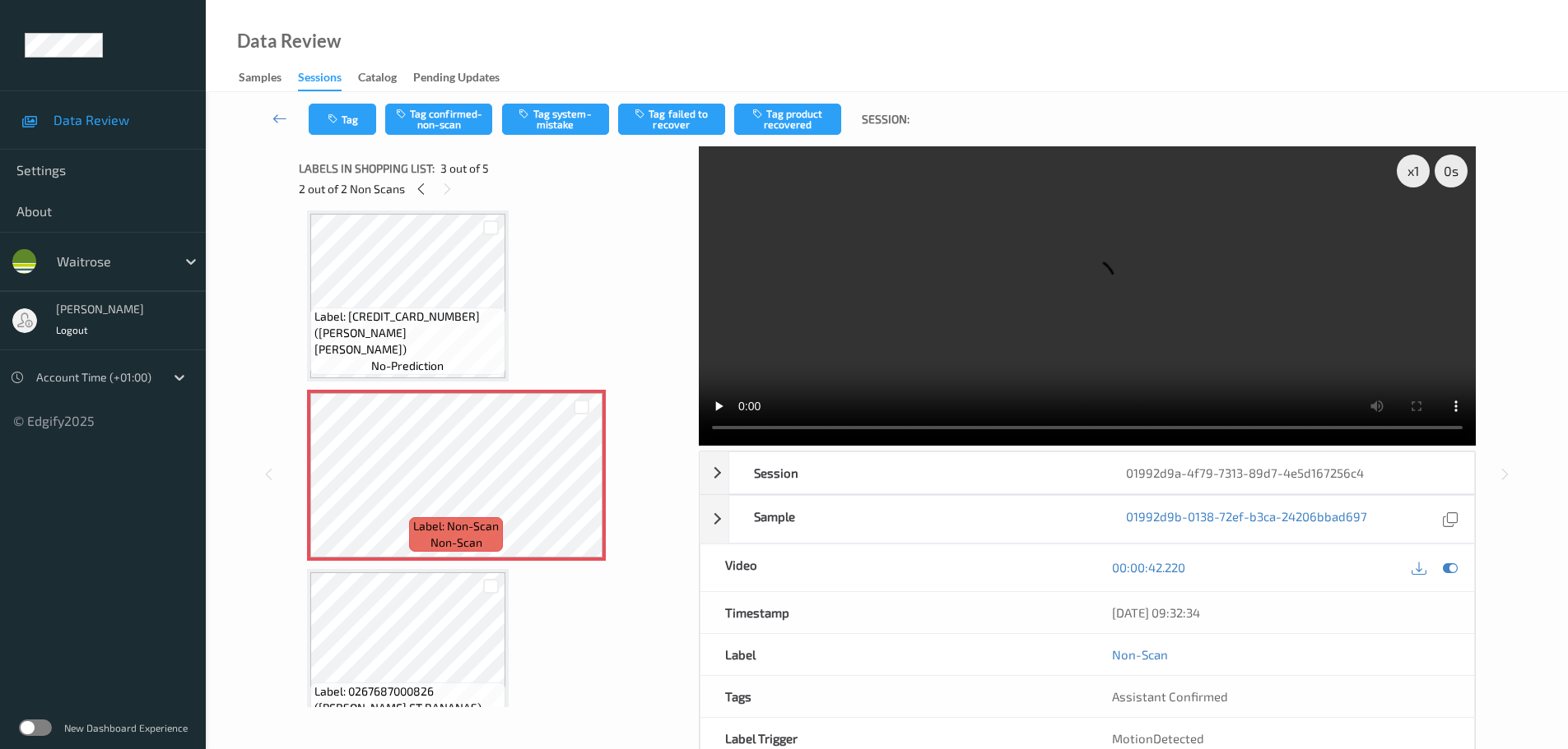
scroll to position [0, 0]
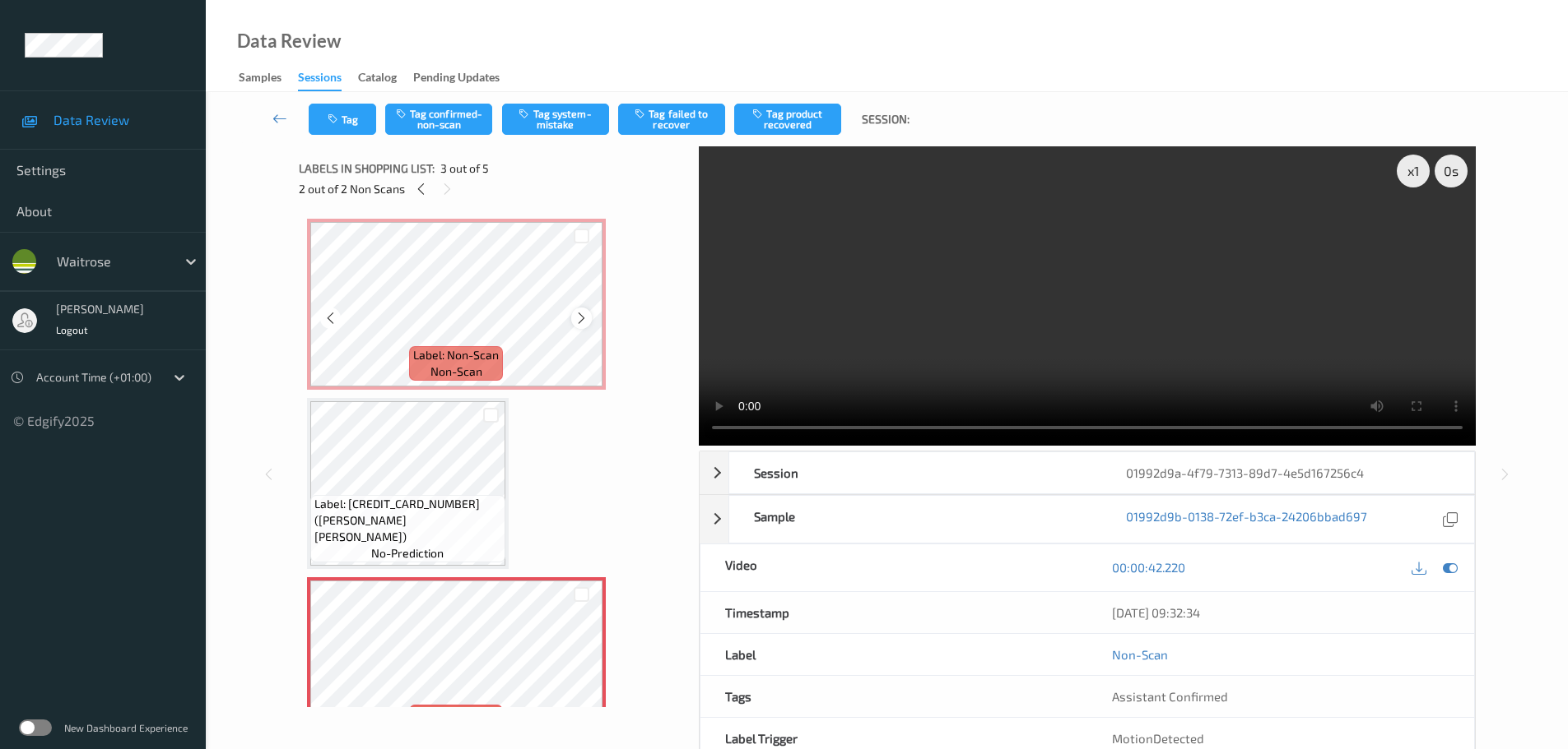
click at [579, 309] on div at bounding box center [582, 318] width 21 height 21
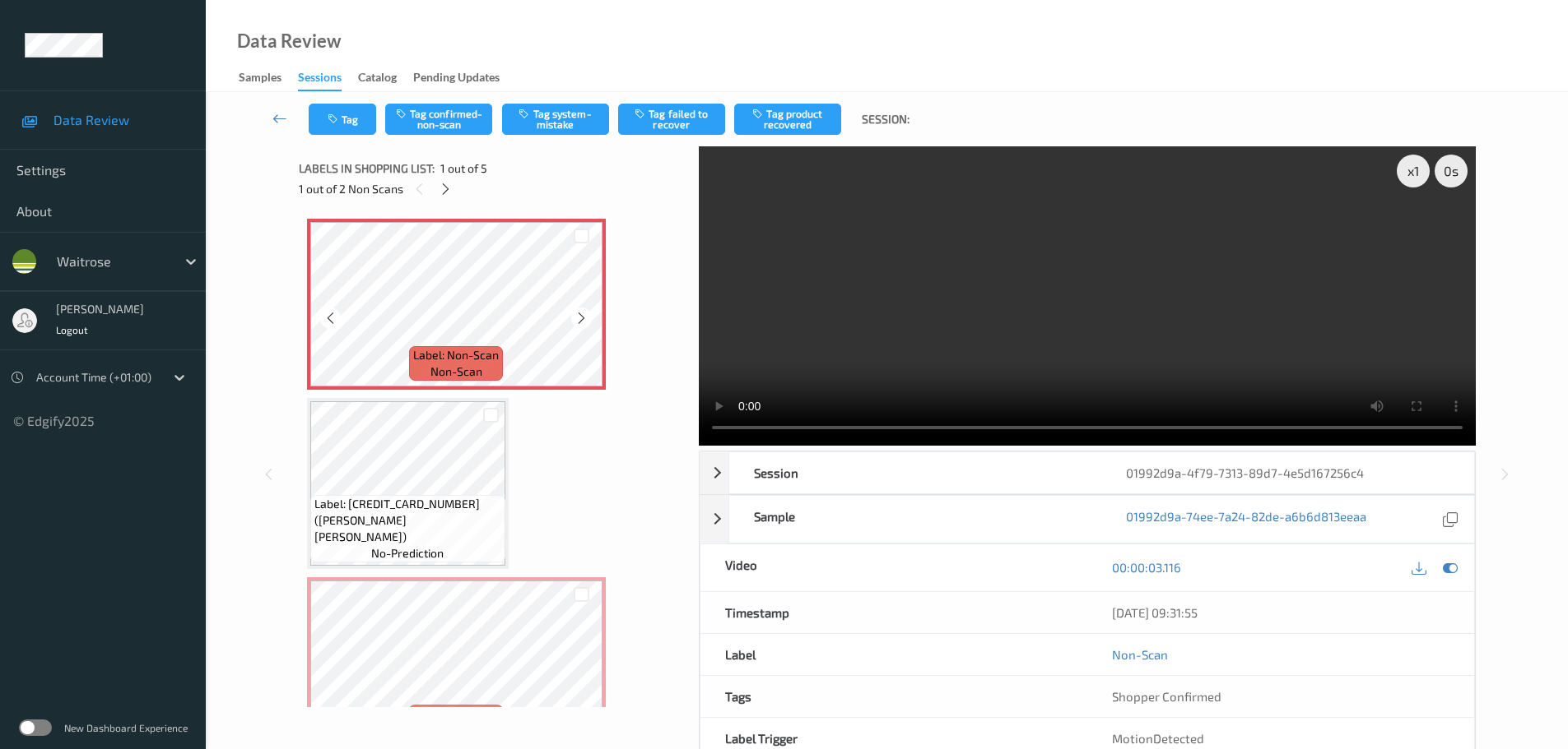
click at [579, 309] on div at bounding box center [582, 318] width 21 height 21
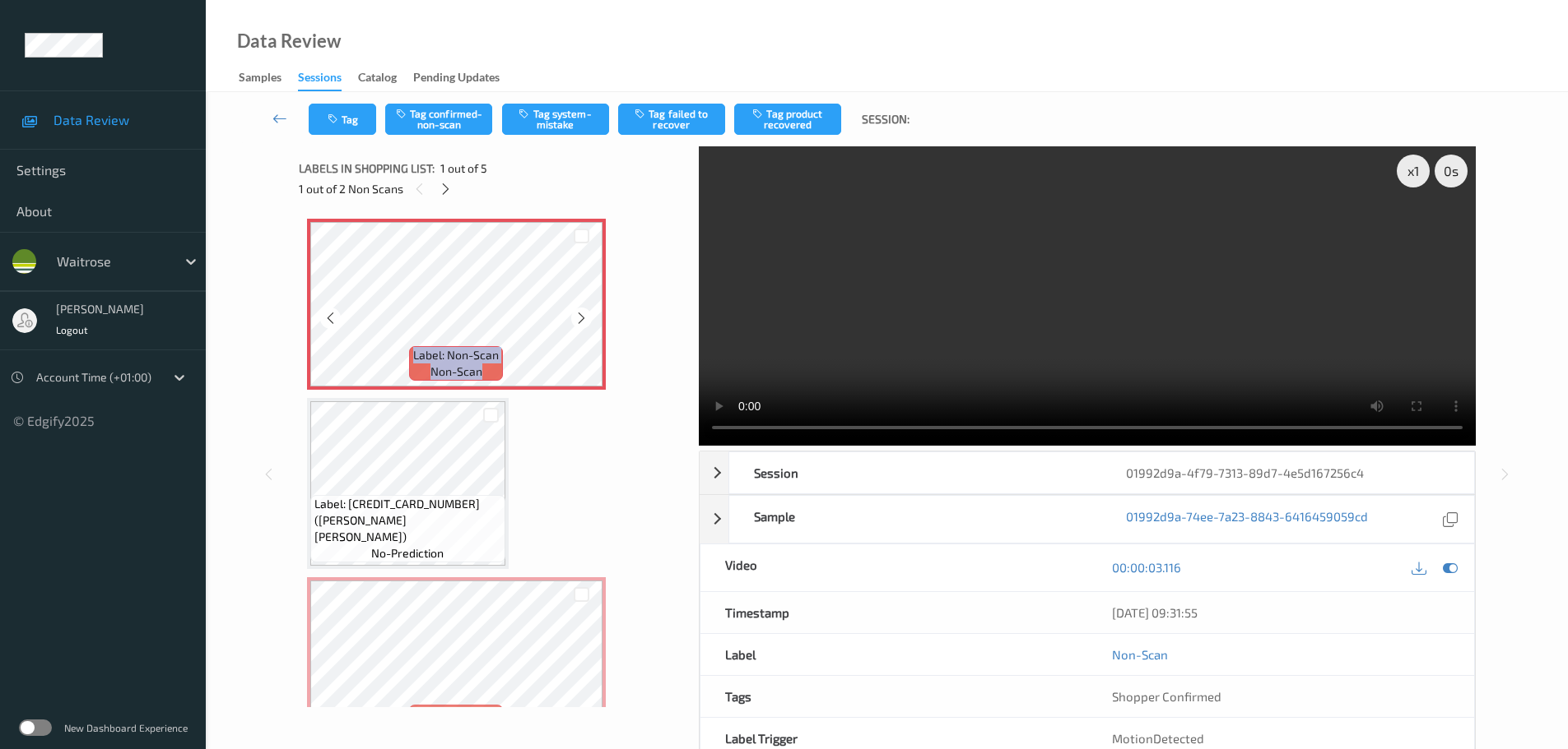
click at [579, 309] on div at bounding box center [582, 318] width 21 height 21
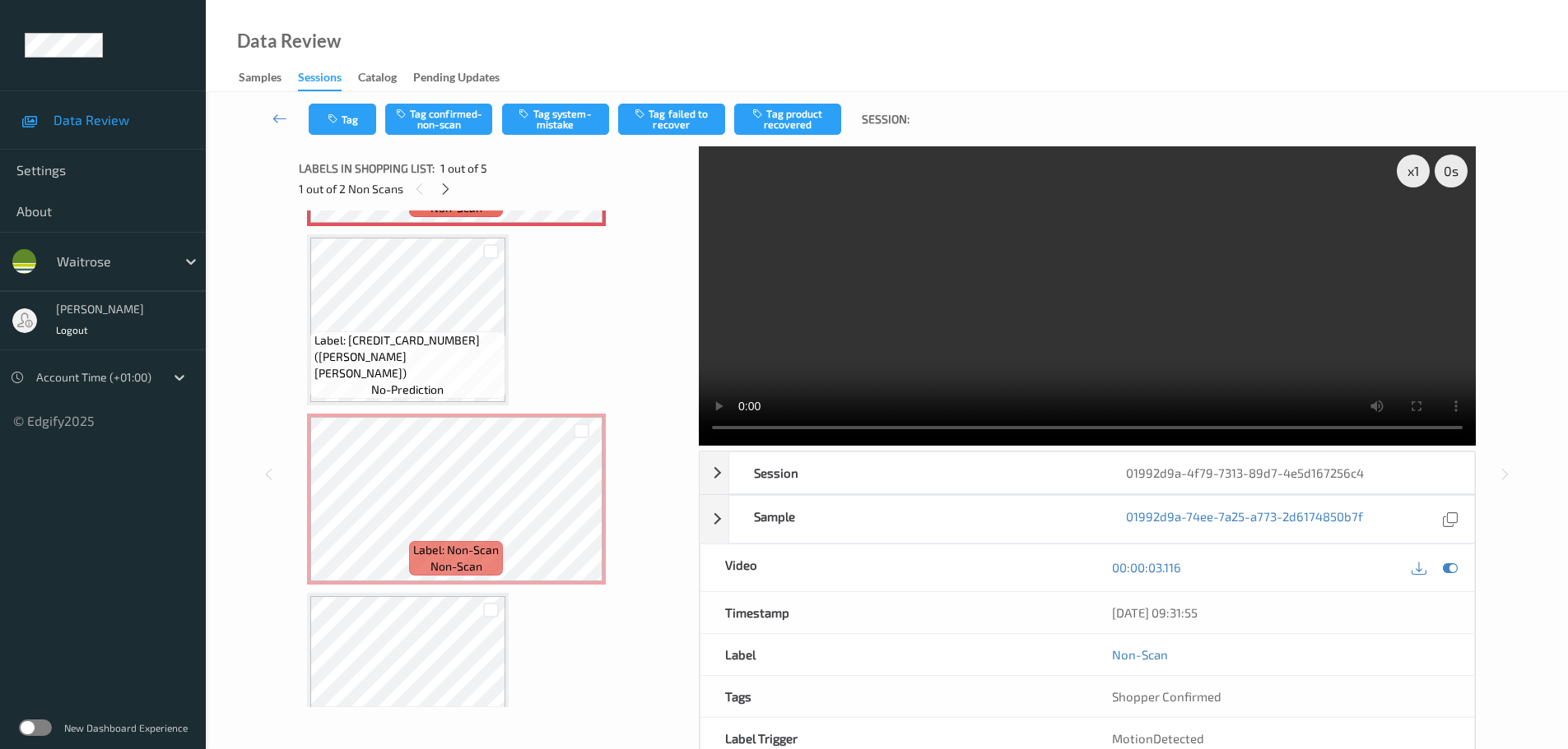
scroll to position [161, 0]
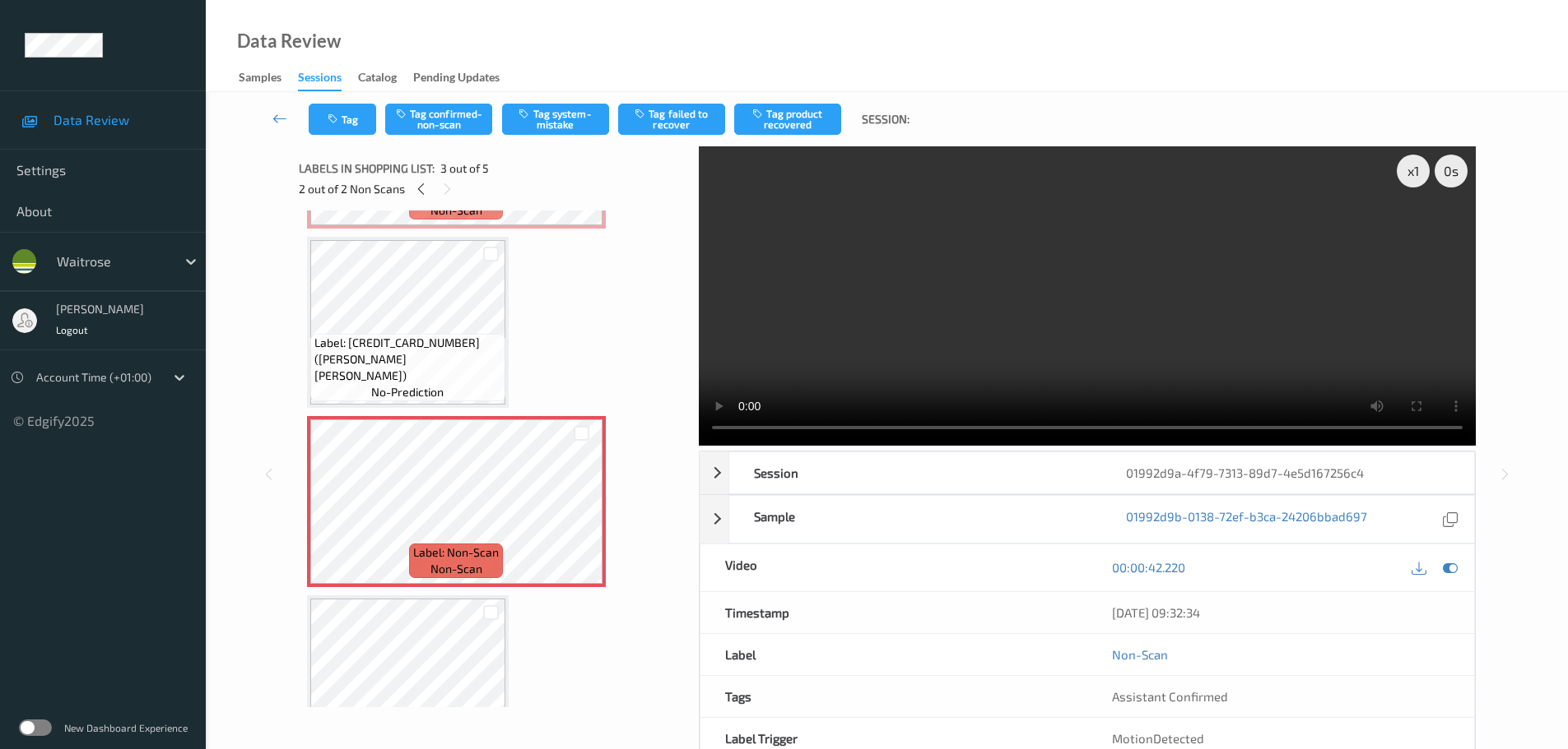
click at [406, 399] on span "no-prediction" at bounding box center [408, 392] width 73 height 16
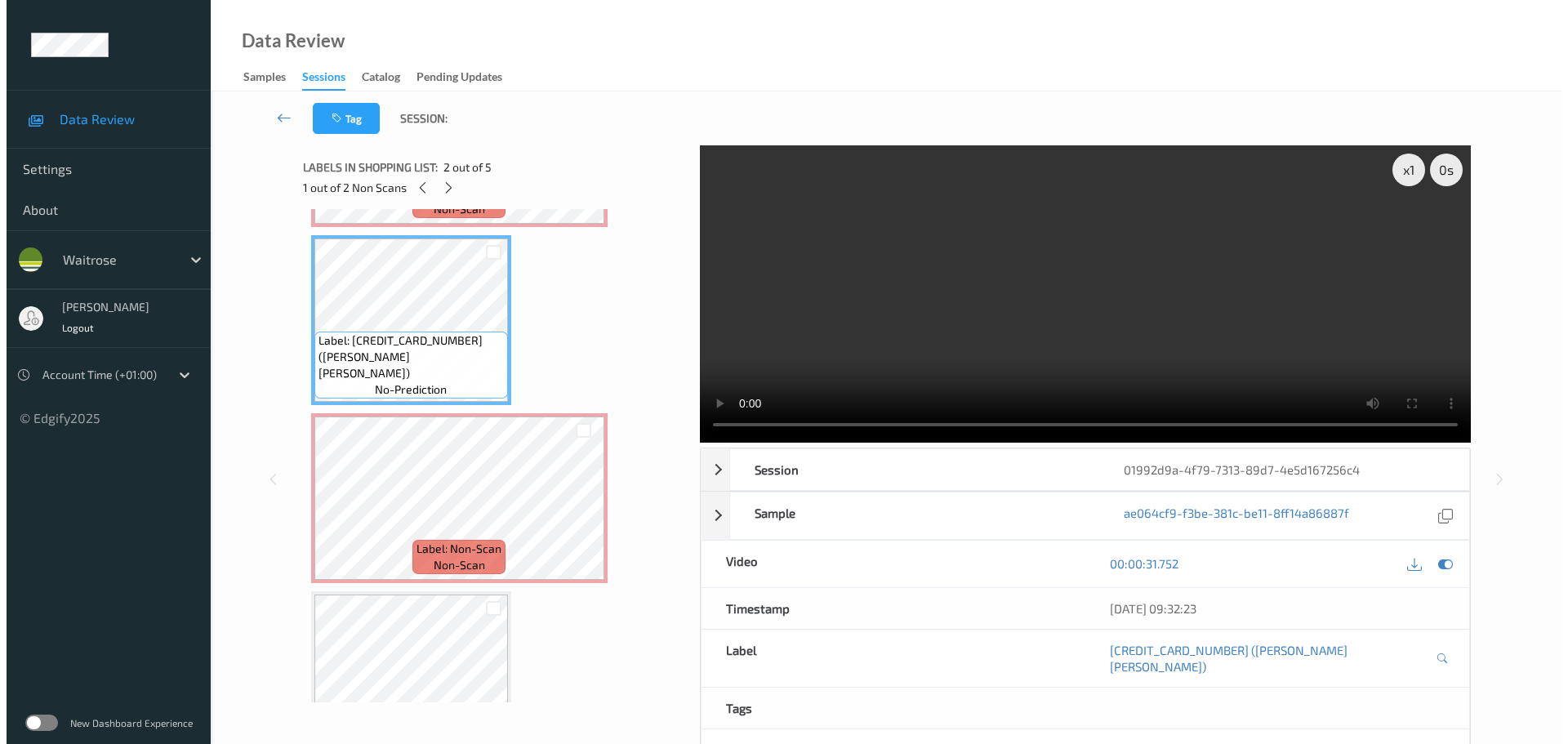
scroll to position [0, 0]
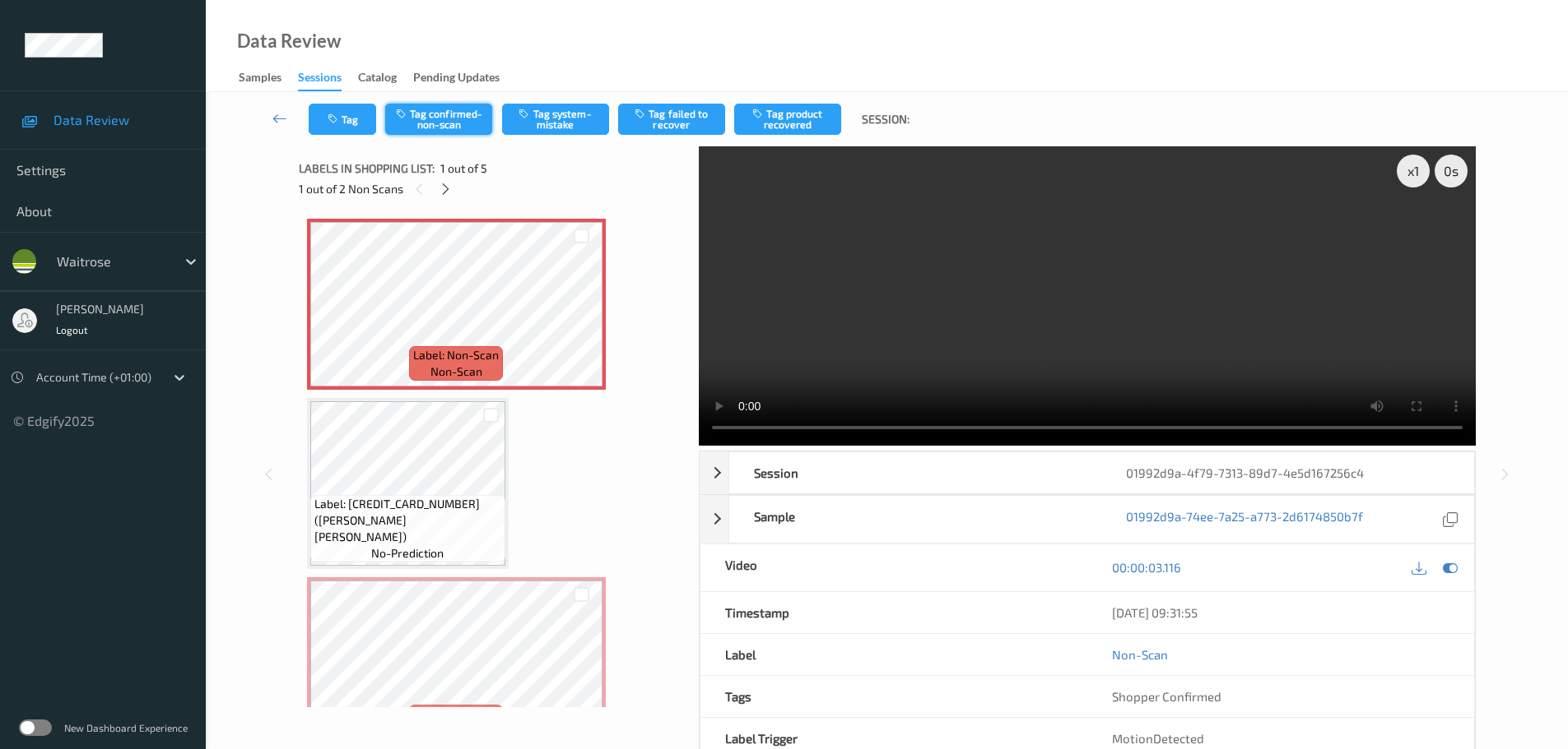
click at [466, 127] on button "Tag confirmed-non-scan" at bounding box center [439, 119] width 107 height 31
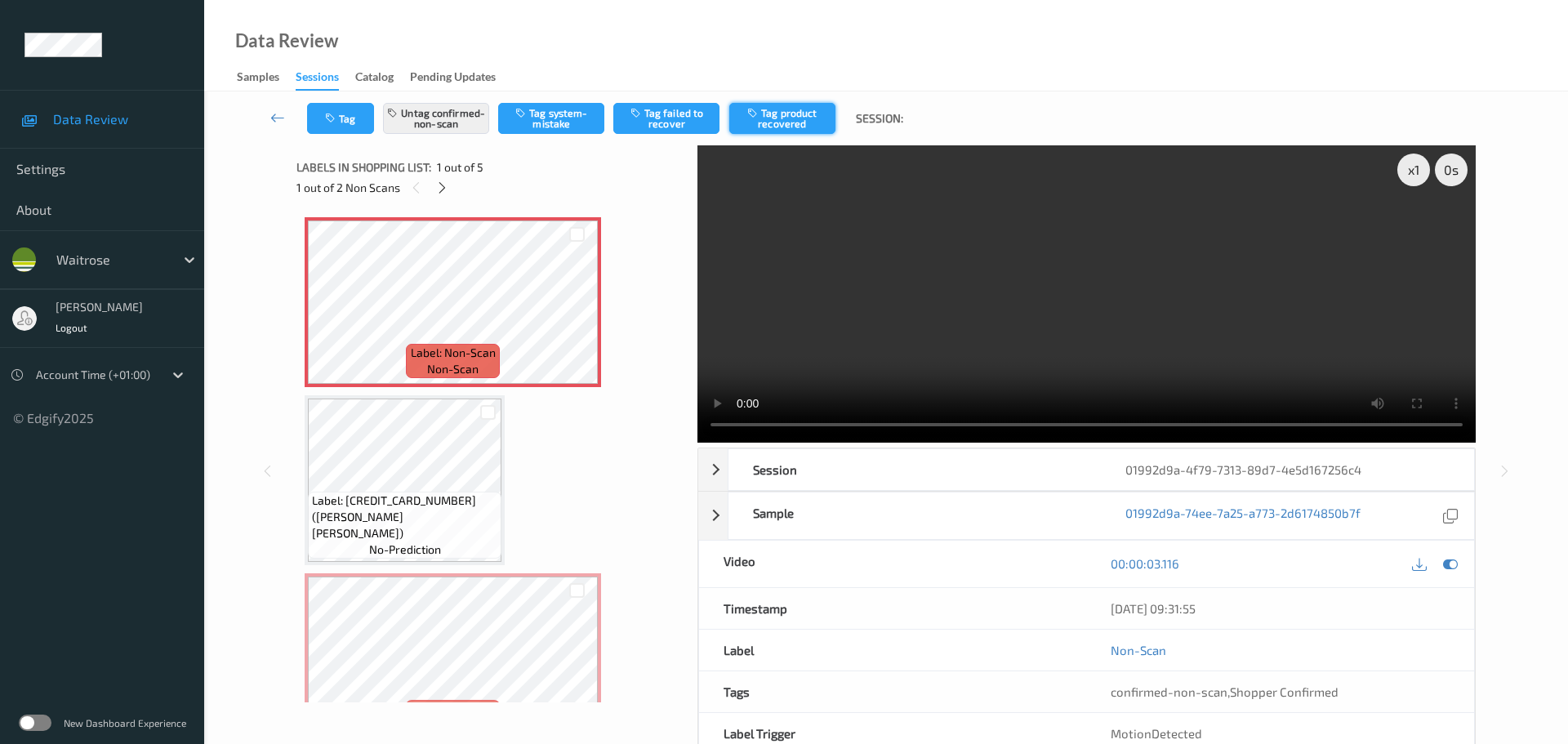
click at [781, 120] on button "Tag product recovered" at bounding box center [782, 118] width 106 height 31
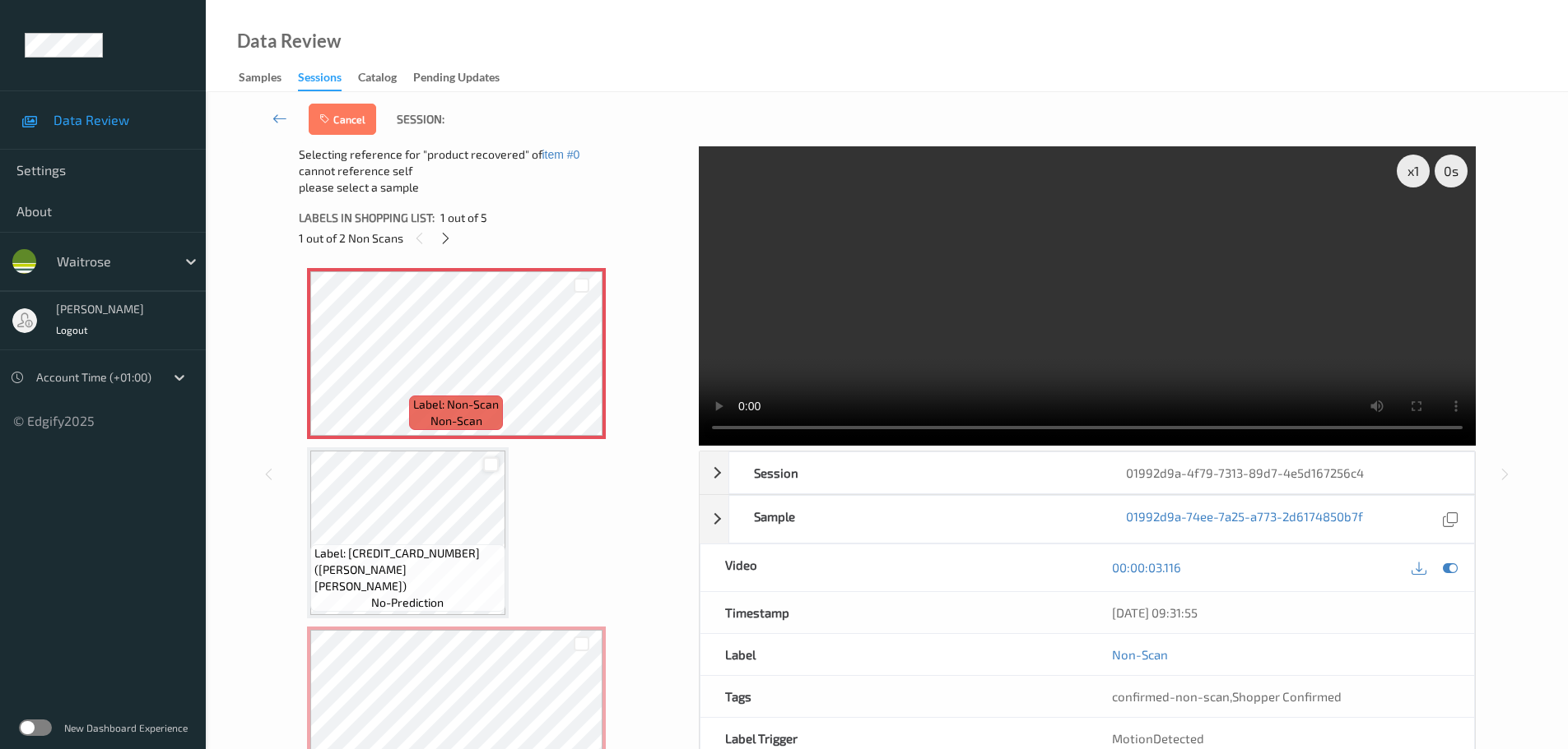
click at [488, 469] on div at bounding box center [491, 465] width 16 height 16
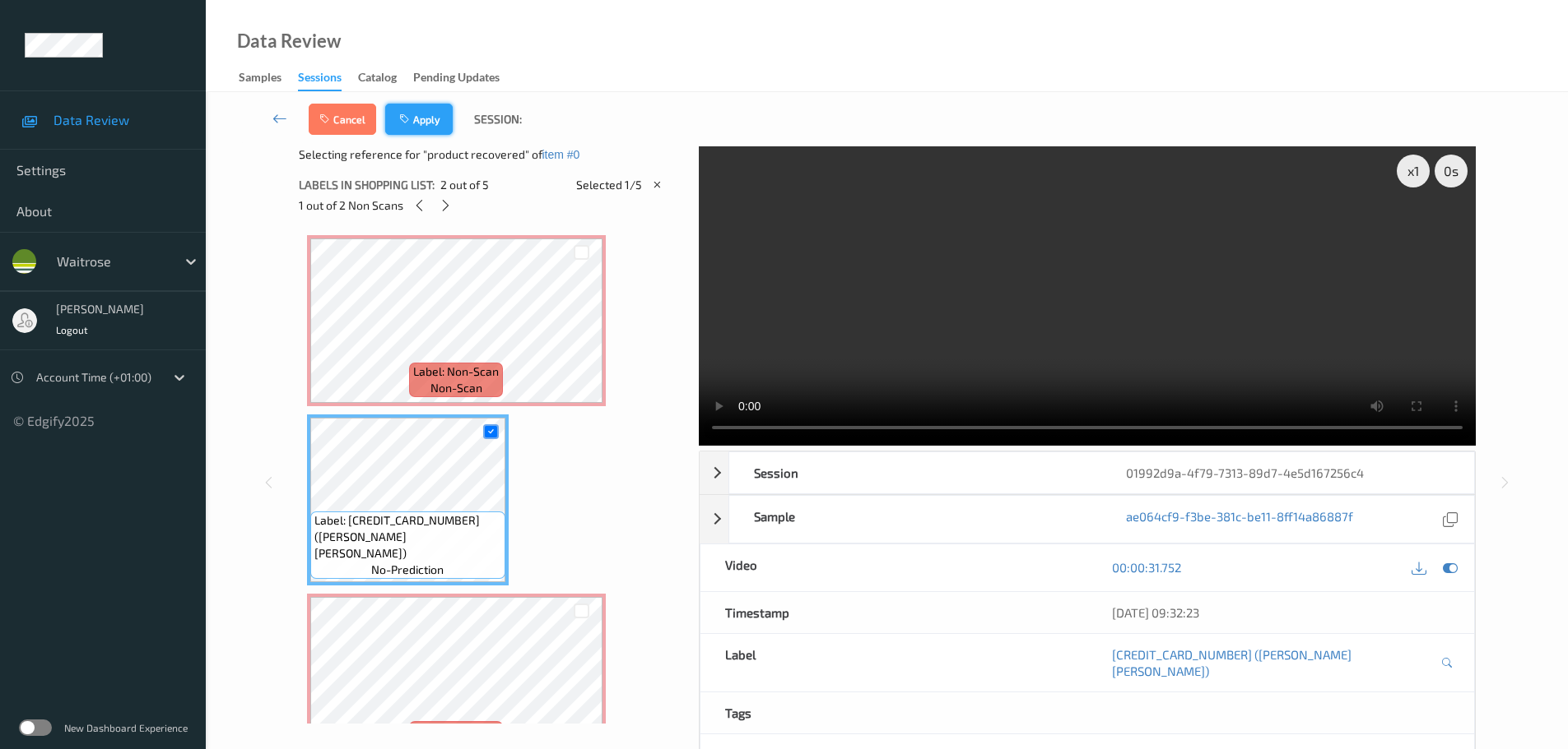
click at [433, 129] on button "Apply" at bounding box center [419, 119] width 67 height 31
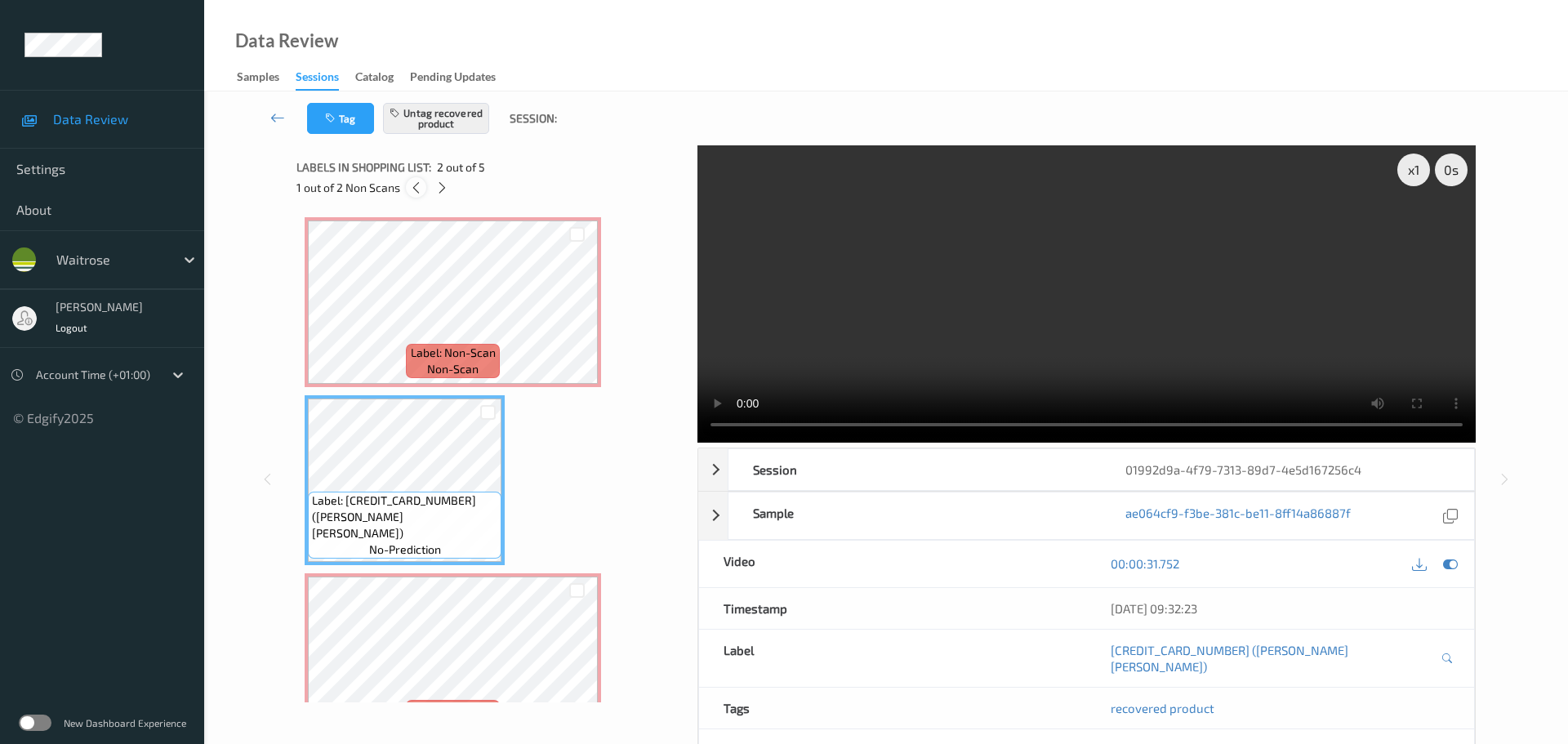
click at [418, 197] on div at bounding box center [416, 188] width 21 height 21
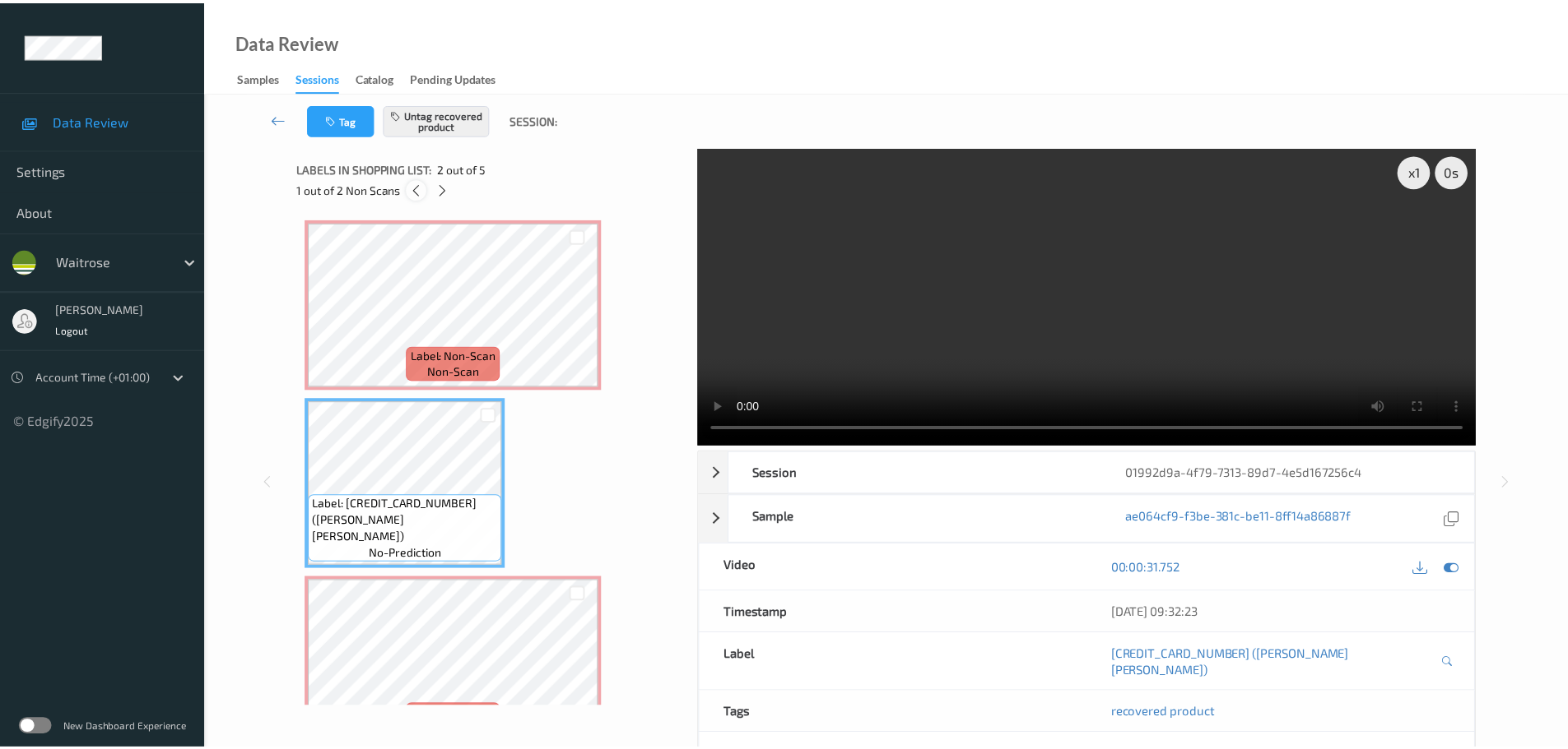
scroll to position [9, 0]
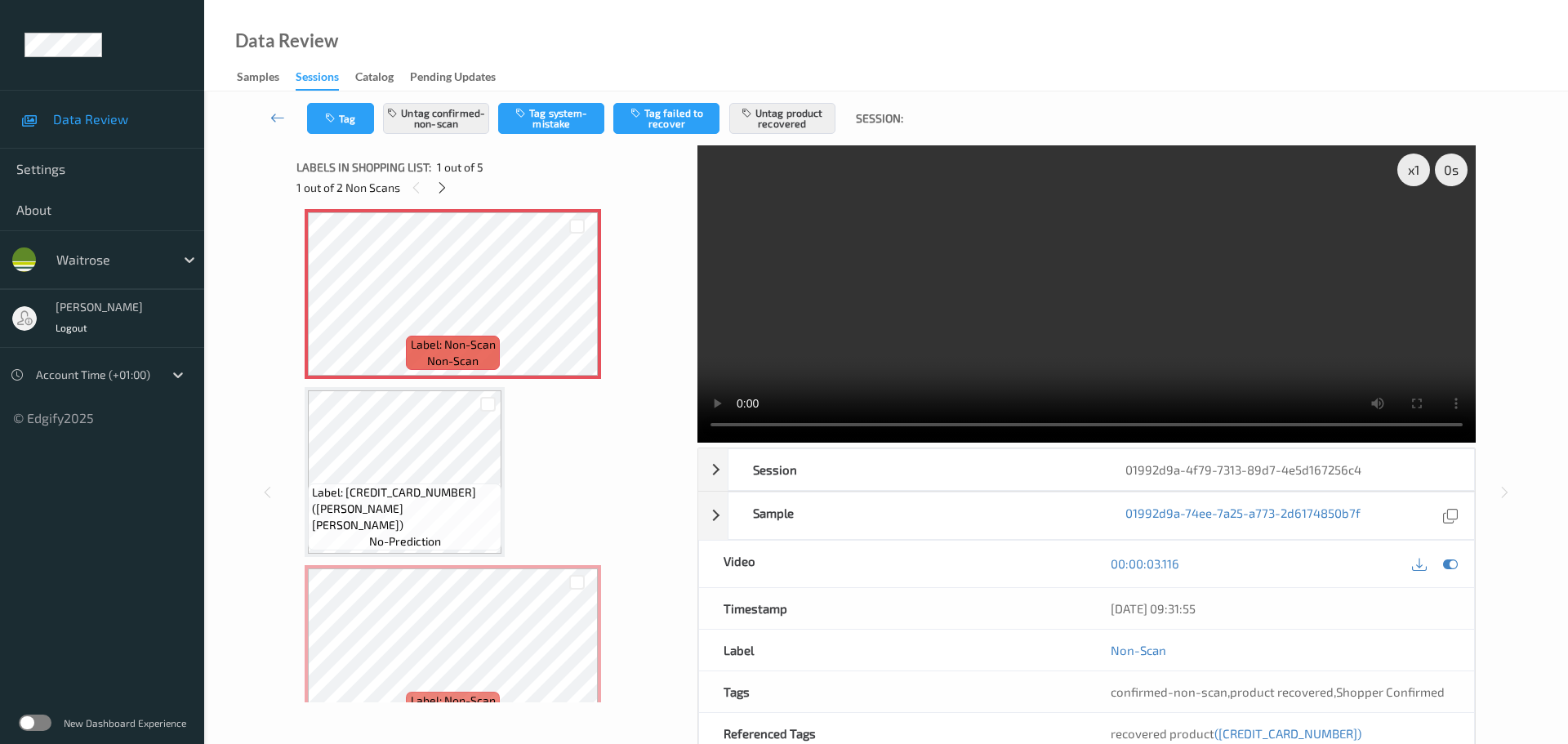
click at [332, 96] on div "Tag Untag confirmed-non-scan Tag system-mistake Tag failed to recover Untag pro…" at bounding box center [886, 118] width 1297 height 54
click at [329, 116] on icon "button" at bounding box center [332, 118] width 14 height 11
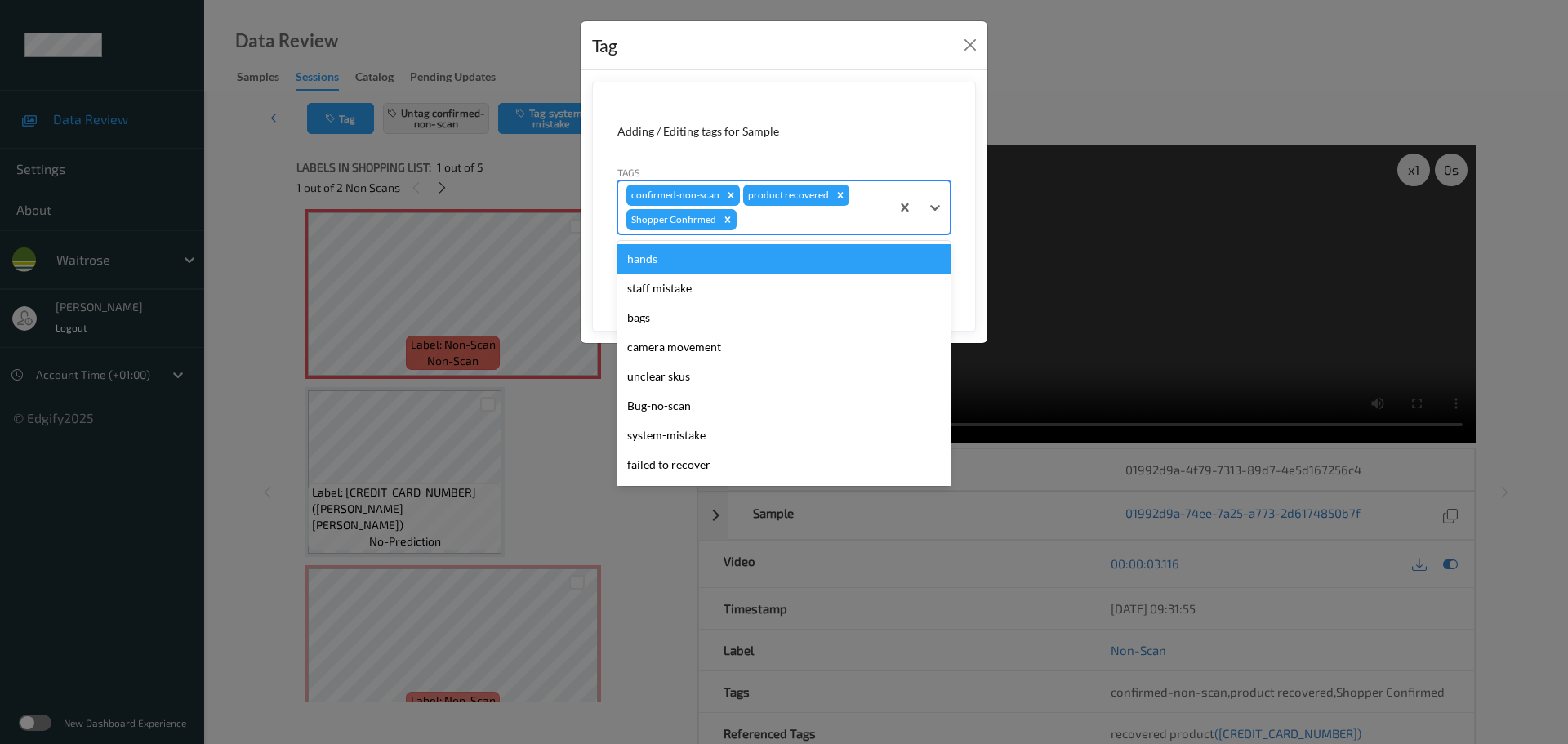
click at [757, 224] on div at bounding box center [811, 219] width 142 height 20
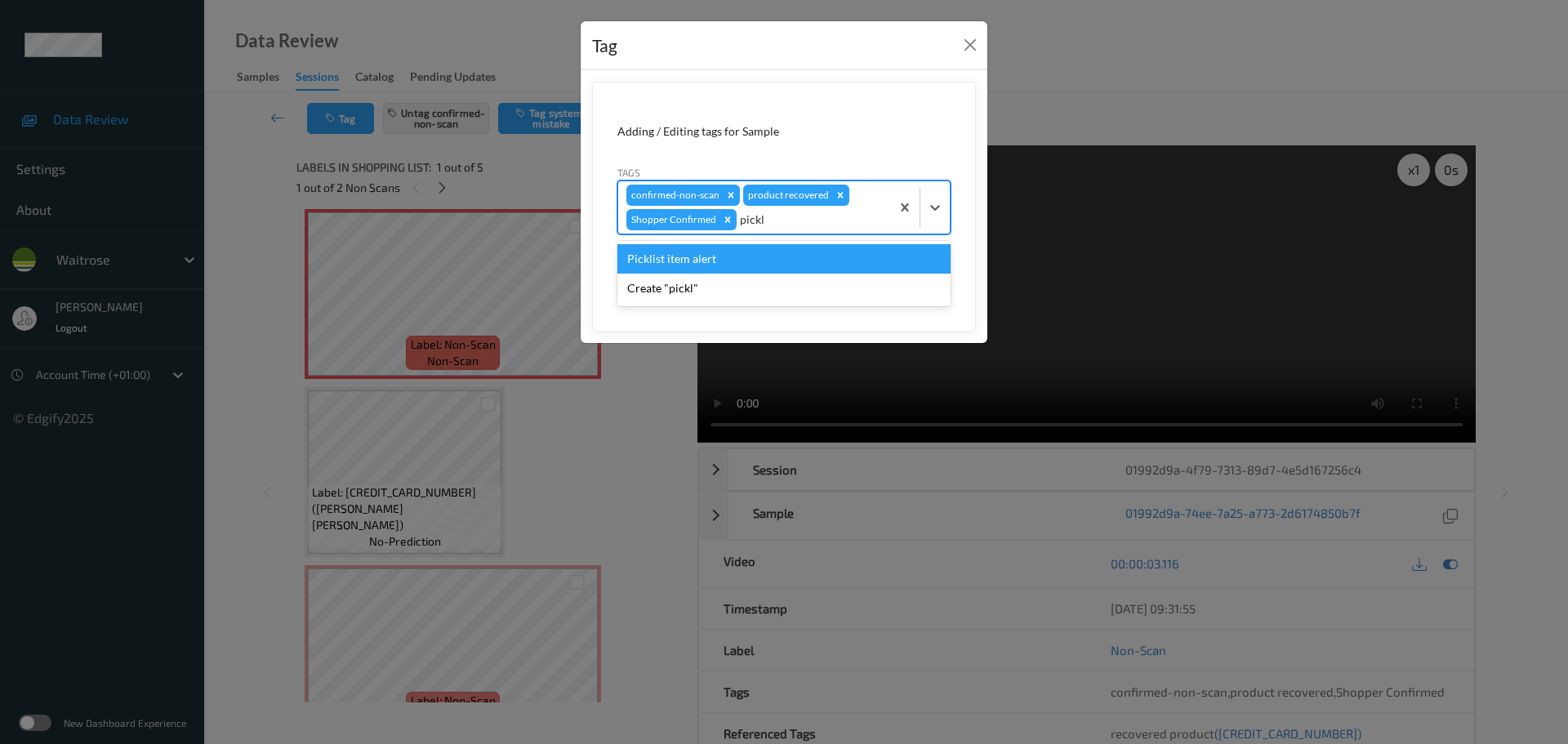
type input "pickli"
click at [745, 249] on div "Picklist item alert" at bounding box center [784, 259] width 333 height 29
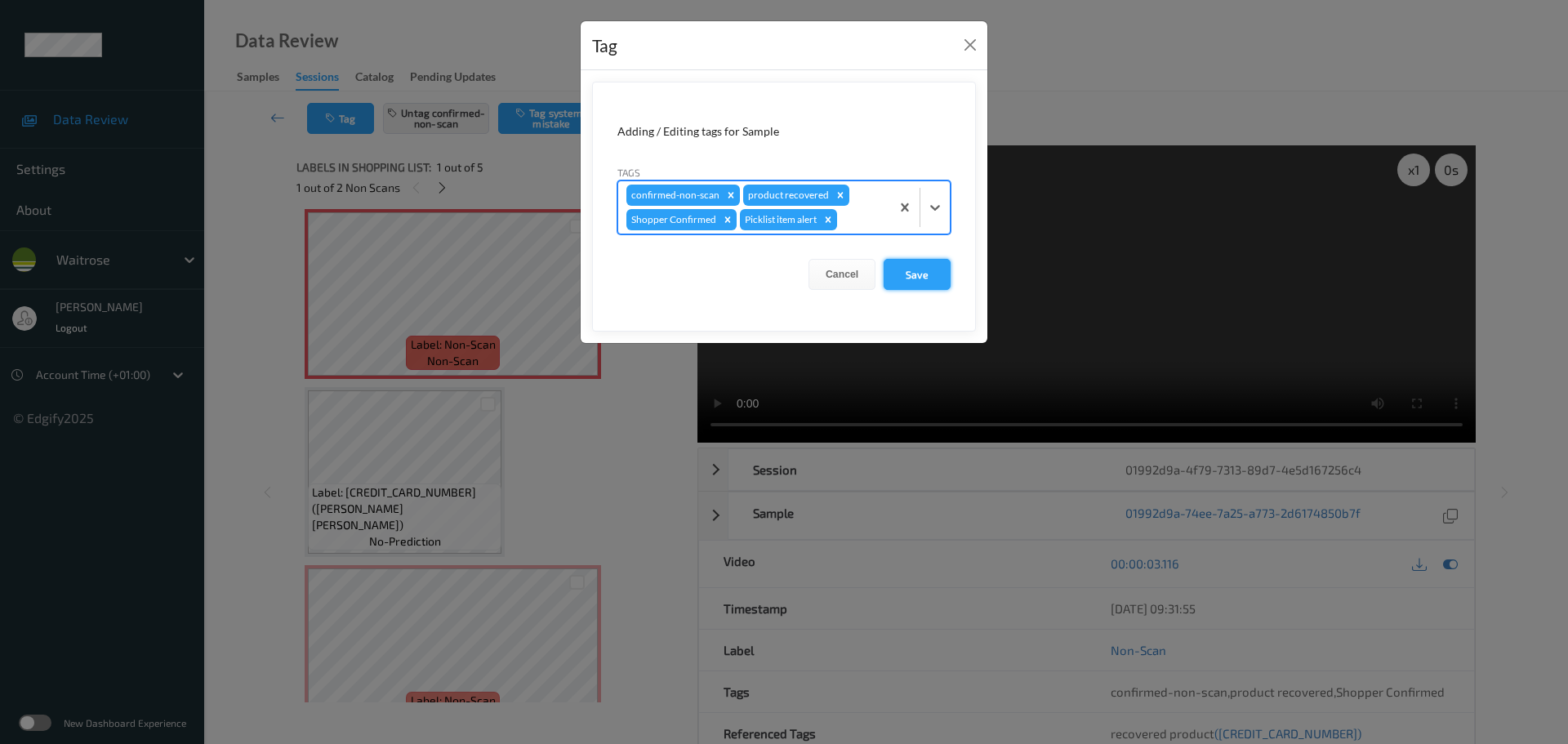
click at [915, 282] on button "Save" at bounding box center [917, 274] width 67 height 31
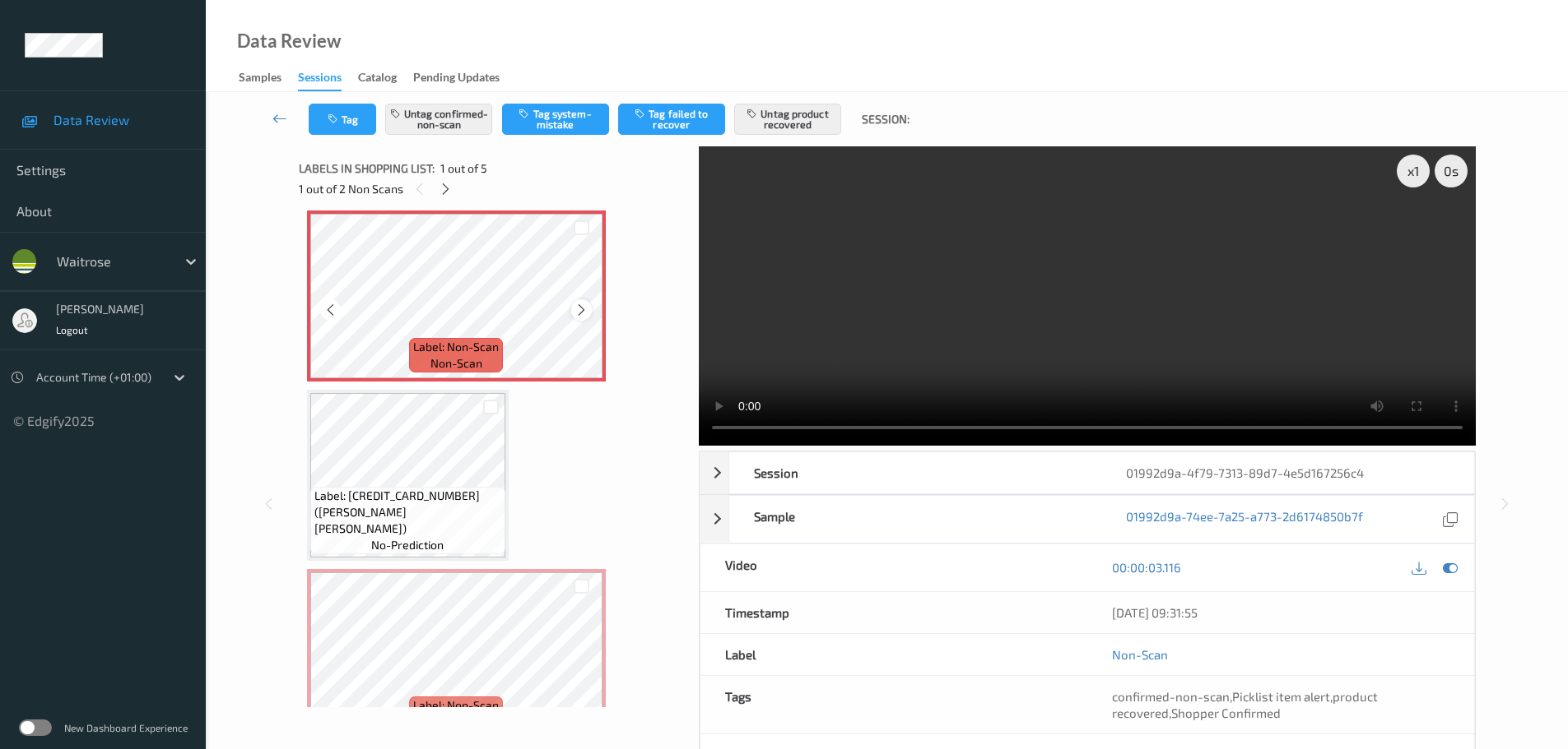
click at [581, 309] on icon at bounding box center [581, 310] width 14 height 15
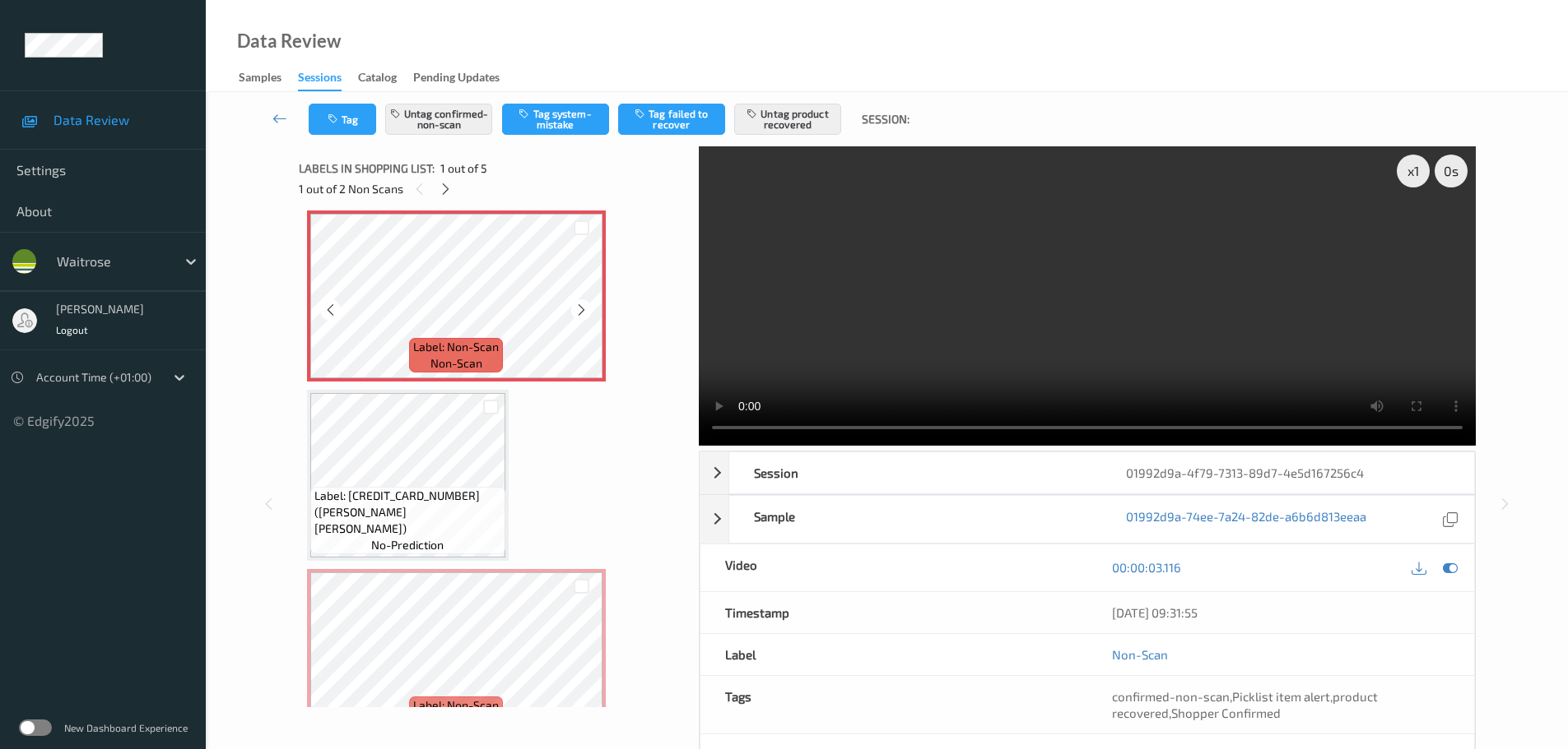
click at [581, 309] on icon at bounding box center [581, 310] width 14 height 15
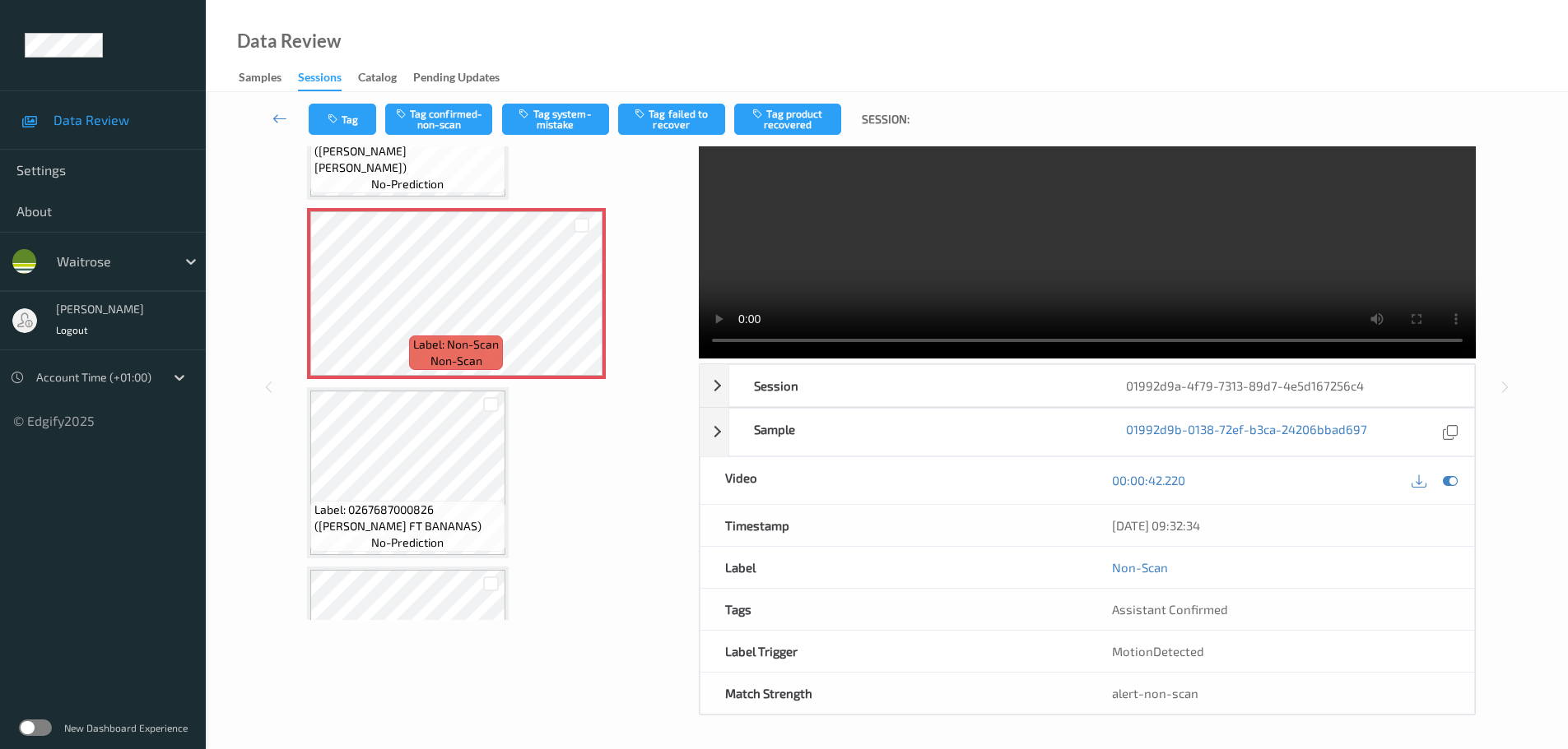
scroll to position [161, 0]
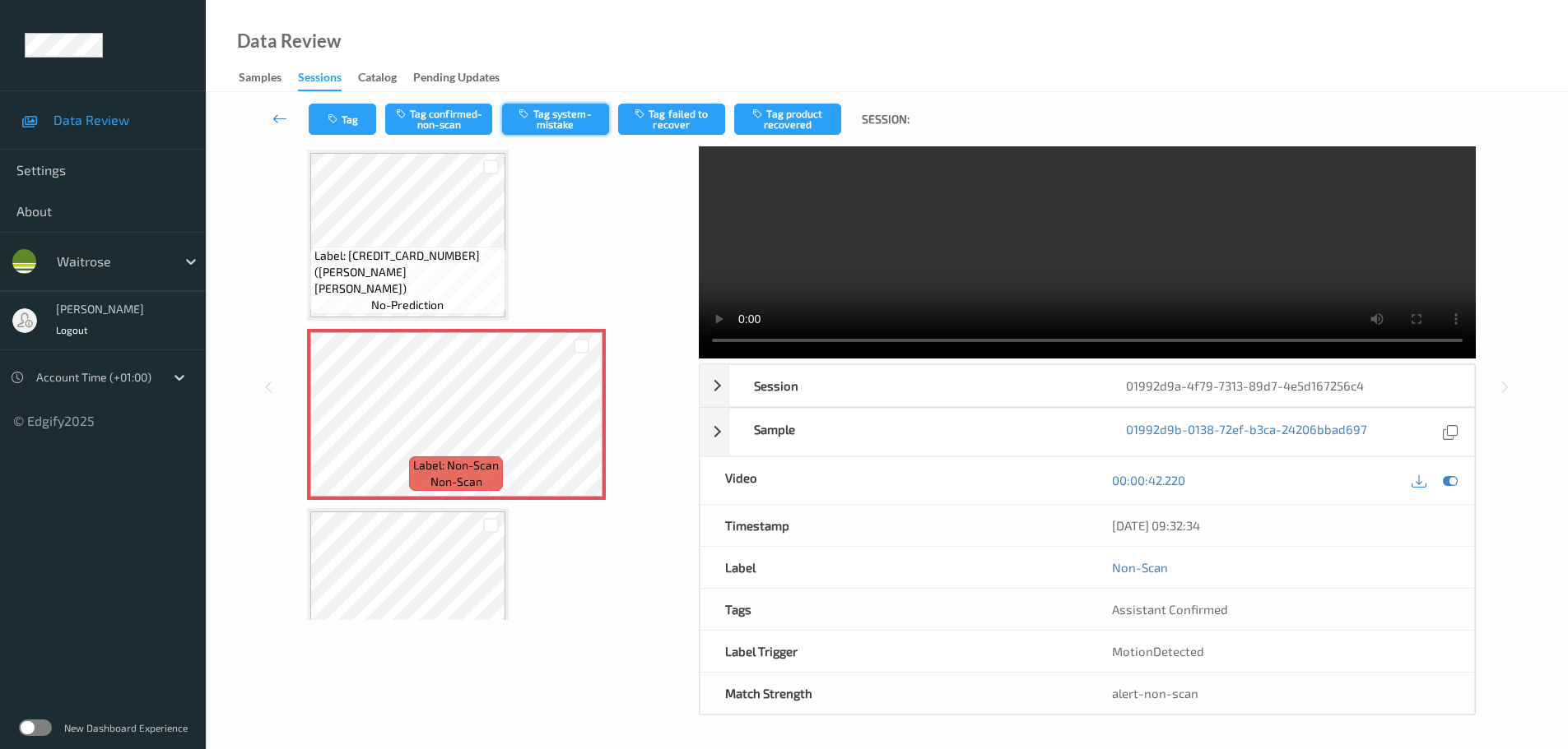
click at [565, 118] on button "Tag system-mistake" at bounding box center [555, 119] width 107 height 31
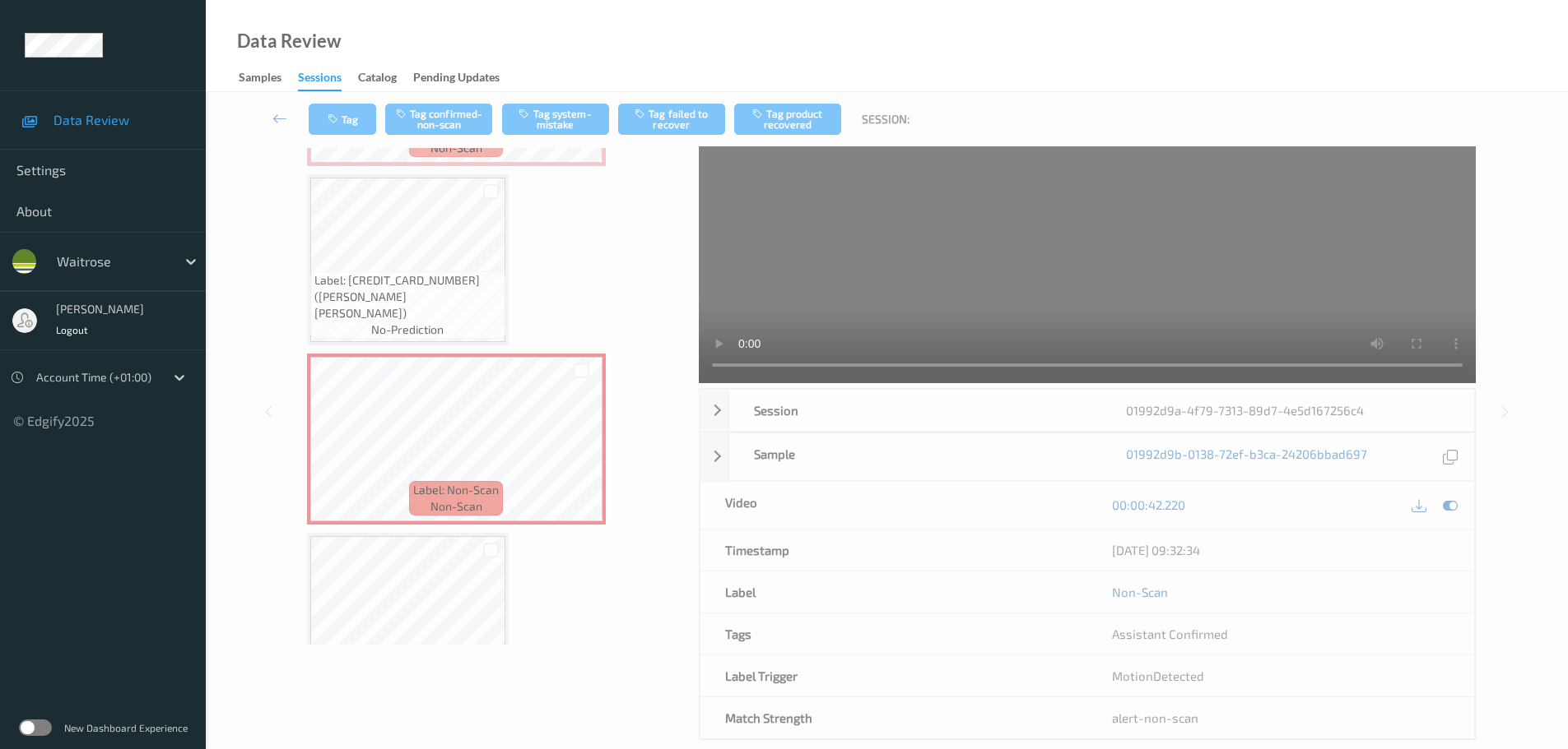
scroll to position [0, 0]
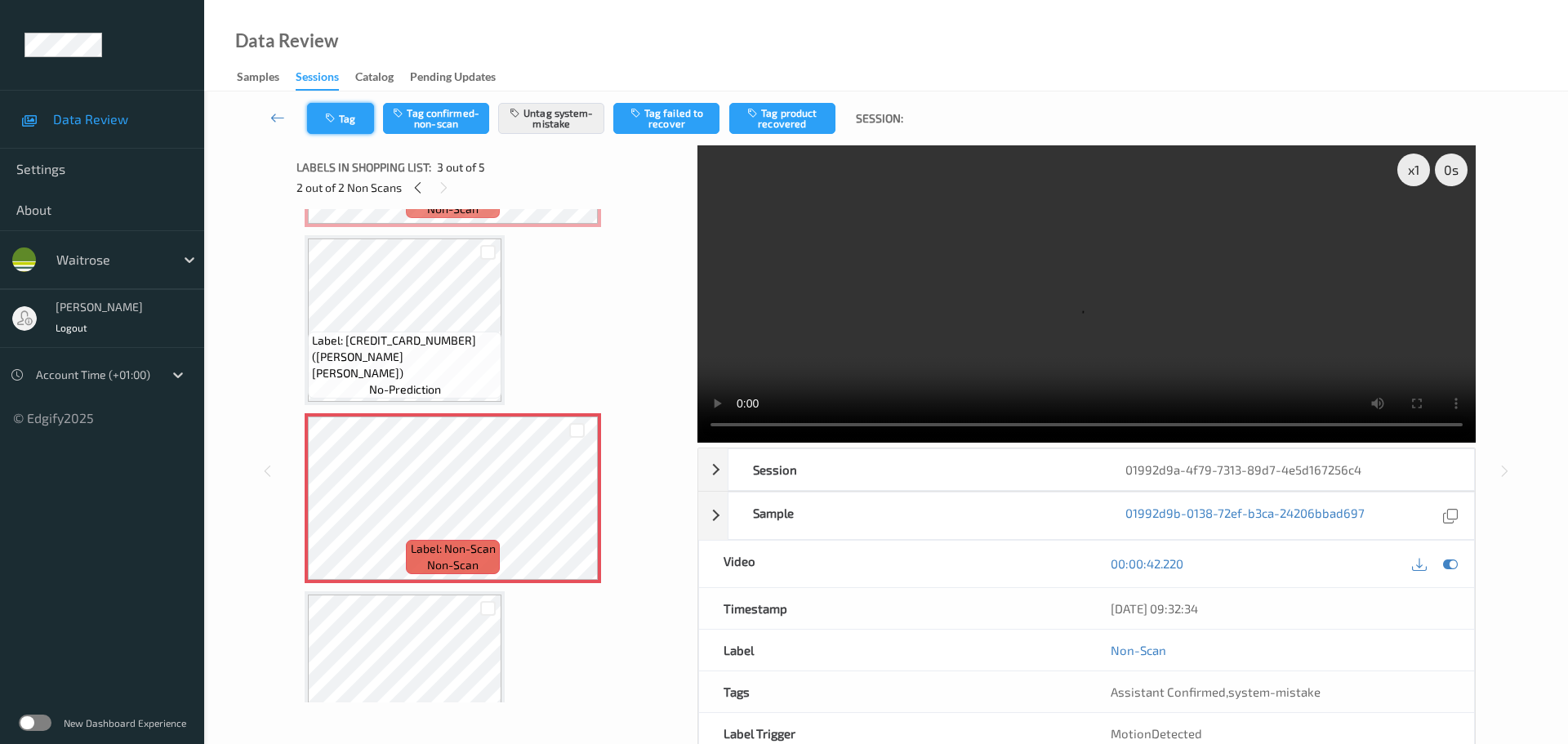
click at [344, 123] on button "Tag" at bounding box center [340, 118] width 67 height 31
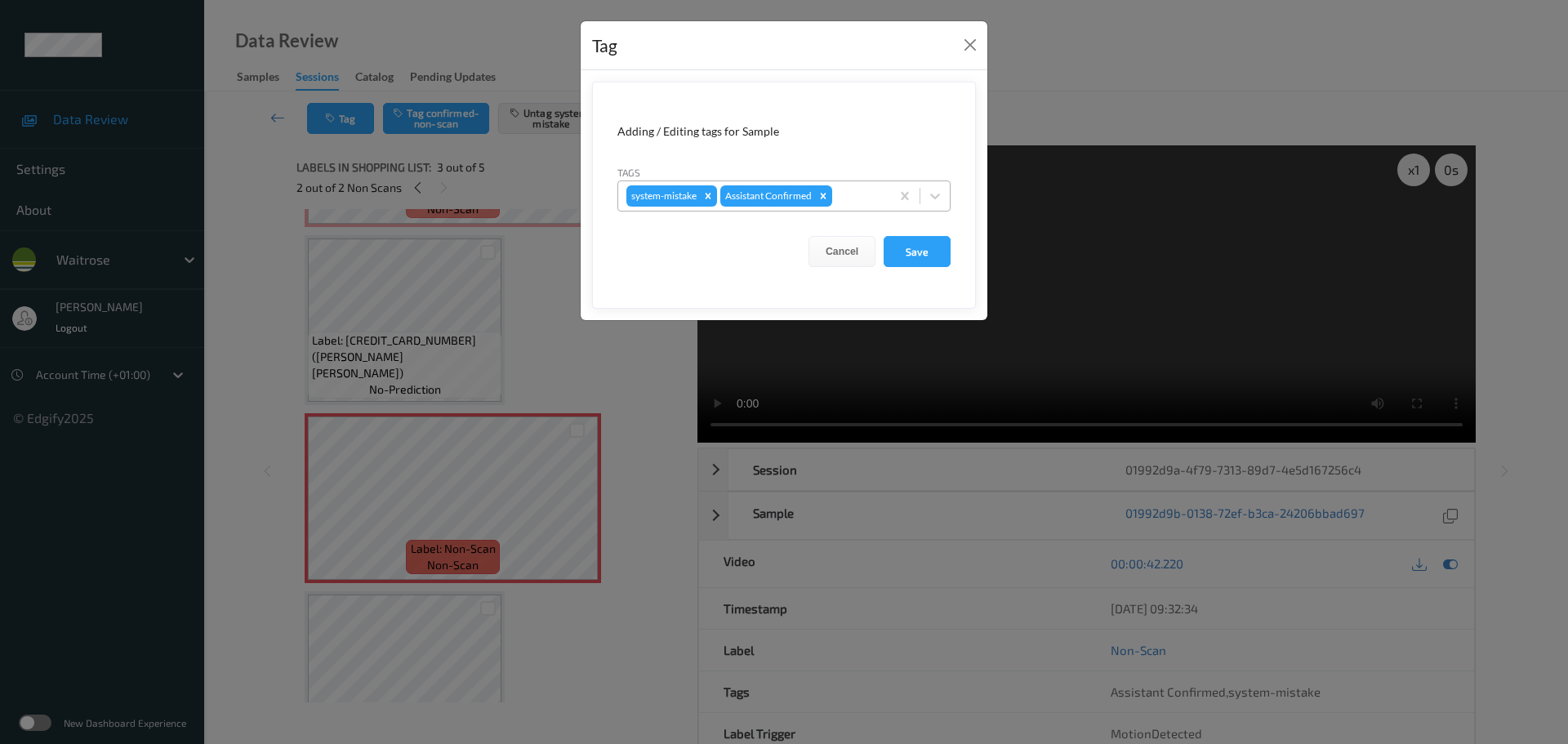
click at [846, 202] on div at bounding box center [859, 195] width 46 height 20
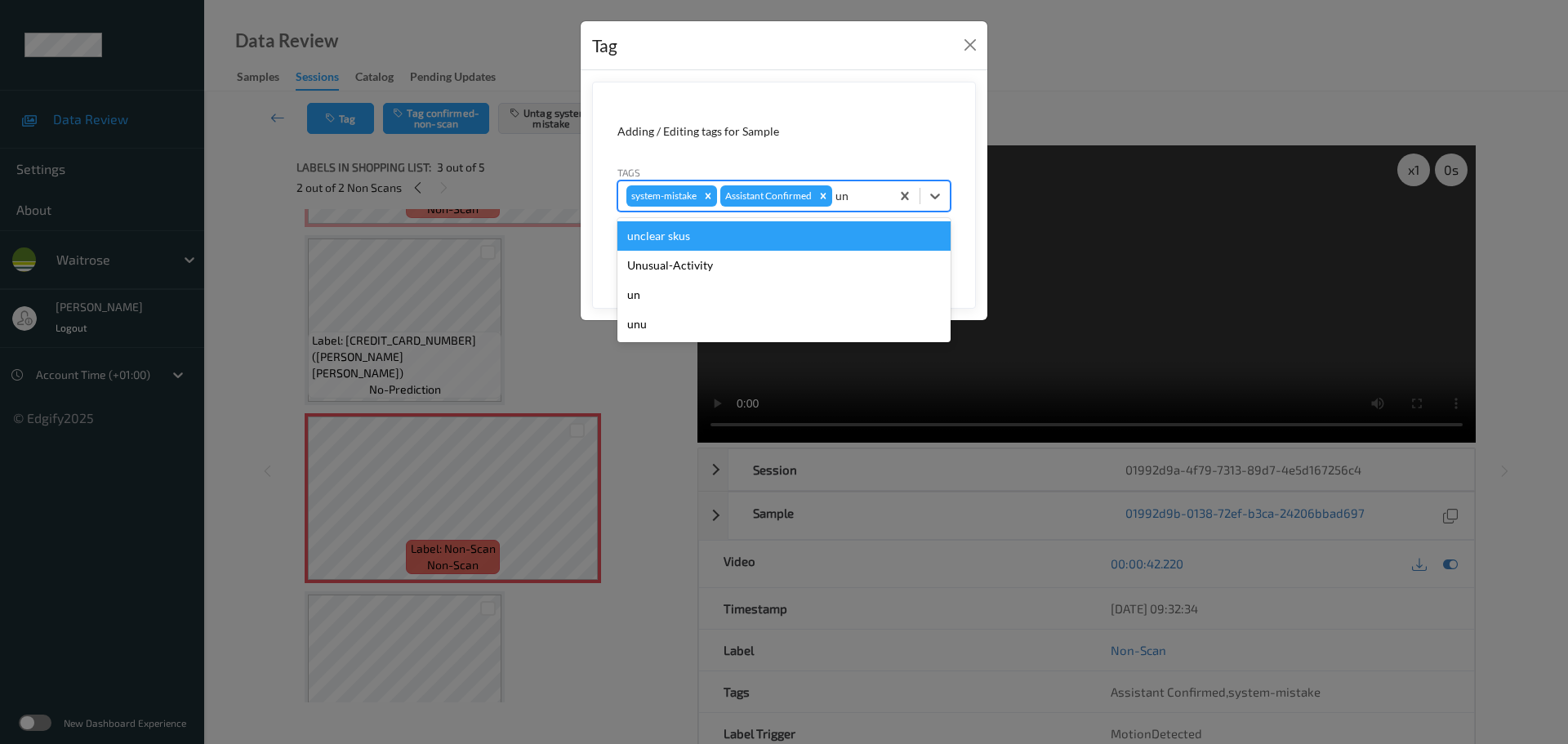
type input "unu"
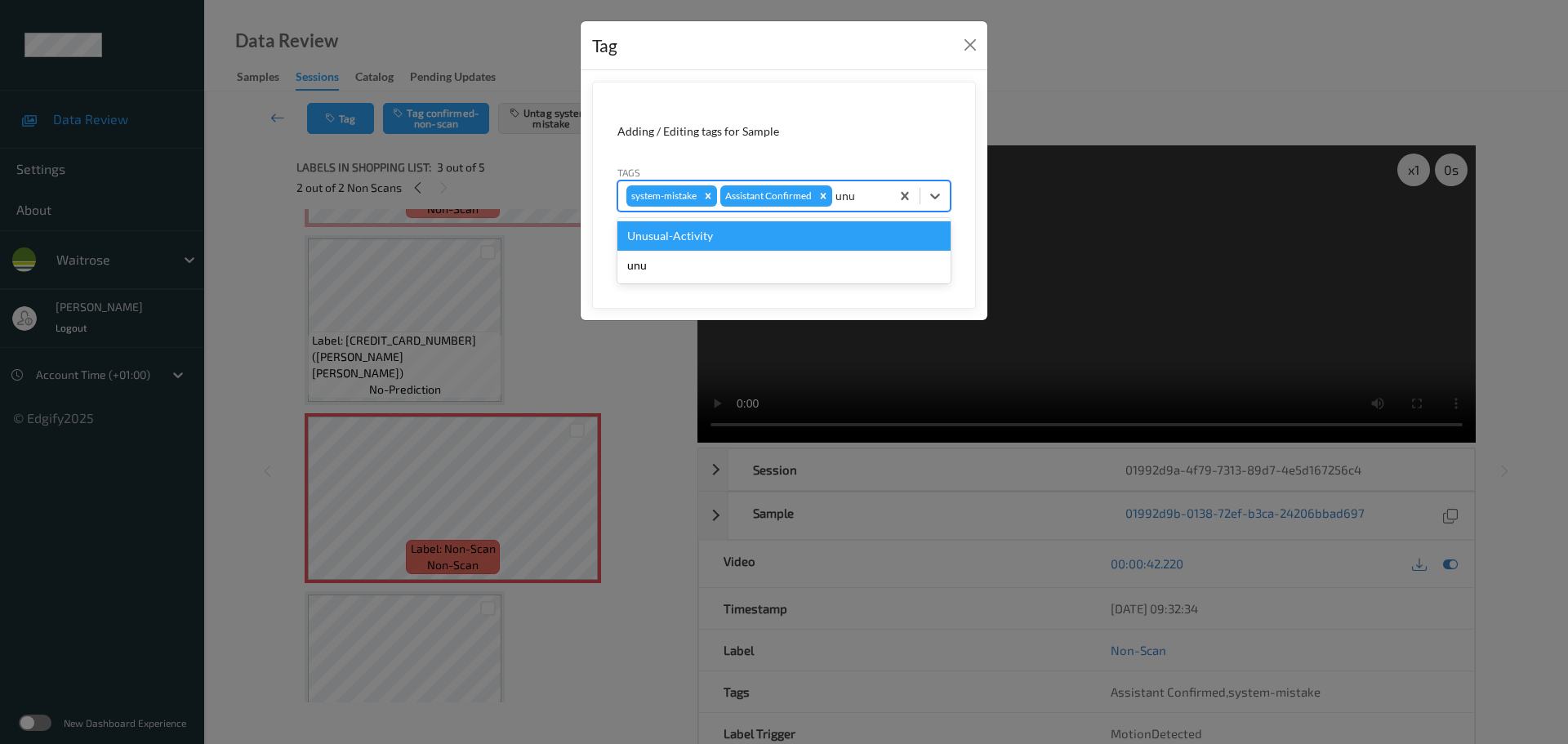
click at [761, 231] on div "Unusual-Activity" at bounding box center [784, 236] width 333 height 29
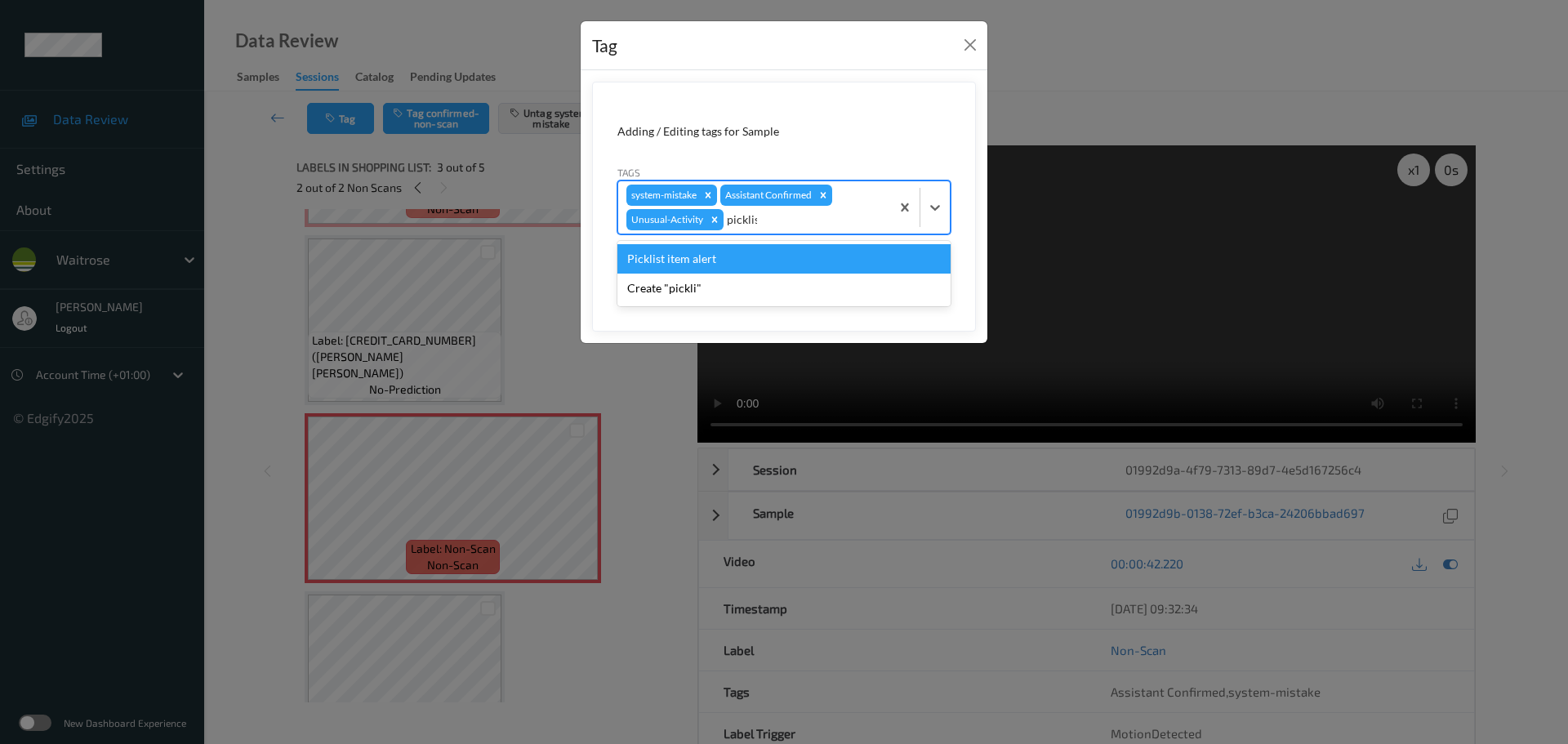
type input "picklist"
click at [736, 251] on div "Picklist item alert" at bounding box center [784, 259] width 333 height 29
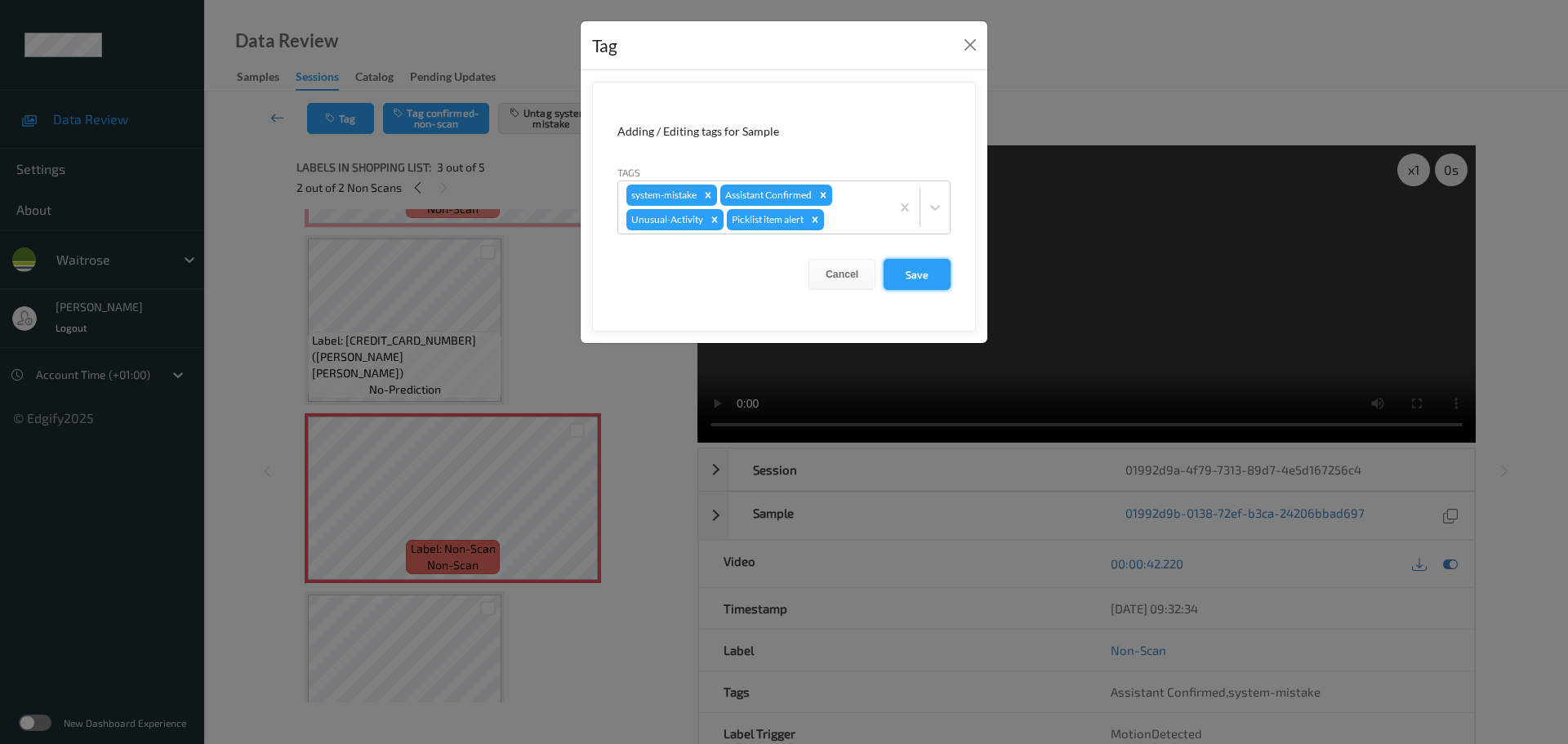
click at [892, 282] on button "Save" at bounding box center [917, 274] width 67 height 31
click at [913, 275] on button "Save" at bounding box center [917, 274] width 67 height 31
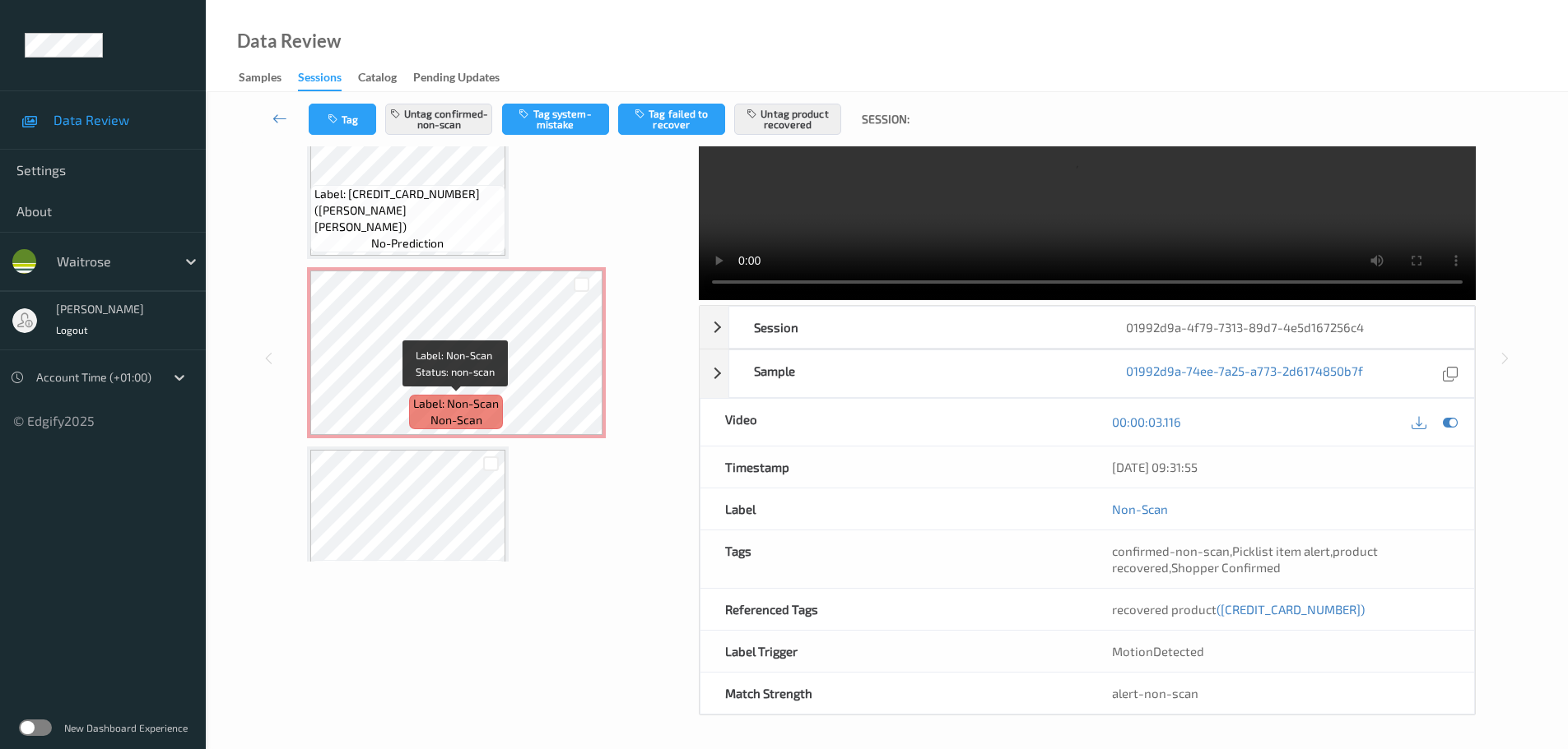
scroll to position [104, 0]
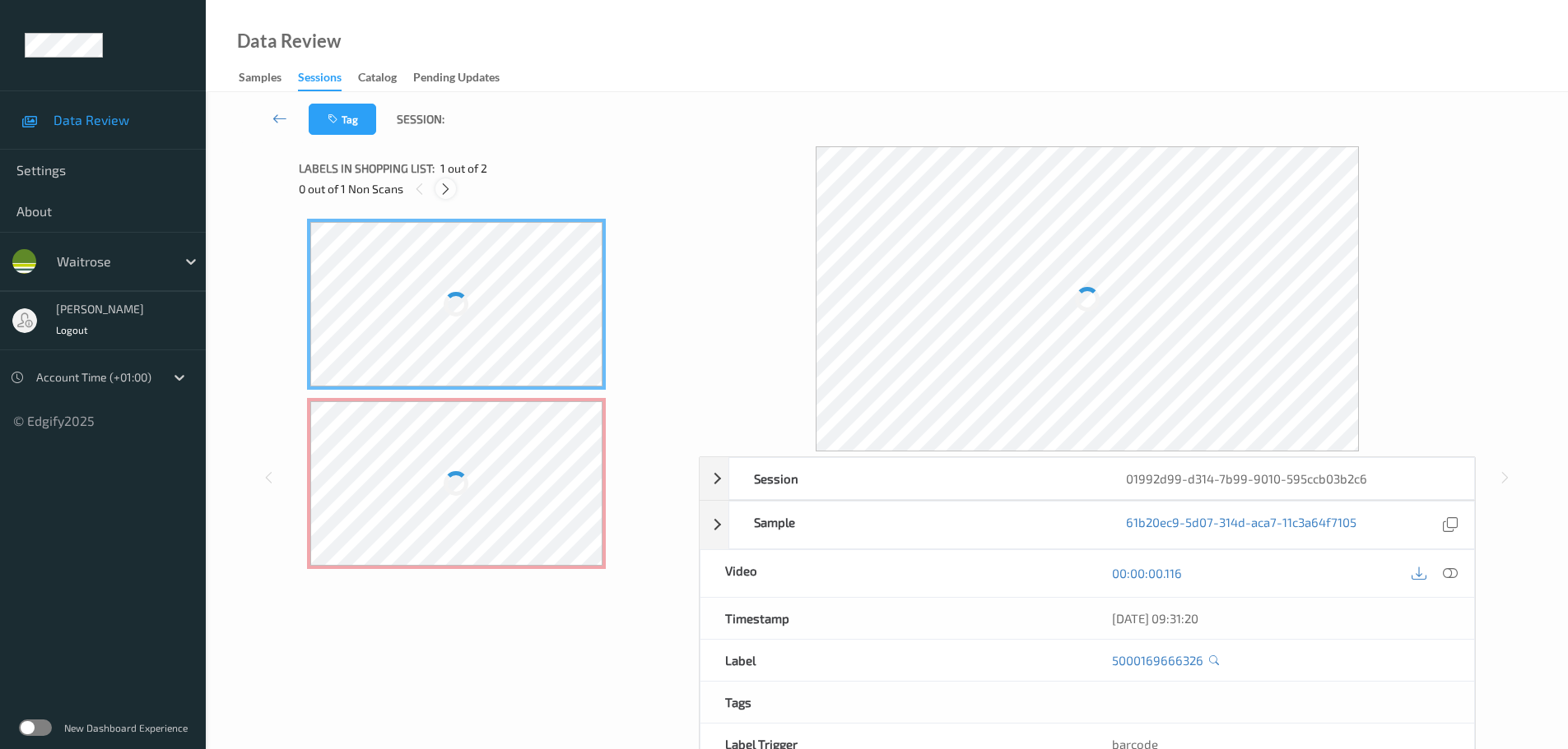
click at [440, 190] on icon at bounding box center [446, 189] width 14 height 15
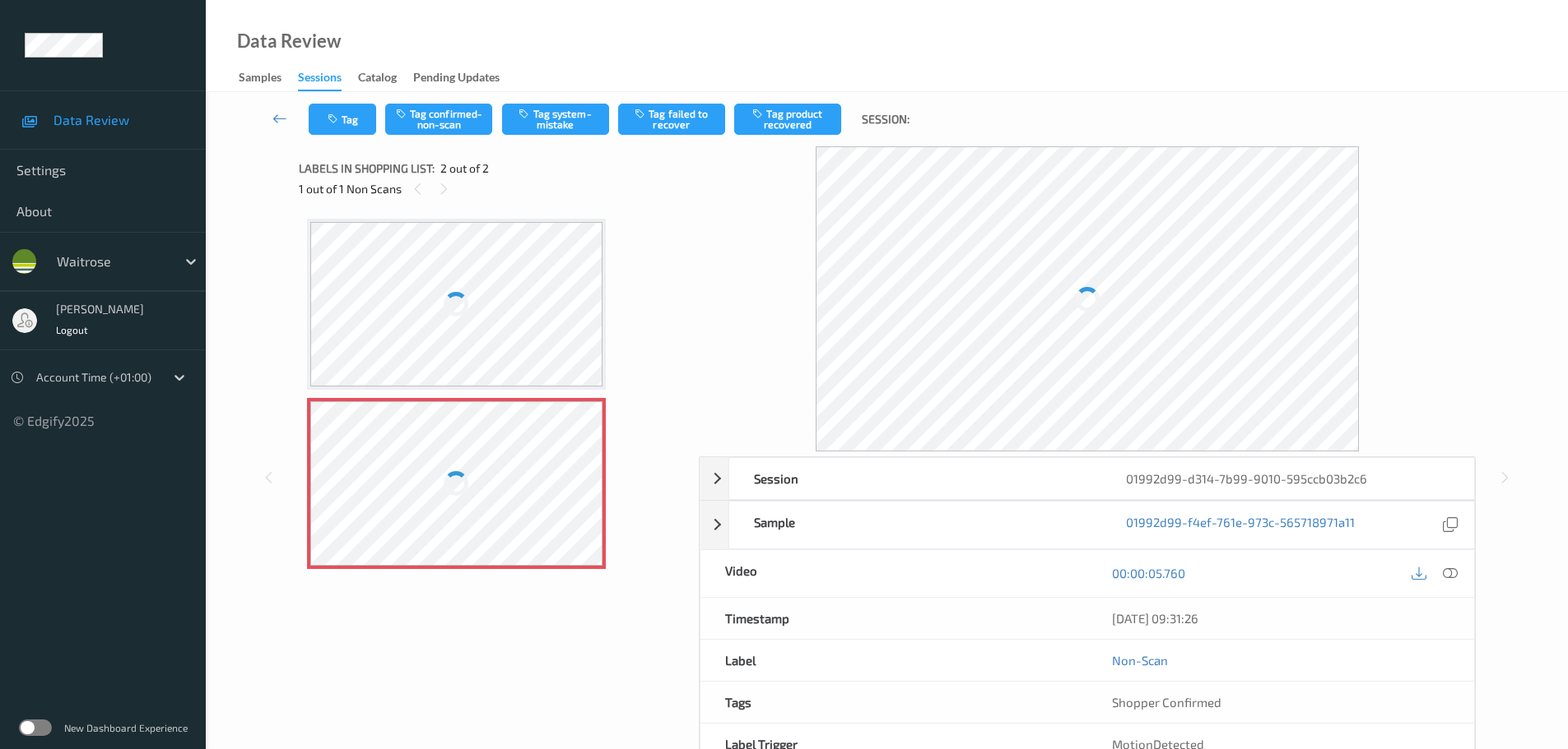
click at [1456, 578] on icon at bounding box center [1450, 573] width 15 height 15
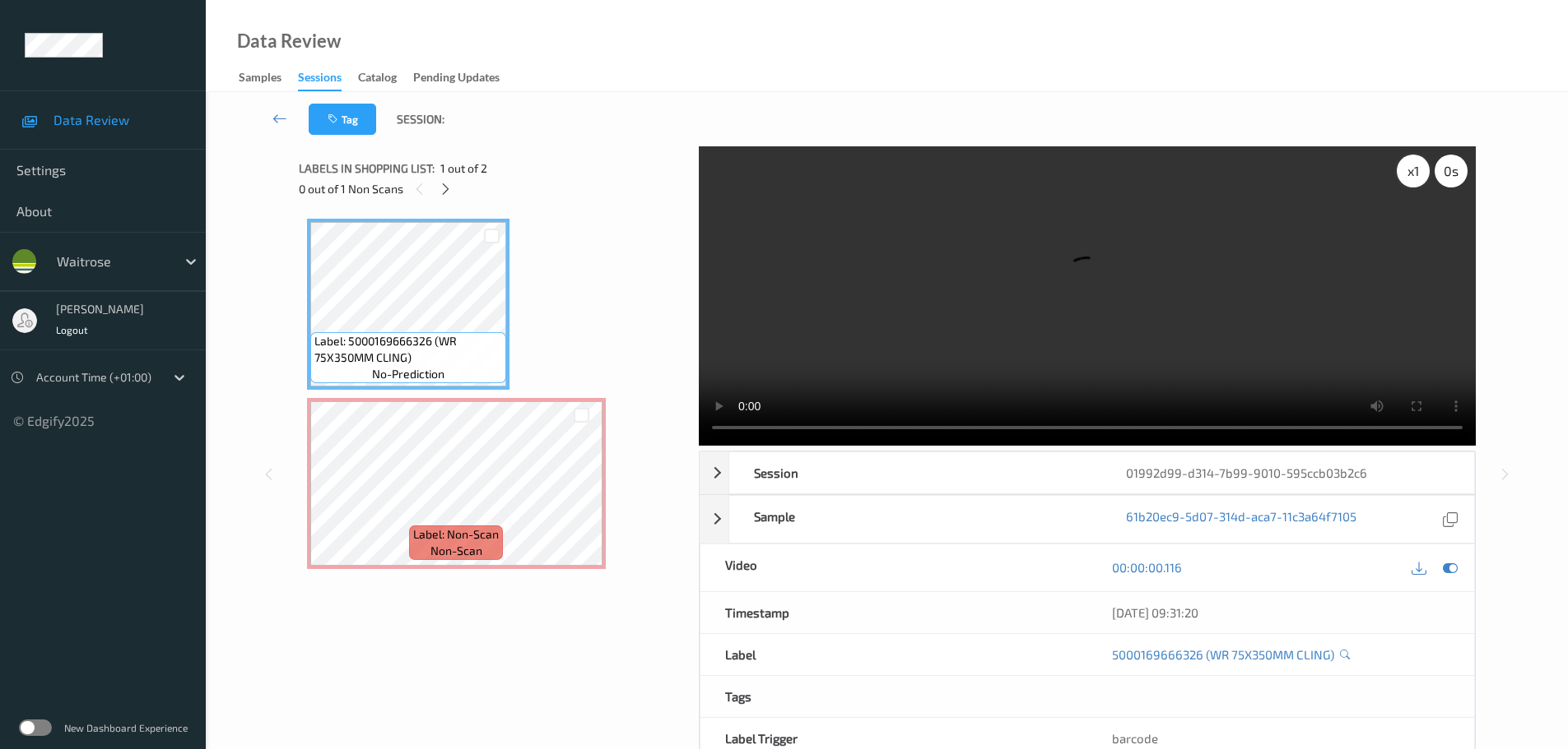
click at [1397, 176] on div "x 1" at bounding box center [1413, 171] width 33 height 33
click at [1397, 176] on div "x 2" at bounding box center [1413, 171] width 33 height 33
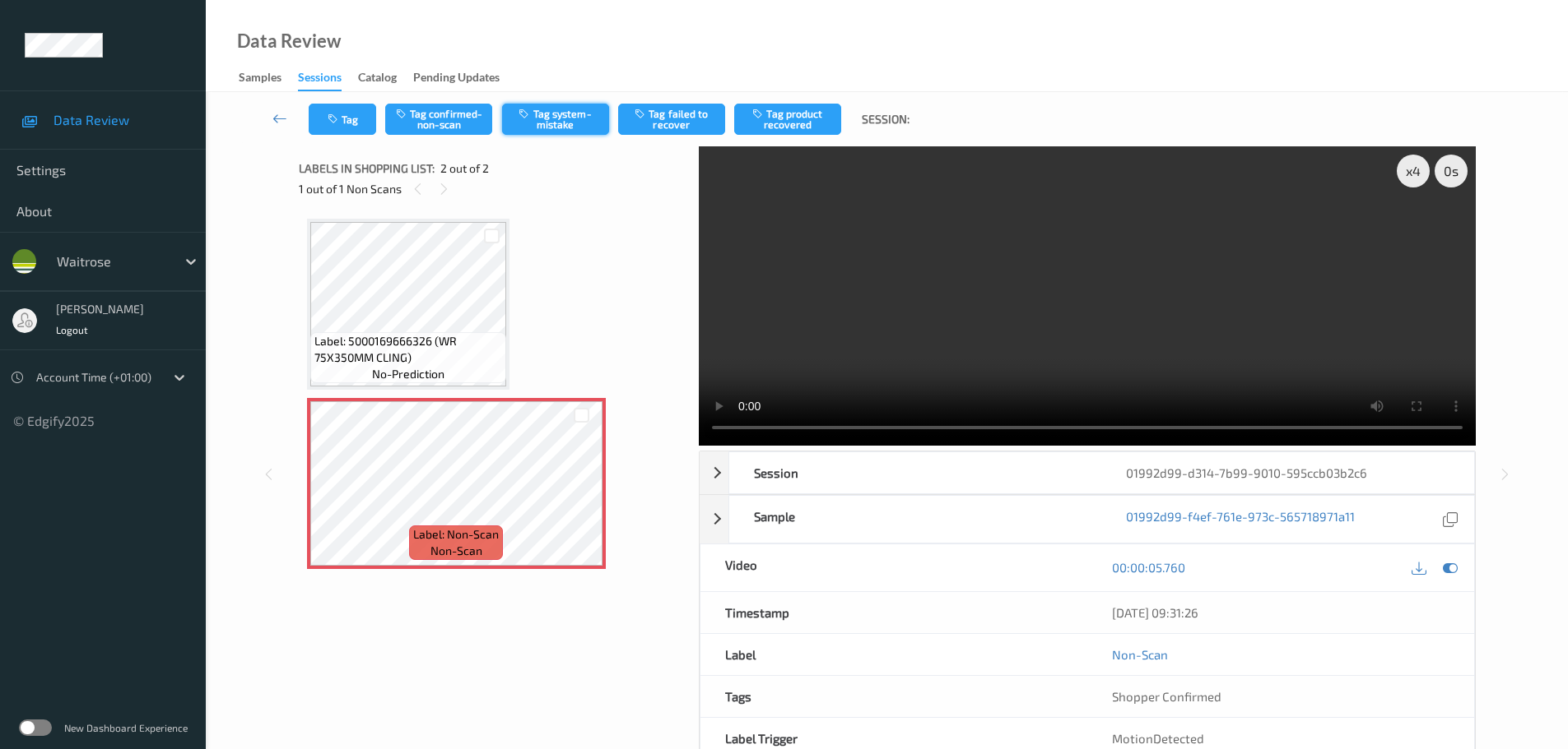
click at [530, 116] on icon "button" at bounding box center [526, 113] width 14 height 11
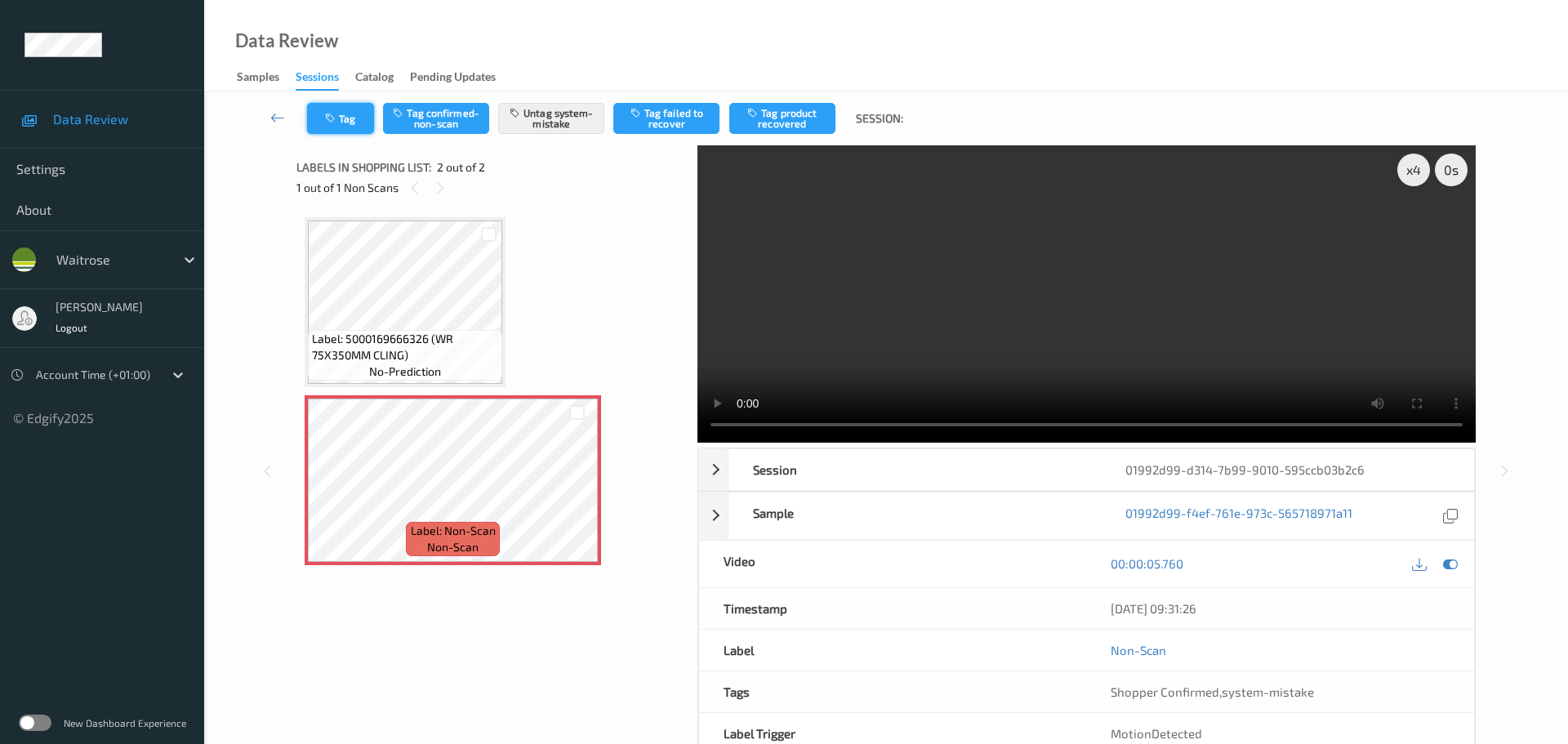
click at [312, 114] on button "Tag" at bounding box center [340, 118] width 67 height 31
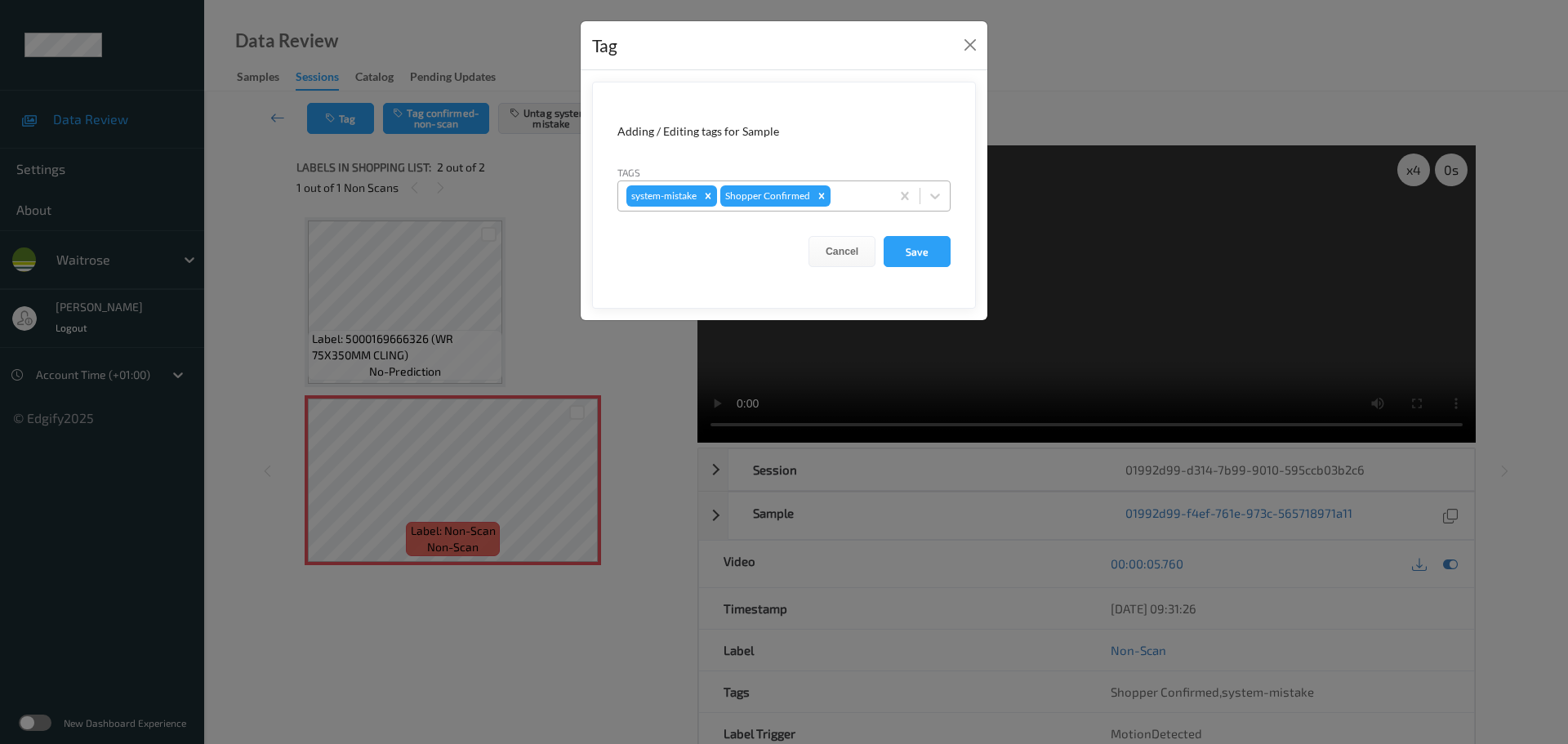
click at [836, 187] on div at bounding box center [858, 195] width 48 height 20
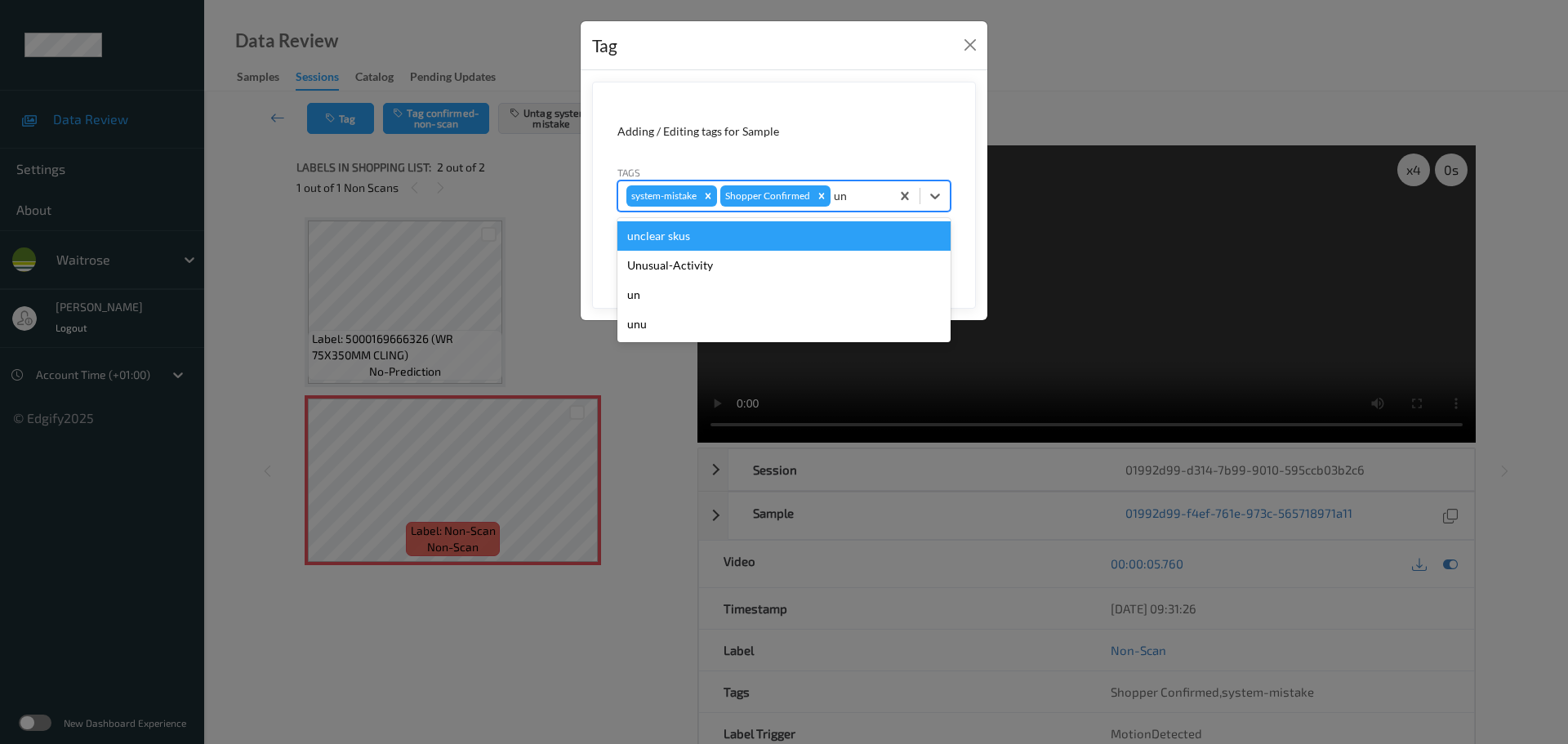
type input "unu"
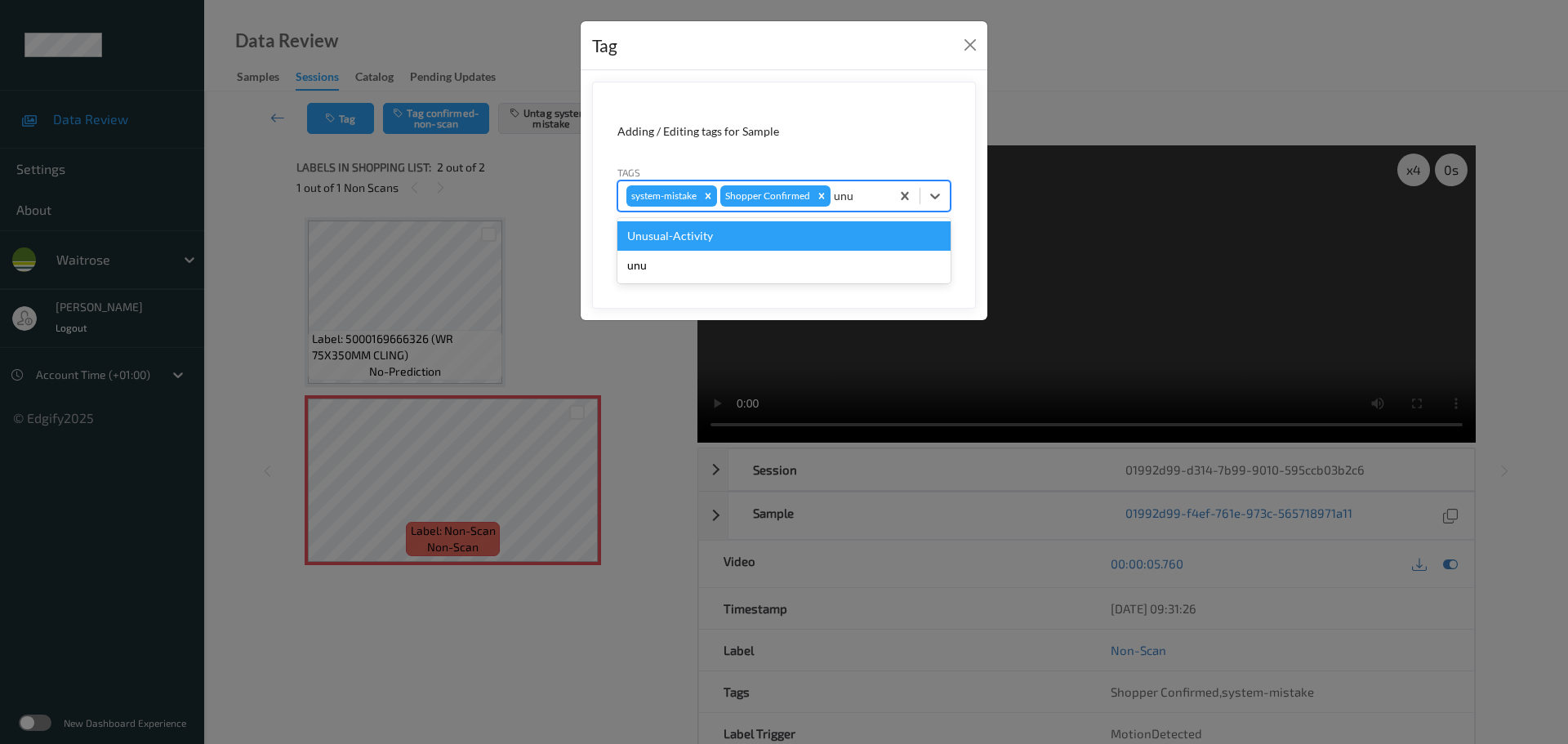
click at [739, 238] on div "Unusual-Activity" at bounding box center [784, 236] width 333 height 29
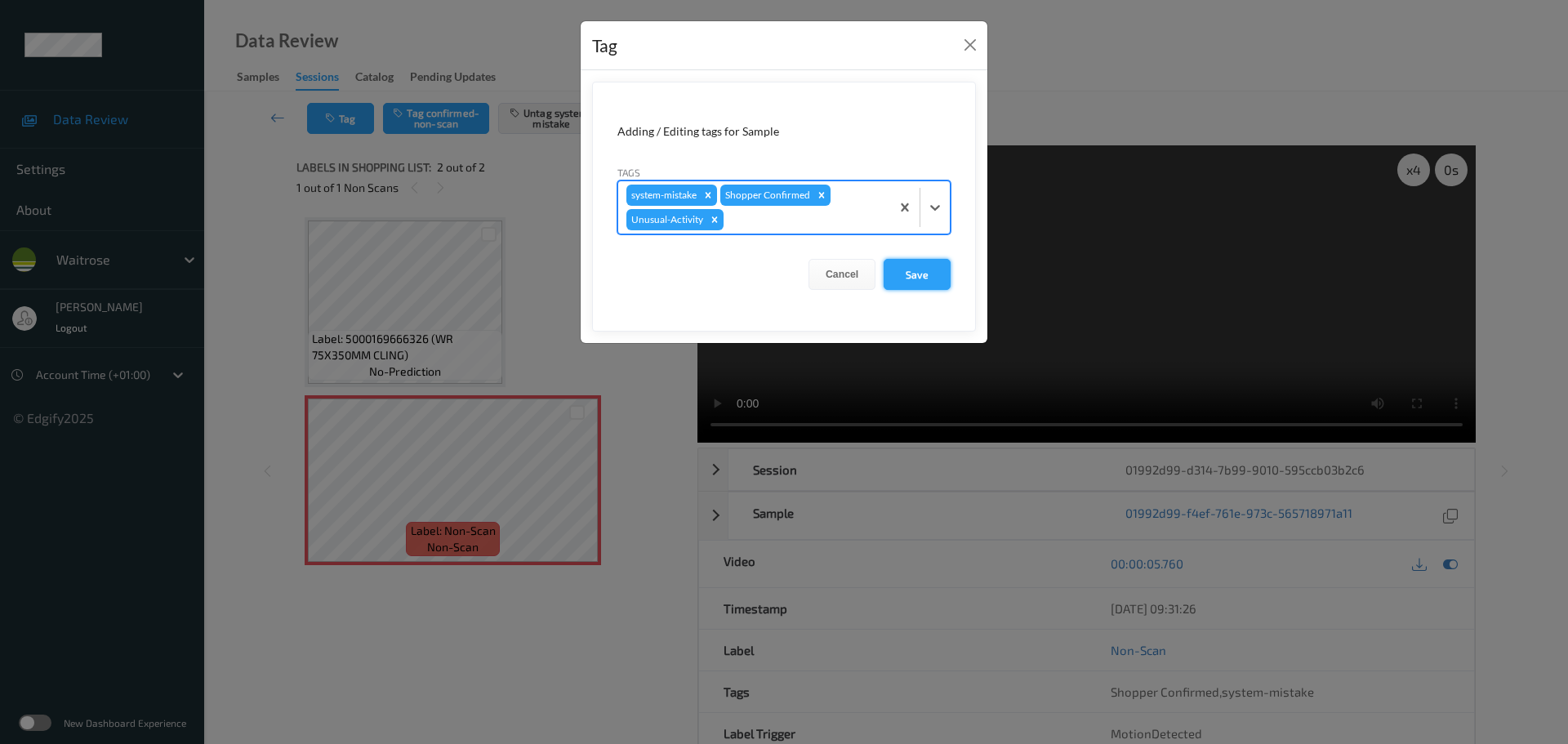
click at [898, 269] on button "Save" at bounding box center [917, 274] width 67 height 31
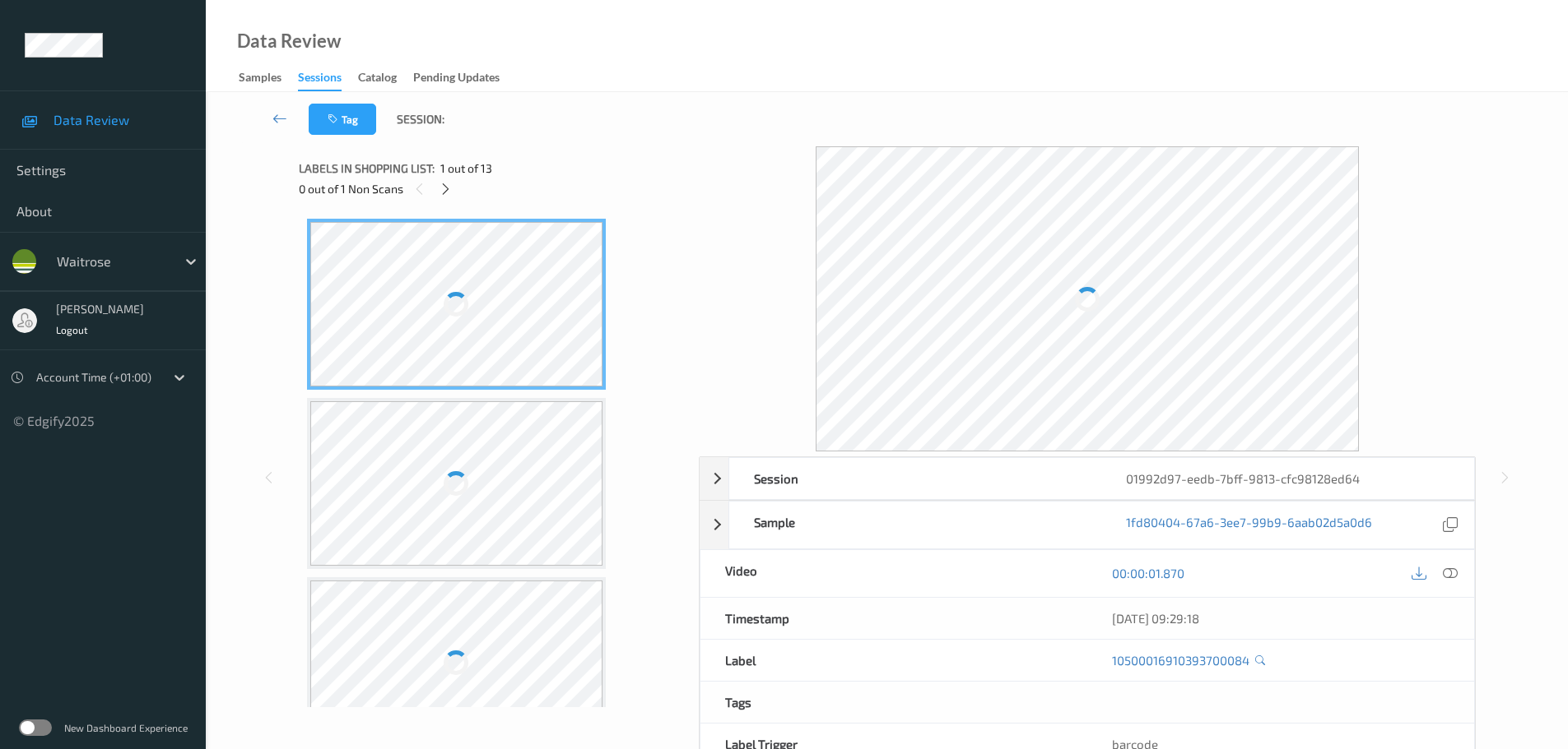
drag, startPoint x: 439, startPoint y: 190, endPoint x: 499, endPoint y: 215, distance: 65.0
click at [439, 190] on icon at bounding box center [446, 189] width 14 height 15
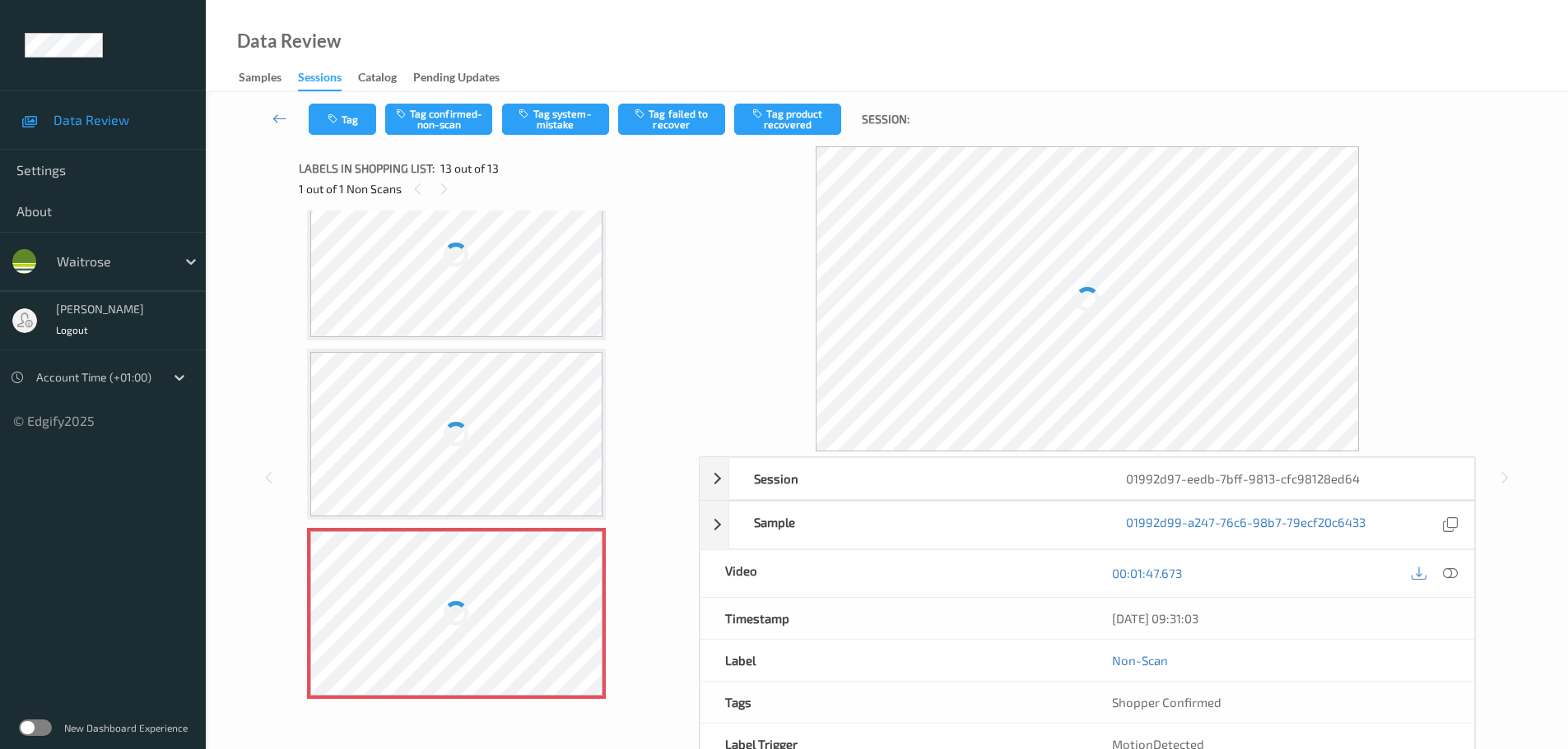
click at [1458, 578] on div at bounding box center [1451, 574] width 22 height 22
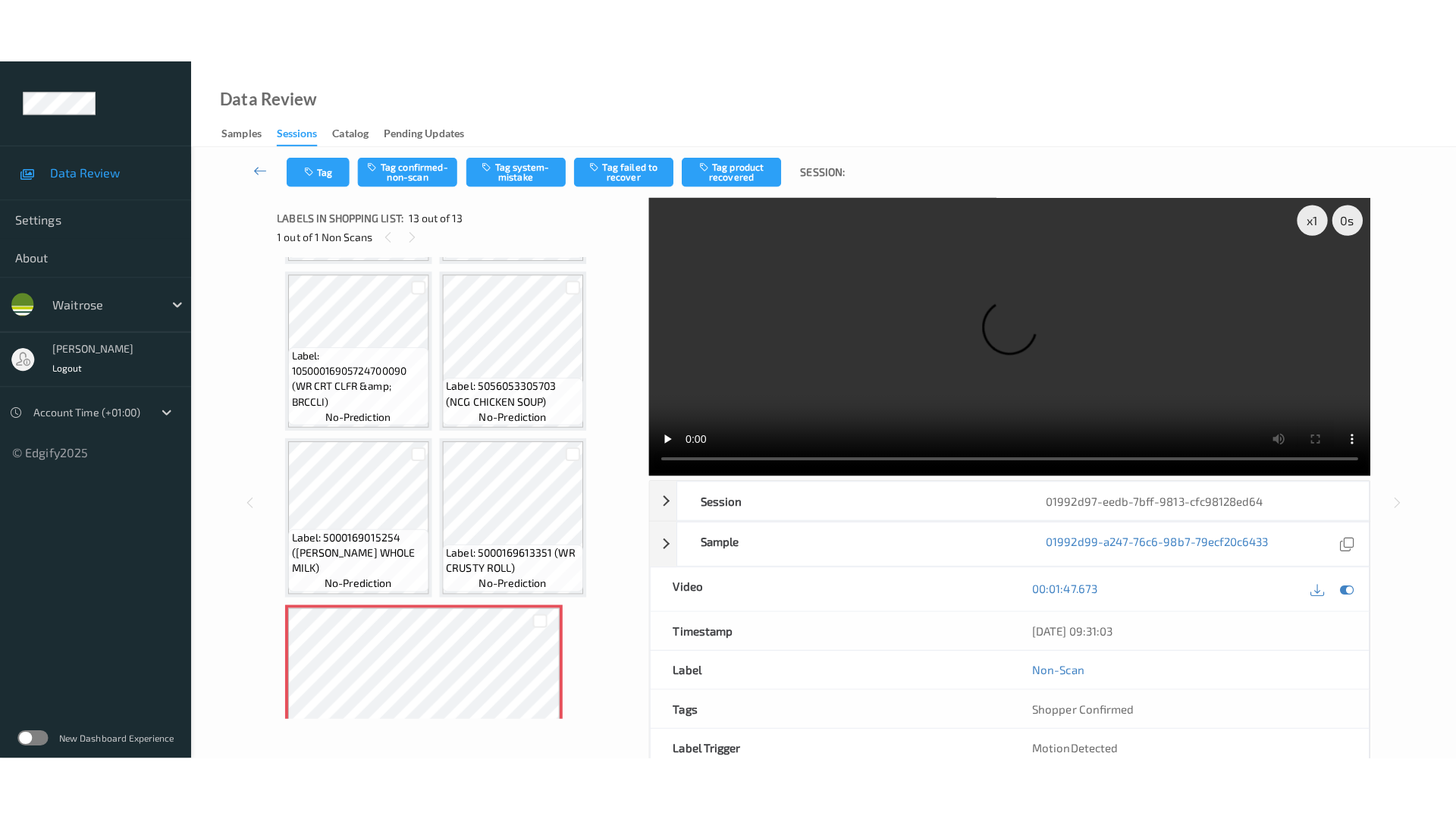
scroll to position [707, 0]
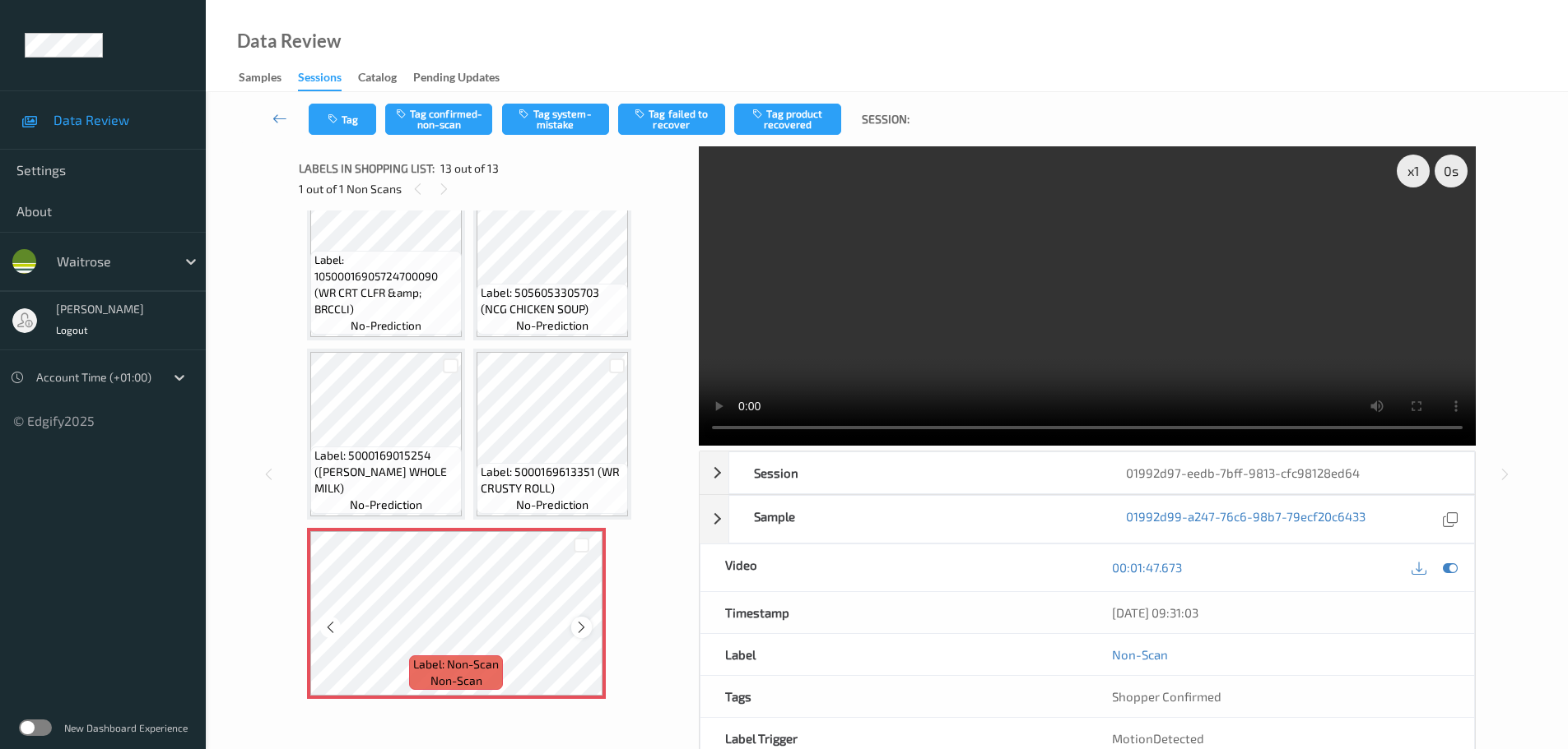
click at [580, 622] on icon at bounding box center [581, 627] width 14 height 15
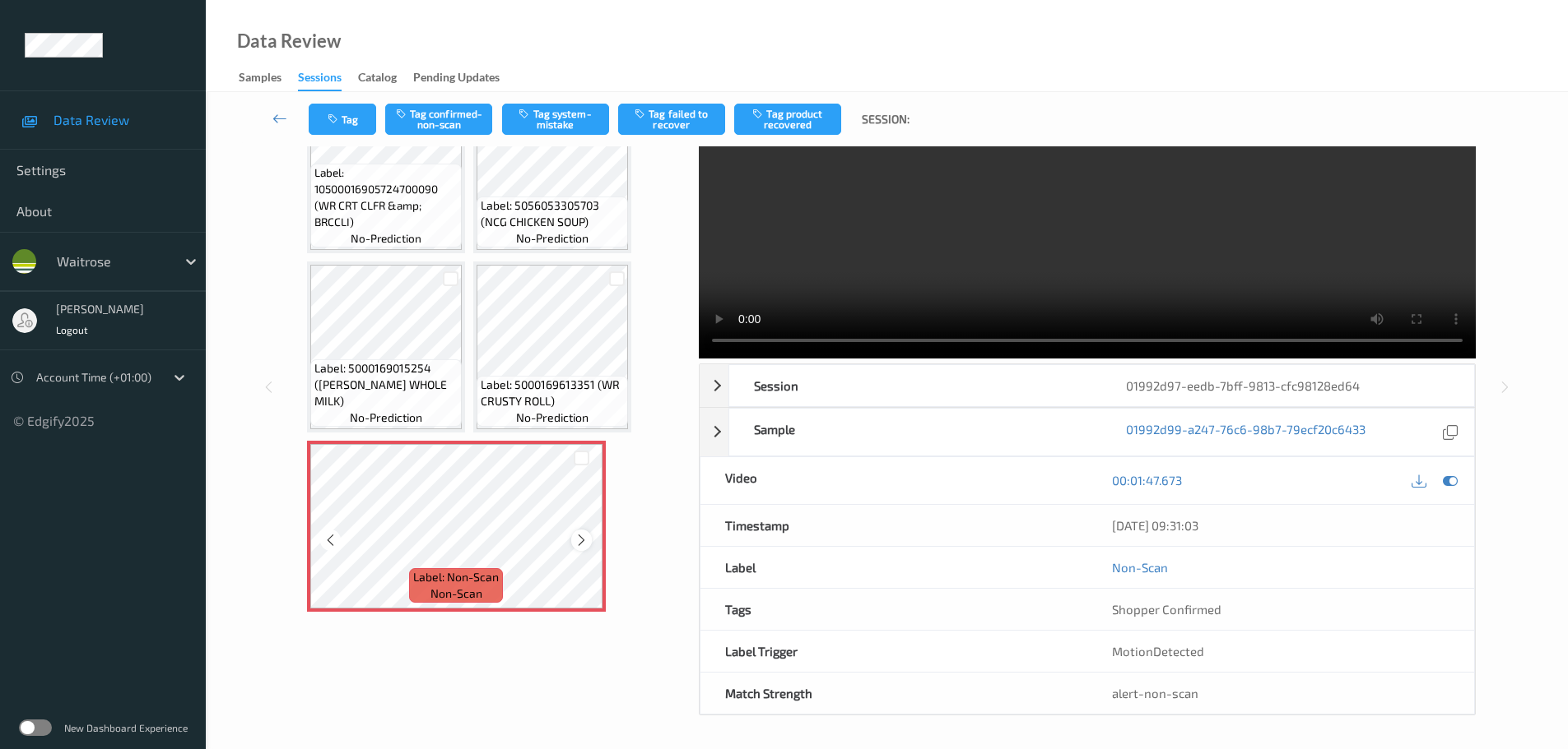
click at [586, 540] on icon at bounding box center [581, 540] width 14 height 15
click at [585, 541] on icon at bounding box center [581, 540] width 14 height 15
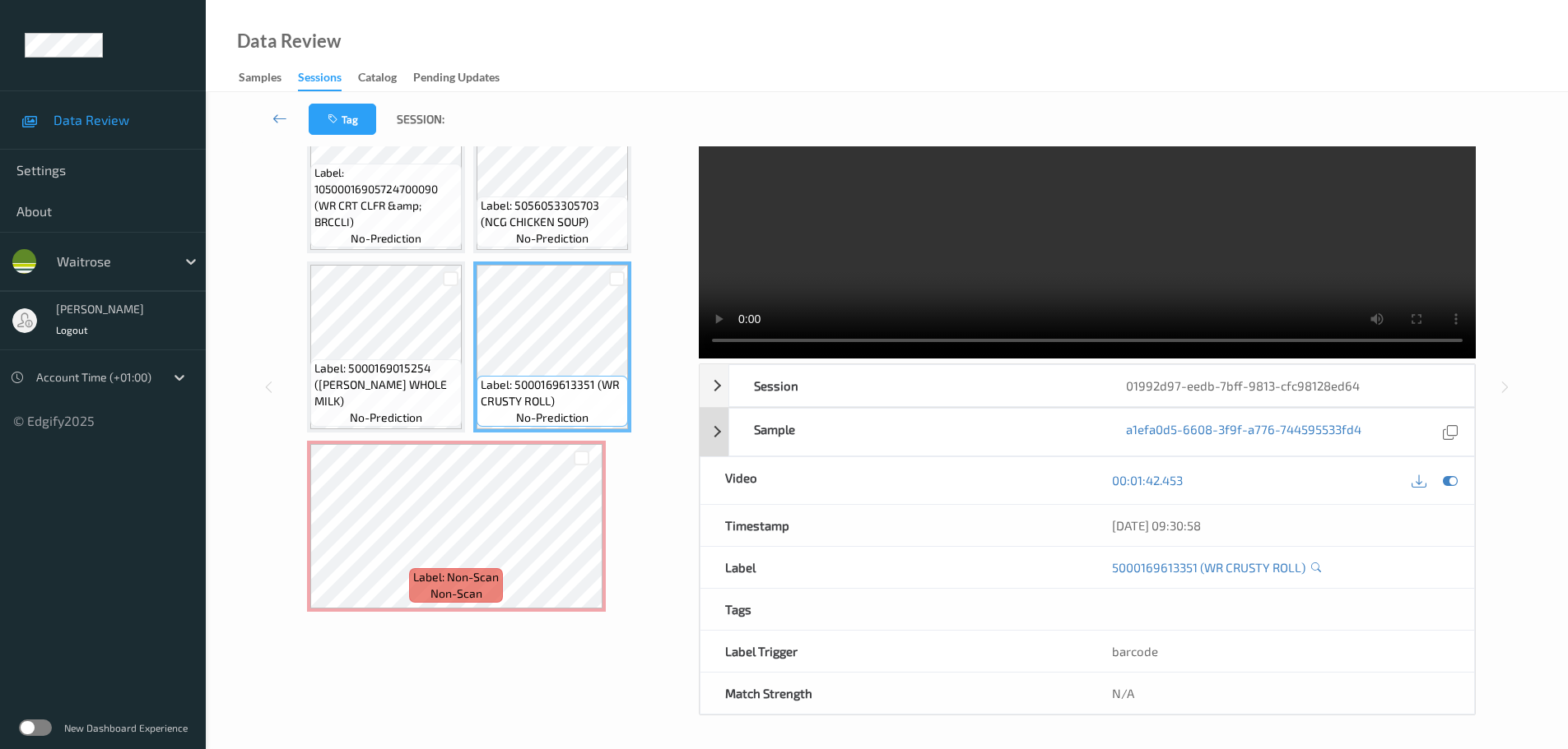
scroll to position [5, 0]
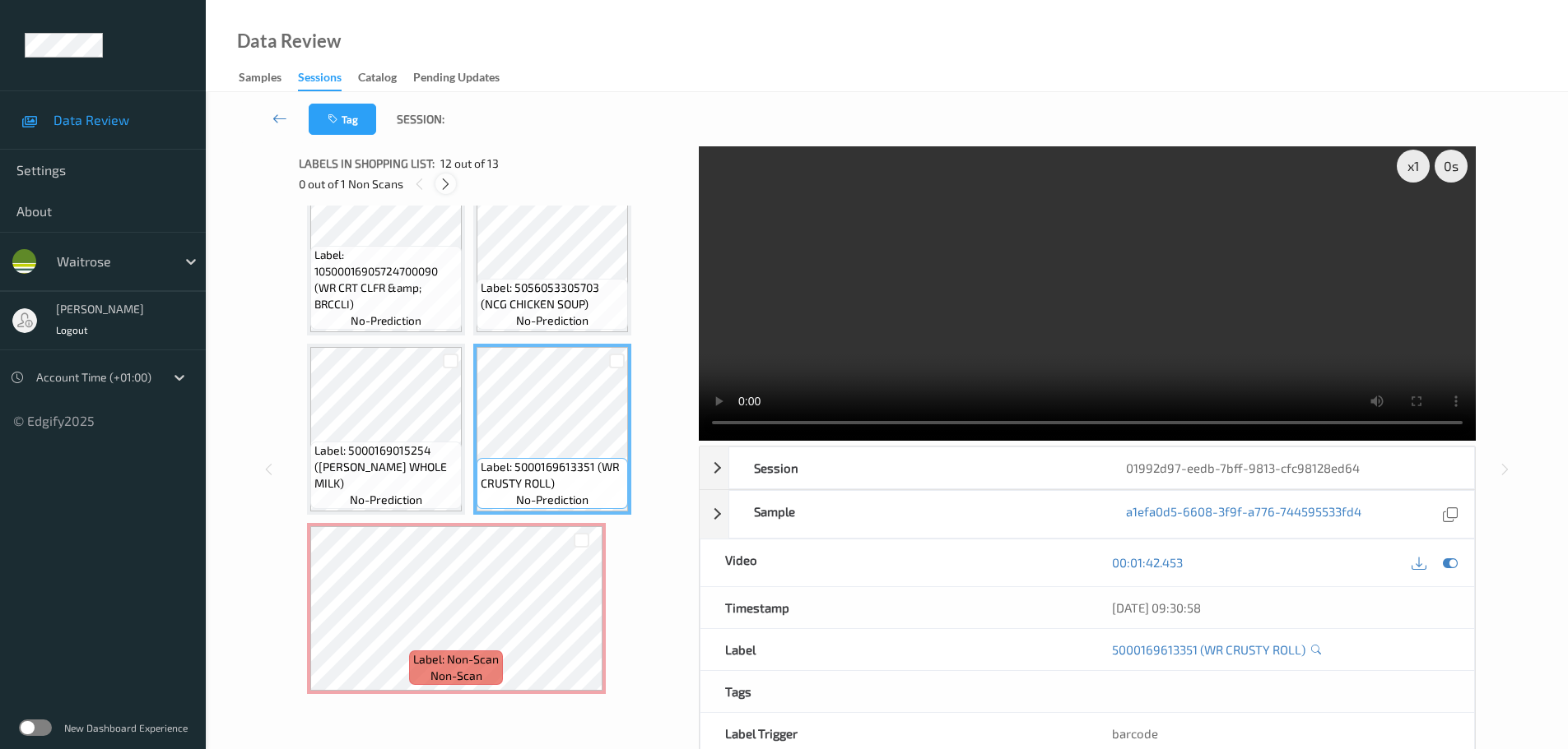
click at [447, 184] on icon at bounding box center [446, 184] width 14 height 15
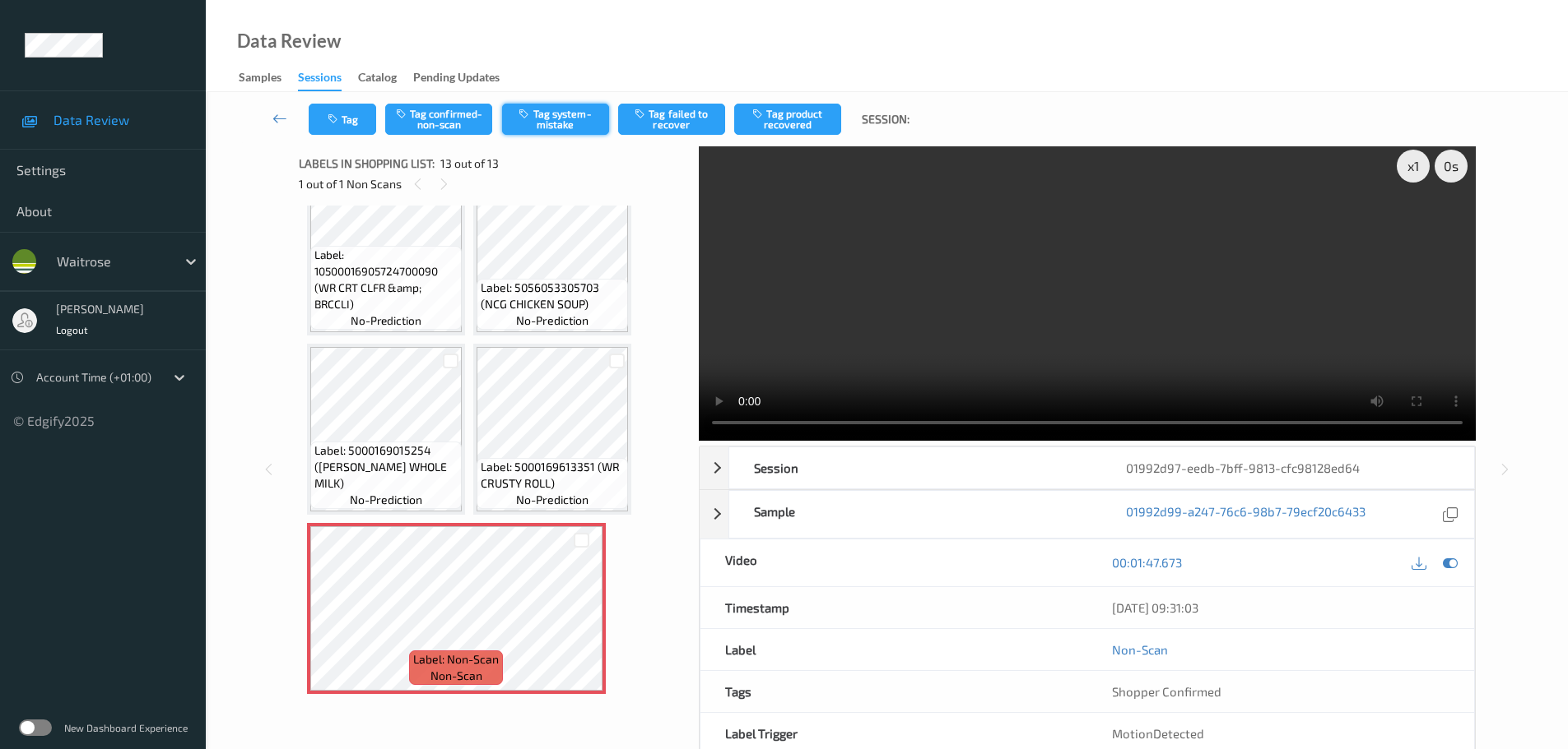
click at [533, 126] on button "Tag system-mistake" at bounding box center [555, 119] width 107 height 31
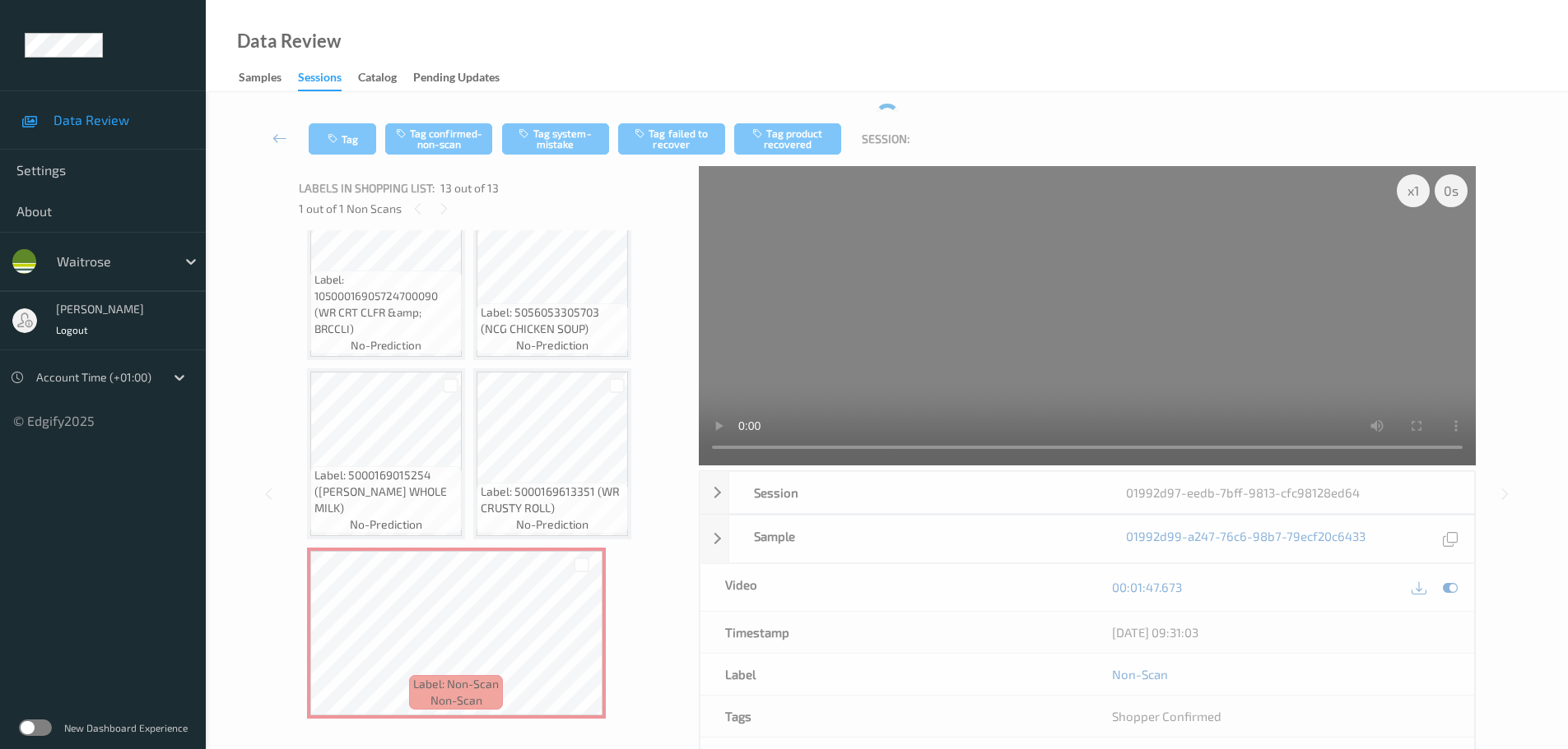
scroll to position [0, 0]
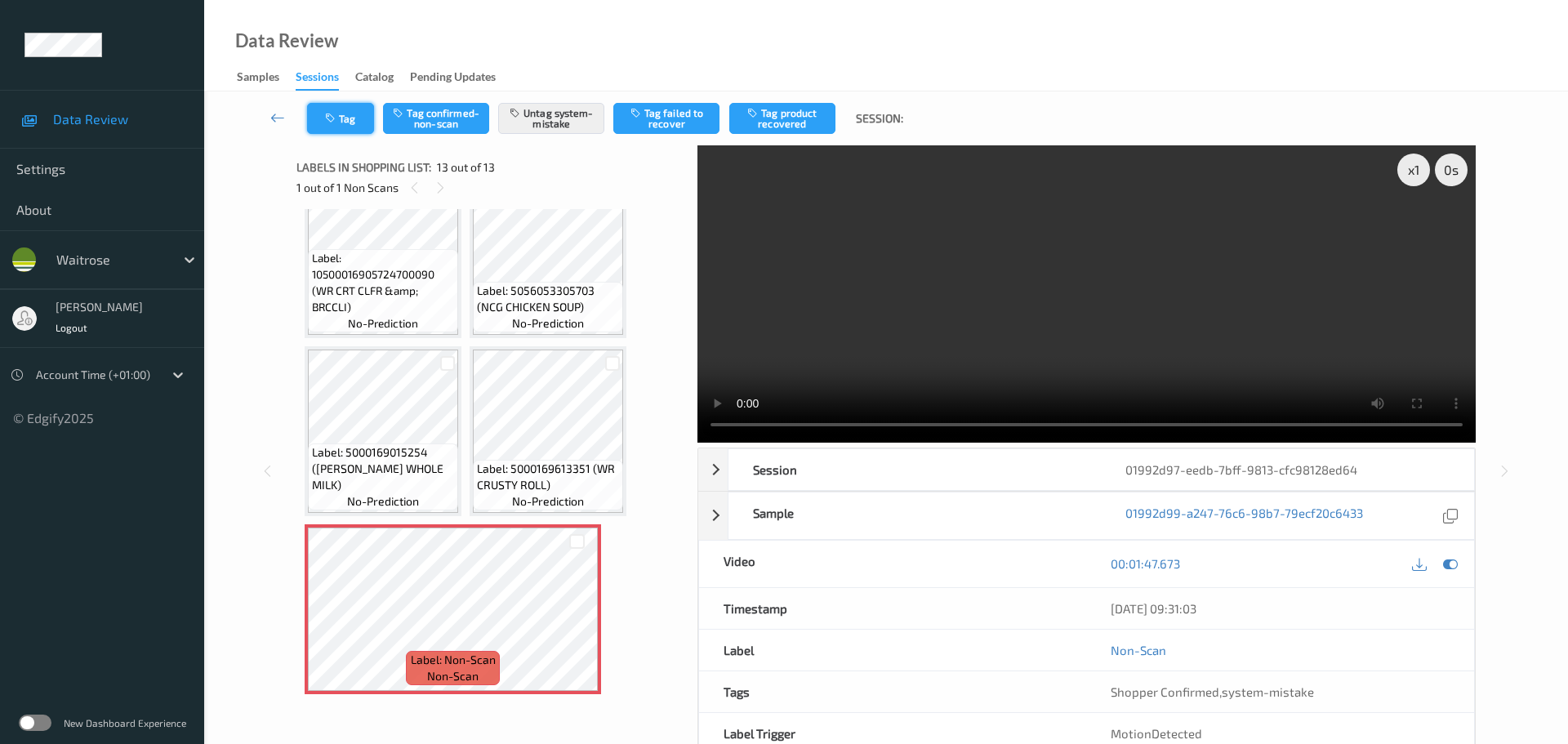
click at [334, 106] on button "Tag" at bounding box center [340, 118] width 67 height 31
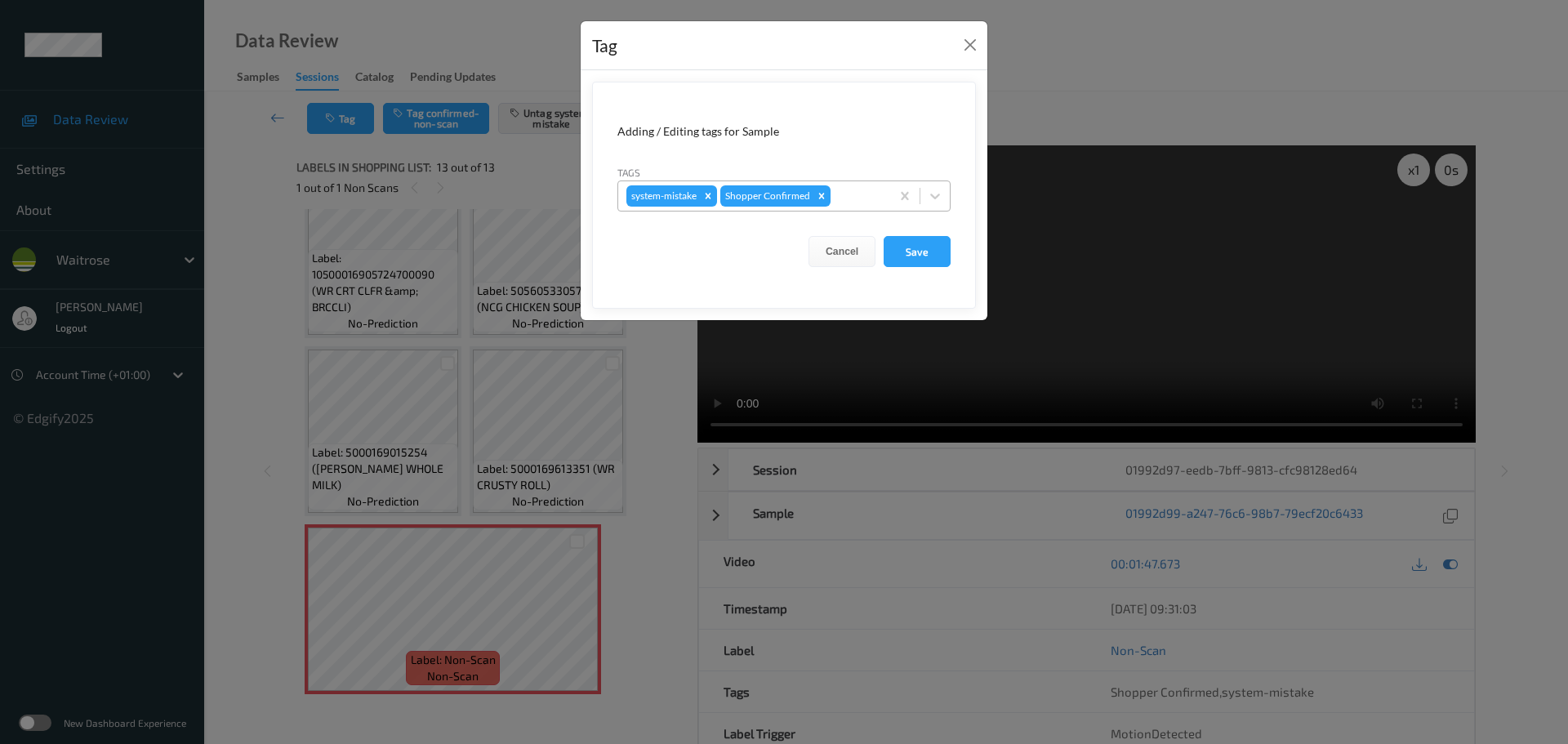
click at [843, 201] on div at bounding box center [858, 195] width 48 height 20
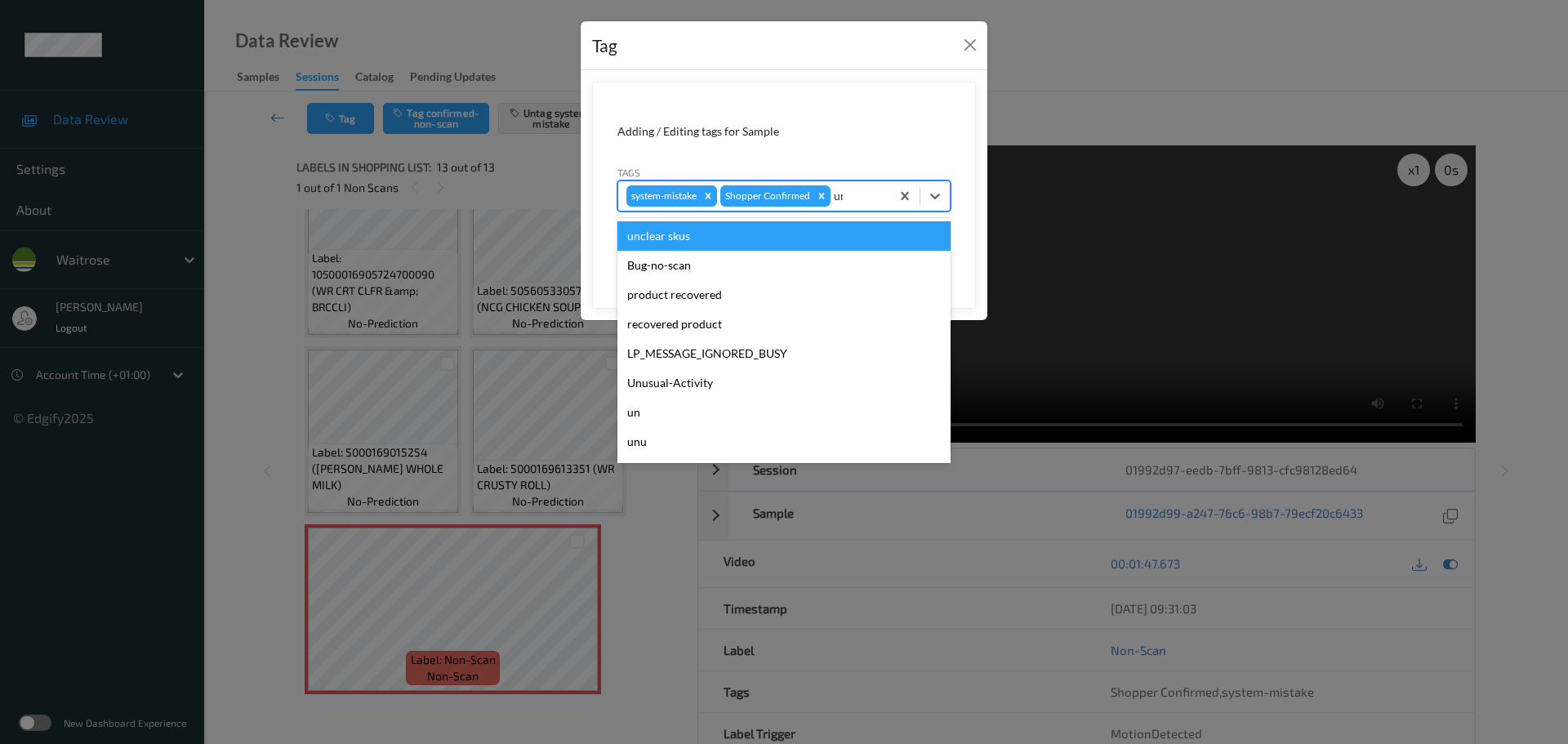
type input "unu"
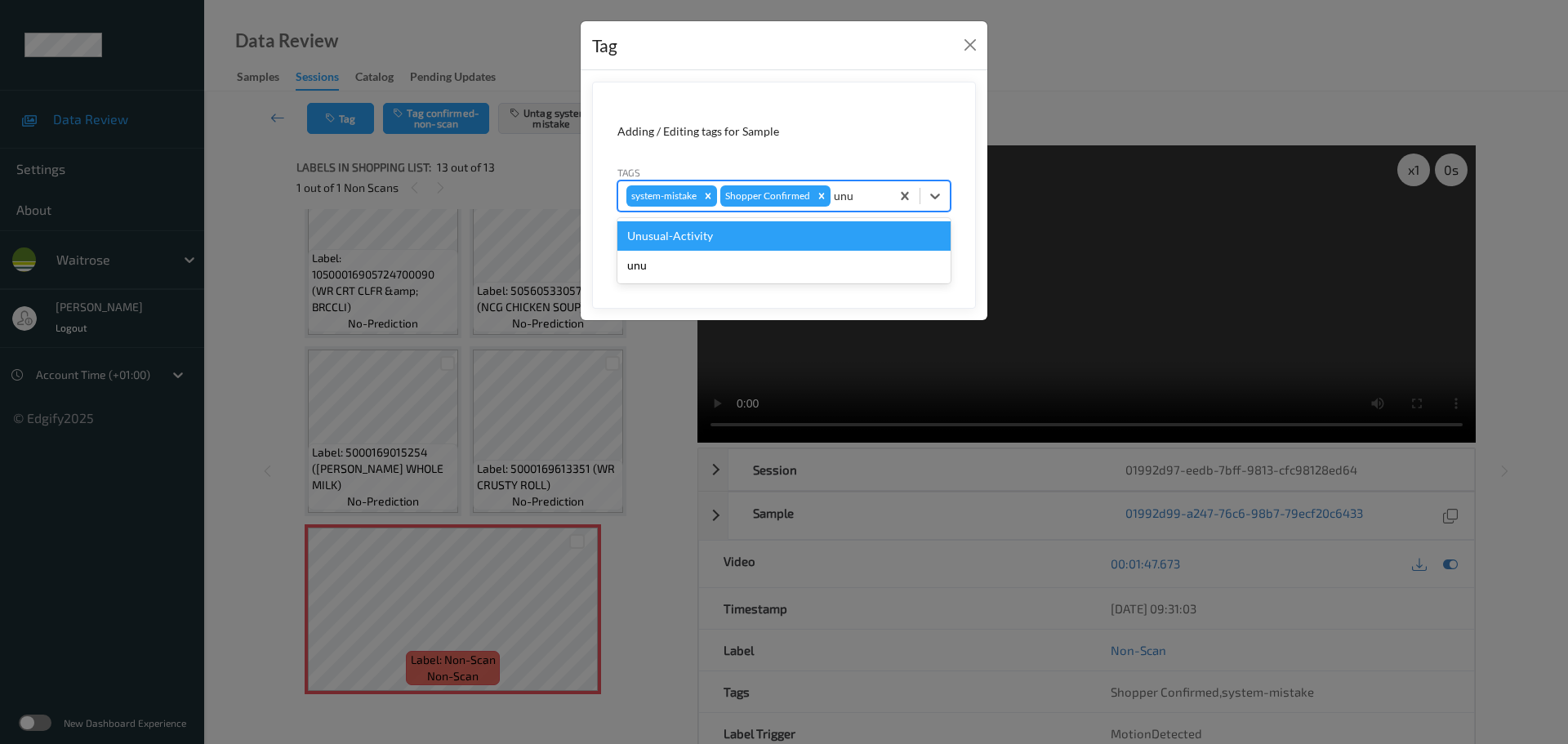
click at [803, 226] on div "Unusual-Activity" at bounding box center [784, 236] width 333 height 29
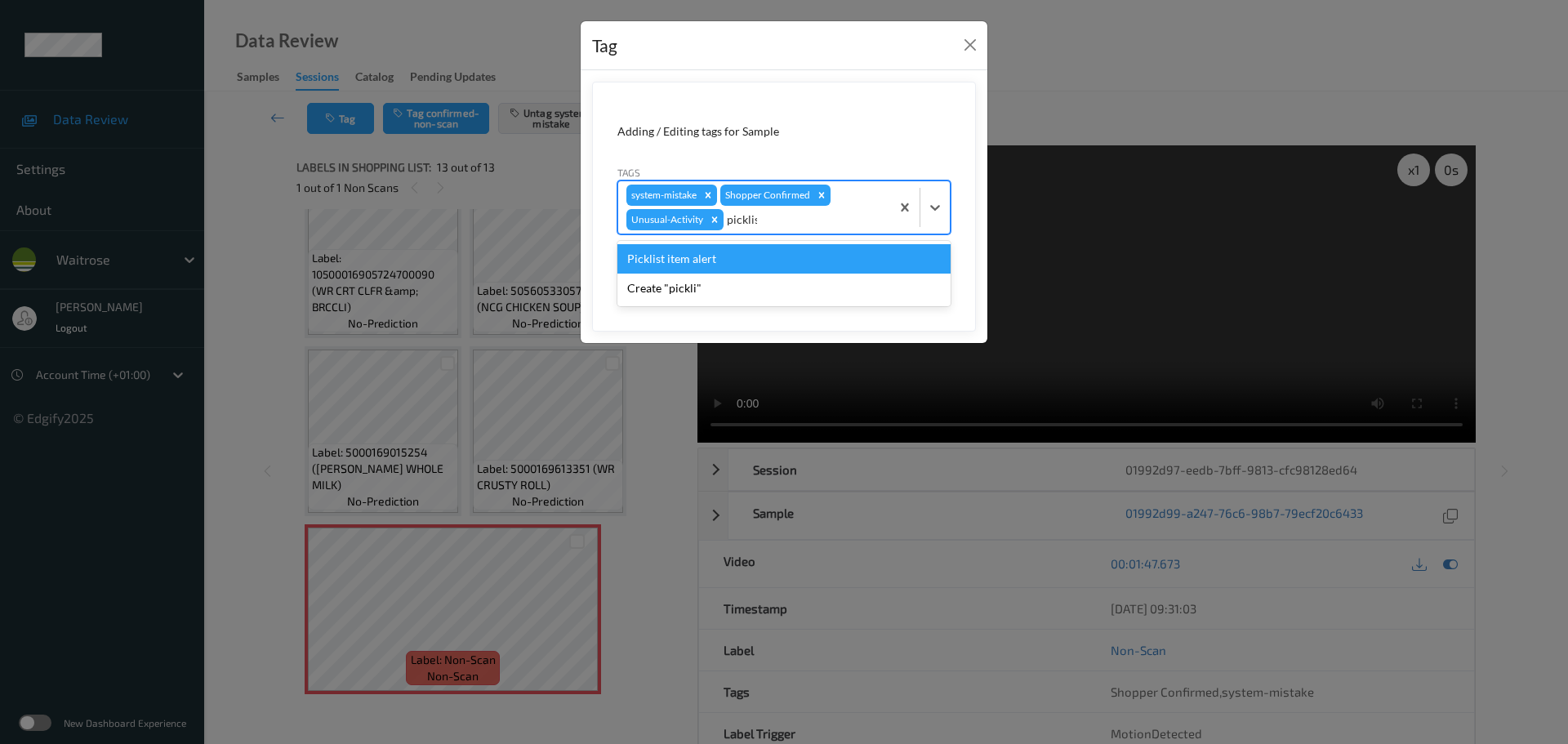
type input "picklist"
drag, startPoint x: 786, startPoint y: 255, endPoint x: 840, endPoint y: 267, distance: 55.3
click at [785, 256] on div "Picklist item alert" at bounding box center [784, 259] width 333 height 29
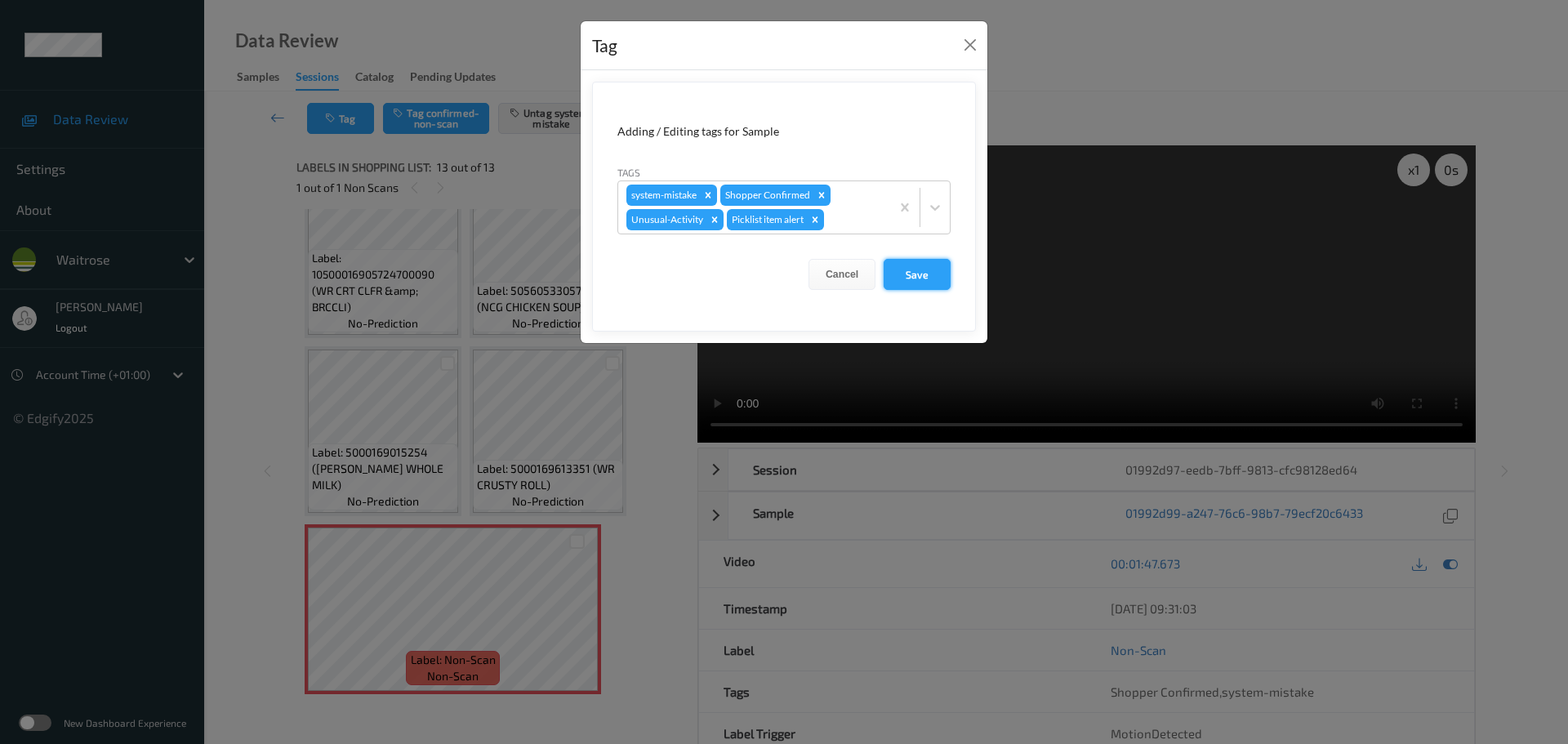
click at [922, 279] on button "Save" at bounding box center [917, 274] width 67 height 31
click at [925, 279] on button "Save" at bounding box center [917, 274] width 67 height 31
click at [931, 276] on button "Save" at bounding box center [917, 274] width 67 height 31
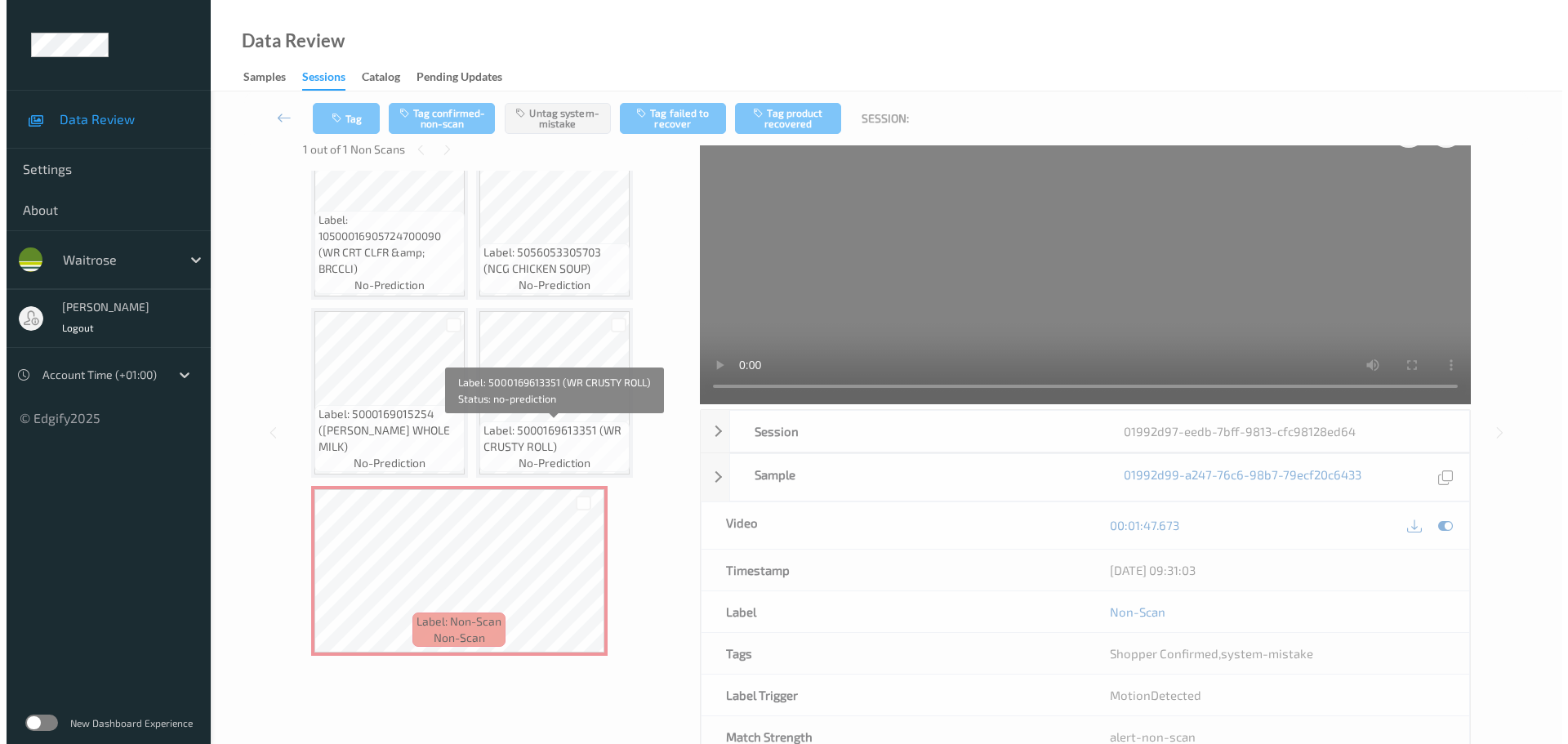
scroll to position [111, 0]
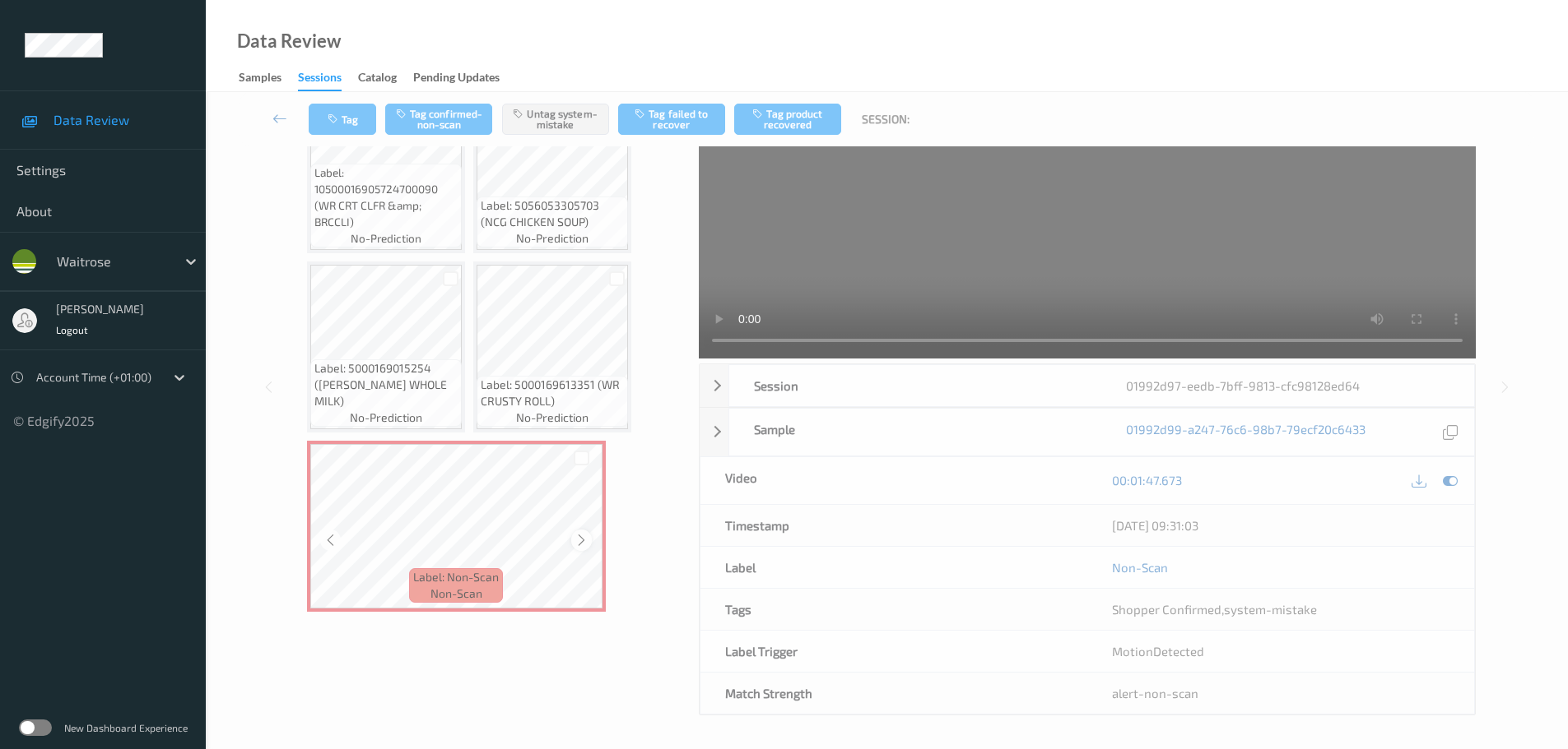
click at [582, 545] on icon at bounding box center [581, 540] width 14 height 15
click at [337, 129] on button "Tag" at bounding box center [342, 119] width 67 height 31
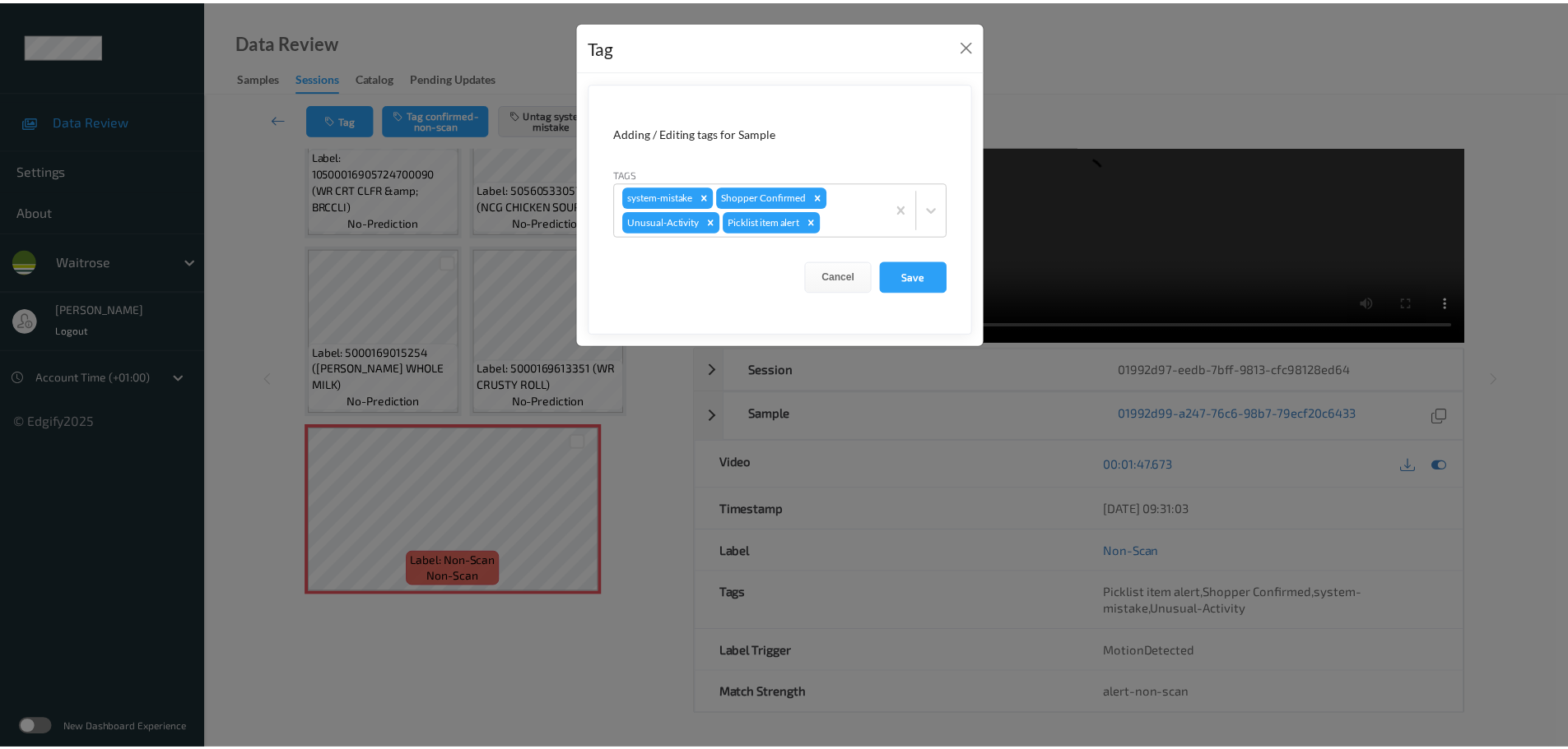
scroll to position [0, 0]
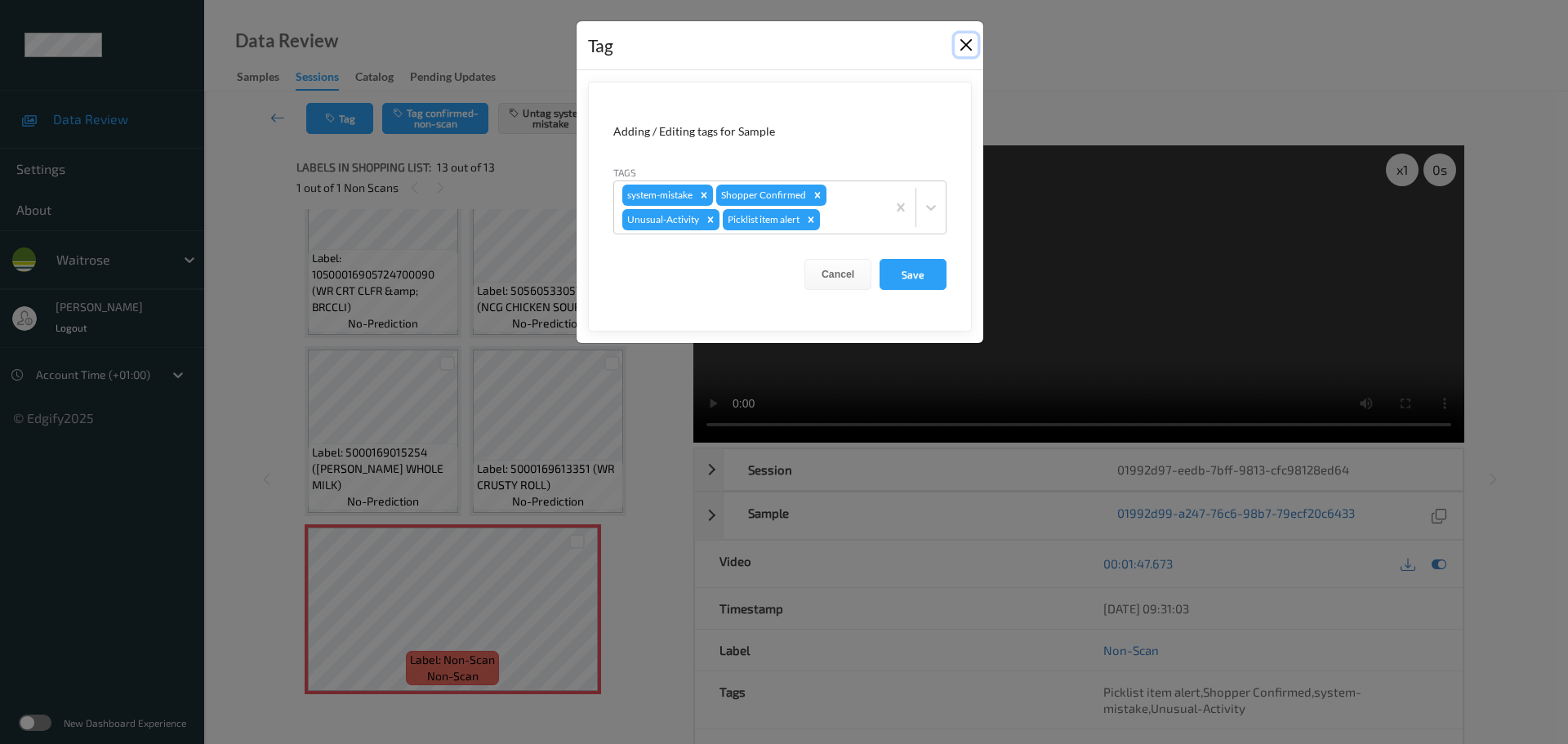
click at [966, 40] on button "Close" at bounding box center [966, 45] width 23 height 23
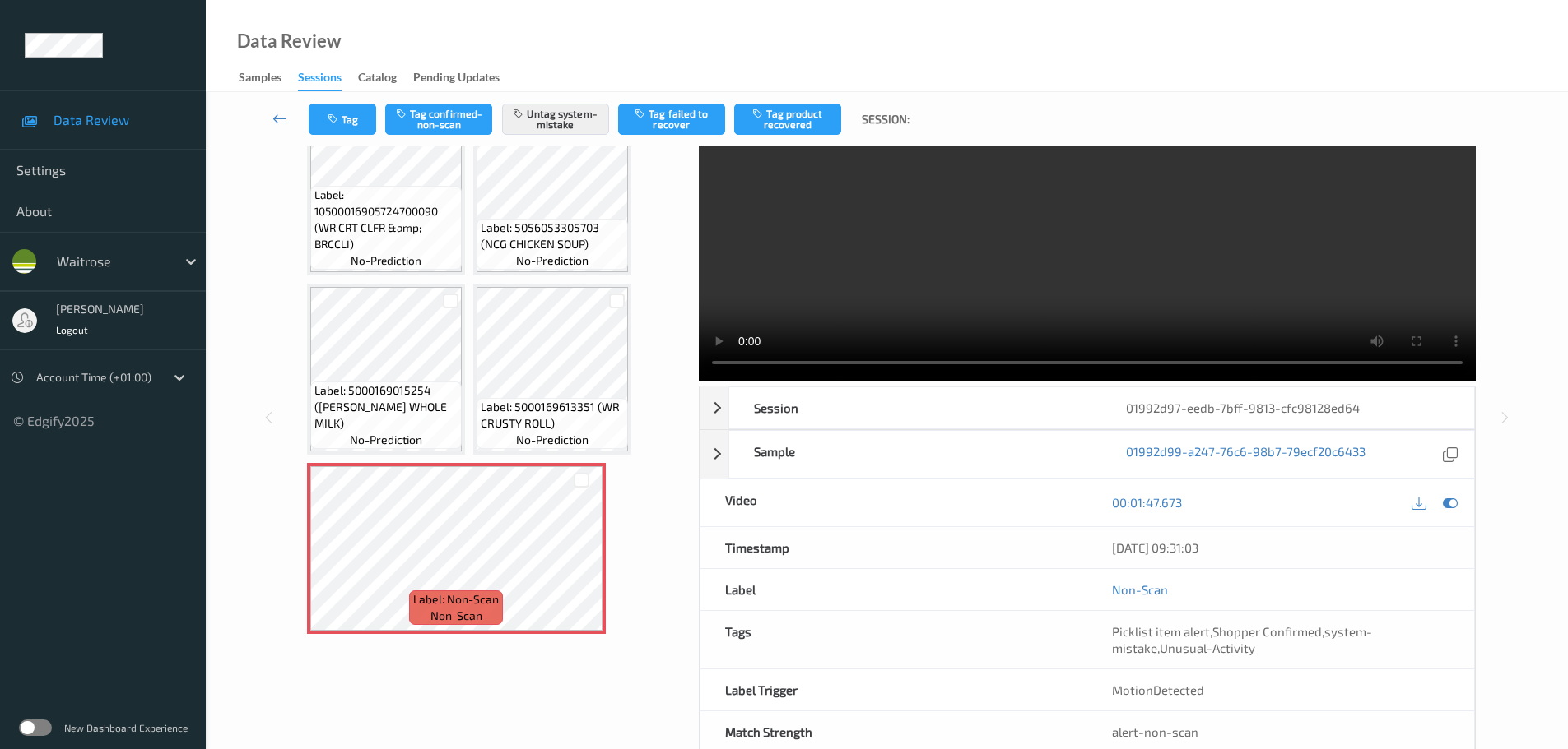
scroll to position [104, 0]
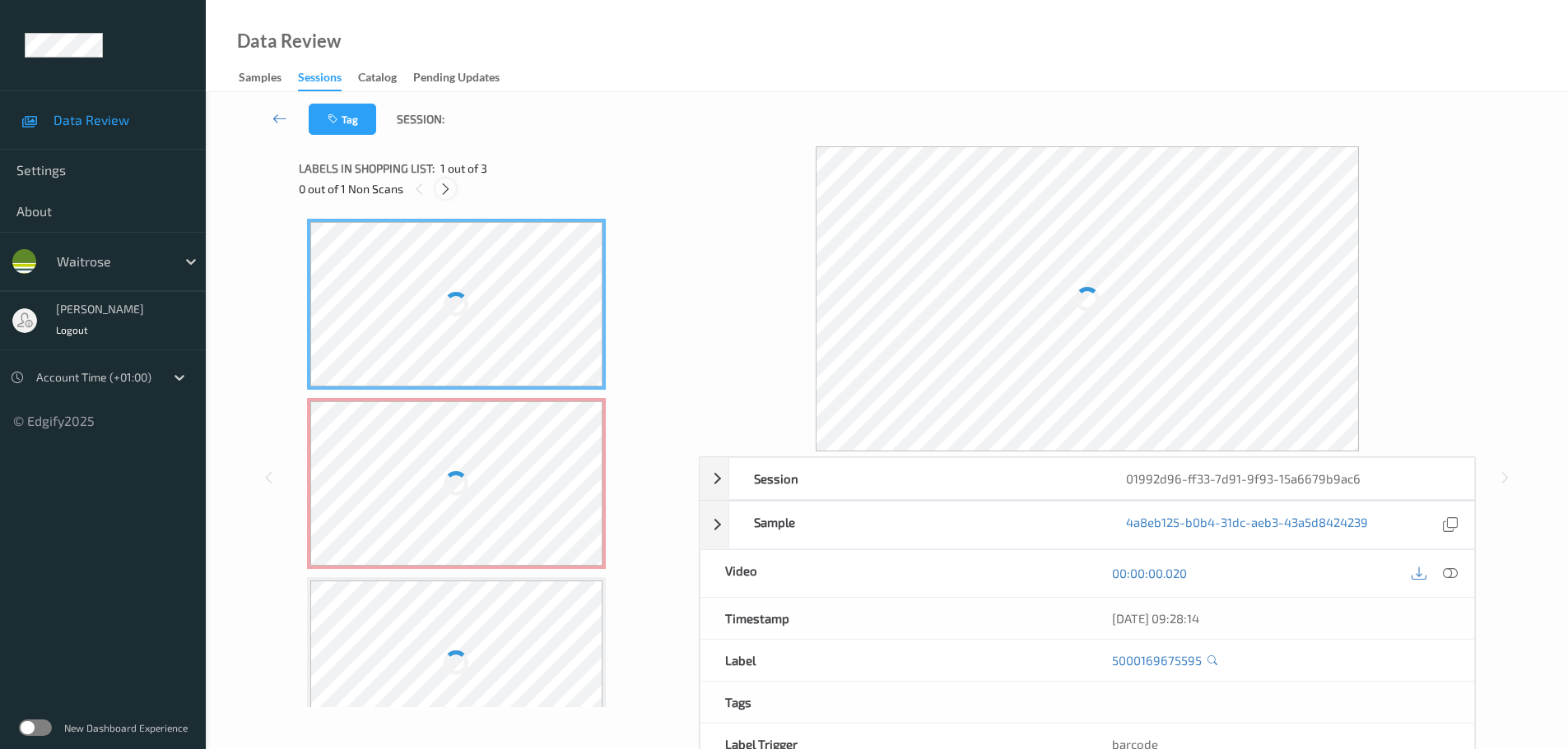
click at [441, 191] on icon at bounding box center [446, 189] width 14 height 15
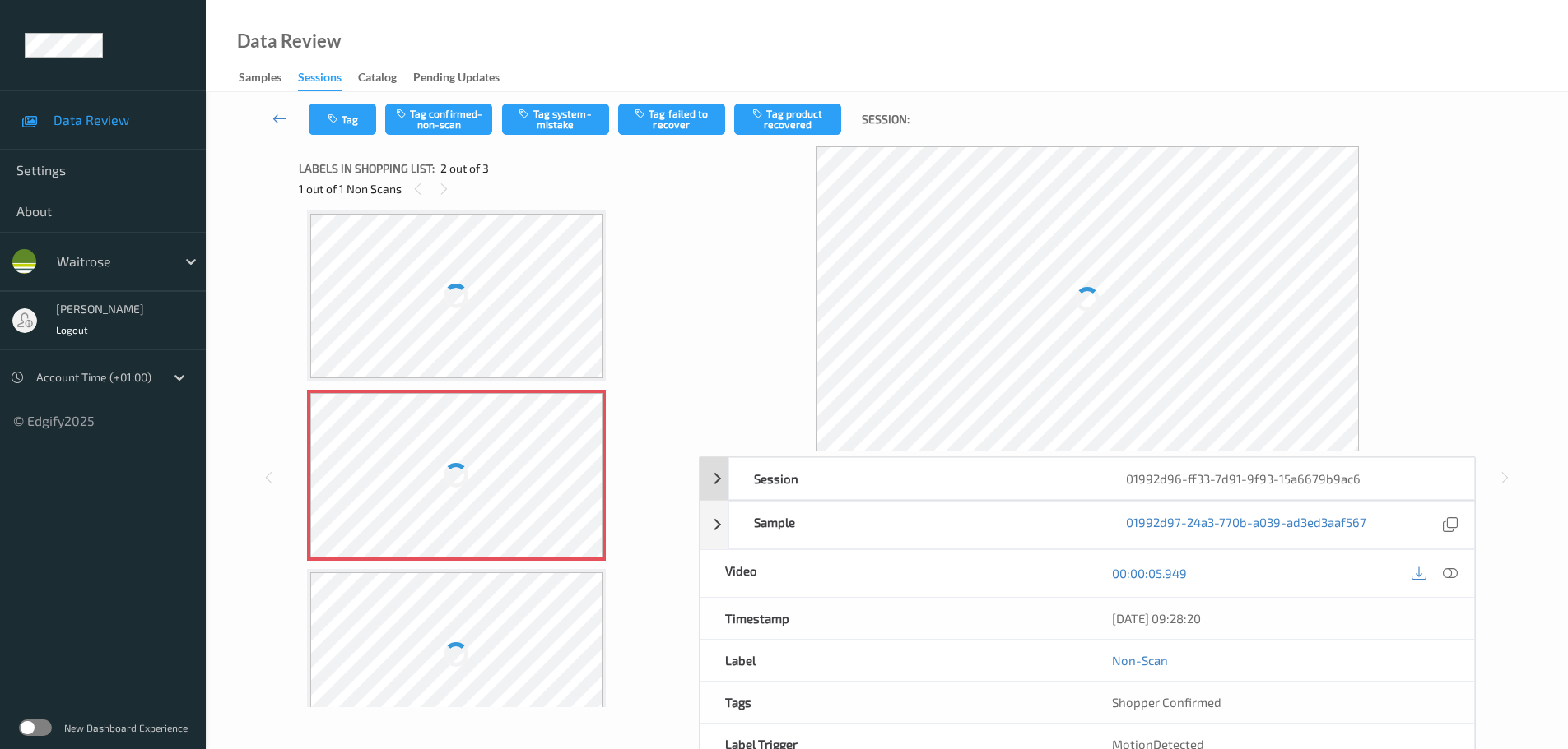
drag, startPoint x: 1450, startPoint y: 576, endPoint x: 1375, endPoint y: 311, distance: 275.4
click at [1450, 576] on icon at bounding box center [1450, 573] width 15 height 15
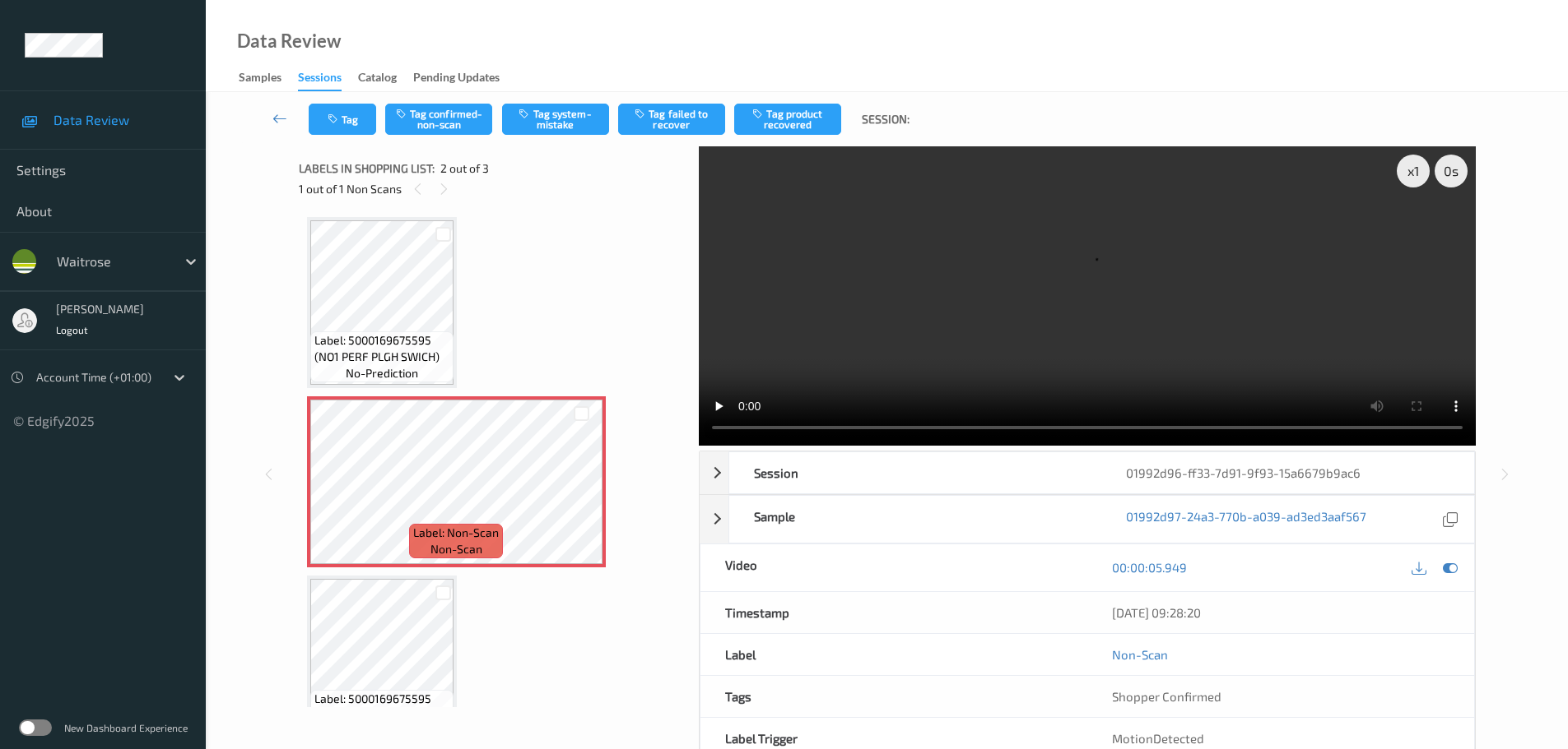
scroll to position [0, 0]
click at [580, 498] on icon at bounding box center [581, 497] width 14 height 15
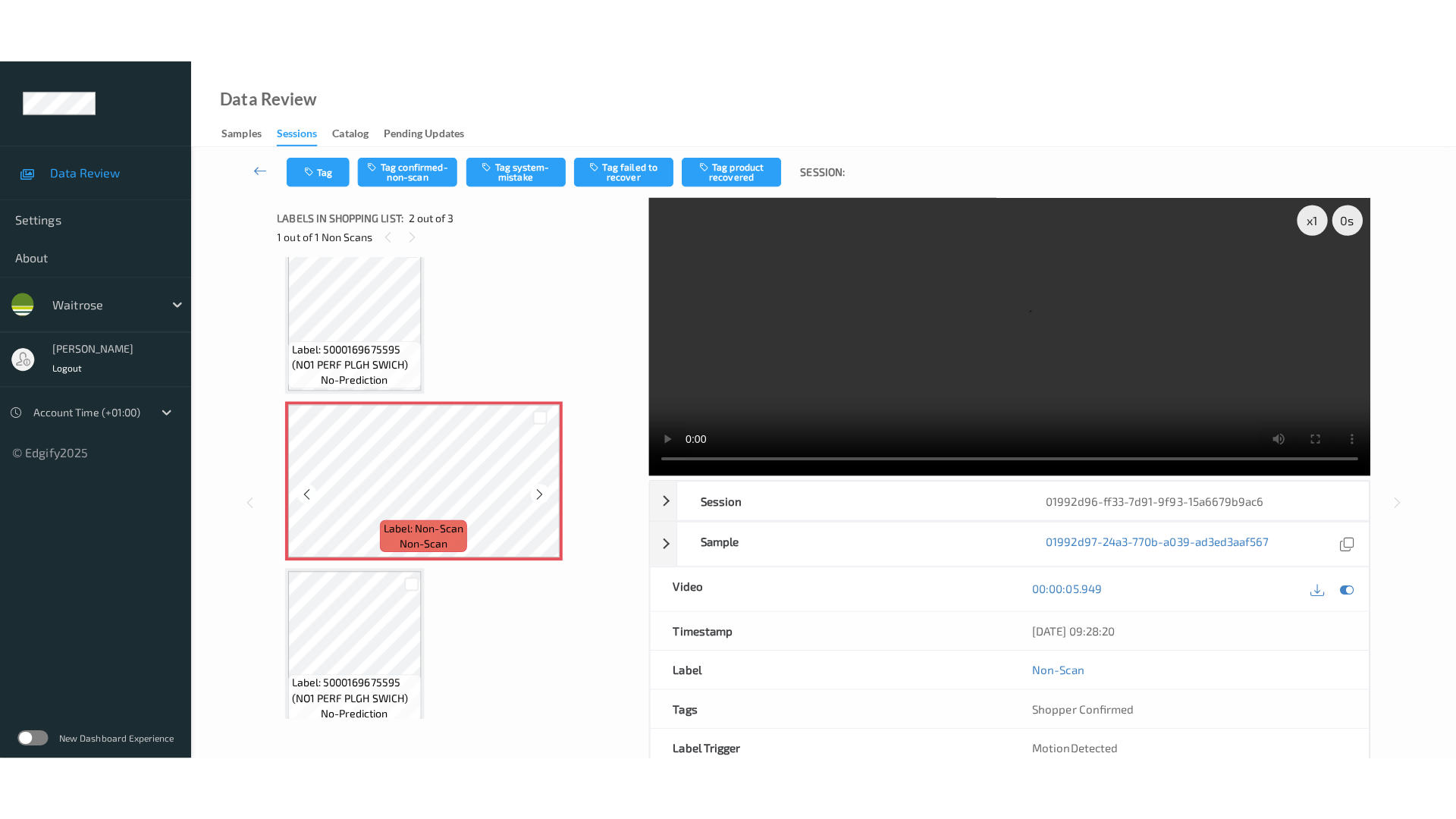
scroll to position [45, 0]
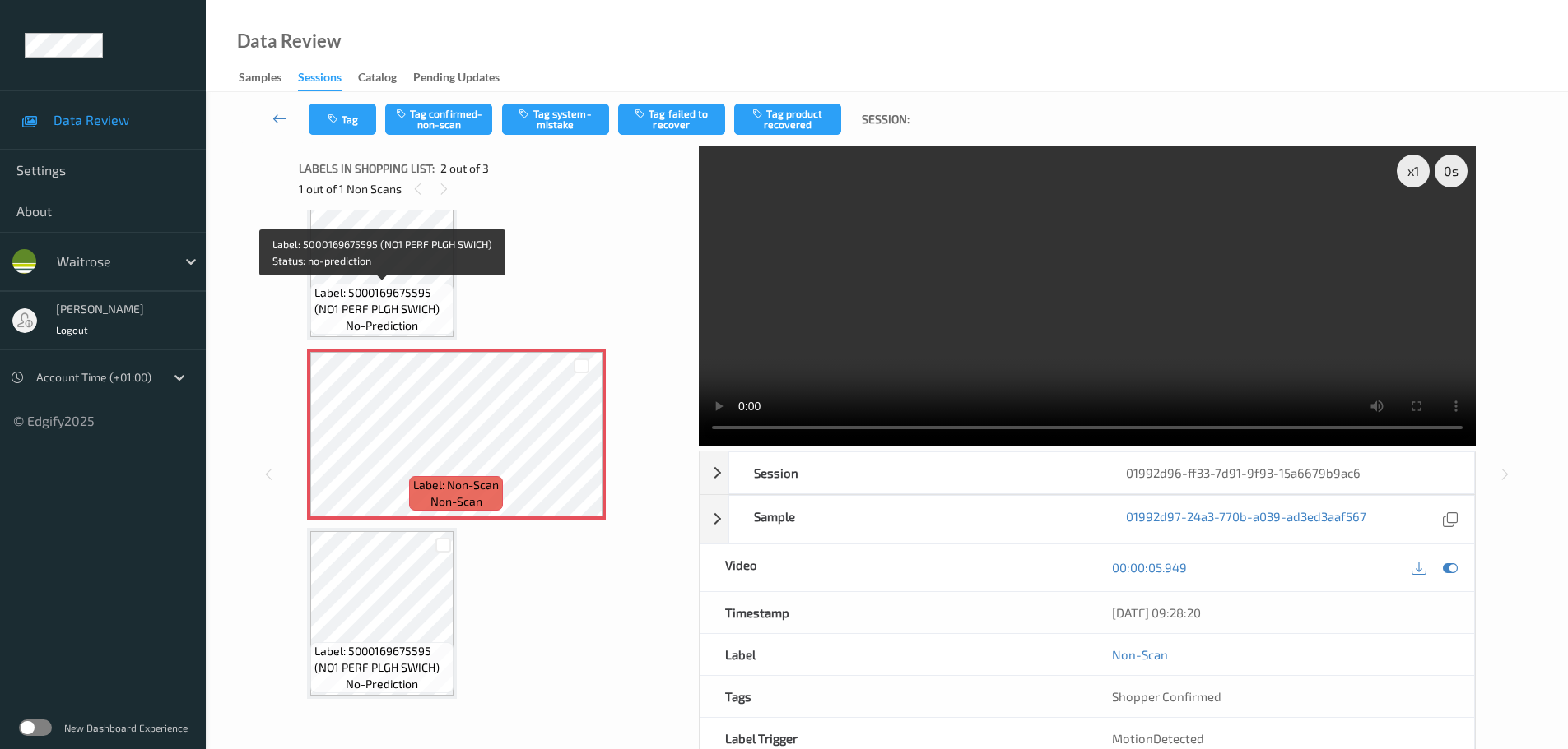
drag, startPoint x: 433, startPoint y: 297, endPoint x: 506, endPoint y: 329, distance: 79.7
click at [433, 297] on span "Label: 5000169675595 (NO1 PERF PLGH SWICH)" at bounding box center [382, 301] width 135 height 33
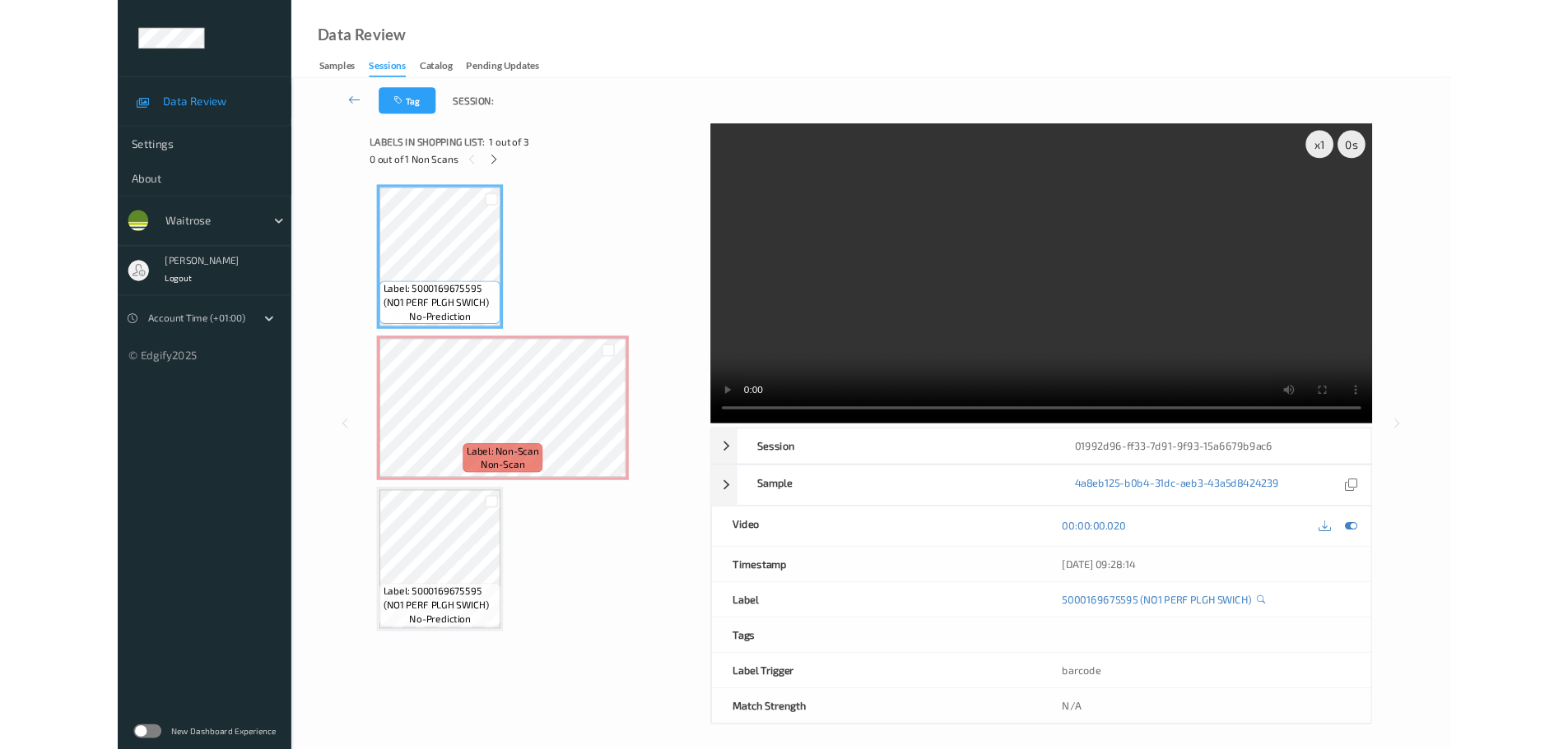
scroll to position [0, 0]
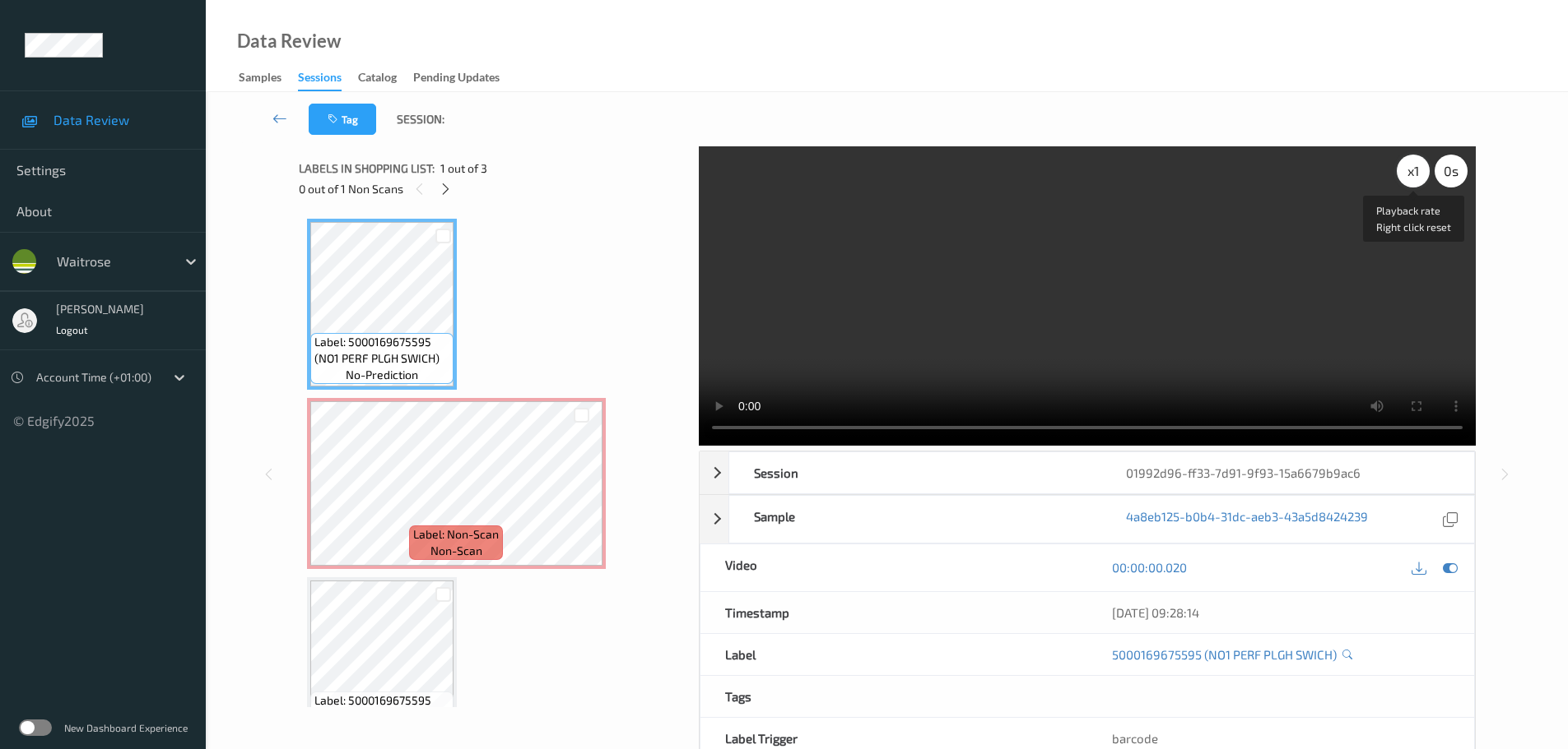
click at [1410, 159] on div "x 1" at bounding box center [1413, 171] width 33 height 33
click at [1410, 160] on div "x 2" at bounding box center [1413, 171] width 33 height 33
click at [1411, 163] on div "x 4" at bounding box center [1413, 171] width 33 height 33
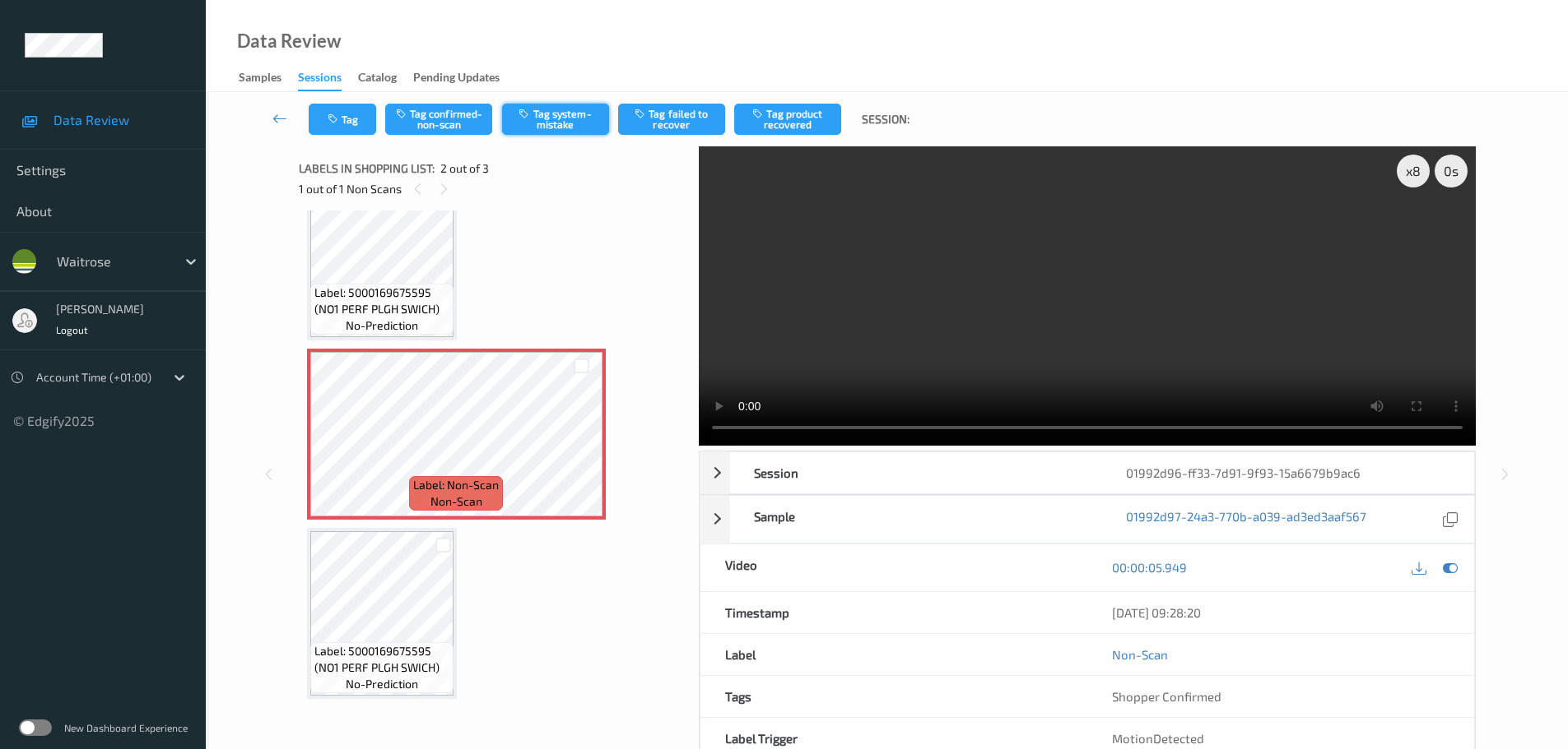
click at [577, 127] on button "Tag system-mistake" at bounding box center [555, 119] width 107 height 31
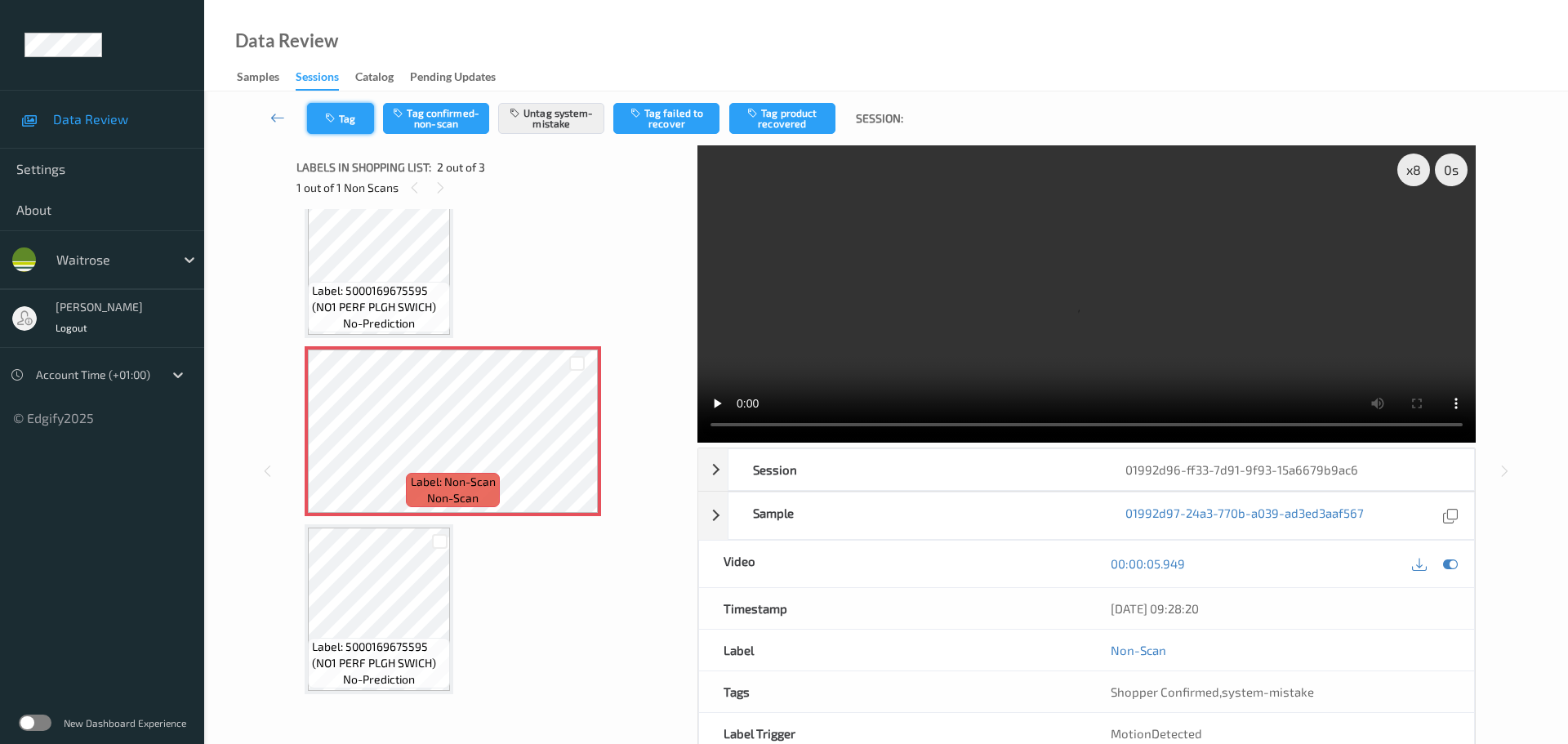
click at [365, 125] on button "Tag" at bounding box center [340, 118] width 67 height 31
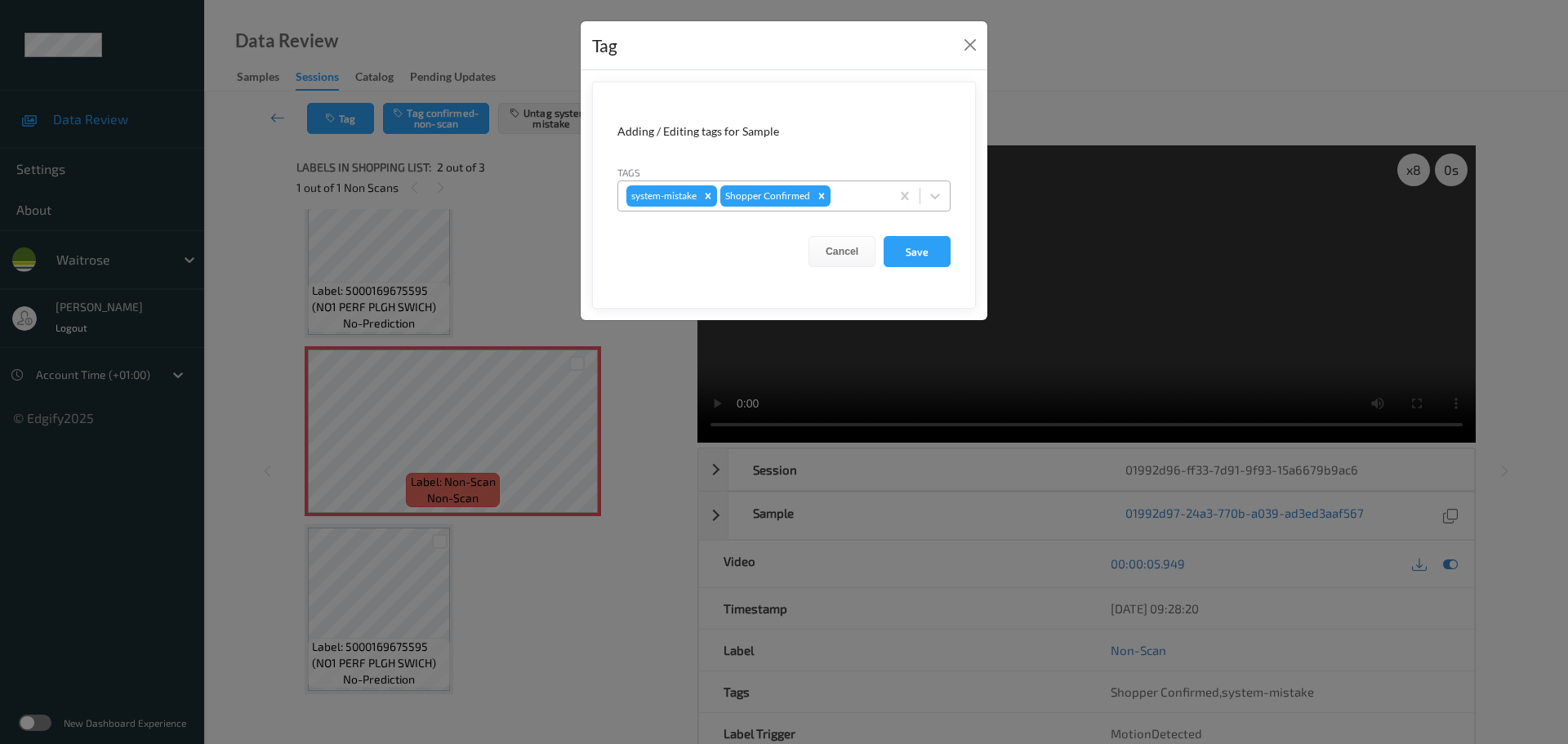
click at [861, 204] on div at bounding box center [858, 195] width 48 height 20
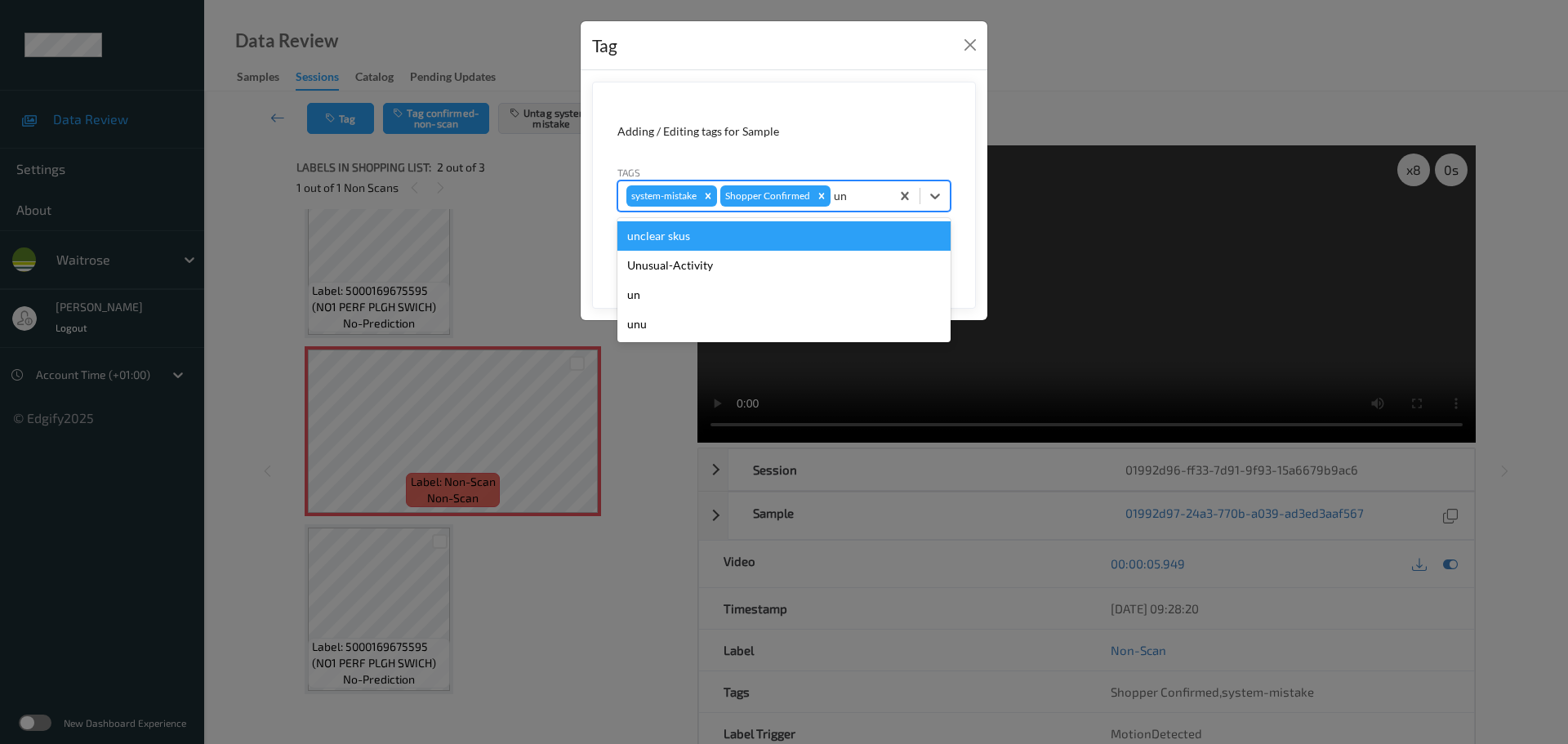
type input "unu"
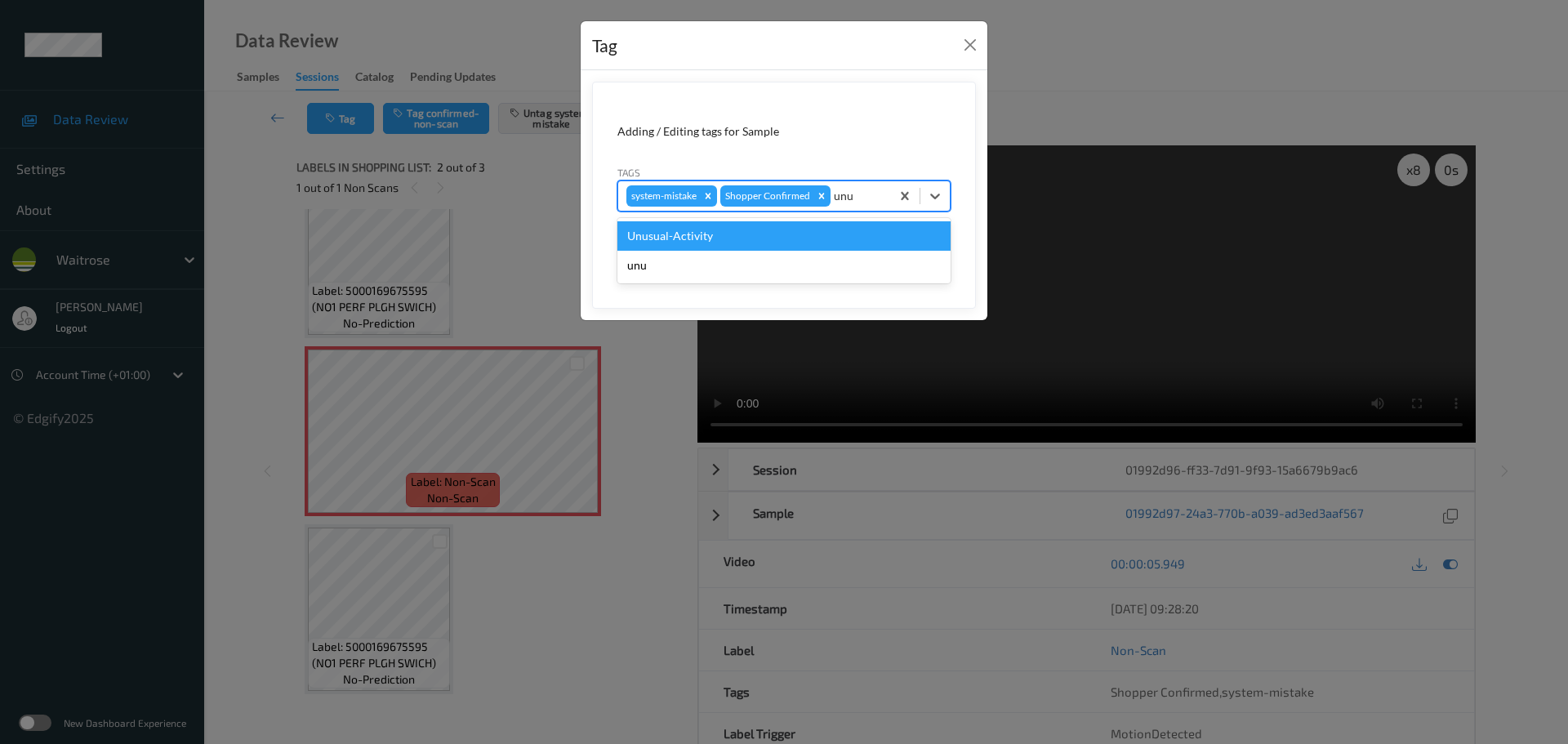
click at [848, 236] on div "Unusual-Activity" at bounding box center [784, 236] width 333 height 29
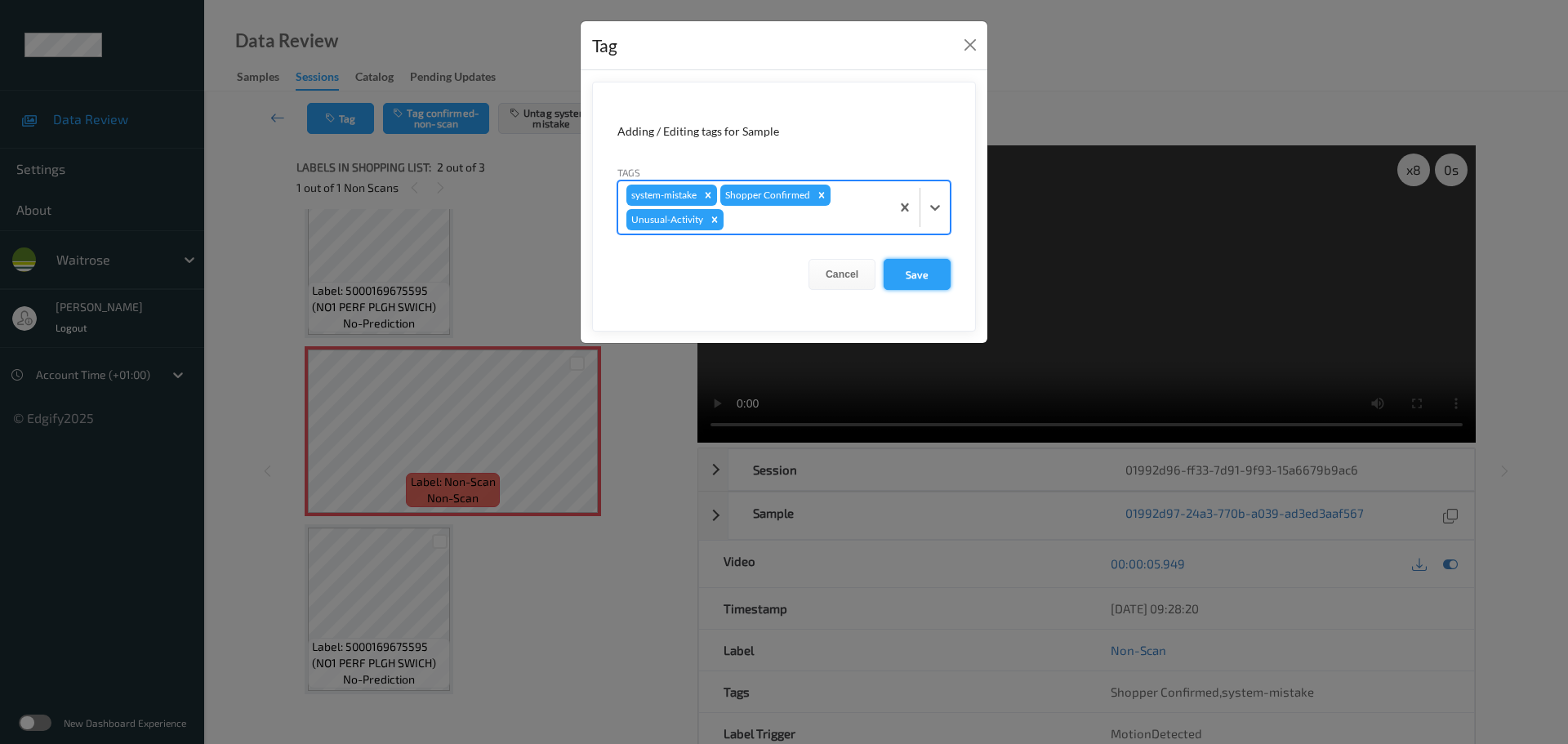
click at [909, 271] on button "Save" at bounding box center [917, 274] width 67 height 31
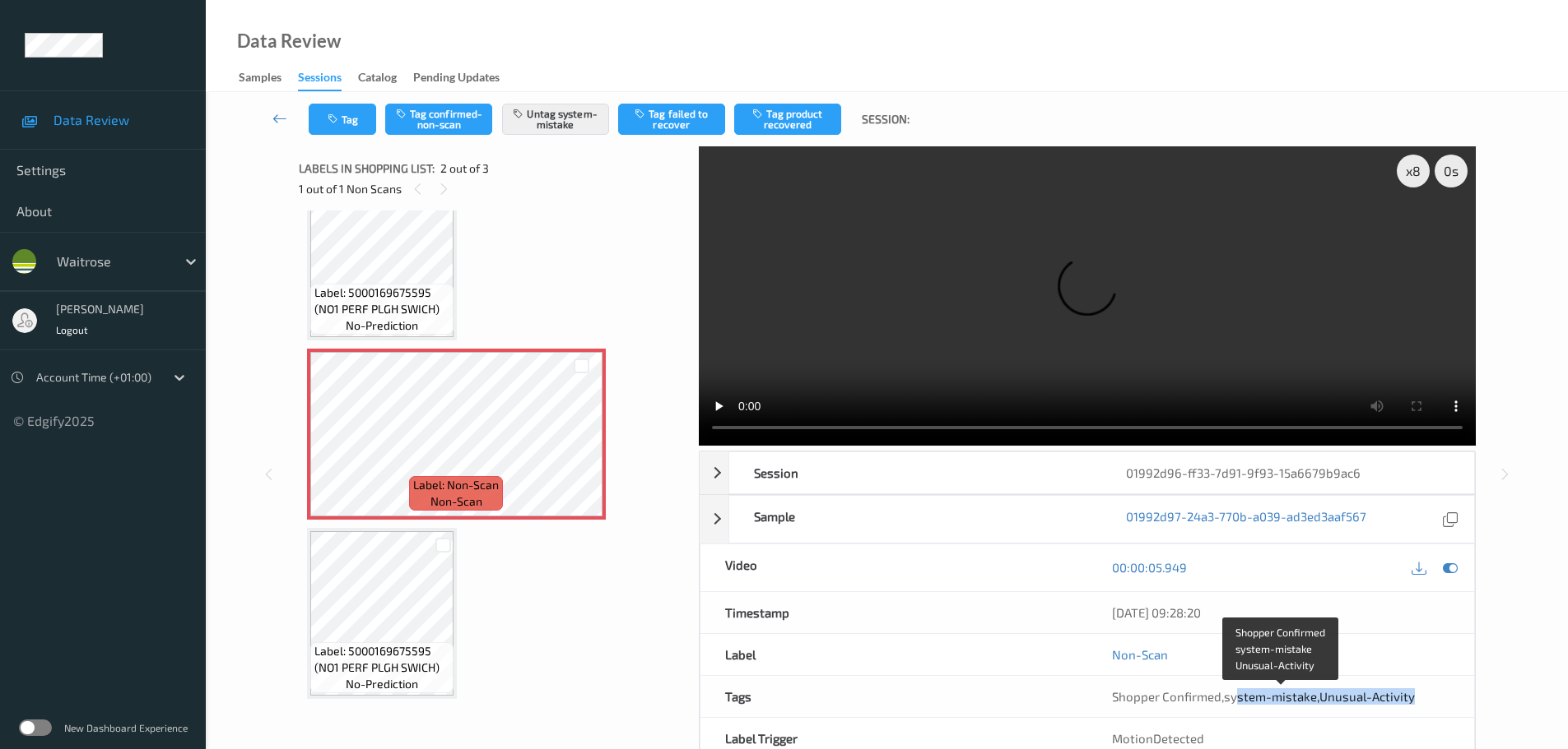
drag, startPoint x: 1235, startPoint y: 701, endPoint x: 1418, endPoint y: 702, distance: 183.0
click at [1418, 702] on div "Shopper Confirmed , system-mistake , Unusual-Activity" at bounding box center [1280, 696] width 338 height 16
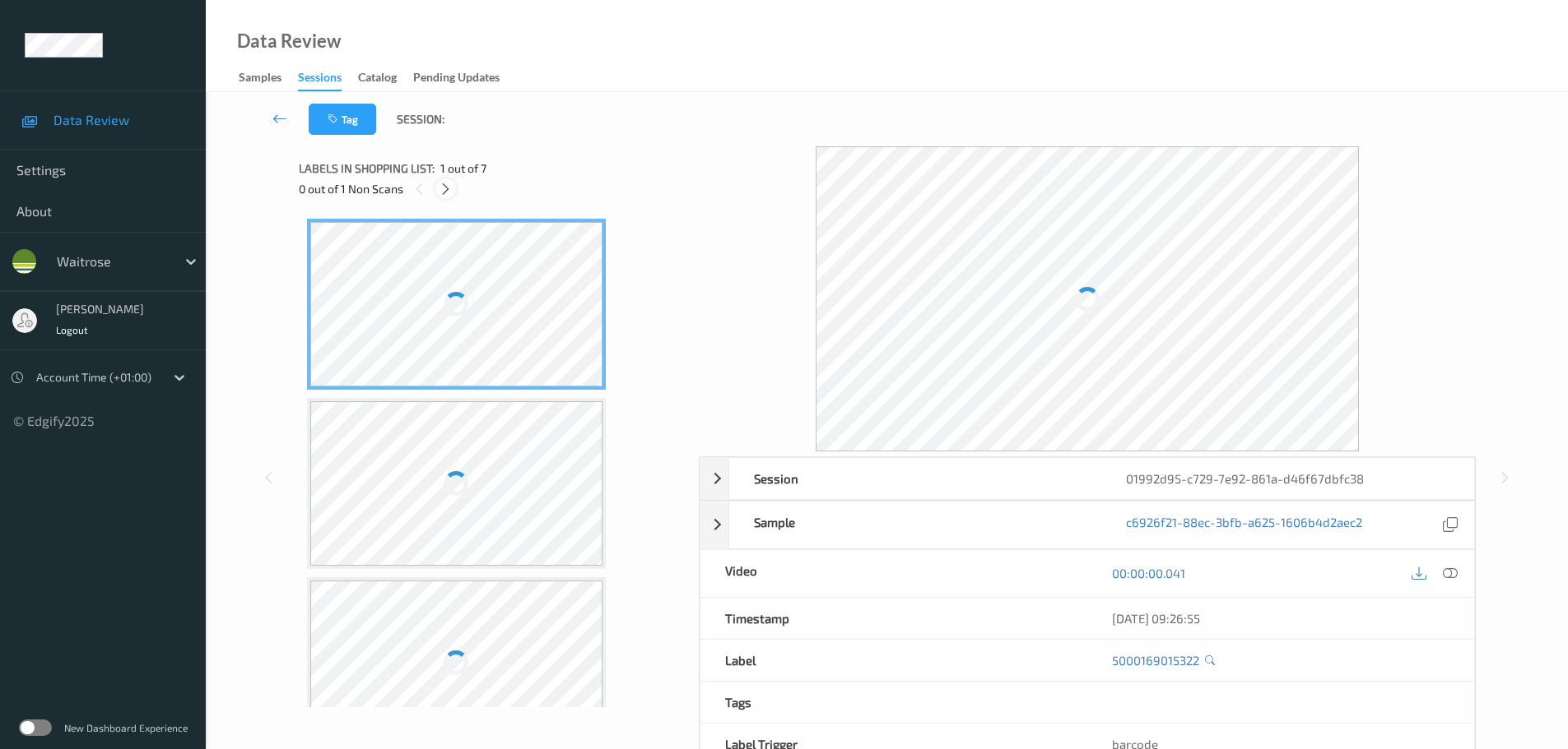
click at [440, 186] on icon at bounding box center [446, 189] width 14 height 15
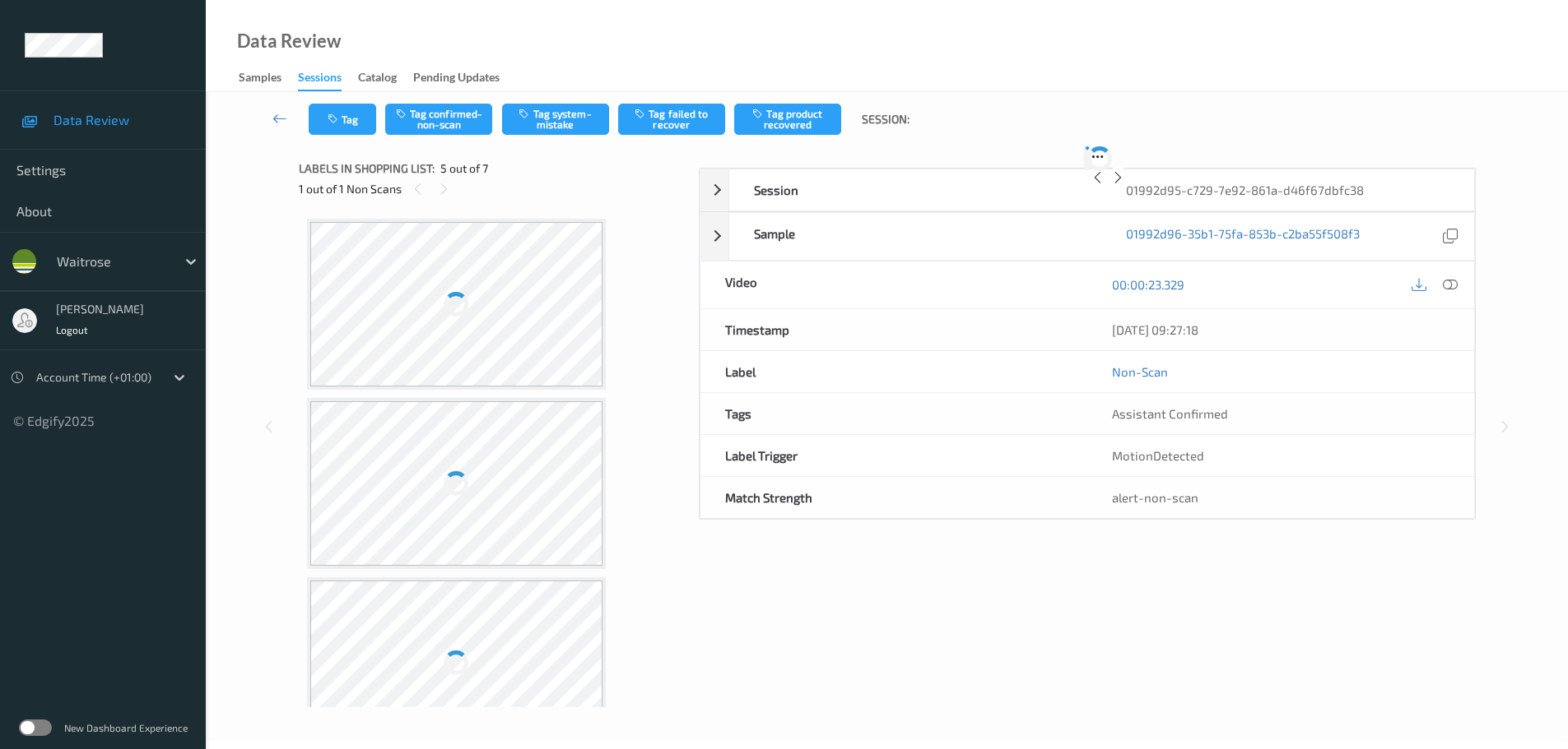
scroll to position [546, 0]
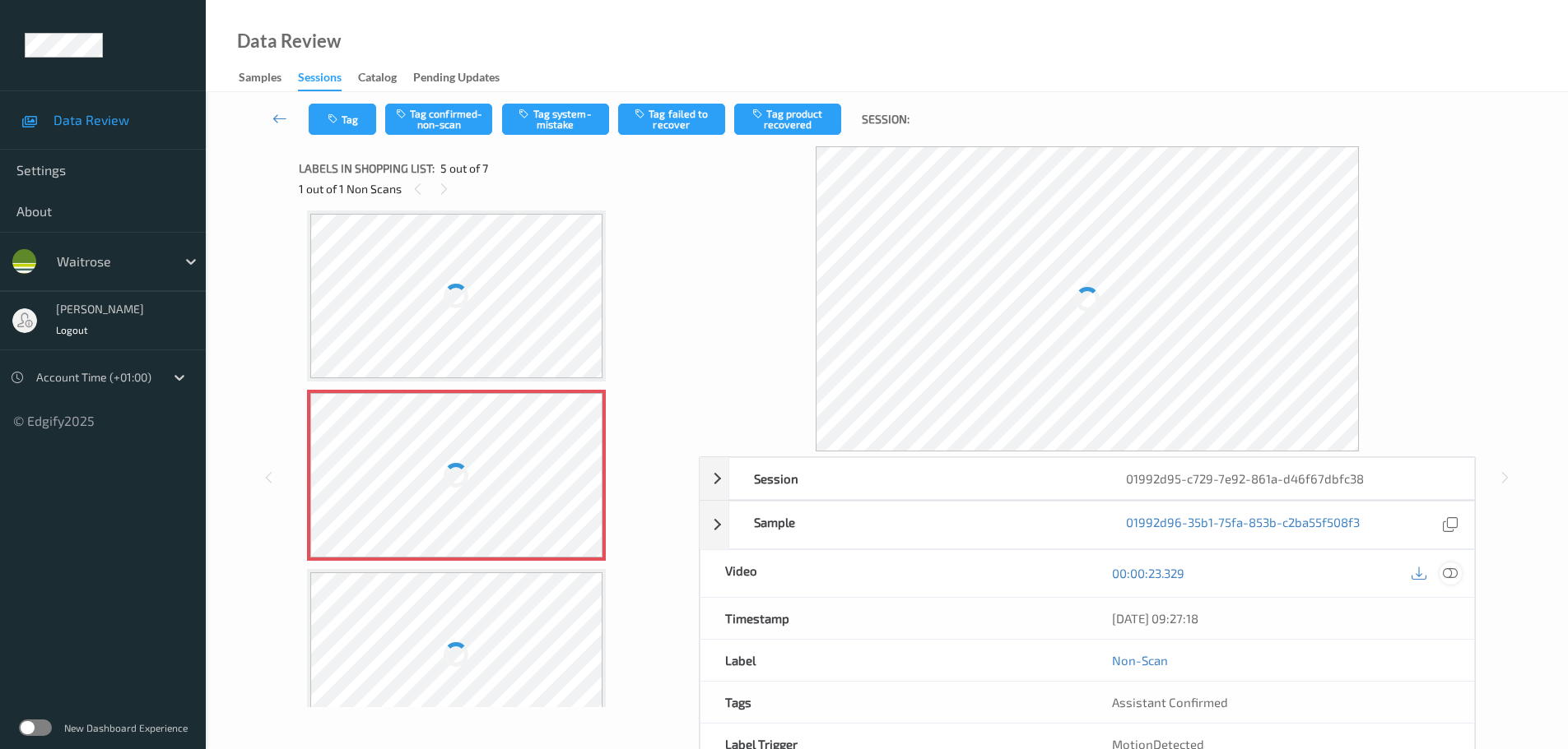
click at [1457, 574] on div at bounding box center [1451, 574] width 22 height 22
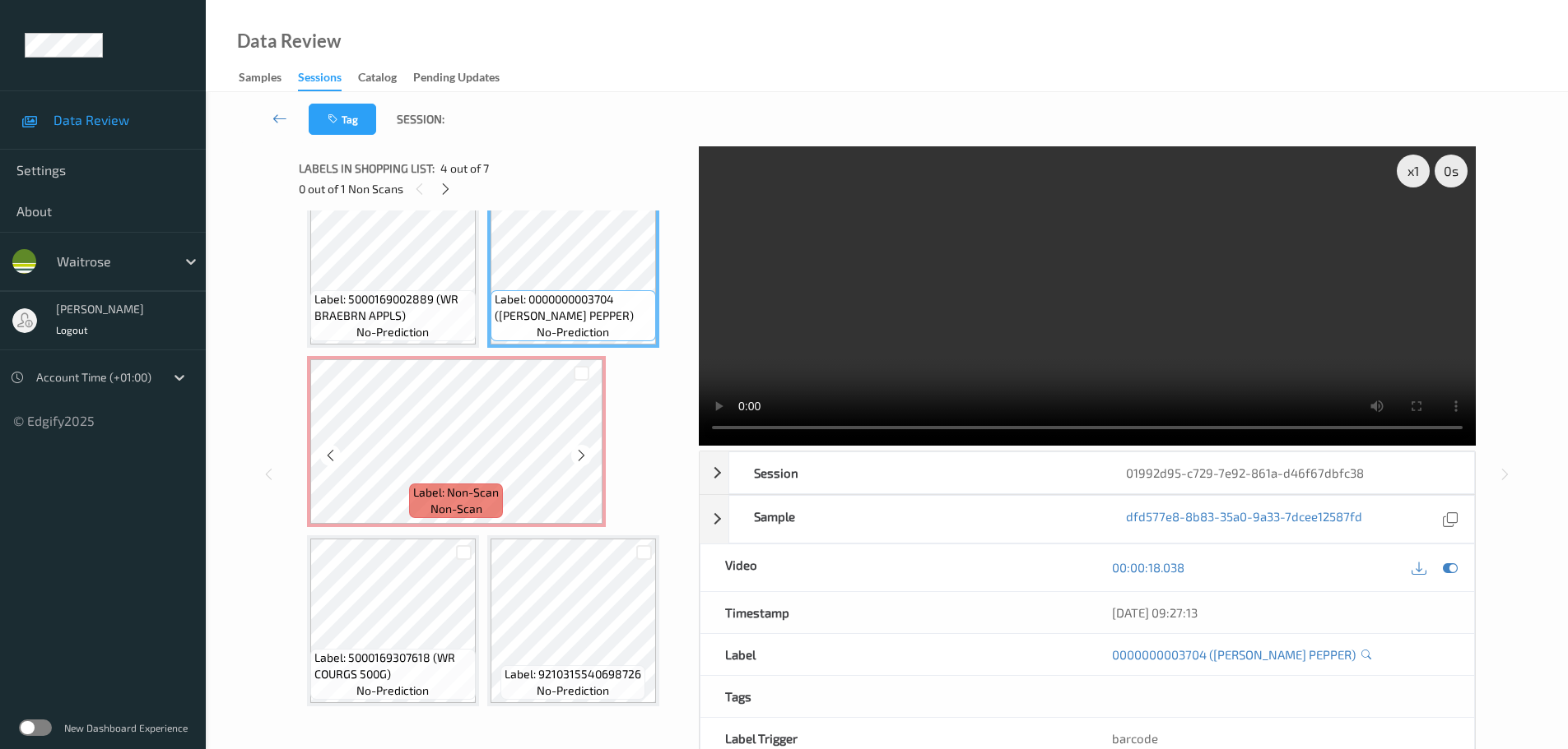
scroll to position [229, 0]
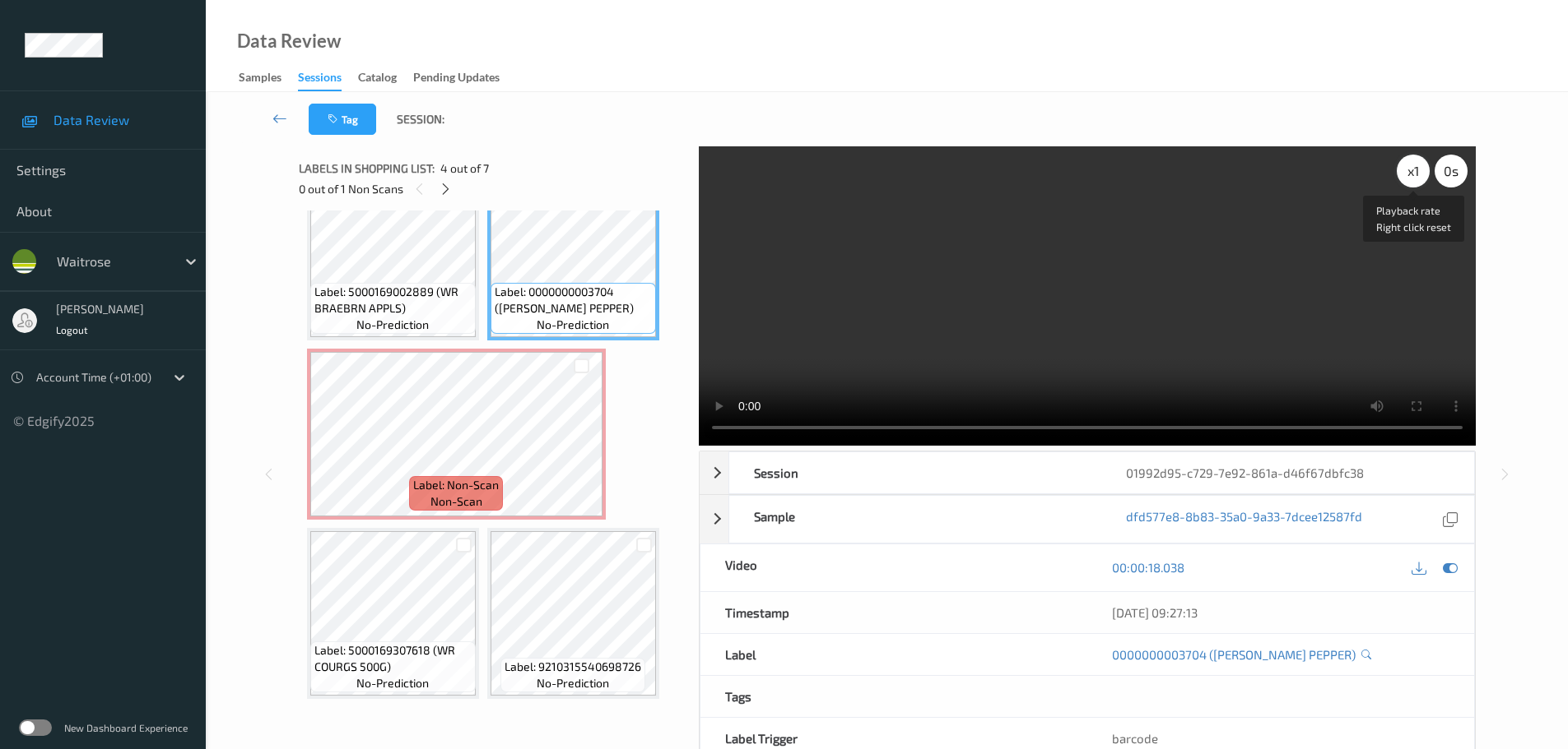
click at [1414, 174] on div "x 1" at bounding box center [1413, 171] width 33 height 33
click at [1414, 174] on div "x 2" at bounding box center [1413, 171] width 33 height 33
click at [1414, 174] on div "x 4" at bounding box center [1413, 171] width 33 height 33
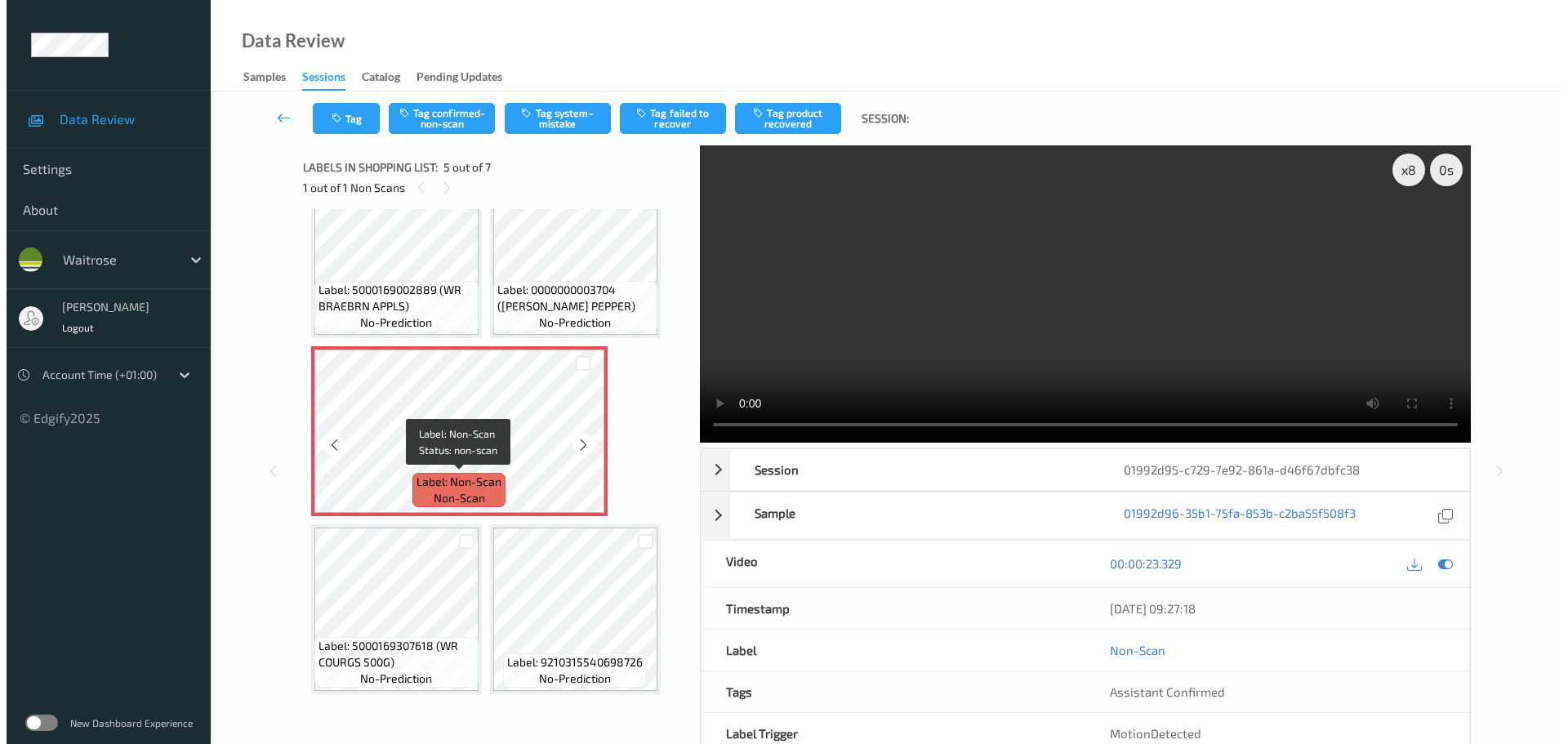
scroll to position [146, 0]
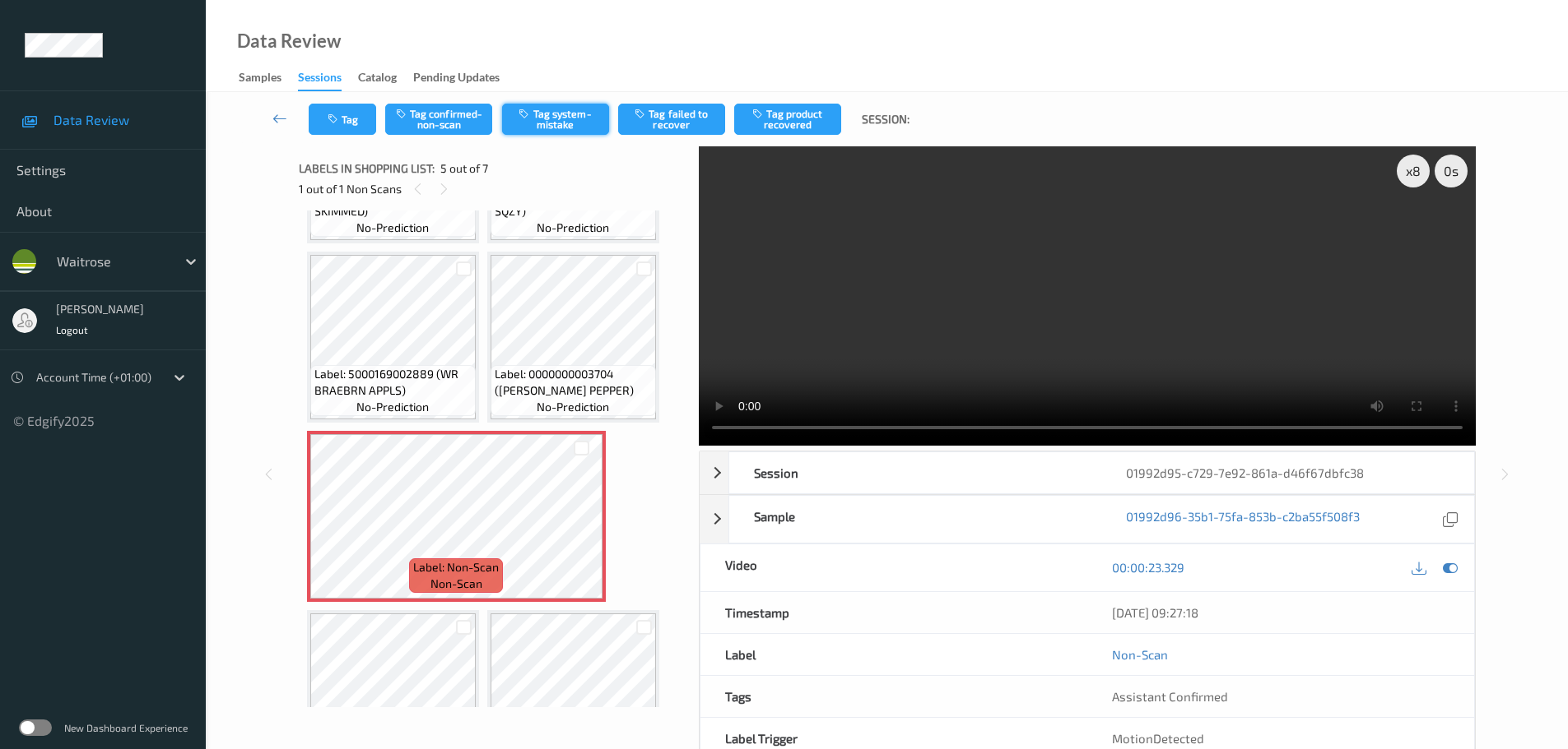
click at [571, 125] on button "Tag system-mistake" at bounding box center [555, 119] width 107 height 31
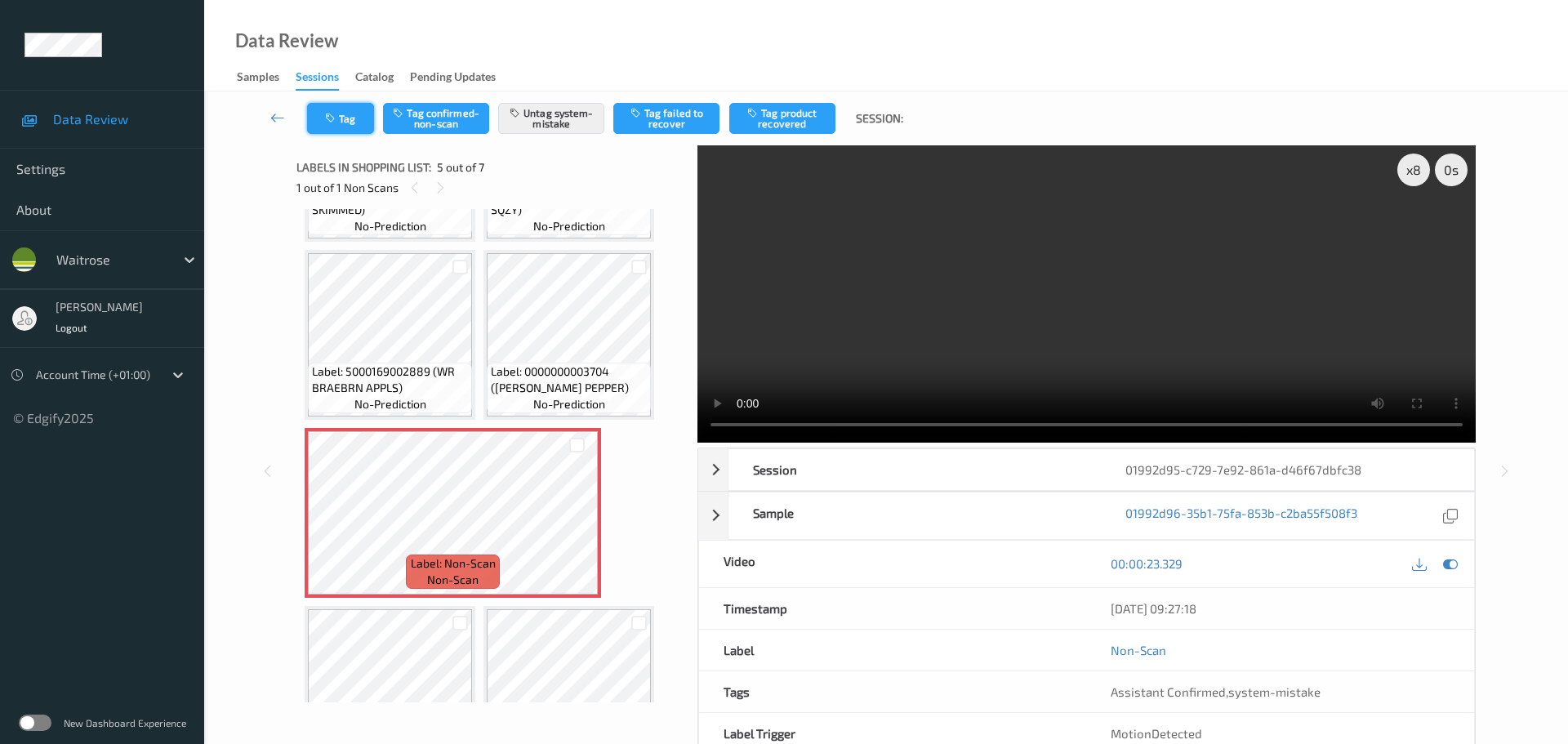
click at [338, 104] on button "Tag" at bounding box center [340, 118] width 67 height 31
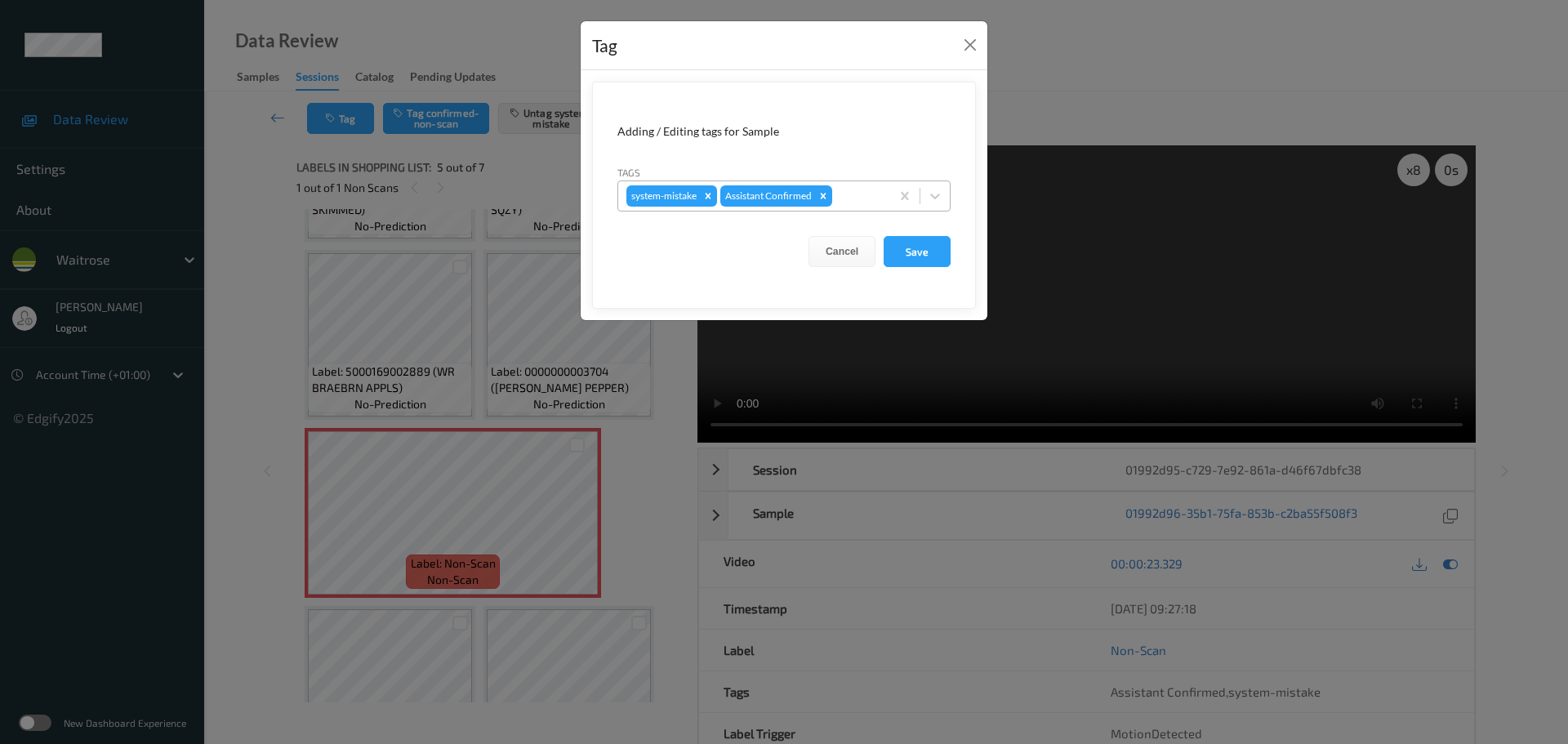
click at [838, 193] on input "text" at bounding box center [836, 195] width 3 height 16
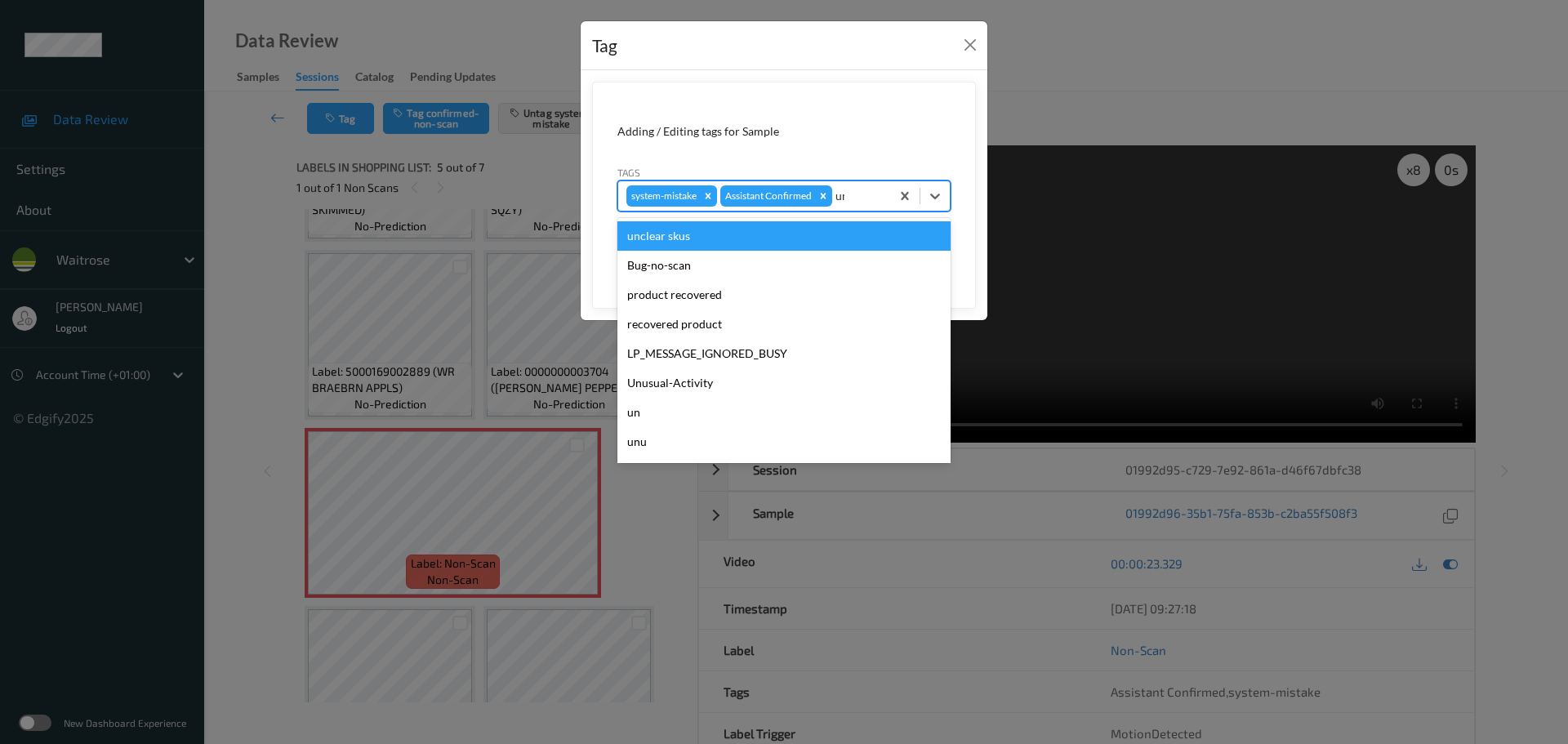
type input "unu"
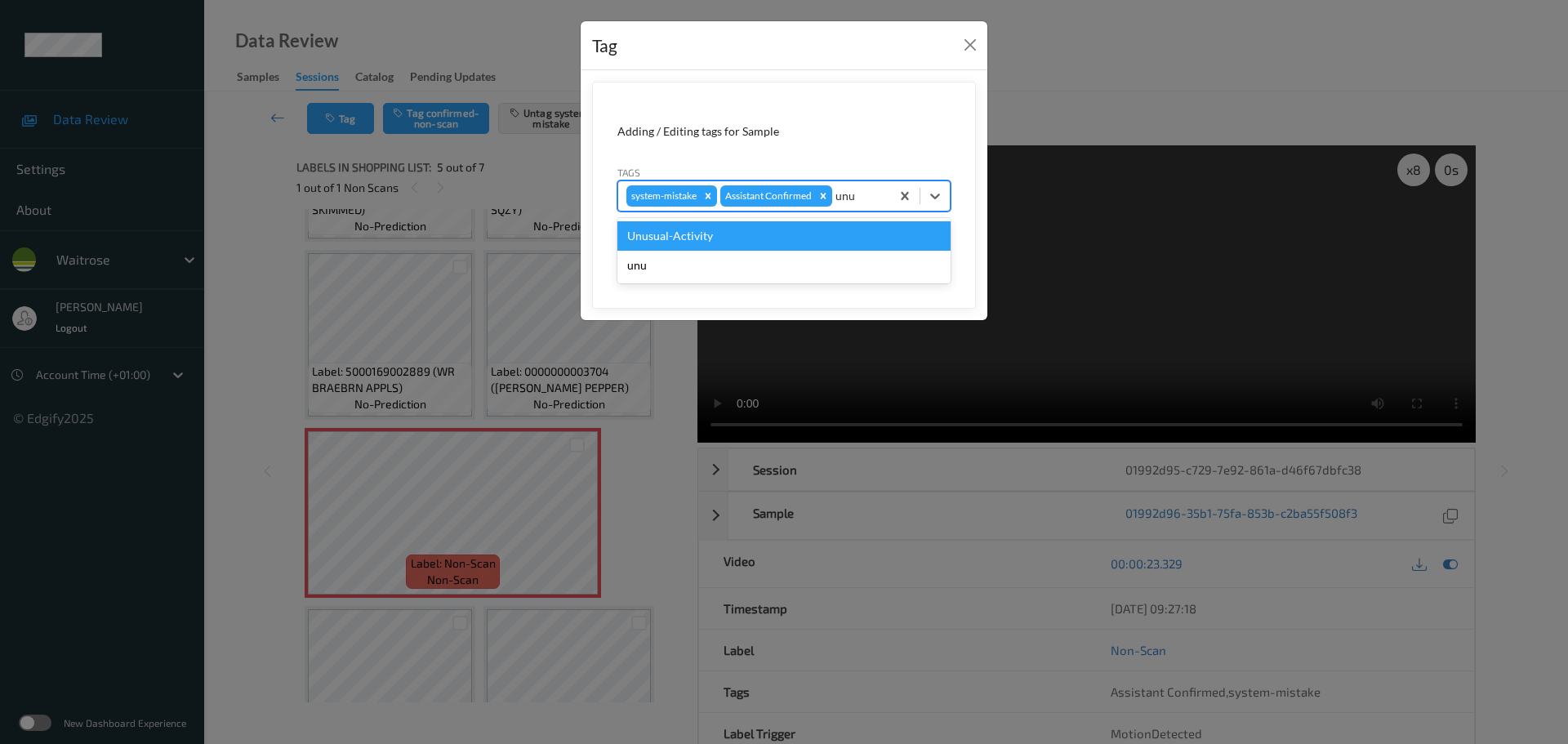
click at [805, 231] on div "Unusual-Activity" at bounding box center [784, 236] width 333 height 29
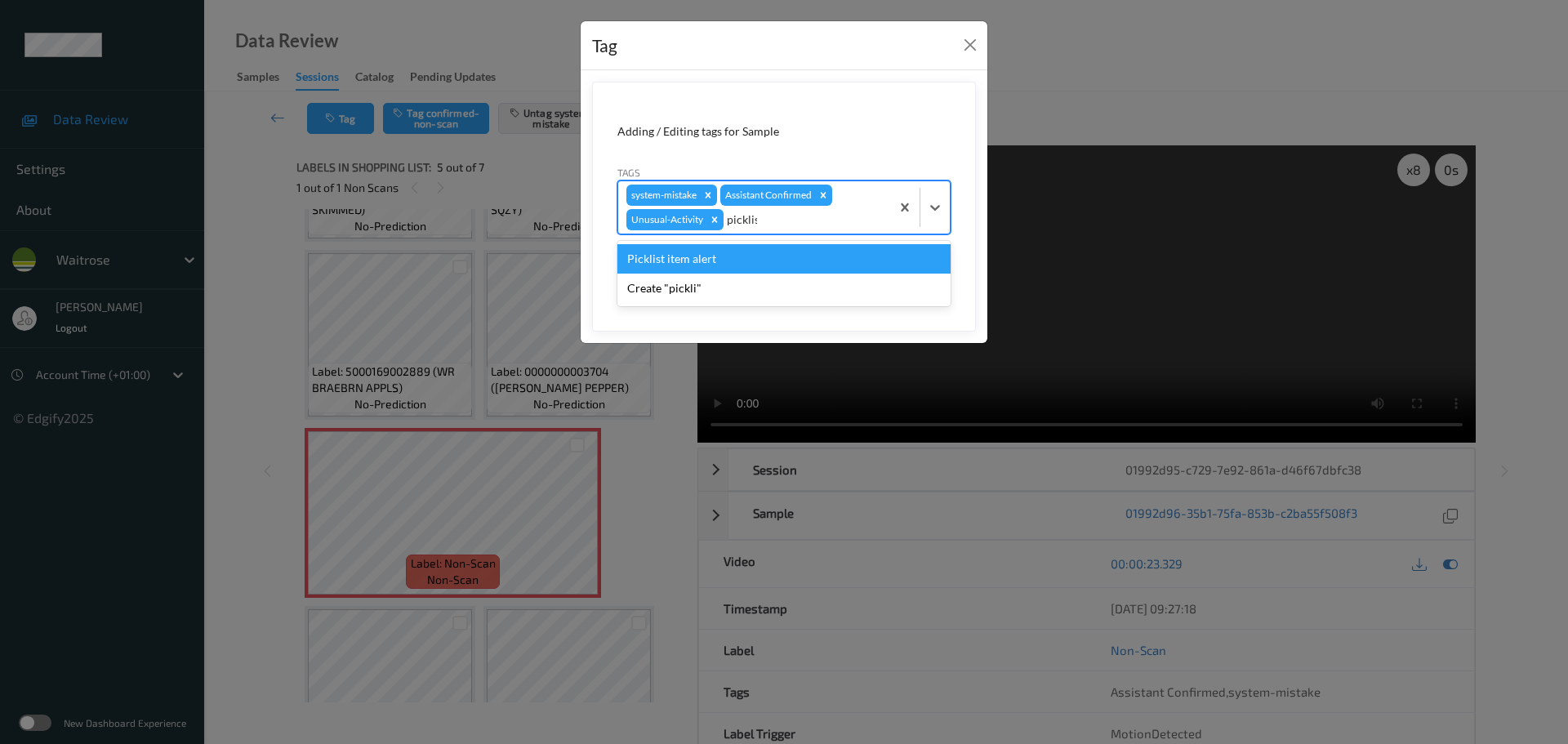
type input "picklist"
click at [768, 254] on div "Picklist item alert" at bounding box center [784, 259] width 333 height 29
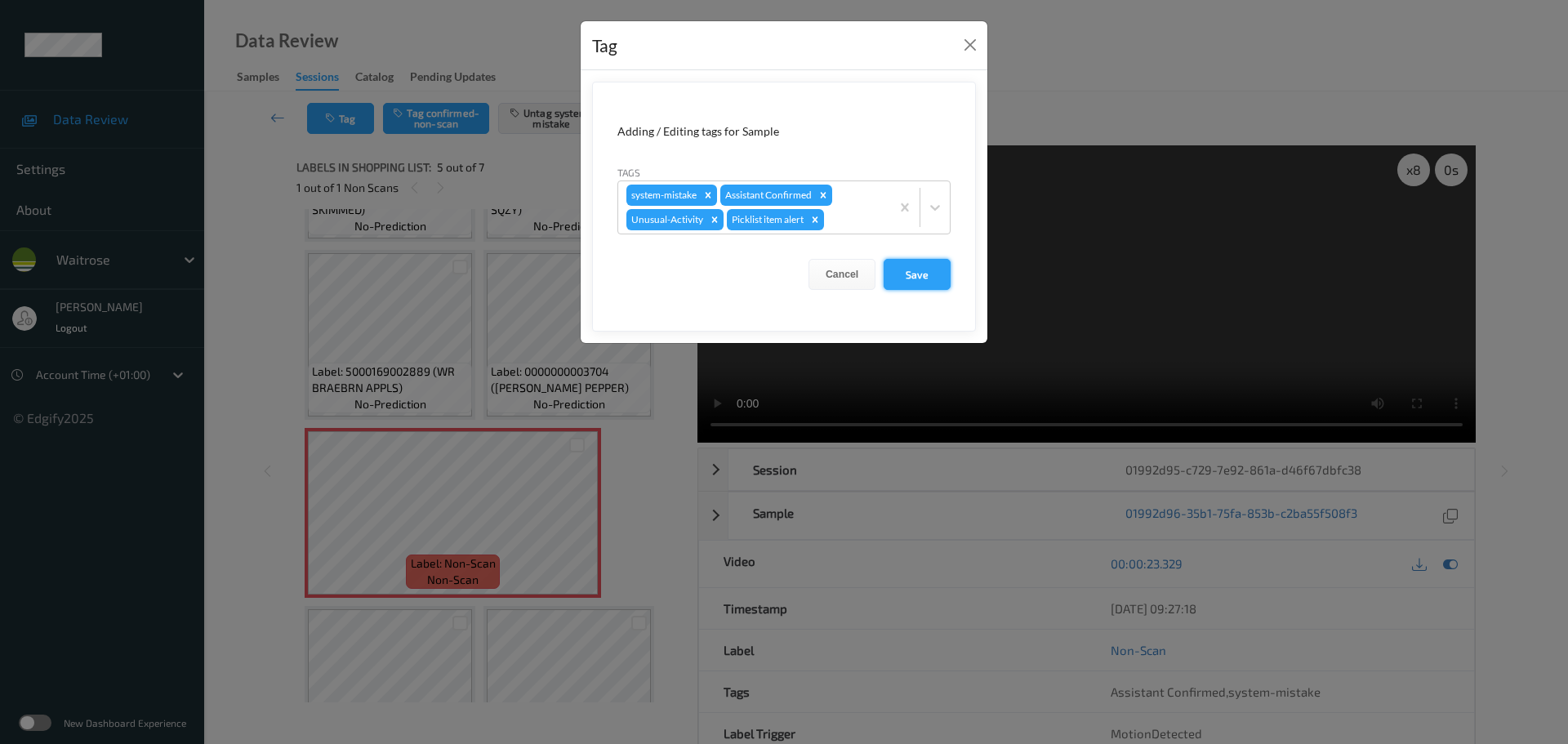
click at [938, 273] on button "Save" at bounding box center [917, 274] width 67 height 31
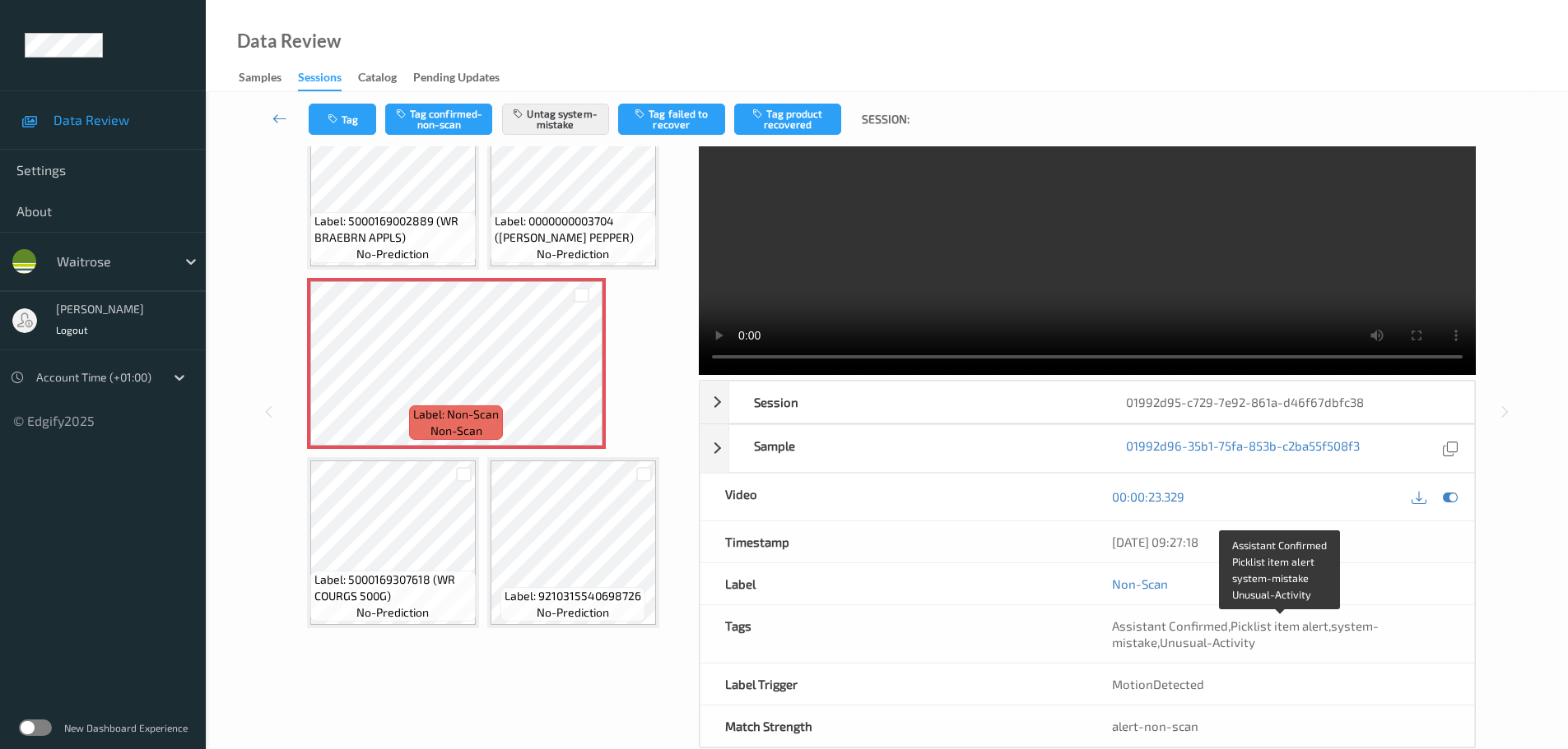
scroll to position [104, 0]
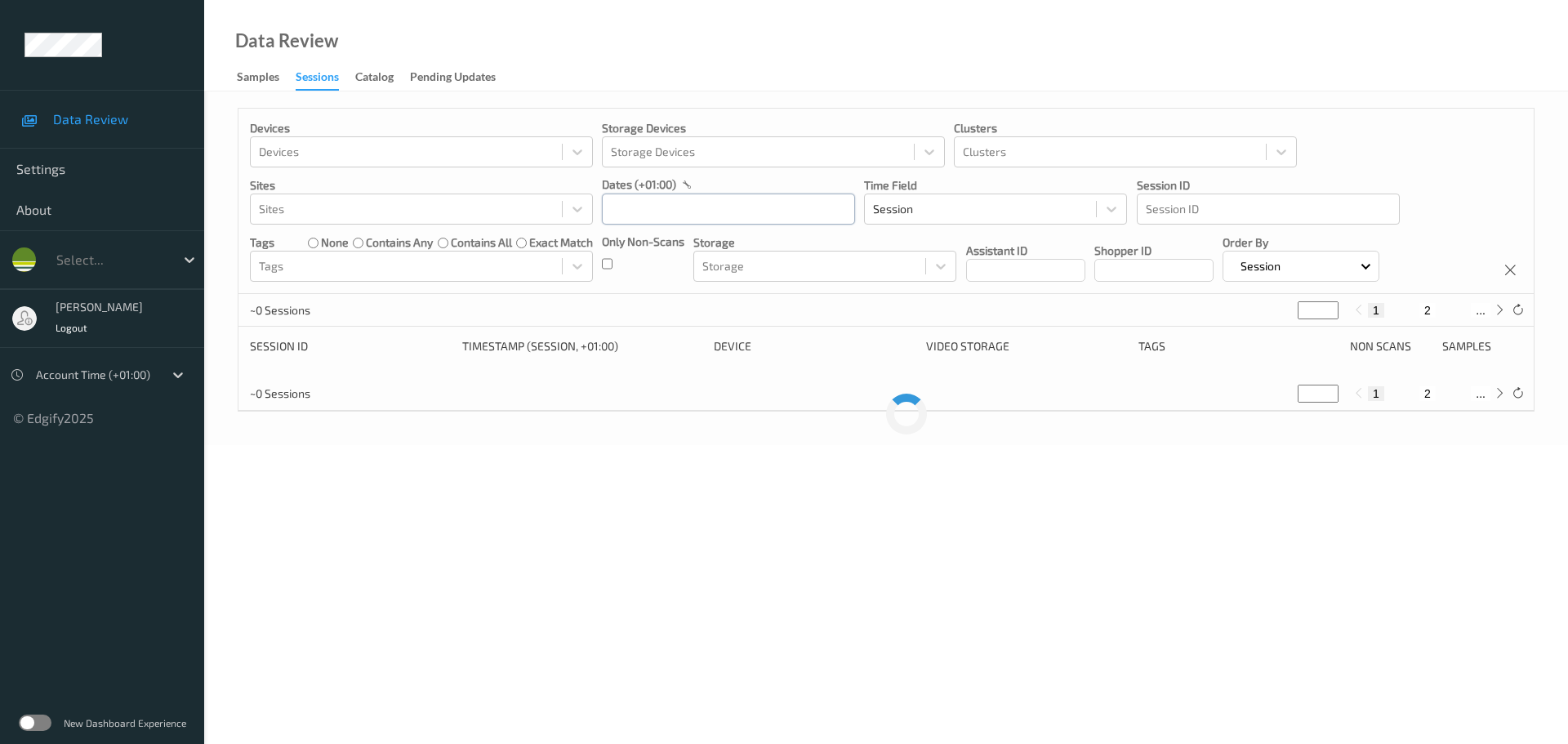
click at [685, 216] on input "text" at bounding box center [727, 209] width 253 height 31
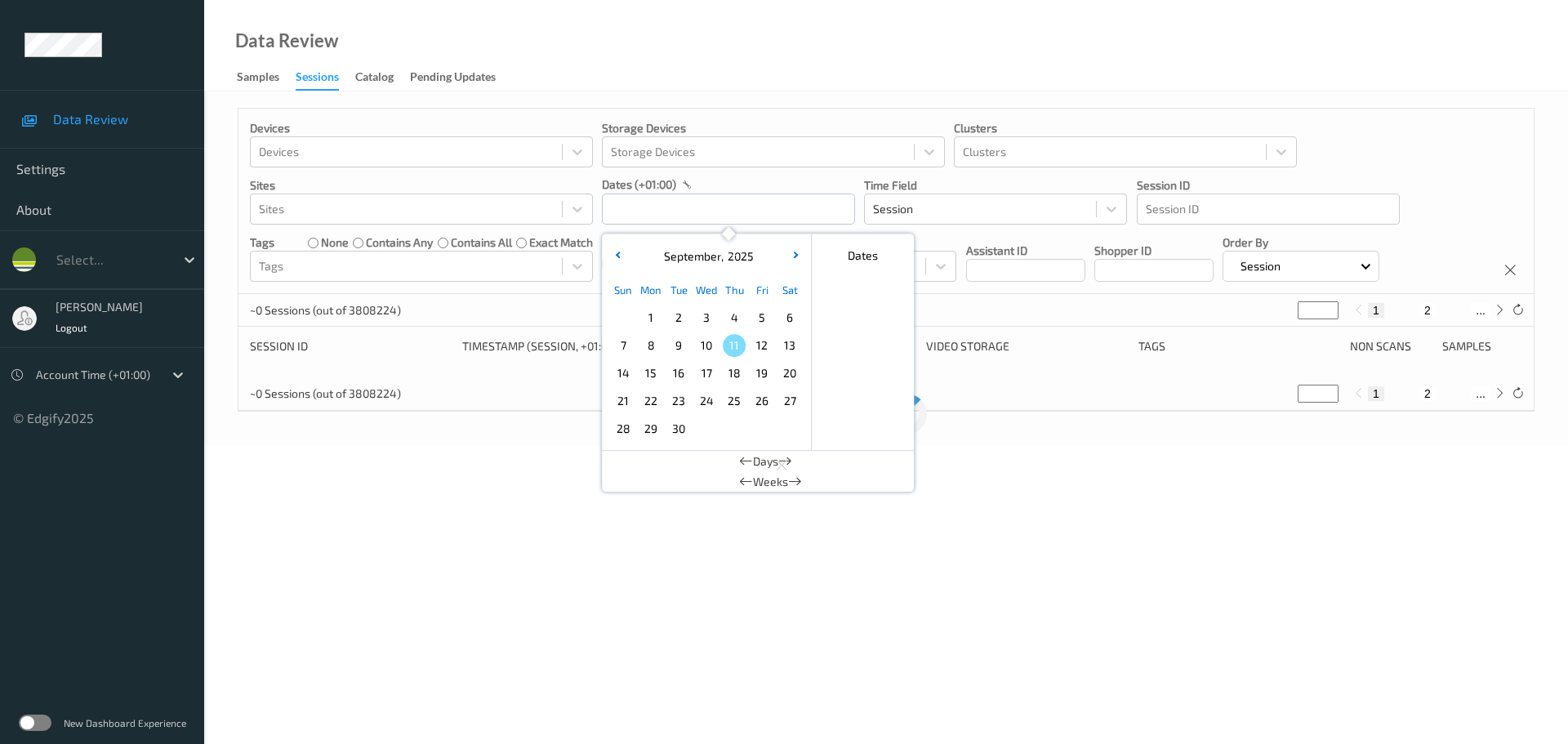
click at [679, 345] on span "9" at bounding box center [679, 345] width 23 height 23
type input "[DATE] 00:00 -> [DATE] 23:59"
click at [662, 82] on div "Data Review Samples Sessions Catalog Pending Updates" at bounding box center [886, 45] width 1364 height 92
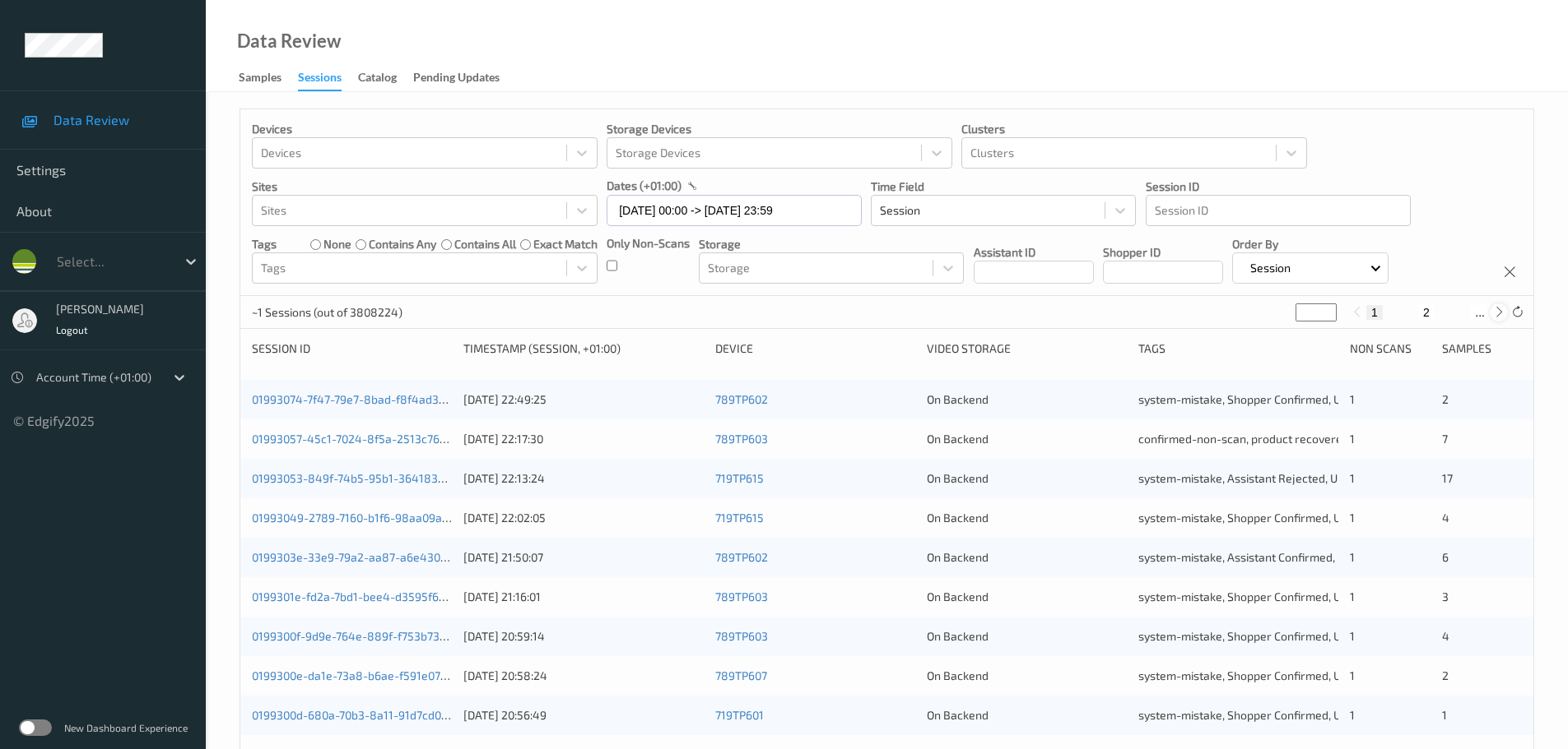
click at [1503, 319] on div at bounding box center [1498, 312] width 18 height 18
type input "*"
click at [1503, 319] on div at bounding box center [1498, 312] width 18 height 18
type input "*"
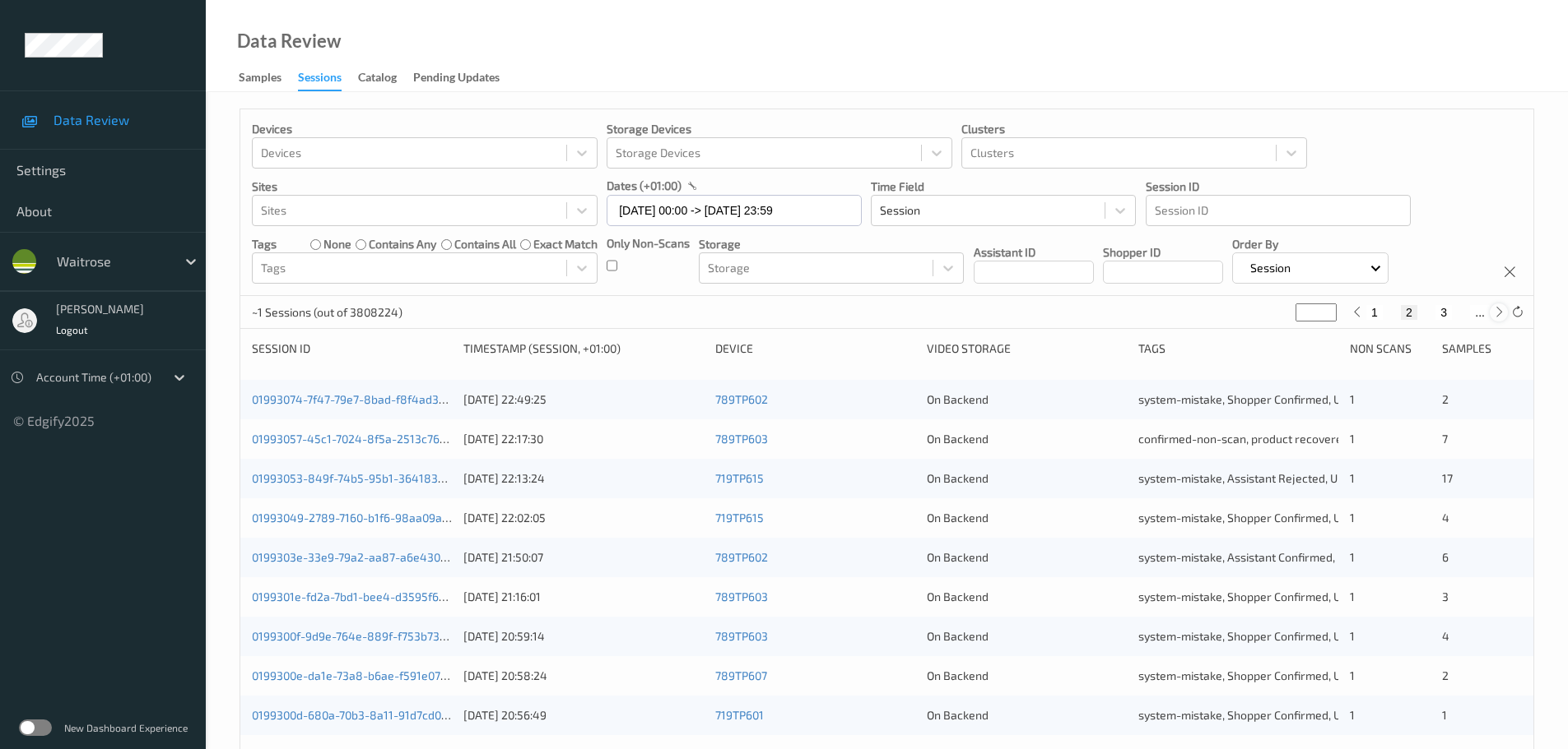
type input "*"
click at [1503, 319] on div at bounding box center [1498, 312] width 18 height 18
type input "*"
click at [1503, 319] on div at bounding box center [1498, 312] width 18 height 18
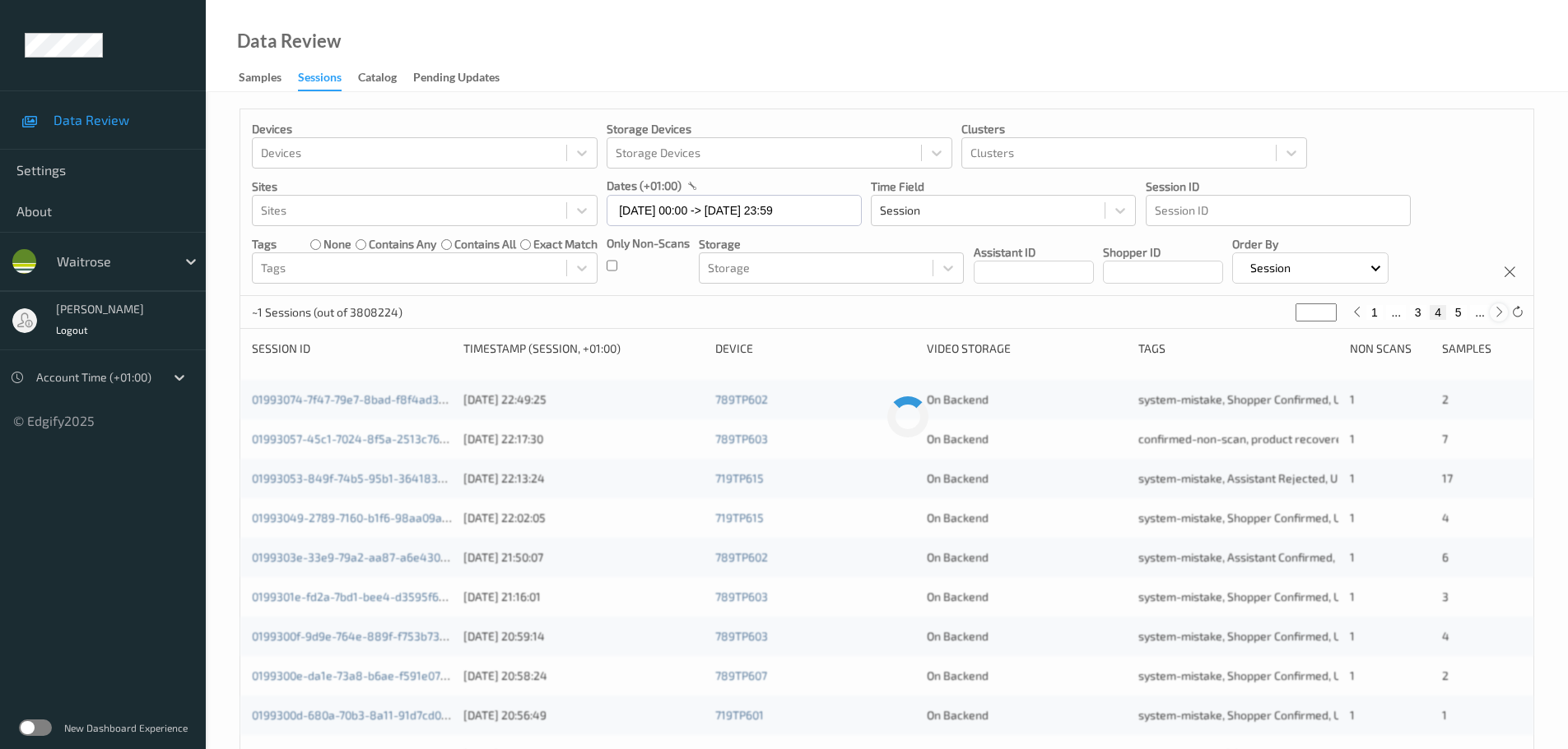
type input "*"
click at [1503, 319] on div at bounding box center [1498, 312] width 18 height 18
type input "*"
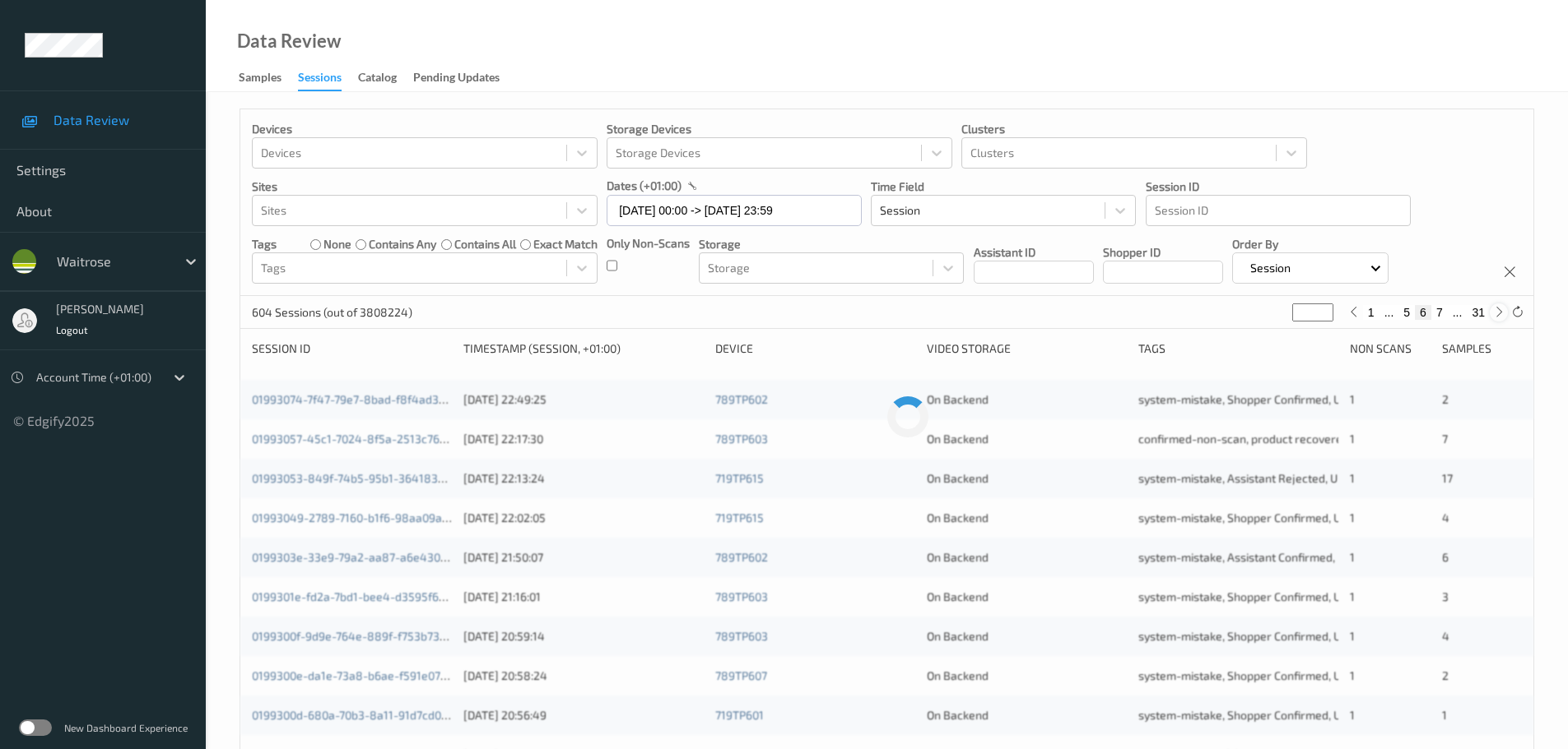
click at [1503, 319] on div at bounding box center [1498, 312] width 18 height 18
type input "*"
click at [1503, 319] on div at bounding box center [1498, 312] width 18 height 18
type input "*"
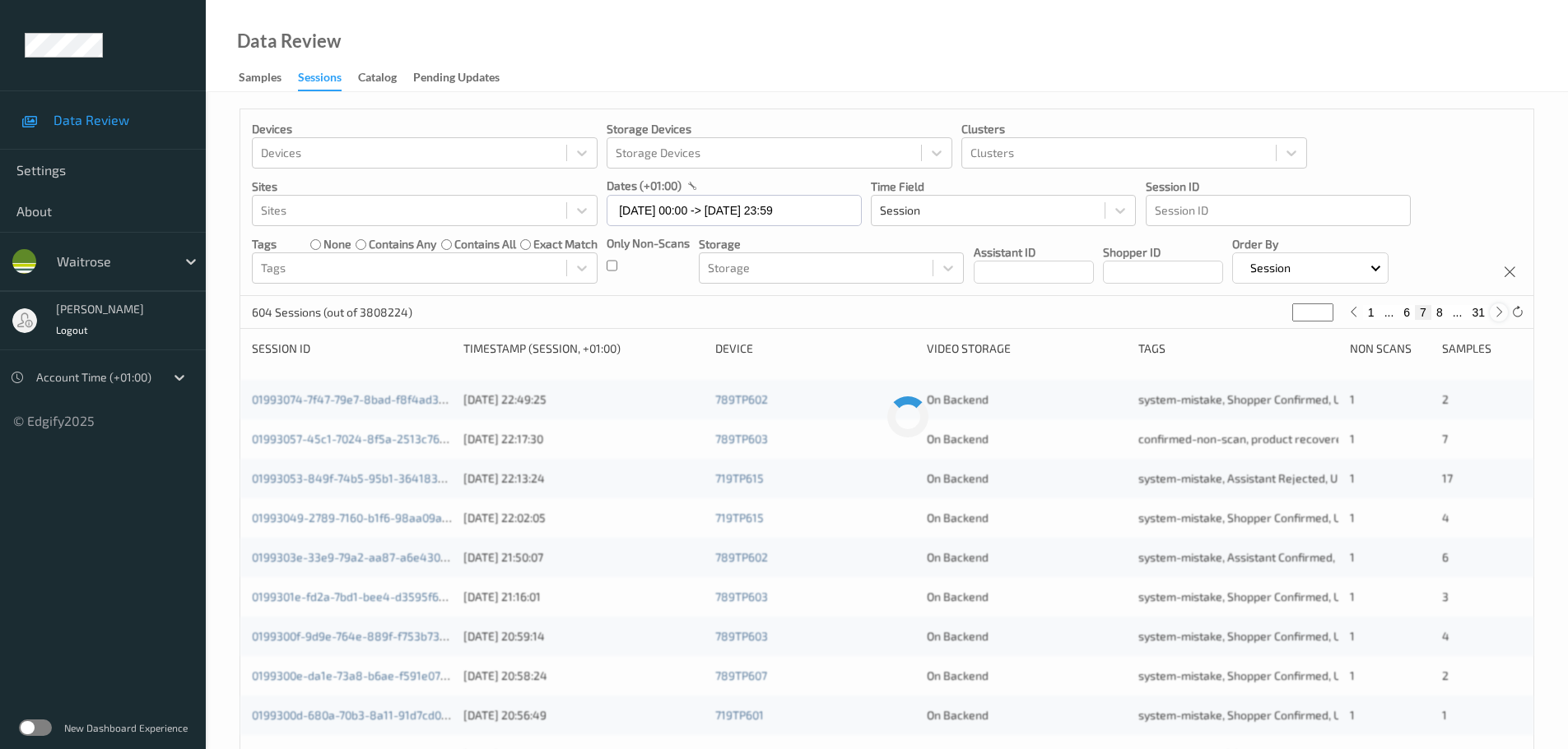
type input "*"
click at [1503, 319] on div at bounding box center [1498, 312] width 18 height 18
type input "*"
click at [1503, 319] on div at bounding box center [1498, 312] width 18 height 18
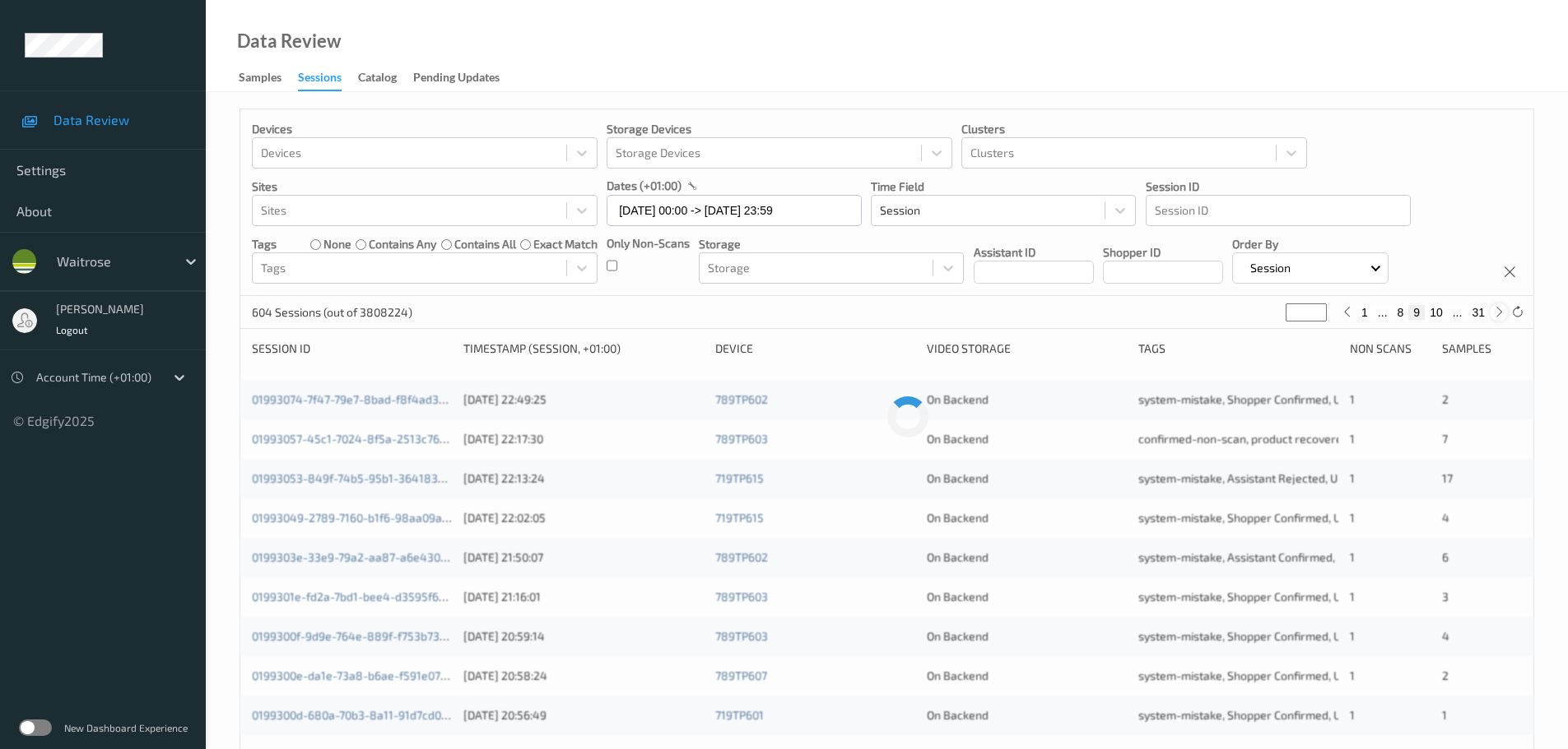
type input "**"
click at [1503, 319] on div at bounding box center [1498, 312] width 18 height 18
type input "**"
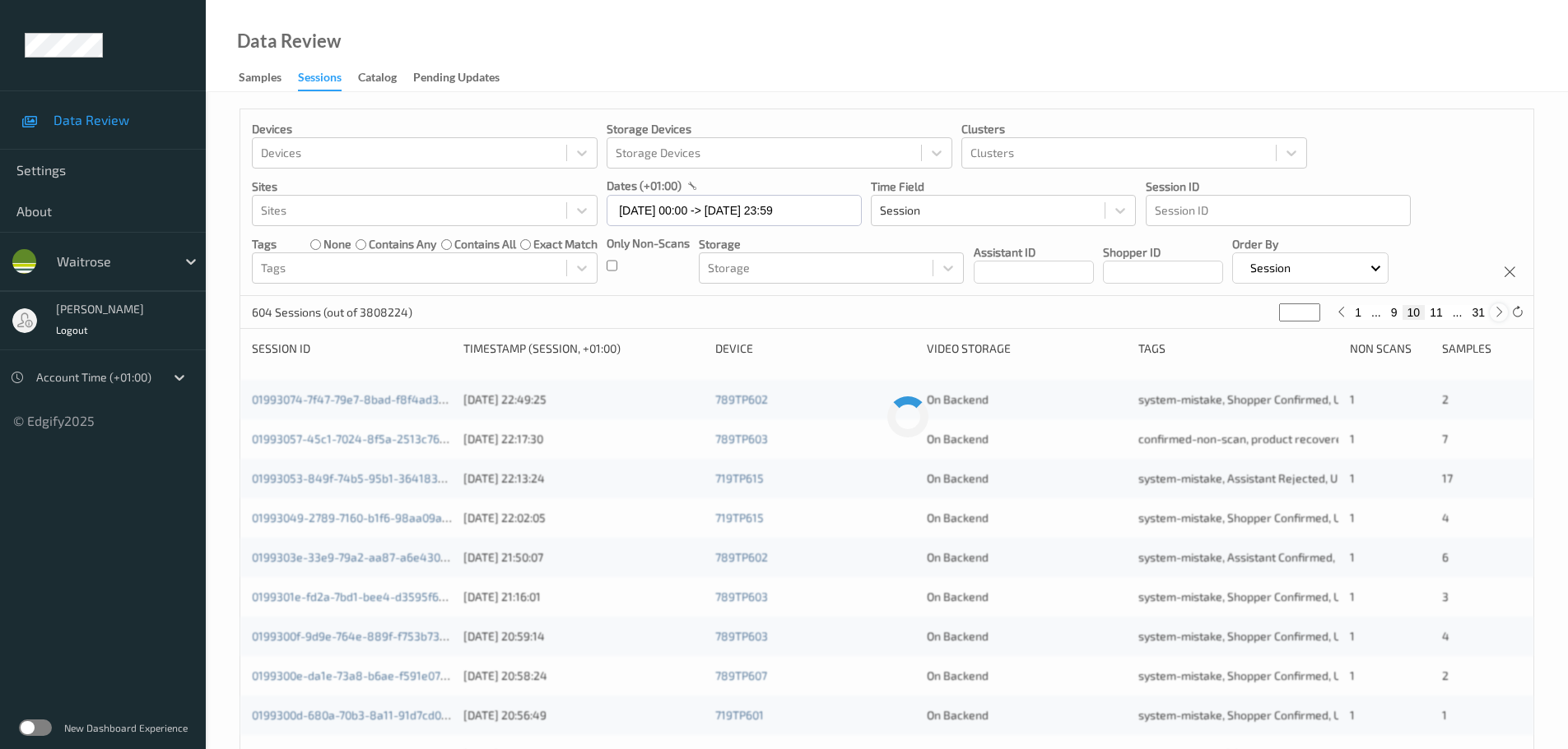
click at [1503, 319] on div at bounding box center [1498, 312] width 18 height 18
type input "**"
click at [1503, 319] on div at bounding box center [1498, 312] width 18 height 18
type input "**"
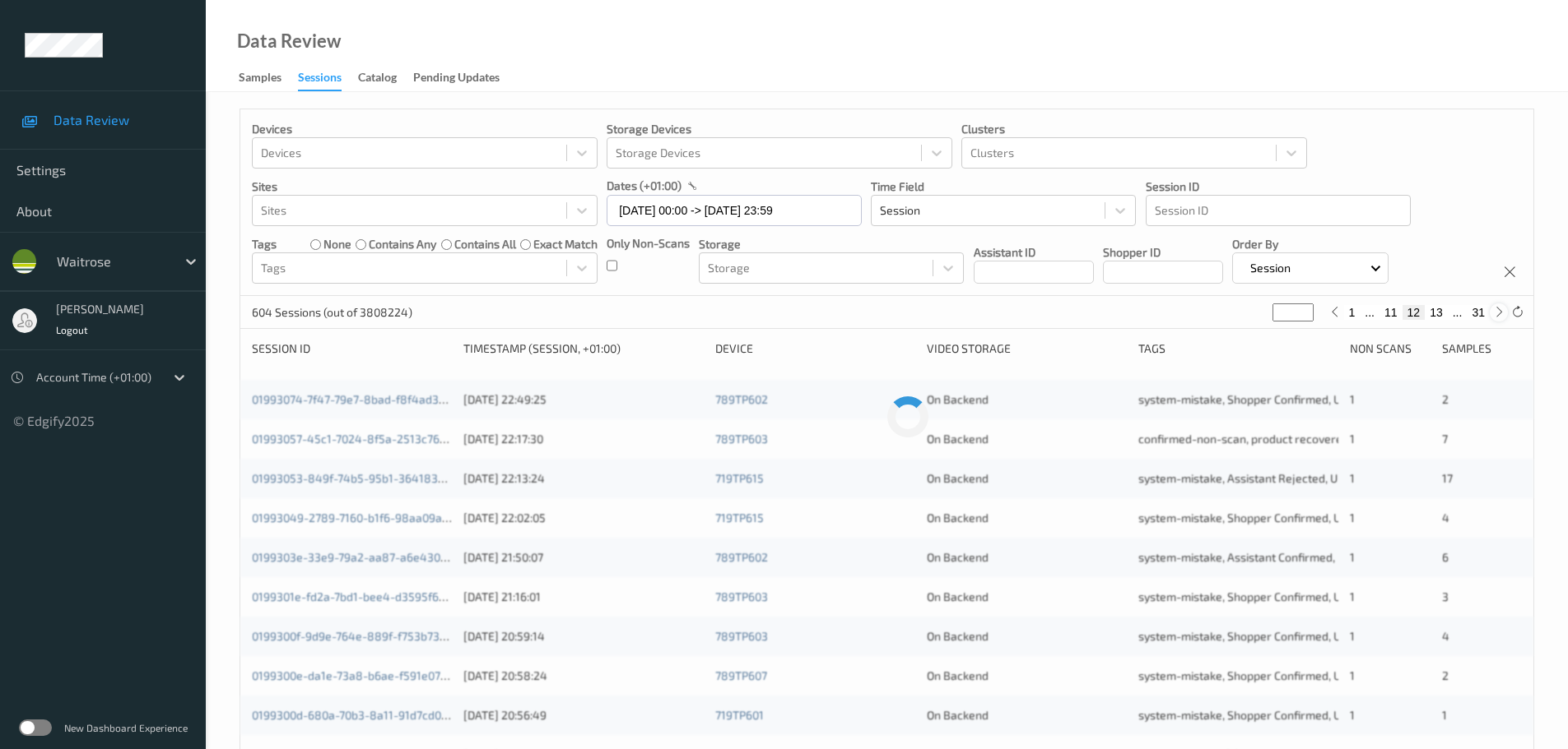
type input "**"
click at [1503, 319] on div at bounding box center [1498, 312] width 18 height 18
type input "**"
click at [1503, 319] on div at bounding box center [1498, 312] width 18 height 18
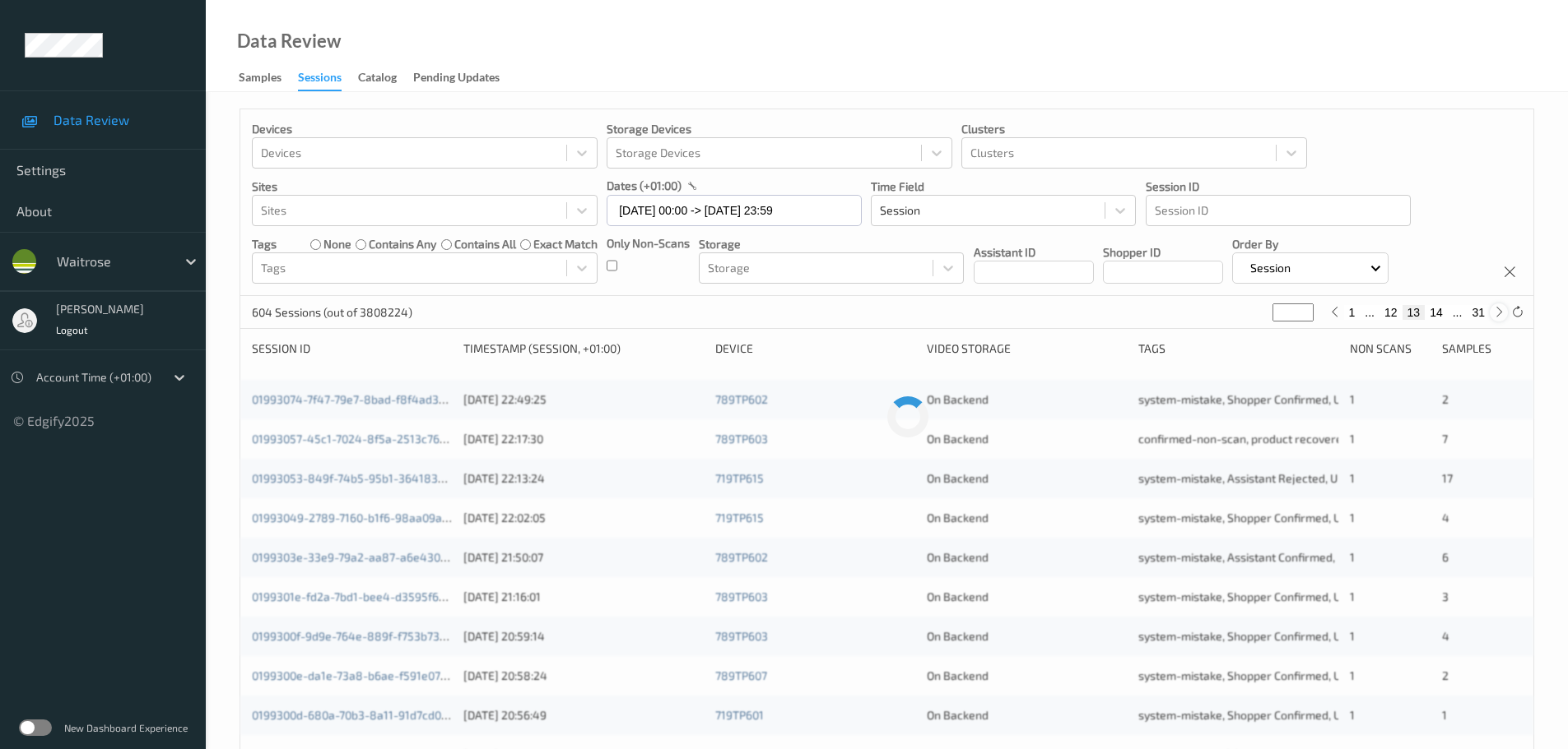
type input "**"
click at [1503, 319] on div at bounding box center [1498, 312] width 18 height 18
type input "**"
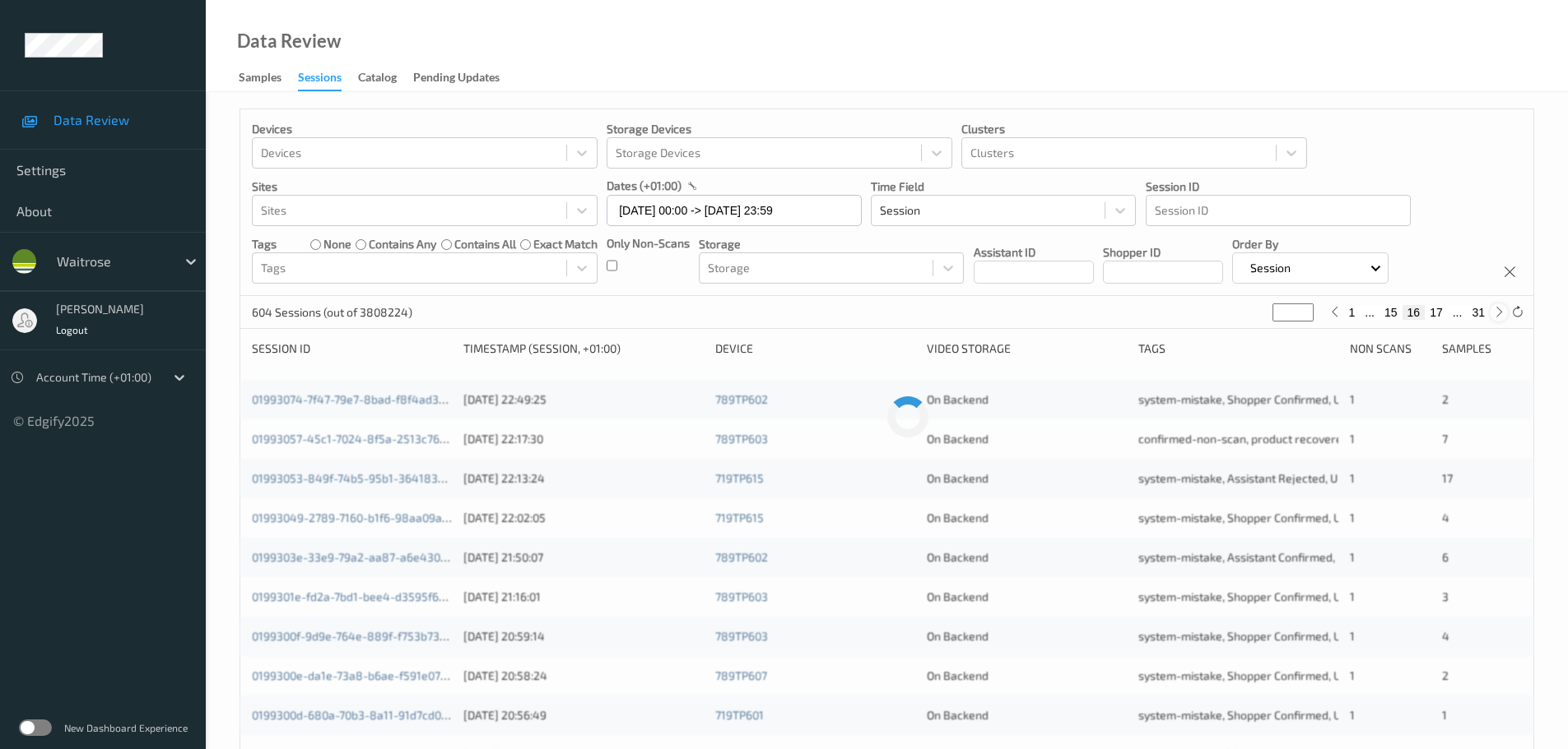
click at [1503, 319] on div at bounding box center [1498, 312] width 18 height 18
type input "**"
click at [1503, 319] on div at bounding box center [1498, 312] width 18 height 18
type input "**"
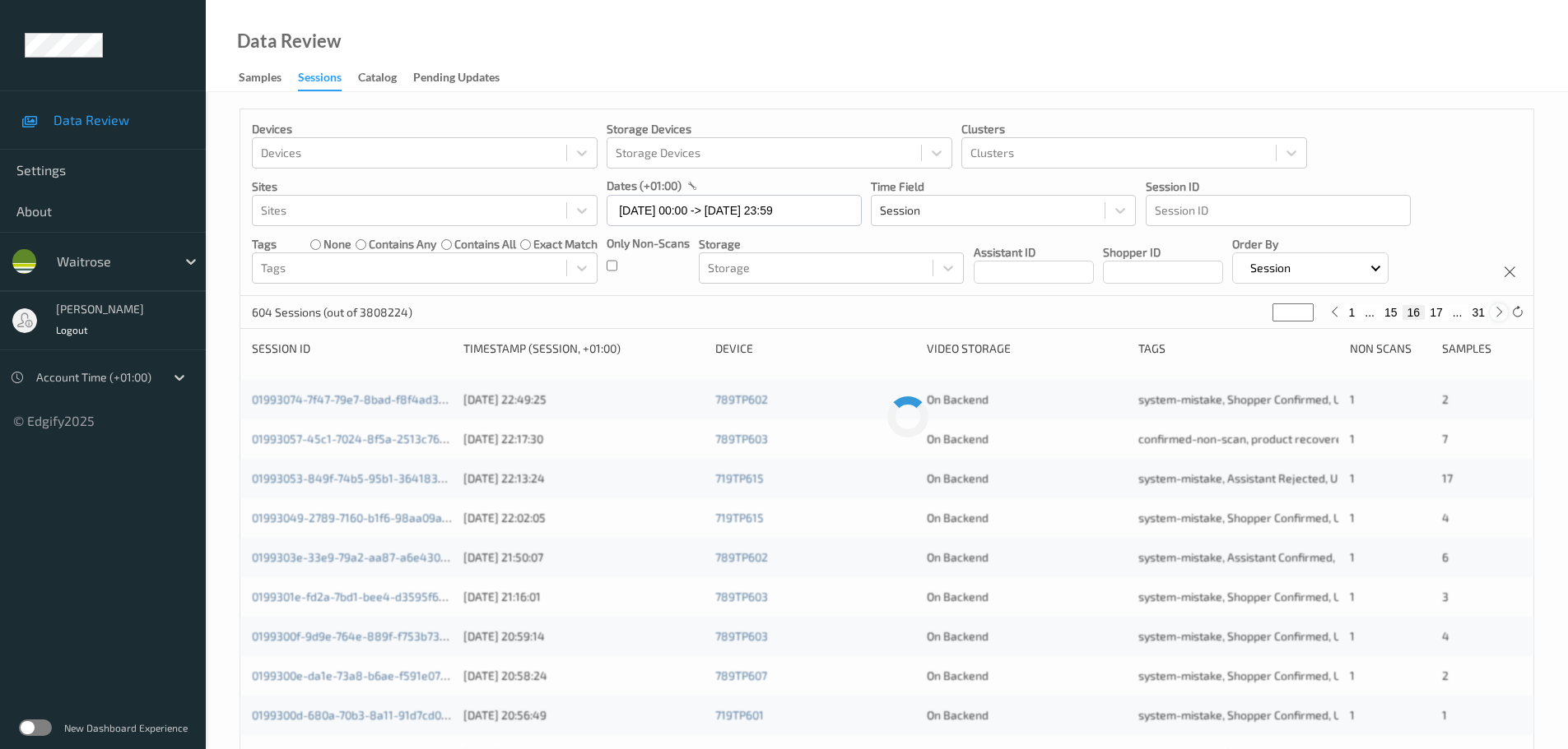
type input "**"
click at [1503, 319] on div at bounding box center [1498, 312] width 18 height 18
type input "**"
click at [1503, 319] on div at bounding box center [1498, 312] width 18 height 18
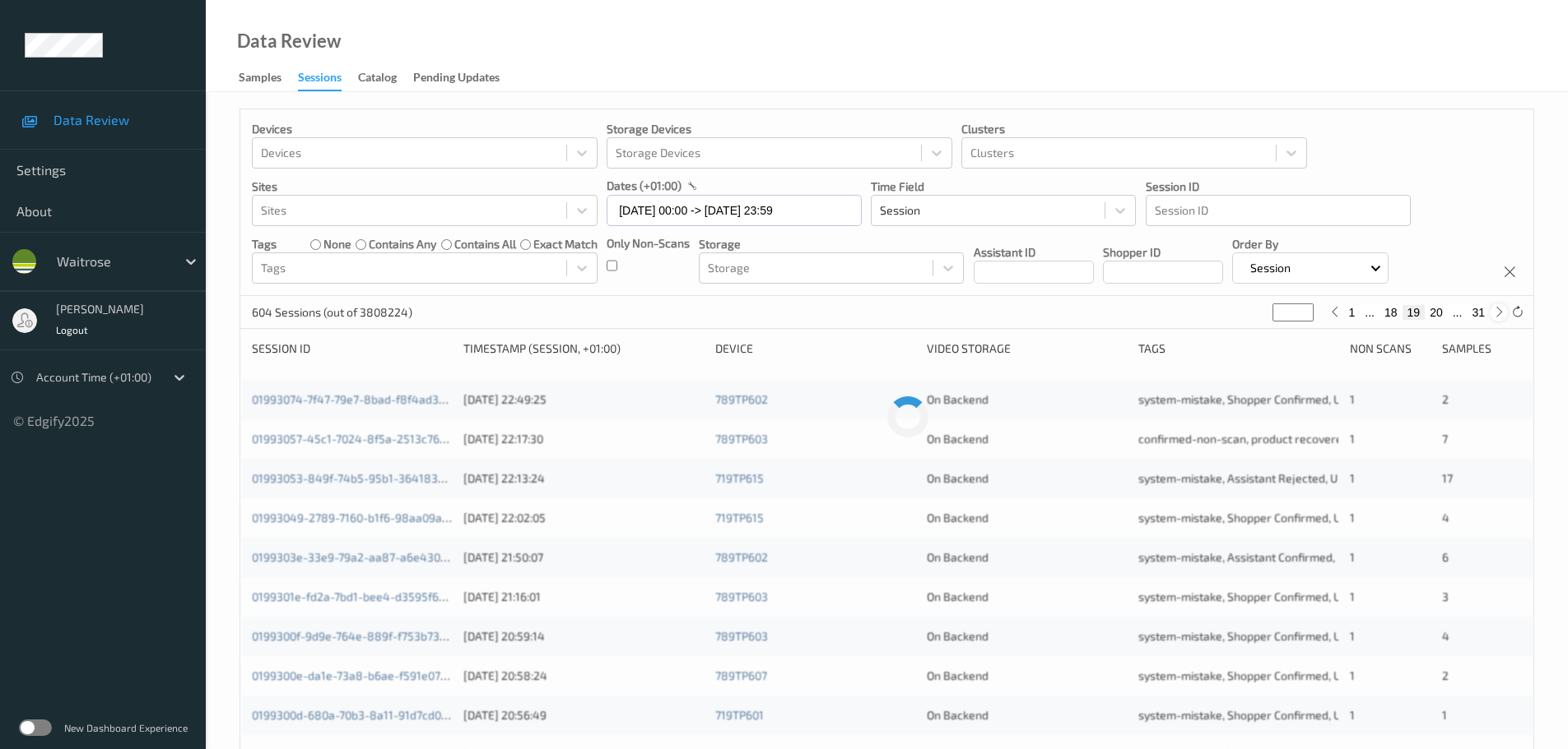
type input "**"
click at [1503, 319] on div at bounding box center [1498, 312] width 18 height 18
type input "**"
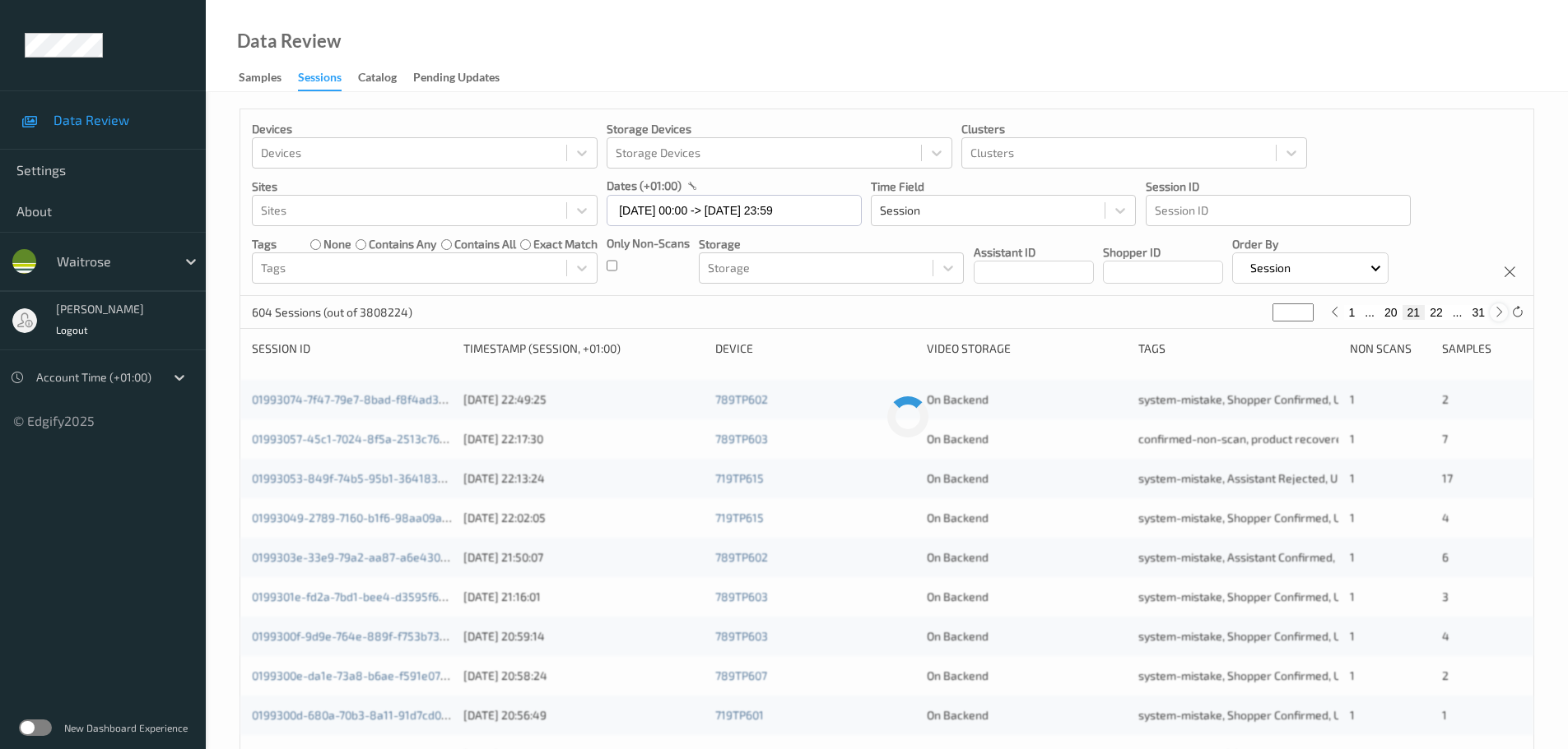
click at [1503, 319] on div at bounding box center [1498, 312] width 18 height 18
type input "**"
click at [1503, 319] on div at bounding box center [1498, 312] width 18 height 18
type input "**"
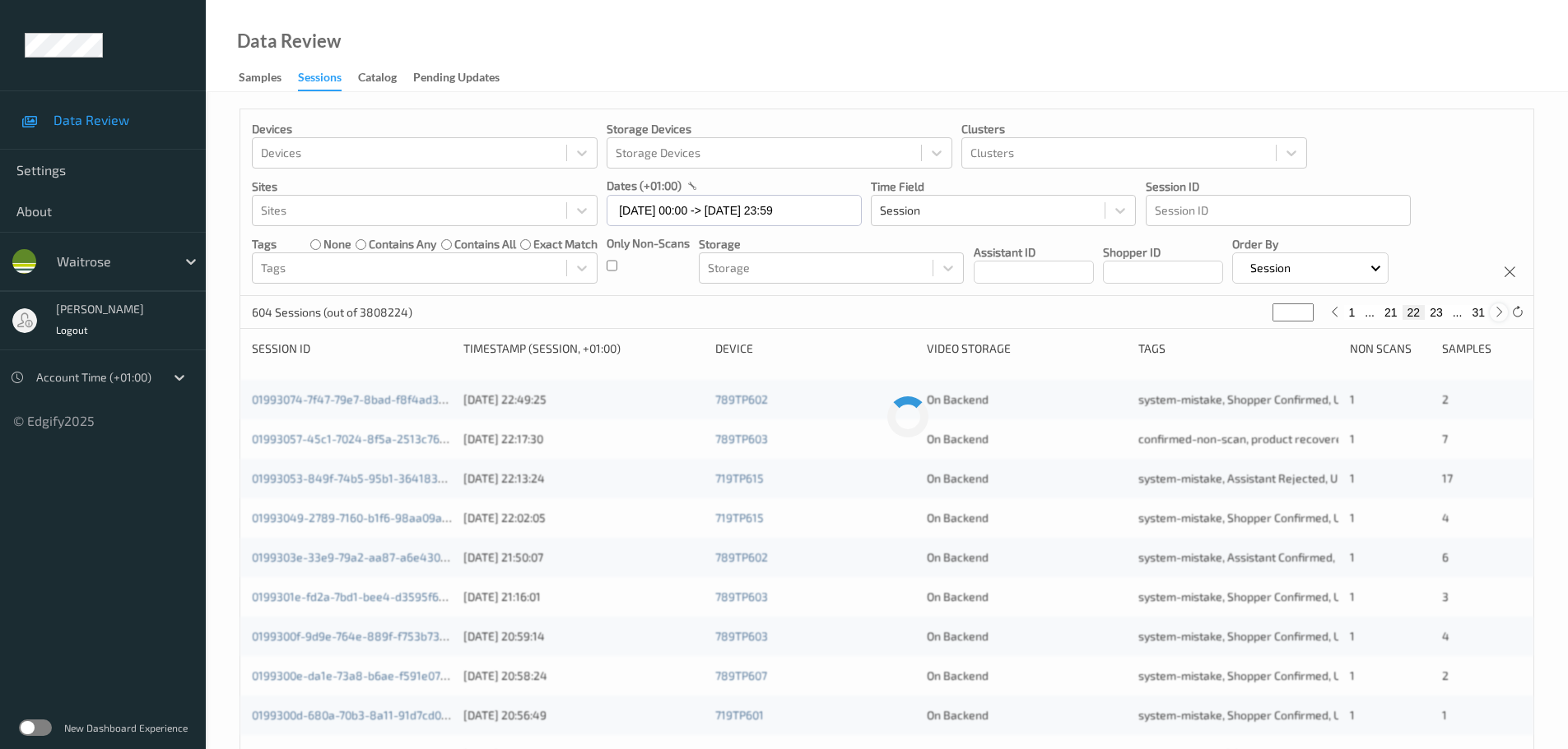
type input "**"
click at [1503, 319] on div at bounding box center [1498, 312] width 18 height 18
type input "**"
click at [1503, 319] on div at bounding box center [1498, 312] width 18 height 18
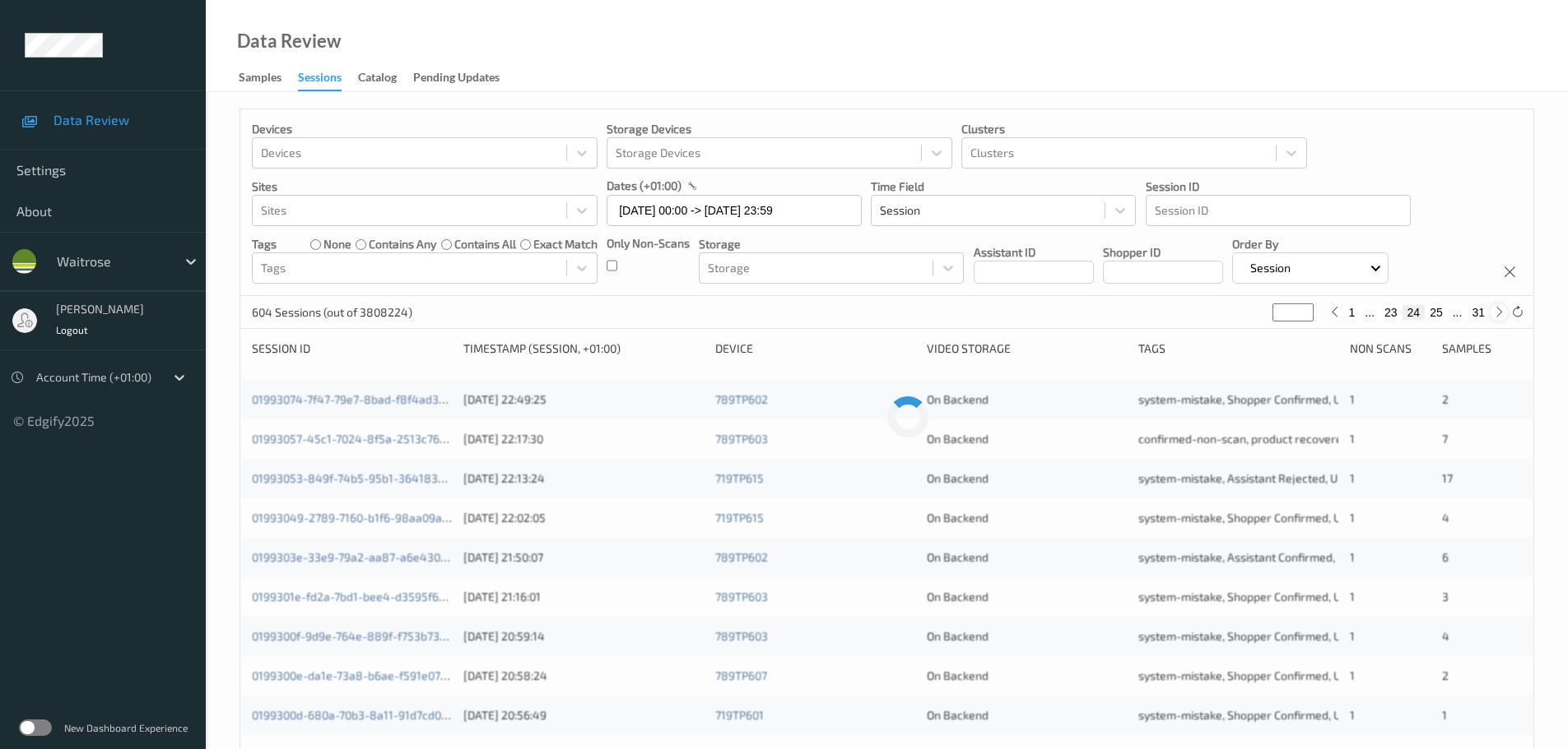
type input "**"
click at [1503, 319] on div at bounding box center [1498, 312] width 18 height 18
type input "**"
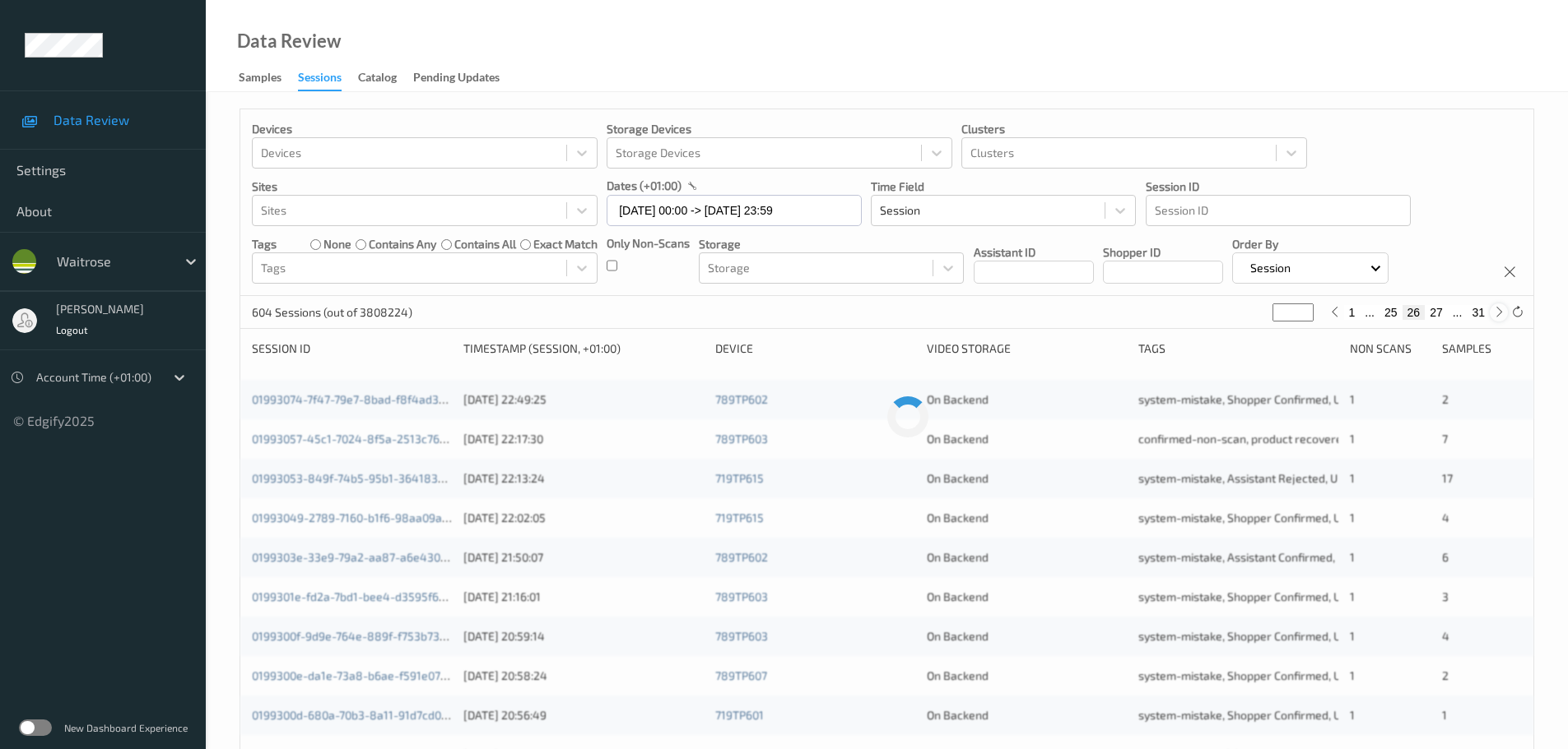
click at [1503, 319] on div at bounding box center [1498, 312] width 18 height 18
type input "**"
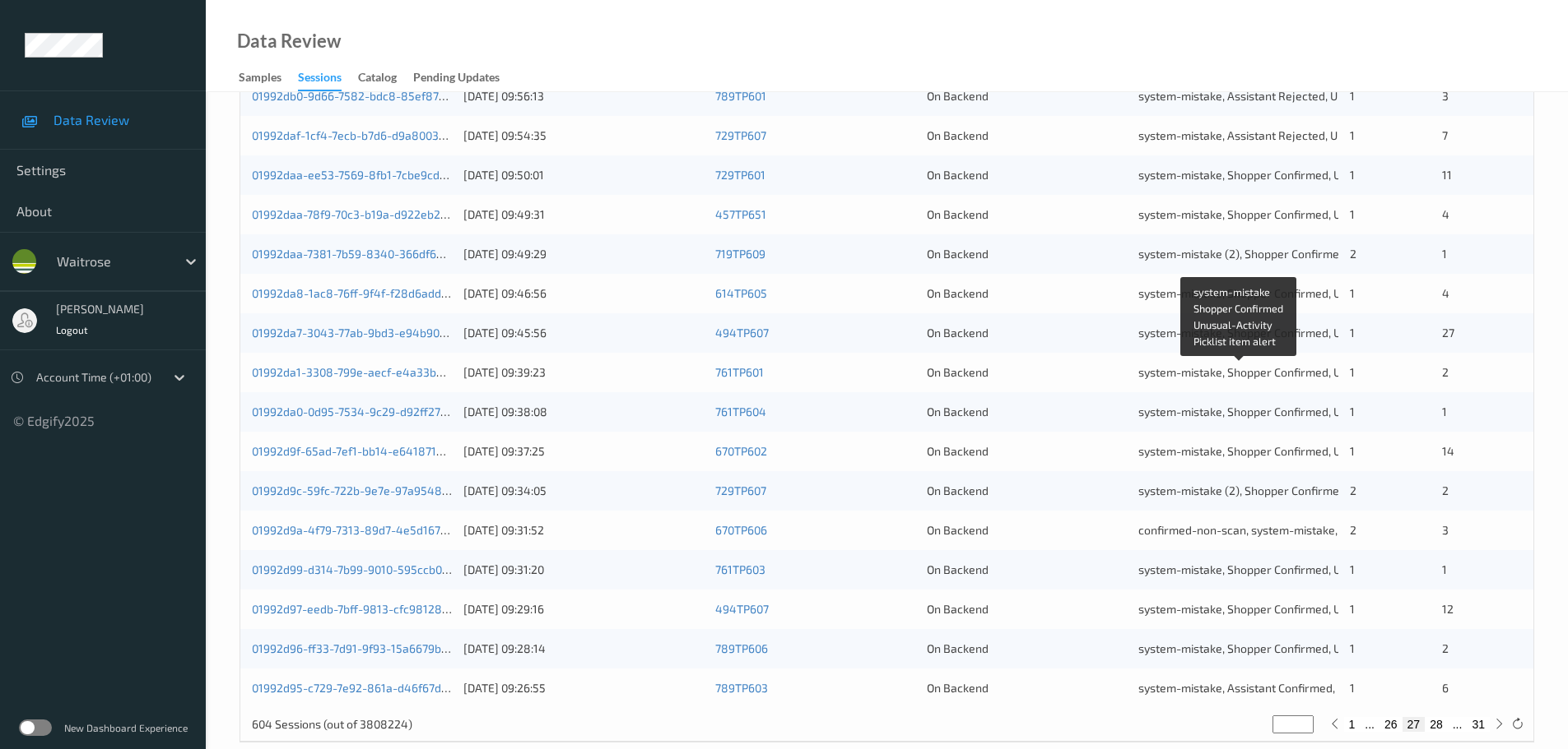
scroll to position [488, 0]
